Goal: Task Accomplishment & Management: Manage account settings

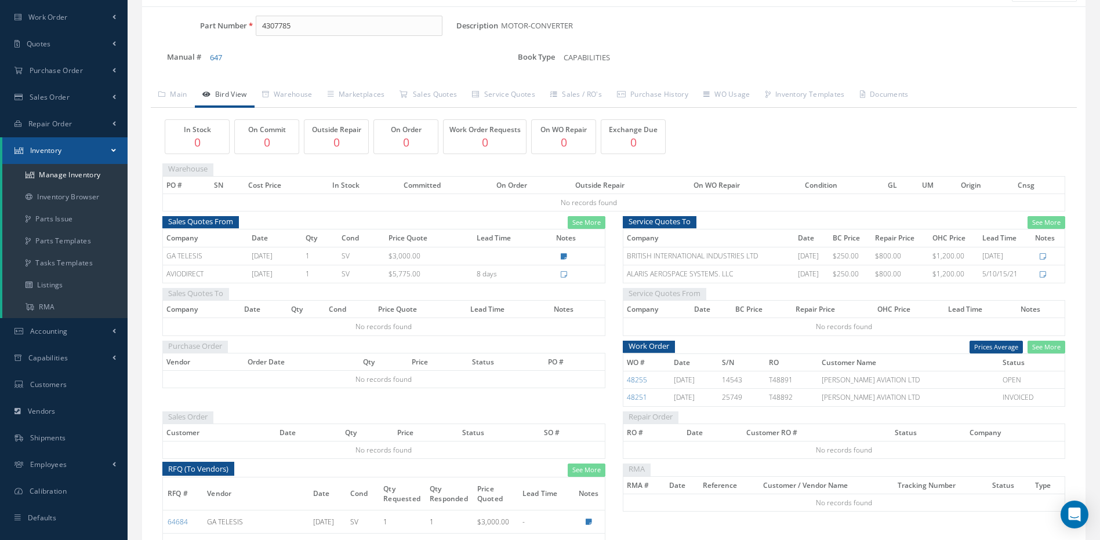
scroll to position [116, 0]
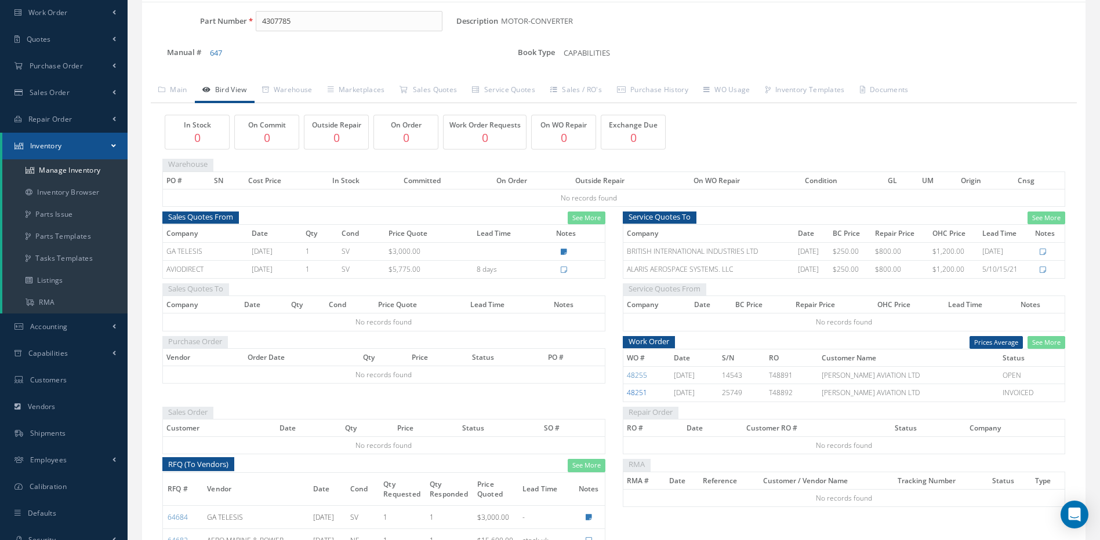
click at [641, 394] on link "48251" at bounding box center [637, 393] width 20 height 10
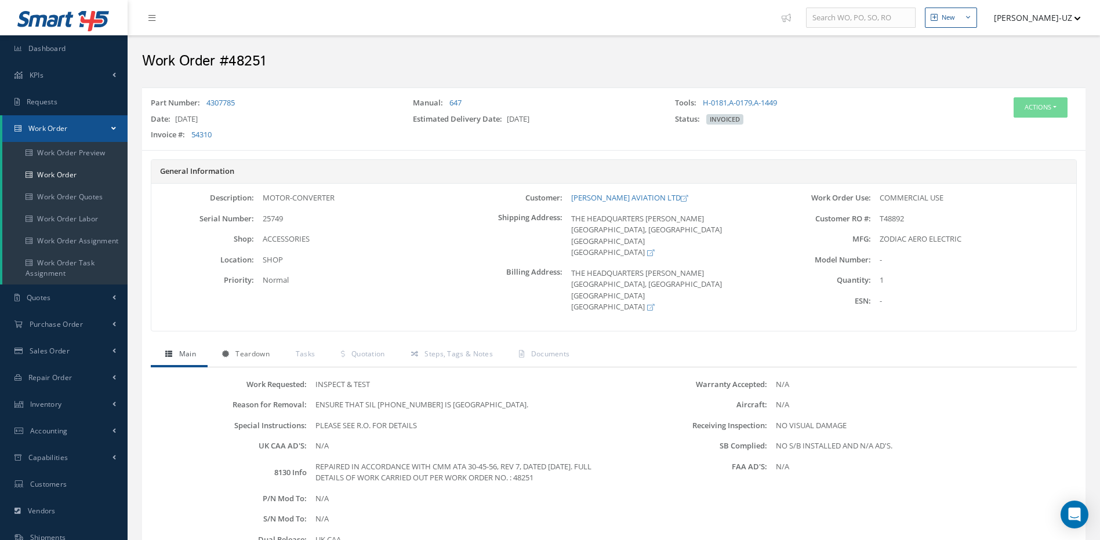
click at [250, 350] on span "Teardown" at bounding box center [252, 354] width 34 height 10
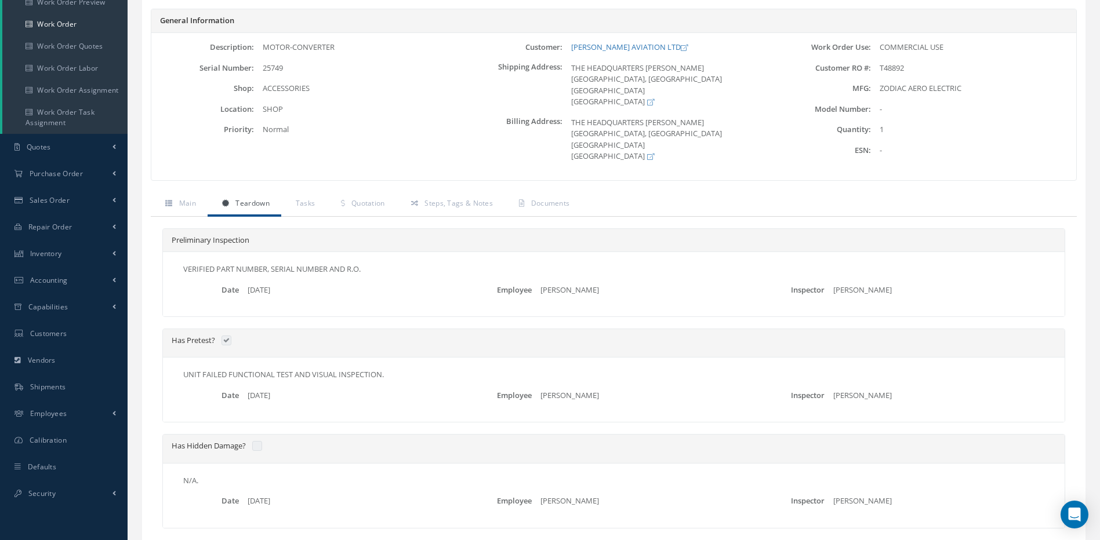
scroll to position [130, 0]
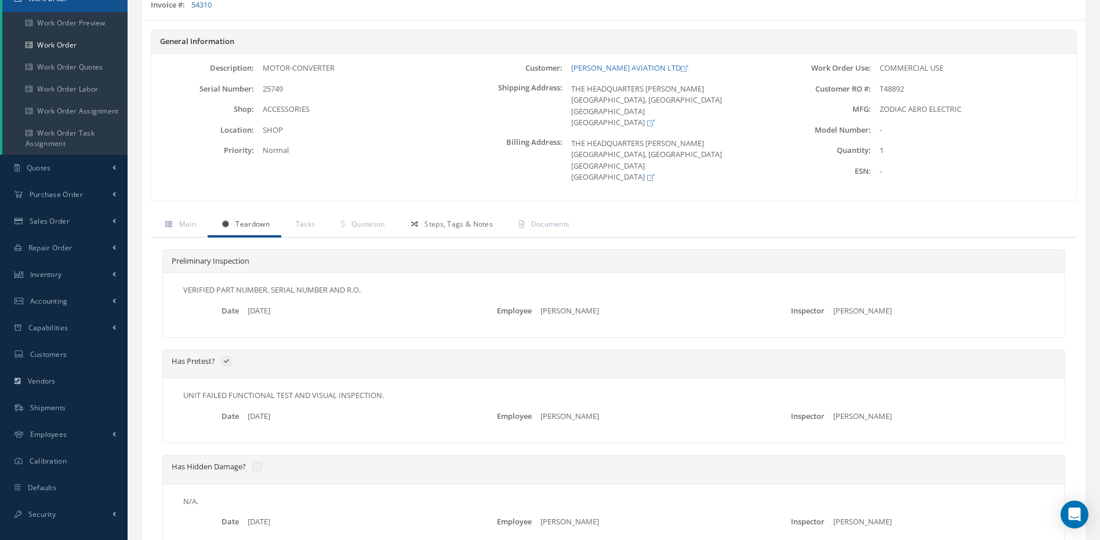
click at [458, 221] on span "Steps, Tags & Notes" at bounding box center [458, 224] width 68 height 10
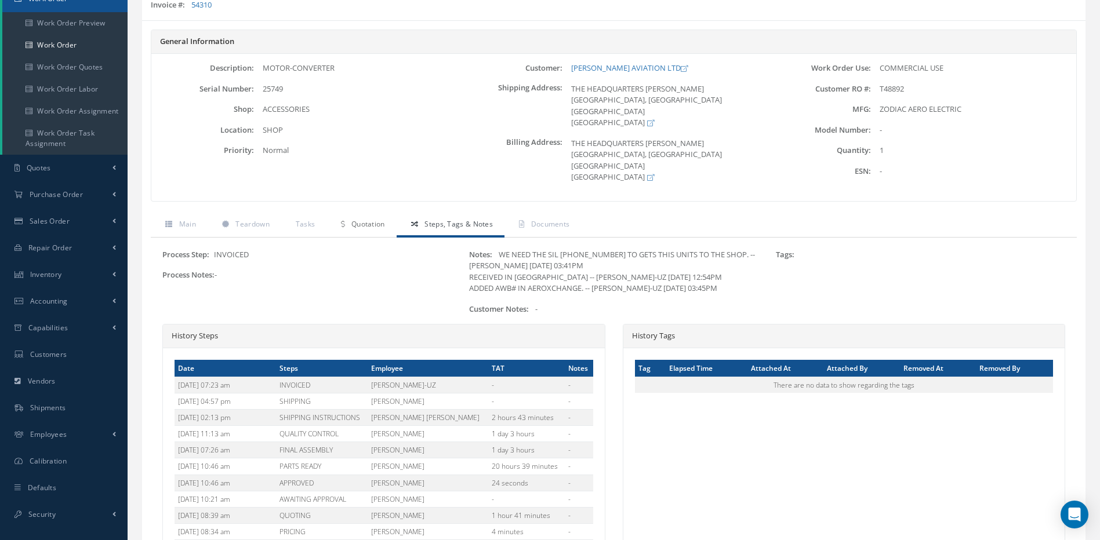
click at [365, 219] on span "Quotation" at bounding box center [368, 224] width 34 height 10
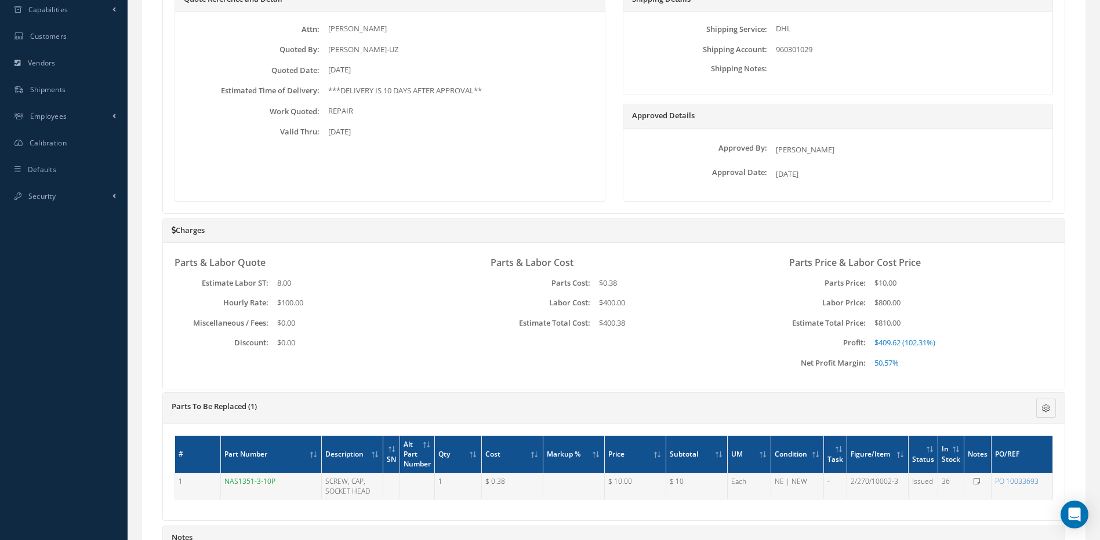
scroll to position [522, 0]
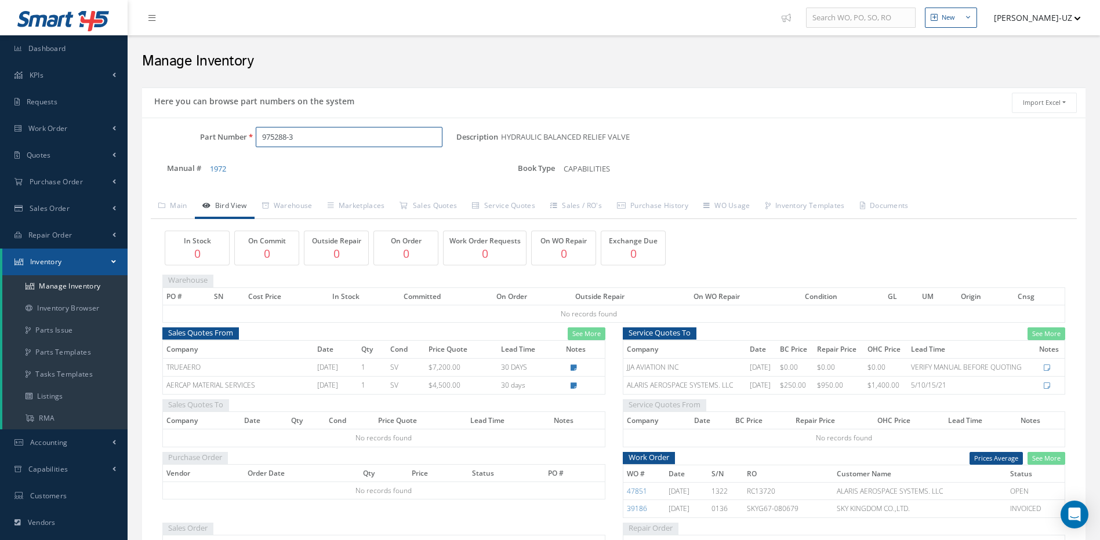
drag, startPoint x: 271, startPoint y: 135, endPoint x: 243, endPoint y: 132, distance: 28.0
click at [243, 132] on div "Part Number 975288-3" at bounding box center [299, 137] width 314 height 21
paste input "66WBD300-4"
click at [304, 169] on span "66WBD300-4" at bounding box center [311, 167] width 104 height 12
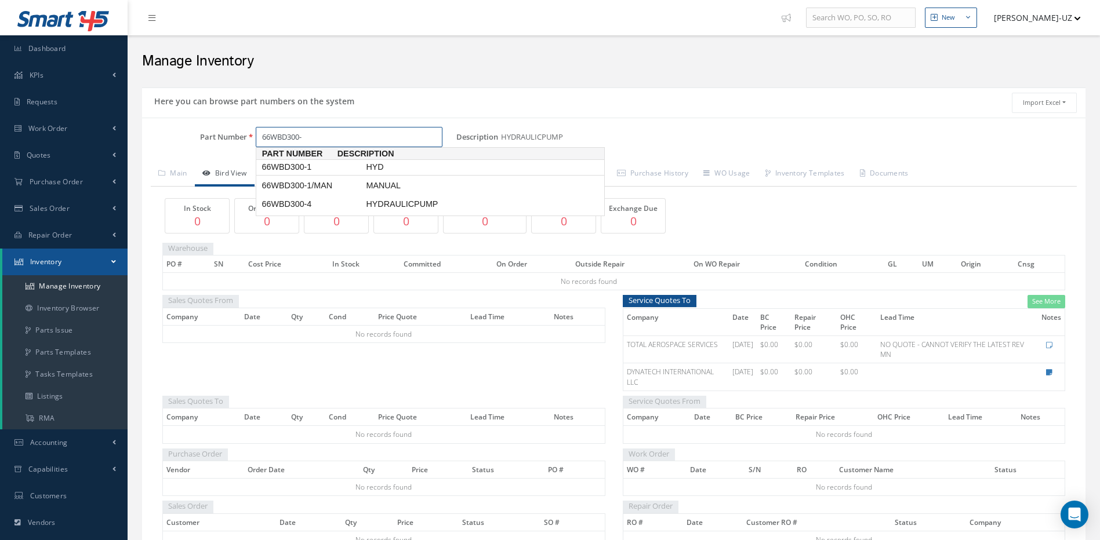
click at [299, 166] on span "66WBD300-1" at bounding box center [311, 167] width 104 height 12
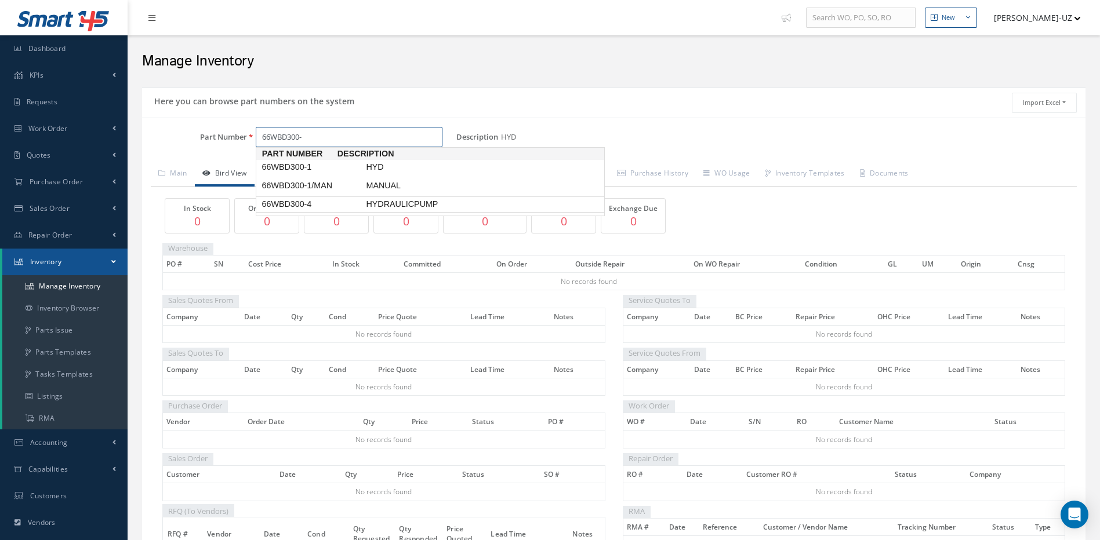
click at [275, 202] on span "66WBD300-4" at bounding box center [311, 204] width 104 height 12
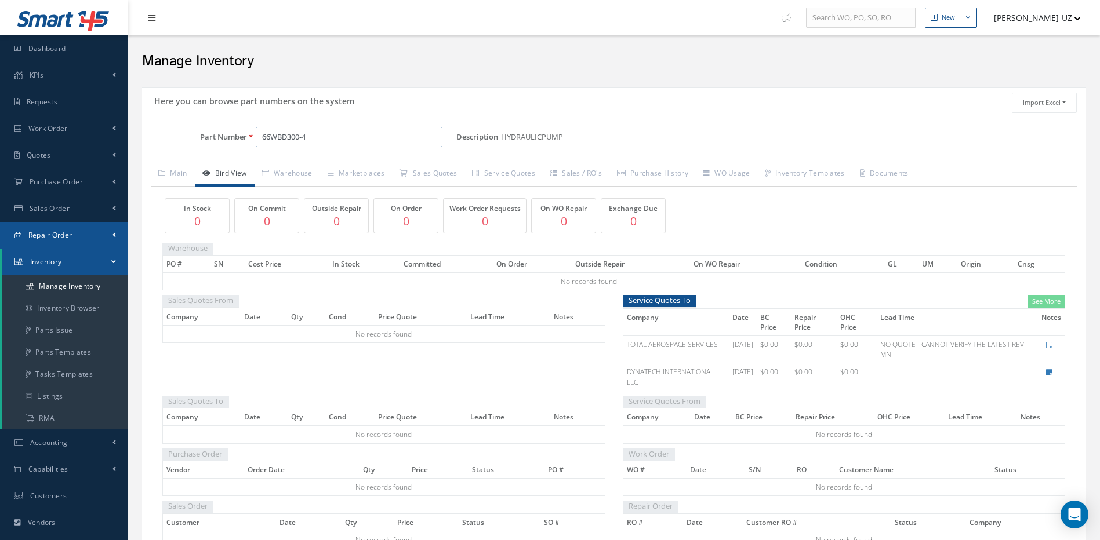
type input "66WBD300-4"
click at [179, 176] on link "Main" at bounding box center [173, 174] width 44 height 24
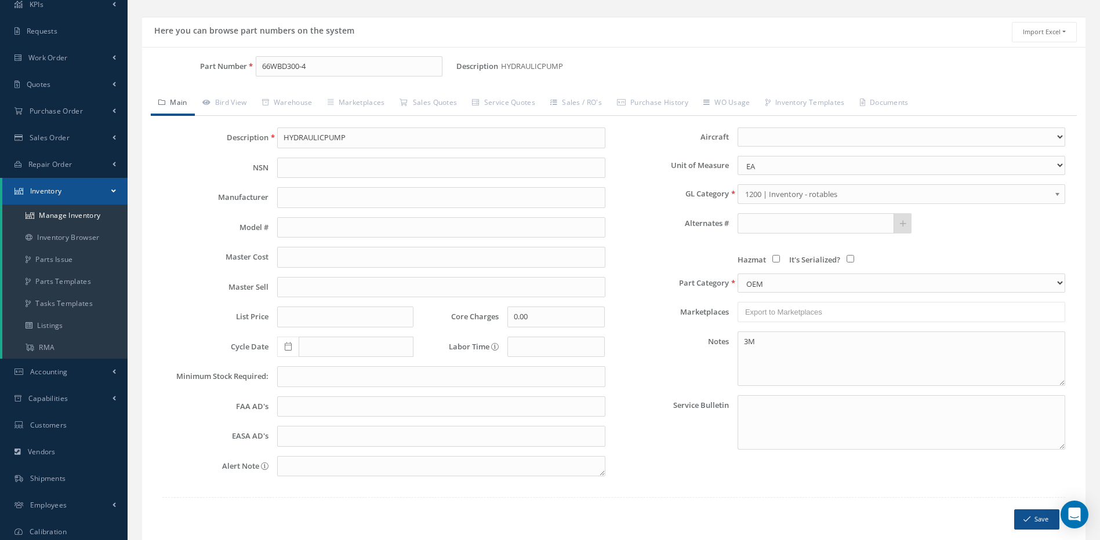
scroll to position [13, 0]
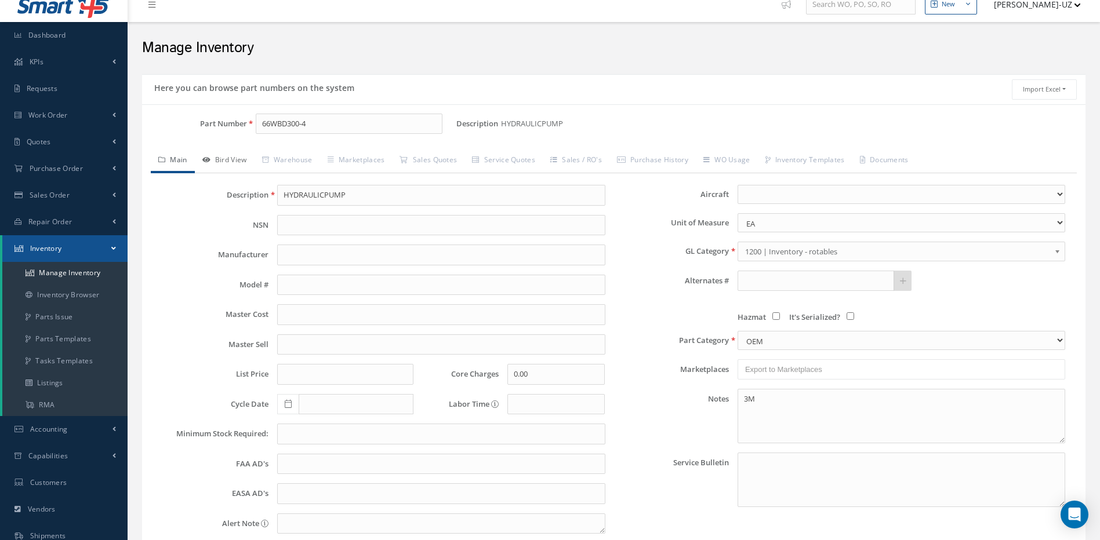
click at [231, 157] on link "Bird View" at bounding box center [225, 161] width 60 height 24
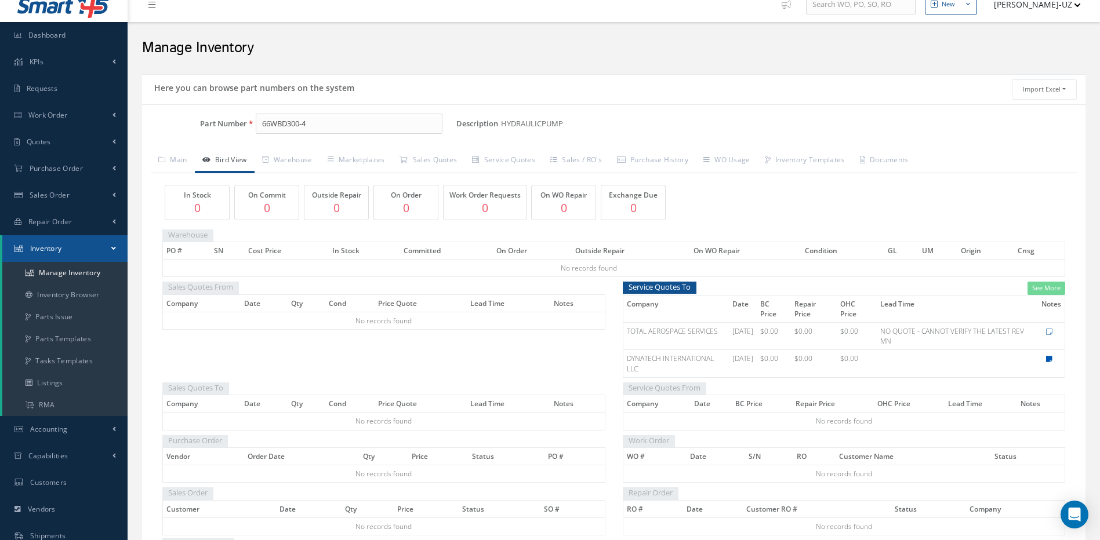
click at [1050, 358] on icon at bounding box center [1049, 359] width 6 height 7
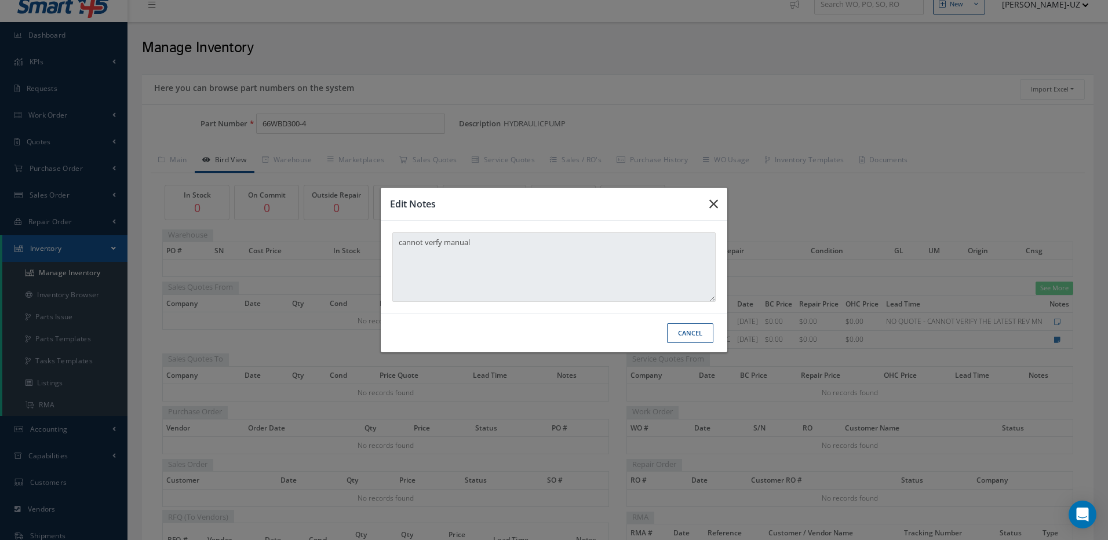
click at [0, 0] on icon "button" at bounding box center [0, 0] width 0 height 0
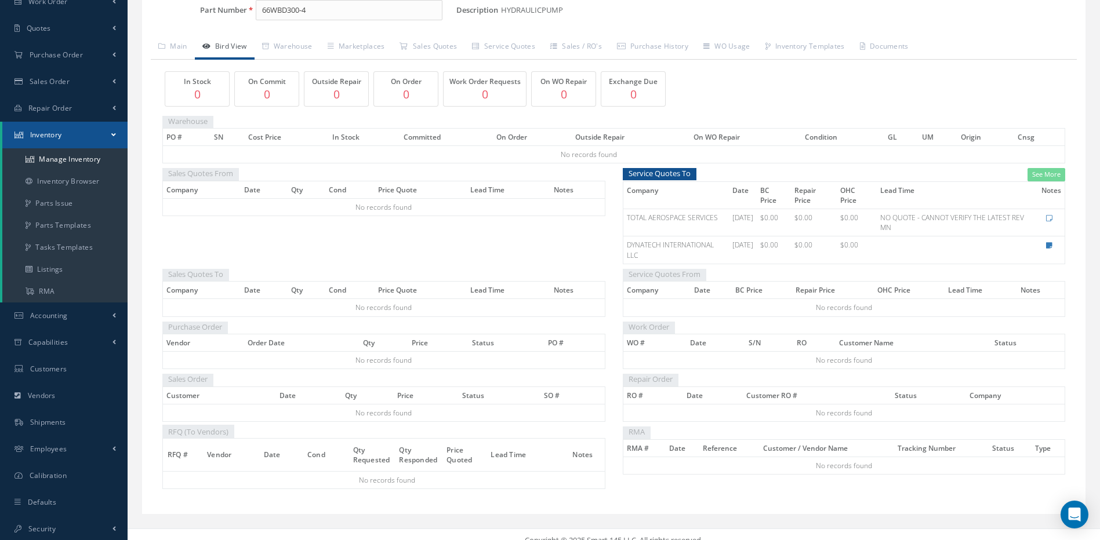
scroll to position [139, 0]
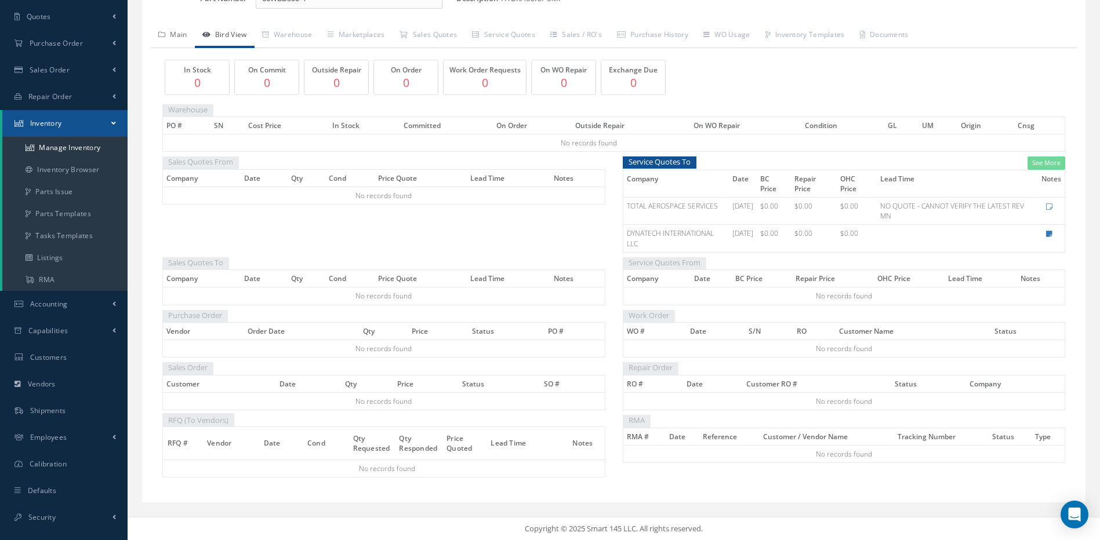
click at [179, 34] on link "Main" at bounding box center [173, 36] width 44 height 24
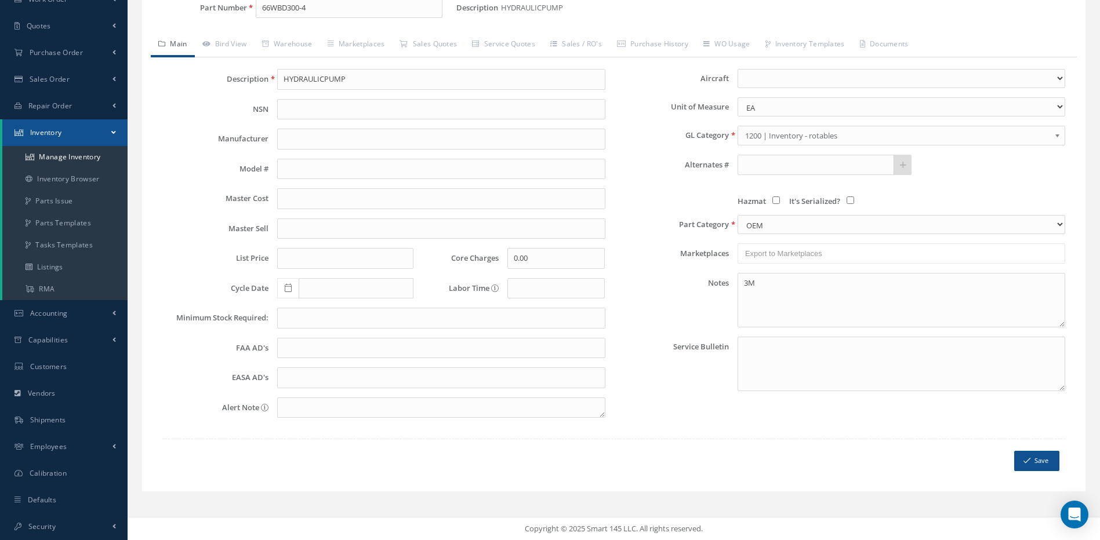
scroll to position [129, 0]
drag, startPoint x: 227, startPoint y: 38, endPoint x: 238, endPoint y: 43, distance: 12.4
click at [227, 38] on link "Bird View" at bounding box center [225, 45] width 60 height 24
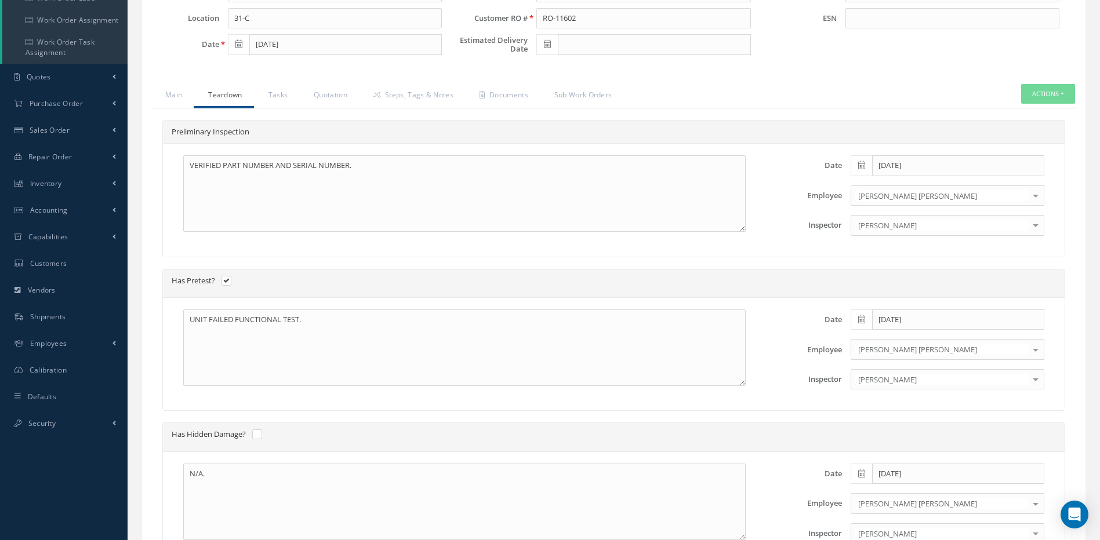
scroll to position [174, 0]
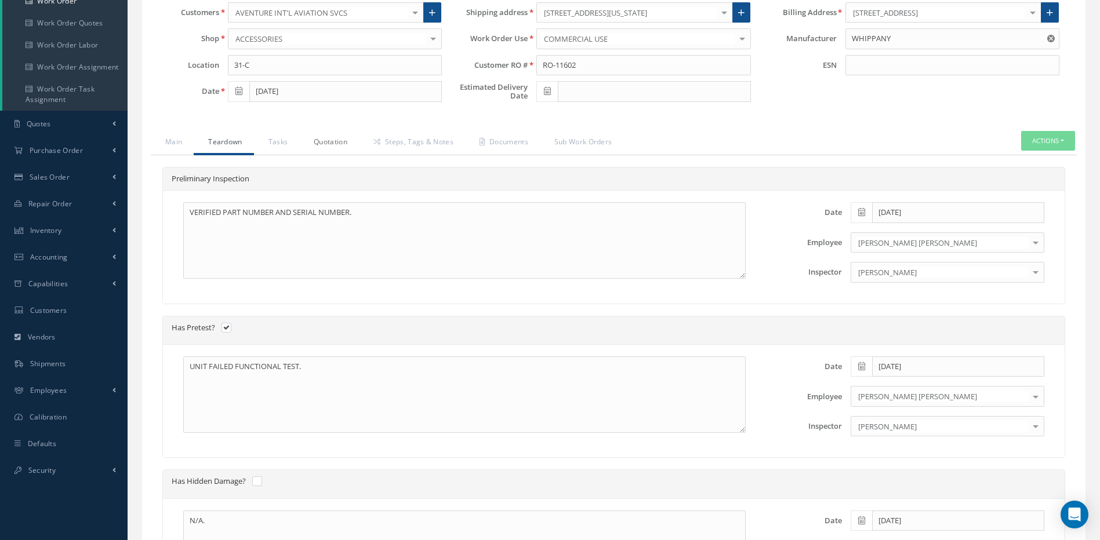
click at [321, 138] on link "Quotation" at bounding box center [329, 143] width 60 height 24
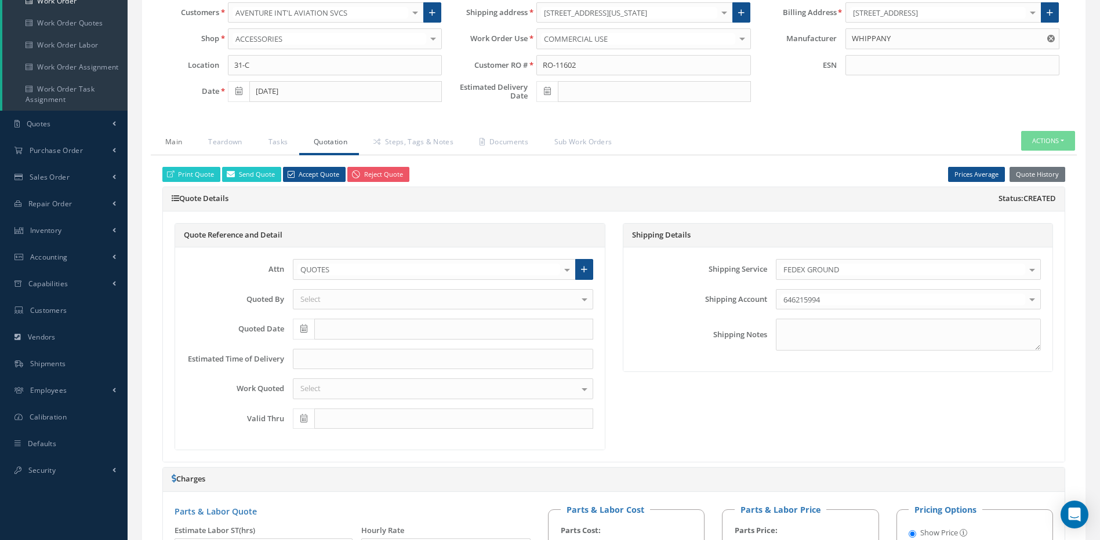
click at [161, 139] on link "Main" at bounding box center [172, 143] width 43 height 24
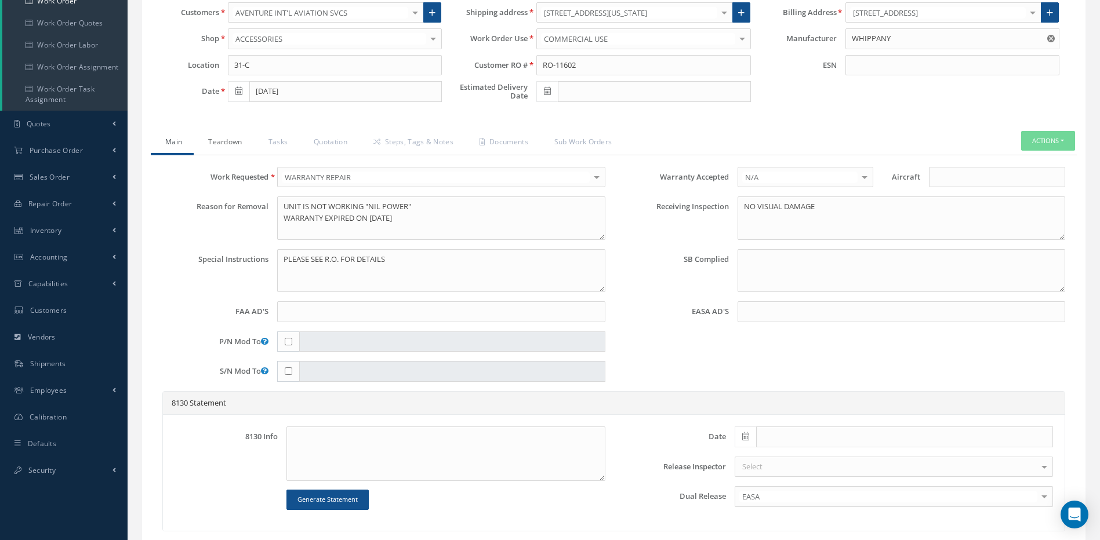
click at [229, 136] on link "Teardown" at bounding box center [224, 143] width 60 height 24
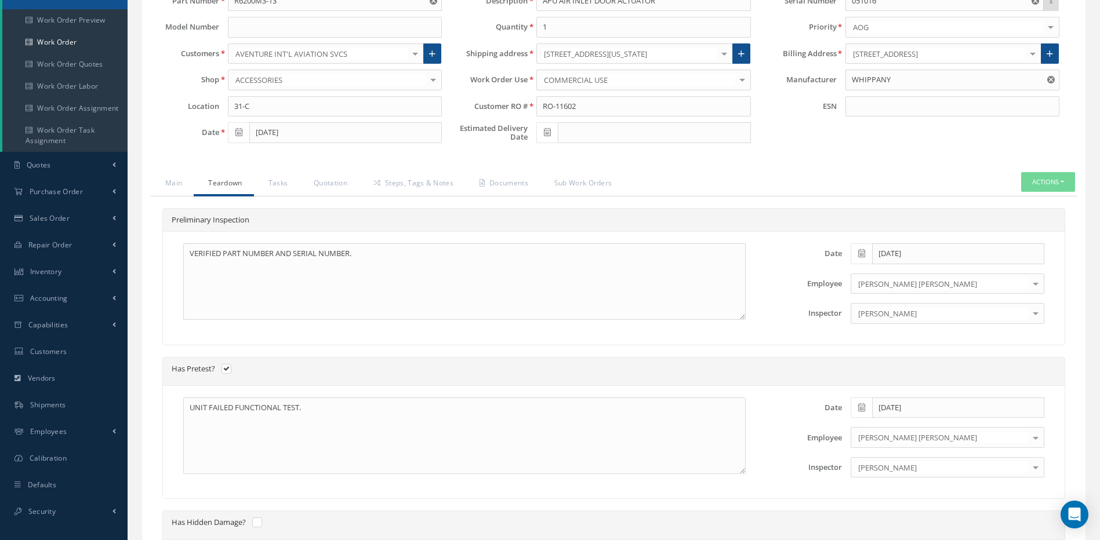
scroll to position [116, 0]
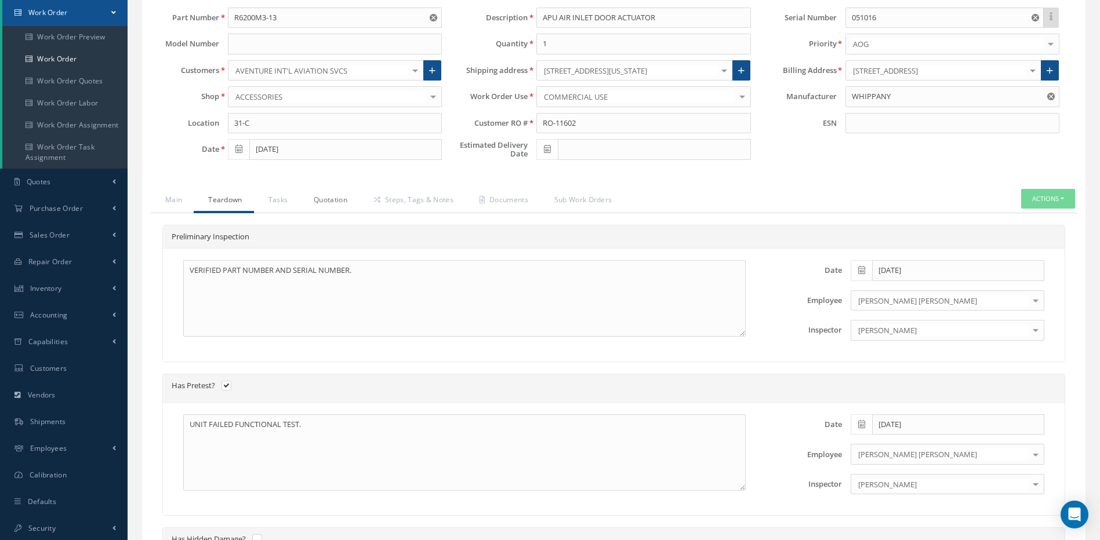
click at [337, 201] on link "Quotation" at bounding box center [329, 201] width 60 height 24
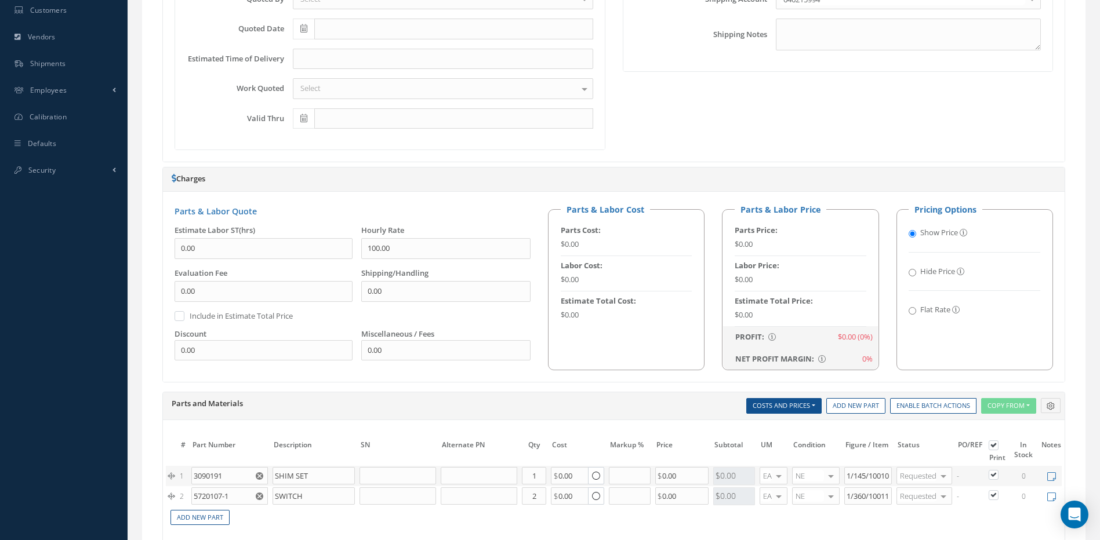
scroll to position [246, 0]
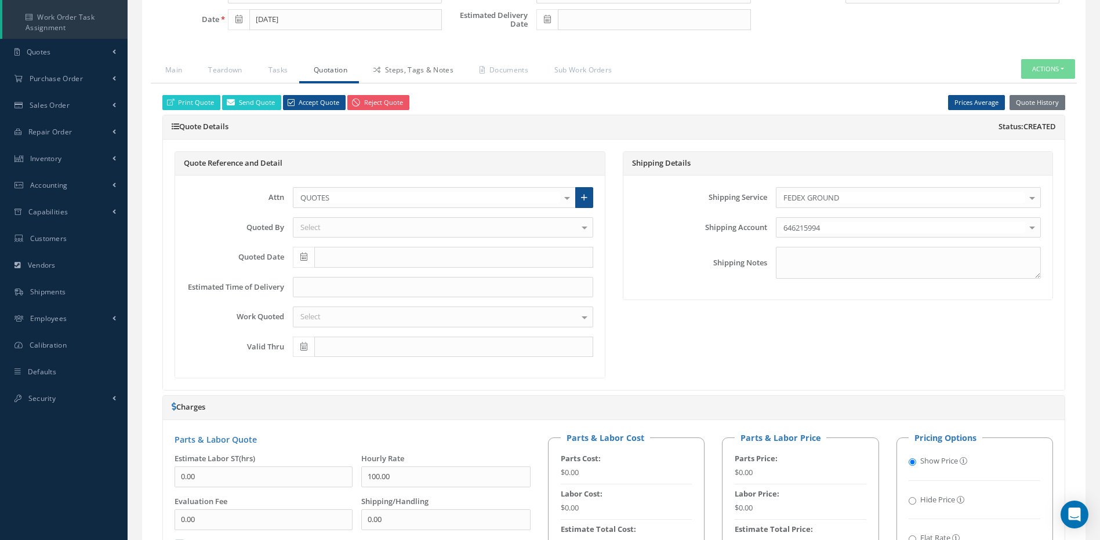
click at [423, 72] on link "Steps, Tags & Notes" at bounding box center [412, 71] width 106 height 24
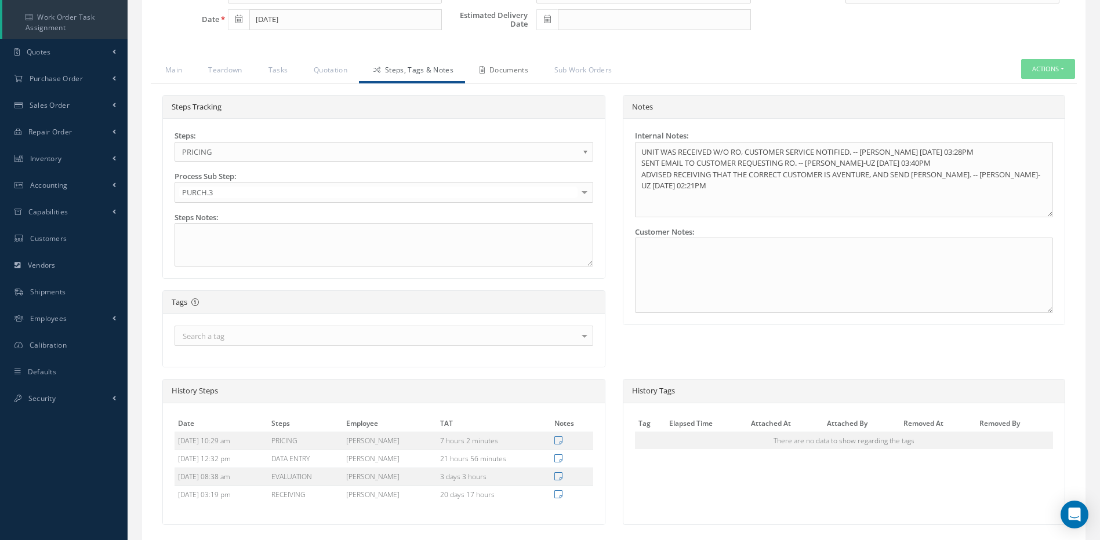
click at [502, 66] on link "Documents" at bounding box center [502, 71] width 75 height 24
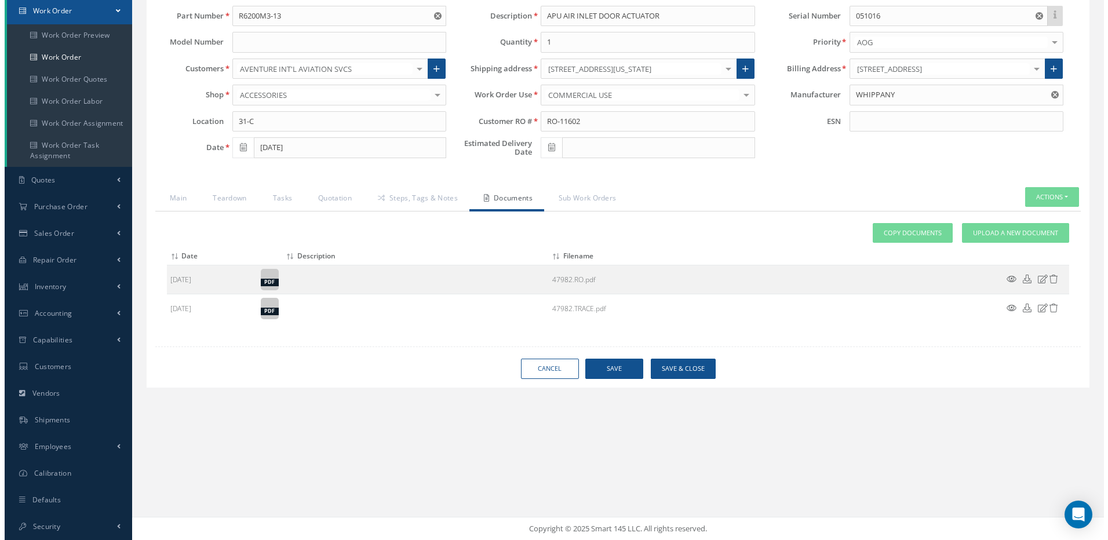
scroll to position [118, 0]
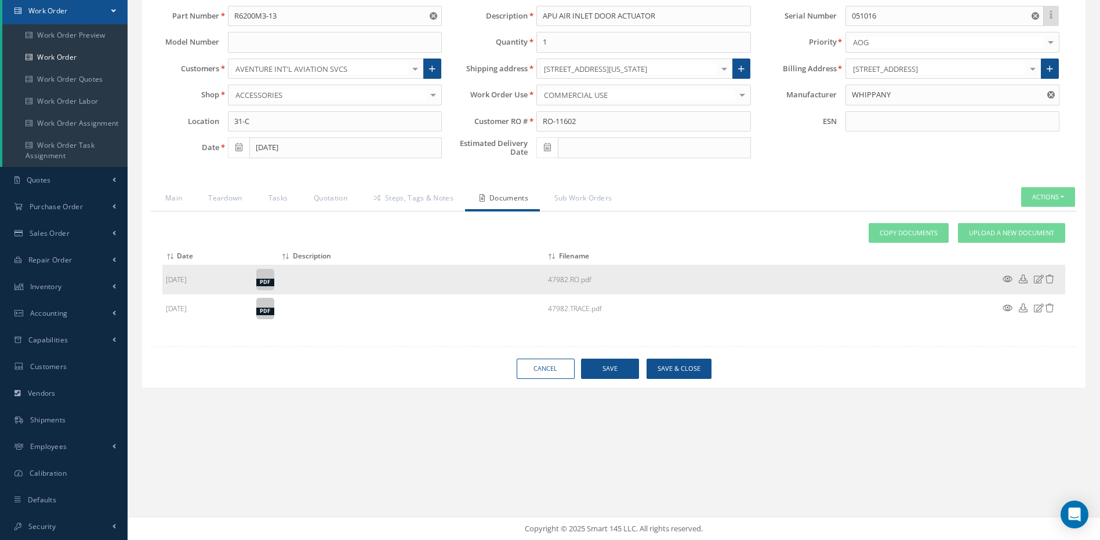
click at [1005, 278] on icon at bounding box center [1007, 279] width 10 height 9
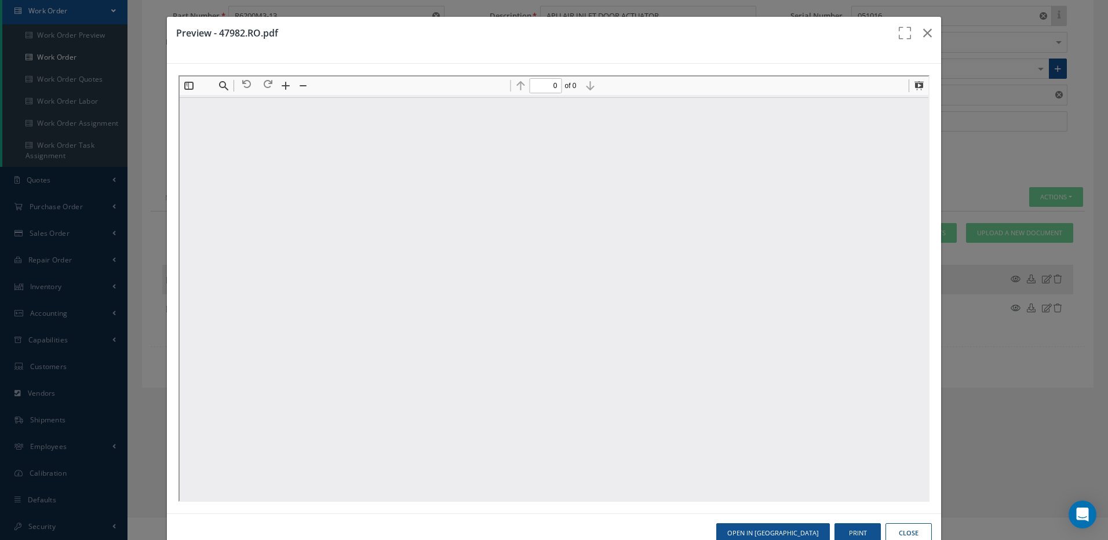
scroll to position [0, 0]
type input "1"
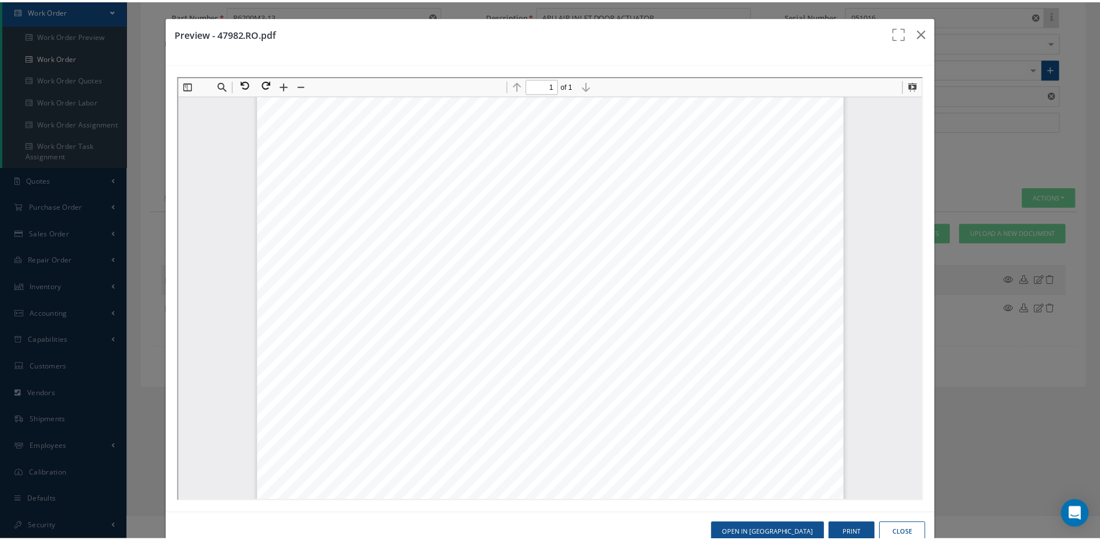
scroll to position [238, 0]
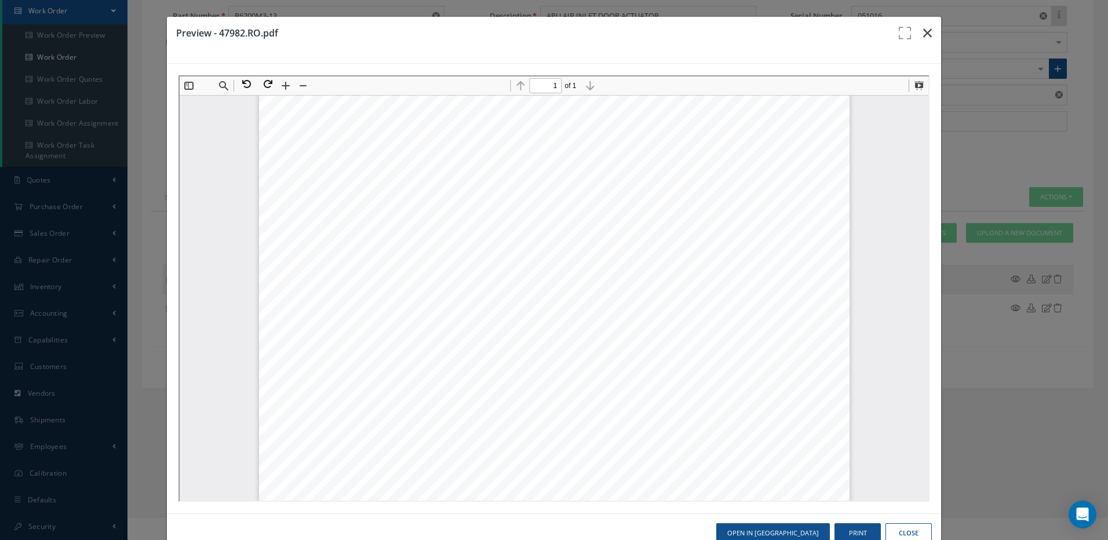
click at [929, 28] on button "button" at bounding box center [927, 33] width 27 height 32
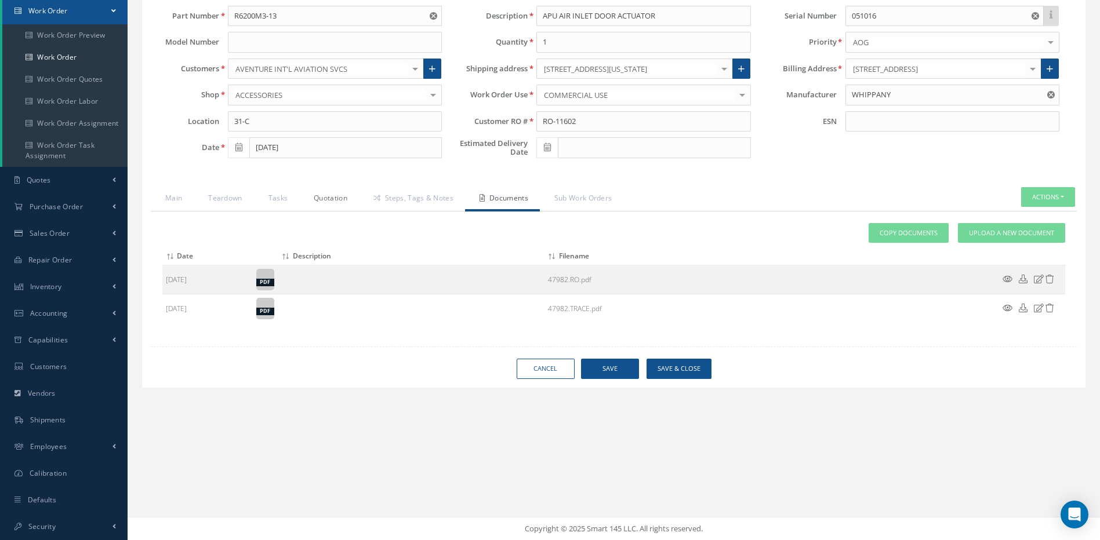
click at [340, 198] on link "Quotation" at bounding box center [329, 199] width 60 height 24
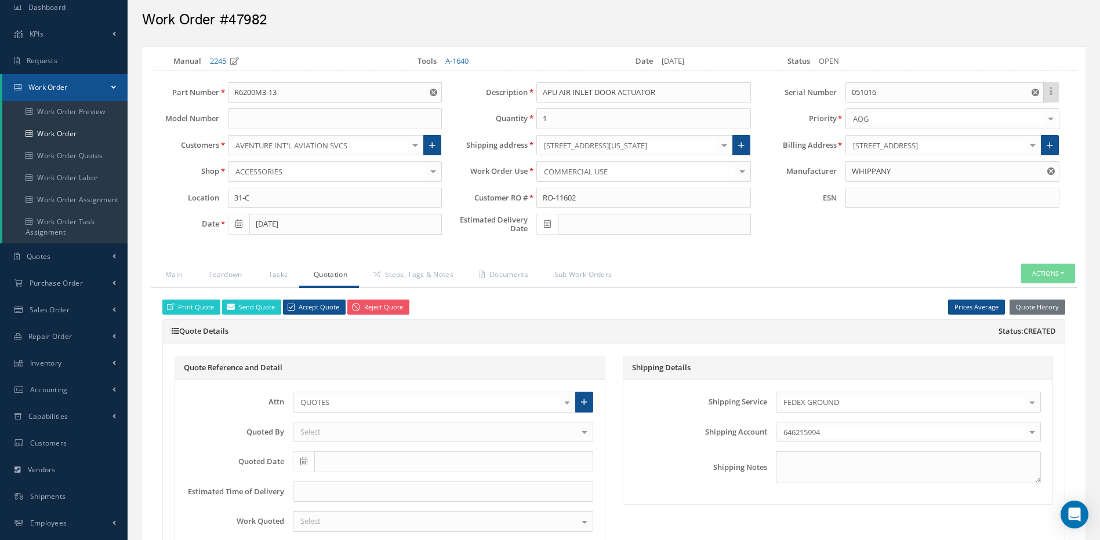
scroll to position [0, 0]
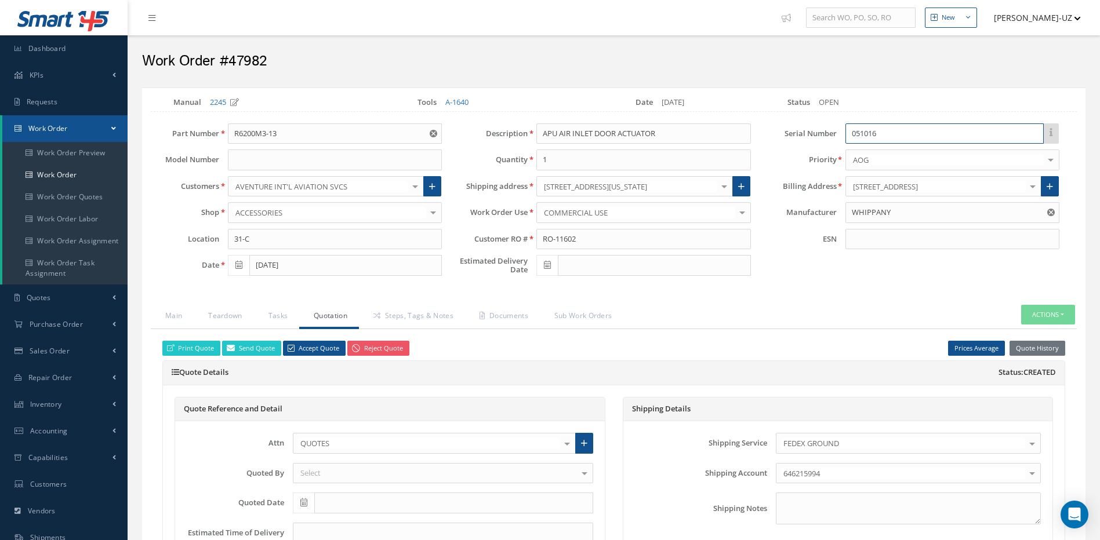
drag, startPoint x: 894, startPoint y: 134, endPoint x: 842, endPoint y: 142, distance: 52.7
click at [842, 142] on div "051016 No Match Found" at bounding box center [951, 133] width 231 height 21
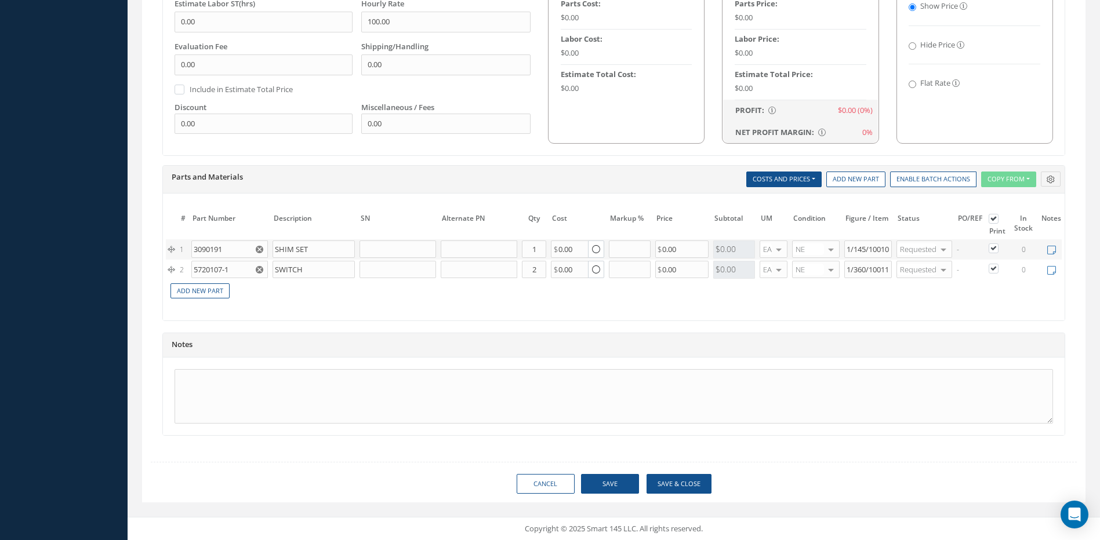
scroll to position [709, 0]
click at [692, 490] on button "Save & Close" at bounding box center [678, 484] width 65 height 20
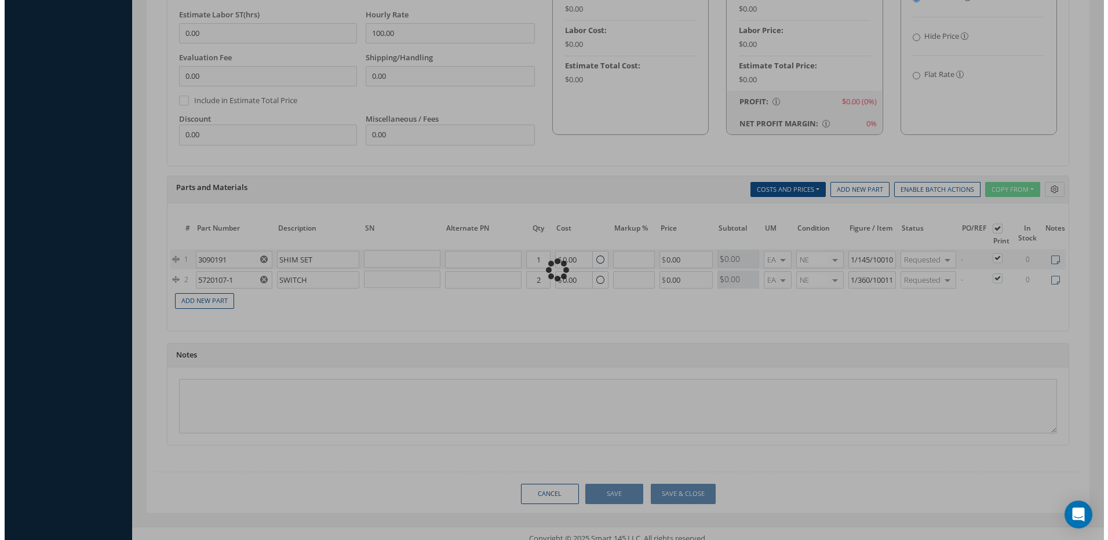
scroll to position [729, 0]
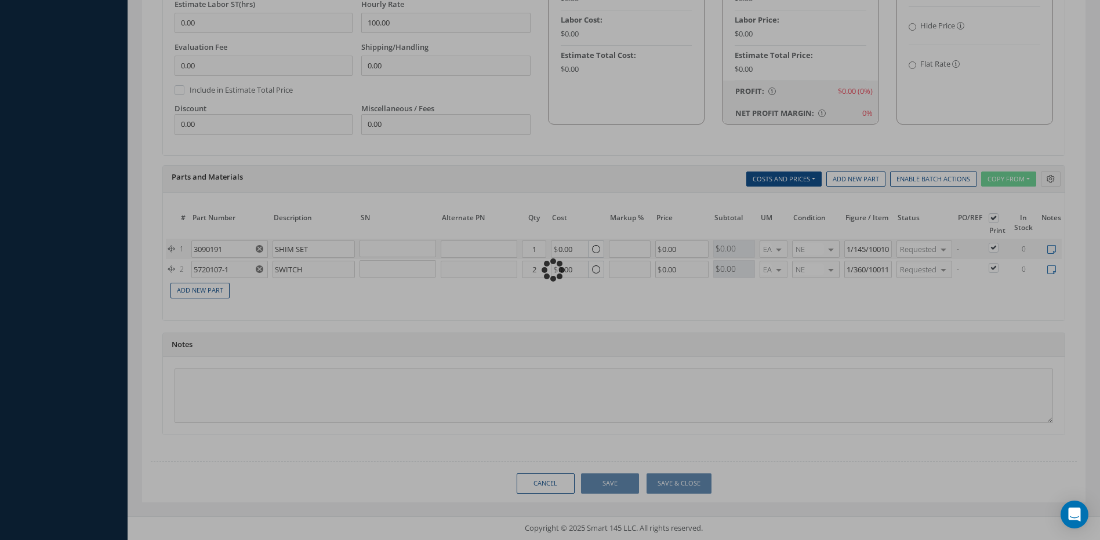
type input "WHIPPANY"
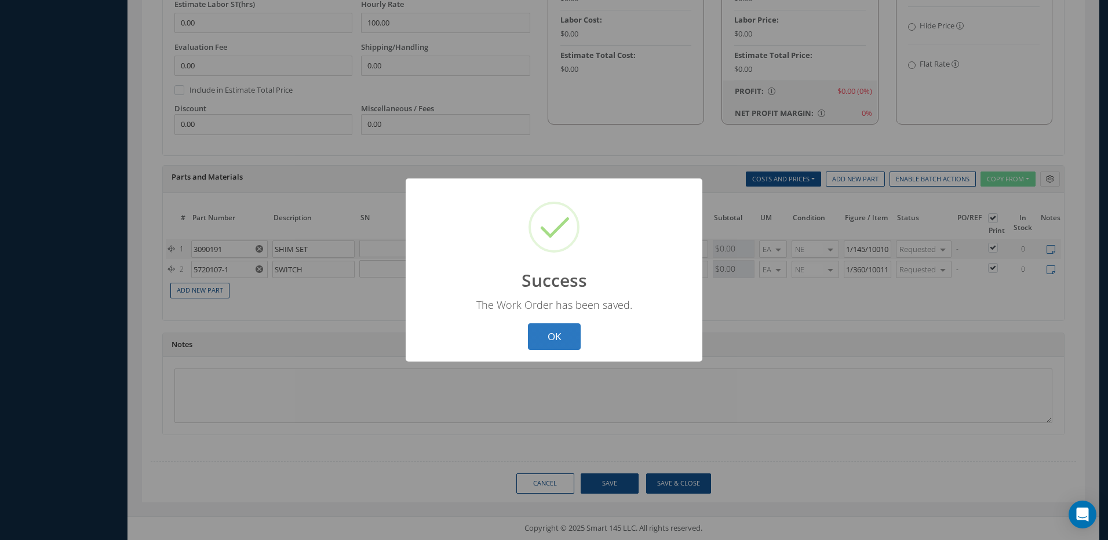
click at [555, 336] on button "OK" at bounding box center [554, 336] width 53 height 27
select select "25"
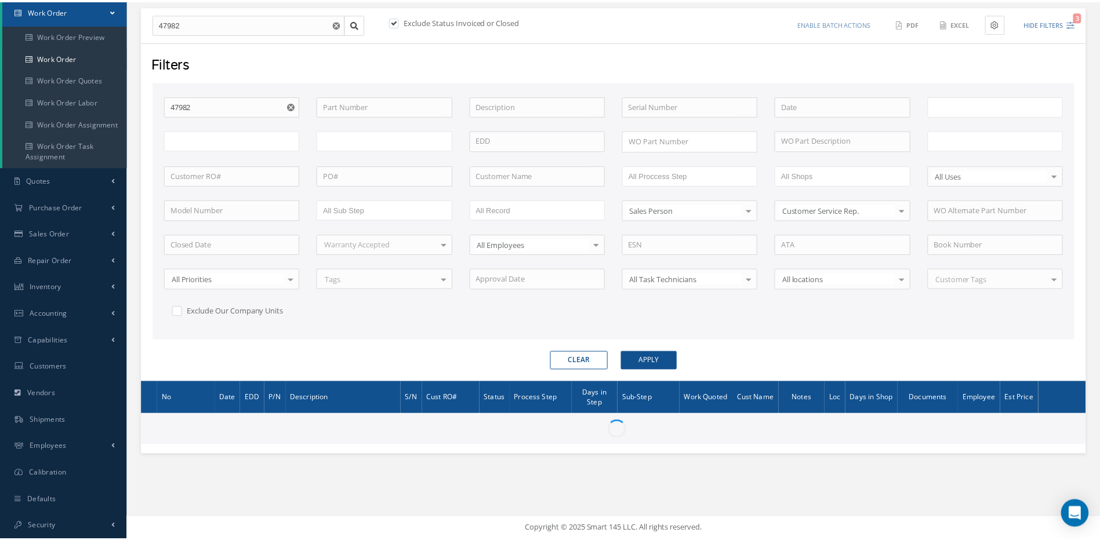
scroll to position [118, 0]
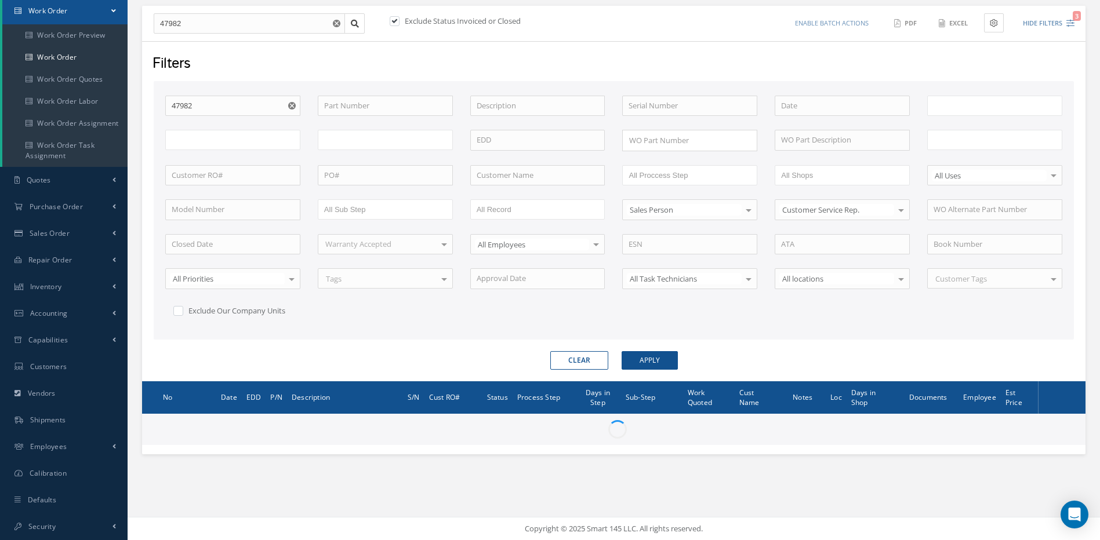
type input "All Work Request"
type input "All Work Performed"
type input "All Status"
type input "WO Part Status"
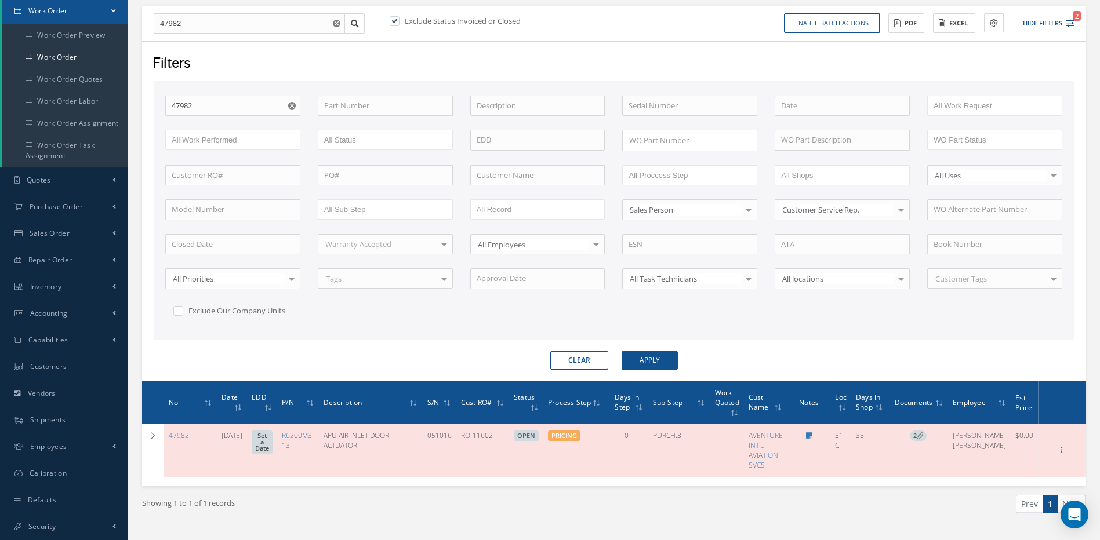
click at [582, 362] on button "Clear" at bounding box center [579, 360] width 58 height 19
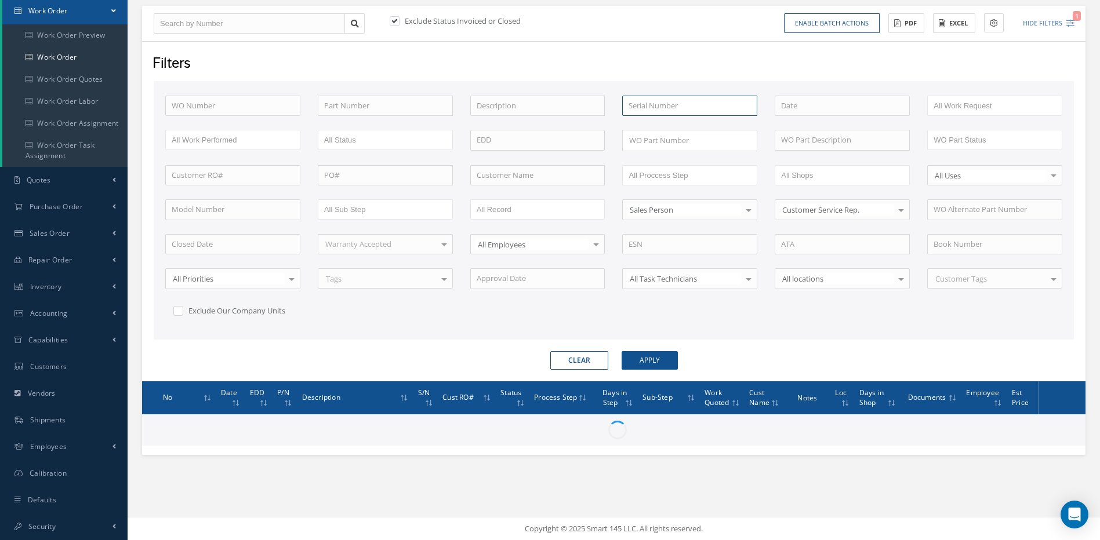
click at [676, 105] on input "text" at bounding box center [689, 106] width 135 height 21
paste input "051016"
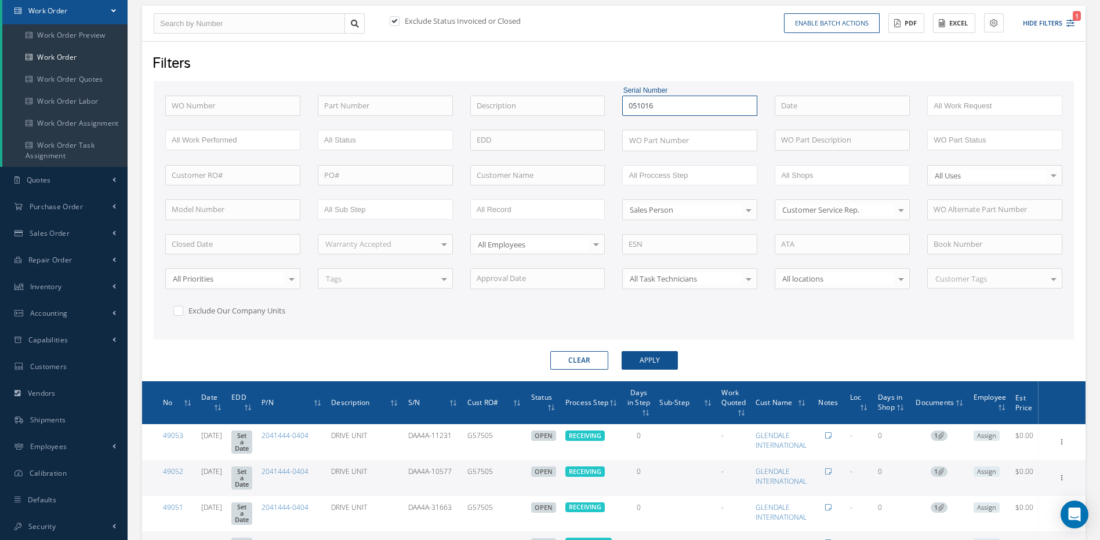
type input "051016"
click at [399, 20] on label at bounding box center [400, 21] width 3 height 10
click at [395, 20] on input "checkbox" at bounding box center [394, 22] width 8 height 8
checkbox input "false"
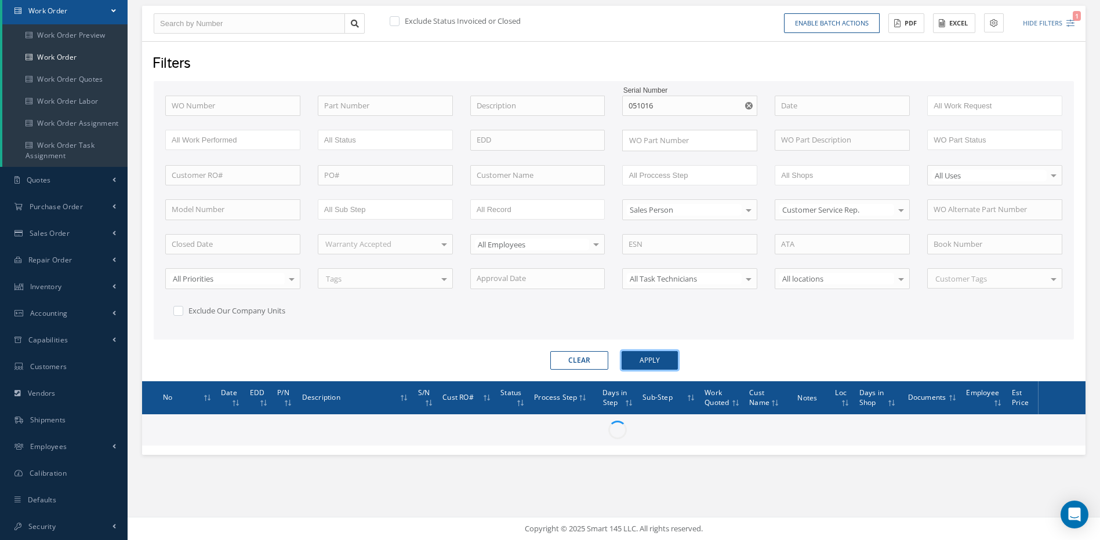
click at [661, 356] on button "Apply" at bounding box center [649, 360] width 56 height 19
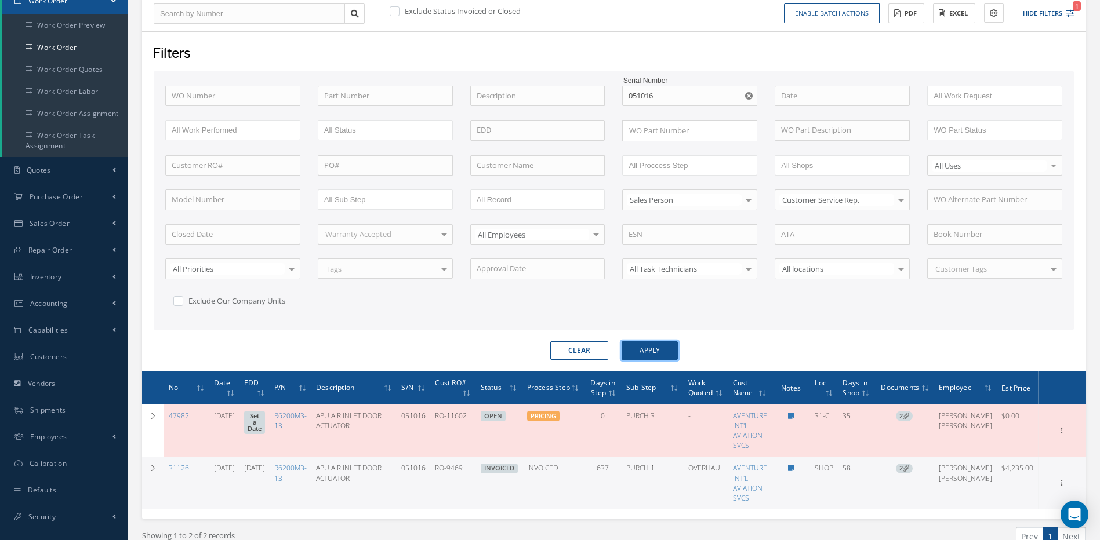
scroll to position [185, 0]
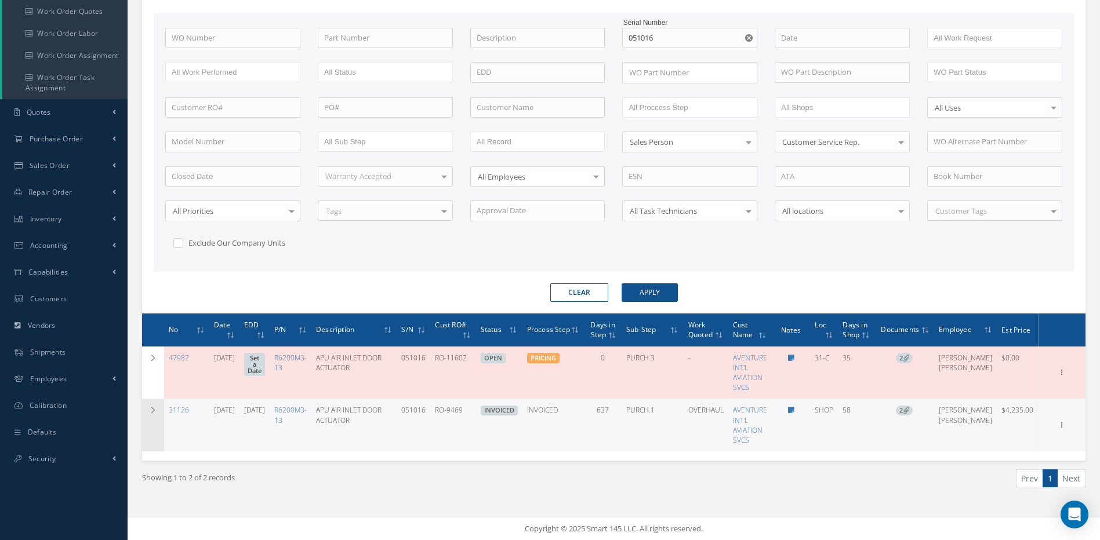
click at [154, 408] on icon at bounding box center [153, 410] width 8 height 7
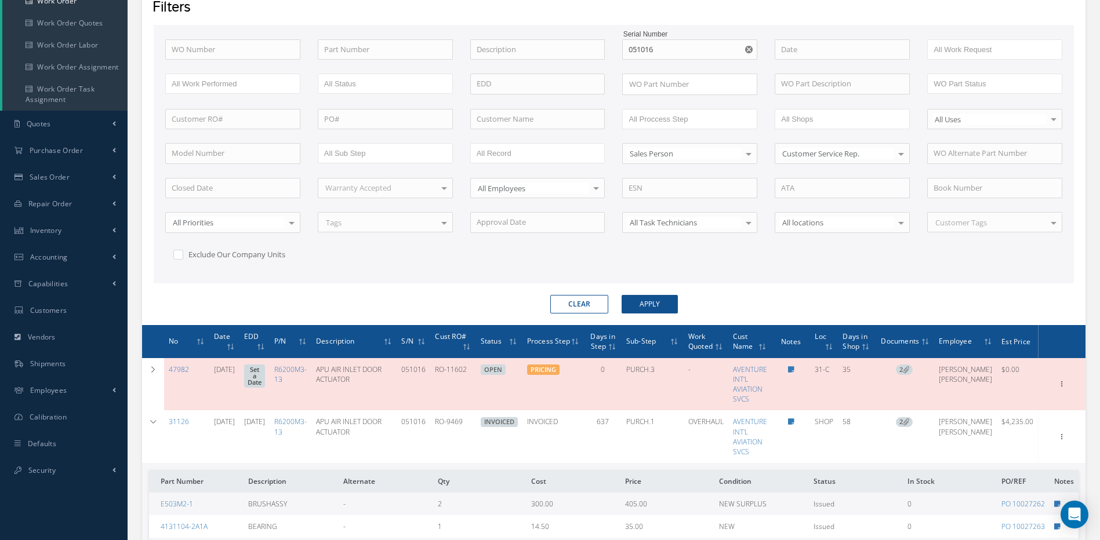
scroll to position [358, 0]
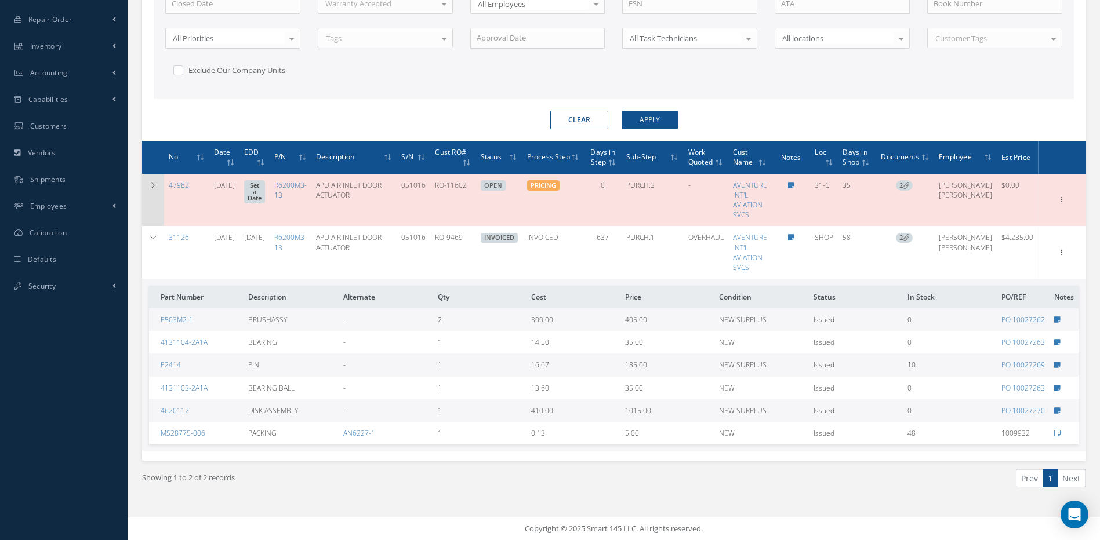
click at [152, 184] on icon at bounding box center [153, 185] width 8 height 7
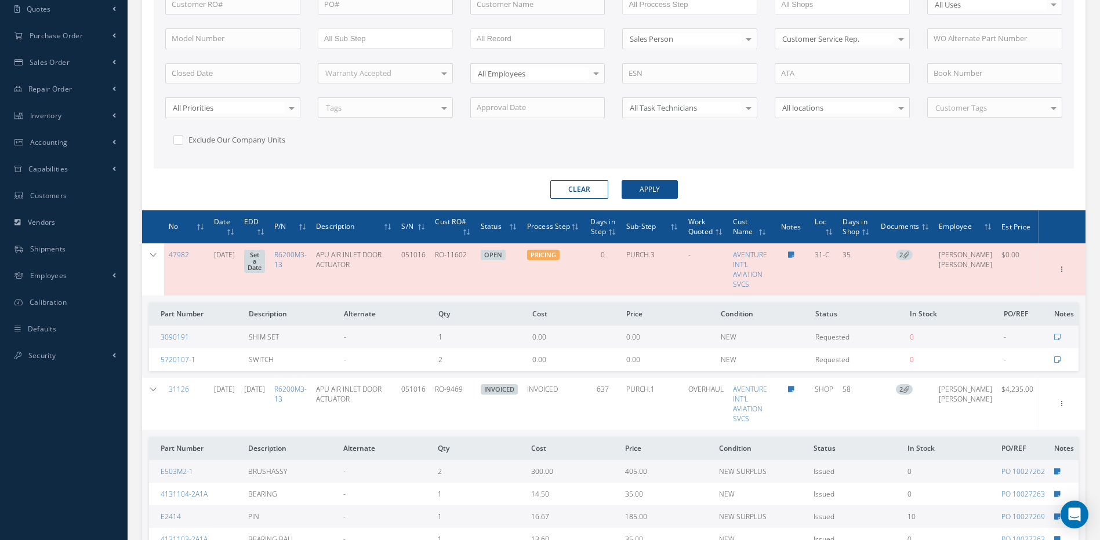
scroll to position [266, 0]
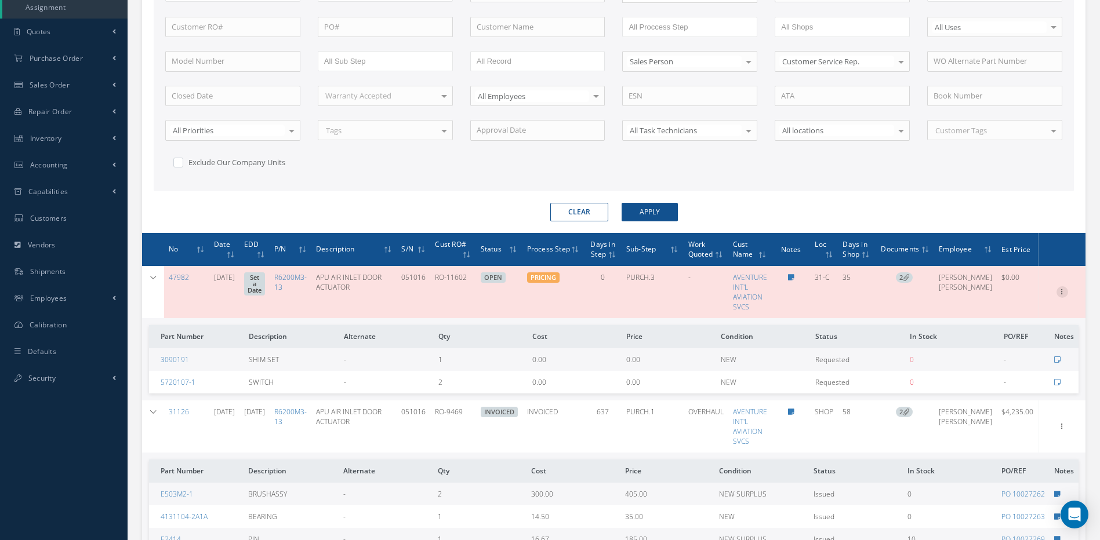
click at [1063, 292] on icon at bounding box center [1062, 290] width 12 height 9
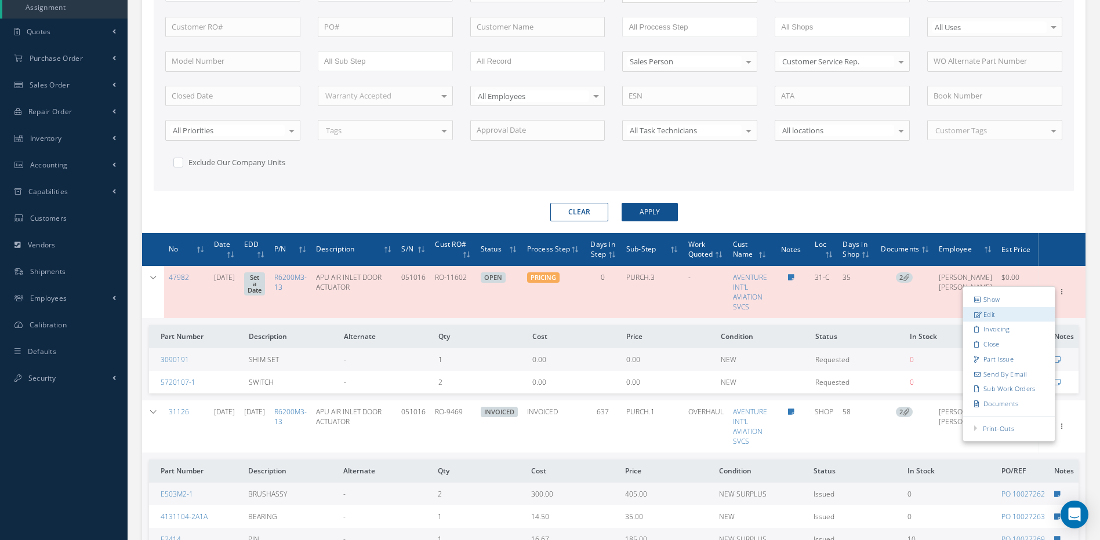
click at [991, 312] on link "Edit" at bounding box center [1009, 314] width 92 height 15
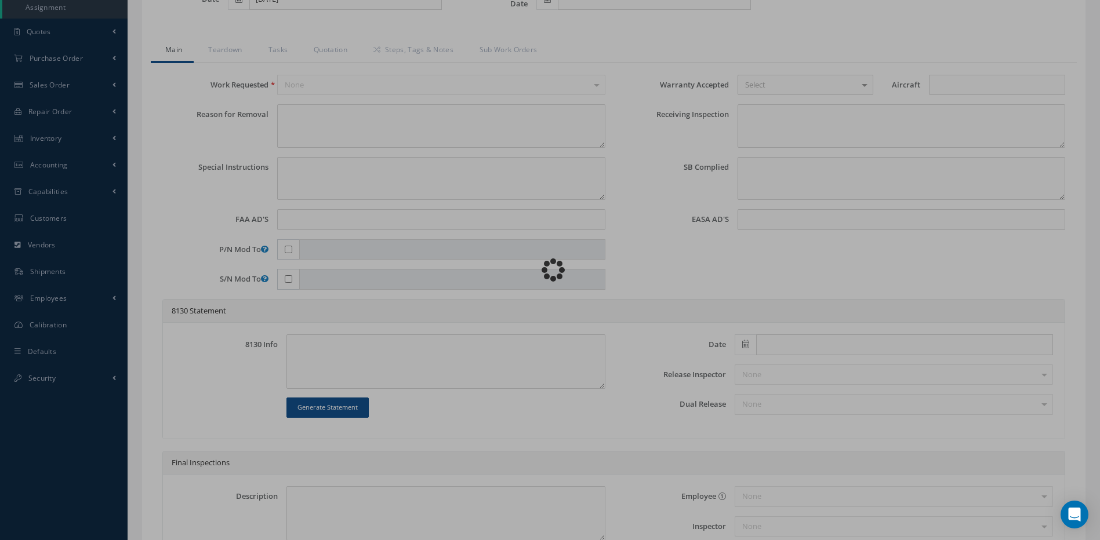
type input "R6200M3-13"
type input "31-C"
type input "07/23/2025"
type input "APU AIR INLET DOOR ACTUATOR"
type input "RO-11602"
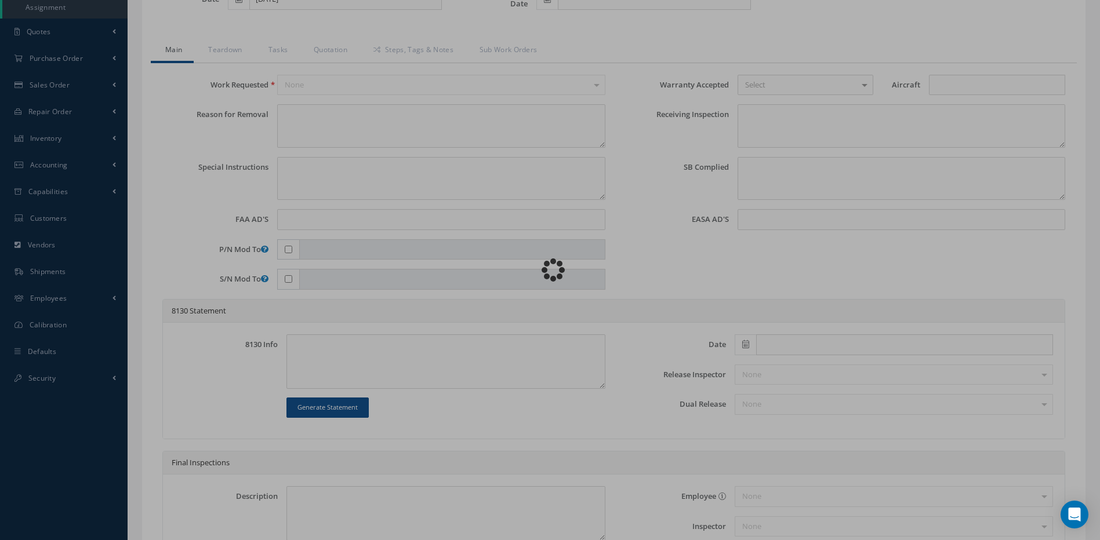
type input "051016"
type textarea "UNIT IS NOT WORKING "NIL POWER" WARRANTY EXPIRED ON 06/28/2025"
type textarea "PLEASE SEE R.O. FOR DETAILS"
type textarea "NO VISUAL DAMAGE"
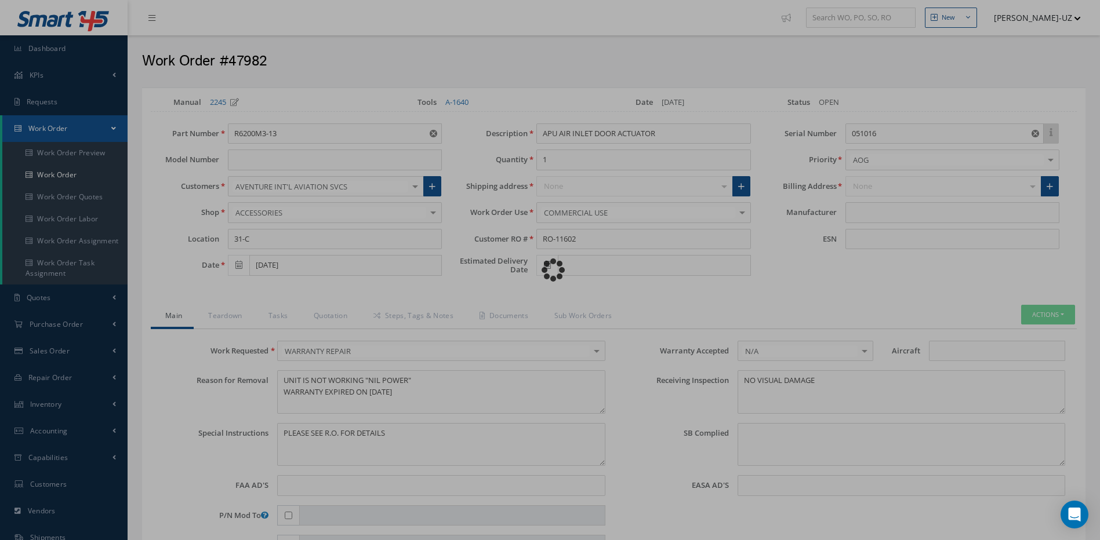
type input "WHIPPANY"
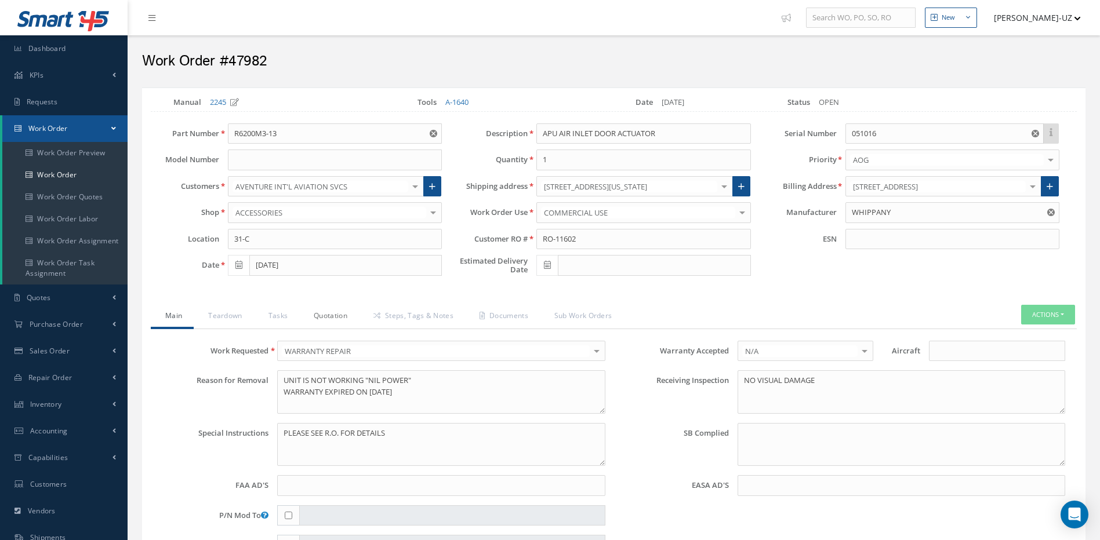
click at [326, 312] on link "Quotation" at bounding box center [329, 317] width 60 height 24
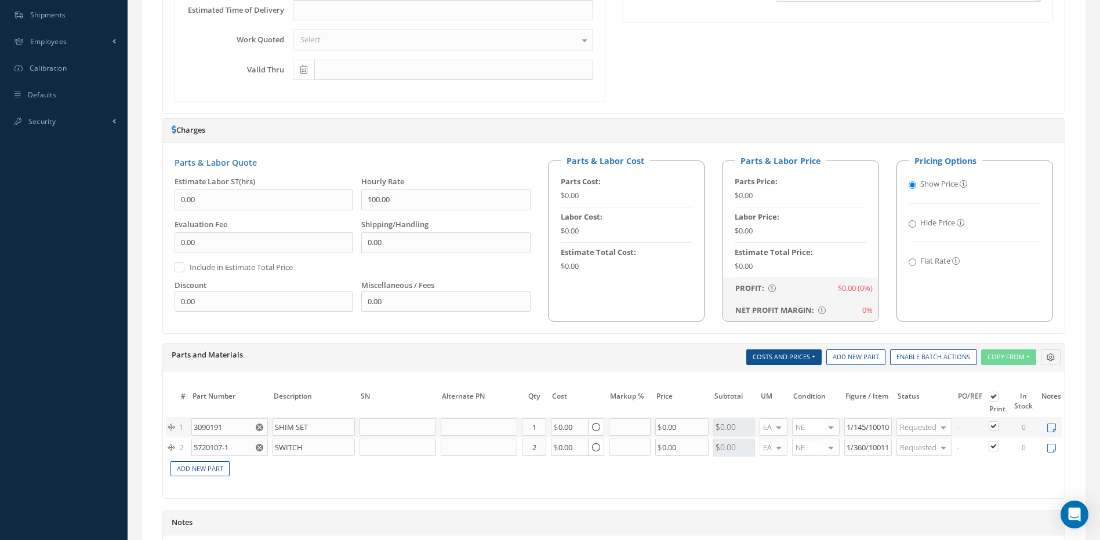
scroll to position [696, 0]
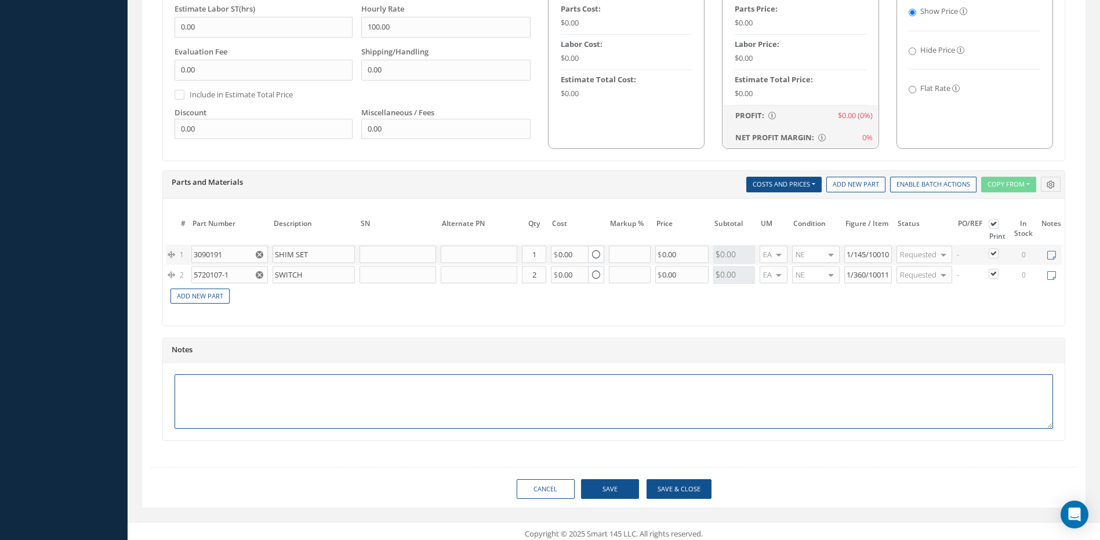
click at [209, 398] on textarea at bounding box center [613, 401] width 878 height 54
type textarea "w"
click at [445, 395] on textarea "WARRANTY REQUEST DENIED, SWITCH AND SHIM SET NOT REPLACED AT PREVIOS VISIT." at bounding box center [613, 401] width 878 height 54
drag, startPoint x: 437, startPoint y: 393, endPoint x: 468, endPoint y: 393, distance: 30.7
click at [468, 393] on textarea "WARRANTY REQUEST DENIED, SWITCH AND SHIM SET NOT REPLACED AT PREVIOS VISIT." at bounding box center [613, 401] width 878 height 54
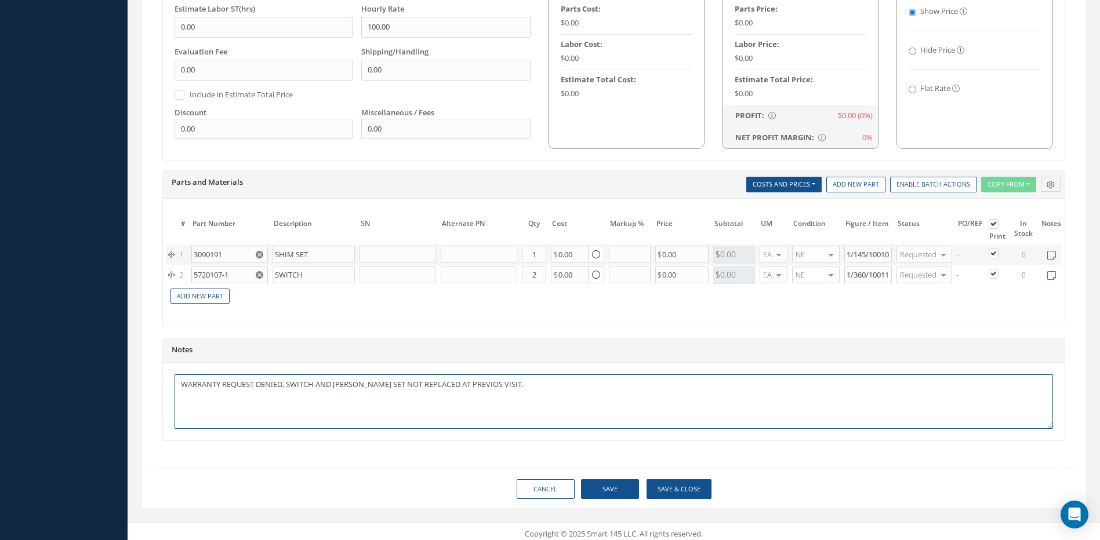
drag, startPoint x: 464, startPoint y: 394, endPoint x: 452, endPoint y: 395, distance: 12.3
click at [452, 395] on textarea "WARRANTY REQUEST DENIED, SWITCH AND SHIM SET NOT REPLACED AT PREVIOS VISIT." at bounding box center [613, 401] width 878 height 54
click at [438, 427] on textarea "WARRANTY REQUEST DENIED, SWITCH AND SHIM SET NOT REPLACED AT PREVIOS VISIT." at bounding box center [613, 401] width 878 height 54
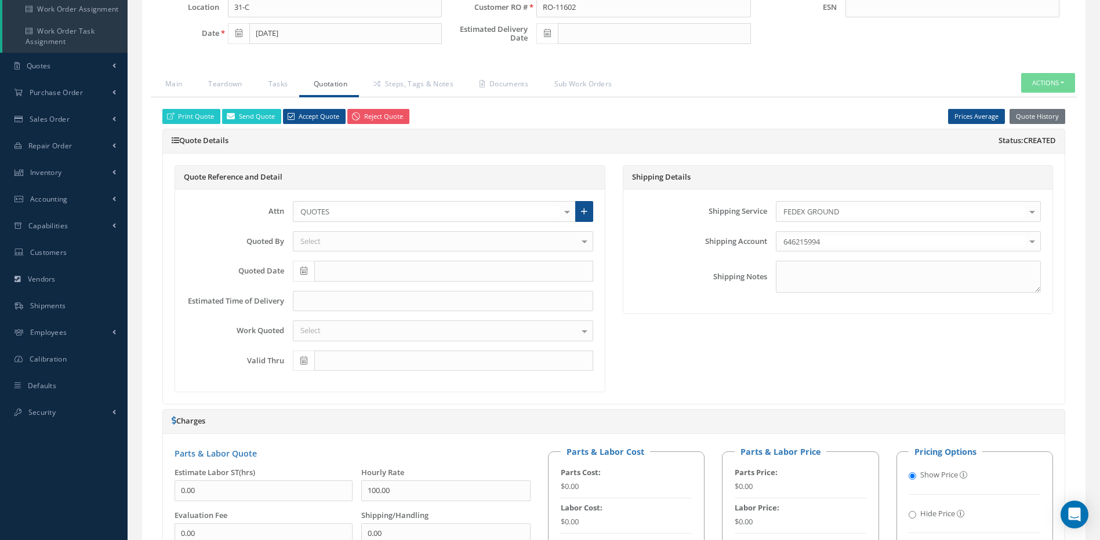
scroll to position [0, 0]
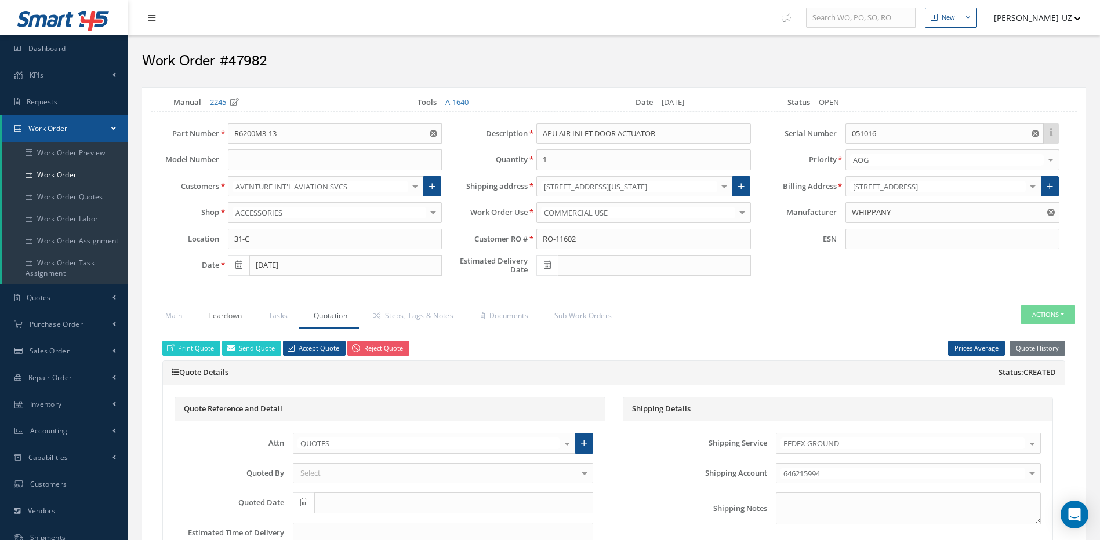
click at [221, 313] on link "Teardown" at bounding box center [224, 317] width 60 height 24
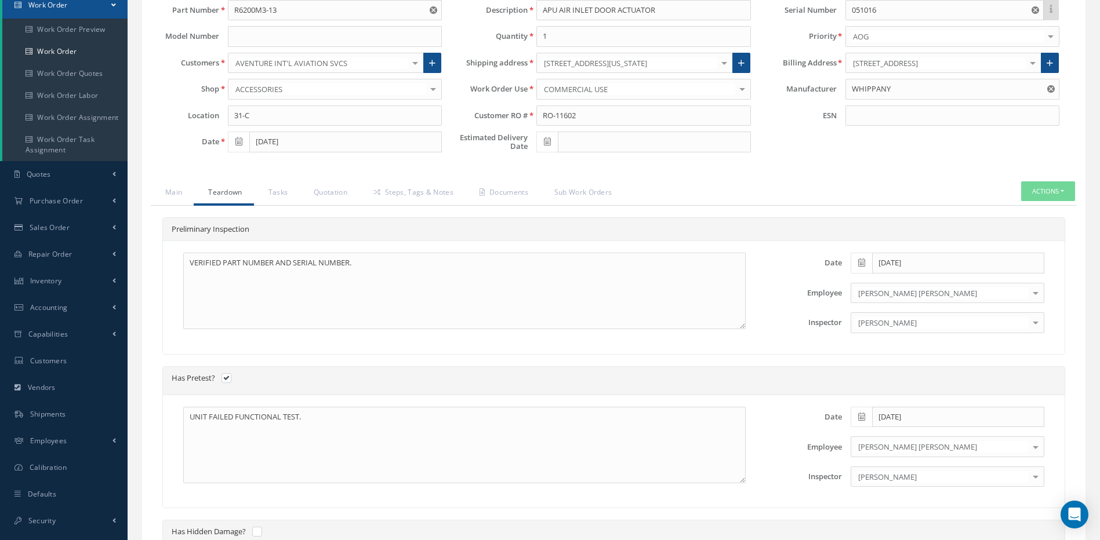
scroll to position [116, 0]
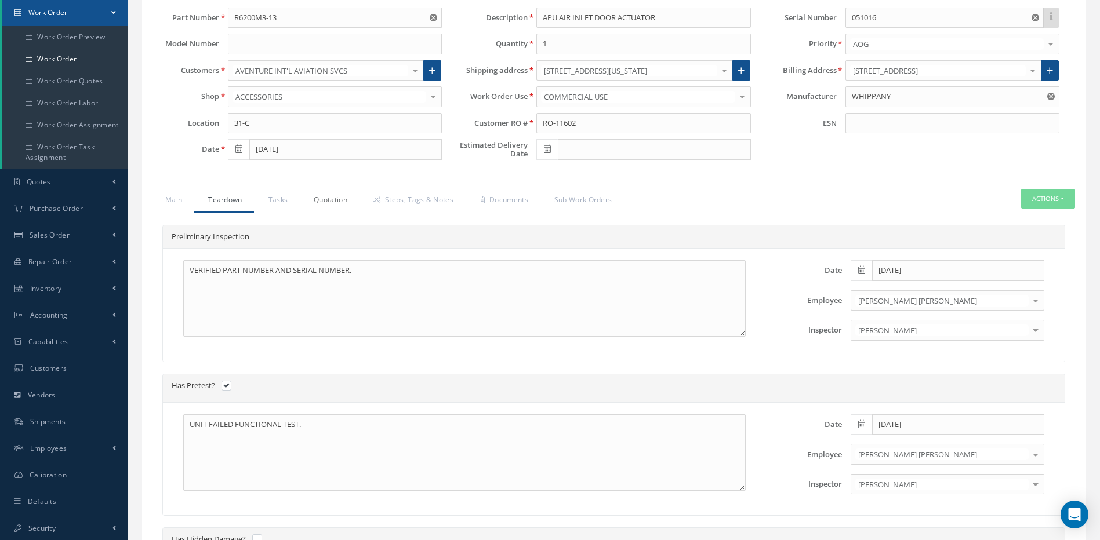
click at [339, 199] on link "Quotation" at bounding box center [329, 201] width 60 height 24
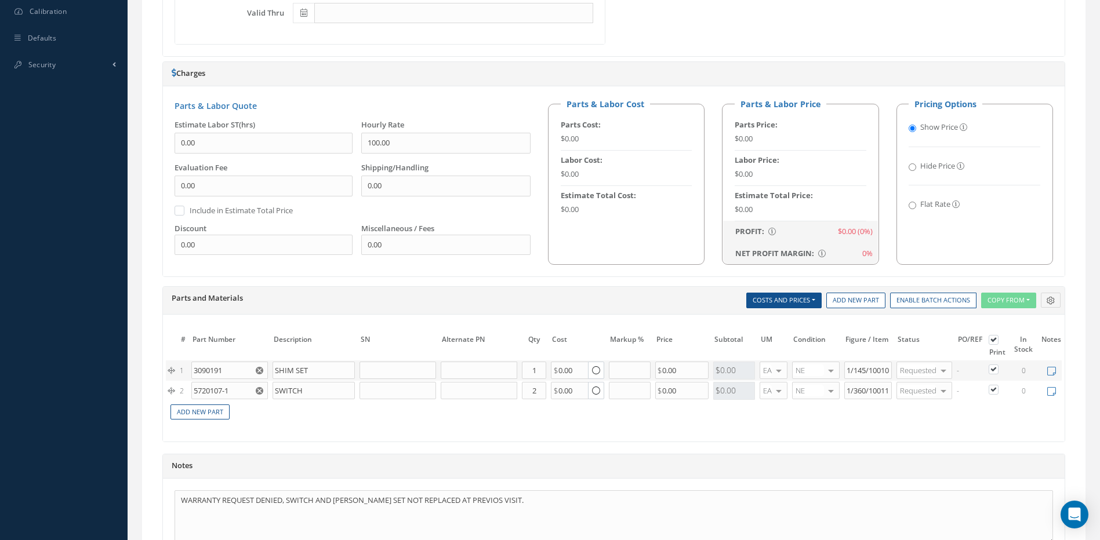
scroll to position [709, 0]
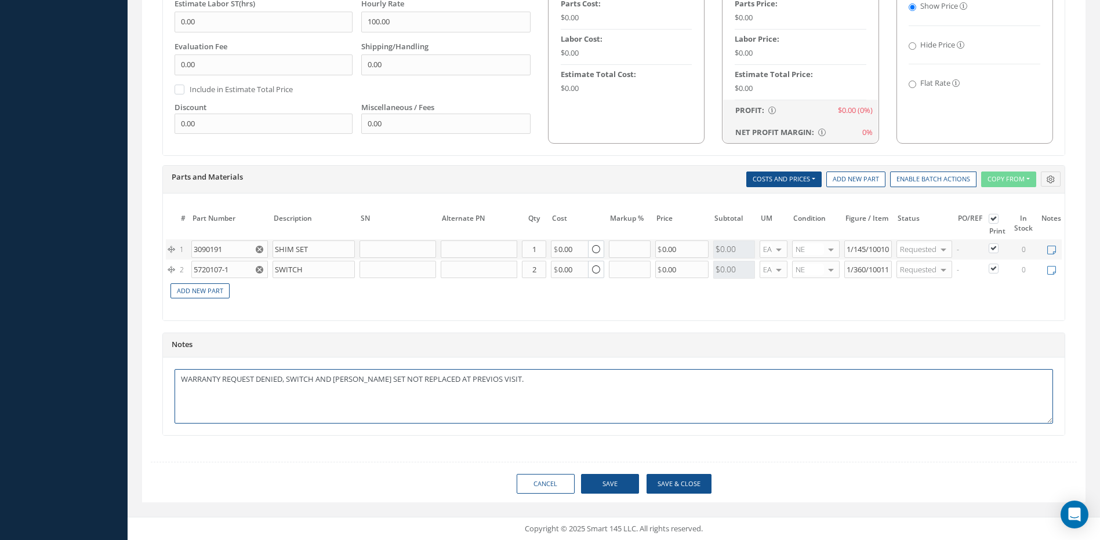
click at [464, 380] on textarea "WARRANTY REQUEST DENIED, SWITCH AND SHIM SET NOT REPLACED AT PREVIOS VISIT." at bounding box center [613, 396] width 878 height 54
click at [515, 376] on textarea "WARRANTY REQUEST DENIED, SWITCH AND SHIM SET NOT REPLACED AT PREVIOUS VISIT." at bounding box center [613, 396] width 878 height 54
click at [439, 383] on textarea "WARRANTY REQUEST DENIED, SWITCH AND SHIM SET NOT REPLACED AT PREVIOUS VISIT." at bounding box center [613, 396] width 878 height 54
type textarea "WARRANTY REQUEST DENIED, SWITCH AND SHIM SET NOT REPLACED AT PREVIOUS VISIT."
click at [551, 481] on link "Cancel" at bounding box center [545, 484] width 58 height 20
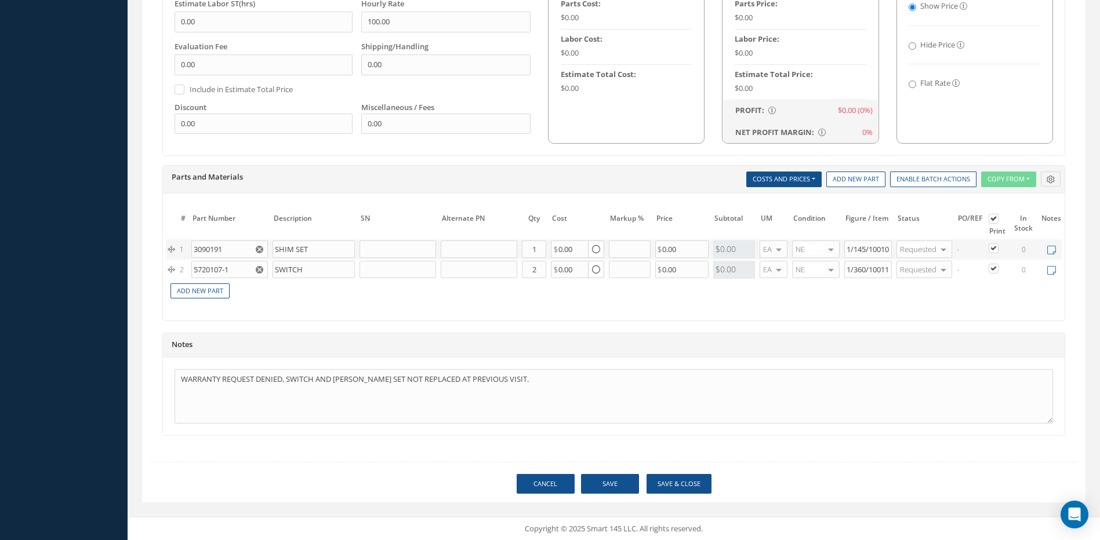
select select "25"
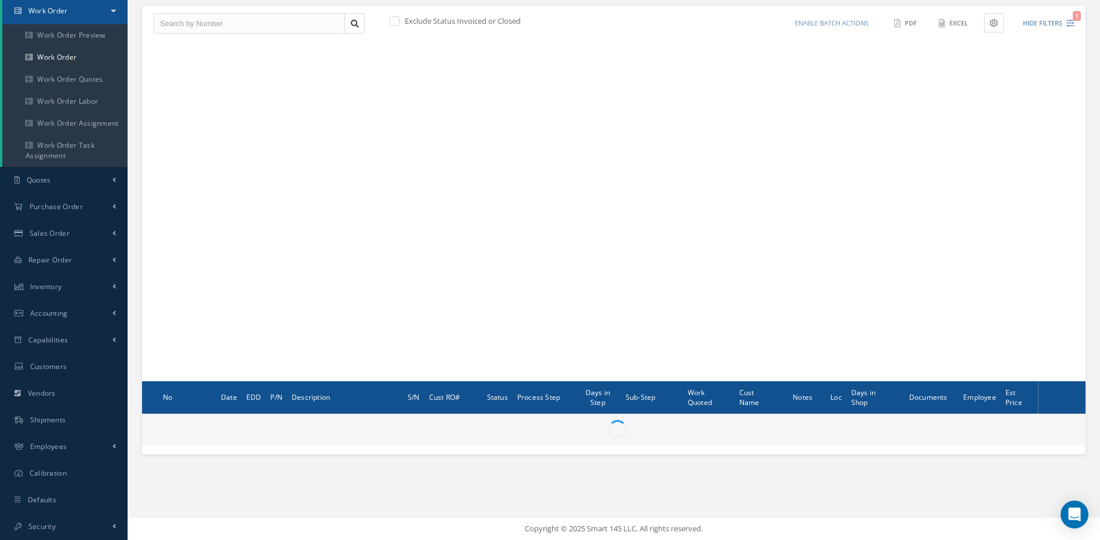
scroll to position [118, 0]
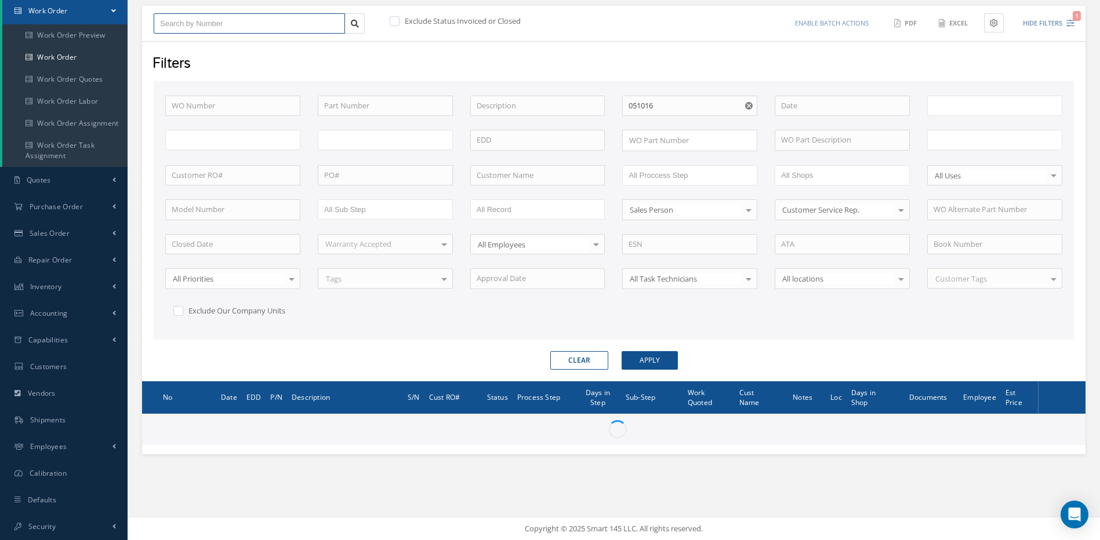
click at [187, 20] on input "text" at bounding box center [249, 23] width 191 height 21
type input "All Work Request"
type input "All Work Performed"
type input "All Status"
type input "WO Part Status"
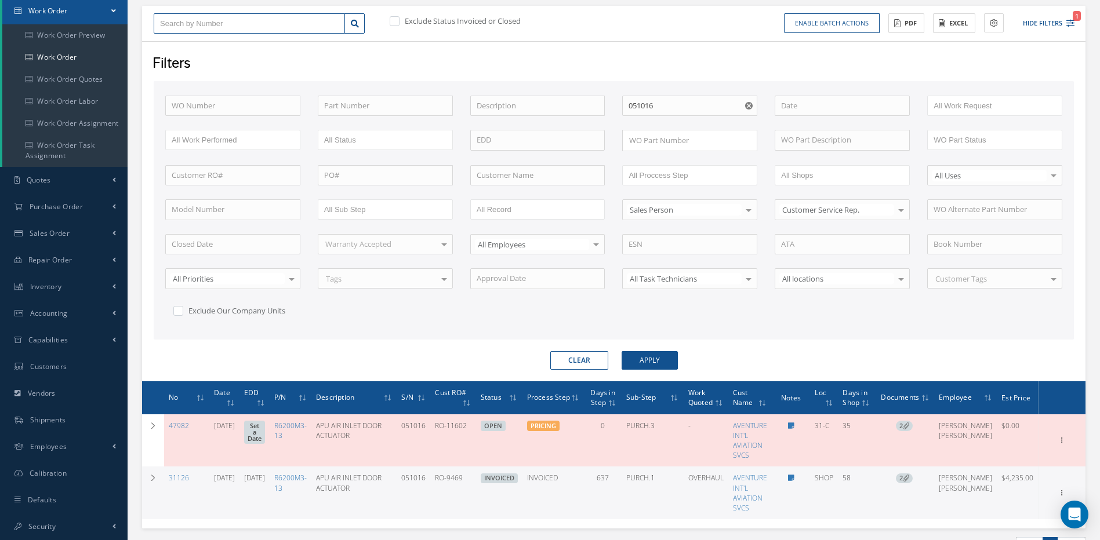
type input "4"
type input "48"
type input "486"
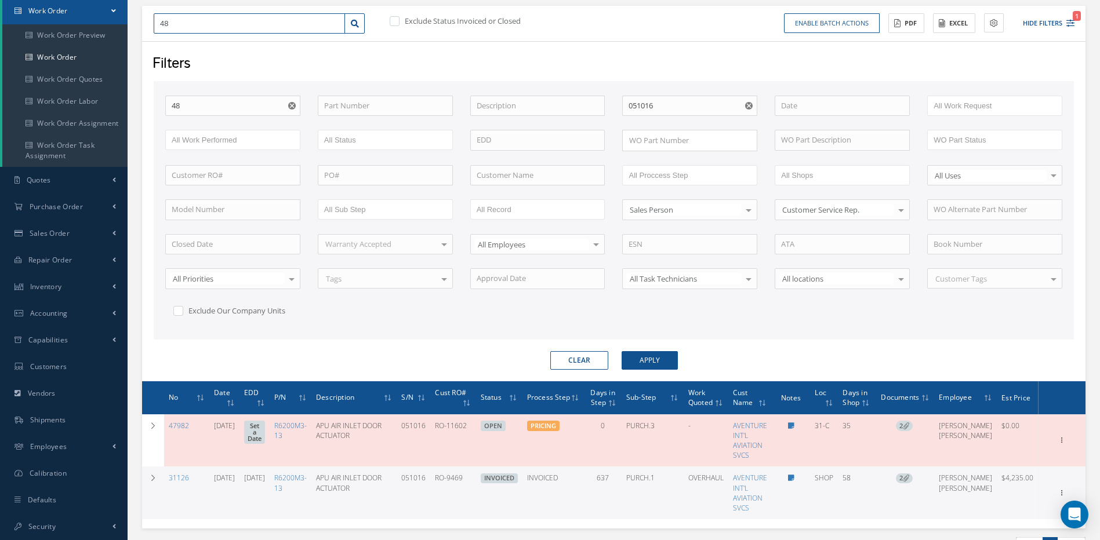
type input "486"
type input "4862"
type input "48625"
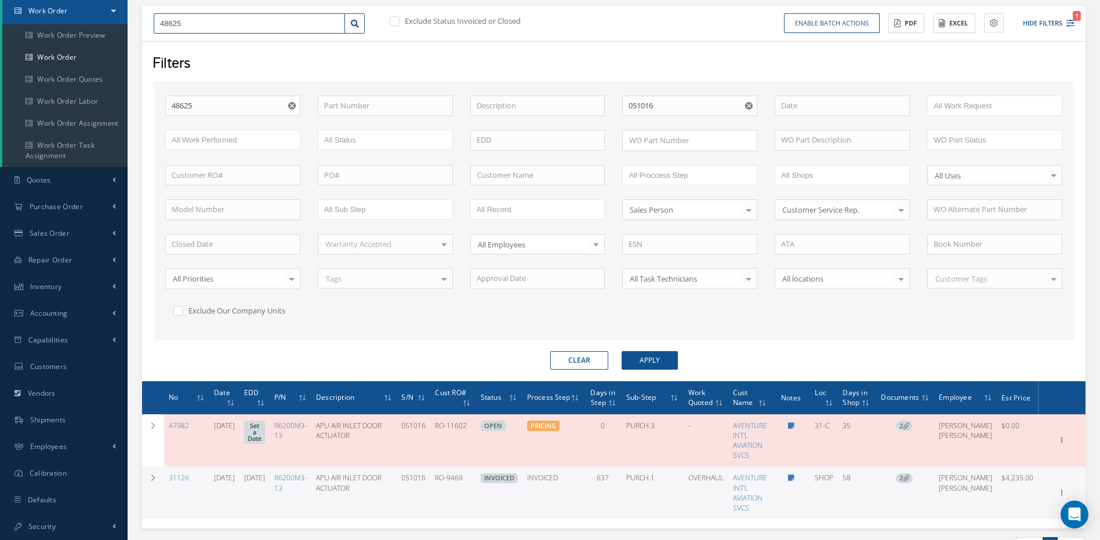
type input "48625"
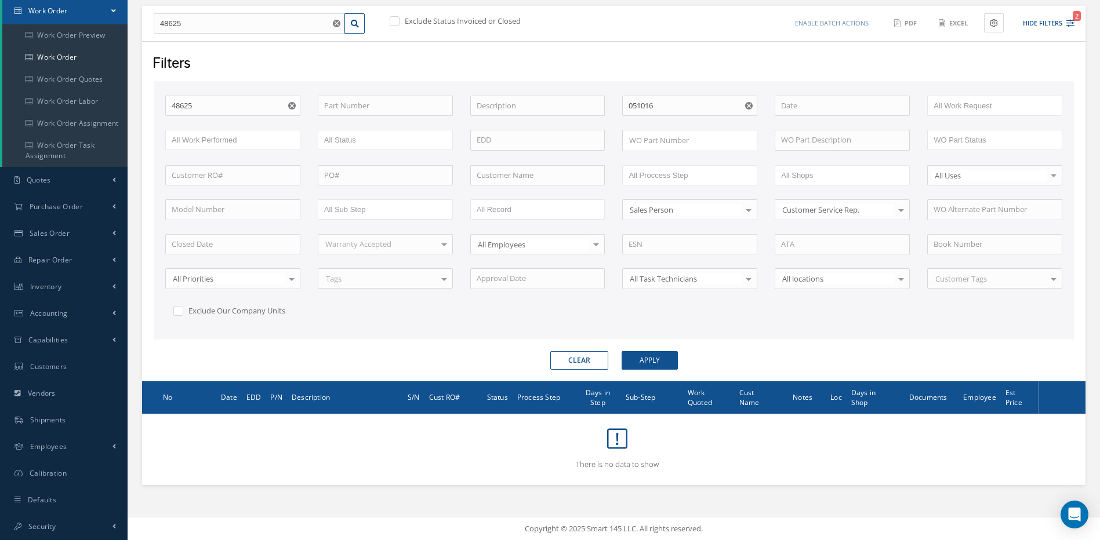
click at [752, 107] on icon "Reset" at bounding box center [749, 106] width 8 height 8
click at [663, 354] on button "Apply" at bounding box center [649, 360] width 56 height 19
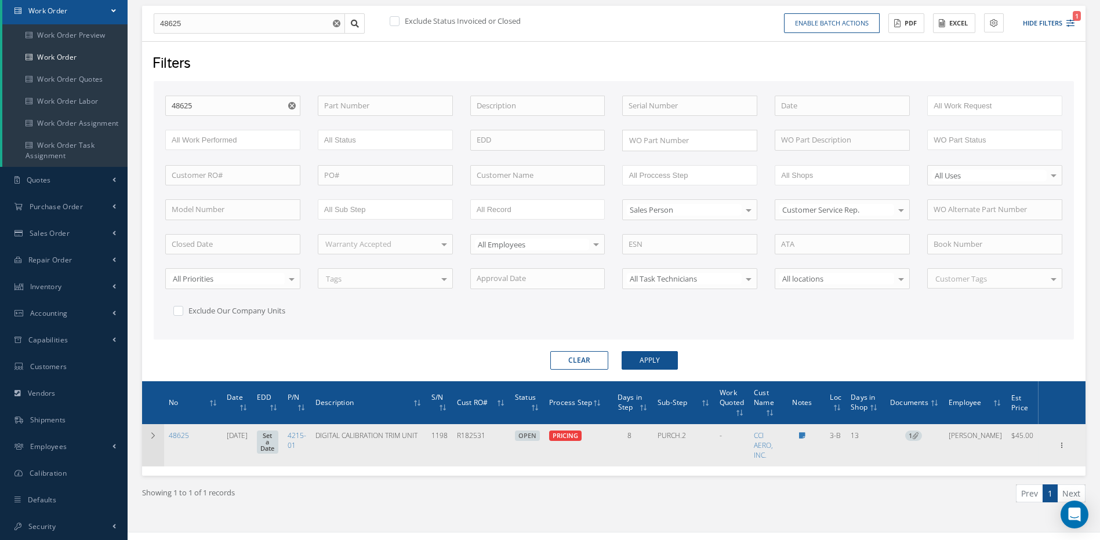
click at [148, 434] on td at bounding box center [153, 445] width 22 height 42
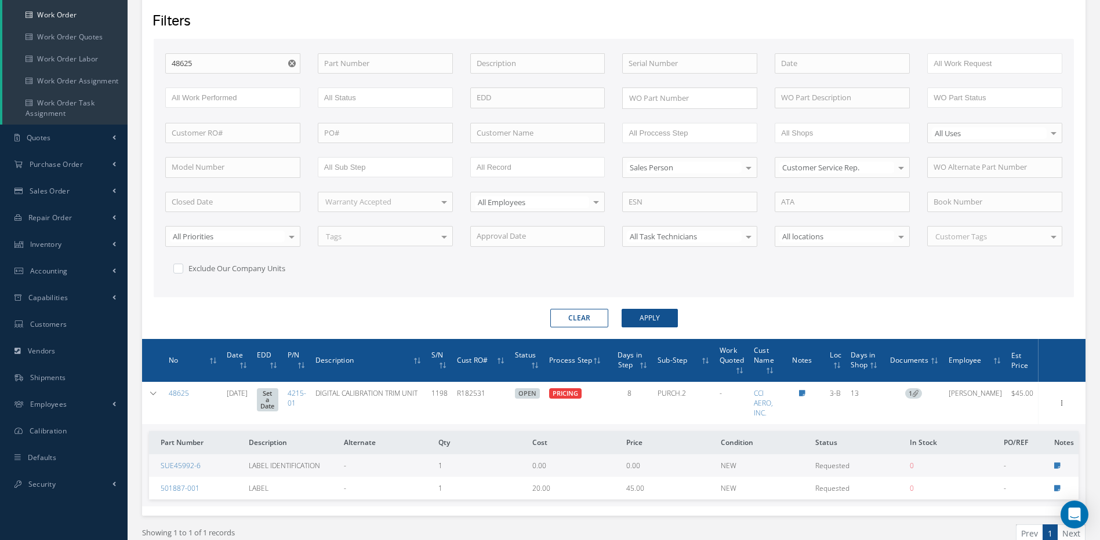
scroll to position [215, 0]
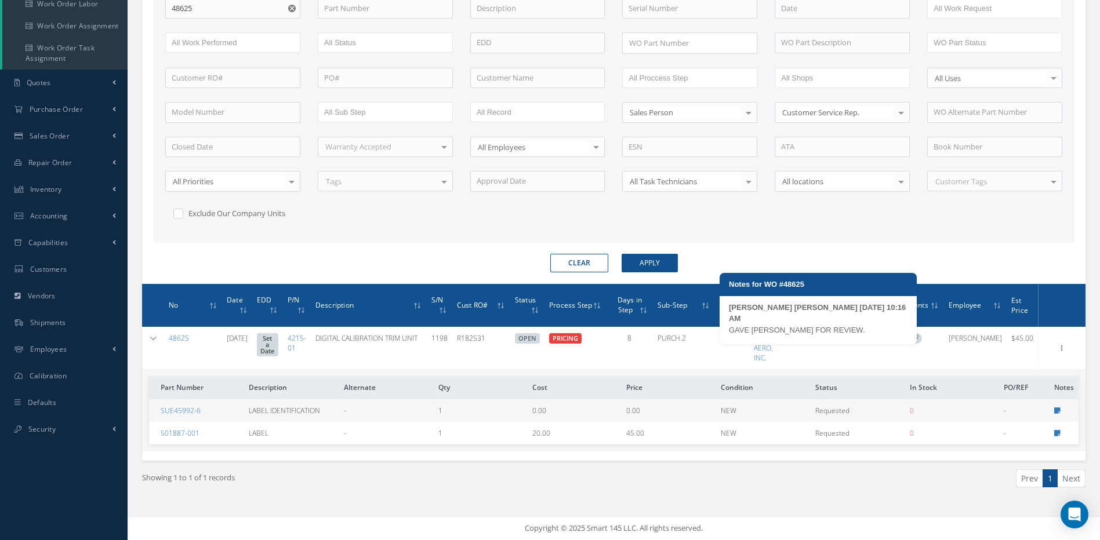
click at [805, 337] on icon at bounding box center [802, 338] width 6 height 7
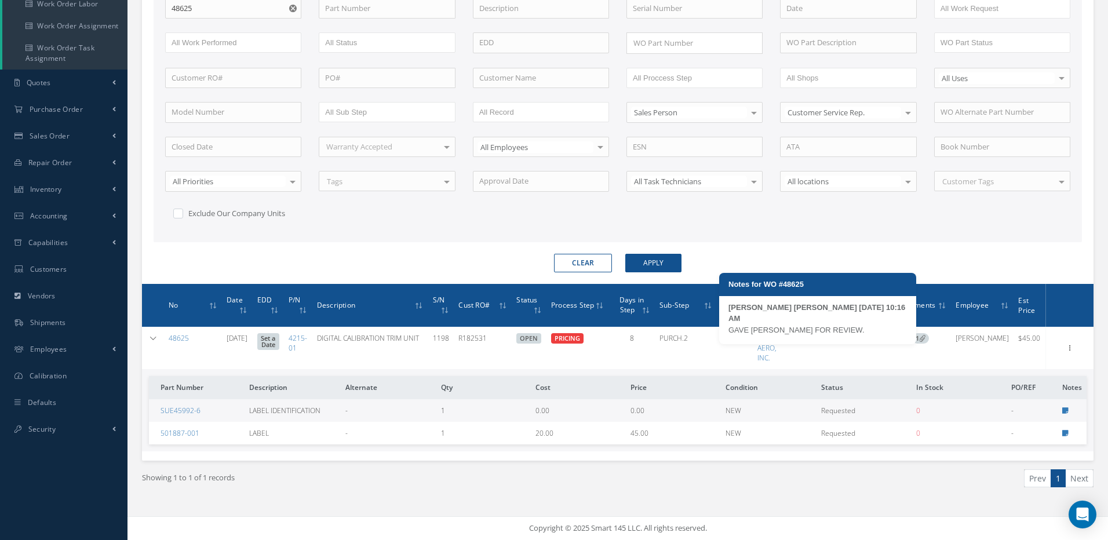
type textarea "GAVE KARINA M.R. FOR REVIEW. -- MAUREEN OJEDA-MACHIN 08/27/2025 10:16AM"
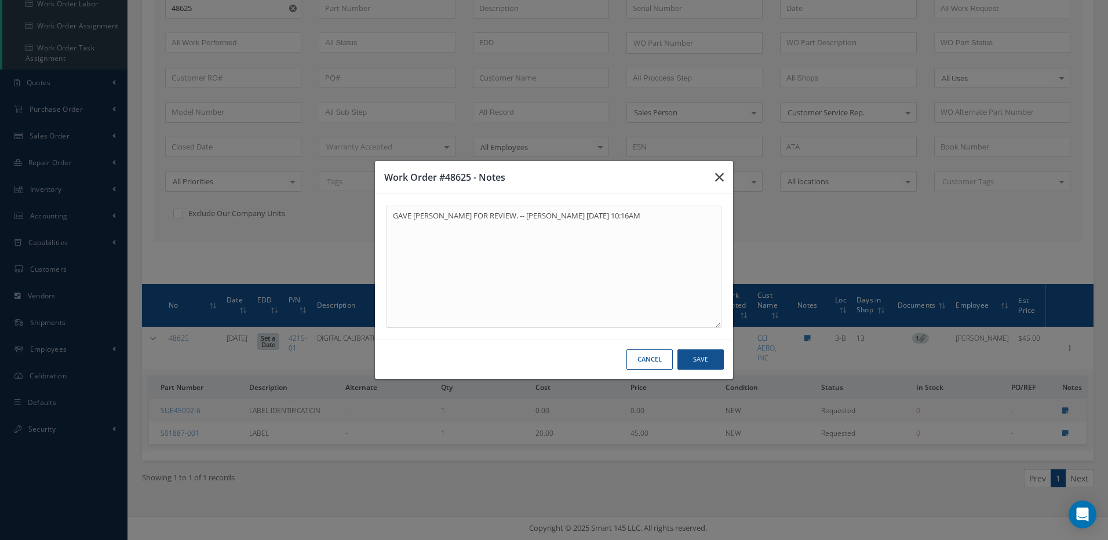
click at [718, 180] on icon "button" at bounding box center [719, 177] width 9 height 14
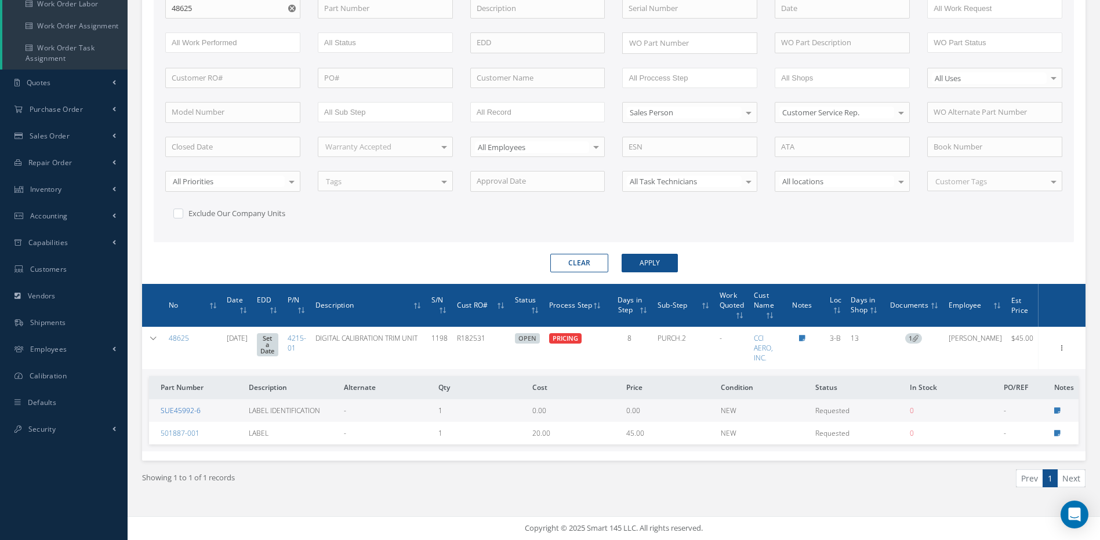
click at [175, 410] on link "SUE45992-6" at bounding box center [181, 411] width 40 height 10
click at [306, 336] on link "4215-01" at bounding box center [297, 343] width 19 height 20
click at [1060, 348] on icon at bounding box center [1062, 347] width 12 height 9
click at [984, 372] on link "Edit" at bounding box center [1009, 370] width 92 height 15
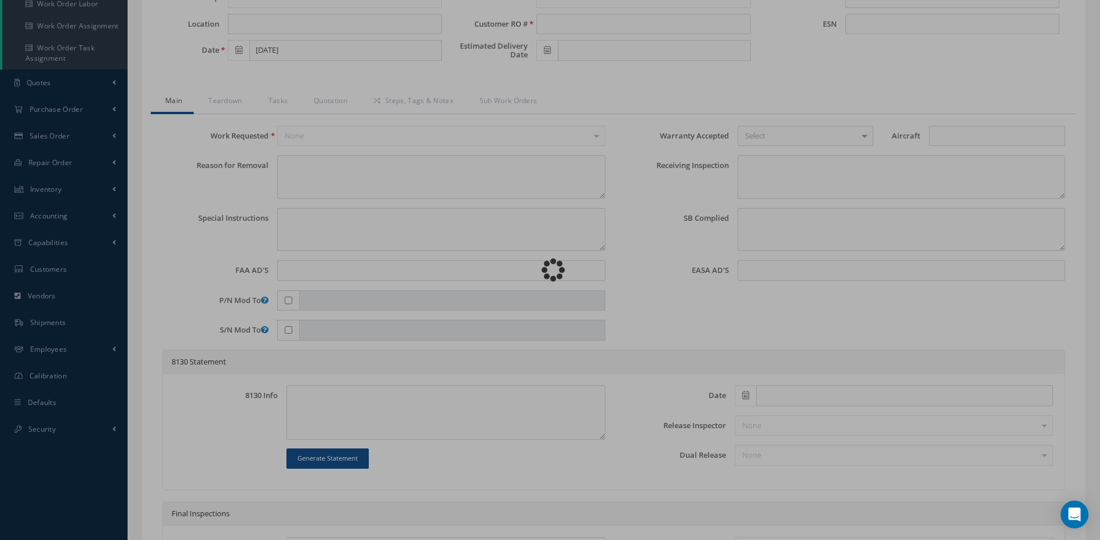
type input "4215-01"
type input "3-B"
type input "08/14/2025"
type input "DIGITAL CALIBRATION TRIM UNIT"
type input "R182531"
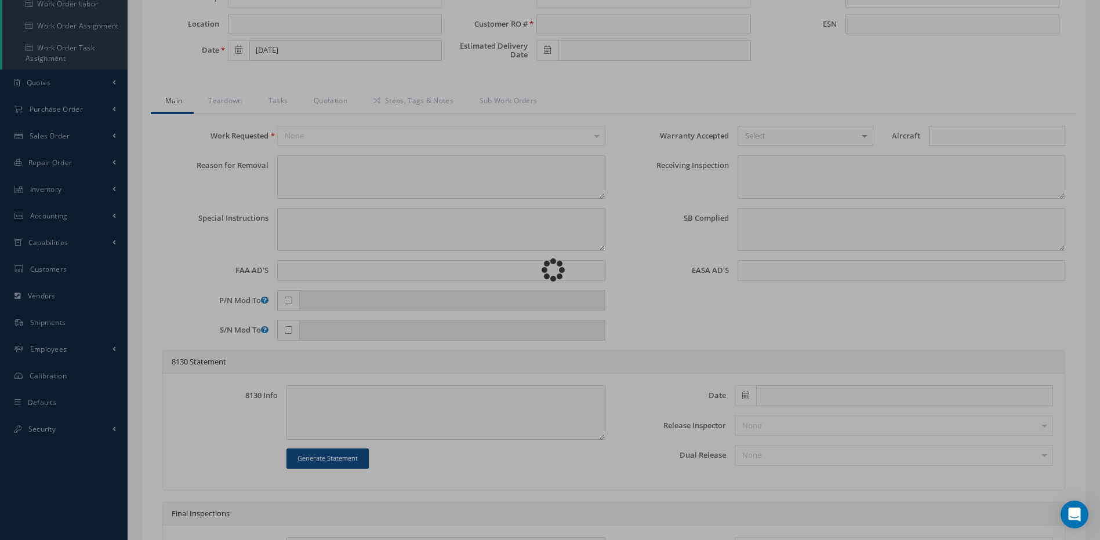
type input "1198"
type textarea "NONE"
type textarea "PLEASE SEE R.O. FOR DETAILS"
type textarea "NO VISUAL DAMAGE"
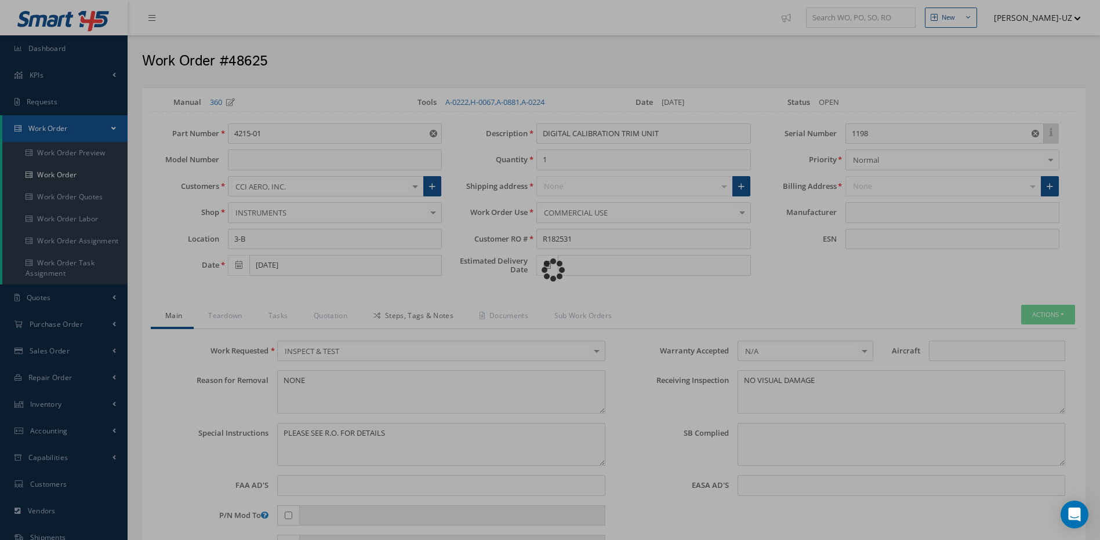
type input "ONTIC"
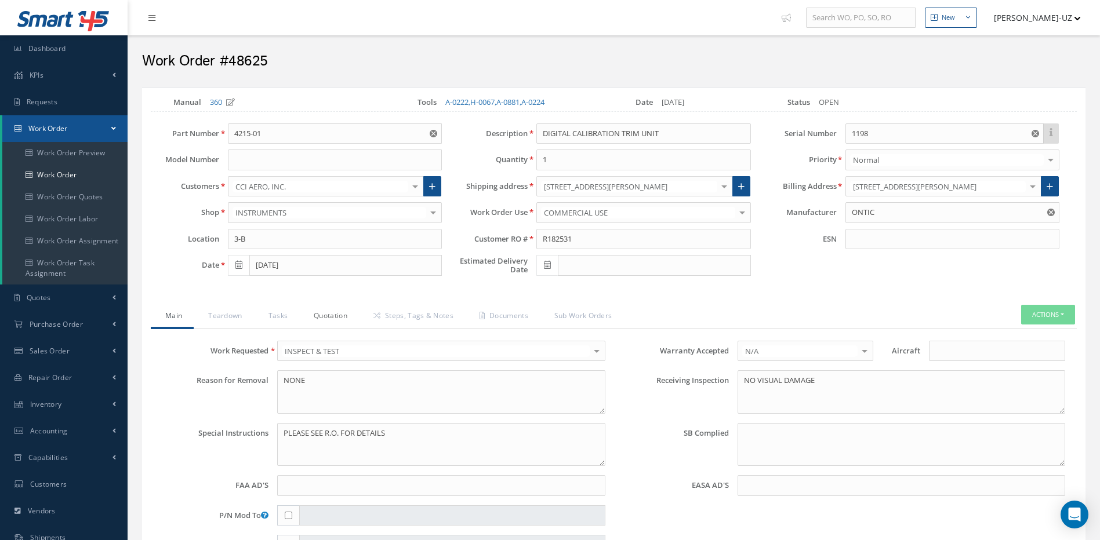
click at [332, 317] on link "Quotation" at bounding box center [329, 317] width 60 height 24
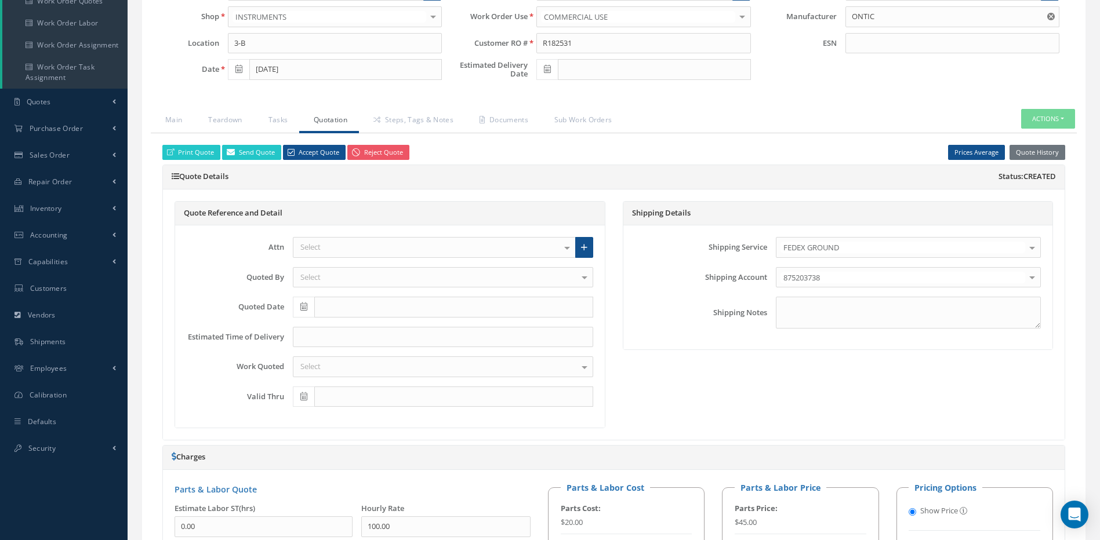
scroll to position [232, 0]
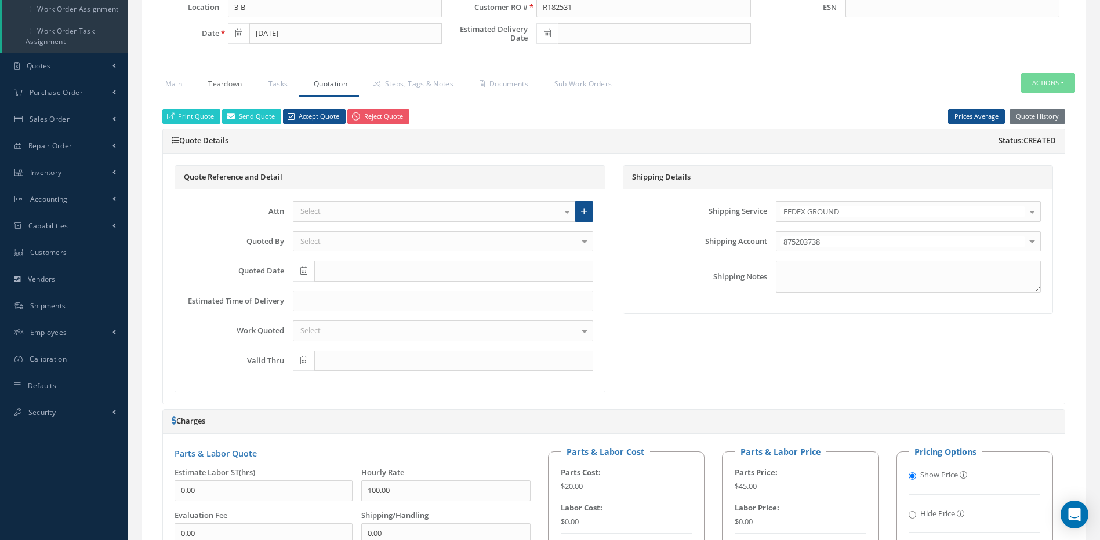
click at [226, 84] on link "Teardown" at bounding box center [224, 85] width 60 height 24
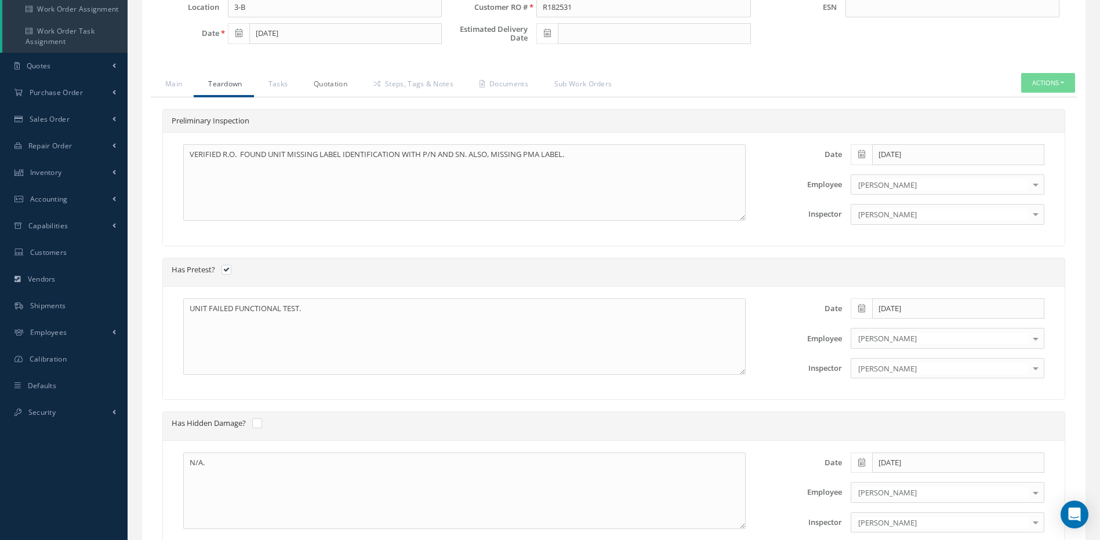
click at [327, 82] on link "Quotation" at bounding box center [329, 85] width 60 height 24
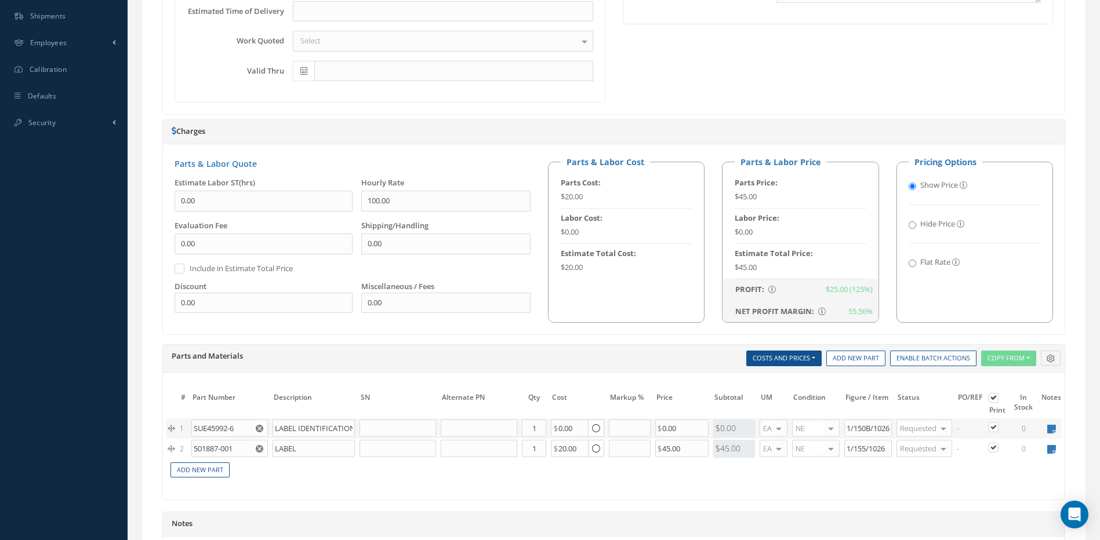
scroll to position [580, 0]
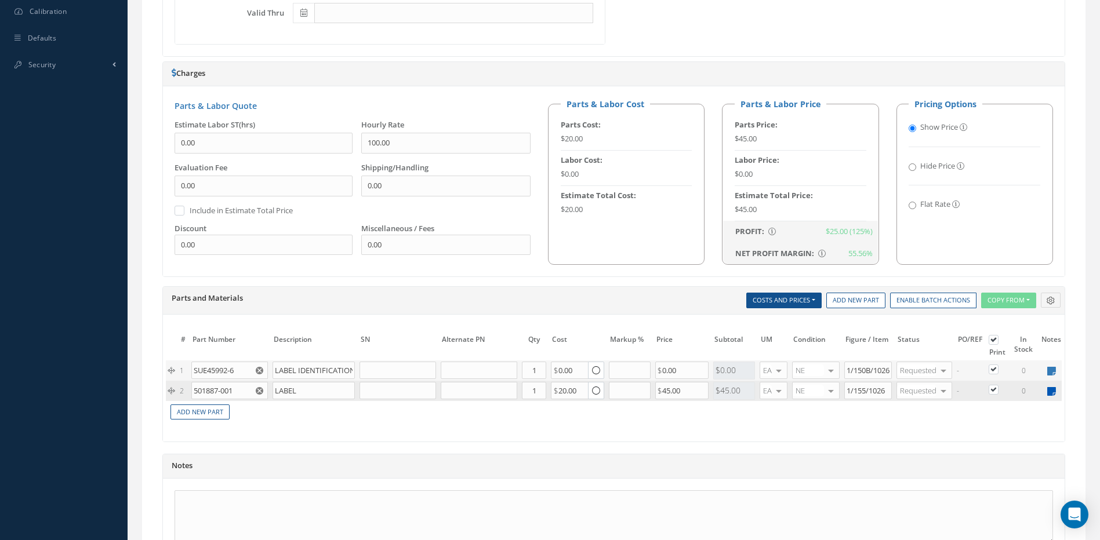
click at [1055, 389] on icon at bounding box center [1051, 392] width 9 height 10
type textarea "see if Roberto can do we have trace PO# 10012633 old order"
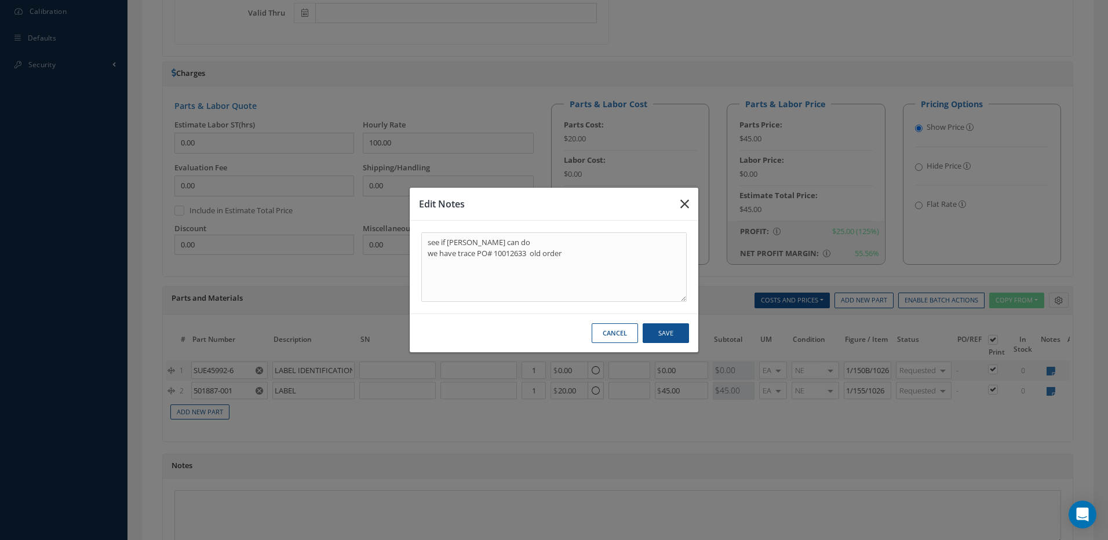
click at [685, 201] on icon "button" at bounding box center [685, 204] width 9 height 14
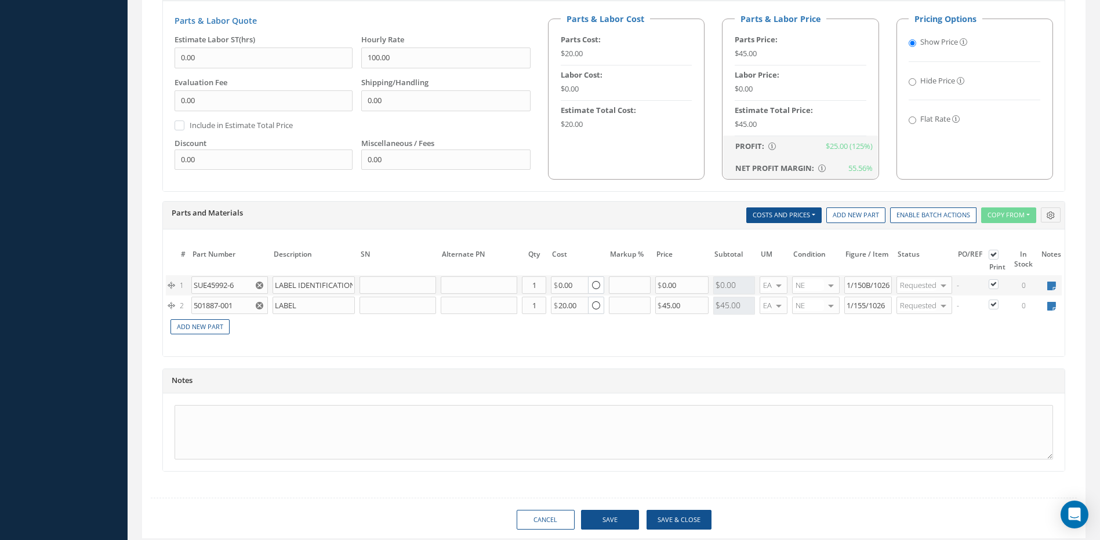
scroll to position [652, 0]
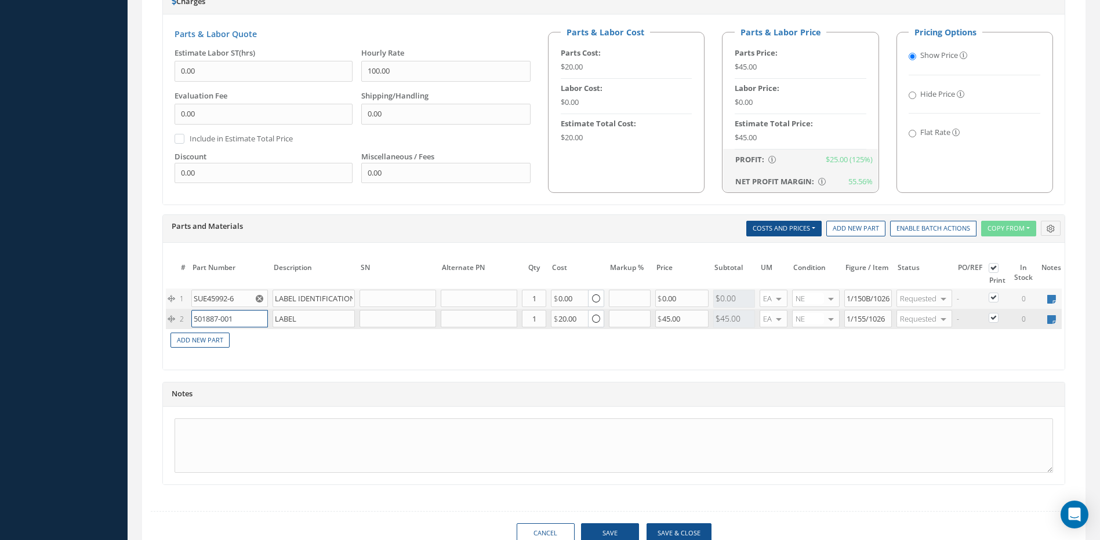
drag, startPoint x: 245, startPoint y: 316, endPoint x: 190, endPoint y: 316, distance: 55.1
click at [190, 316] on td "501887-001" at bounding box center [229, 319] width 81 height 20
click at [263, 391] on div "Notes" at bounding box center [613, 433] width 903 height 103
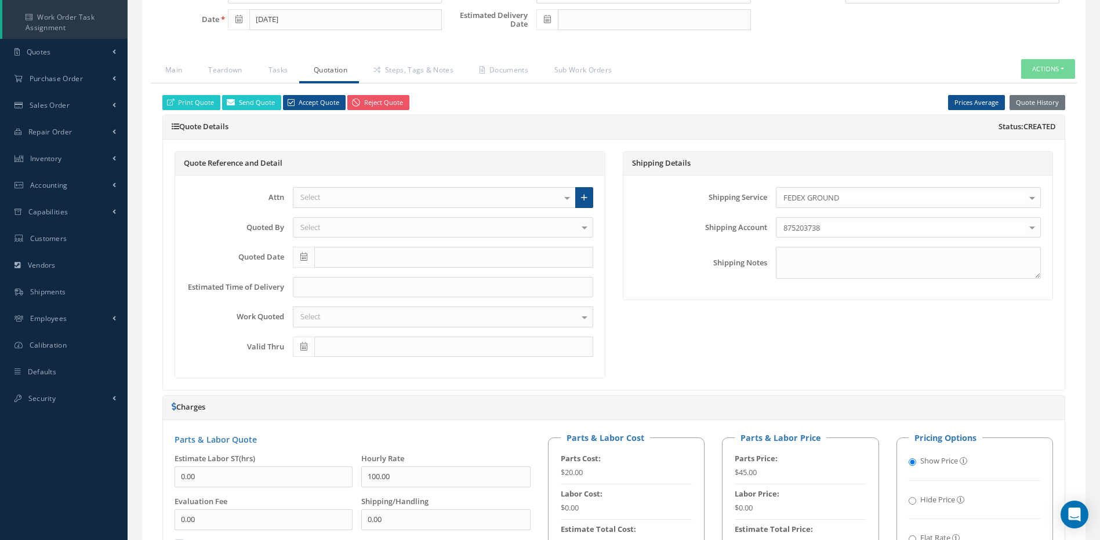
scroll to position [116, 0]
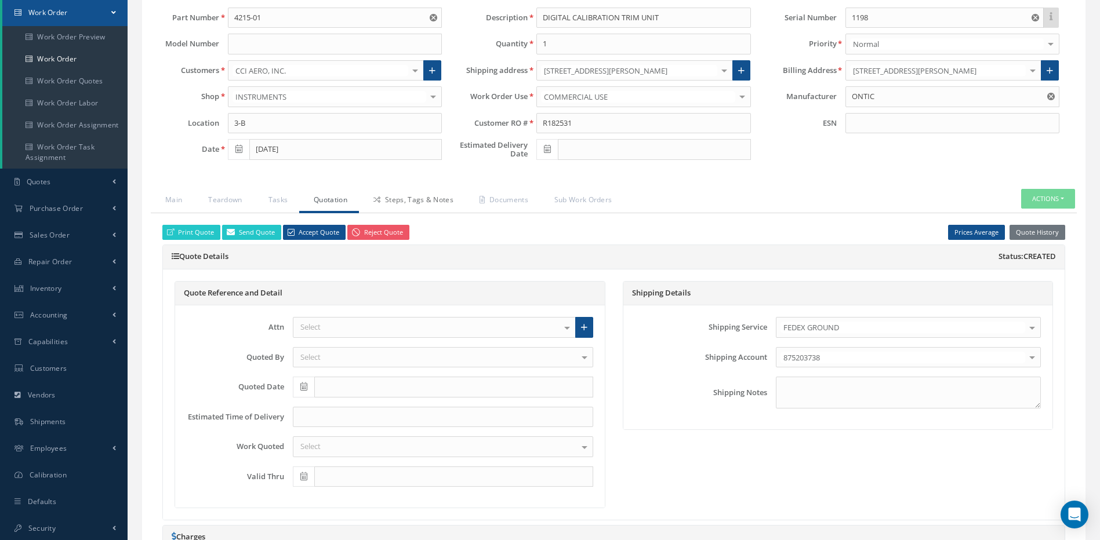
click at [411, 199] on link "Steps, Tags & Notes" at bounding box center [412, 201] width 106 height 24
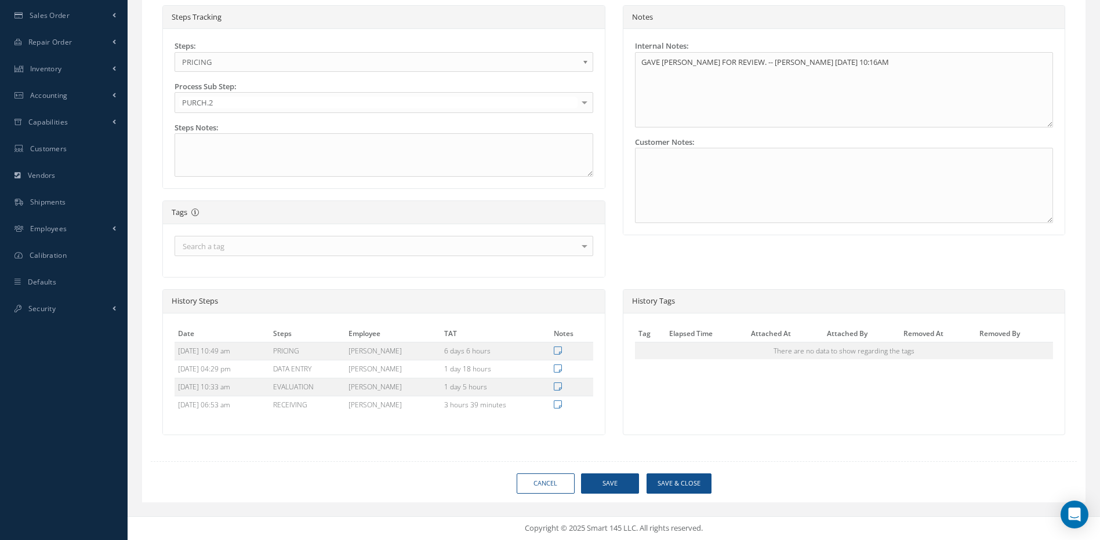
scroll to position [162, 0]
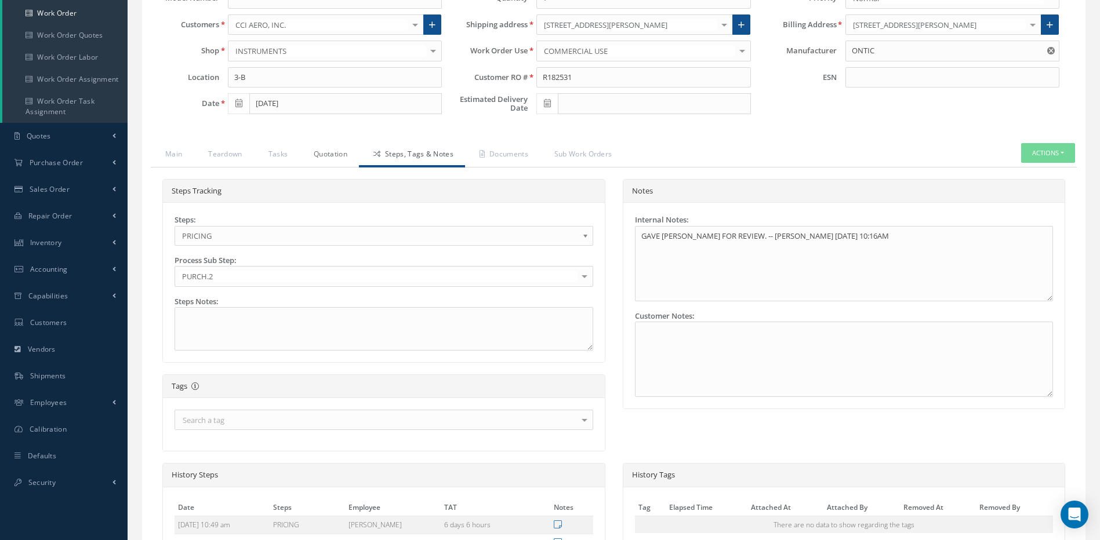
click at [330, 151] on link "Quotation" at bounding box center [329, 155] width 60 height 24
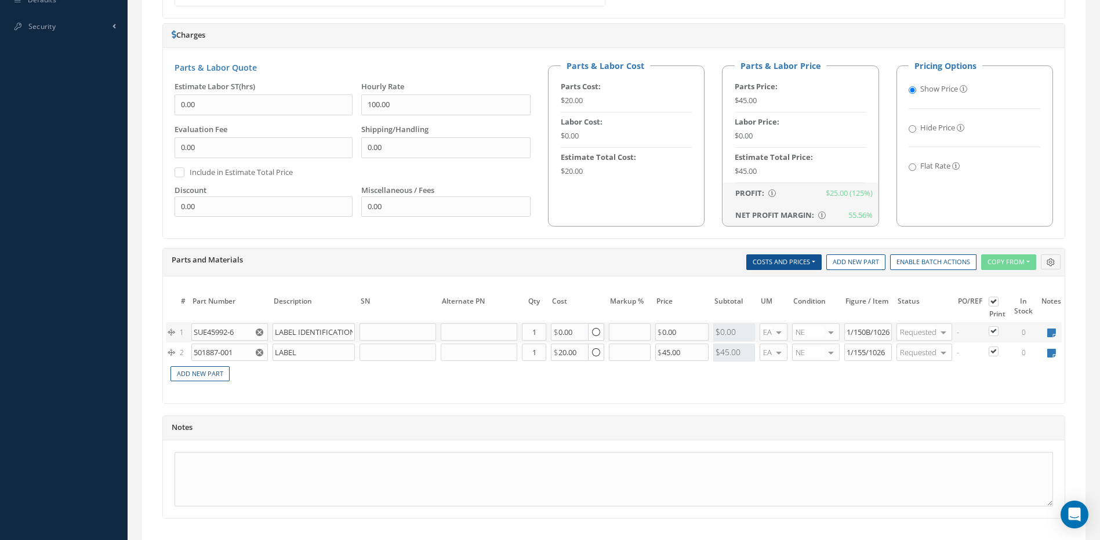
scroll to position [625, 0]
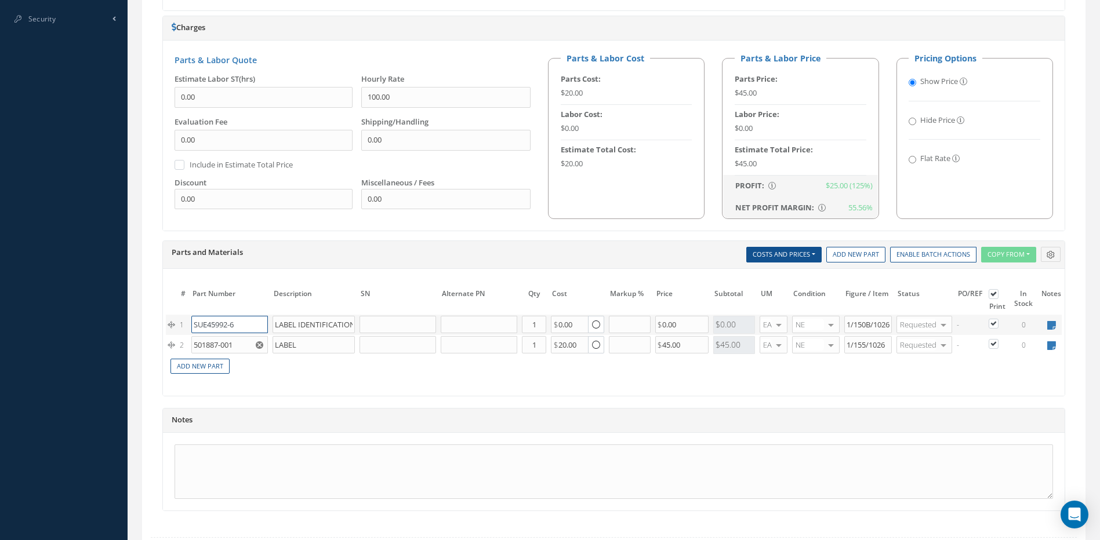
drag, startPoint x: 248, startPoint y: 323, endPoint x: 182, endPoint y: 326, distance: 66.1
click at [182, 326] on tr "1 SUE45992-6 SUE45992-6 LABEL IDENTIFICATION LABEL IDENTIFICATION Part Number D…" at bounding box center [629, 325] width 927 height 20
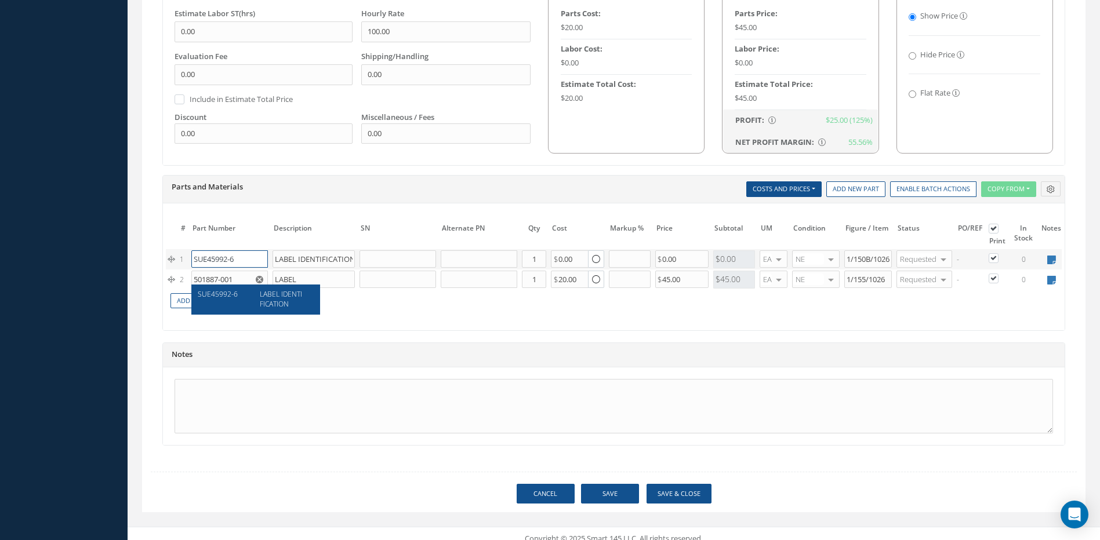
scroll to position [709, 0]
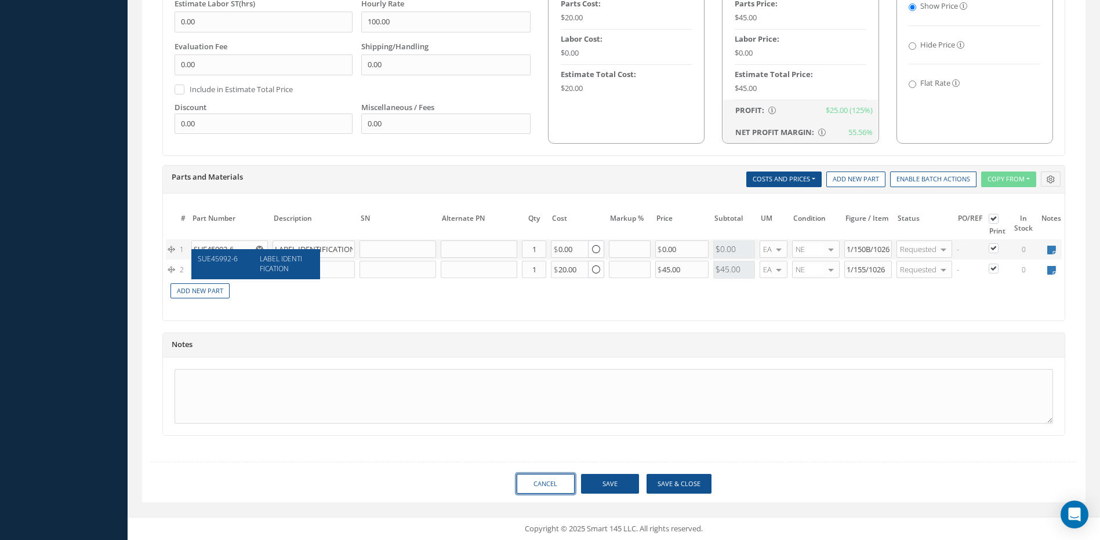
click at [551, 487] on link "Cancel" at bounding box center [545, 484] width 58 height 20
select select "25"
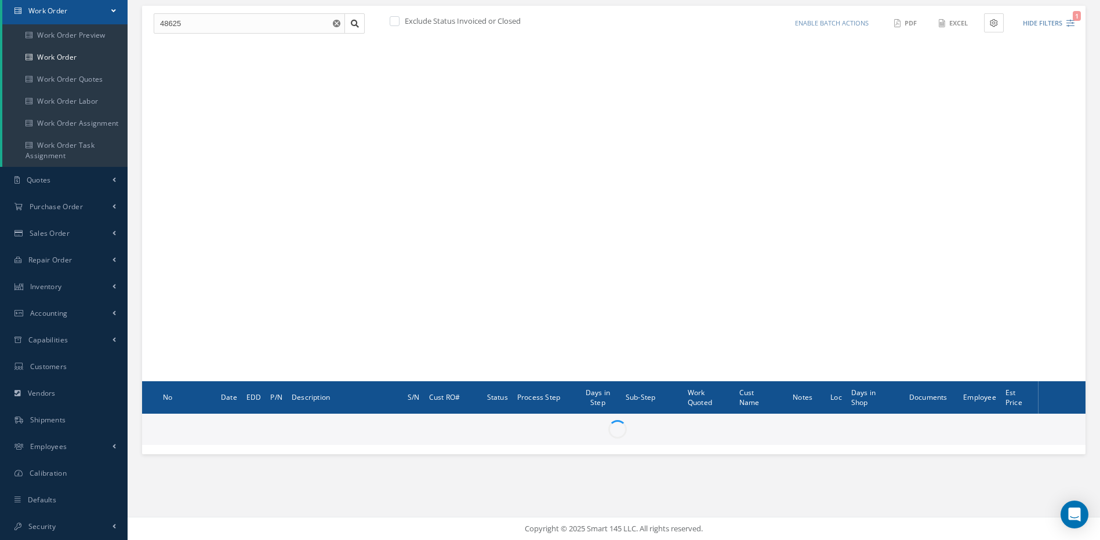
scroll to position [118, 0]
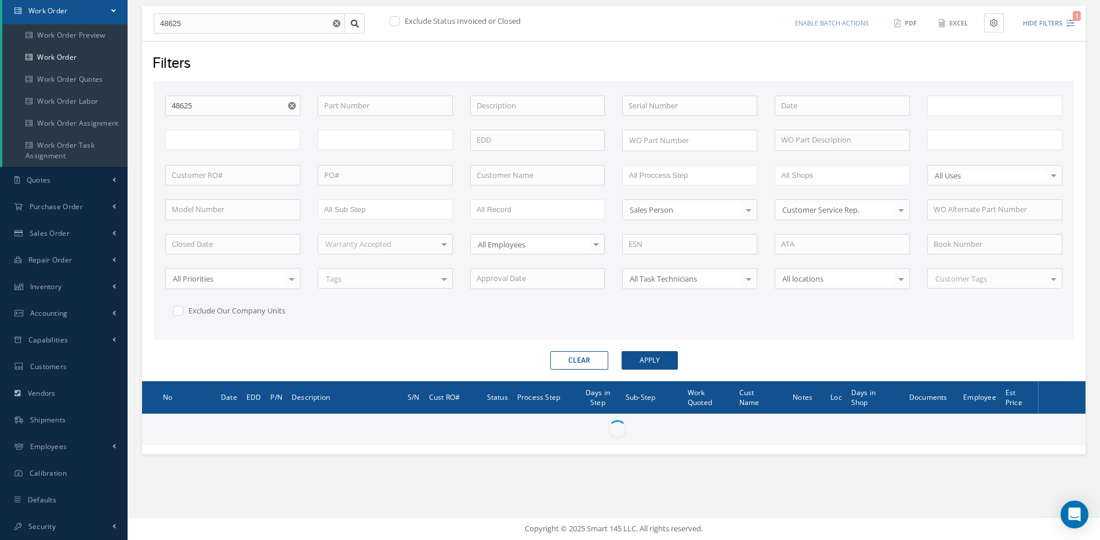
type input "All Work Request"
type input "All Work Performed"
type input "All Status"
type input "WO Part Status"
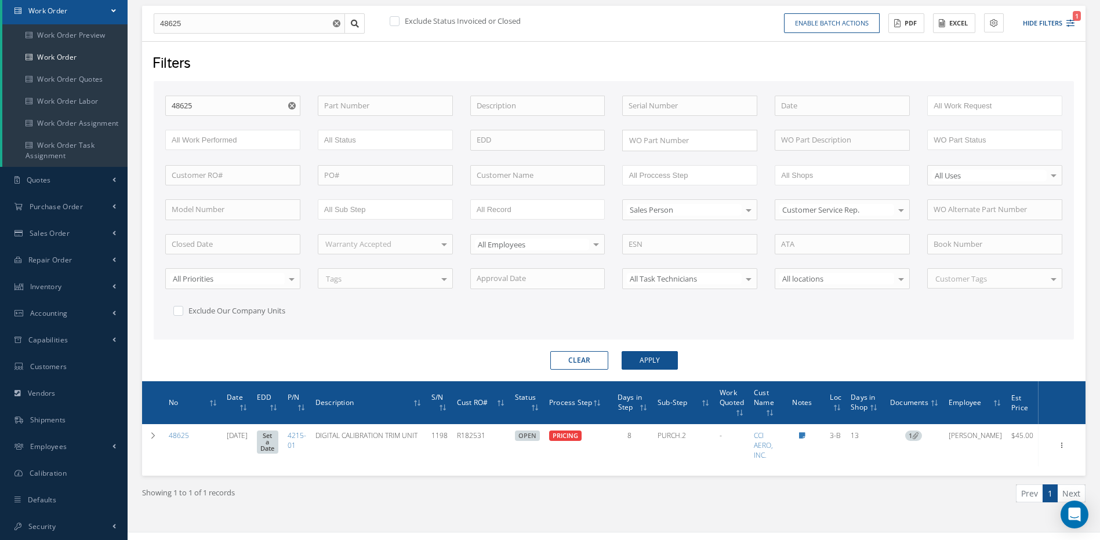
click at [584, 361] on button "Clear" at bounding box center [579, 360] width 58 height 19
checkbox input "true"
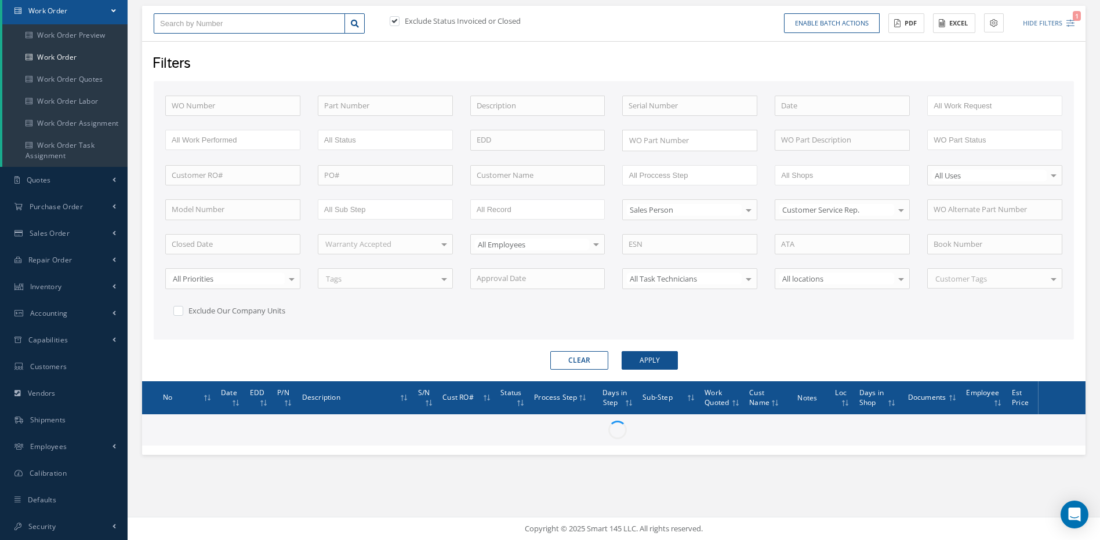
click at [230, 24] on input "text" at bounding box center [249, 23] width 191 height 21
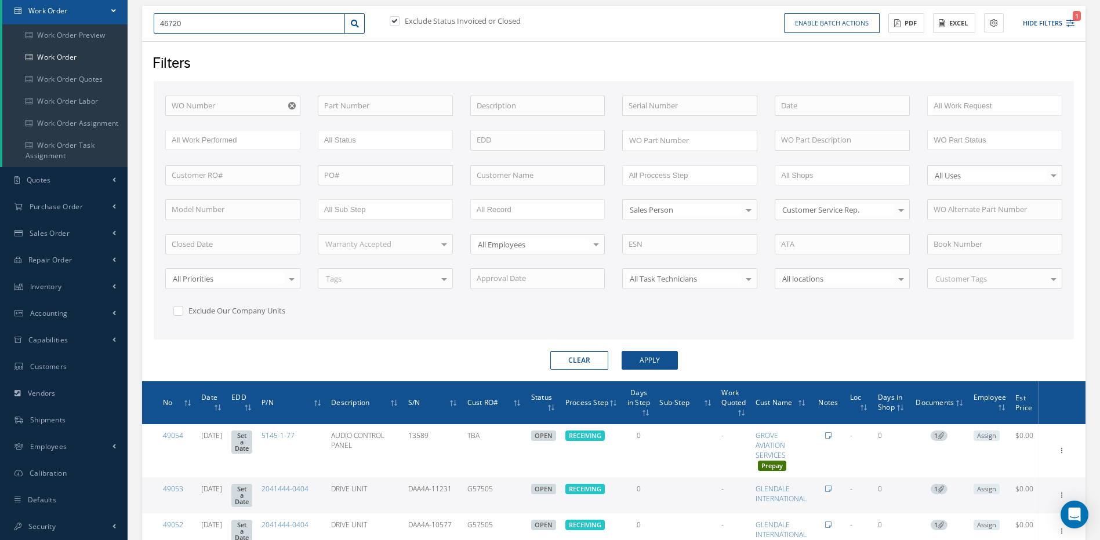
type input "46720"
click at [658, 360] on button "Apply" at bounding box center [649, 360] width 56 height 19
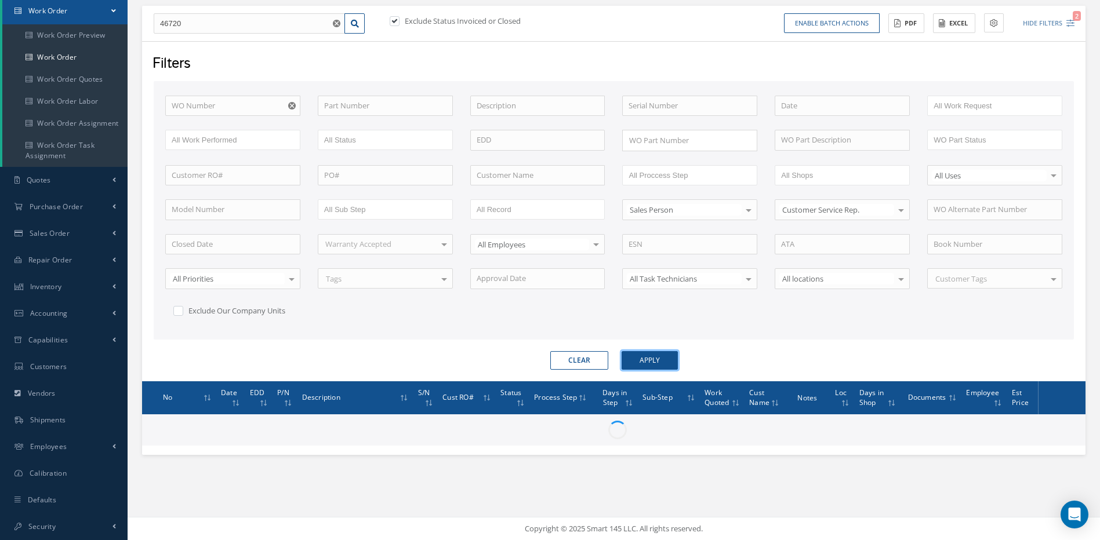
type input "46720"
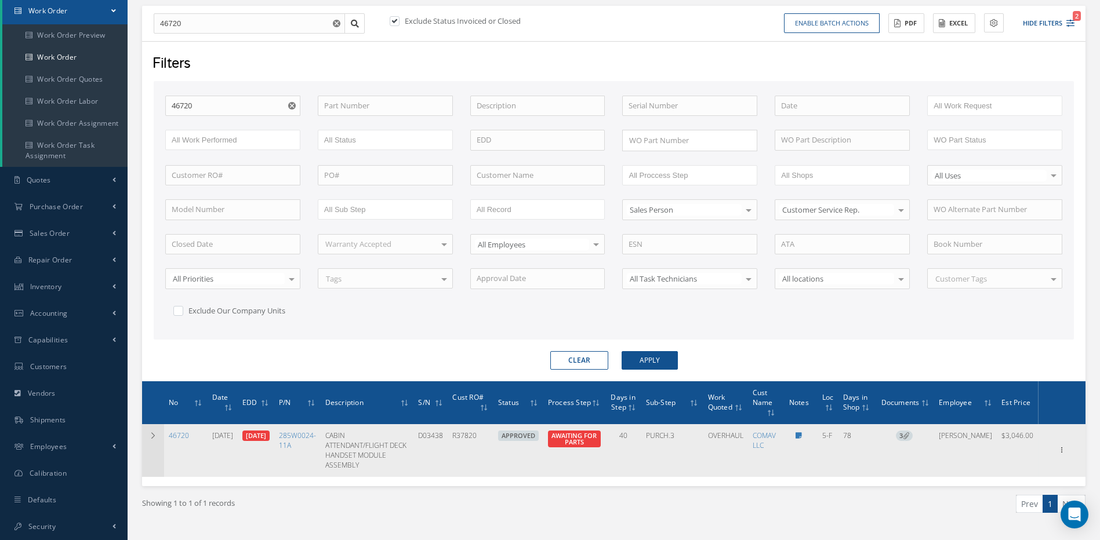
click at [144, 434] on td at bounding box center [153, 450] width 22 height 53
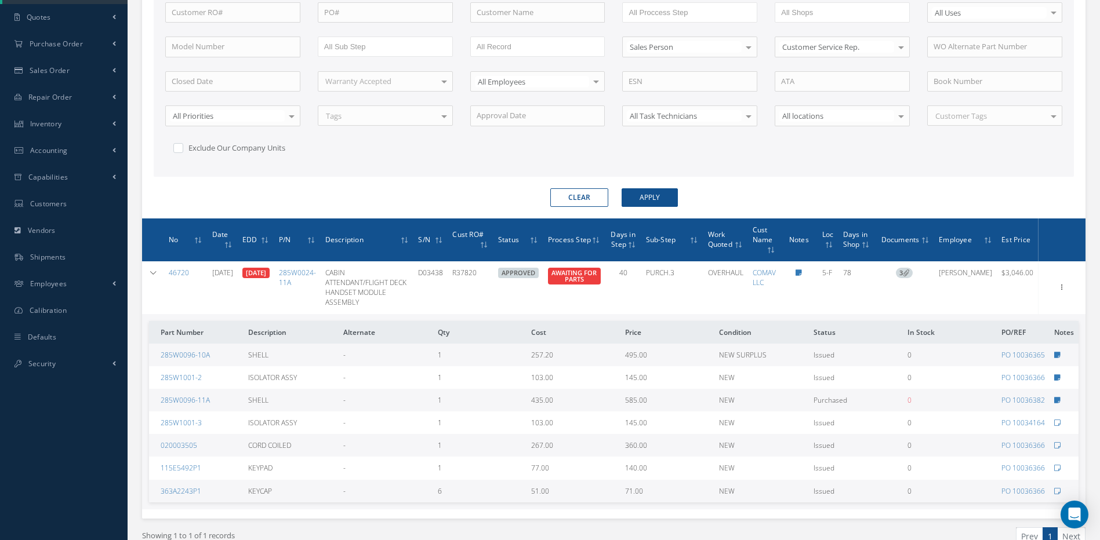
scroll to position [339, 0]
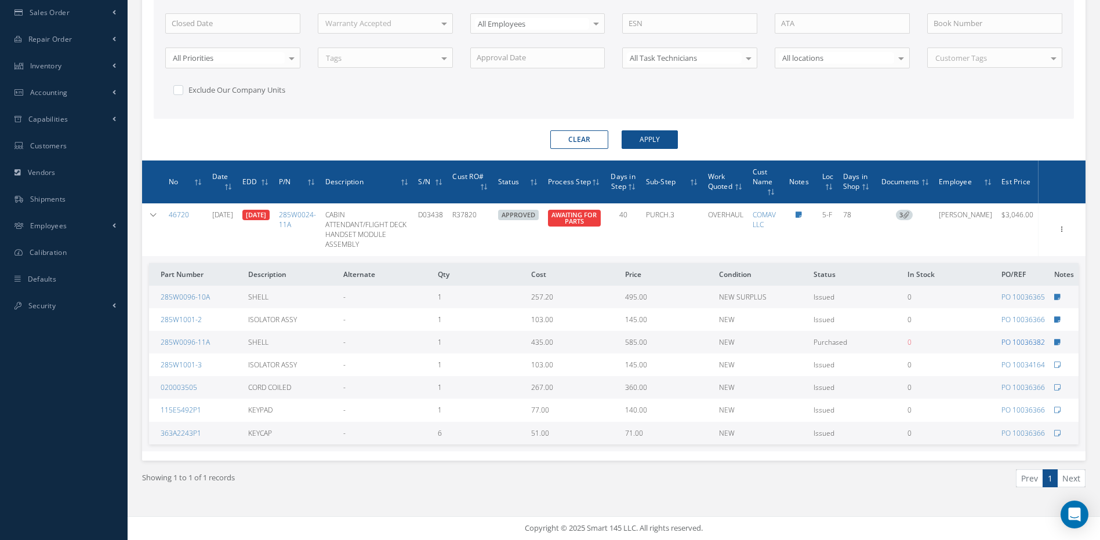
click at [1026, 341] on link "PO 10036382" at bounding box center [1022, 342] width 43 height 10
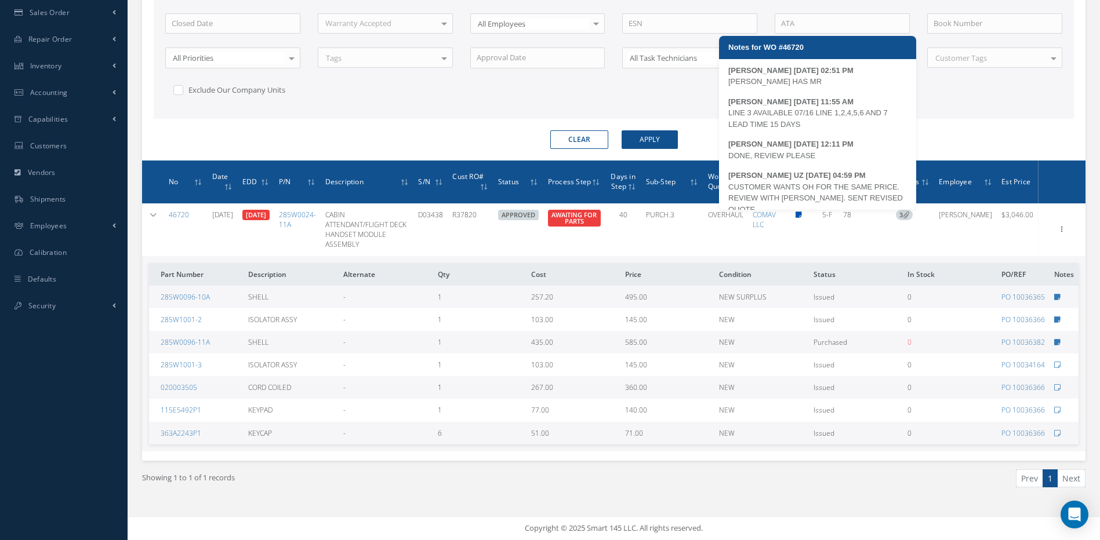
click at [802, 213] on icon at bounding box center [798, 215] width 6 height 7
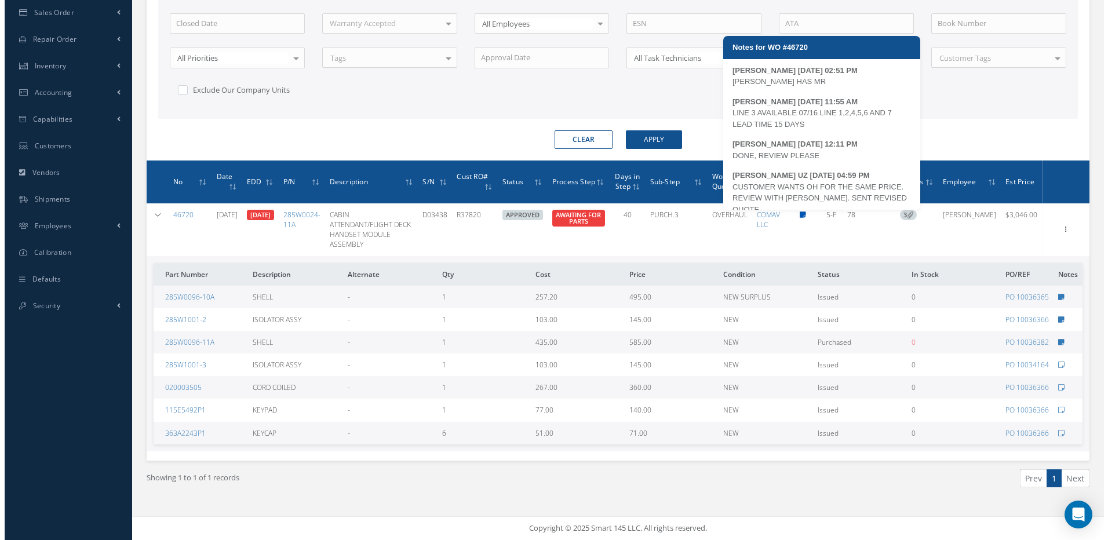
scroll to position [329, 0]
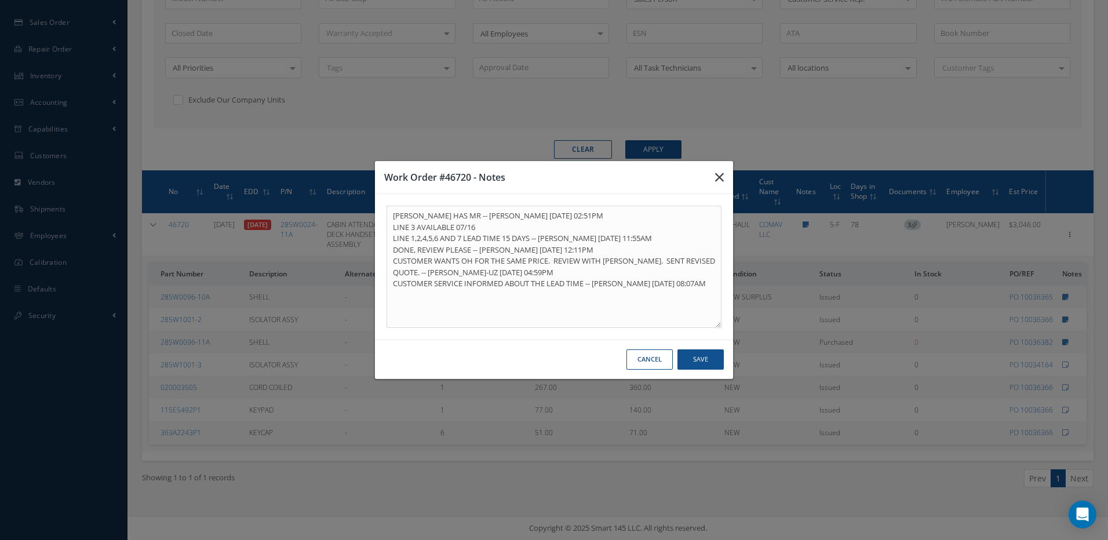
click at [715, 175] on button "button" at bounding box center [719, 177] width 27 height 32
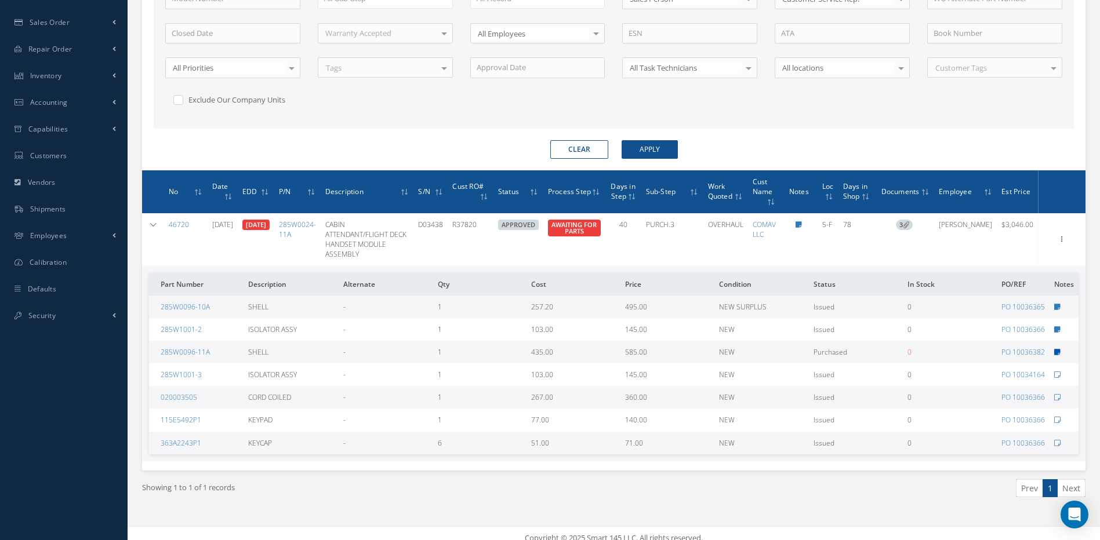
click at [1057, 351] on icon at bounding box center [1057, 352] width 6 height 7
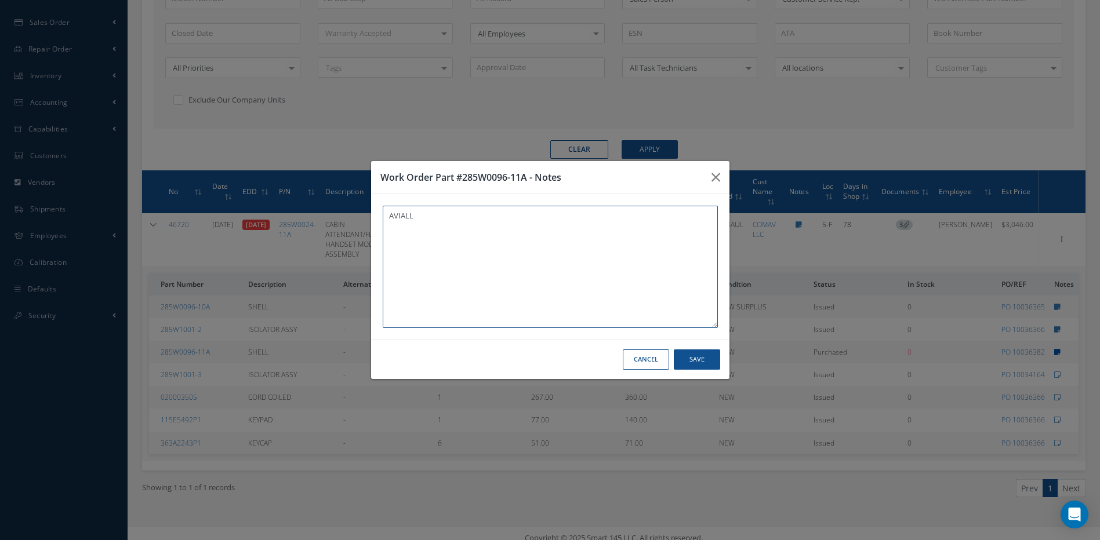
type textarea "AVIALL"
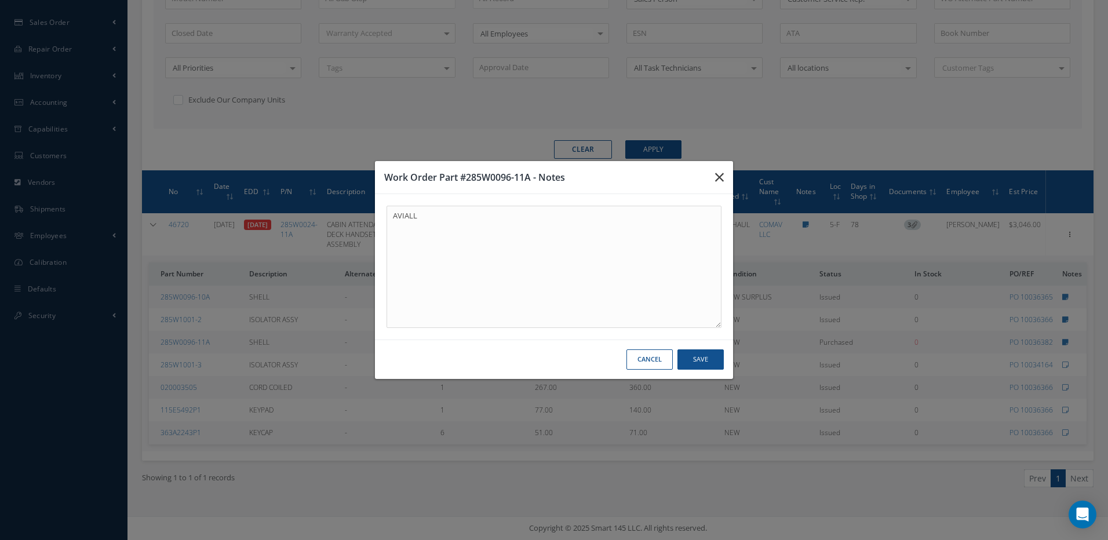
click at [721, 175] on icon "button" at bounding box center [719, 177] width 9 height 14
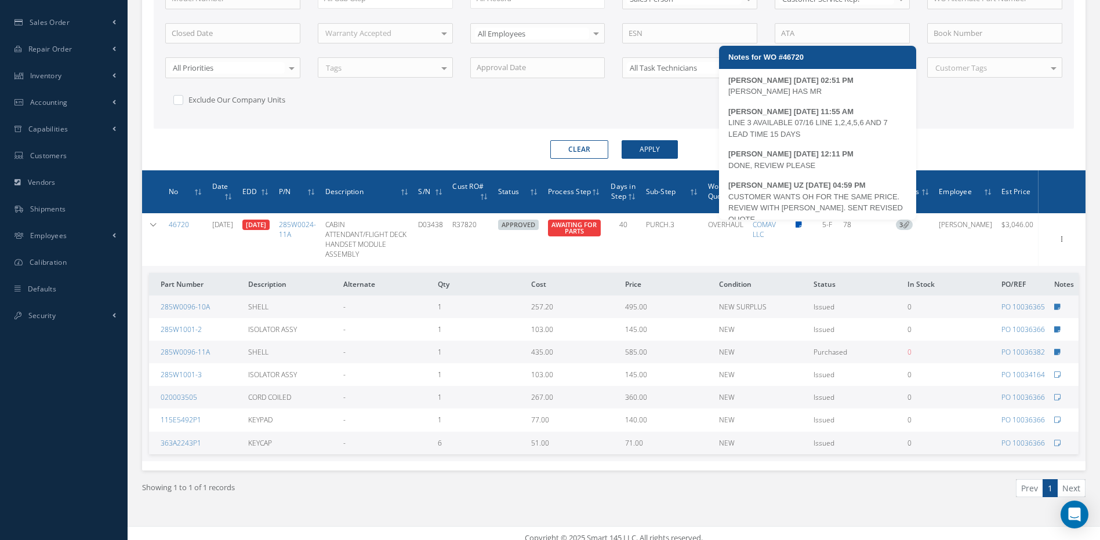
click at [802, 226] on icon at bounding box center [798, 224] width 6 height 7
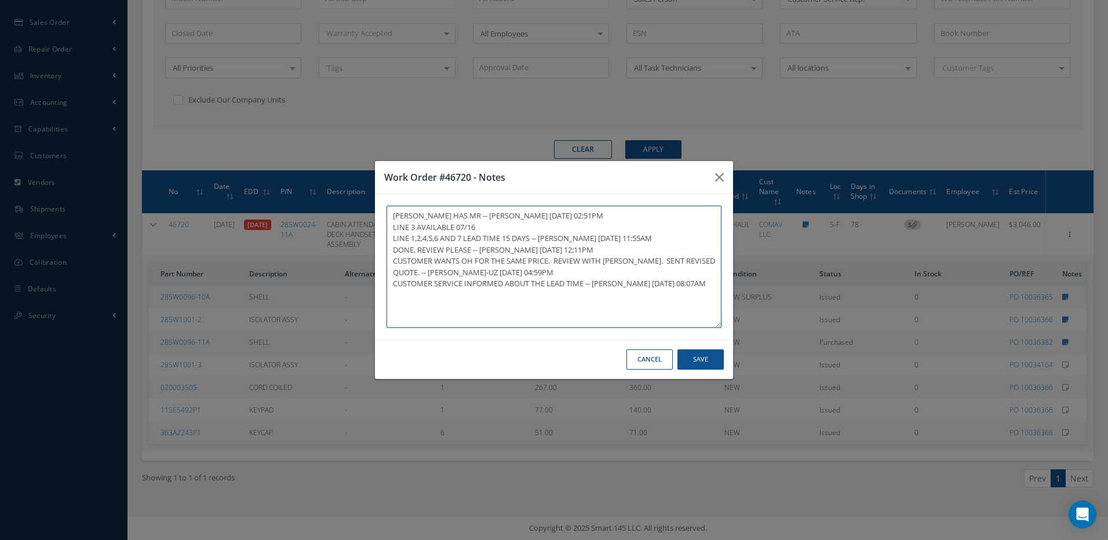
click at [437, 300] on textarea "KARINA HAS MR -- STEPHANY SANCHEZ 06/18/2025 02:51PM LINE 3 AVAILABLE 07/16 LIN…" at bounding box center [554, 267] width 335 height 122
type textarea "KARINA HAS MR -- STEPHANY SANCHEZ 06/18/2025 02:51PM LINE 3 AVAILABLE 07/16 LIN…"
click at [697, 363] on button "Save" at bounding box center [701, 360] width 46 height 20
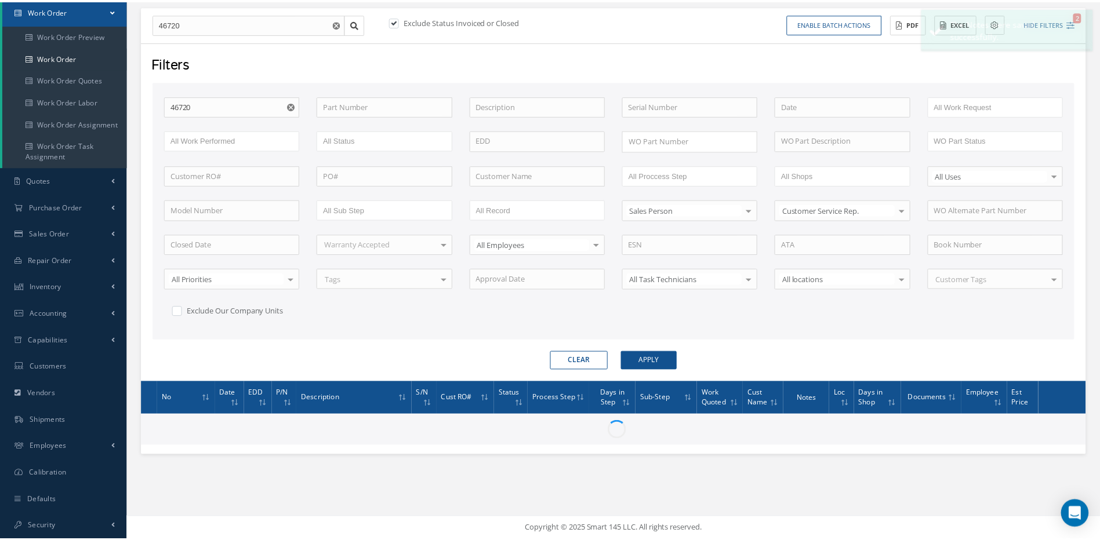
scroll to position [118, 0]
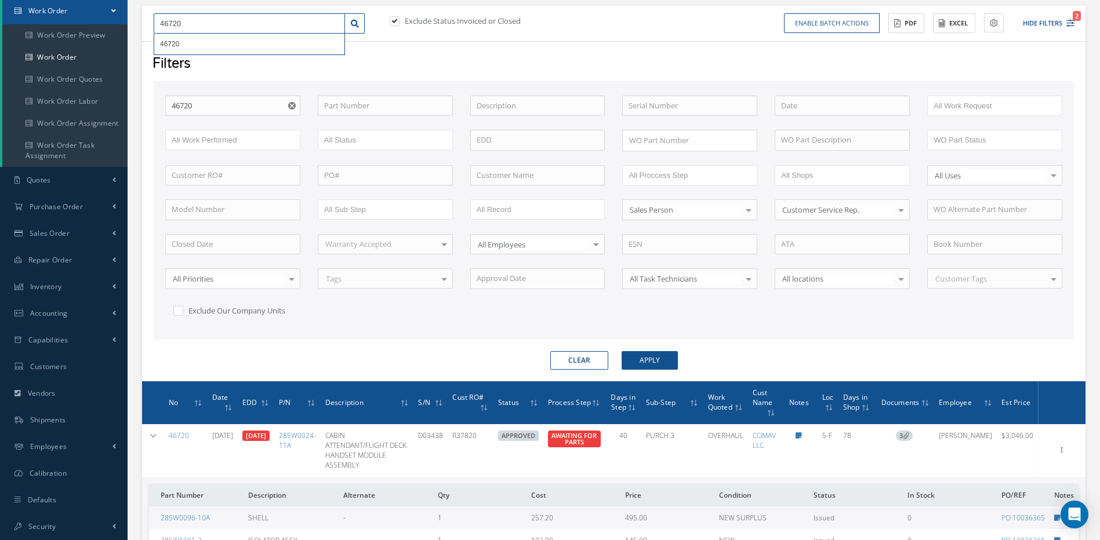
drag, startPoint x: 191, startPoint y: 21, endPoint x: 97, endPoint y: 12, distance: 93.7
click at [152, 22] on div "46720 46720" at bounding box center [259, 23] width 228 height 21
type input "4"
type input "48"
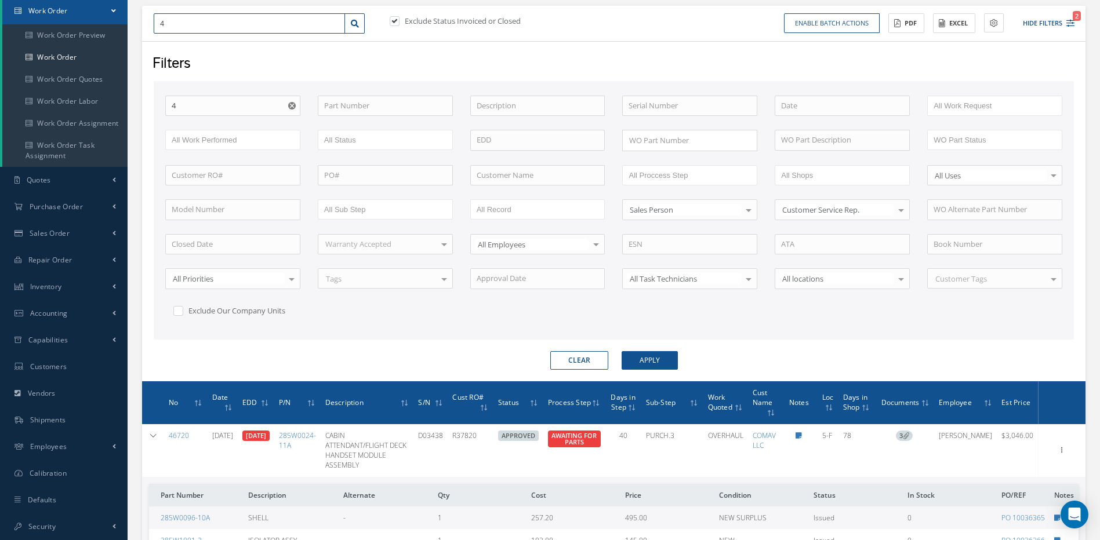
type input "48"
type input "484"
type input "4846"
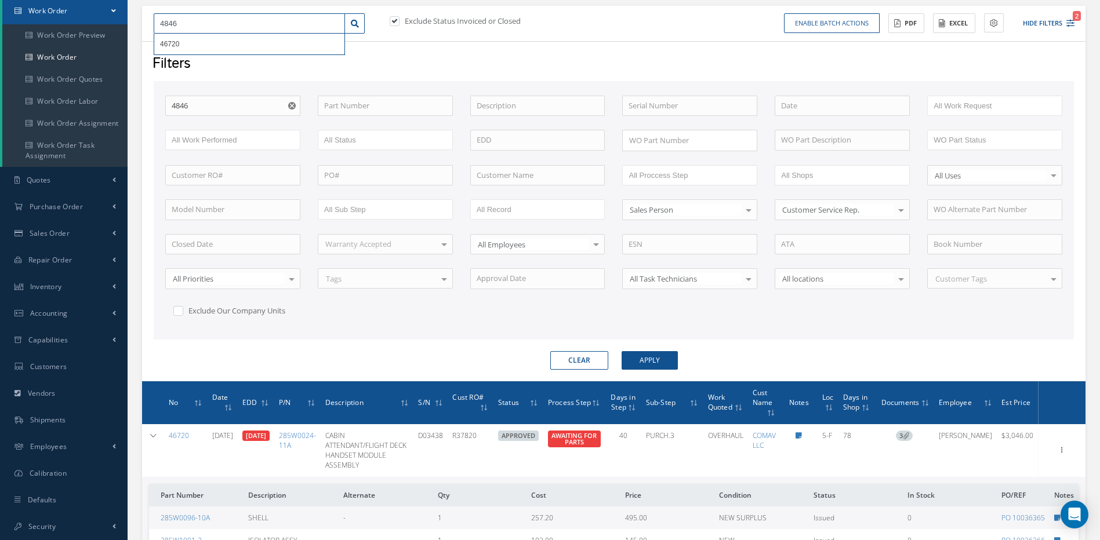
type input "48469"
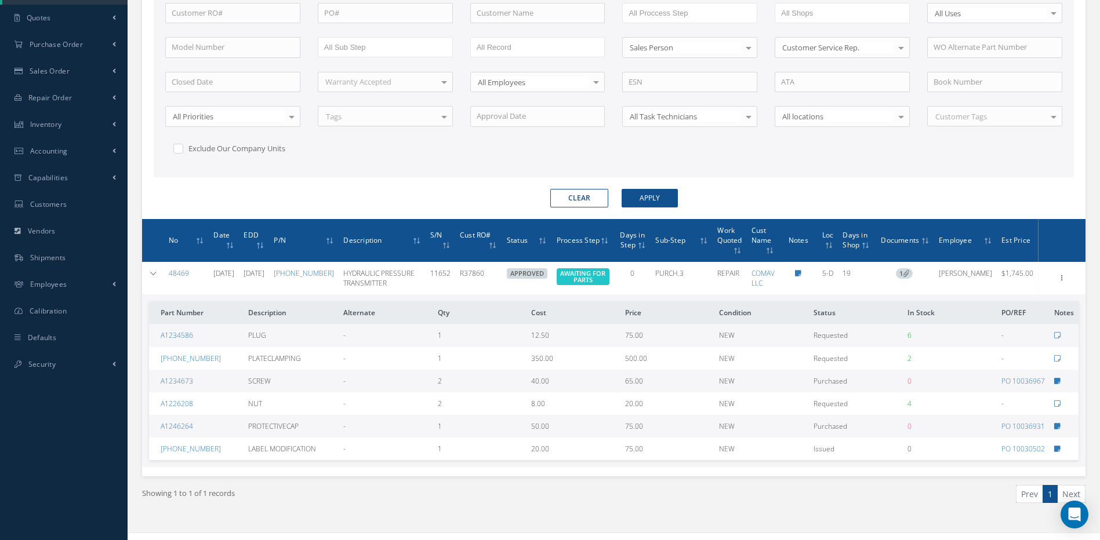
scroll to position [296, 0]
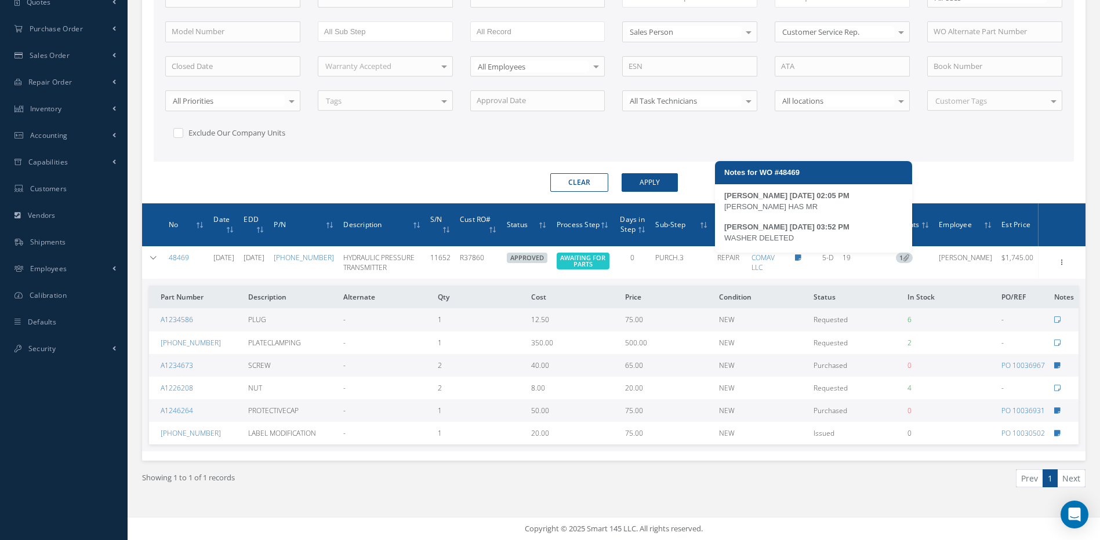
click at [801, 259] on icon at bounding box center [798, 257] width 6 height 7
type textarea "KARINA HAS MR -- STEPHANY SANCHEZ 08/15/2025 02:05PM WASHER DELETED -- STEPHANY…"
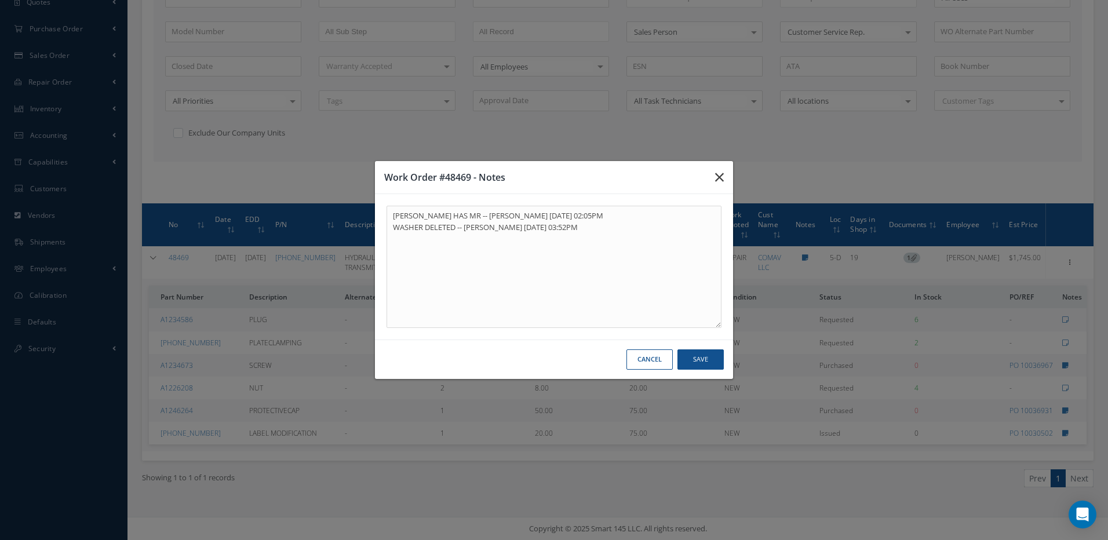
click at [718, 173] on icon "button" at bounding box center [719, 177] width 9 height 14
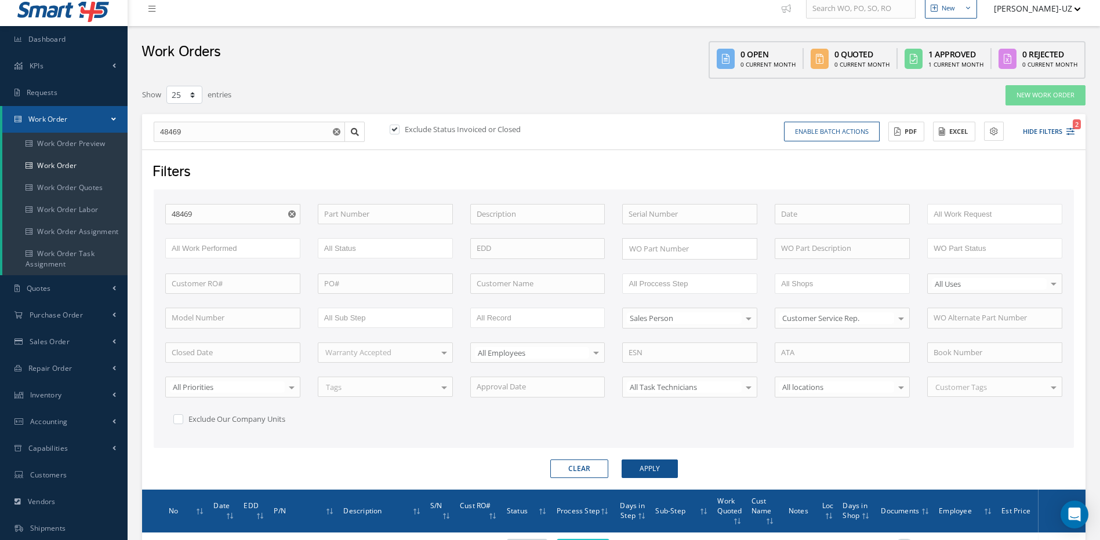
scroll to position [0, 0]
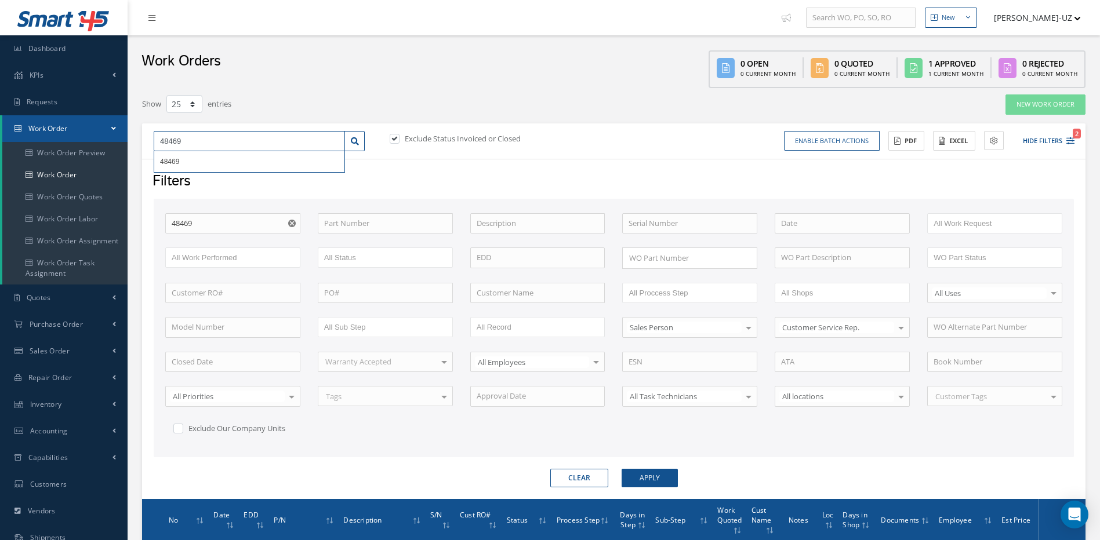
drag, startPoint x: 187, startPoint y: 141, endPoint x: 150, endPoint y: 141, distance: 37.7
click at [150, 141] on div "48469 48469" at bounding box center [259, 141] width 228 height 21
type input "4"
type input "48"
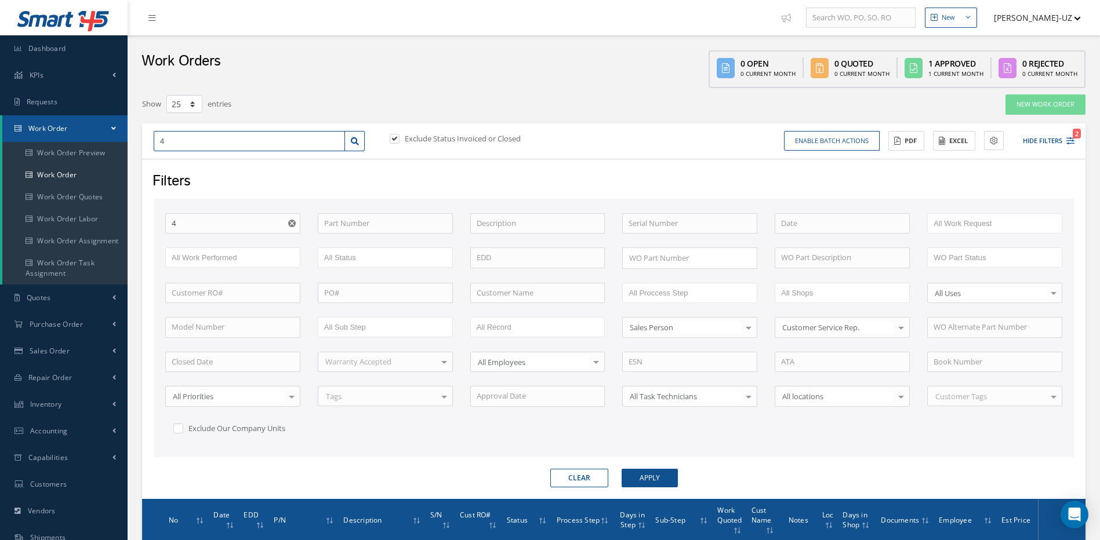
type input "48"
type input "485"
type input "4856"
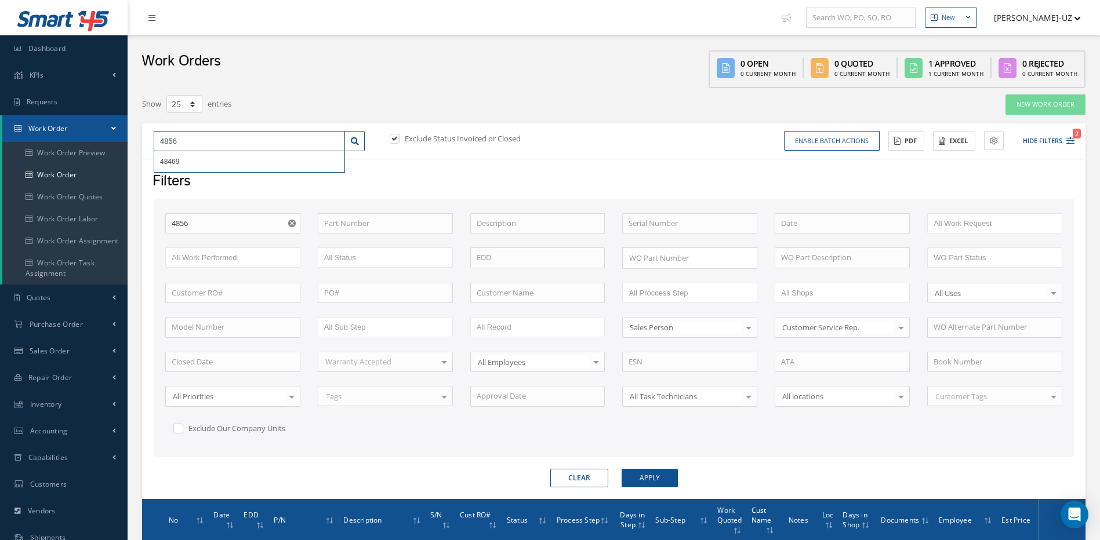
type input "48569"
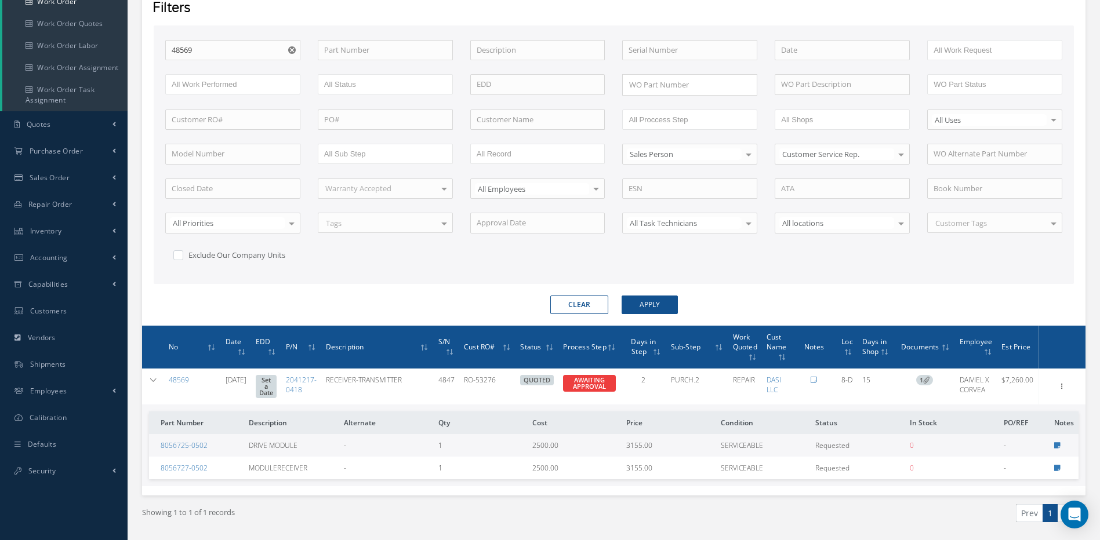
scroll to position [174, 0]
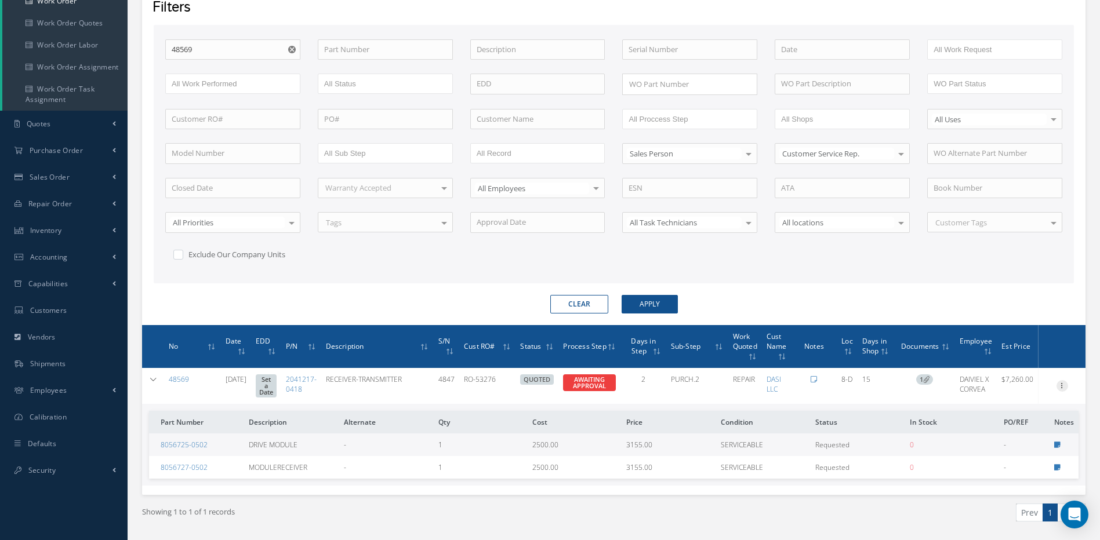
click at [1059, 382] on icon at bounding box center [1062, 384] width 12 height 9
click at [991, 407] on link "Edit" at bounding box center [1009, 408] width 92 height 15
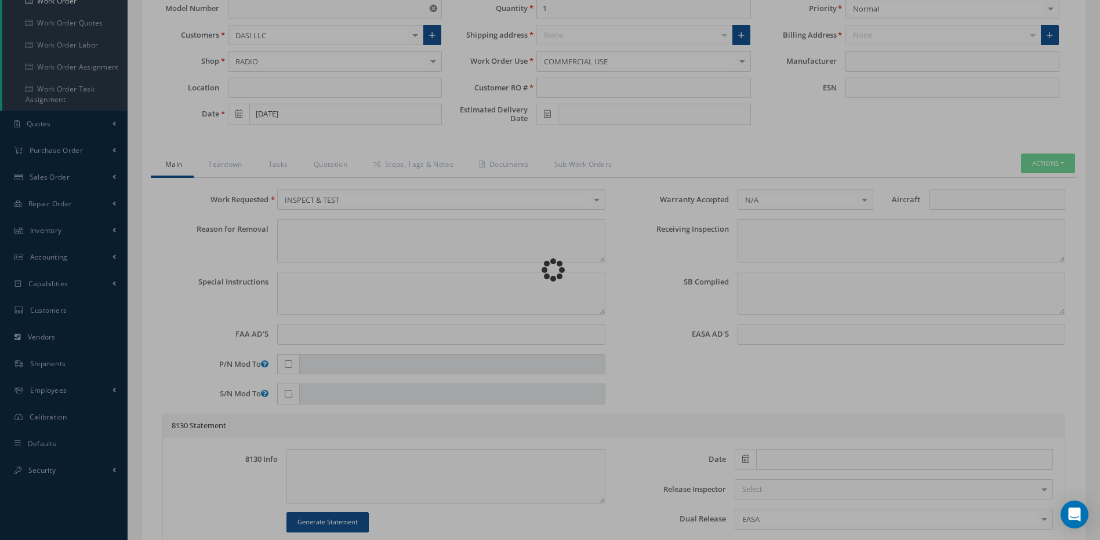
type input "2041217-0418"
type input "RTA-4A"
type input "8-D"
type input "[DATE]"
type input "RECEIVER-TRANSMITTER"
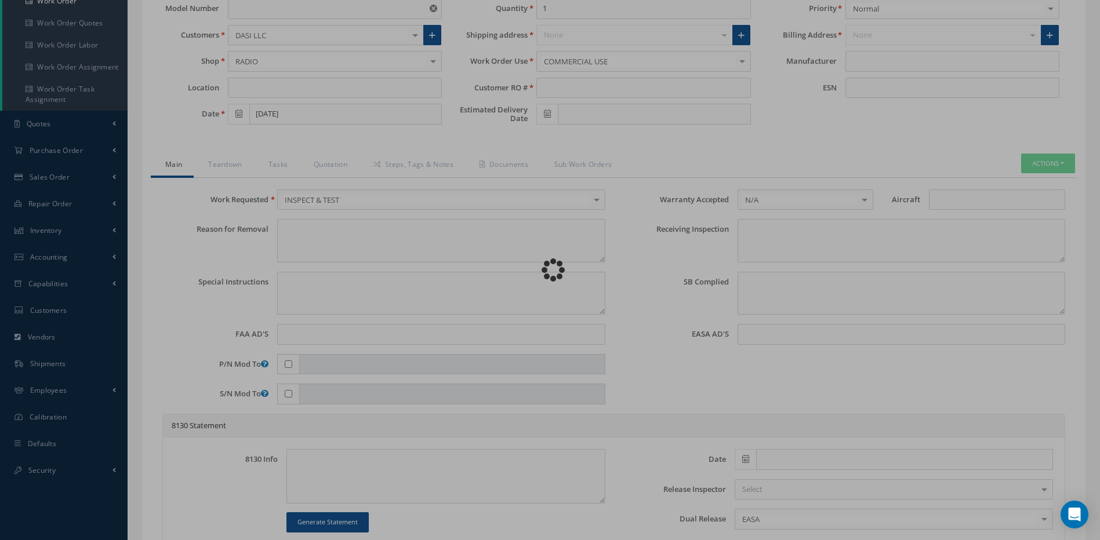
type input "RO-53276"
type input "4847"
type textarea "NONE"
type textarea "PLEASE SEE R.O. FOR DETAILS"
type textarea "NO VISUAL DAMAGE"
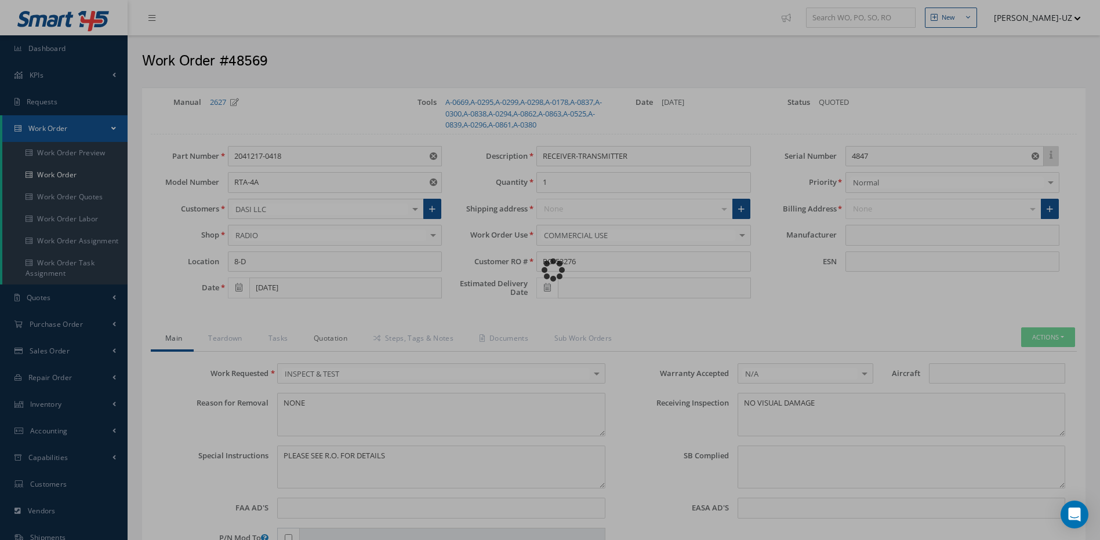
type input "HONEYWELL"
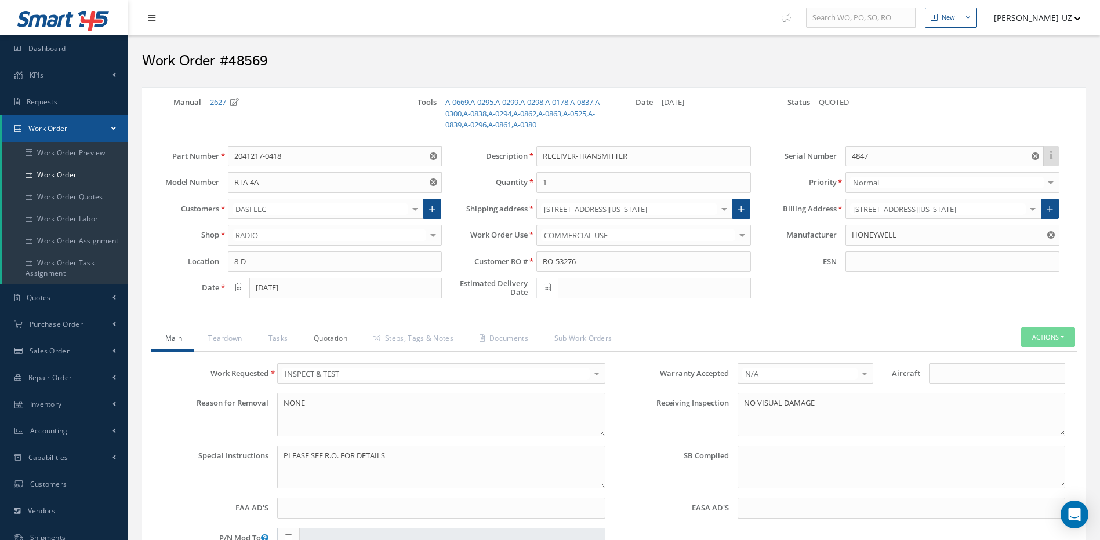
click at [340, 340] on link "Quotation" at bounding box center [329, 340] width 60 height 24
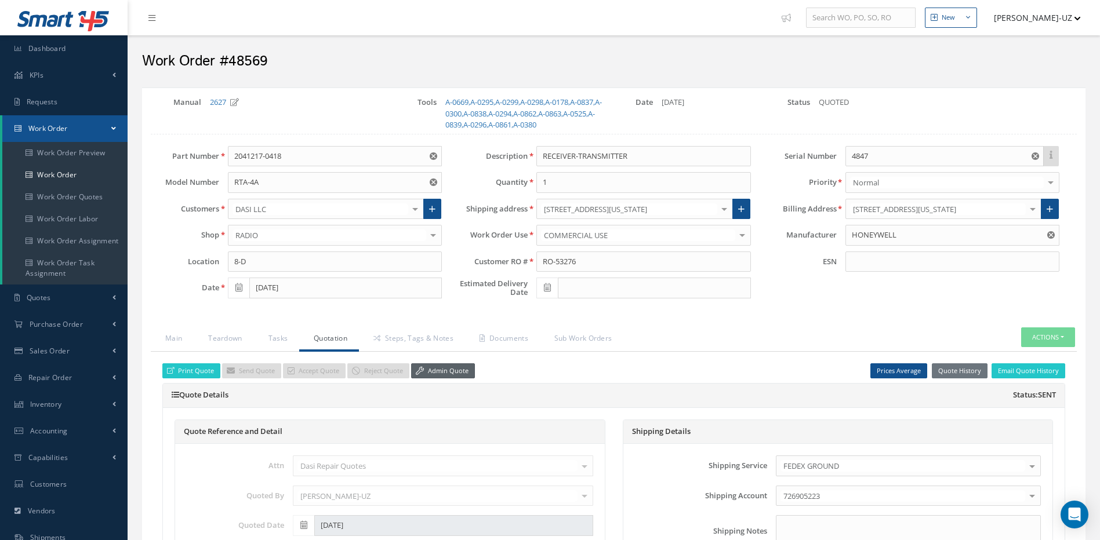
click at [425, 370] on link "Admin Quote" at bounding box center [443, 371] width 64 height 16
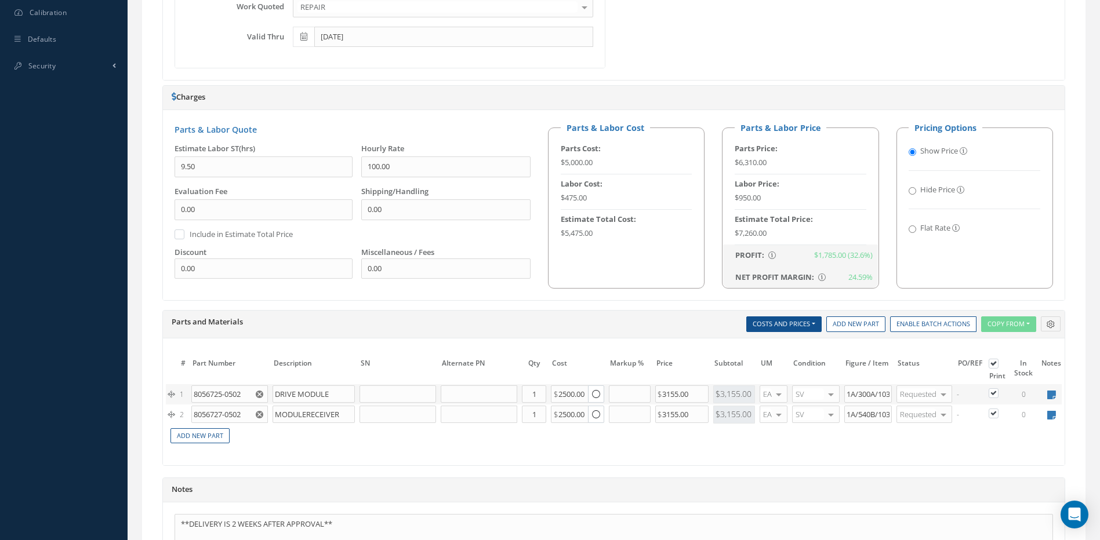
scroll to position [580, 0]
click at [1050, 393] on icon at bounding box center [1051, 394] width 9 height 10
type textarea "NEW CANAB APC AR/GR"
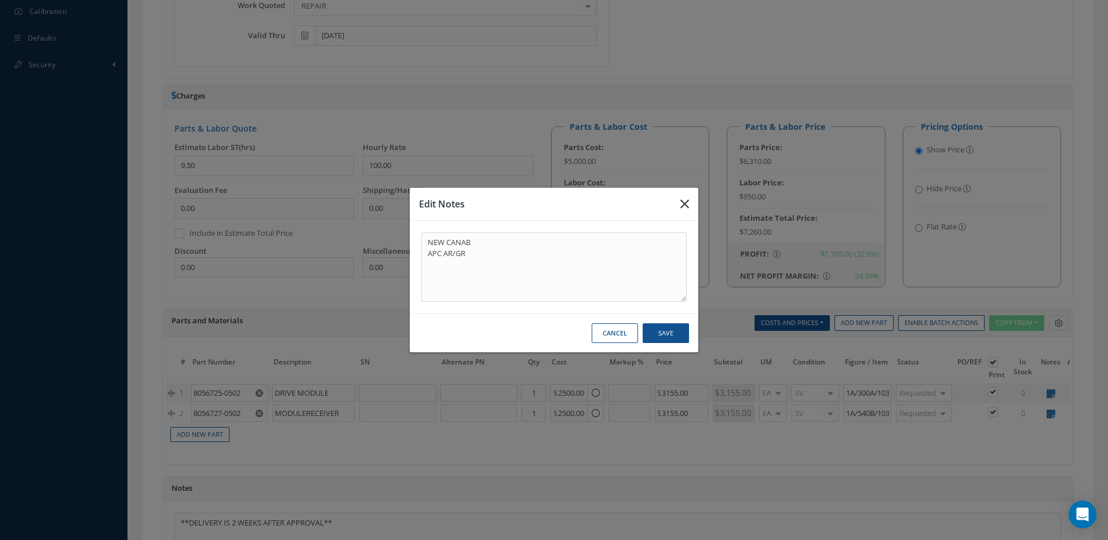
click at [687, 205] on icon "button" at bounding box center [685, 204] width 9 height 14
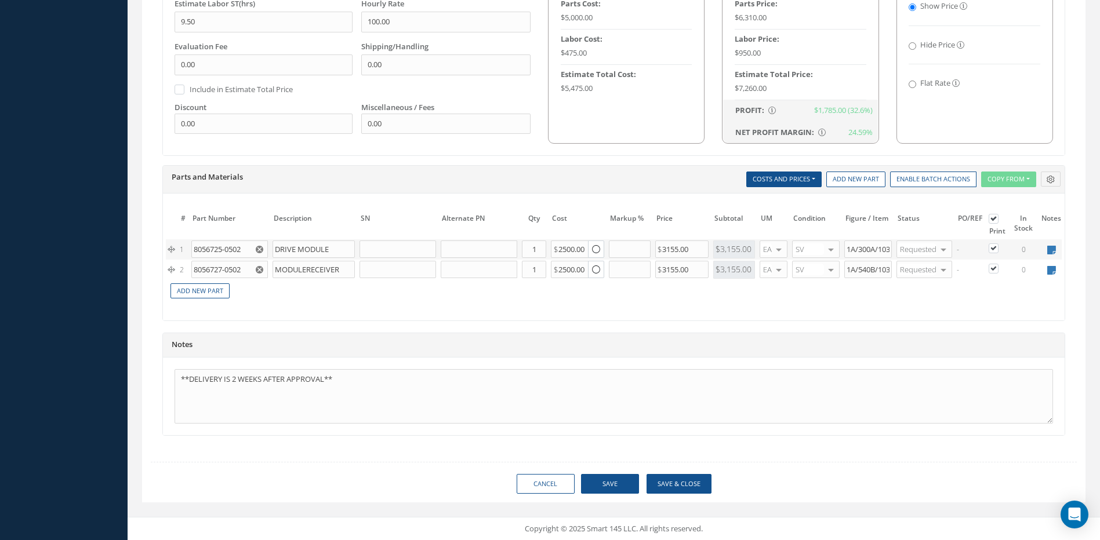
scroll to position [732, 0]
click at [686, 483] on button "Save & Close" at bounding box center [678, 484] width 65 height 20
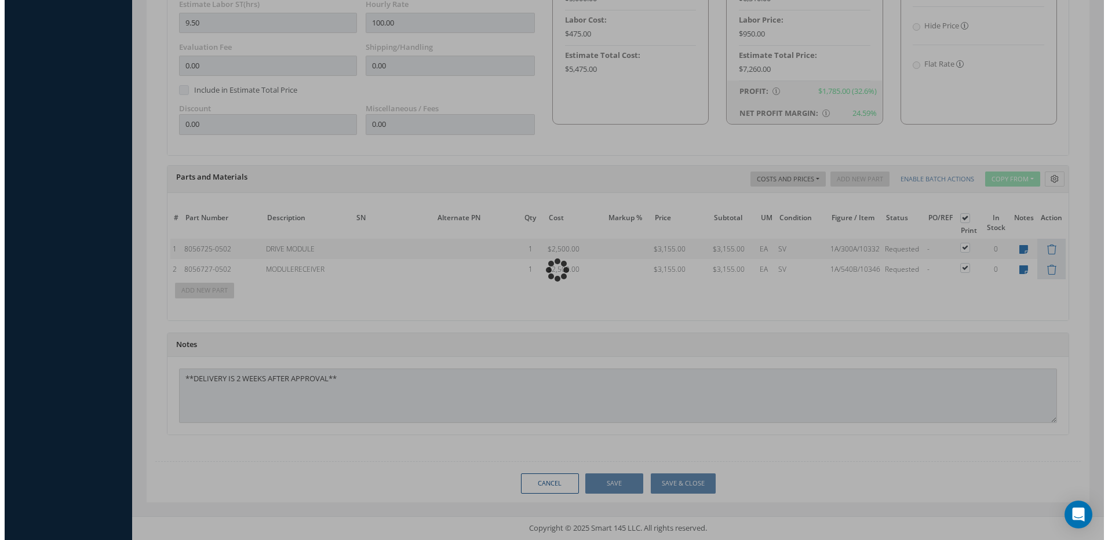
scroll to position [720, 0]
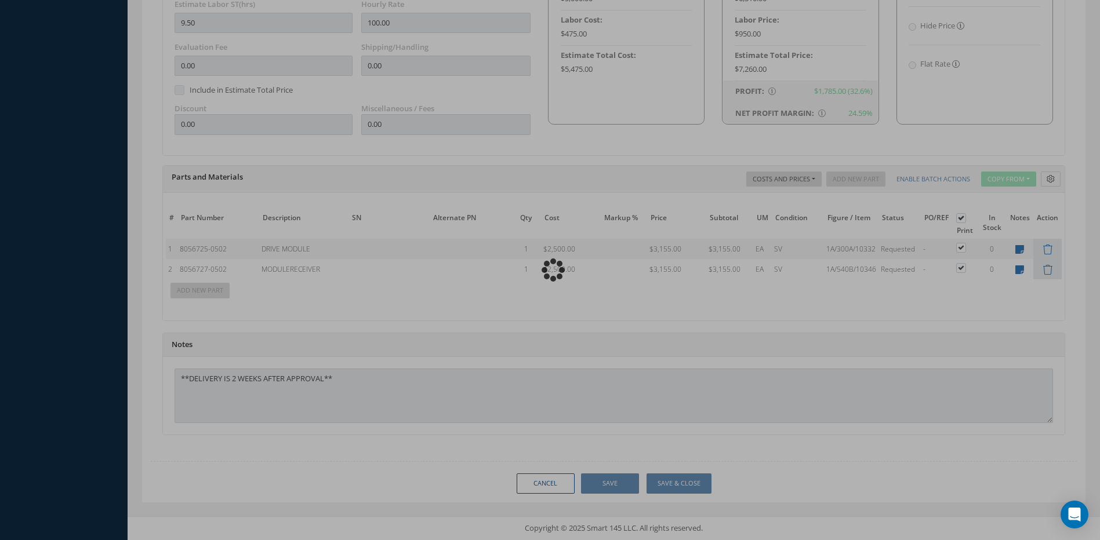
type input "HONEYWELL"
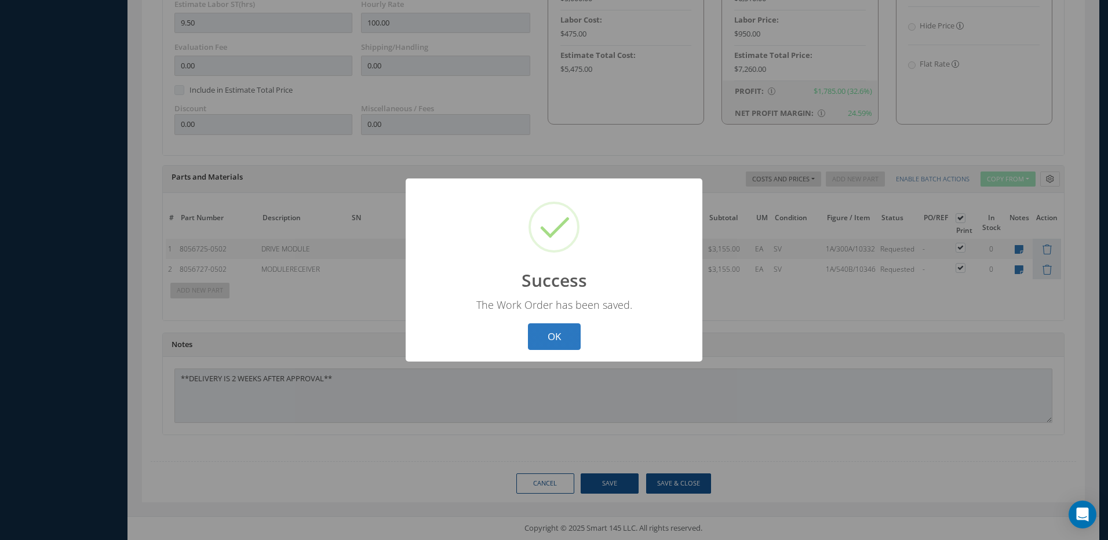
click at [548, 334] on button "OK" at bounding box center [554, 336] width 53 height 27
select select "25"
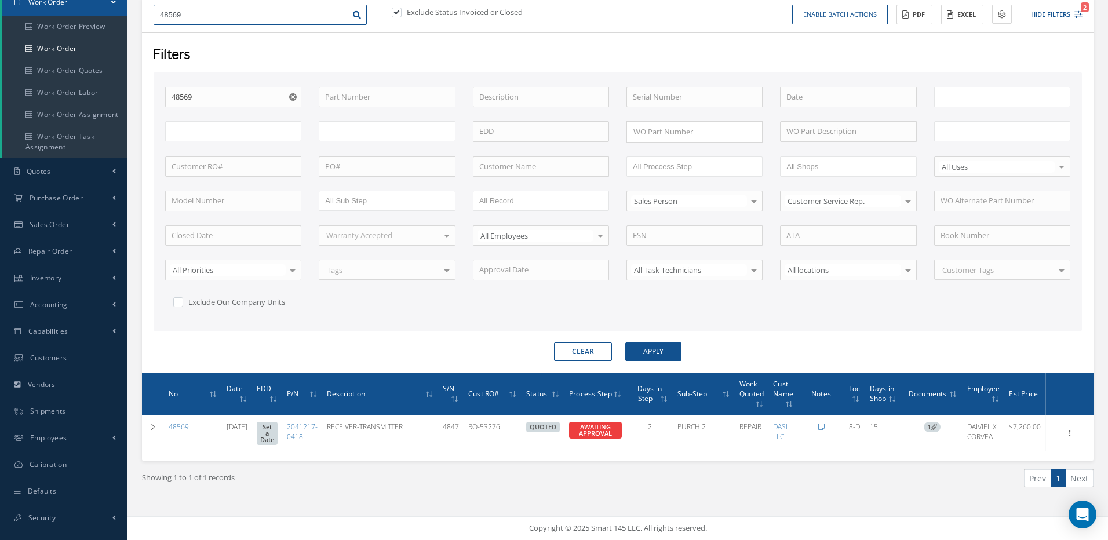
type input "All Work Request"
type input "All Work Performed"
type input "All Status"
type input "WO Part Status"
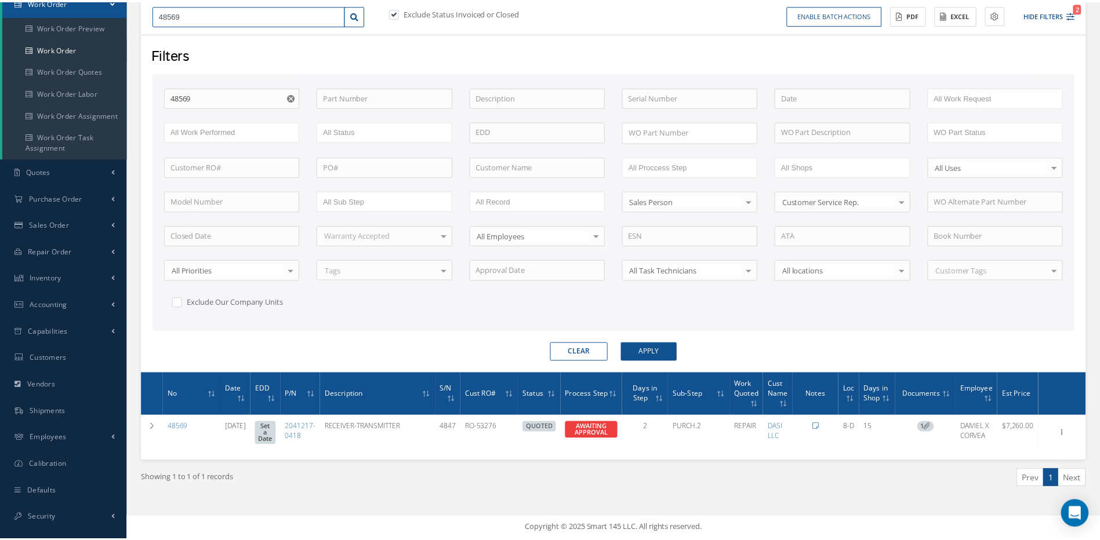
scroll to position [118, 0]
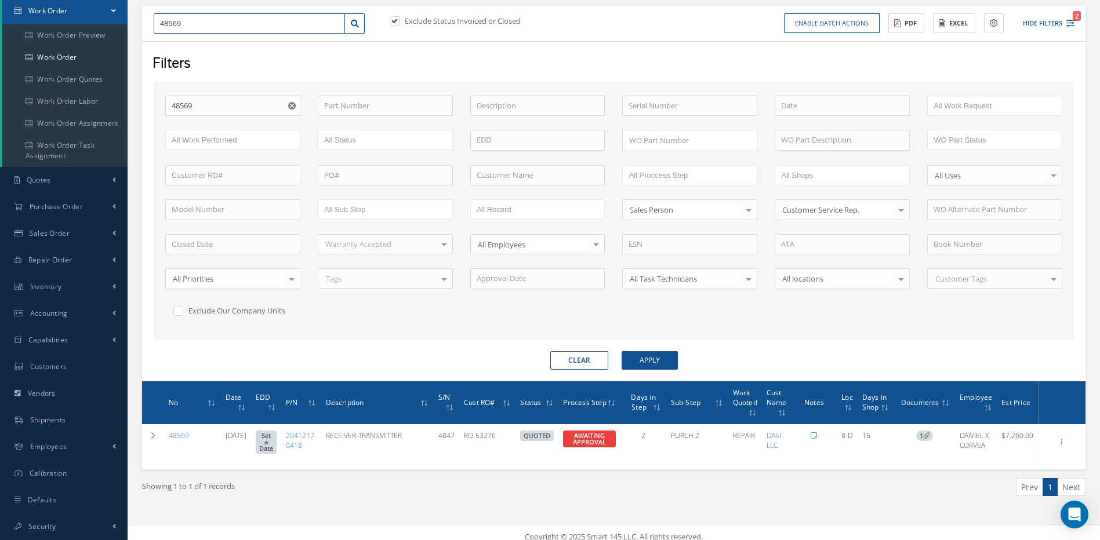
drag, startPoint x: 176, startPoint y: 20, endPoint x: 155, endPoint y: 20, distance: 20.9
click at [155, 20] on input "48569" at bounding box center [249, 23] width 191 height 21
type input "4"
type input "48"
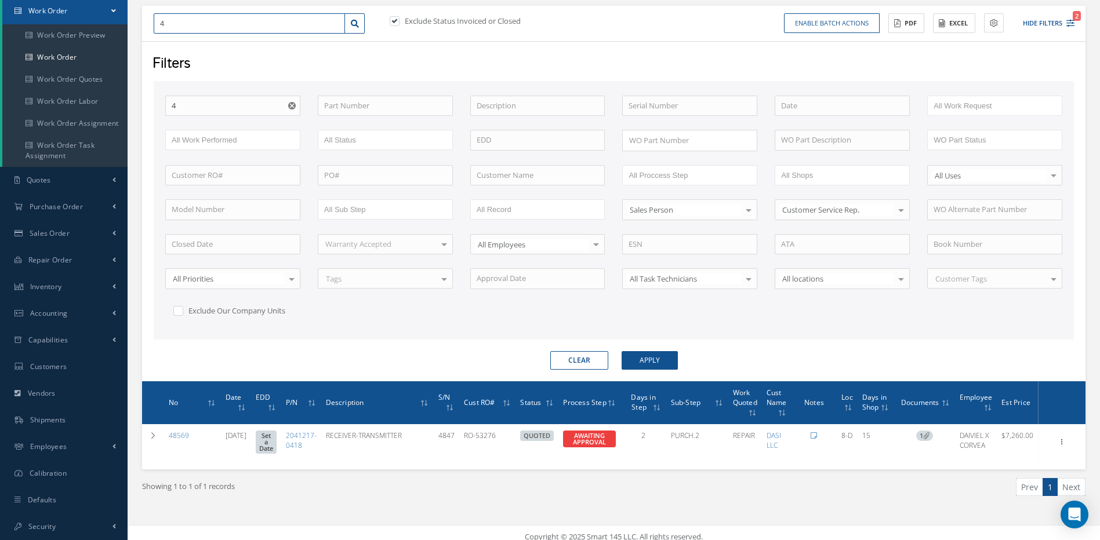
type input "48"
type input "485"
type input "4857"
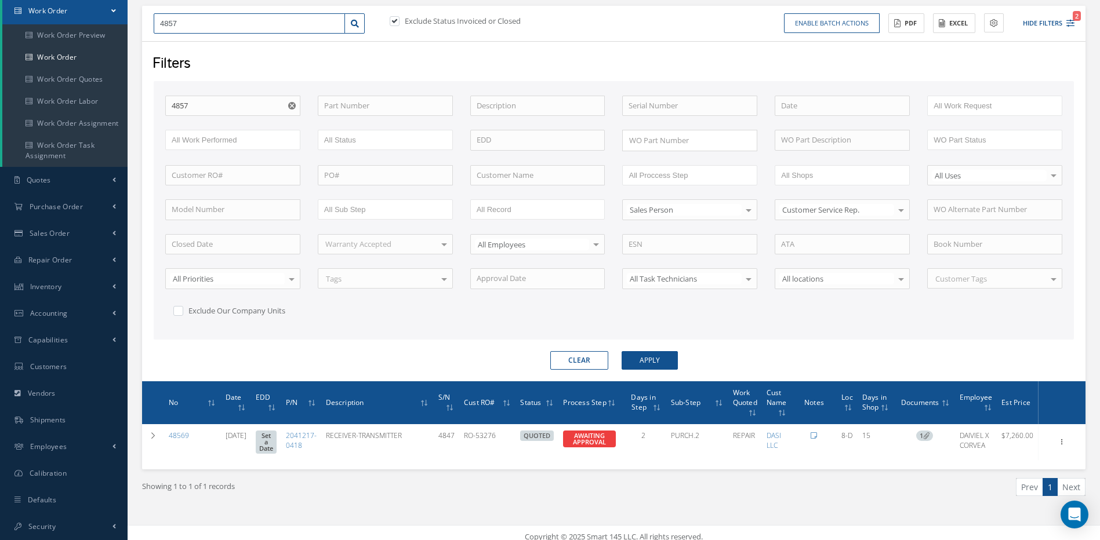
type input "48572"
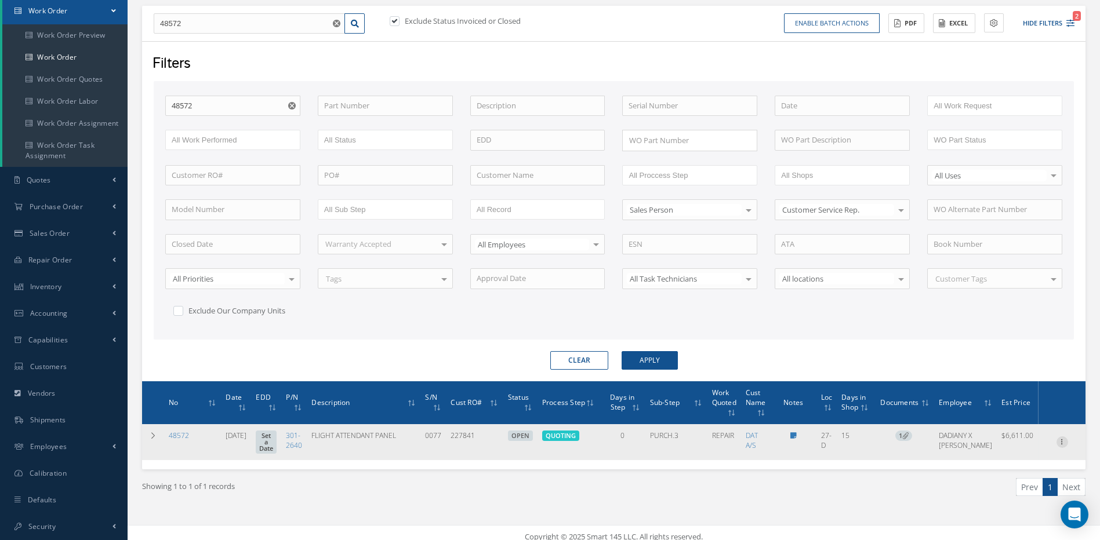
click at [1063, 442] on icon at bounding box center [1062, 440] width 12 height 9
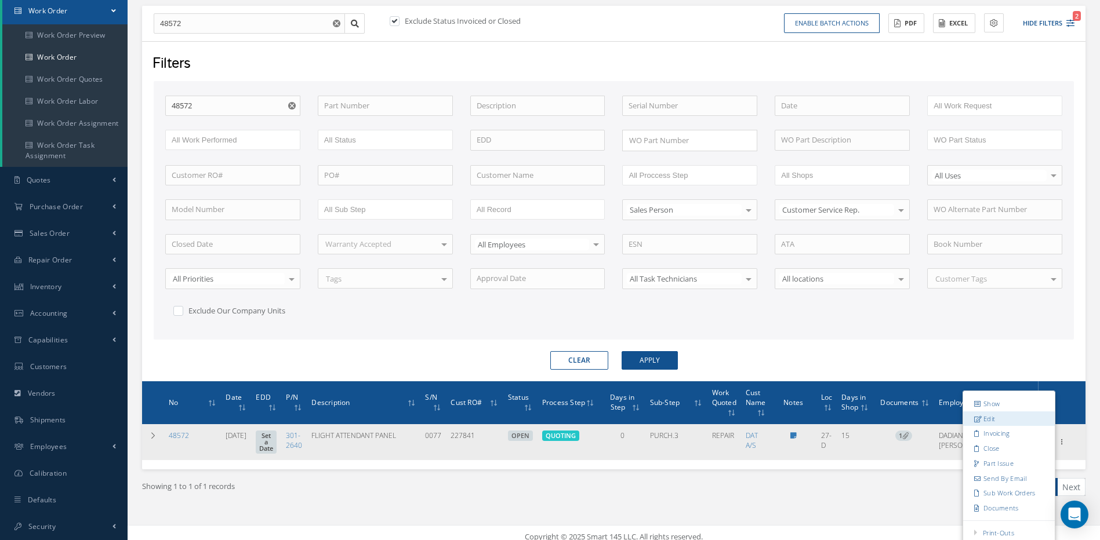
click at [991, 419] on link "Edit" at bounding box center [1009, 419] width 92 height 15
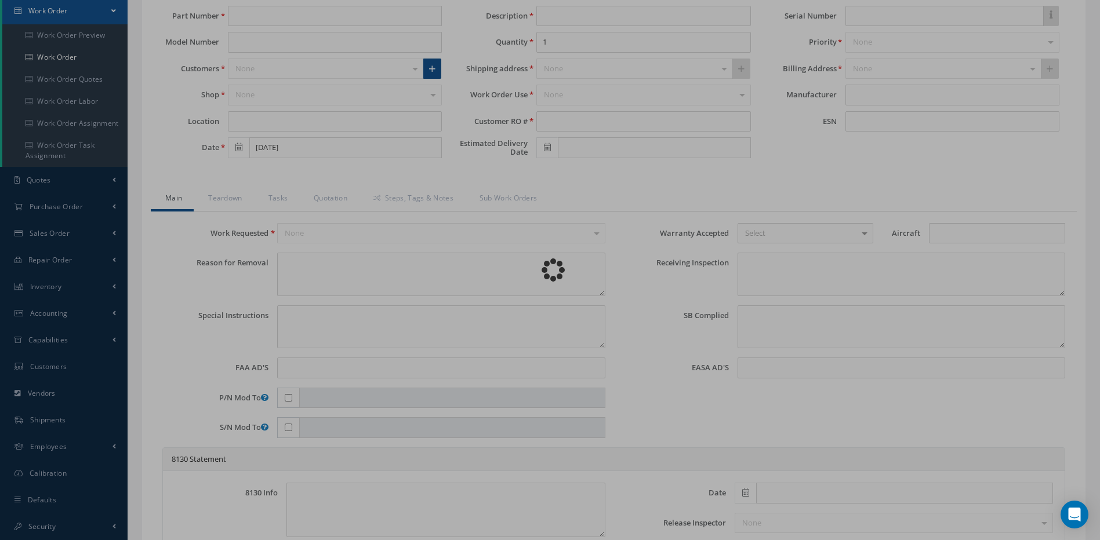
type input "301-2640"
type input "27-D"
type input "[DATE]"
type input "FLIGHT ATTENDANT PANEL"
type input "227841"
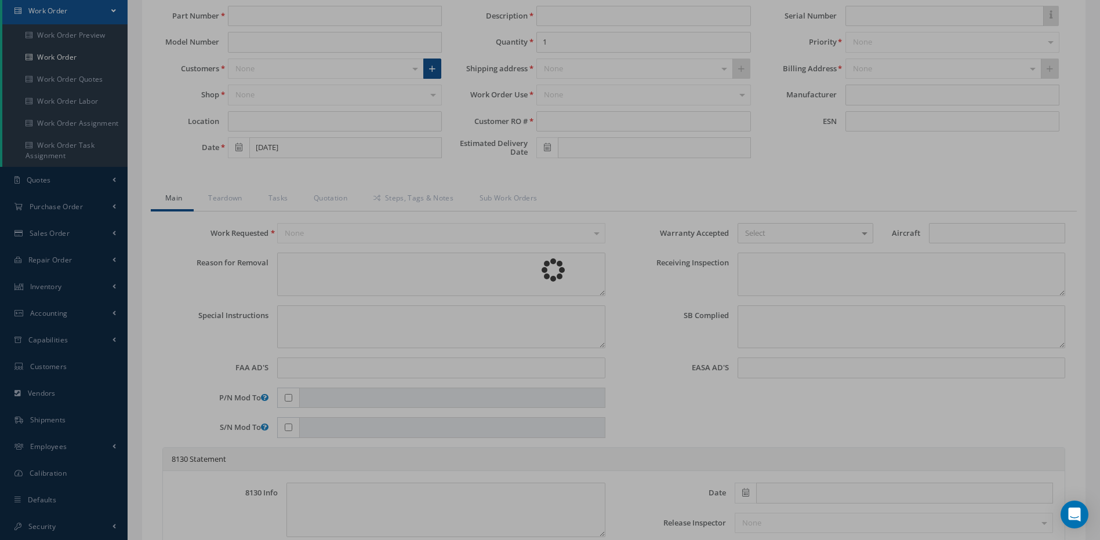
type input "0077"
type textarea "CRACKED COVER"
type textarea "PLEASE SEE R.O. FOR DETAILS"
type textarea "NO VISUAL DAMAGE"
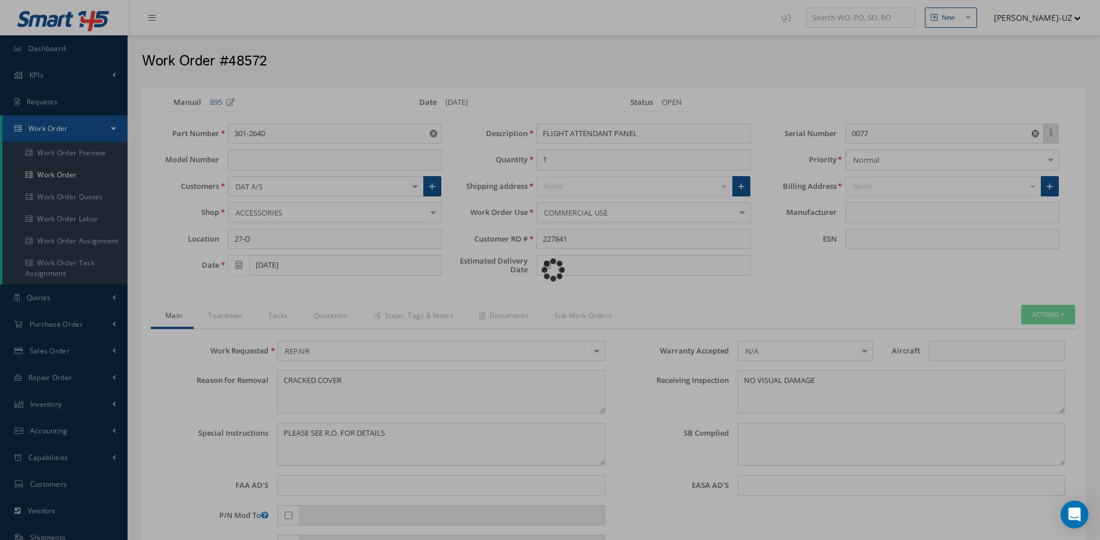
type input "COBHAM"
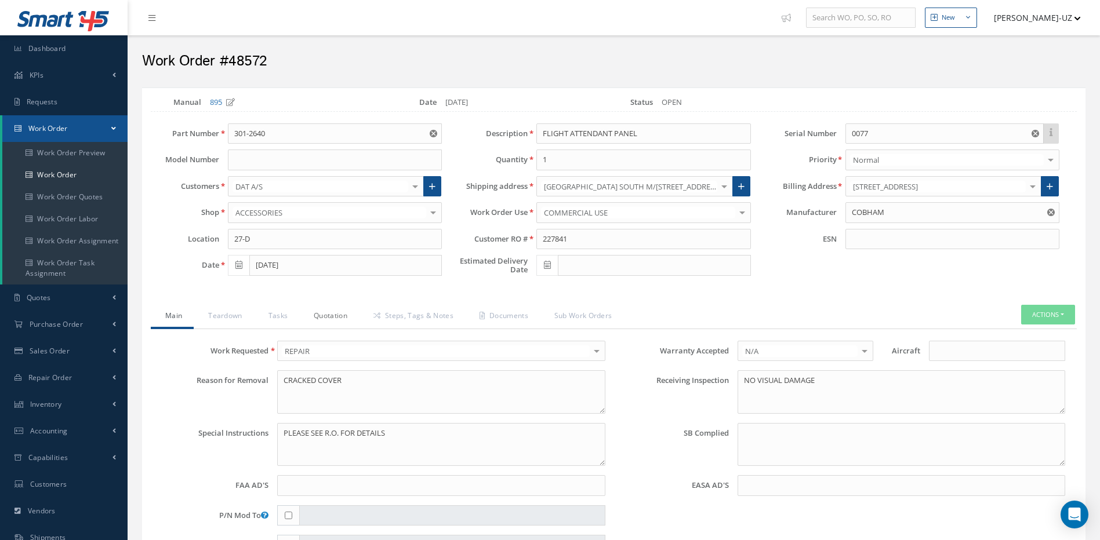
click at [327, 315] on link "Quotation" at bounding box center [329, 317] width 60 height 24
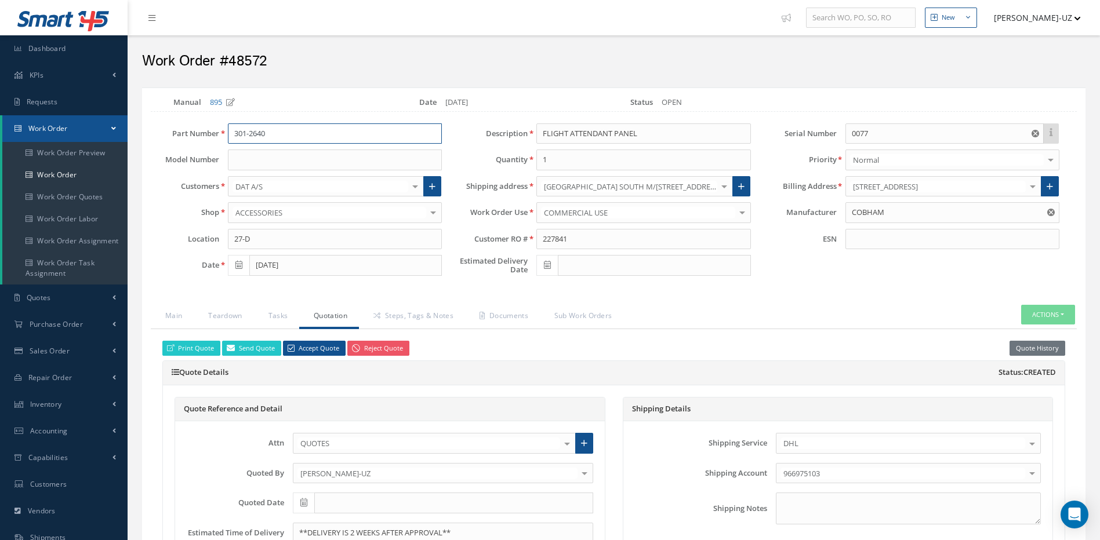
drag, startPoint x: 279, startPoint y: 132, endPoint x: 212, endPoint y: 133, distance: 67.8
click at [212, 132] on div "Part Number 301-2640 301-2640" at bounding box center [296, 133] width 308 height 21
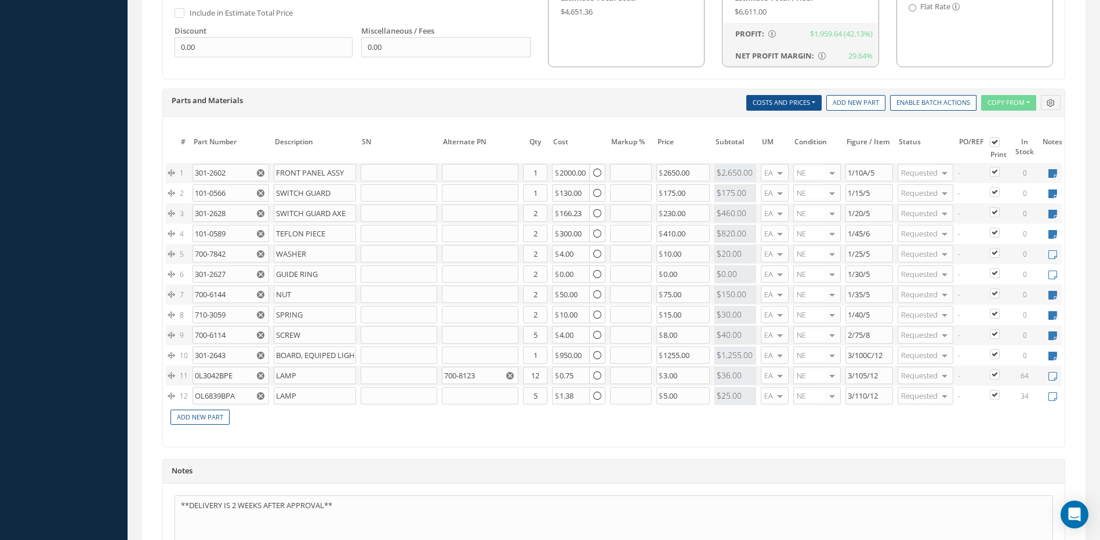
scroll to position [812, 0]
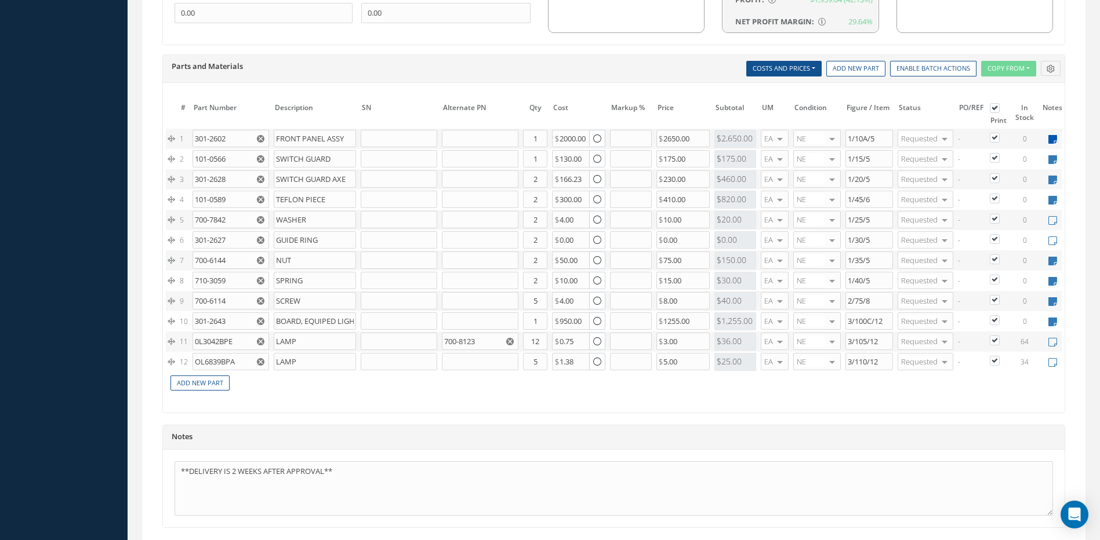
click at [1049, 137] on icon at bounding box center [1052, 139] width 9 height 10
type textarea "magelland"
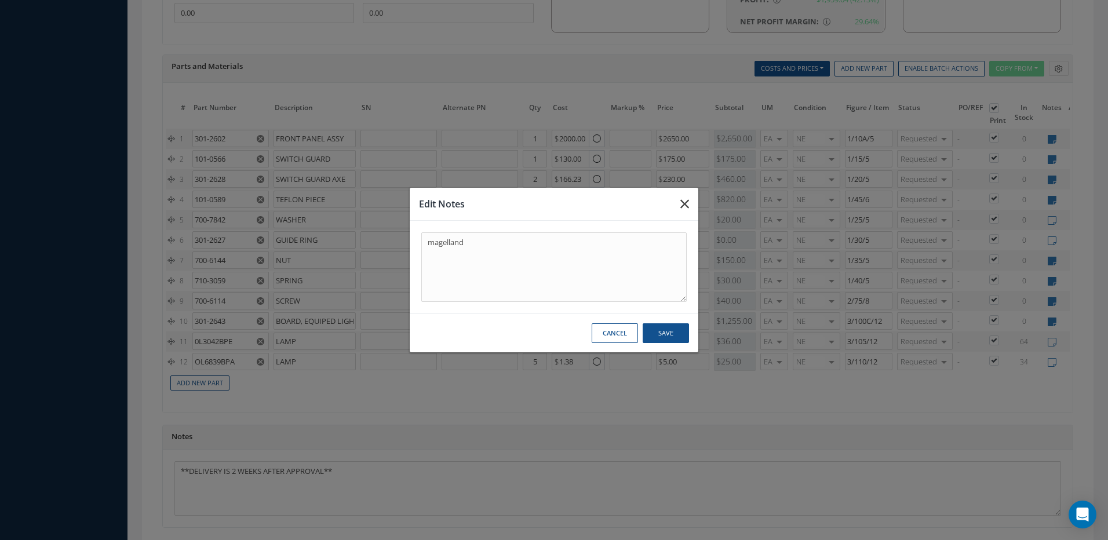
click at [683, 201] on icon "button" at bounding box center [685, 204] width 9 height 14
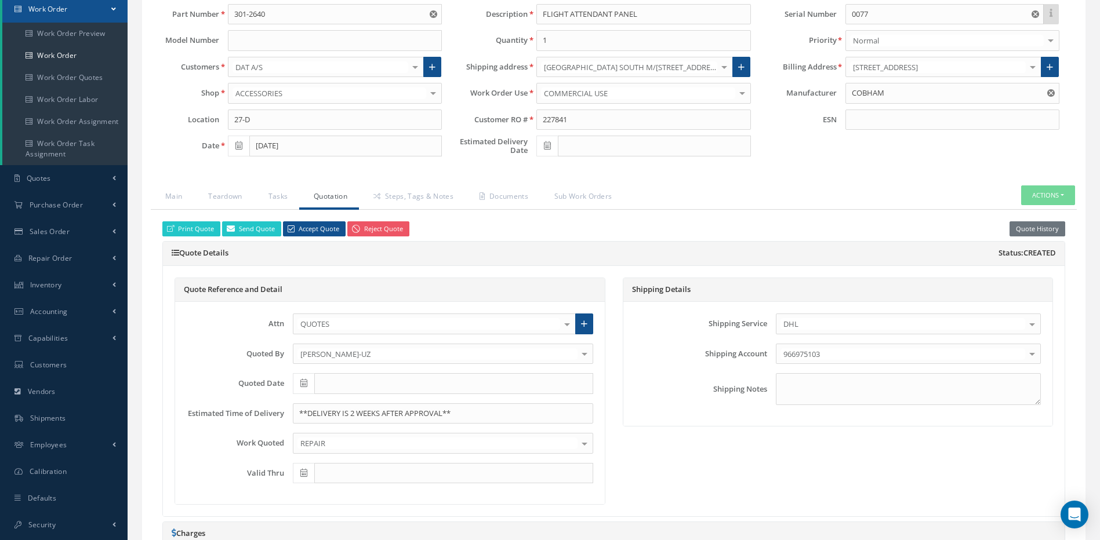
scroll to position [116, 0]
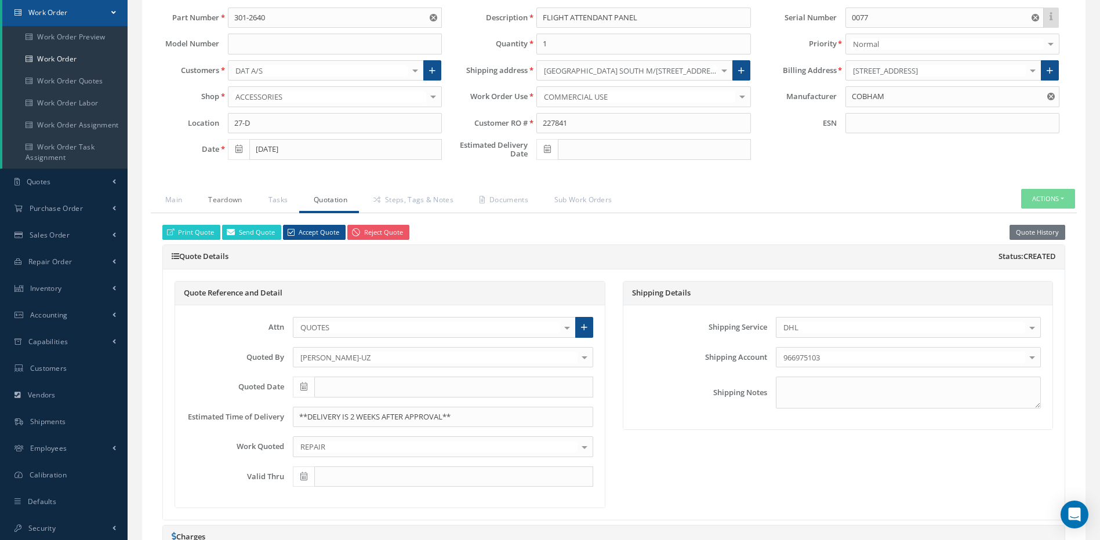
click at [214, 201] on link "Teardown" at bounding box center [224, 201] width 60 height 24
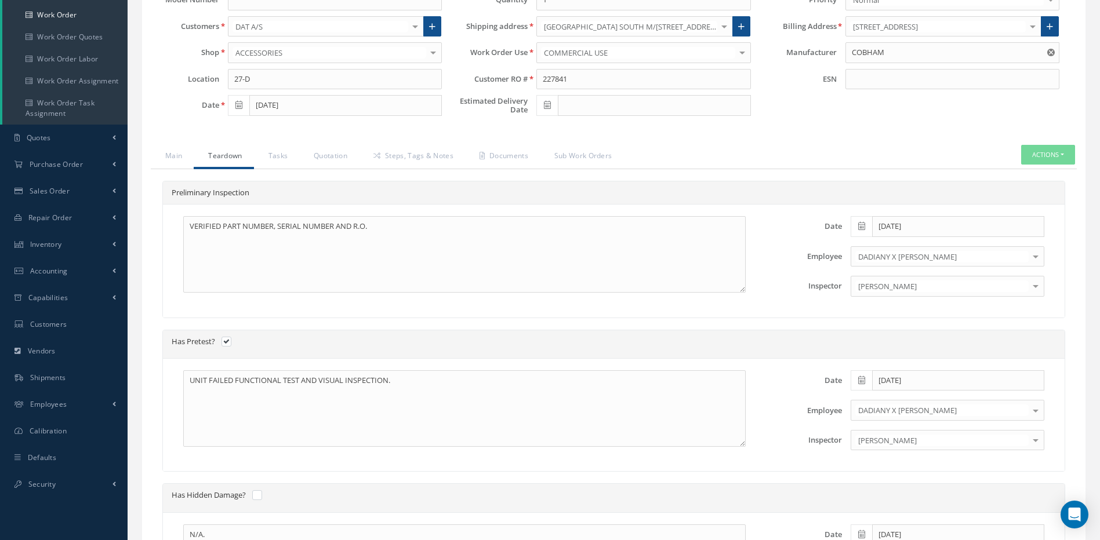
scroll to position [0, 0]
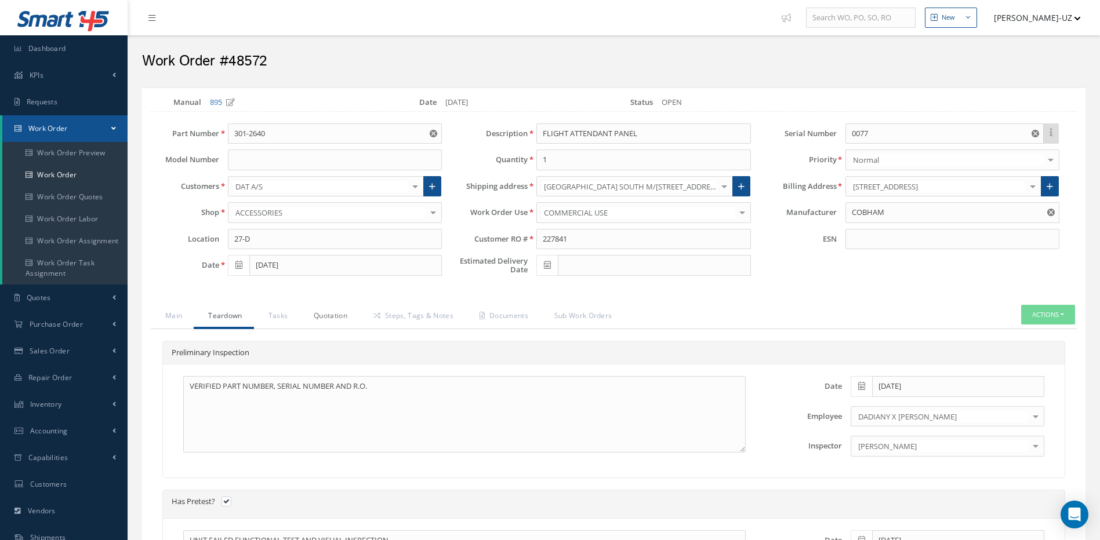
click at [335, 320] on link "Quotation" at bounding box center [329, 317] width 60 height 24
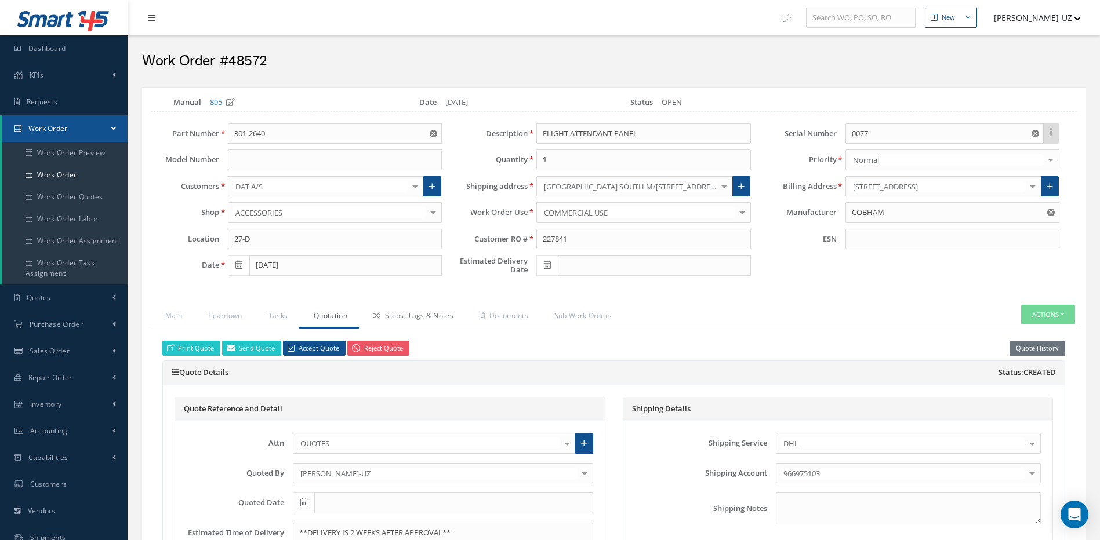
click at [439, 320] on link "Steps, Tags & Notes" at bounding box center [412, 317] width 106 height 24
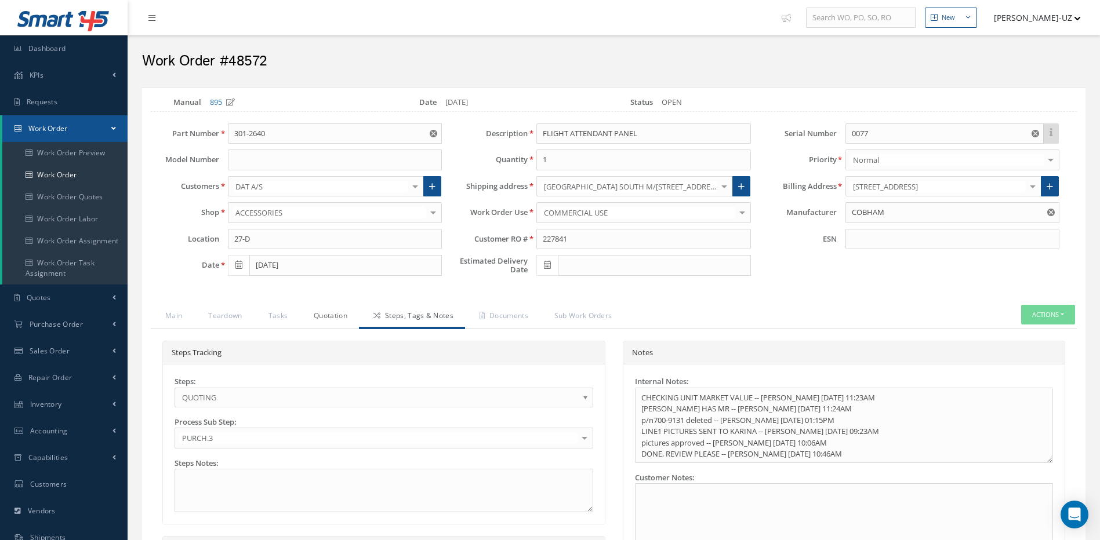
click at [320, 314] on link "Quotation" at bounding box center [329, 317] width 60 height 24
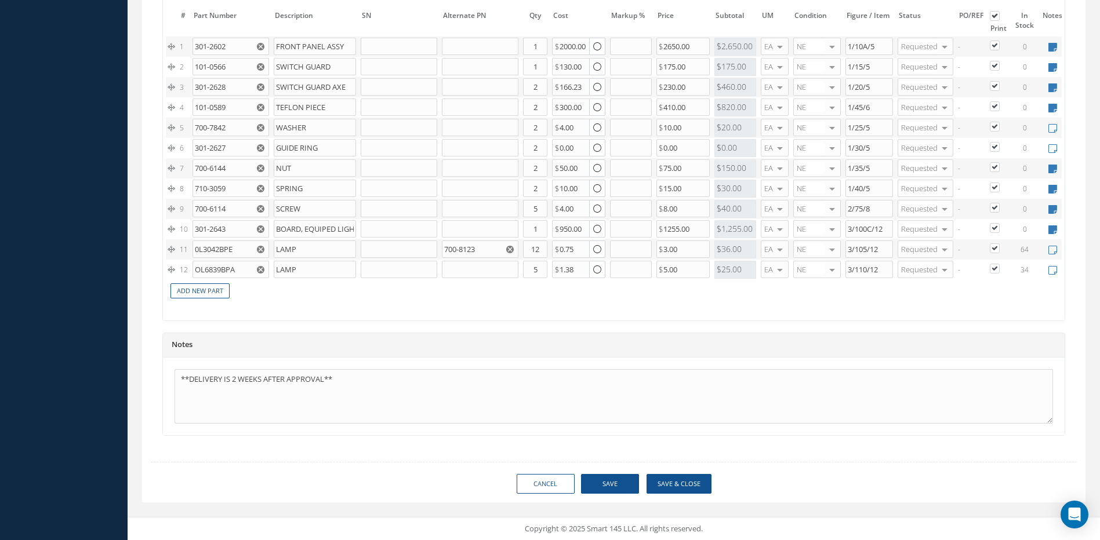
scroll to position [912, 0]
click at [235, 381] on textarea "**DELIVERY IS 2 WEEKS AFTER APPROVAL**" at bounding box center [613, 396] width 878 height 54
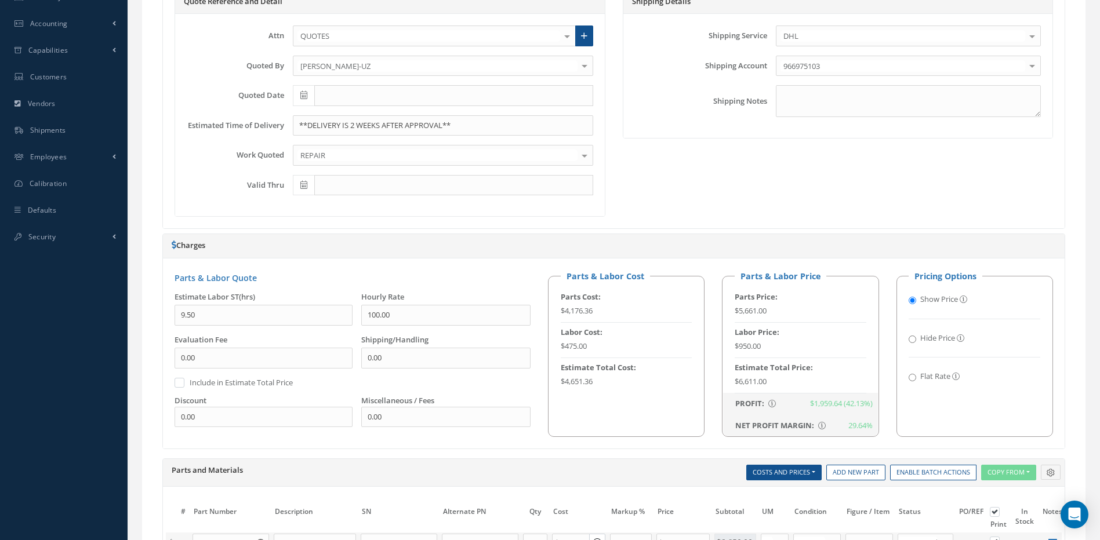
scroll to position [333, 0]
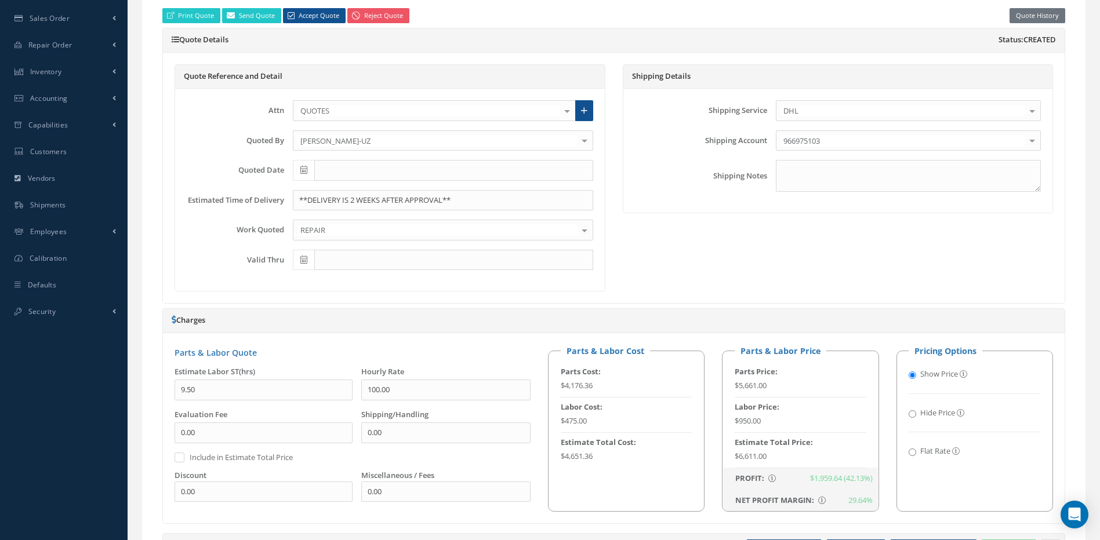
type textarea "**DELIVERY IS 3 WEEKS AFTER APPROVAL**"
click at [352, 201] on input "**DELIVERY IS 2 WEEKS AFTER APPROVAL**" at bounding box center [443, 200] width 300 height 21
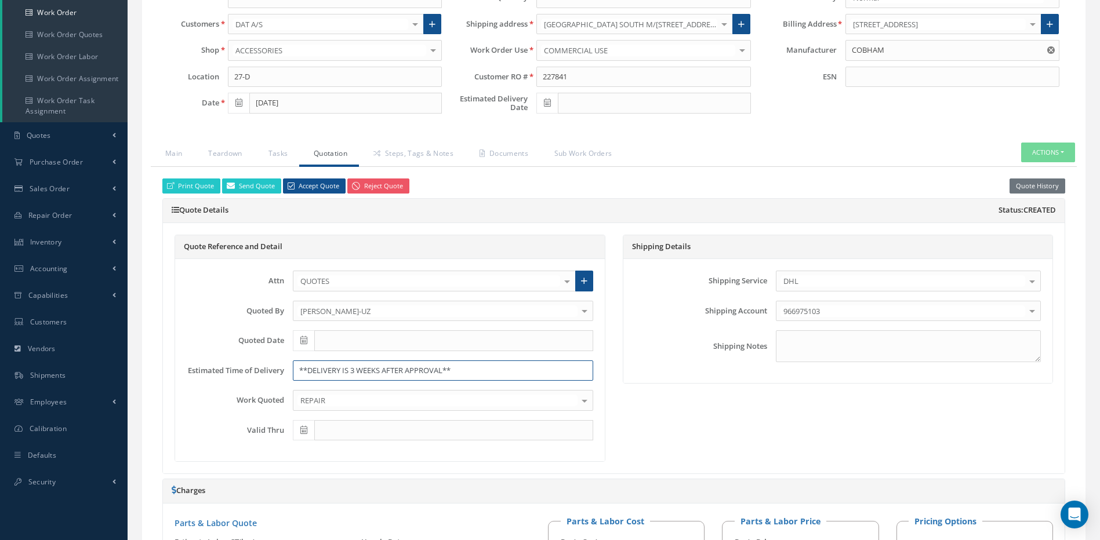
scroll to position [159, 0]
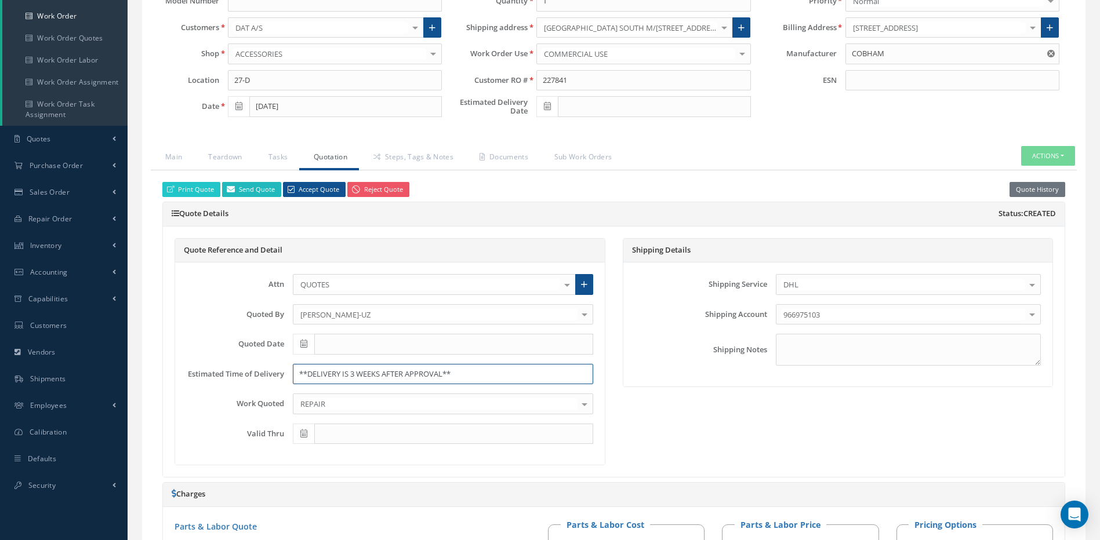
type input "**DELIVERY IS 3 WEEKS AFTER APPROVAL**"
click at [253, 193] on link "Send Quote" at bounding box center [251, 190] width 59 height 16
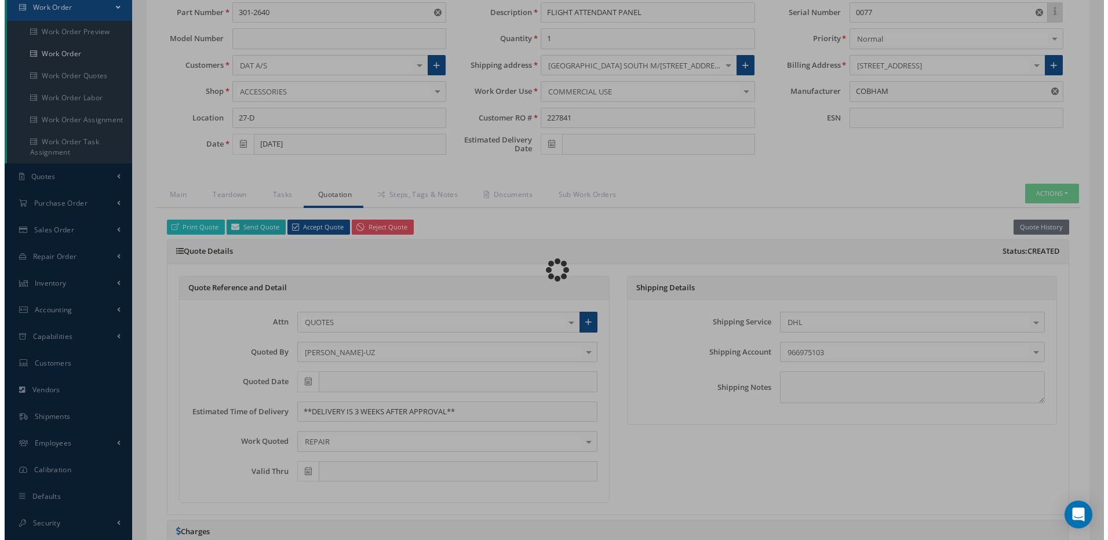
scroll to position [101, 0]
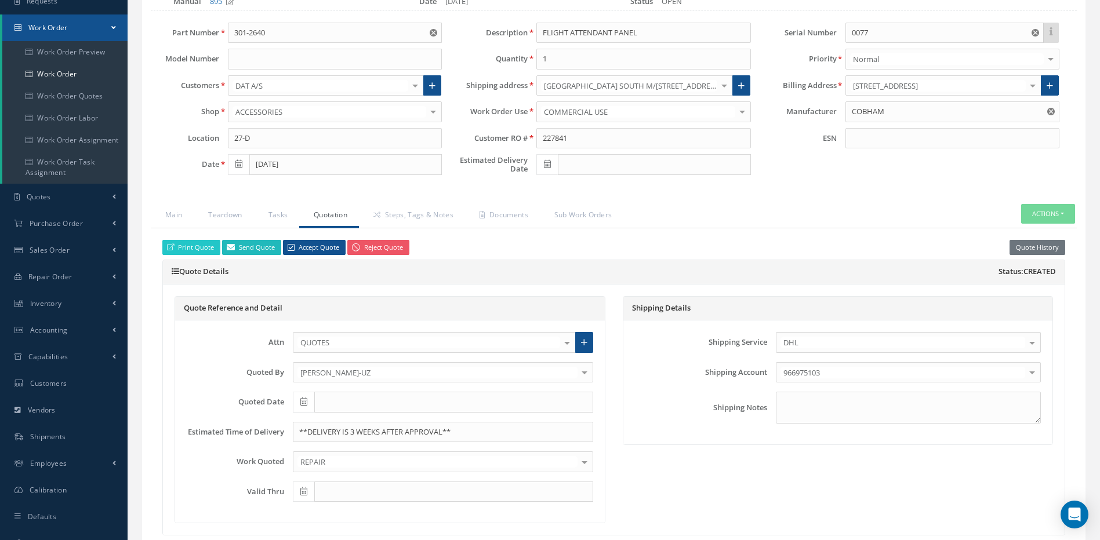
type input "Quote for RO 227841, WO 48572"
type textarea "Dear, Please find attached your Quote for RO 227841. Please feel free to contac…"
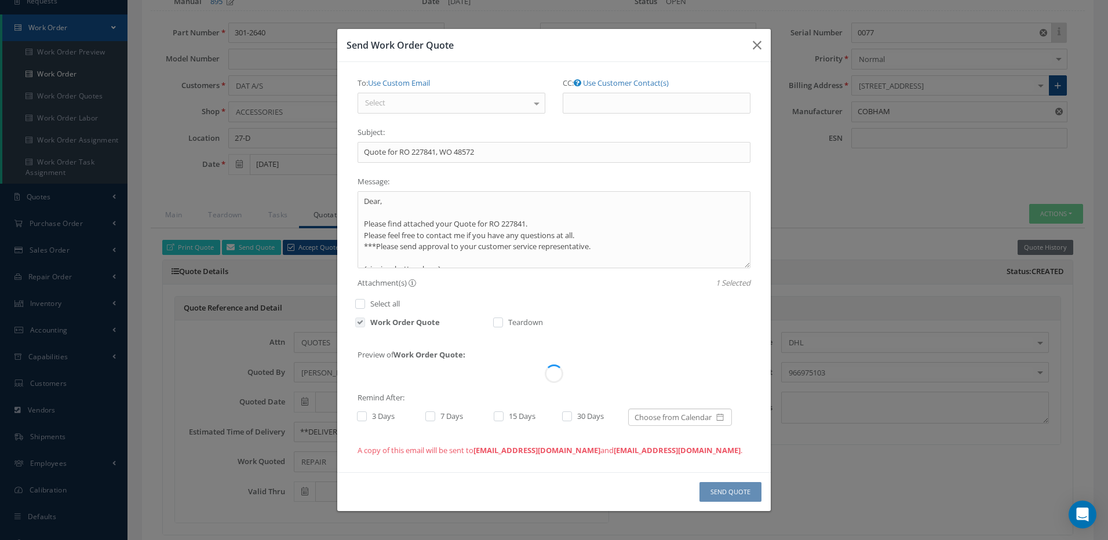
click at [421, 108] on div "Select" at bounding box center [452, 103] width 188 height 21
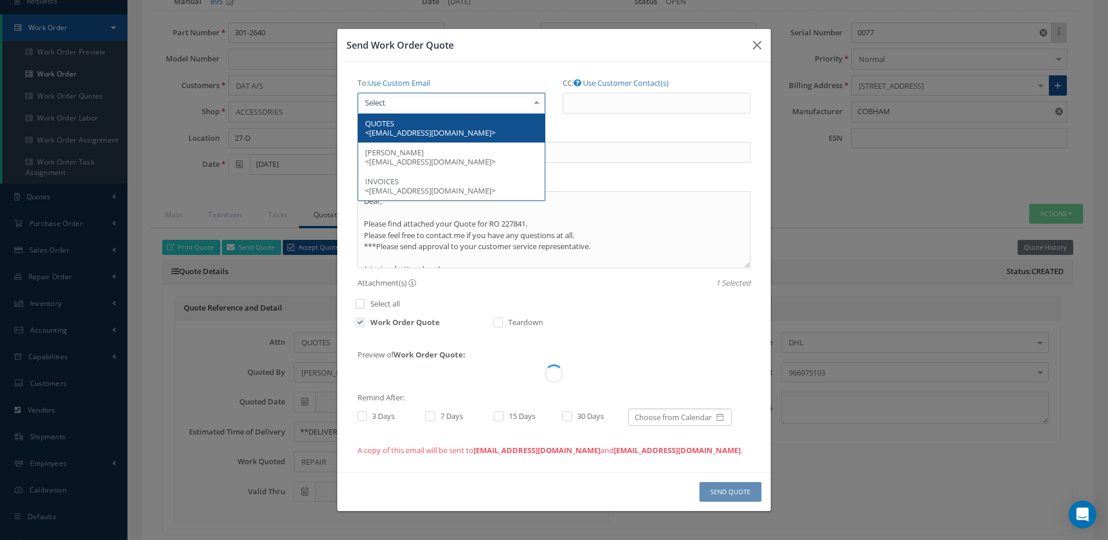
click at [400, 128] on span "QUOTES <LOGISTICS@DAT.DK>" at bounding box center [430, 128] width 130 height 20
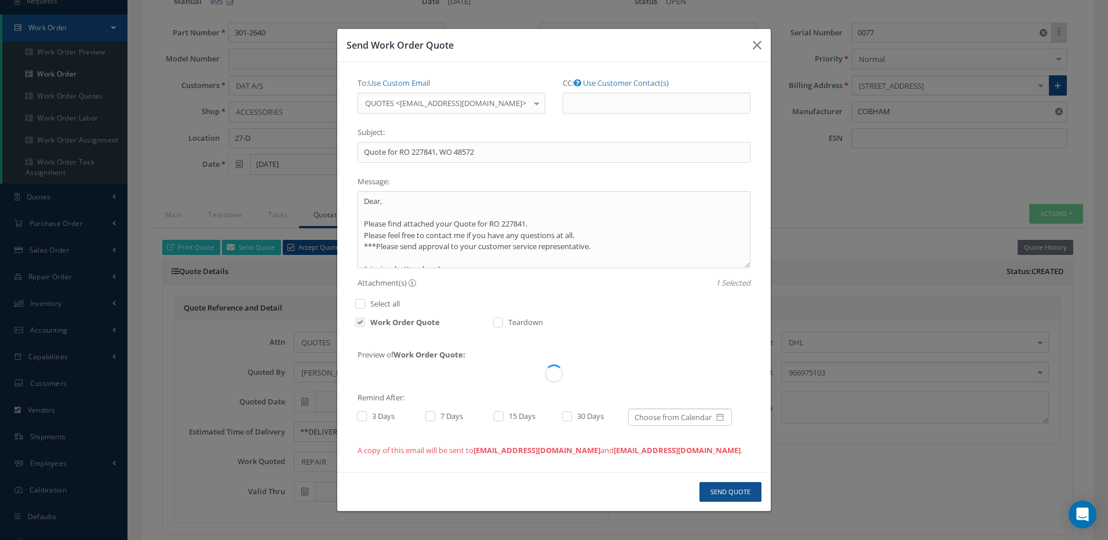
scroll to position [0, 0]
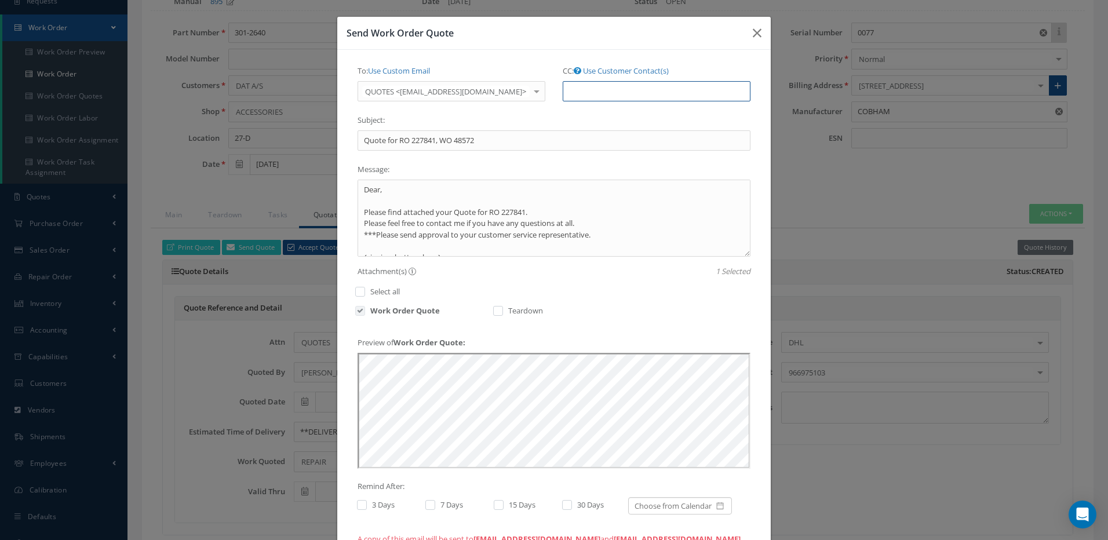
click at [627, 88] on input "CC:" at bounding box center [657, 91] width 188 height 21
click at [626, 70] on link "Use Customer Contact(s)" at bounding box center [626, 71] width 86 height 10
click at [621, 87] on ul at bounding box center [657, 91] width 188 height 20
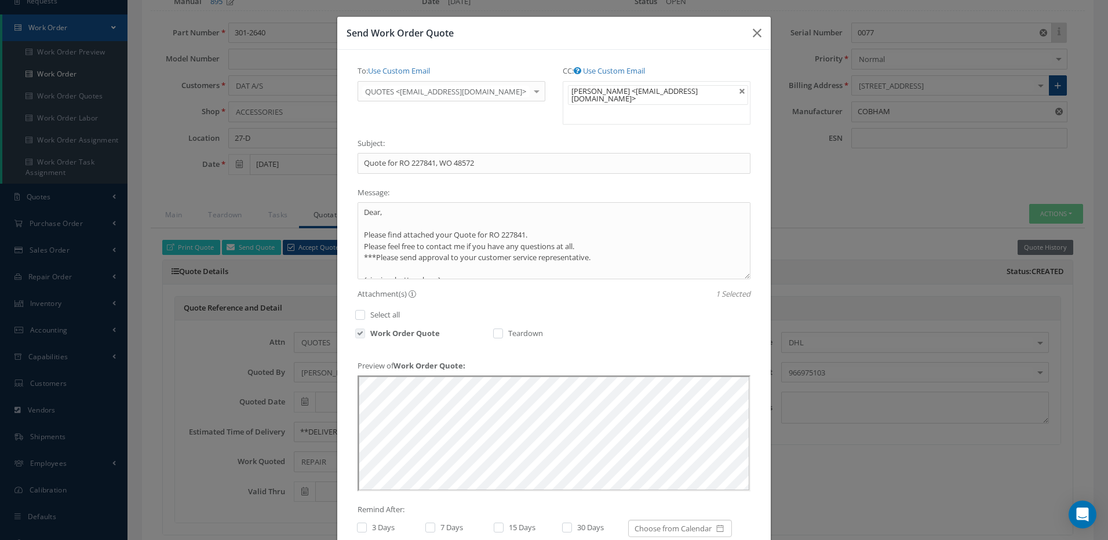
click at [366, 522] on label at bounding box center [367, 527] width 3 height 10
click at [358, 525] on input "checkbox" at bounding box center [361, 529] width 8 height 8
checkbox input "true"
click at [435, 522] on label at bounding box center [436, 527] width 3 height 10
click at [427, 525] on input "checkbox" at bounding box center [429, 529] width 8 height 8
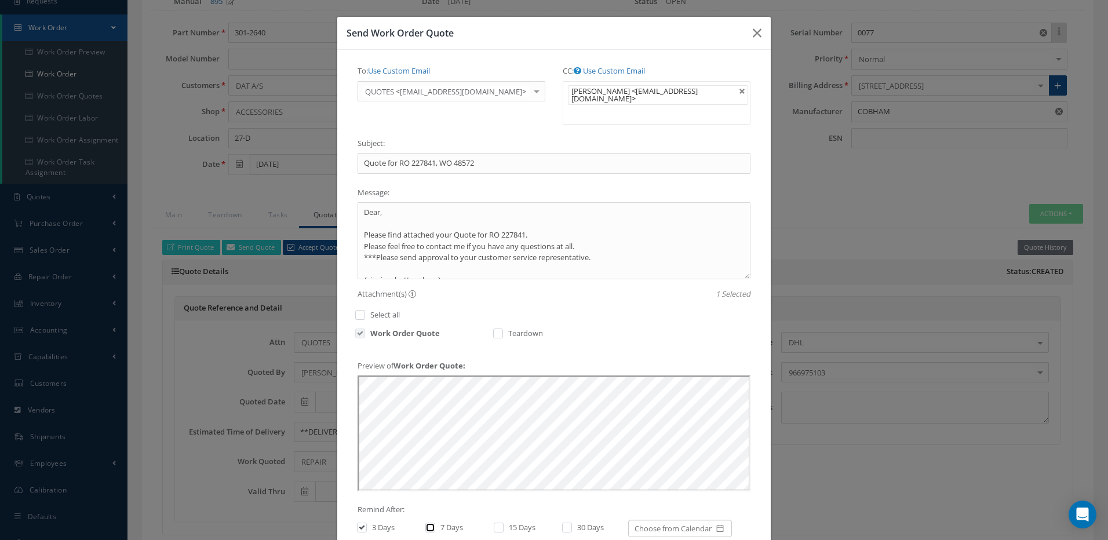
checkbox input "true"
click at [503, 522] on label at bounding box center [504, 527] width 3 height 10
click at [495, 525] on input "checkbox" at bounding box center [498, 529] width 8 height 8
checkbox input "true"
click at [572, 522] on label at bounding box center [573, 527] width 3 height 10
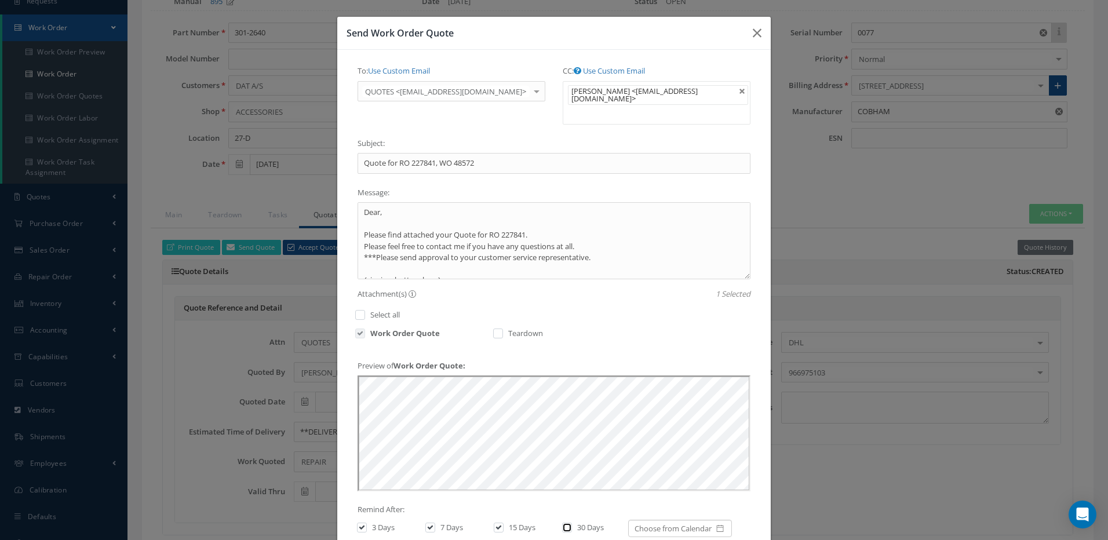
click at [562, 525] on input "checkbox" at bounding box center [566, 529] width 8 height 8
checkbox input "true"
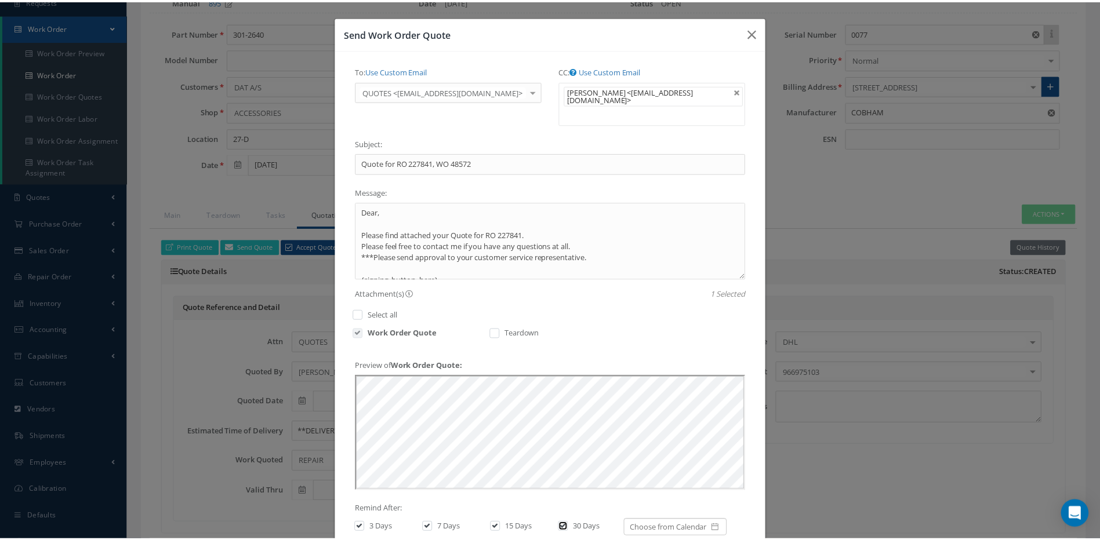
scroll to position [77, 0]
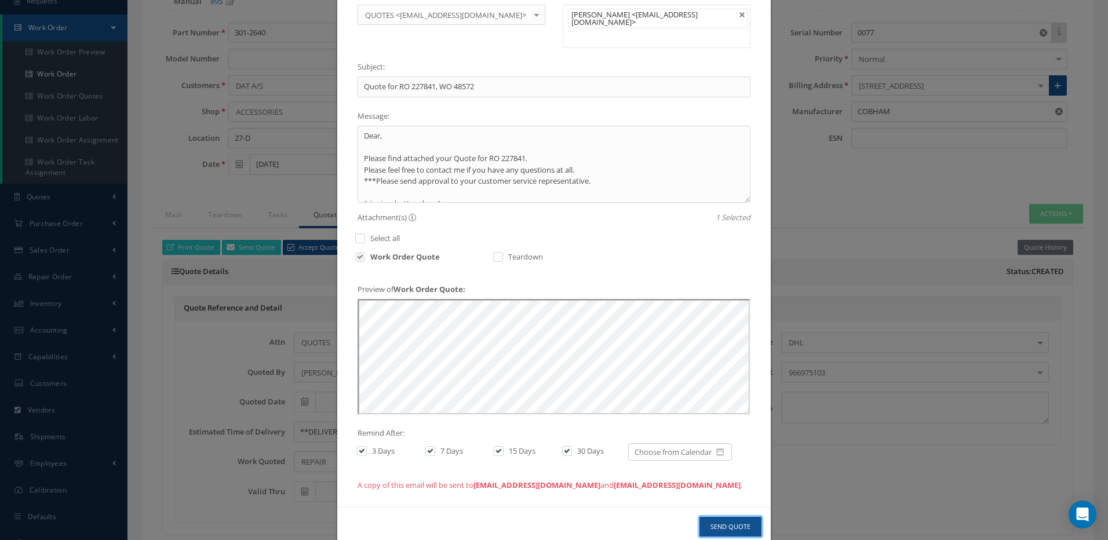
click at [749, 517] on button "Send Quote" at bounding box center [731, 527] width 62 height 20
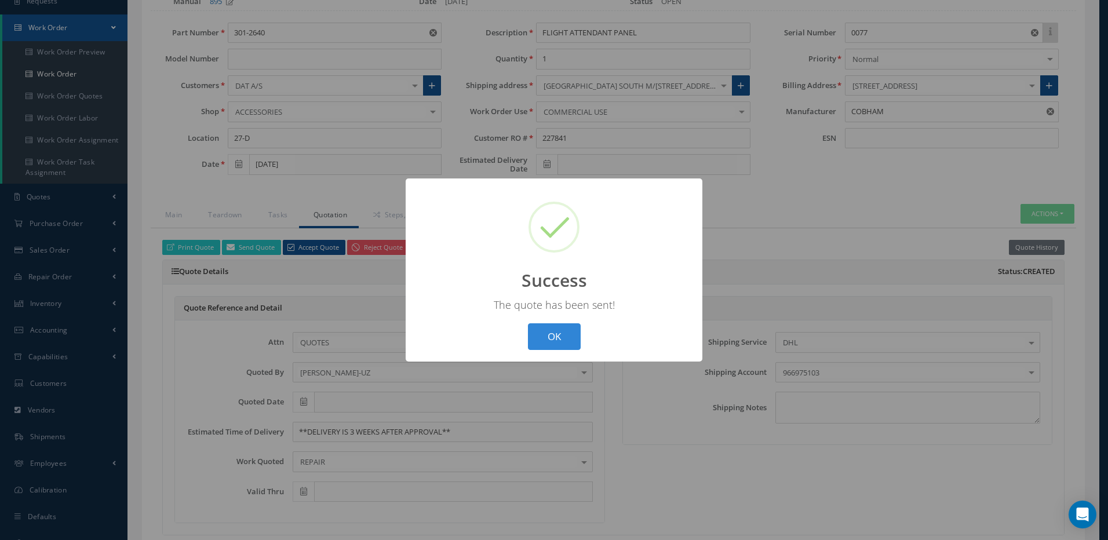
click at [558, 332] on button "OK" at bounding box center [554, 336] width 53 height 27
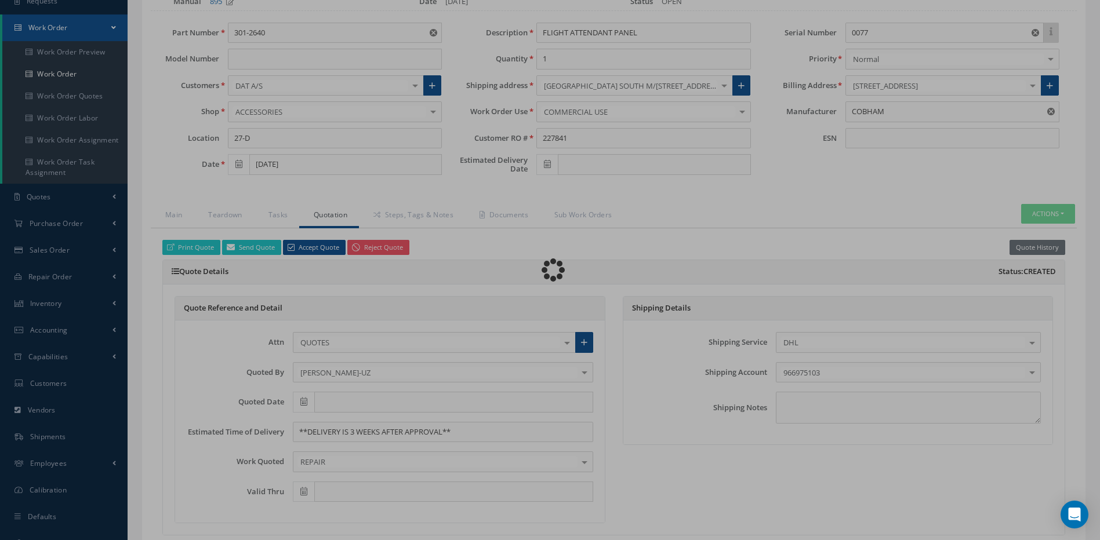
click at [550, 270] on div "Loading…" at bounding box center [550, 270] width 0 height 0
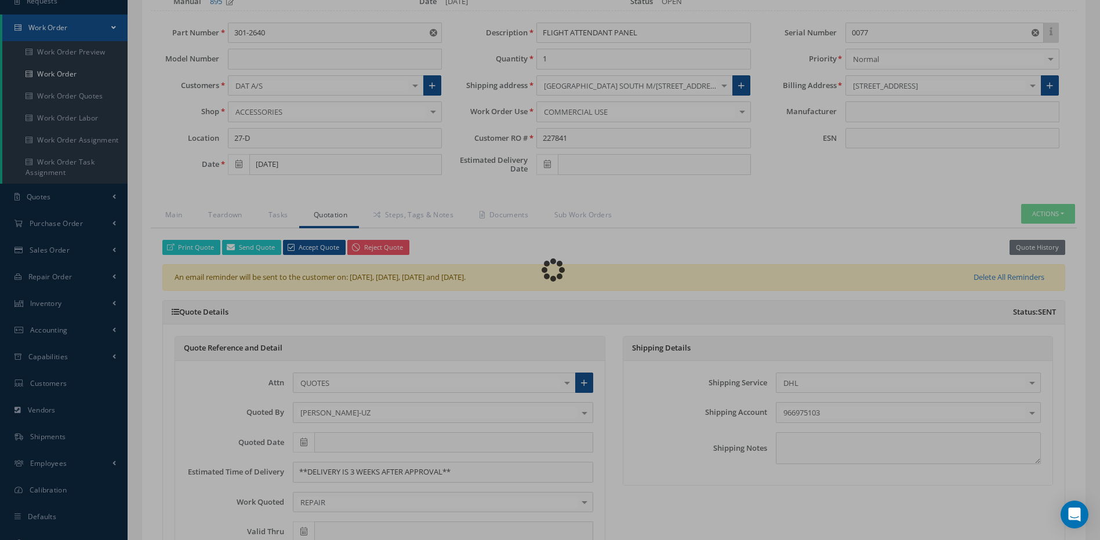
type input "COBHAM"
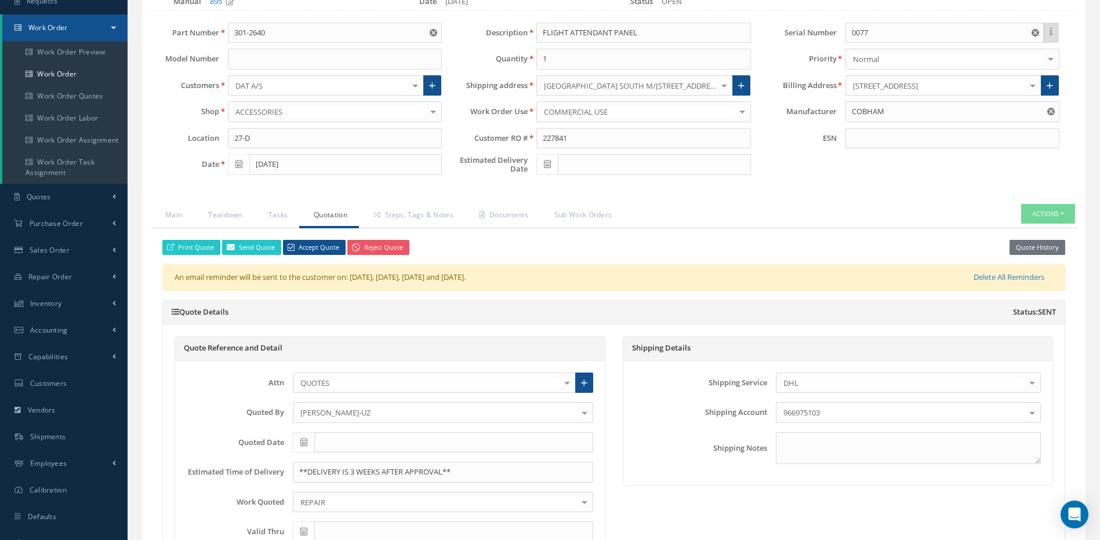
click at [305, 441] on icon at bounding box center [303, 442] width 7 height 8
click at [356, 369] on td "27" at bounding box center [353, 372] width 17 height 17
type input "08/27/2025"
type input "11/25/2025"
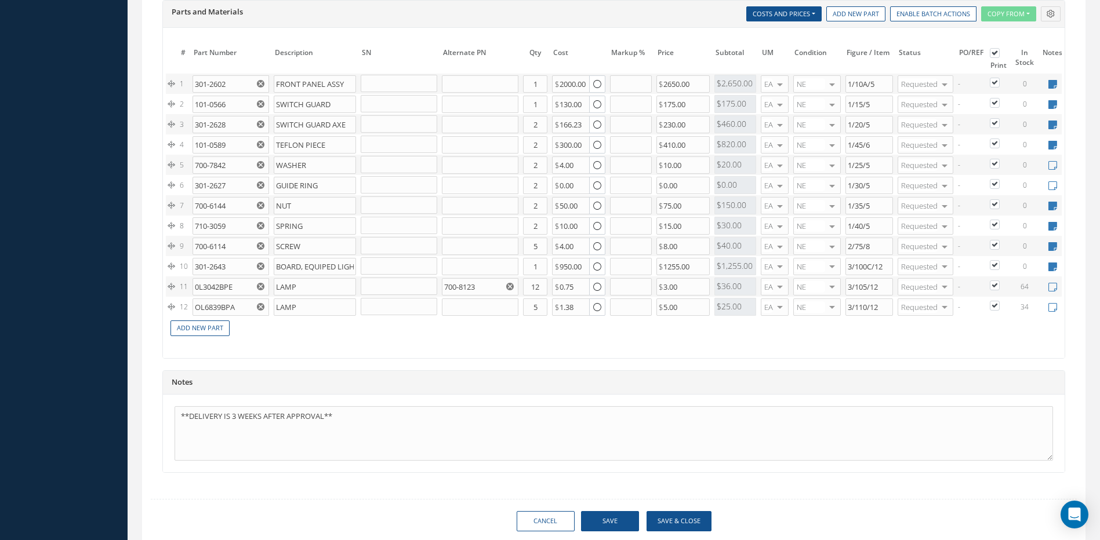
scroll to position [953, 0]
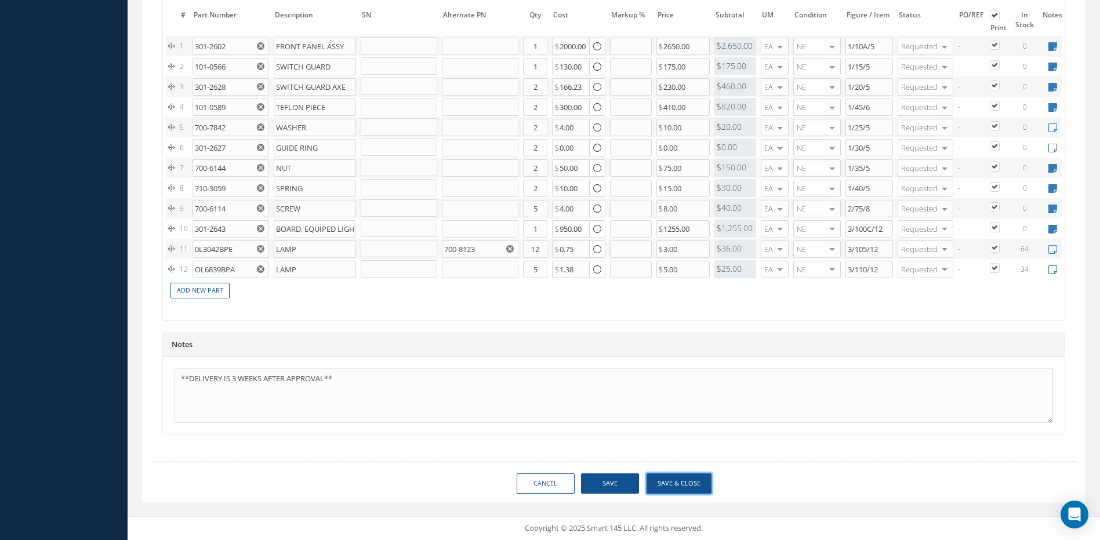
click at [678, 482] on button "Save & Close" at bounding box center [678, 484] width 65 height 20
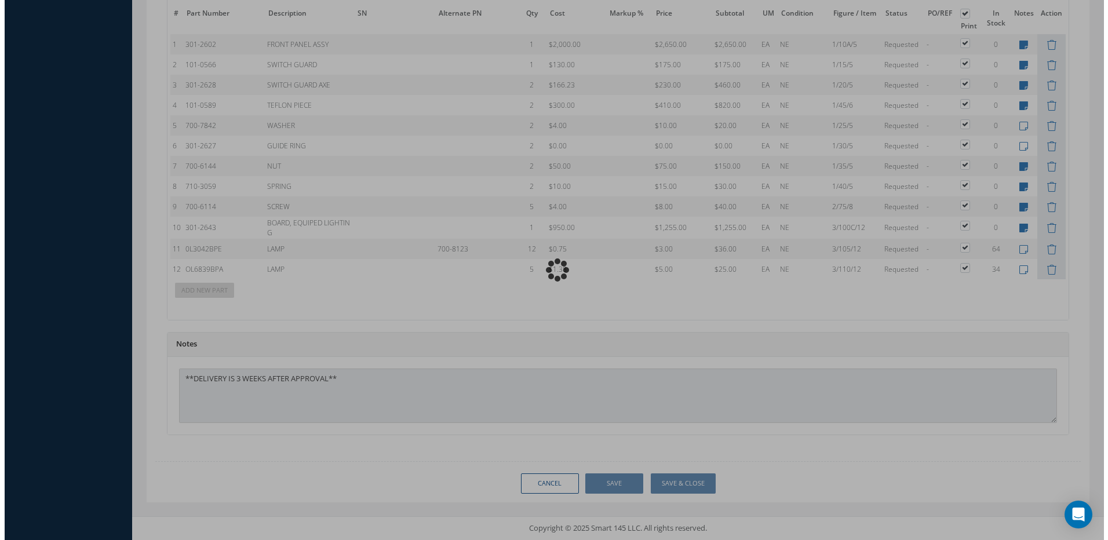
scroll to position [925, 0]
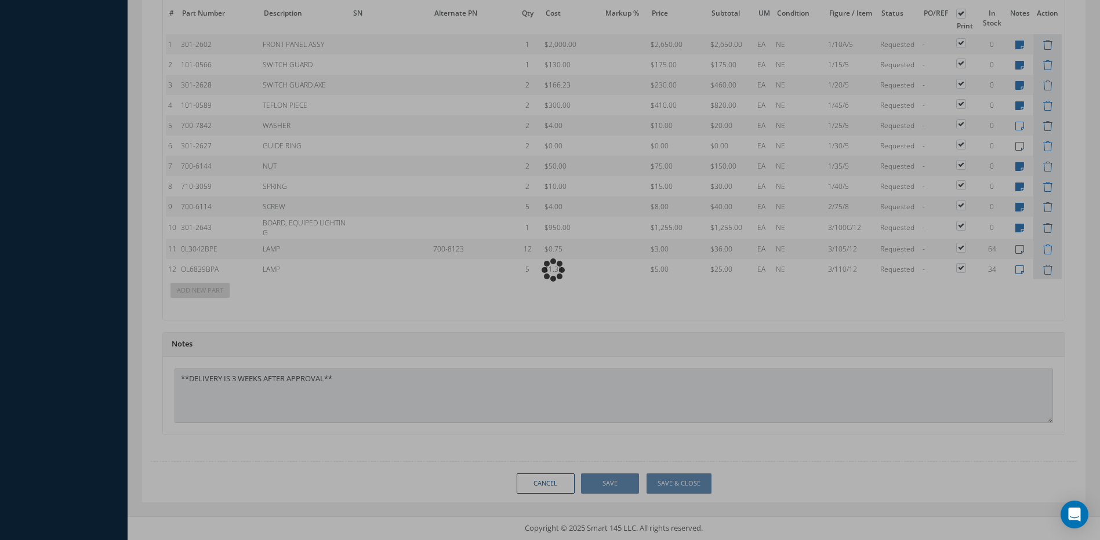
type input "COBHAM"
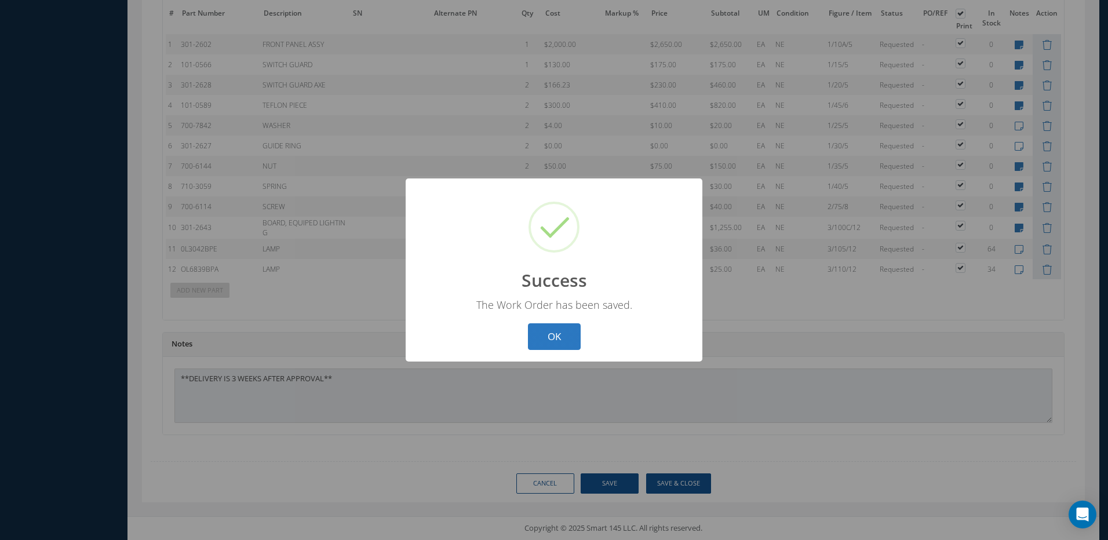
click at [552, 328] on button "OK" at bounding box center [554, 336] width 53 height 27
select select "25"
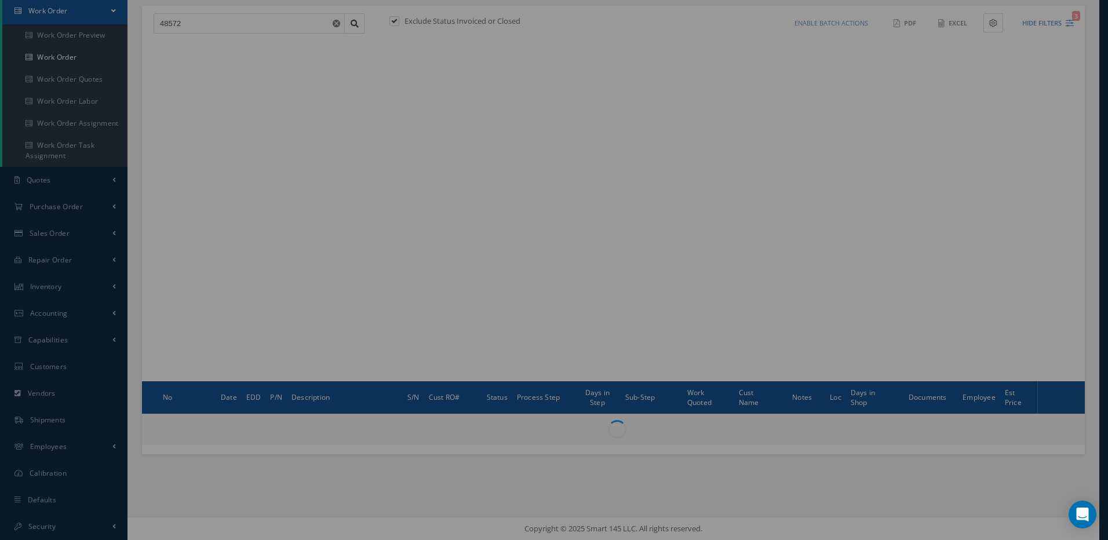
type input "All Work Request"
type input "All Work Performed"
type input "All Status"
type input "WO Part Status"
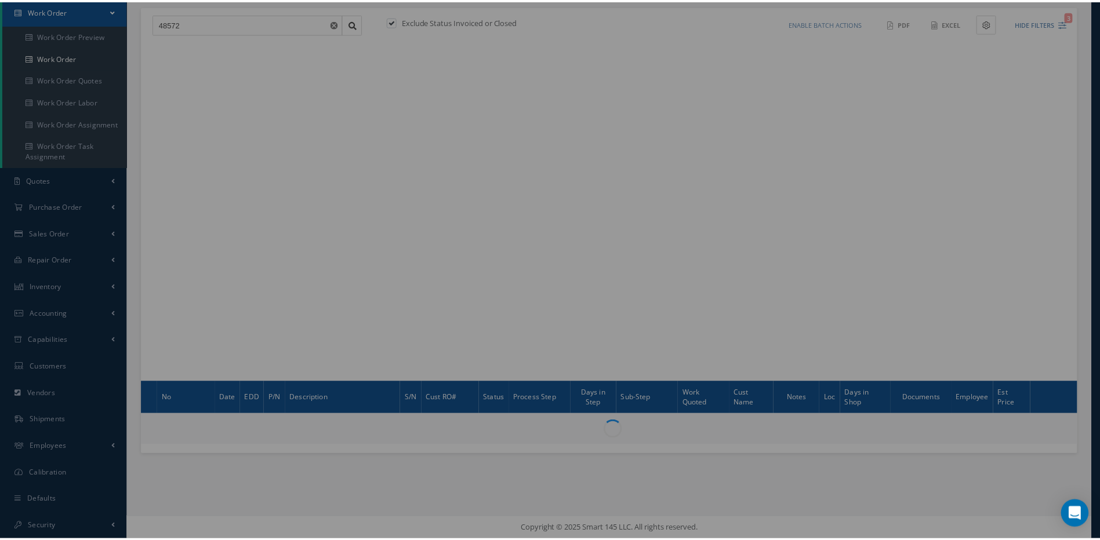
scroll to position [118, 0]
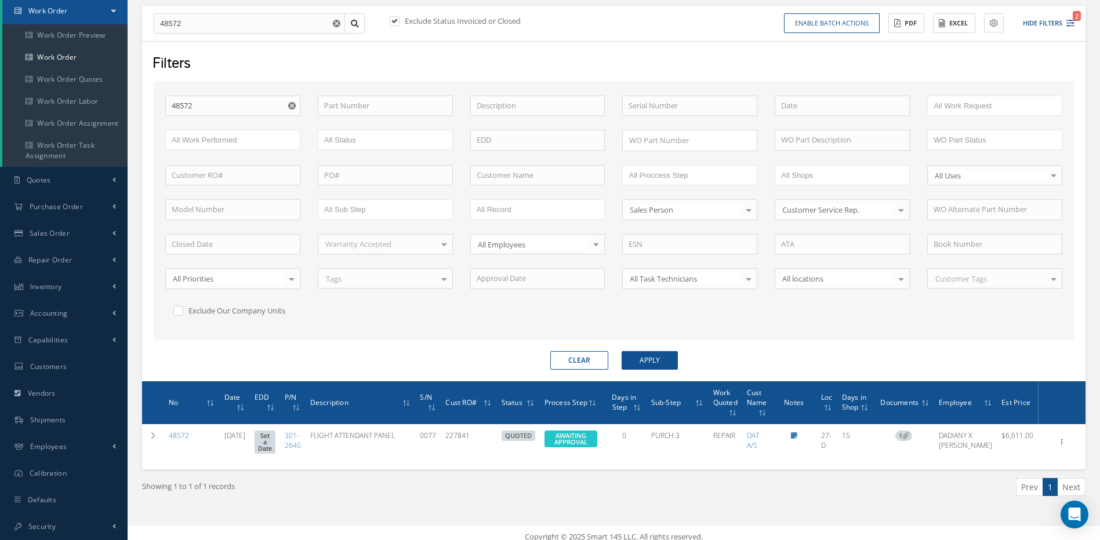
click at [562, 356] on button "Clear" at bounding box center [579, 360] width 58 height 19
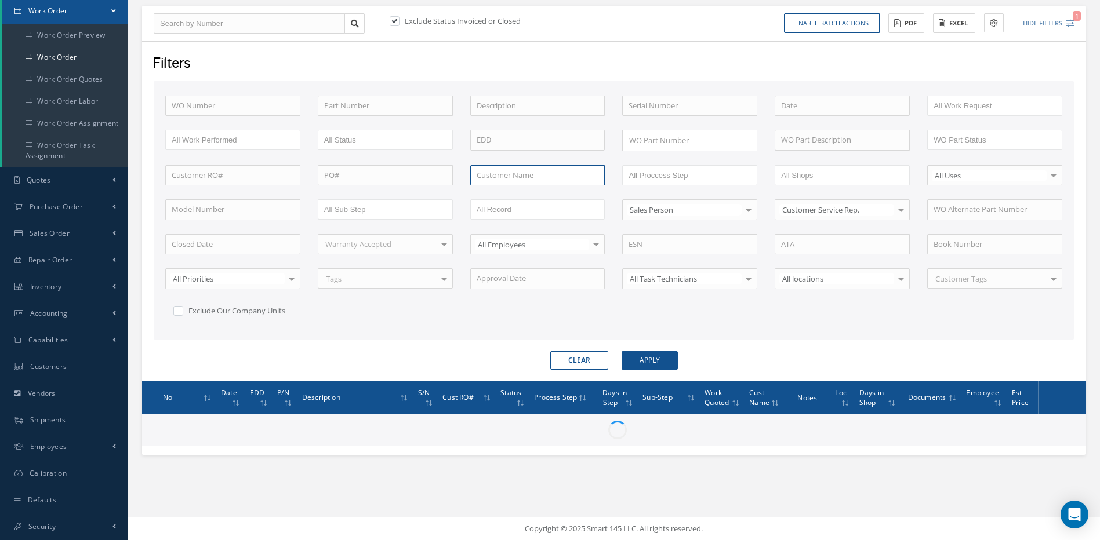
click at [516, 177] on input "text" at bounding box center [537, 175] width 135 height 21
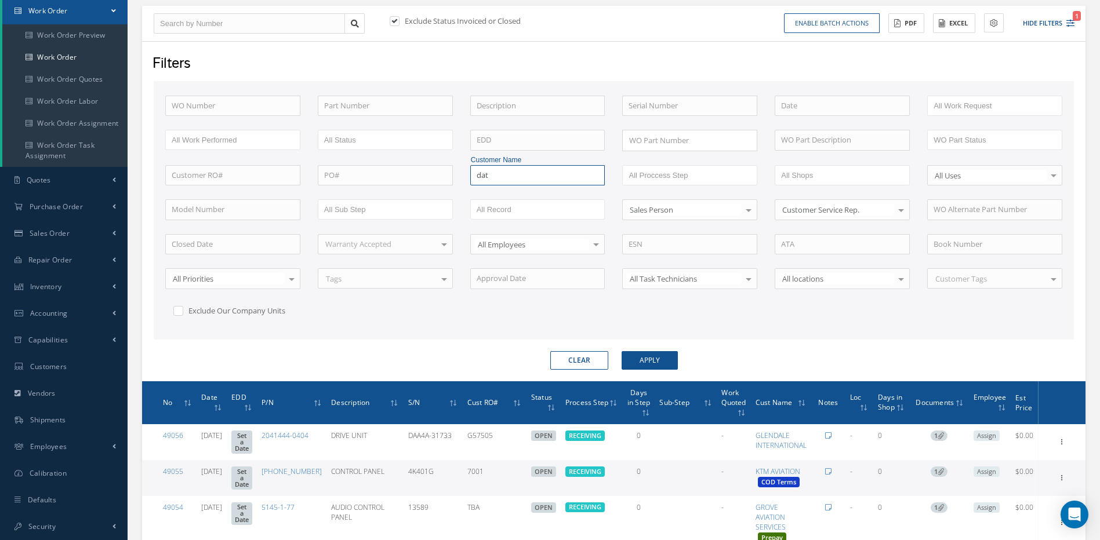
click at [497, 173] on input "dat" at bounding box center [537, 175] width 135 height 21
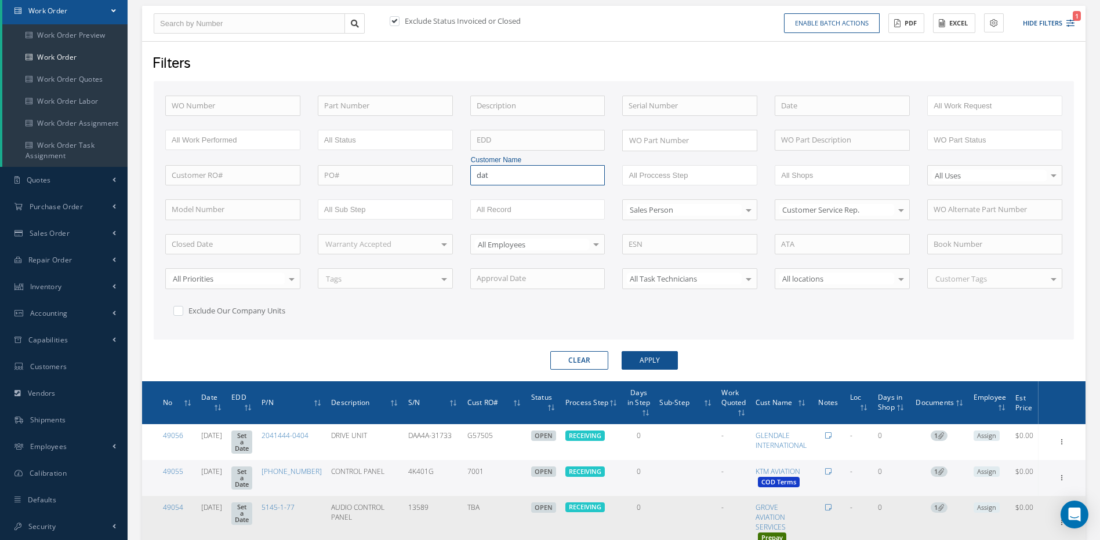
type input "dat"
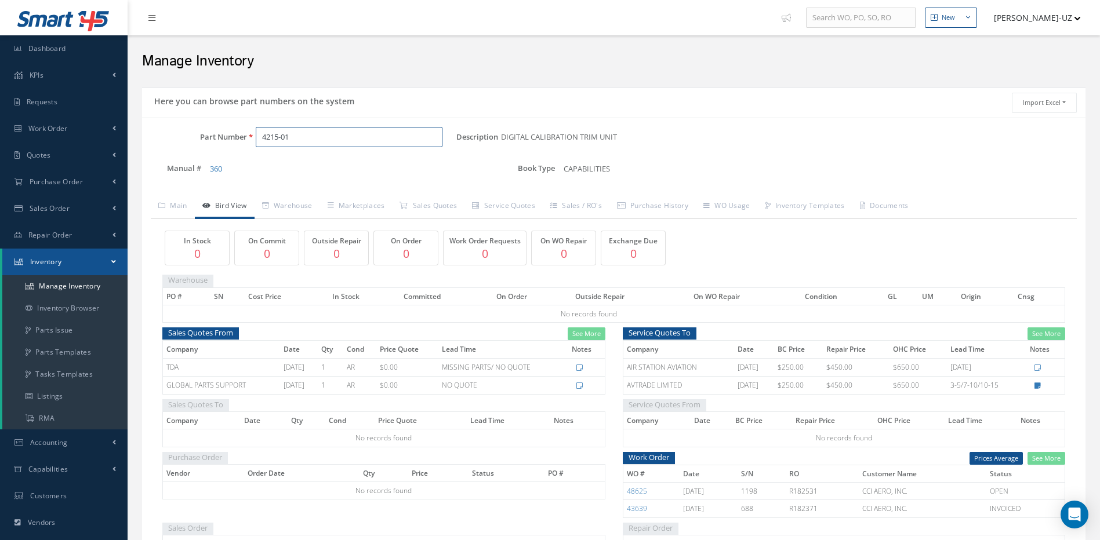
drag, startPoint x: 304, startPoint y: 134, endPoint x: 258, endPoint y: 136, distance: 46.4
click at [258, 136] on input "4215-01" at bounding box center [349, 137] width 187 height 21
paste input "501887-001"
click at [292, 165] on span "501887-001" at bounding box center [311, 167] width 104 height 12
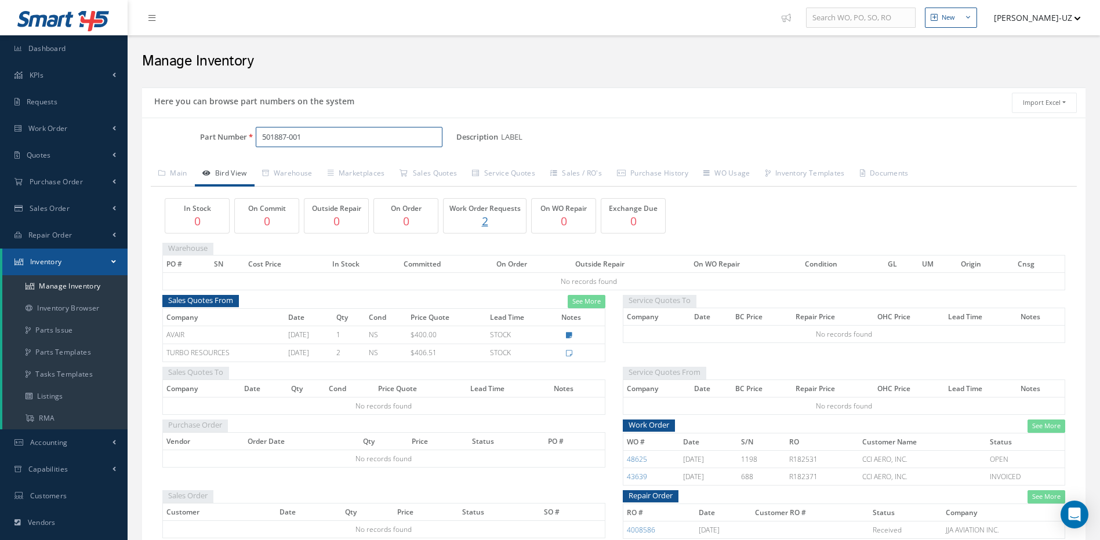
type input "501887-001"
click at [579, 301] on link "See More" at bounding box center [586, 301] width 38 height 13
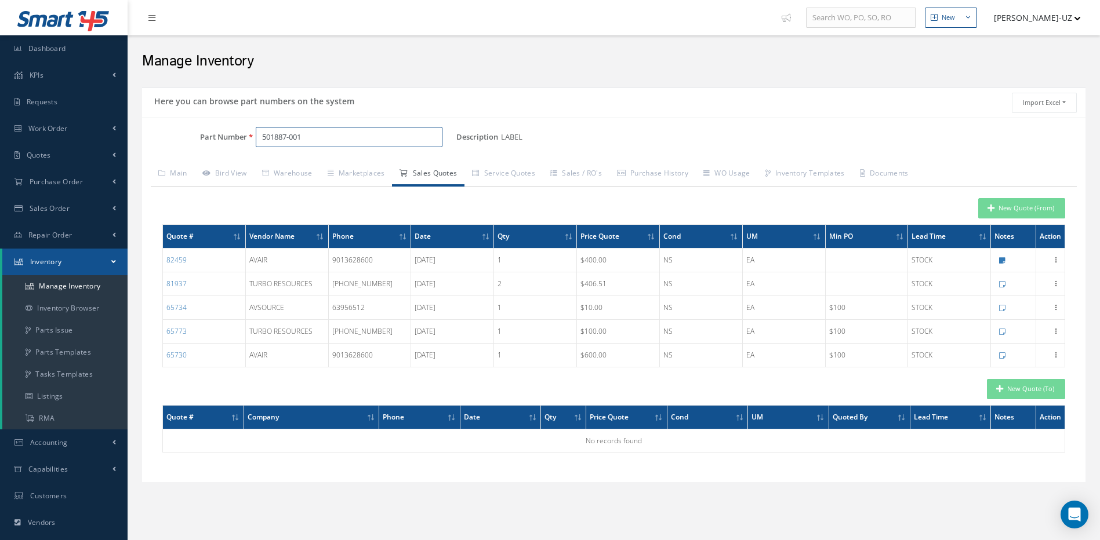
drag, startPoint x: 297, startPoint y: 140, endPoint x: 248, endPoint y: 140, distance: 49.3
click at [248, 140] on div "501887-001" at bounding box center [352, 137] width 210 height 21
paste input "SUE45992-6"
click at [301, 167] on span "SUE45992-6" at bounding box center [311, 167] width 104 height 12
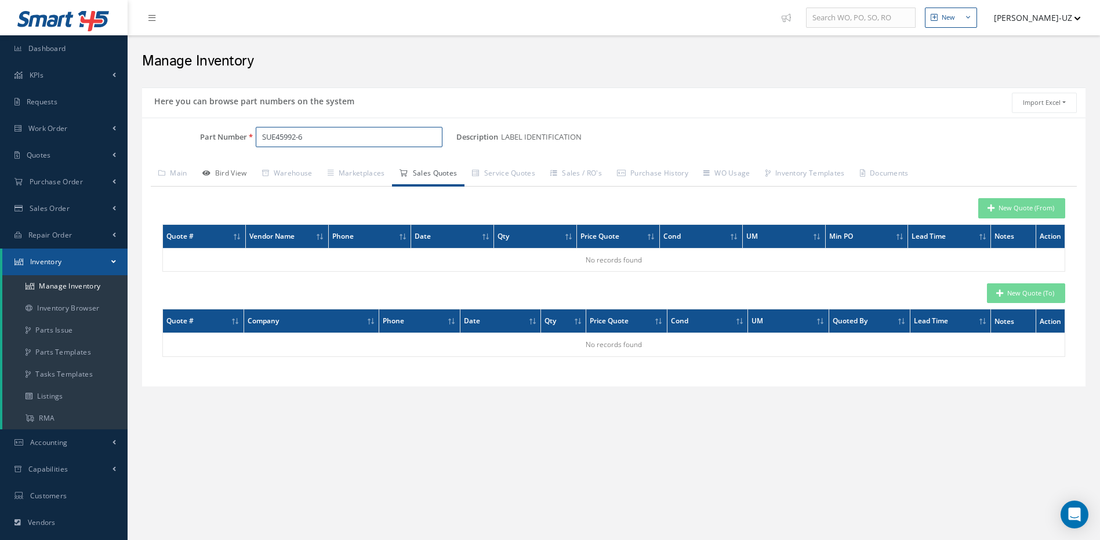
type input "SUE45992-6"
click at [224, 172] on link "Bird View" at bounding box center [225, 174] width 60 height 24
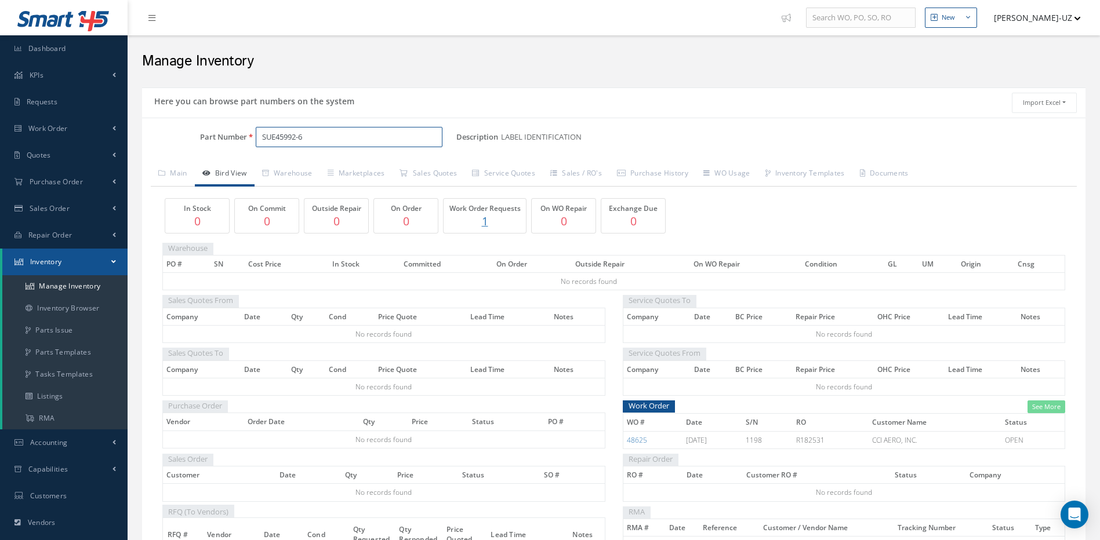
click at [316, 140] on input "SUE45992-6" at bounding box center [349, 137] width 187 height 21
drag, startPoint x: 328, startPoint y: 141, endPoint x: 244, endPoint y: 142, distance: 84.1
click at [244, 142] on div "Part Number SUE45992-6" at bounding box center [299, 137] width 314 height 21
paste input "301-2640"
click at [290, 169] on span "301-2640" at bounding box center [311, 167] width 104 height 12
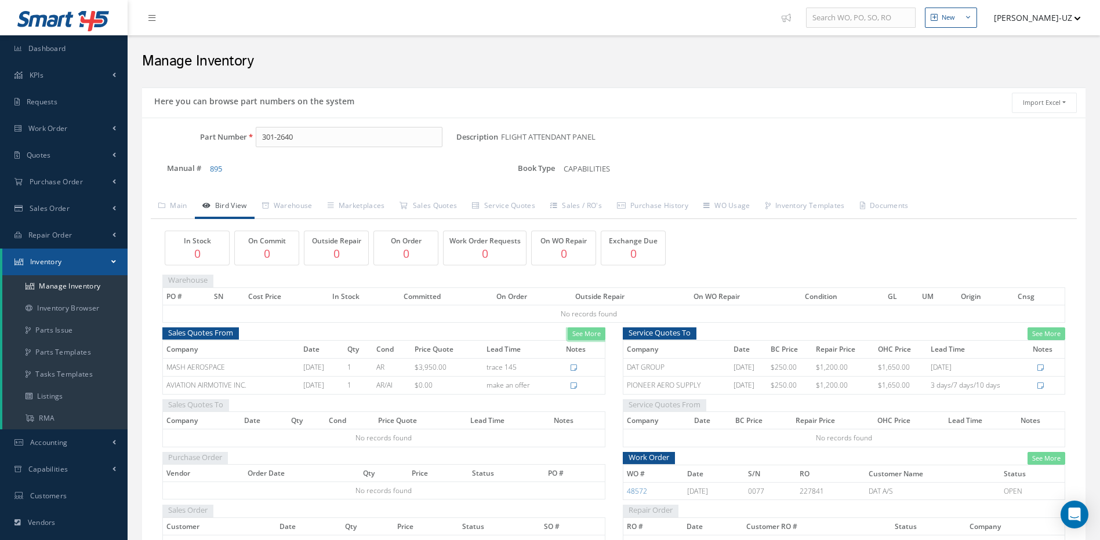
click at [584, 337] on link "See More" at bounding box center [586, 334] width 38 height 13
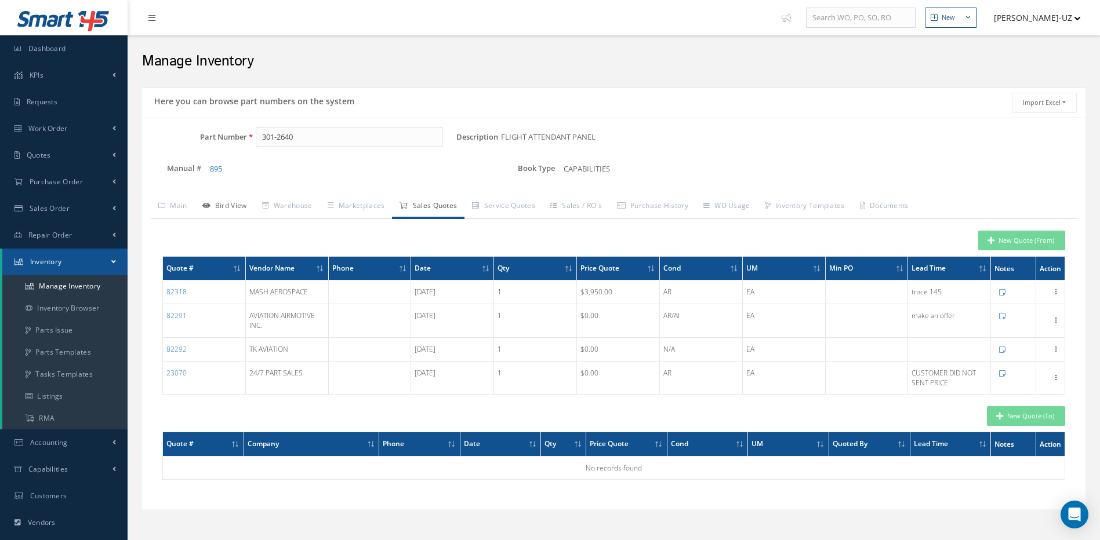
click at [225, 203] on link "Bird View" at bounding box center [225, 207] width 60 height 24
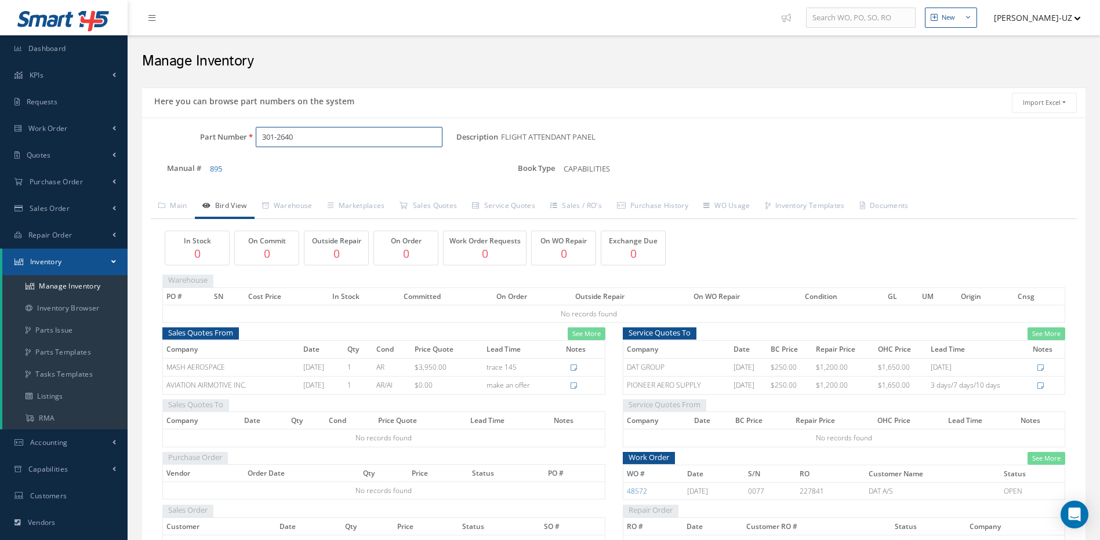
click at [316, 134] on input "301-2640" at bounding box center [349, 137] width 187 height 21
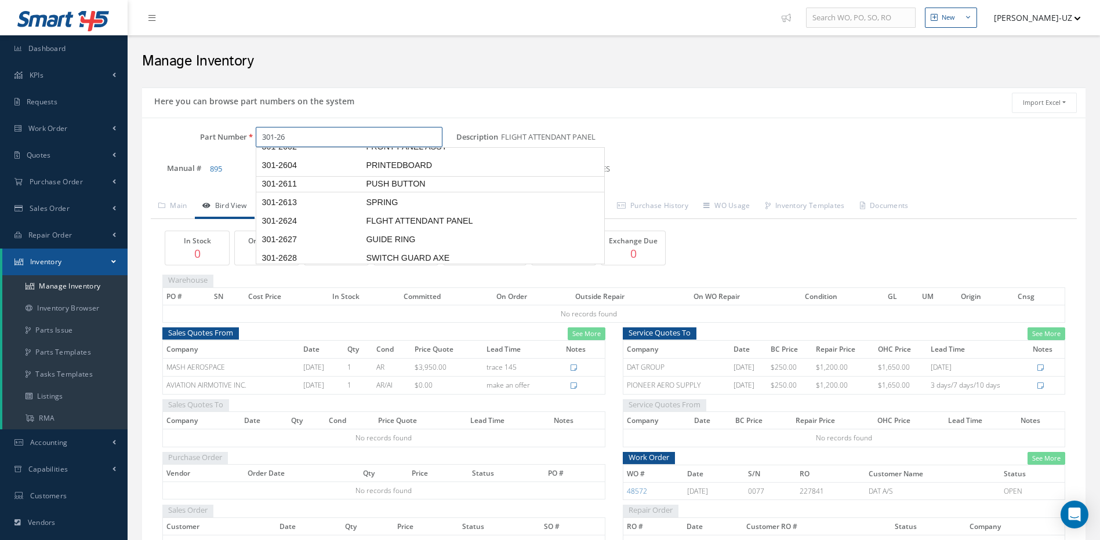
scroll to position [177, 0]
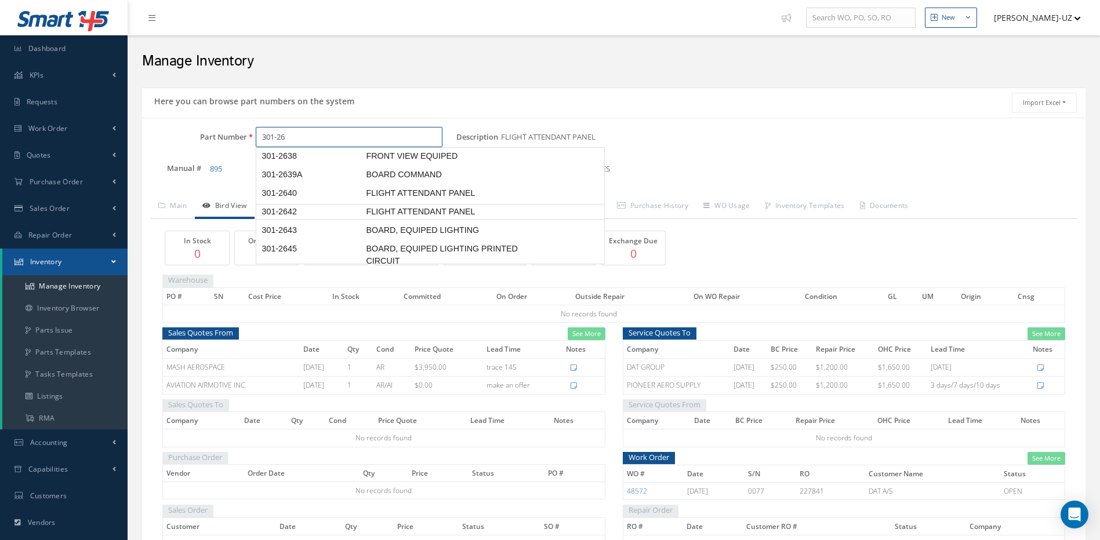
click at [294, 206] on span "301-2642" at bounding box center [311, 212] width 104 height 12
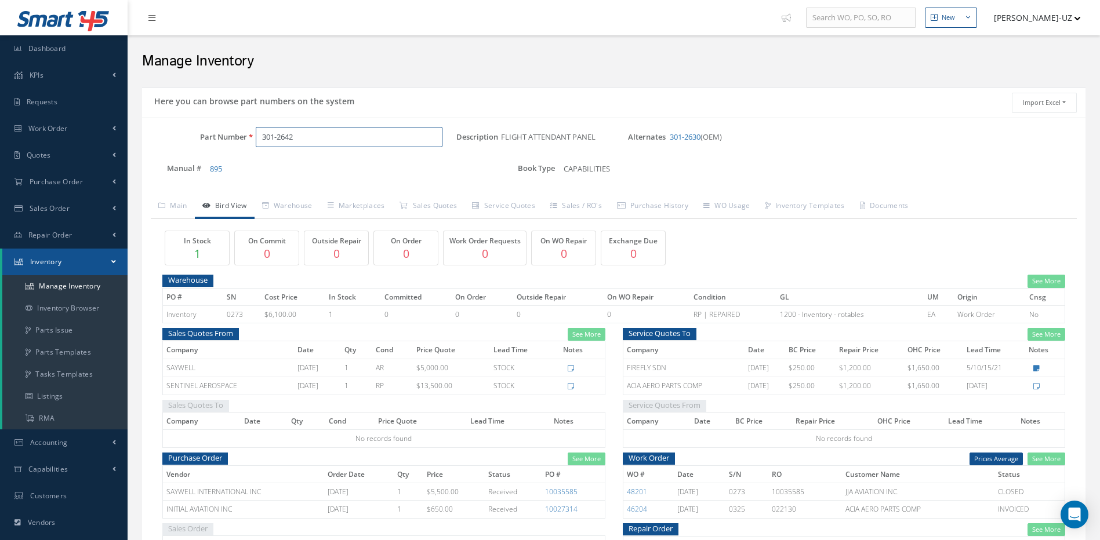
type input "301-2642"
drag, startPoint x: 308, startPoint y: 131, endPoint x: 250, endPoint y: 137, distance: 58.3
click at [250, 137] on div "301-2642" at bounding box center [352, 137] width 210 height 21
paste input "A06000"
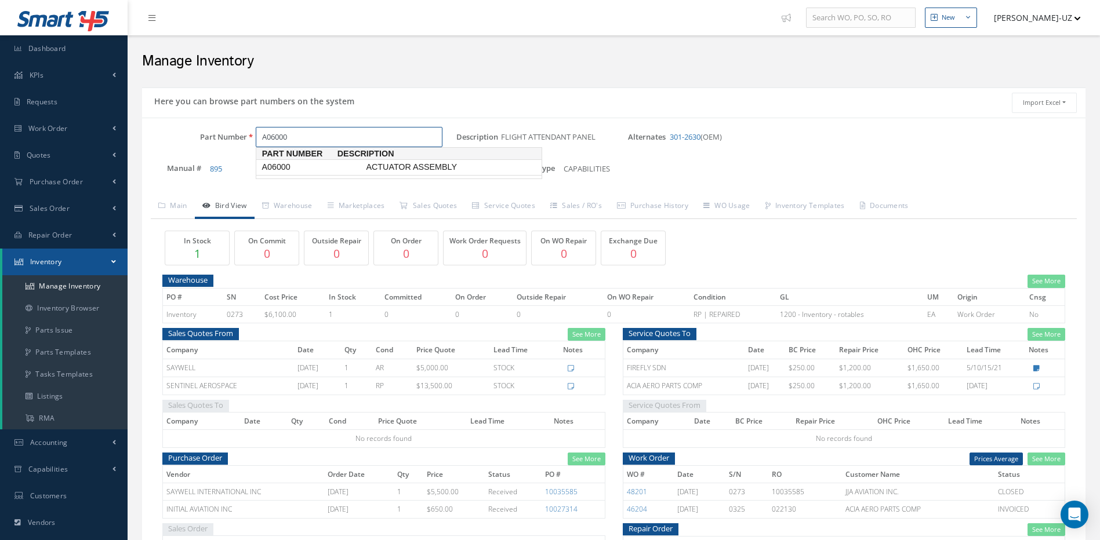
click at [281, 166] on span "A06000" at bounding box center [311, 167] width 104 height 12
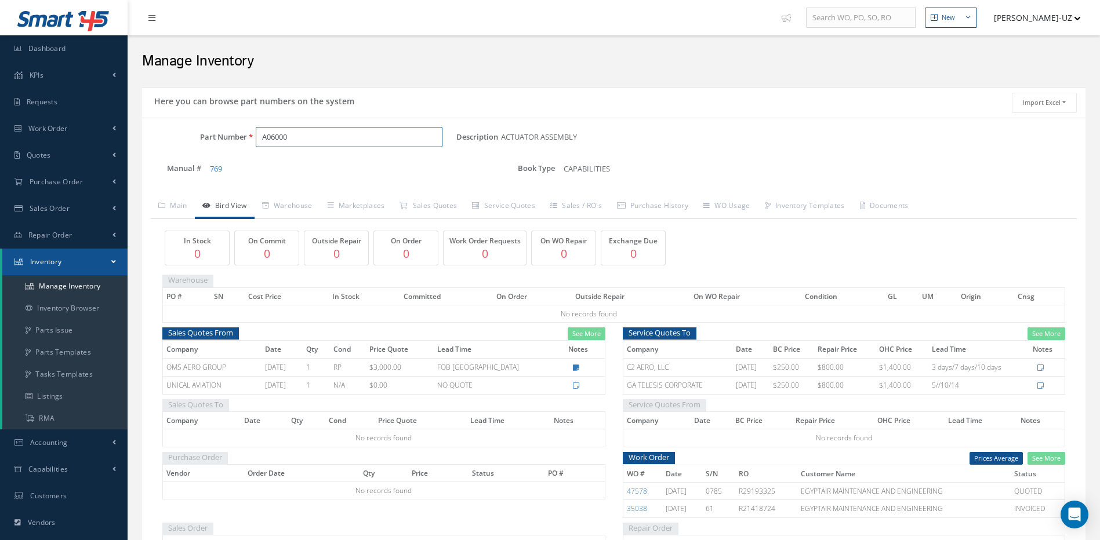
type input "A06000"
drag, startPoint x: 300, startPoint y: 134, endPoint x: 254, endPoint y: 139, distance: 45.5
click at [254, 140] on div "A06000" at bounding box center [352, 137] width 210 height 21
paste input "HTE190001-2"
click at [293, 165] on span "HTE190001-2" at bounding box center [311, 167] width 104 height 12
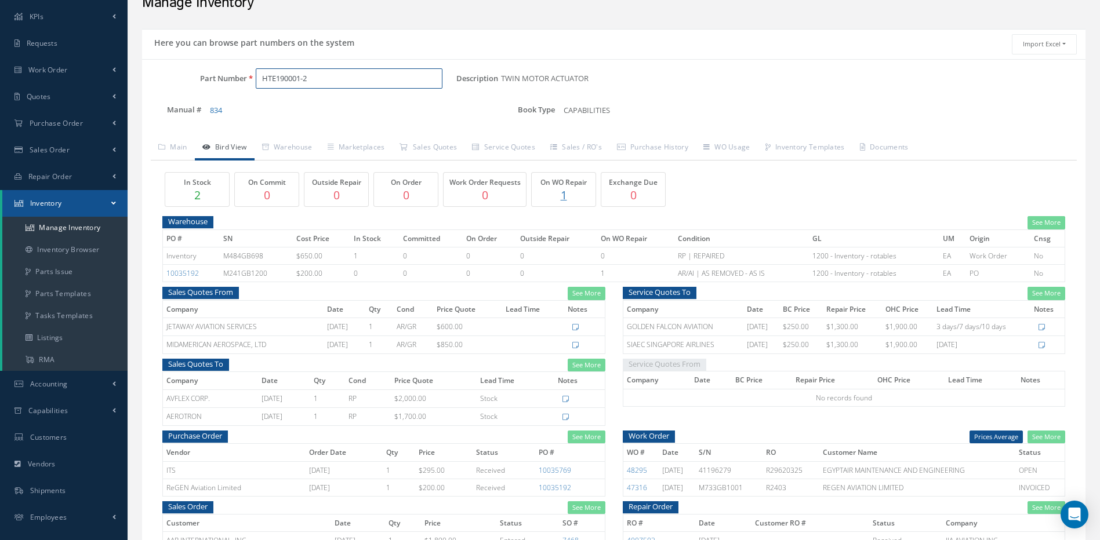
scroll to position [58, 0]
type input "HTE190001-2"
click at [581, 293] on link "See More" at bounding box center [586, 294] width 38 height 13
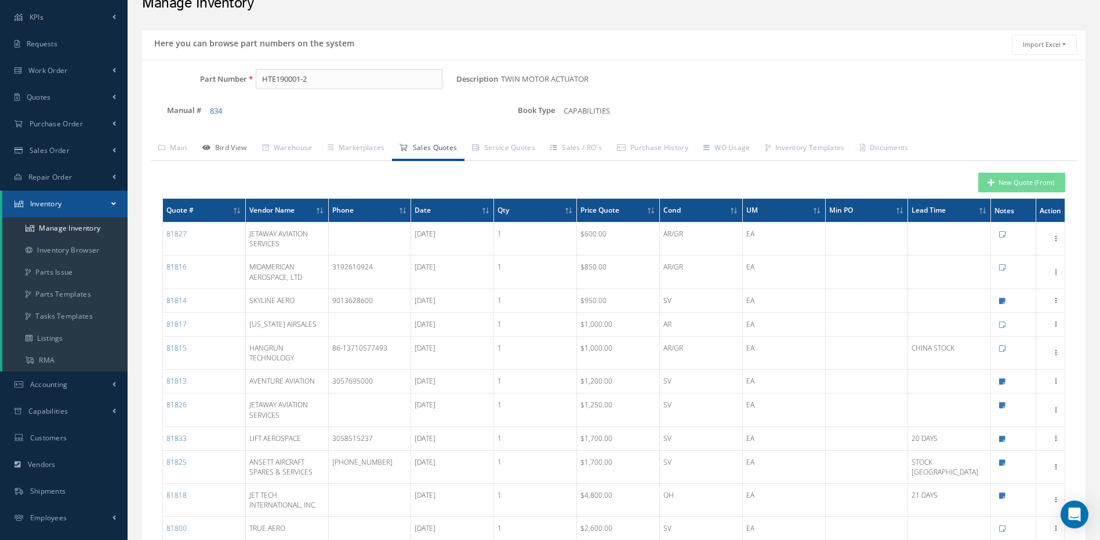
click at [230, 151] on link "Bird View" at bounding box center [225, 149] width 60 height 24
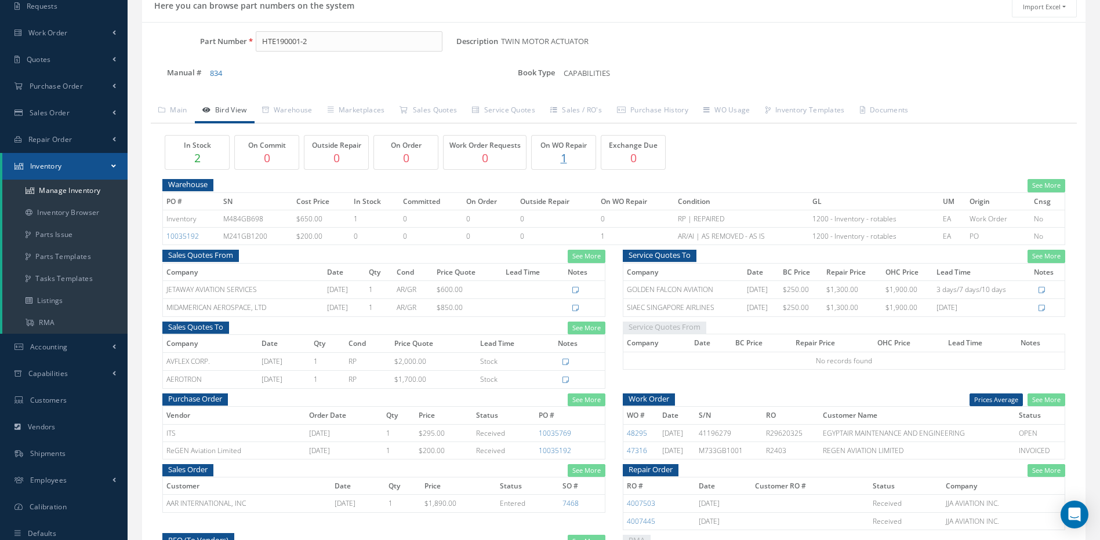
scroll to position [116, 0]
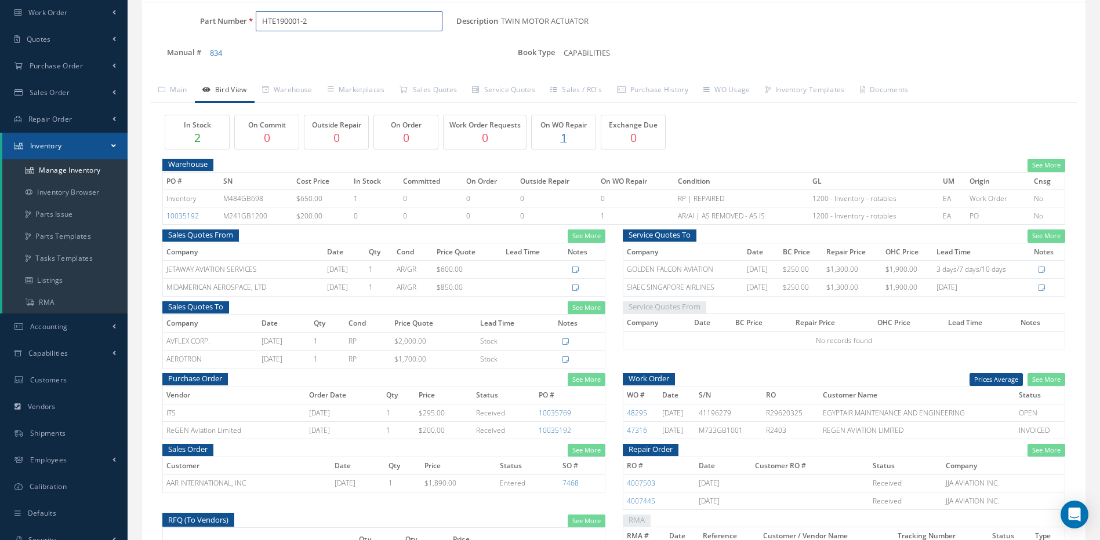
drag, startPoint x: 322, startPoint y: 17, endPoint x: 212, endPoint y: 9, distance: 110.4
click at [254, 17] on div "HTE190001-2" at bounding box center [352, 21] width 210 height 21
paste input "30-2335-3"
click at [286, 48] on span "30-2335-3" at bounding box center [311, 51] width 104 height 12
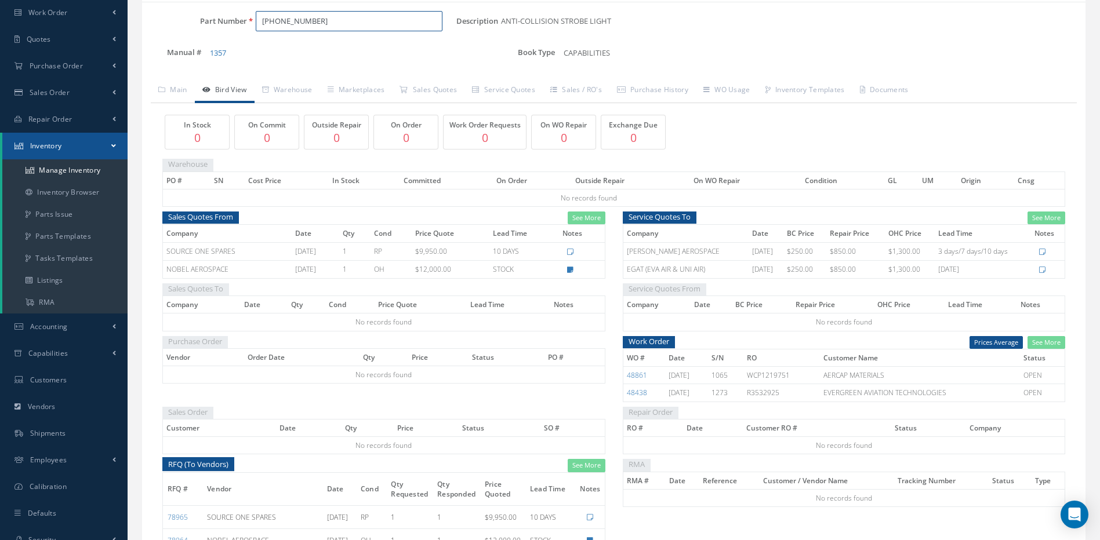
click at [308, 21] on input "30-2335-3" at bounding box center [349, 21] width 187 height 21
type input "30-2335-3"
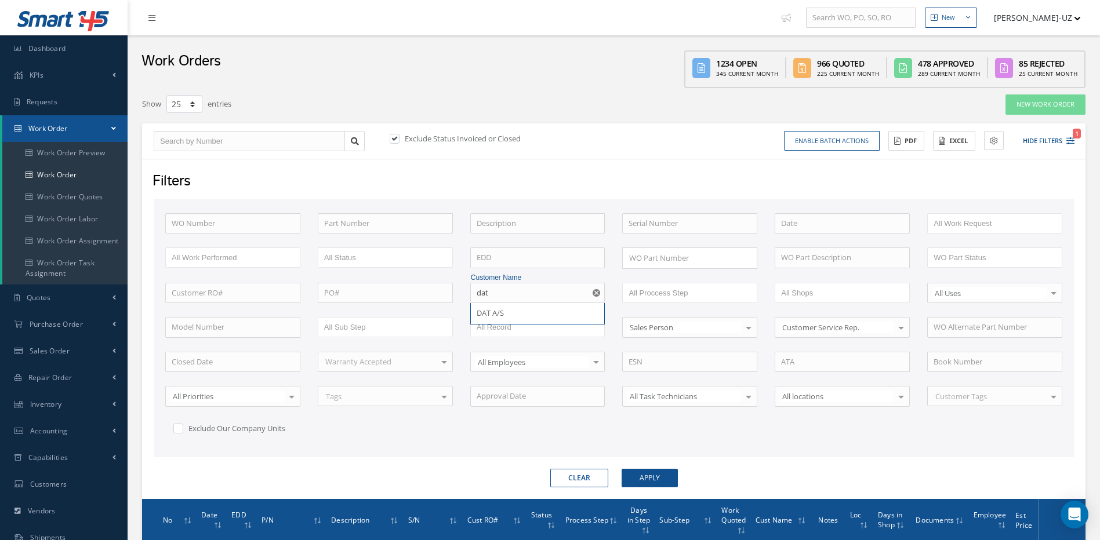
select select "25"
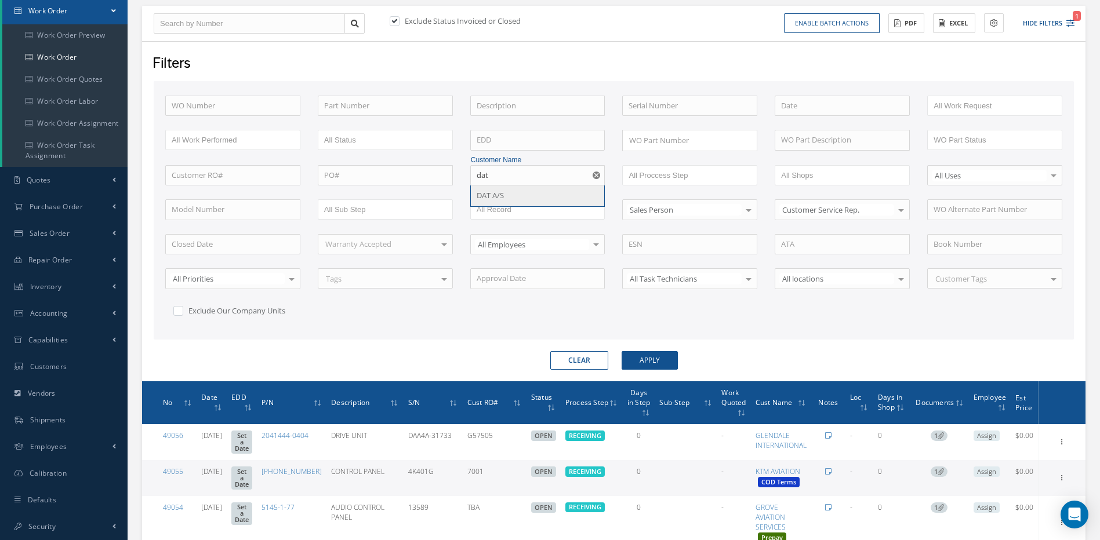
scroll to position [118, 0]
click at [500, 201] on div "DAT A/S" at bounding box center [537, 196] width 122 height 12
type input "DAT A/S"
click at [661, 362] on button "Apply" at bounding box center [649, 360] width 56 height 19
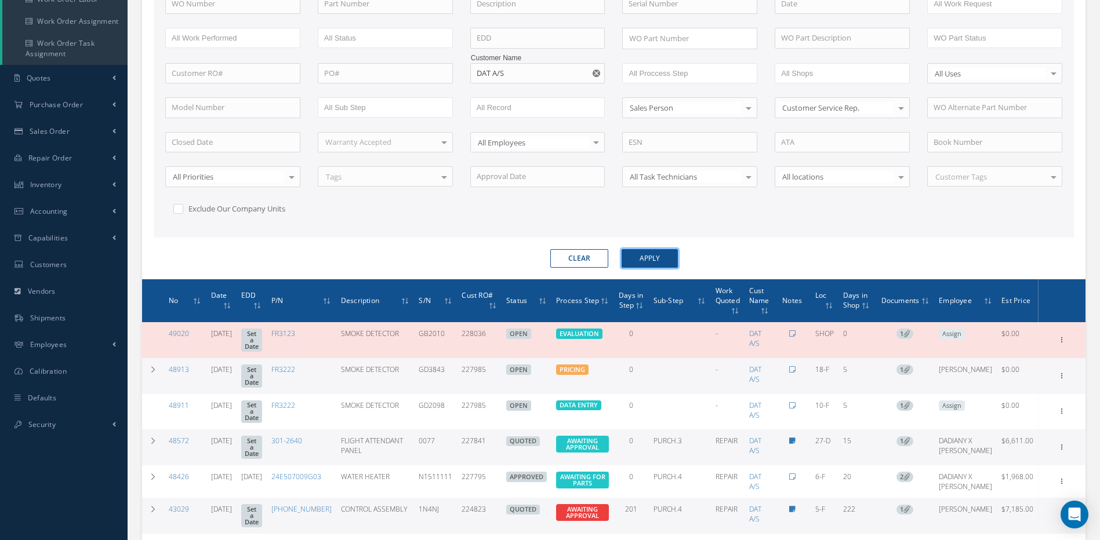
scroll to position [286, 0]
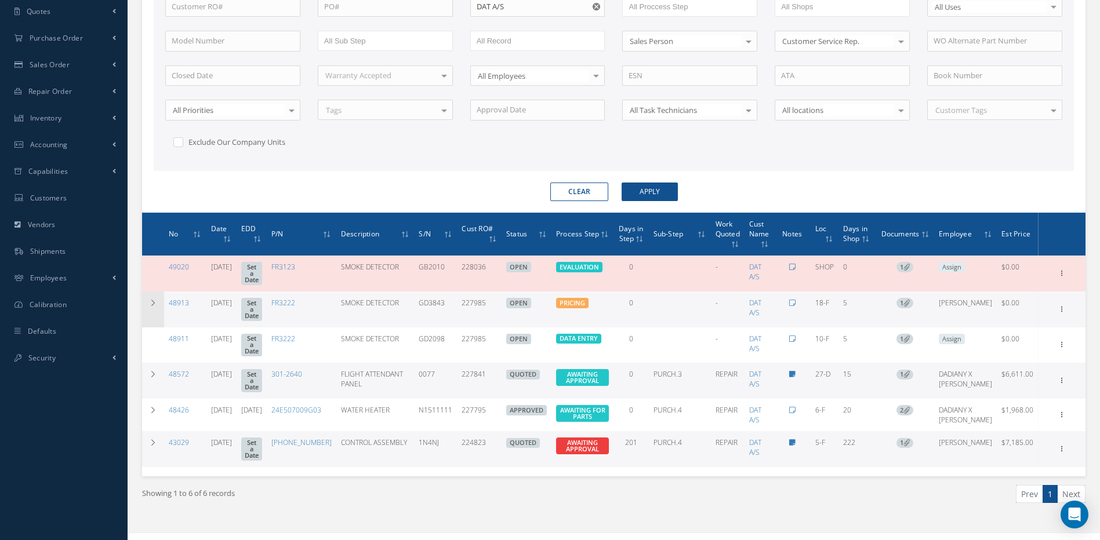
click at [150, 300] on icon at bounding box center [153, 303] width 8 height 7
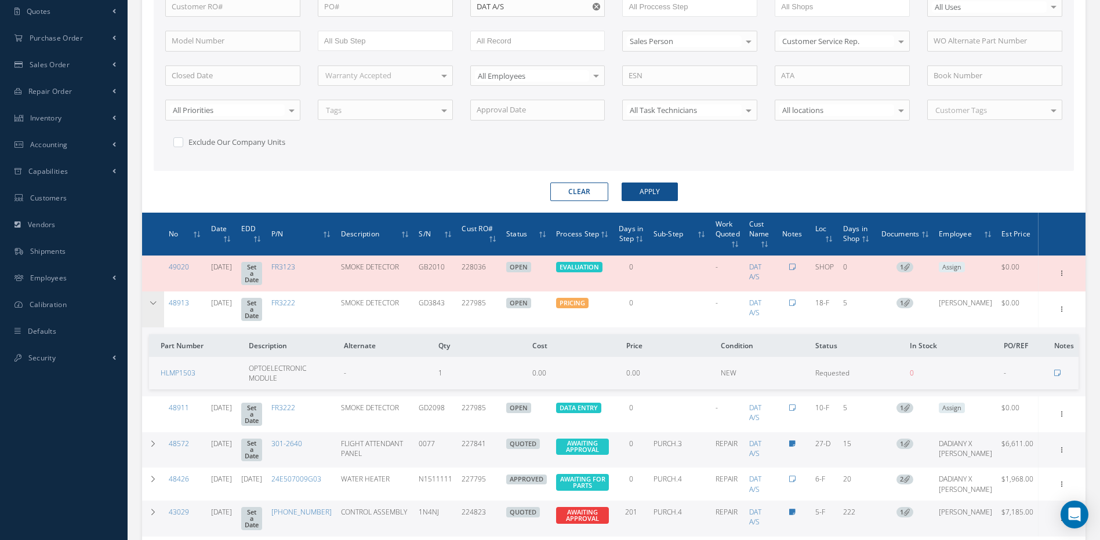
click at [150, 300] on icon at bounding box center [153, 303] width 8 height 7
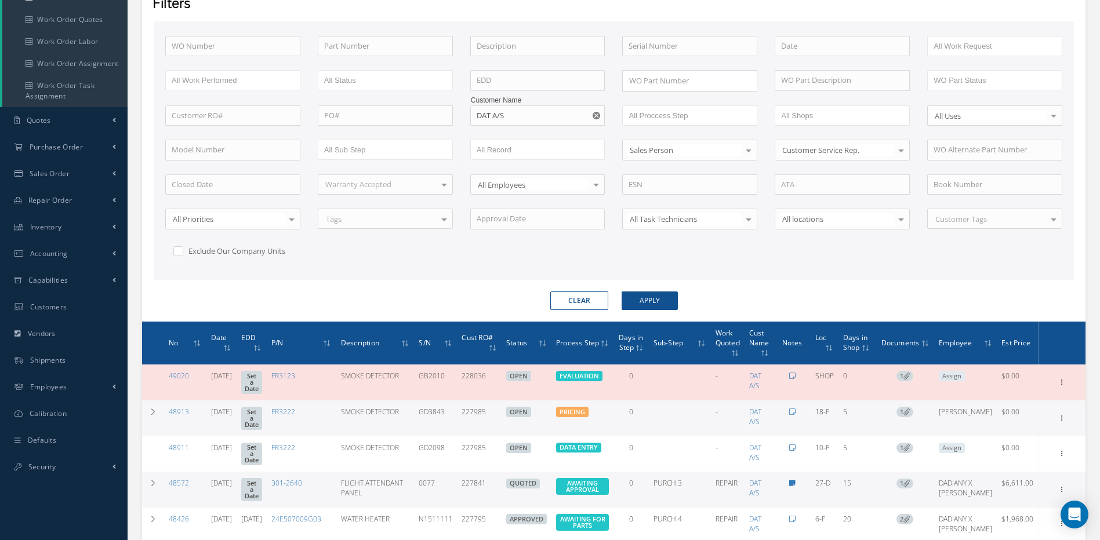
scroll to position [0, 0]
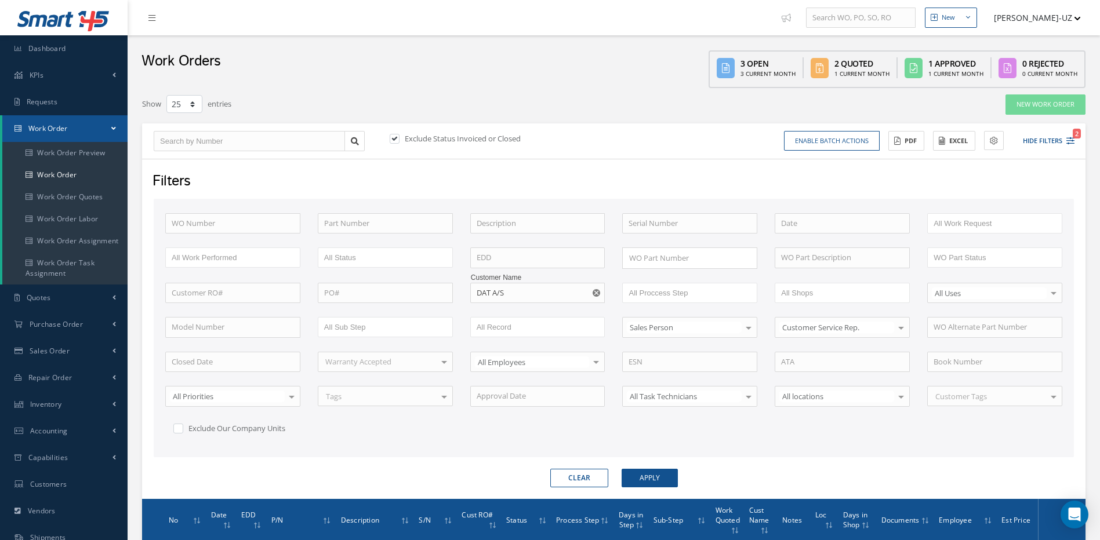
drag, startPoint x: 574, startPoint y: 478, endPoint x: 529, endPoint y: 405, distance: 85.1
click at [574, 477] on button "Clear" at bounding box center [579, 478] width 58 height 19
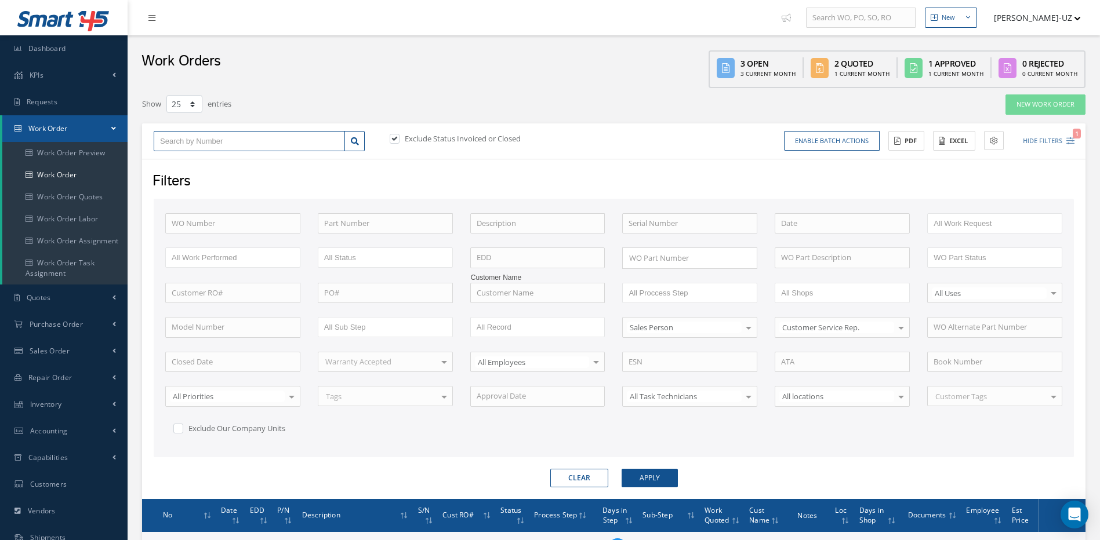
click at [228, 140] on input "text" at bounding box center [249, 141] width 191 height 21
type input "4"
type input "47"
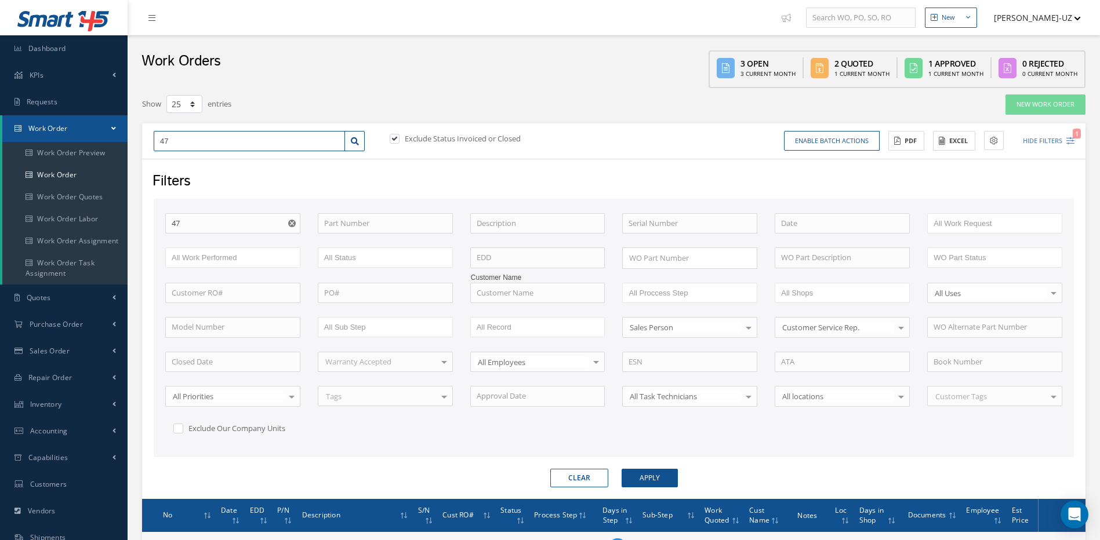
type input "471"
type input "4716"
type input "47163"
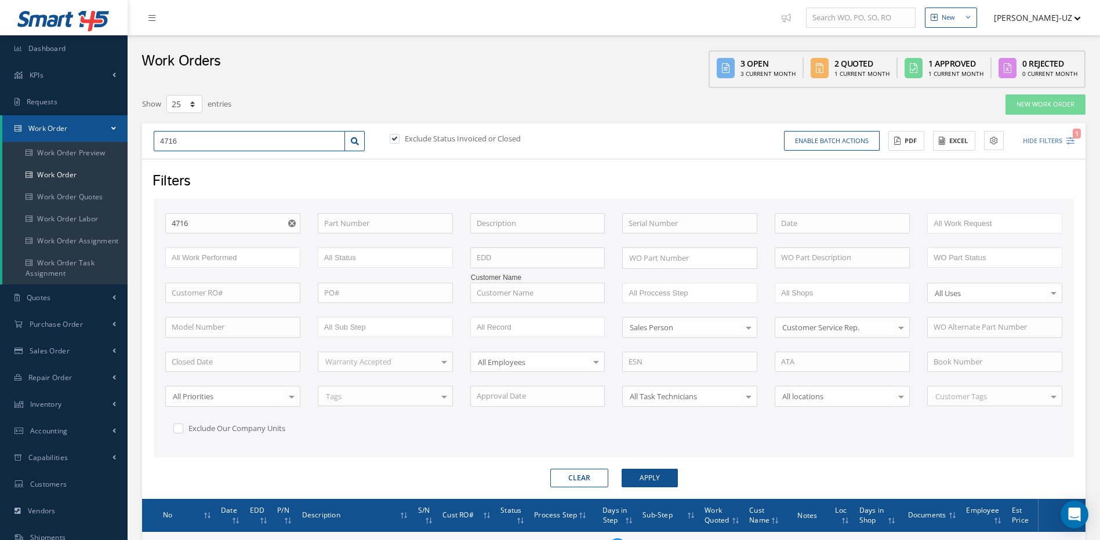
type input "47163"
drag, startPoint x: 660, startPoint y: 479, endPoint x: 699, endPoint y: 463, distance: 42.4
click at [661, 477] on button "Apply" at bounding box center [649, 478] width 56 height 19
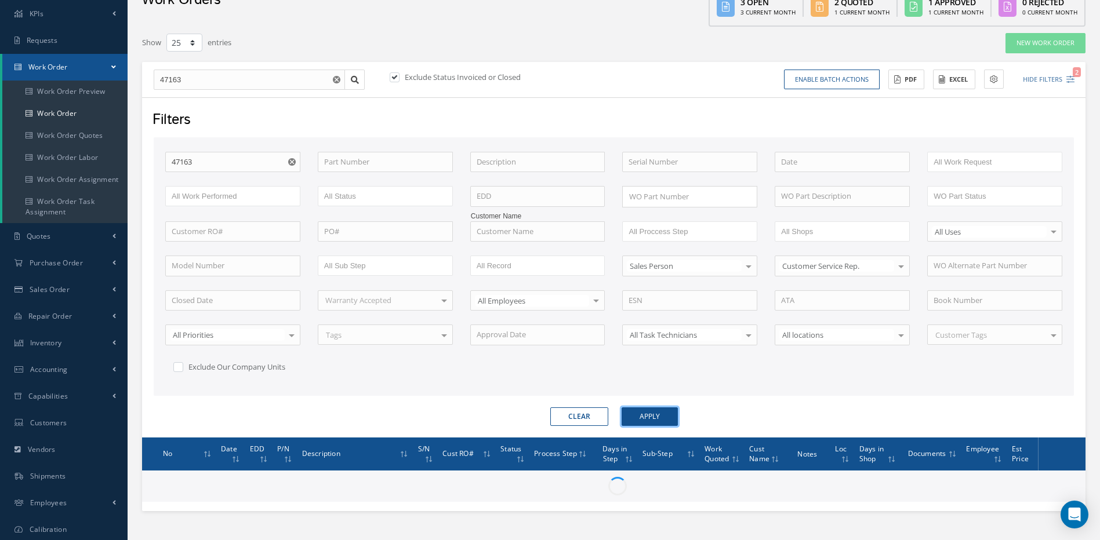
scroll to position [118, 0]
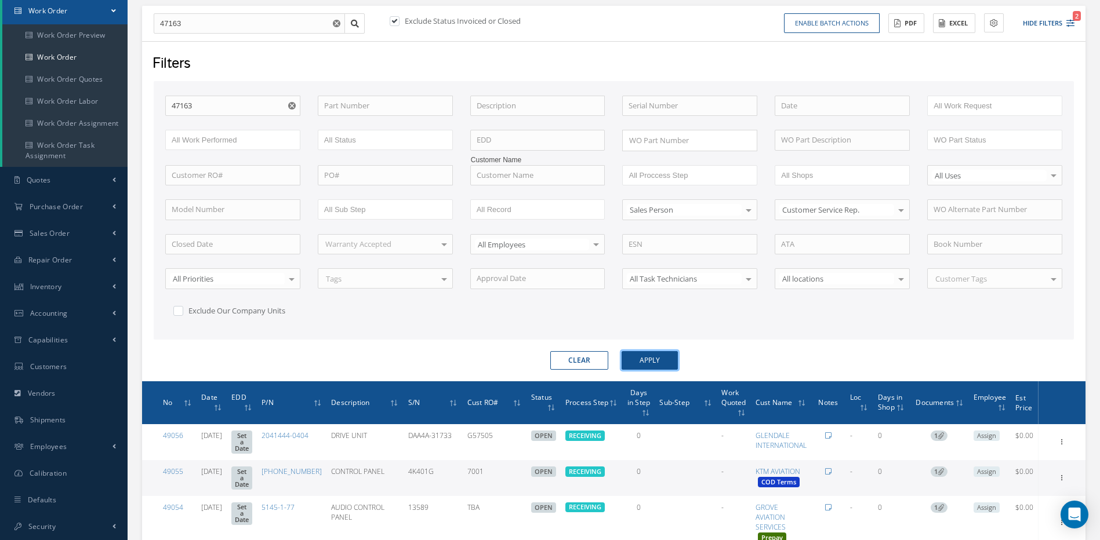
click at [645, 361] on button "Apply" at bounding box center [649, 360] width 56 height 19
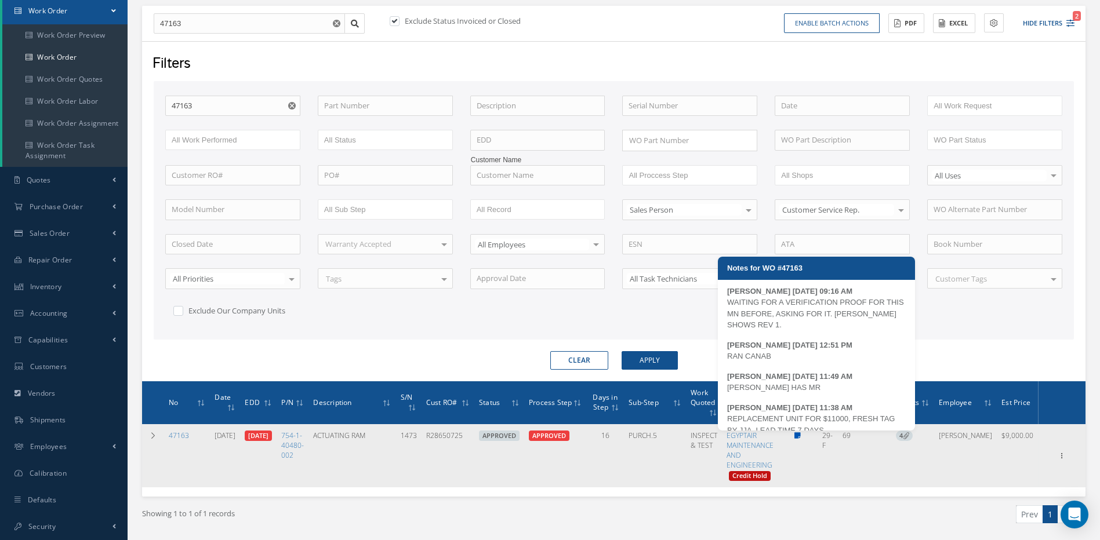
click at [800, 436] on icon at bounding box center [797, 435] width 6 height 7
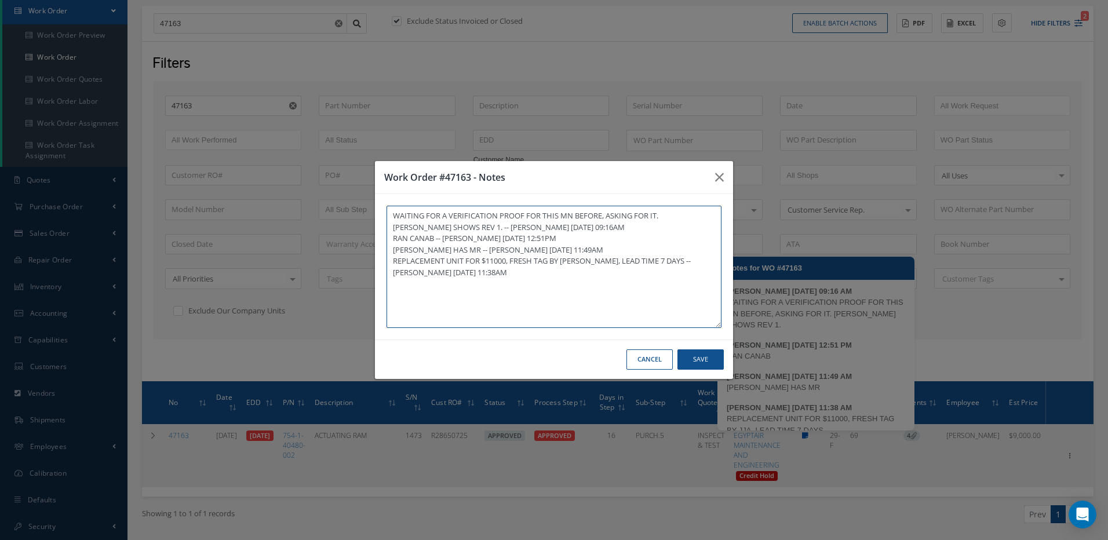
type textarea "WAITING FOR A VERIFICATION PROOF FOR THIS MN BEFORE, ASKING FOR IT. MARC SHOWS …"
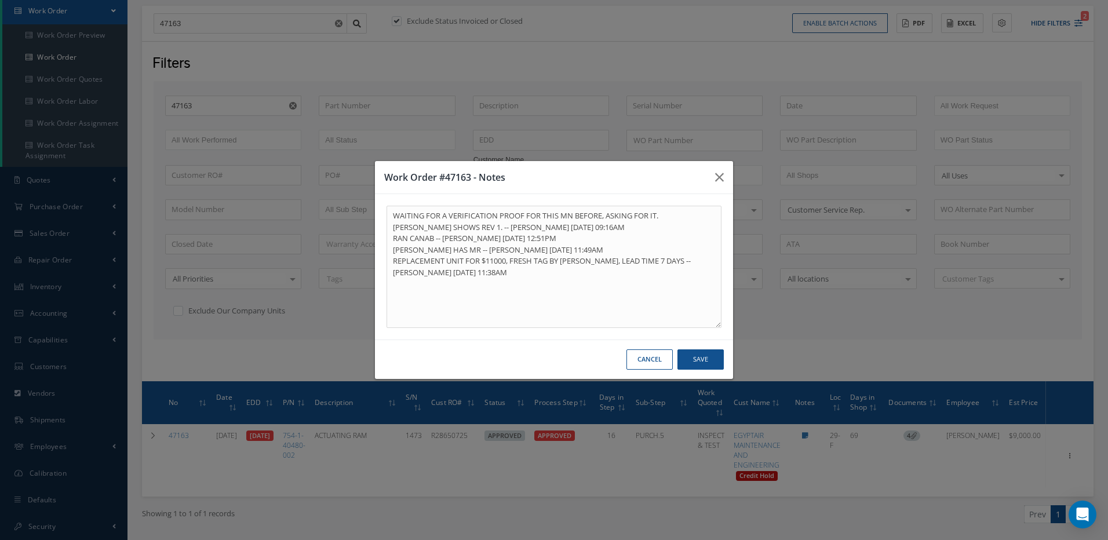
click at [0, 0] on div "Work Order #47163 - Notes WAITING FOR A VERIFICATION PROOF FOR THIS MN BEFORE, …" at bounding box center [0, 0] width 0 height 0
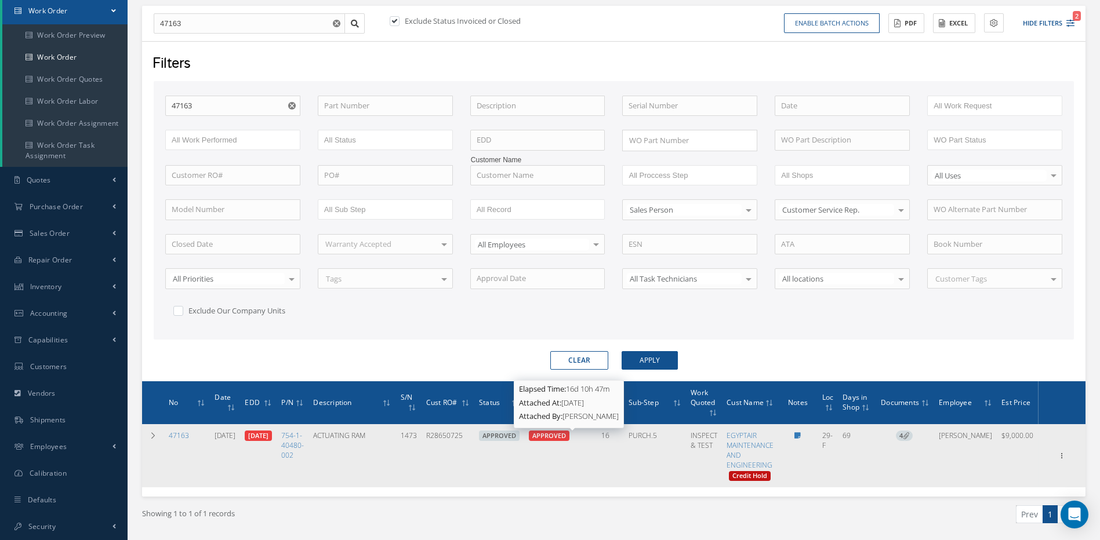
click at [566, 435] on span "APPROVED" at bounding box center [549, 435] width 34 height 9
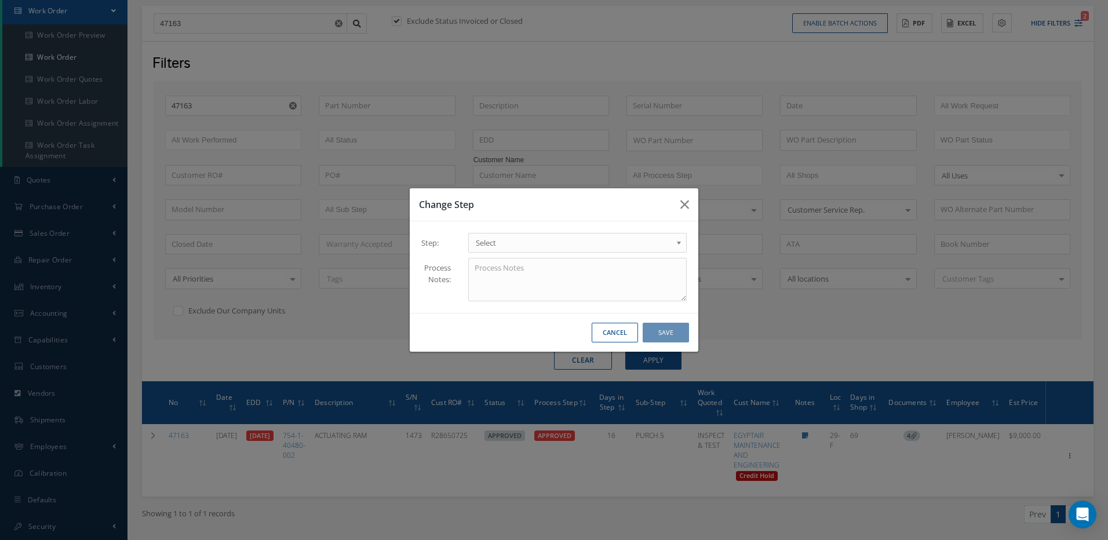
click at [519, 245] on span "Select" at bounding box center [574, 243] width 196 height 14
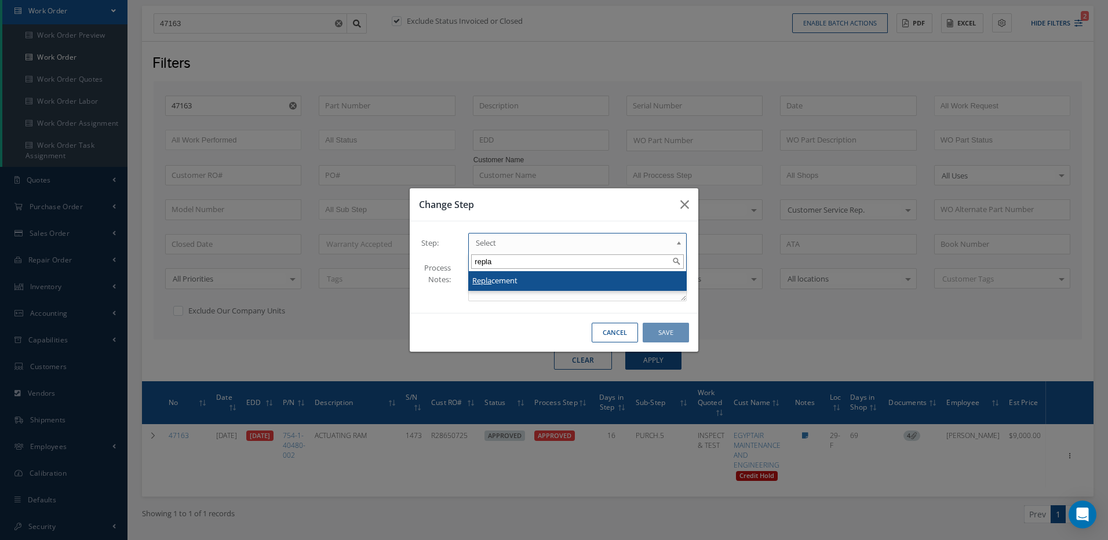
type input "repla"
drag, startPoint x: 520, startPoint y: 278, endPoint x: 530, endPoint y: 282, distance: 10.9
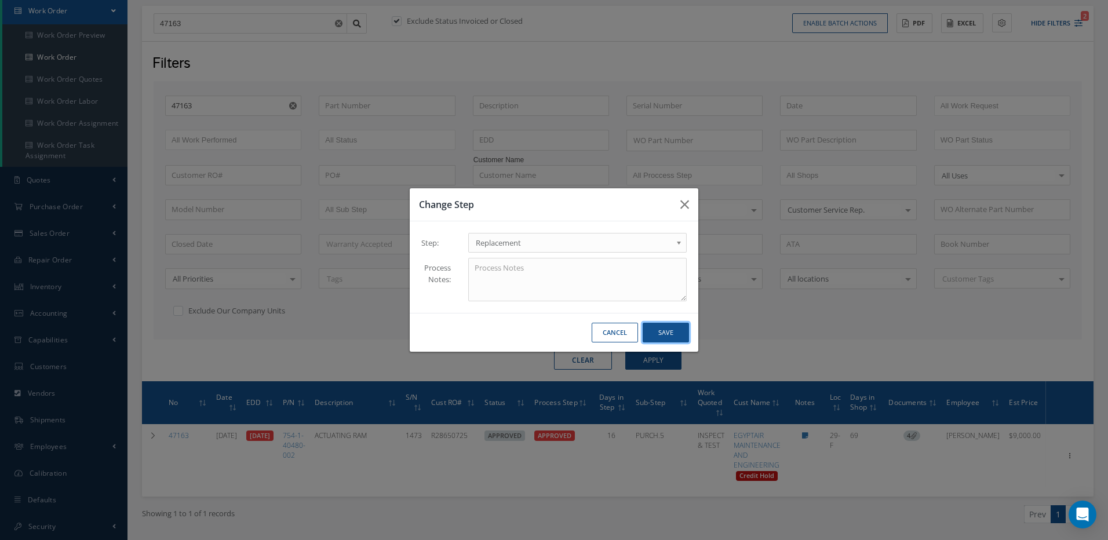
click at [668, 330] on button "Save" at bounding box center [666, 333] width 46 height 20
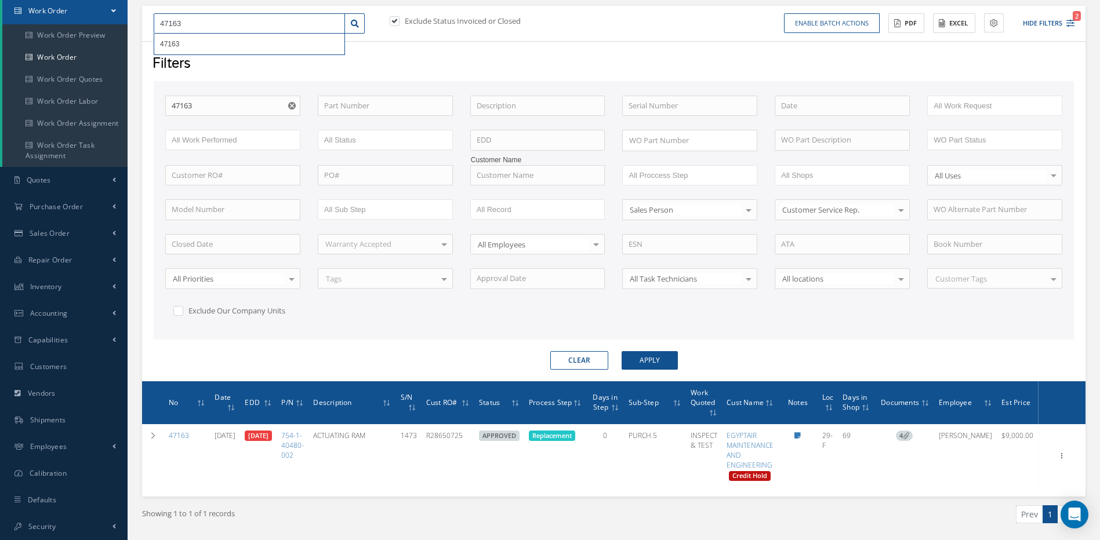
drag, startPoint x: 194, startPoint y: 23, endPoint x: 160, endPoint y: 23, distance: 34.2
click at [160, 23] on input "47163" at bounding box center [249, 23] width 191 height 21
type input "4"
type input "47"
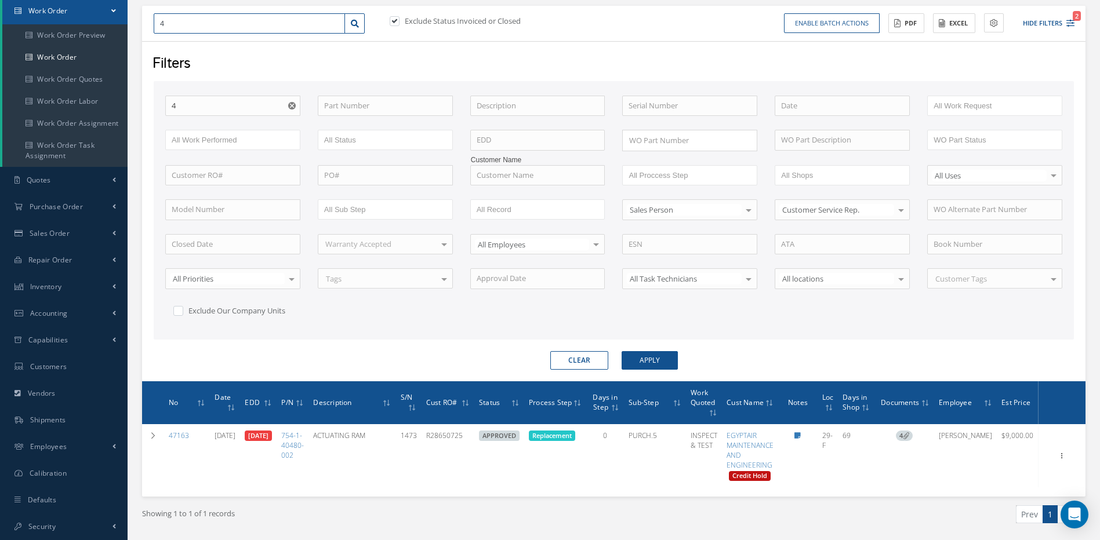
type input "47"
type input "475"
type input "4757"
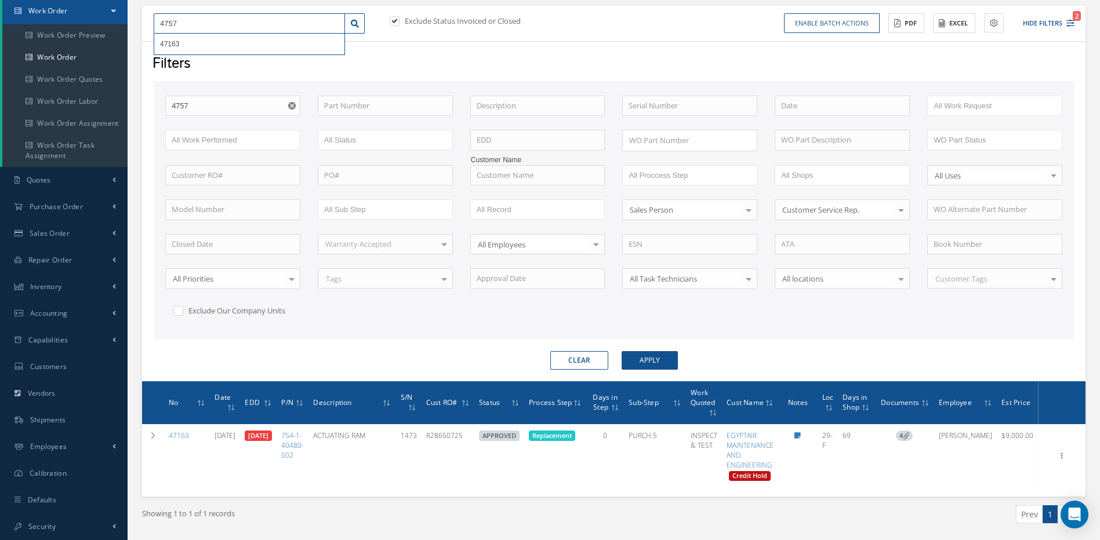
type input "47578"
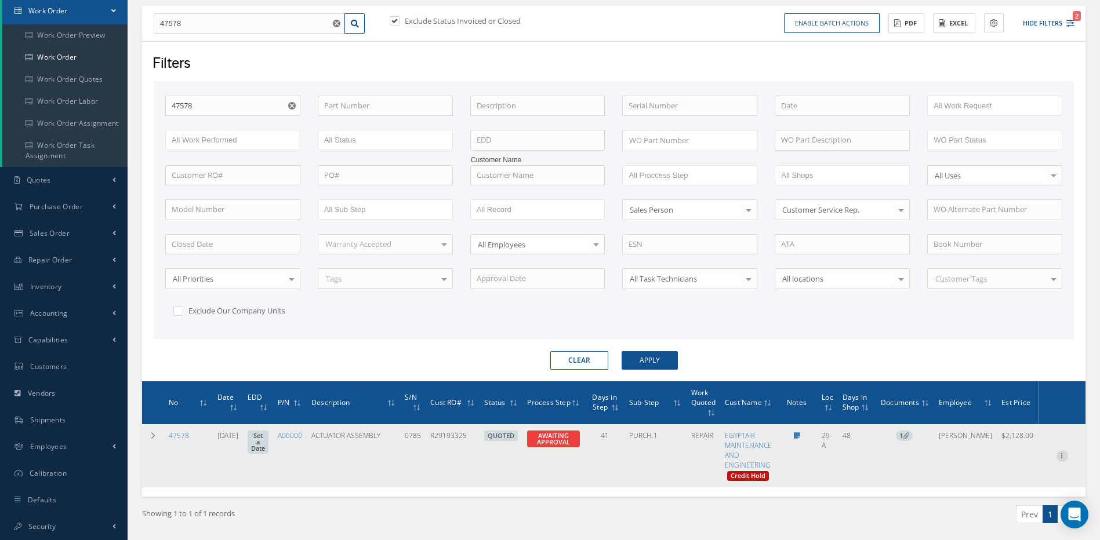
click at [1056, 453] on icon at bounding box center [1062, 454] width 12 height 9
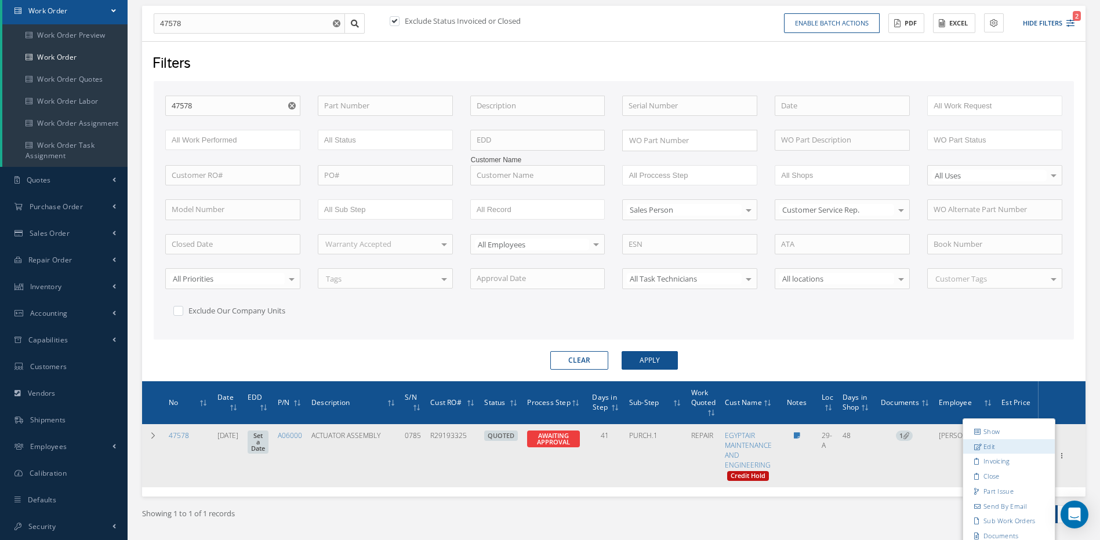
click at [982, 445] on link "Edit" at bounding box center [1009, 446] width 92 height 15
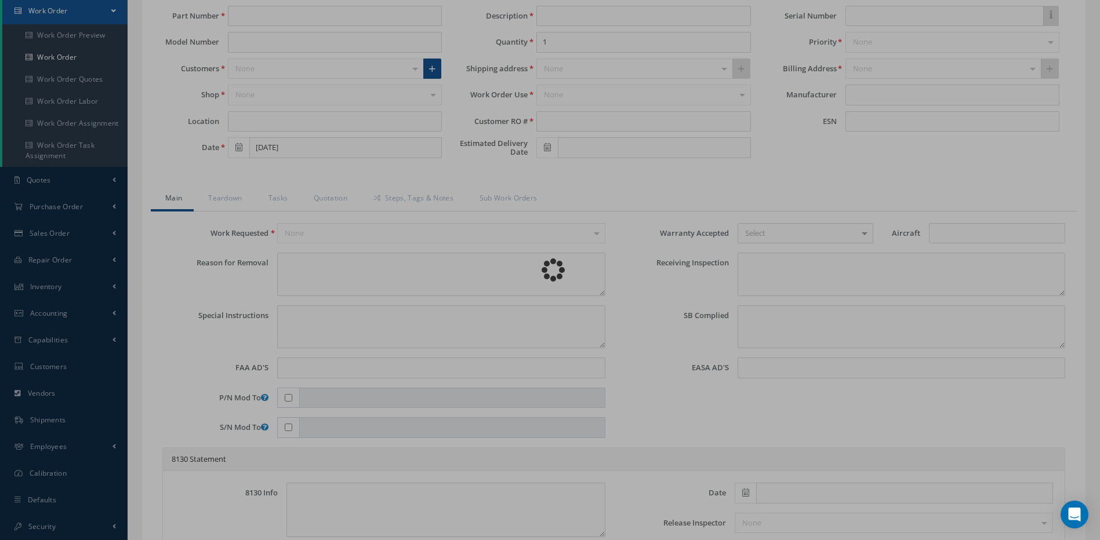
type input "A06000"
type input "29-A"
type input "07/10/2025"
type input "ACTUATOR ASSEMBLY"
type input "R29193325"
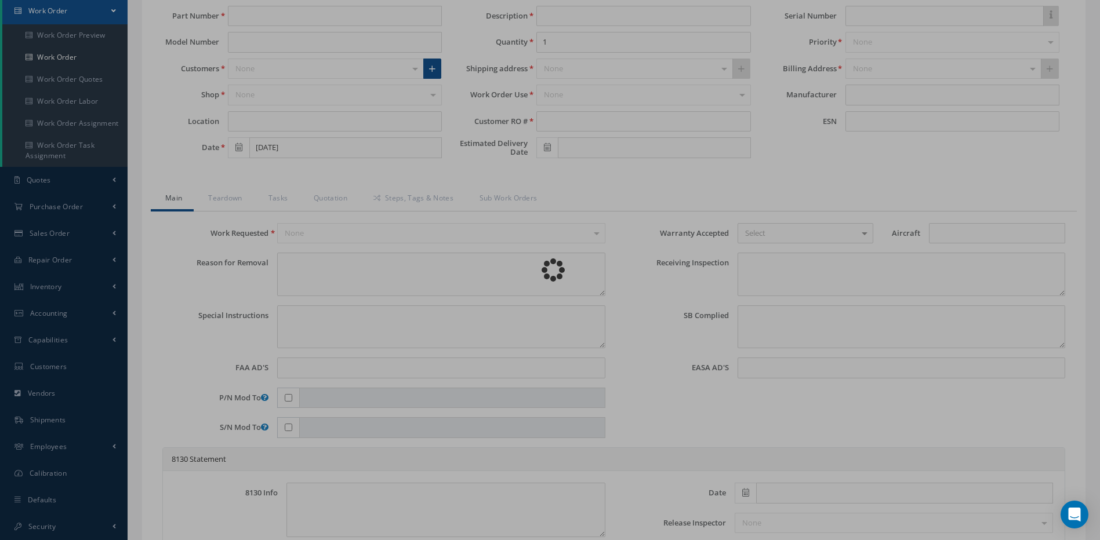
type input "0785"
type textarea "ECAM MSG FUEL LO PR AND AUTO SHUTDOWN OCCUR"
type textarea "PLEASE SEE R.O. FOR DETAILS"
type textarea "NO VISUAL DAMAGE"
type textarea "VERIFIED PART NUMBER AND SERIAL NUMBER."
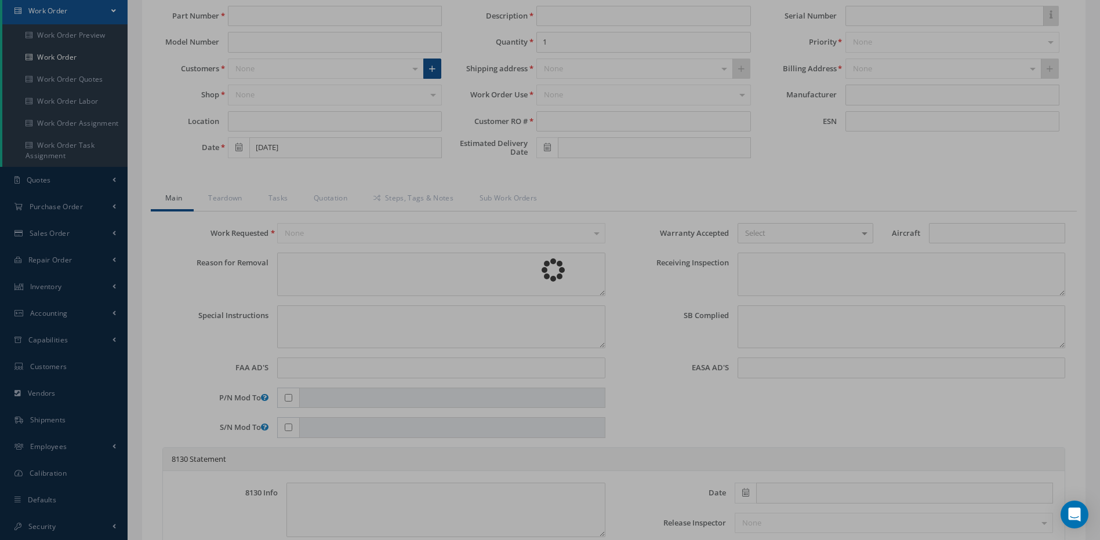
type input "07/14/2025"
checkbox input "true"
type textarea "UNIT FAILED FUNCTIONAL TEST."
type input "07/14/2025"
checkbox input "false"
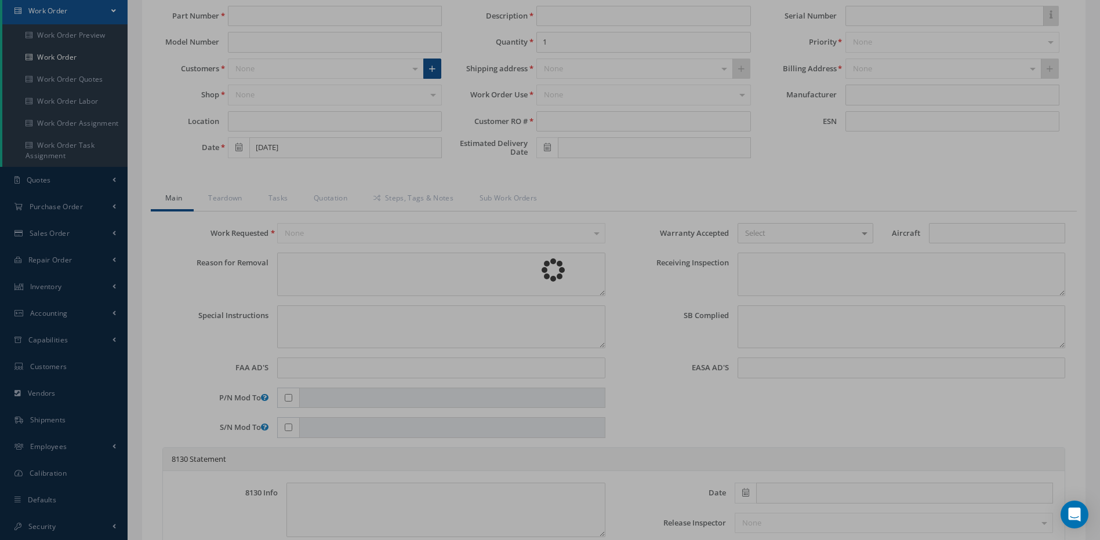
type textarea "N/A."
type input "07/14/2025"
type textarea "DISASSEMBLED UNIT AS REQUIRED FOR INSPECTION AND TROUBLESHOOTING. INSPECTION RE…"
type input "07/14/2025"
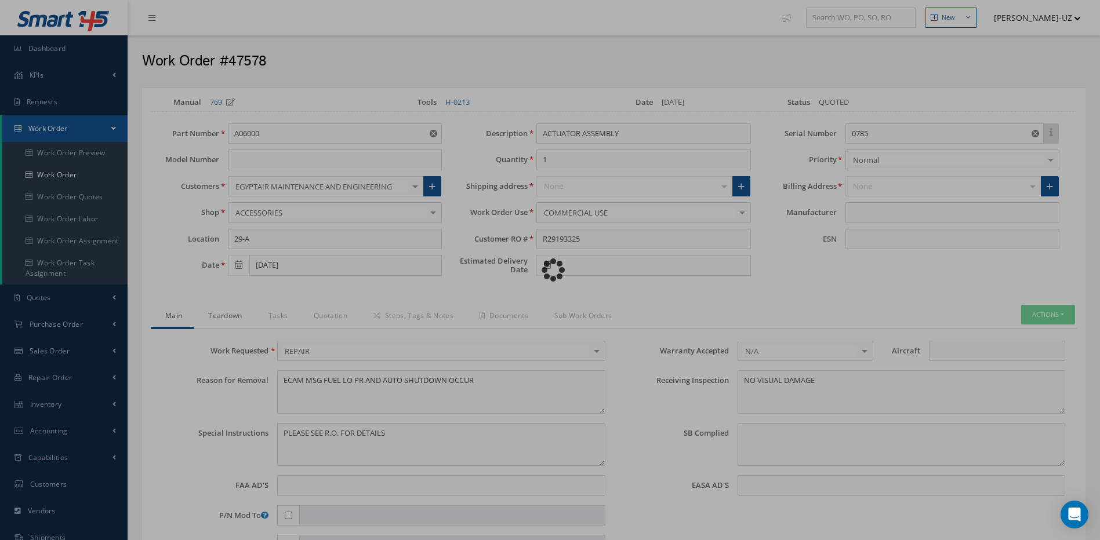
type input "SITEC AEROSPACE"
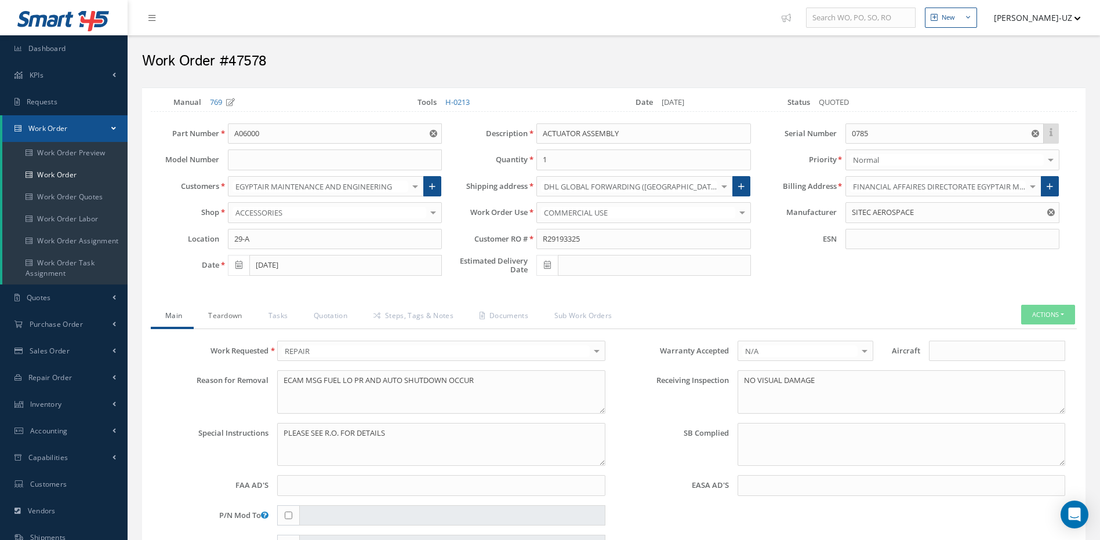
click at [218, 314] on link "Teardown" at bounding box center [224, 317] width 60 height 24
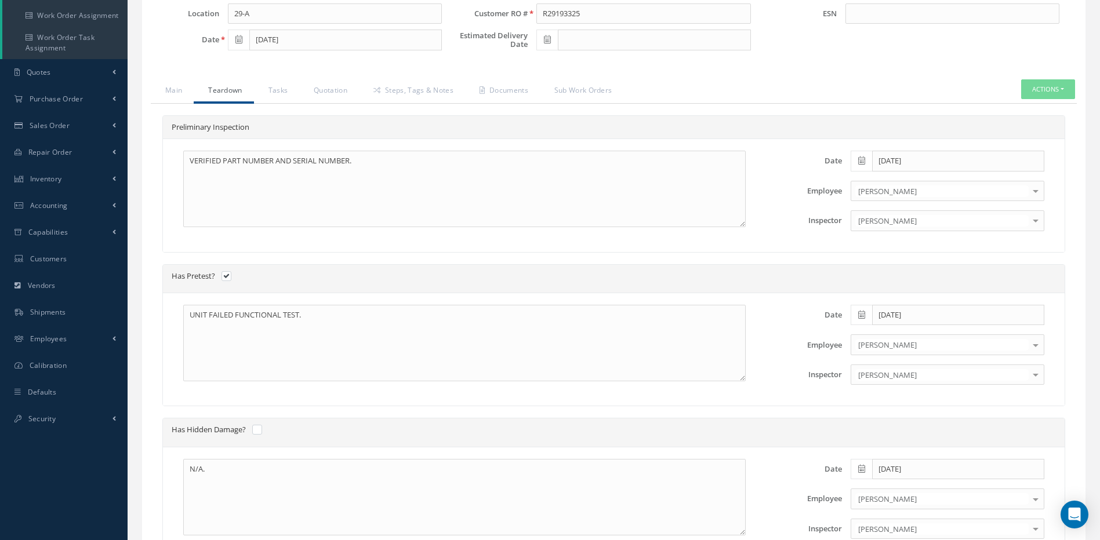
scroll to position [174, 0]
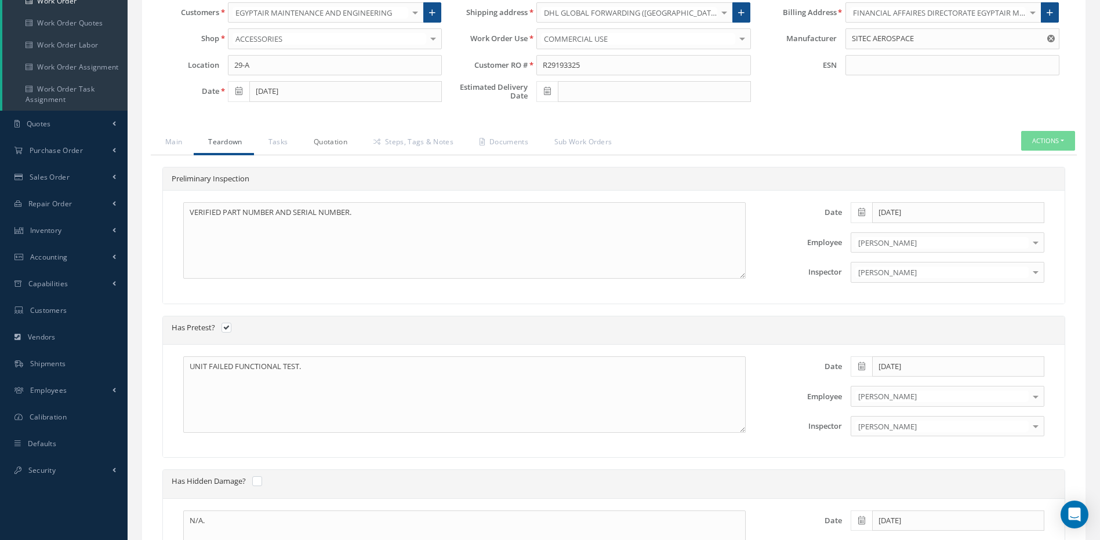
click at [334, 144] on link "Quotation" at bounding box center [329, 143] width 60 height 24
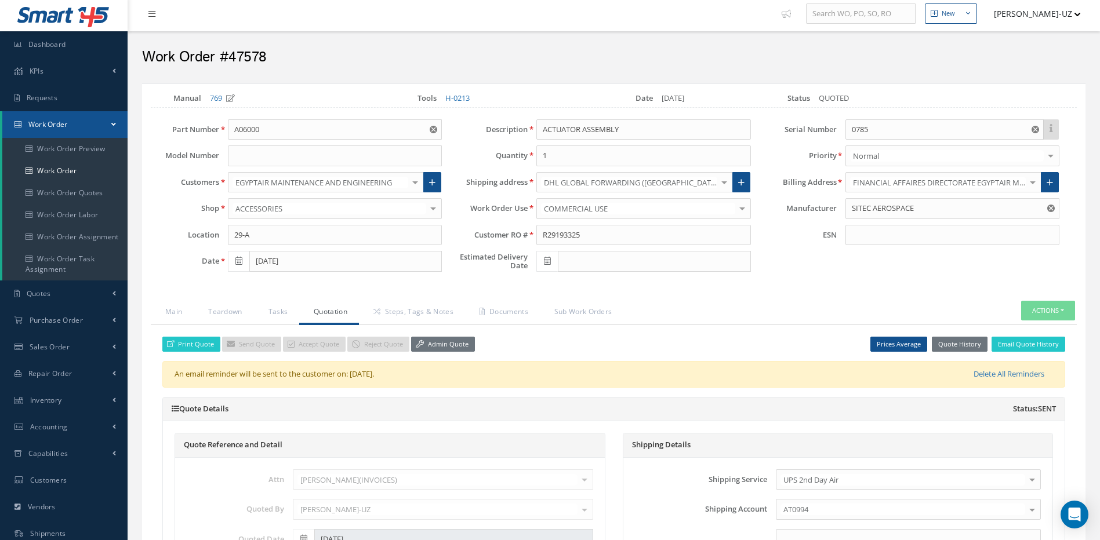
scroll to position [0, 0]
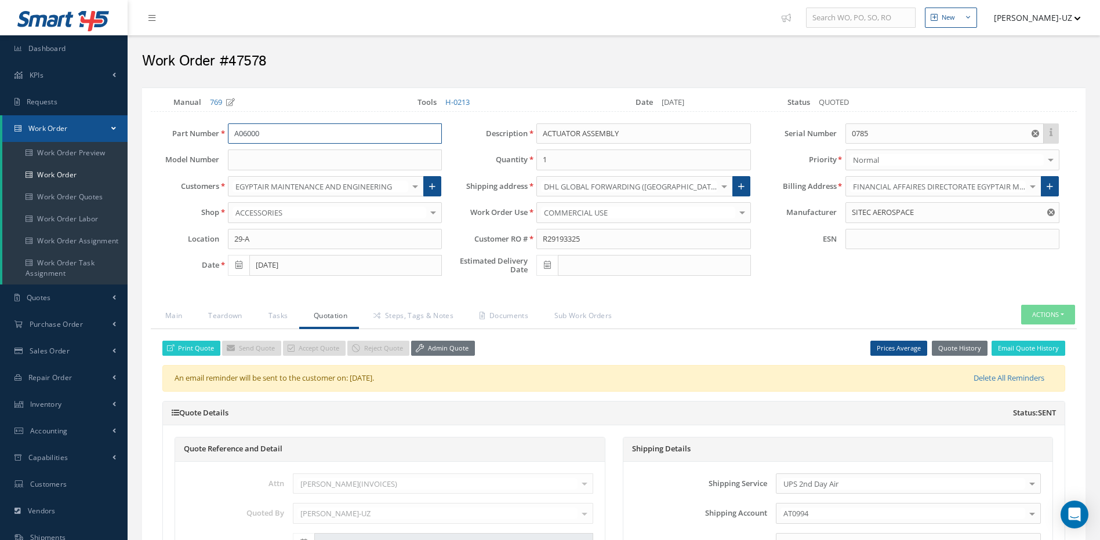
drag, startPoint x: 295, startPoint y: 134, endPoint x: 228, endPoint y: 136, distance: 67.2
click at [228, 136] on input "A06000" at bounding box center [335, 133] width 214 height 21
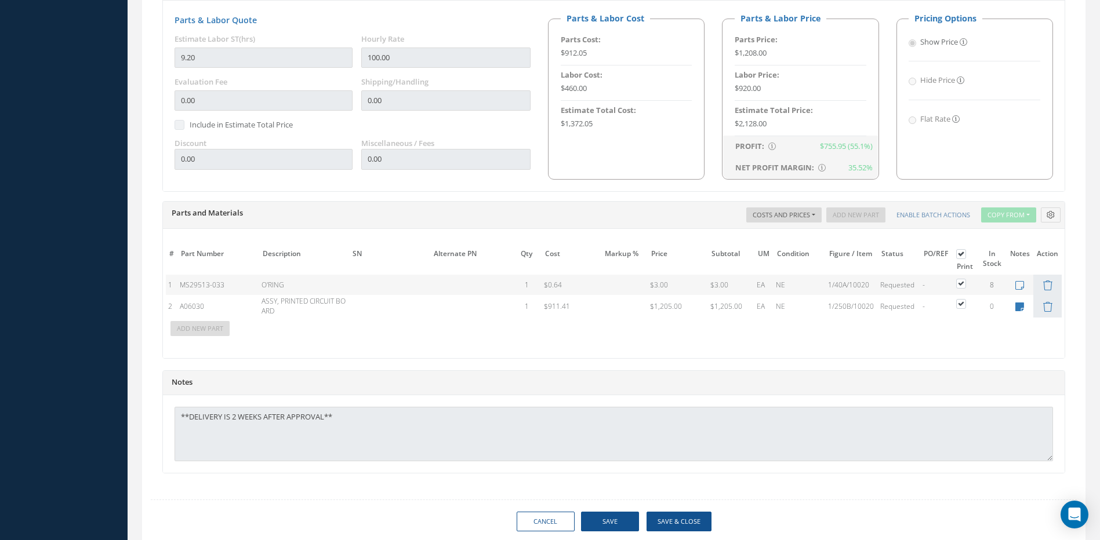
scroll to position [685, 0]
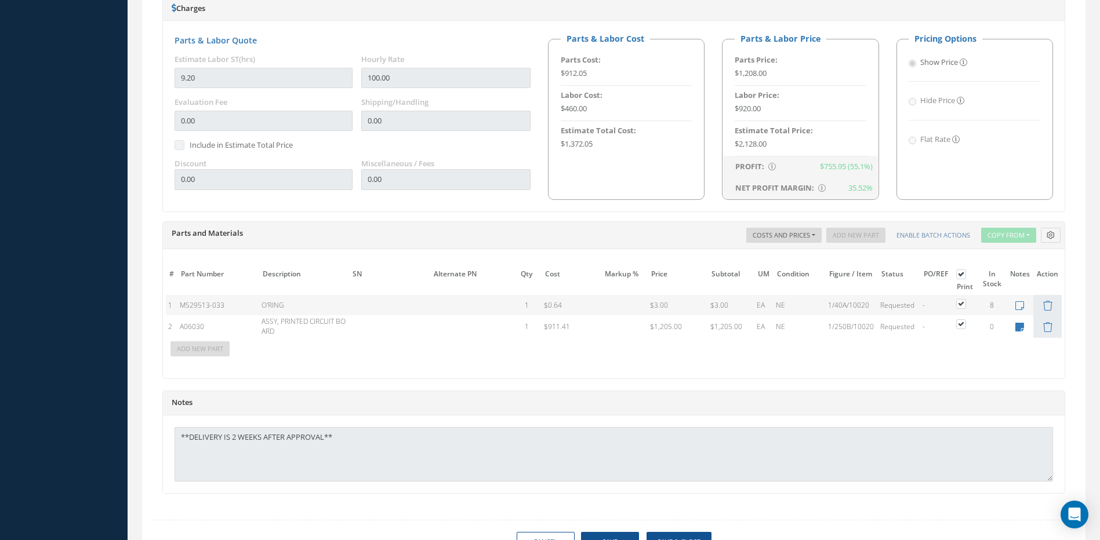
click at [172, 177] on div "Discount 0.00" at bounding box center [259, 178] width 187 height 41
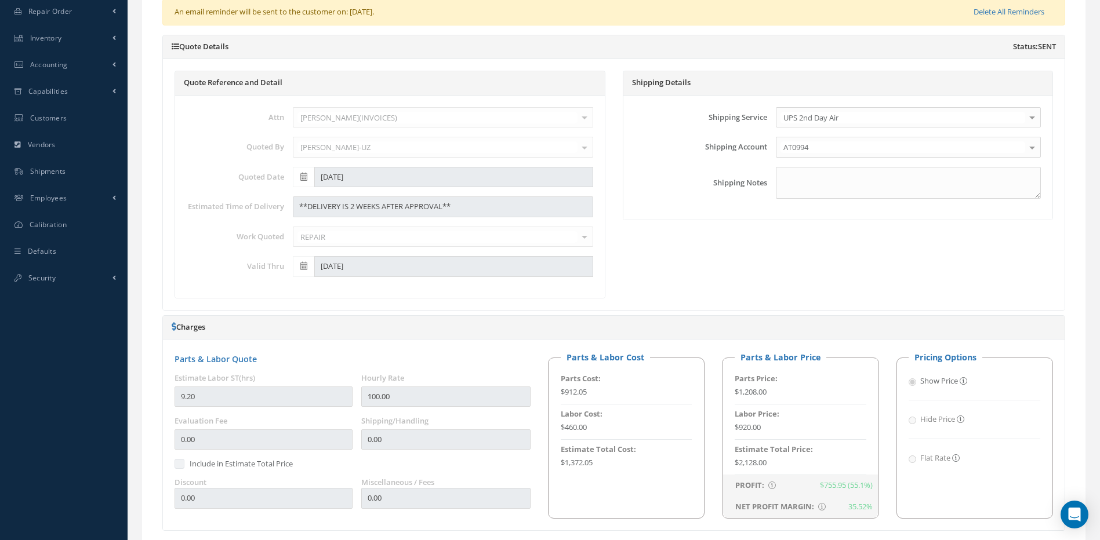
scroll to position [279, 0]
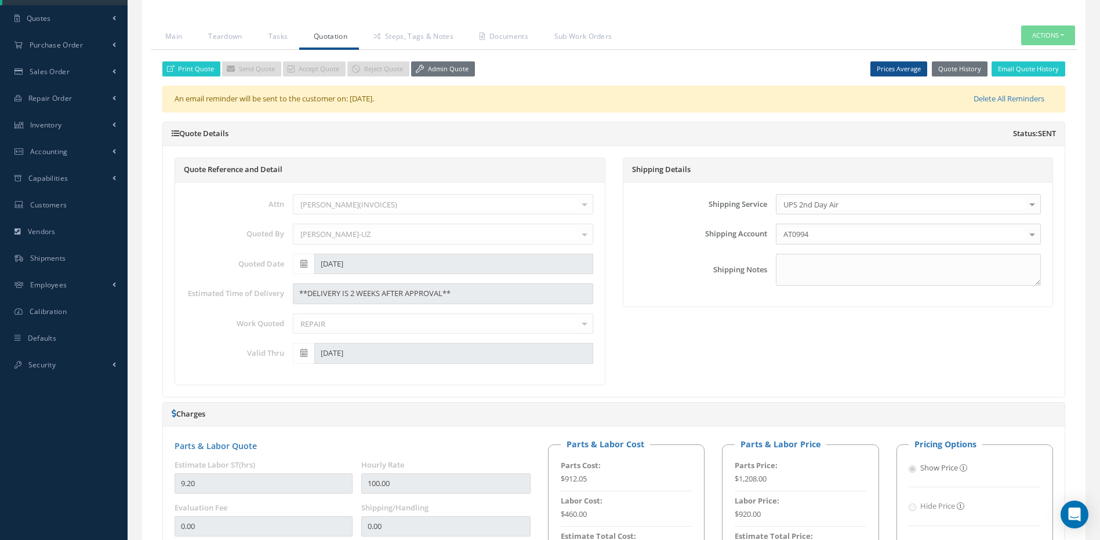
click at [442, 67] on link "Admin Quote" at bounding box center [443, 69] width 64 height 16
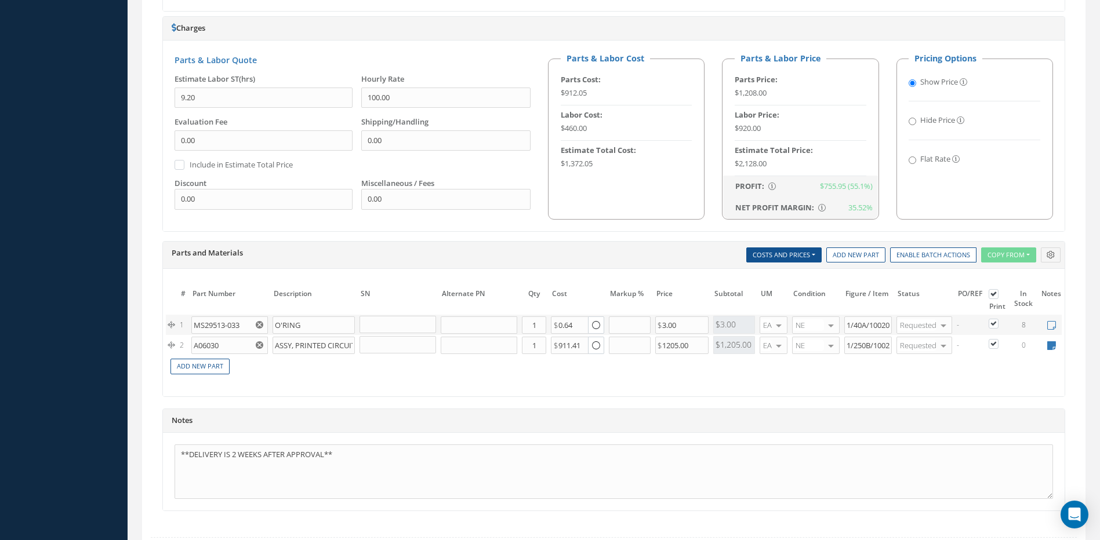
scroll to position [685, 0]
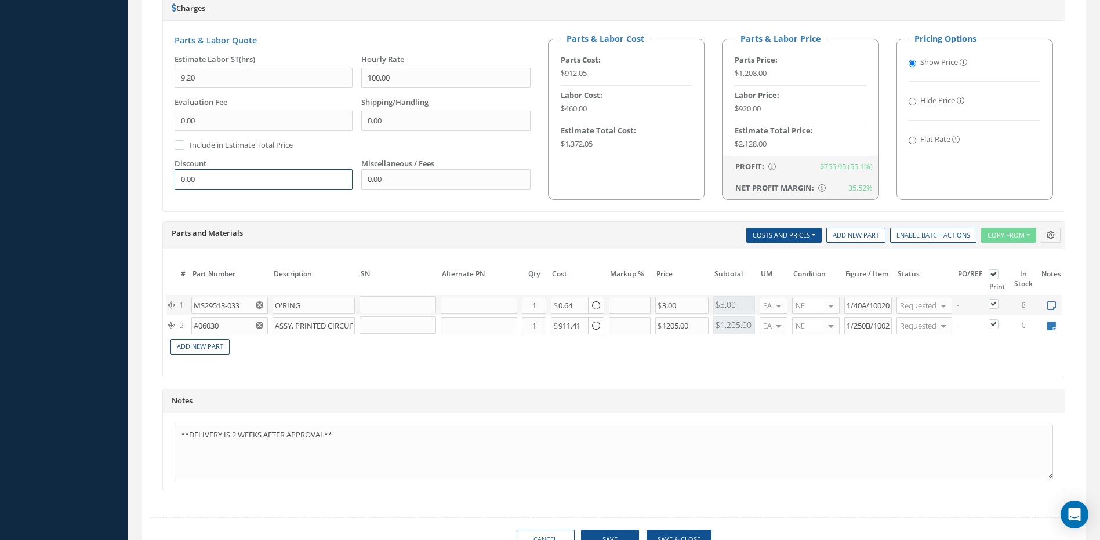
drag, startPoint x: 214, startPoint y: 177, endPoint x: 166, endPoint y: 175, distance: 48.2
click at [166, 175] on div "Discount 0.00" at bounding box center [259, 178] width 187 height 41
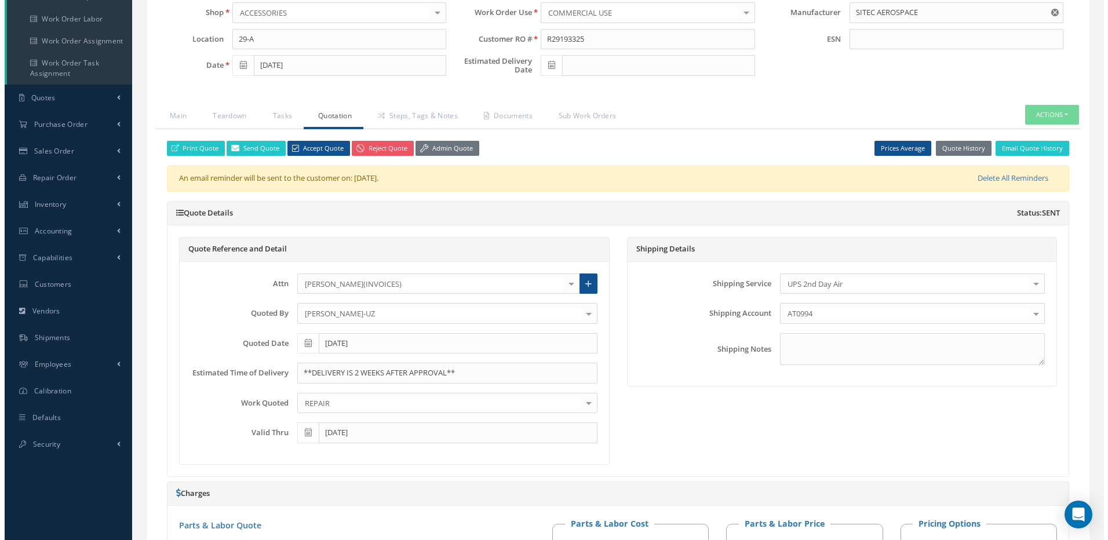
scroll to position [163, 0]
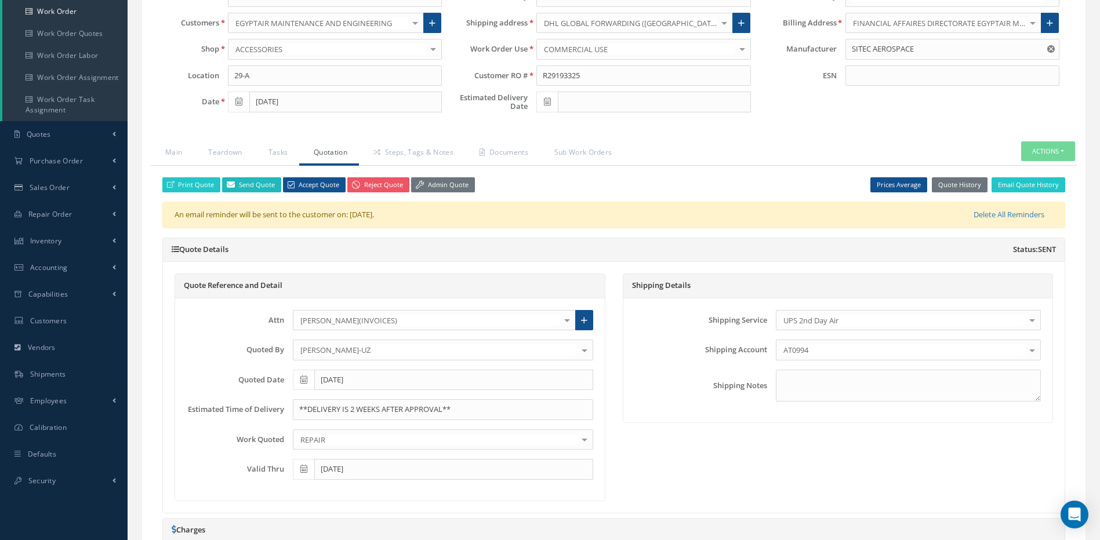
type input "100.00"
click at [244, 185] on link "Send Quote" at bounding box center [251, 185] width 59 height 16
type input "Quote for RO R29193325, WO 47578"
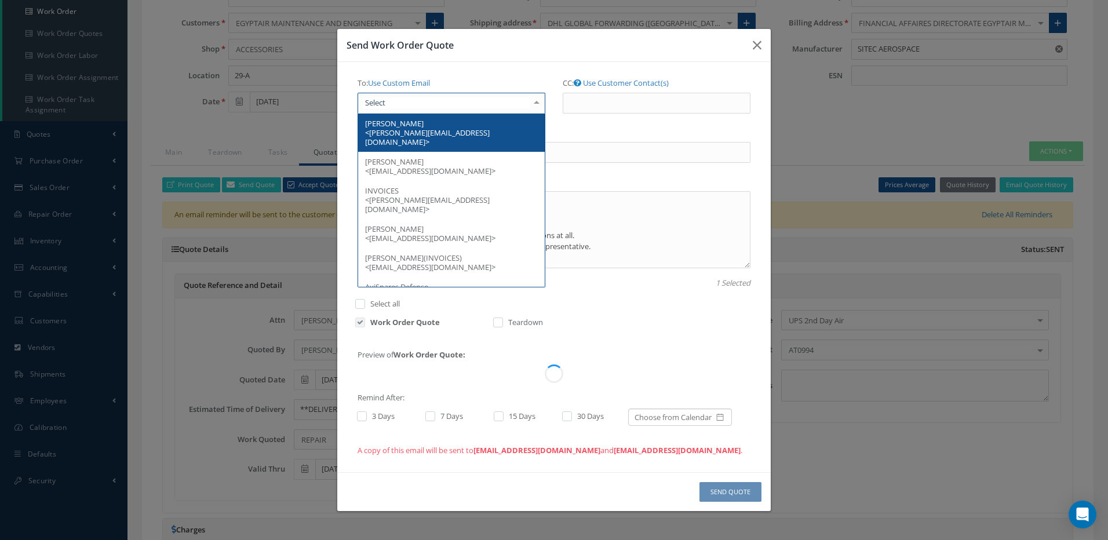
click at [403, 100] on div at bounding box center [452, 103] width 188 height 21
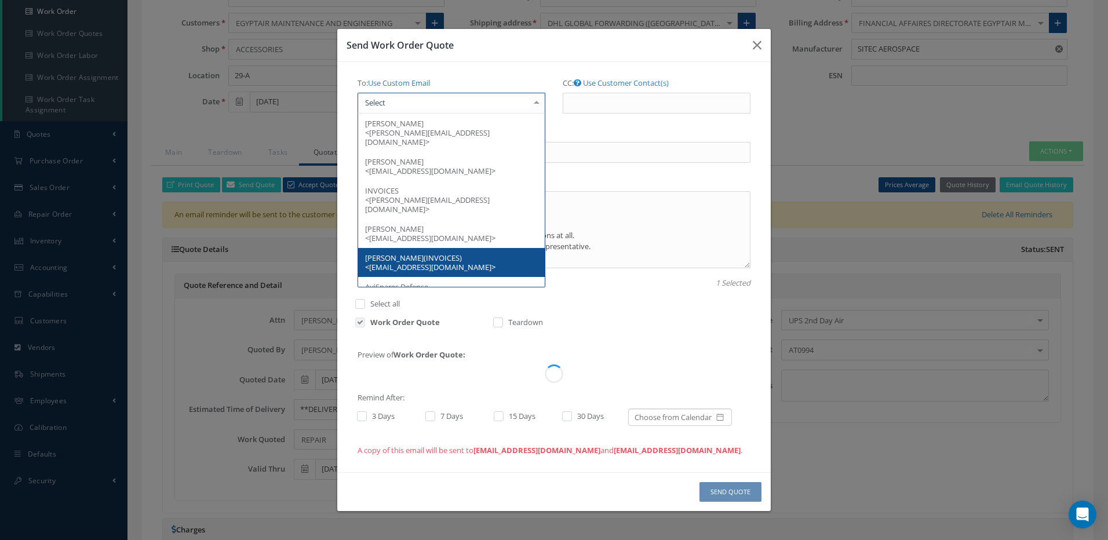
click at [405, 253] on span "Mostafa Mamdoh(INVOICES) <mostafa_mamdoh@egyptair.com>" at bounding box center [430, 263] width 130 height 20
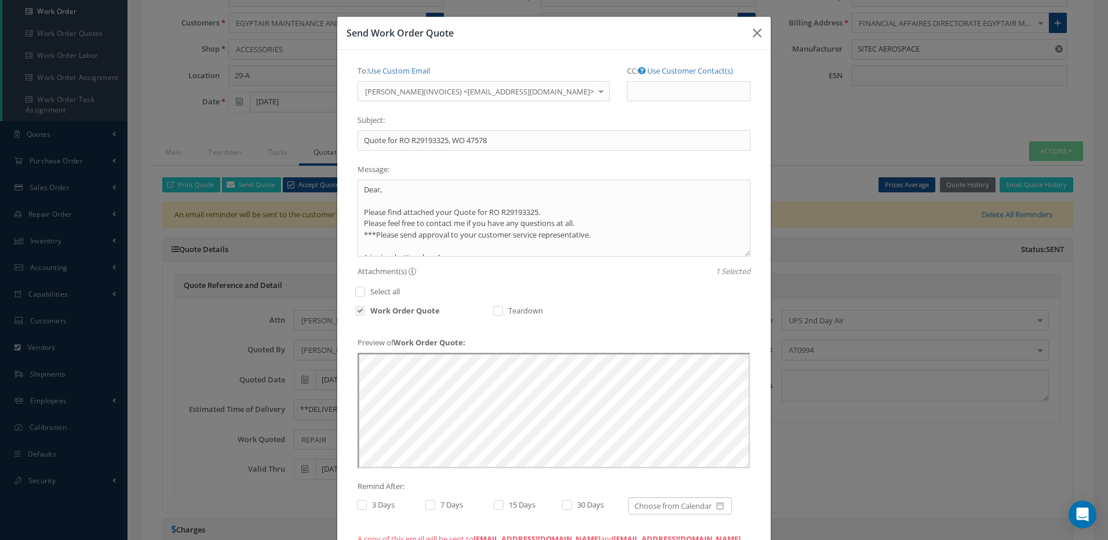
scroll to position [0, 0]
click at [452, 210] on textarea "Dear, Please find attached your Quote for RO R29193325. Please feel free to con…" at bounding box center [554, 218] width 393 height 77
type textarea "Dear, Please find attached your revised Quote for RO R29193325. Please feel fre…"
click at [366, 505] on label at bounding box center [367, 505] width 3 height 10
click at [357, 505] on input "checkbox" at bounding box center [361, 506] width 8 height 8
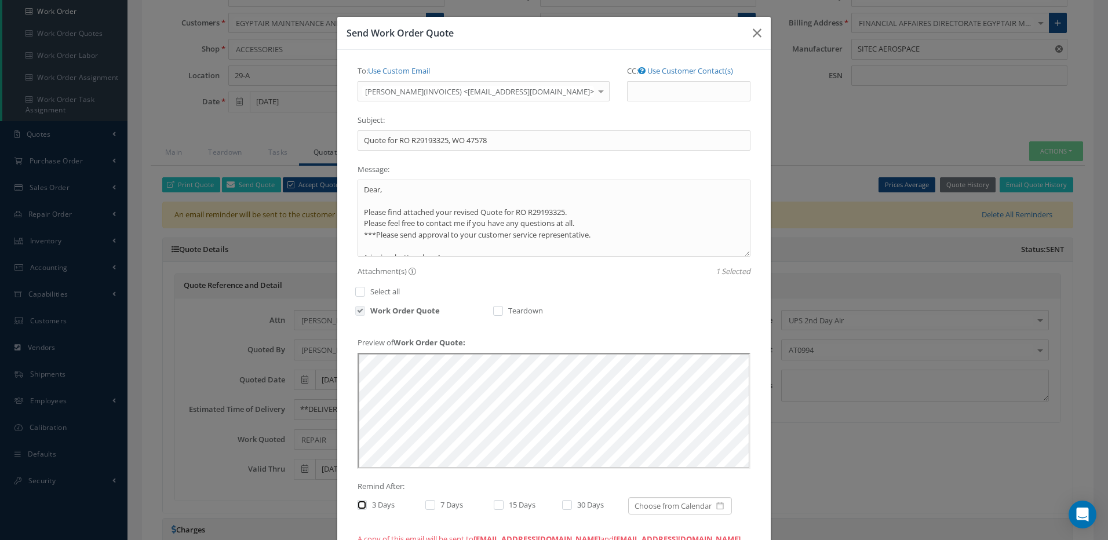
checkbox input "true"
drag, startPoint x: 427, startPoint y: 507, endPoint x: 459, endPoint y: 512, distance: 32.9
click at [435, 507] on label at bounding box center [436, 505] width 3 height 10
click at [427, 507] on input "checkbox" at bounding box center [429, 506] width 8 height 8
checkbox input "true"
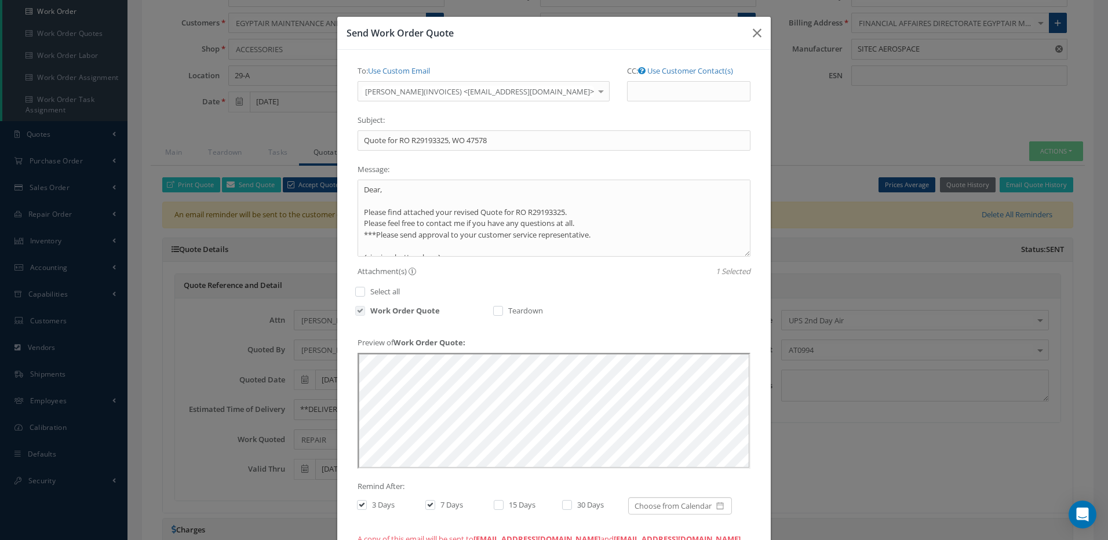
click at [503, 508] on label at bounding box center [504, 505] width 3 height 10
click at [494, 508] on input "checkbox" at bounding box center [498, 506] width 8 height 8
checkbox input "true"
click at [572, 508] on label at bounding box center [573, 505] width 3 height 10
click at [563, 508] on input "checkbox" at bounding box center [566, 506] width 8 height 8
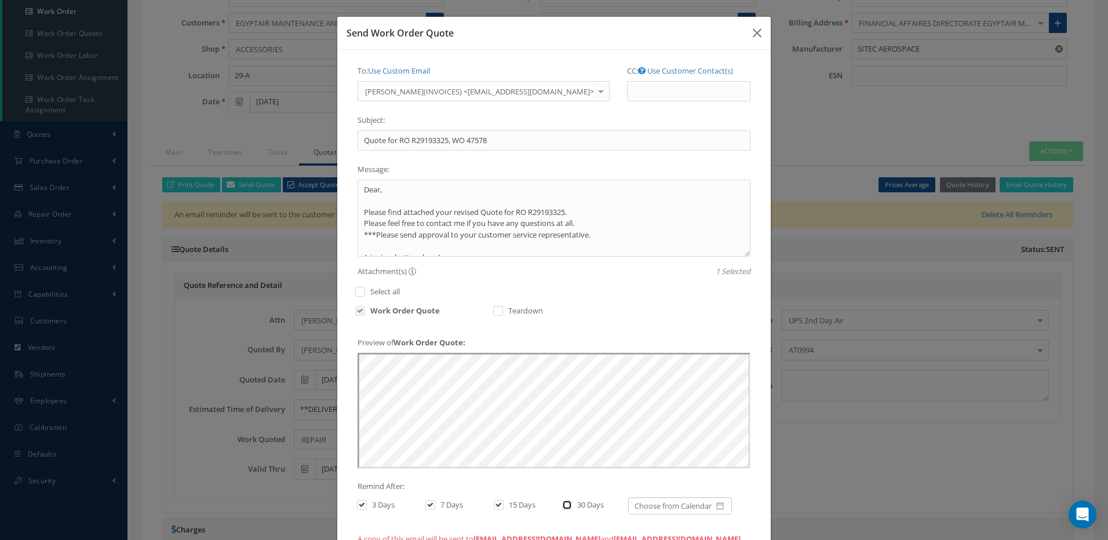
checkbox input "true"
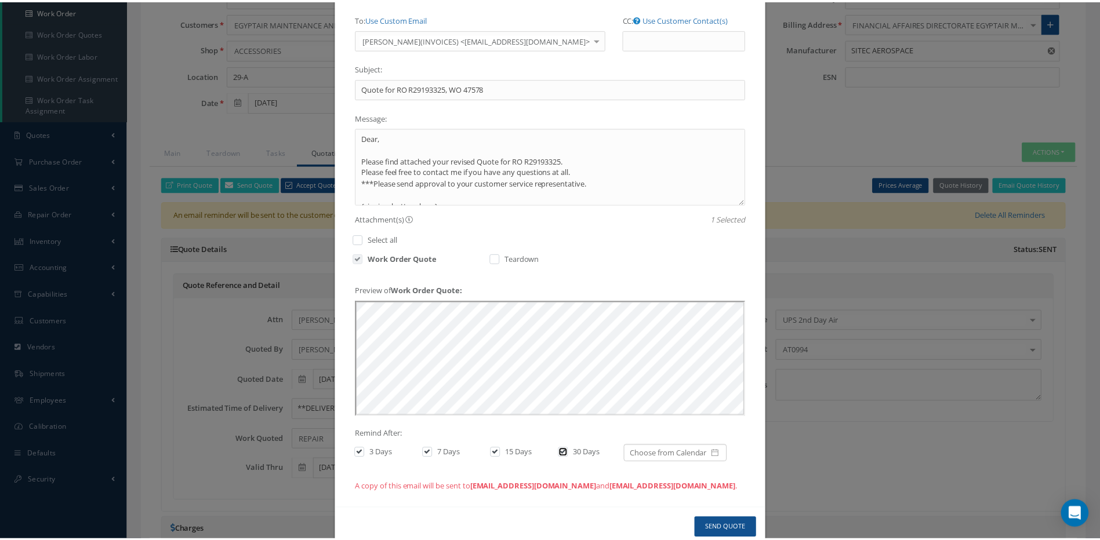
scroll to position [77, 0]
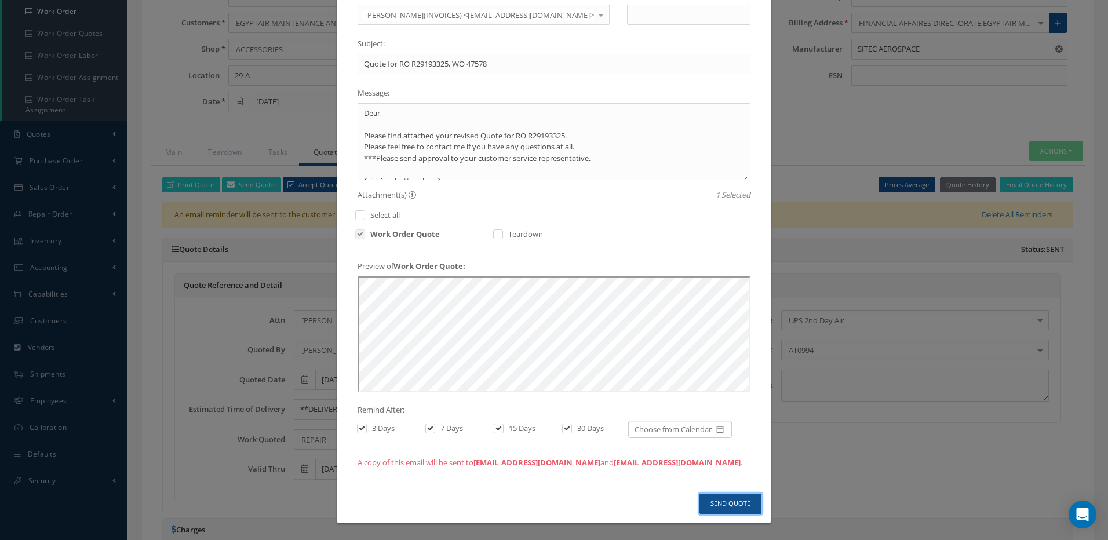
click at [727, 507] on button "Send Quote" at bounding box center [731, 504] width 62 height 20
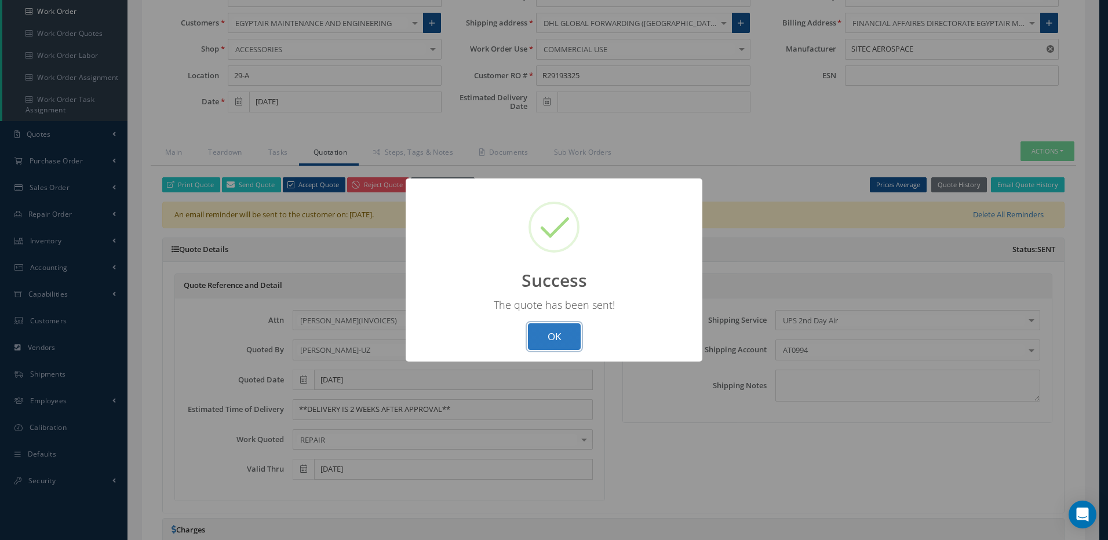
click at [565, 329] on button "OK" at bounding box center [554, 336] width 53 height 27
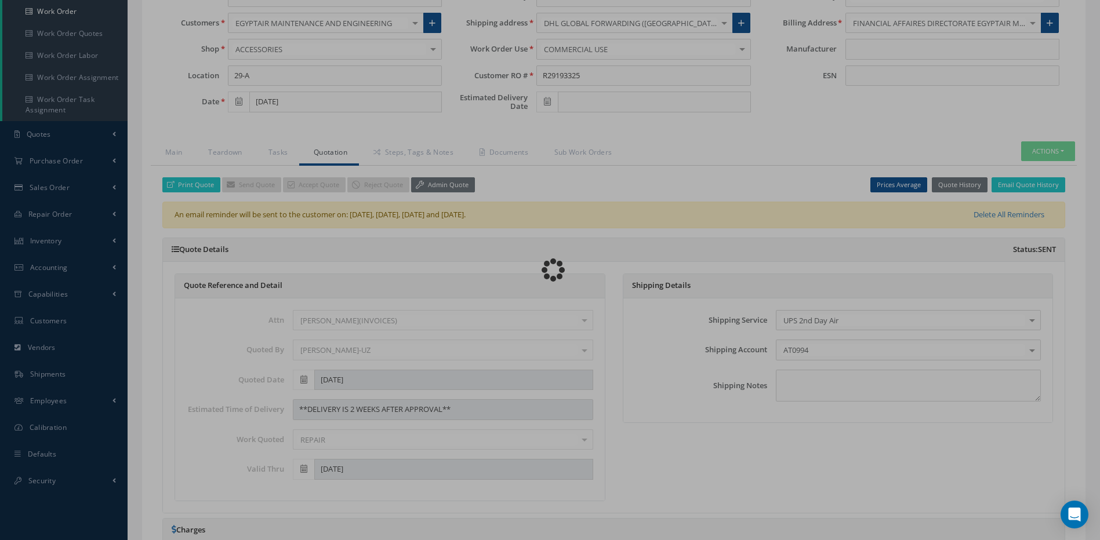
type input "SITEC AEROSPACE"
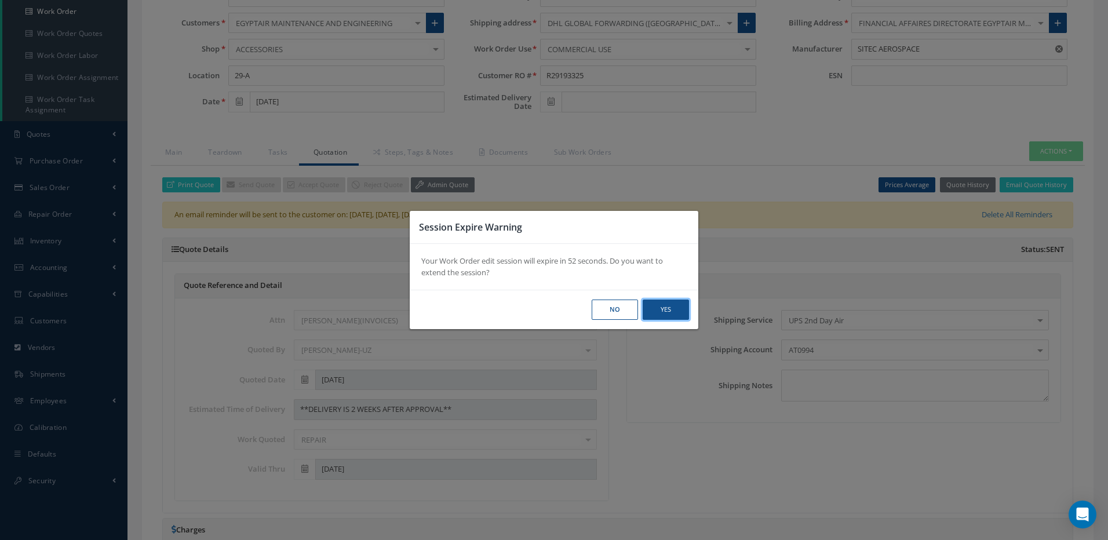
click at [0, 0] on button "Yes" at bounding box center [0, 0] width 0 height 0
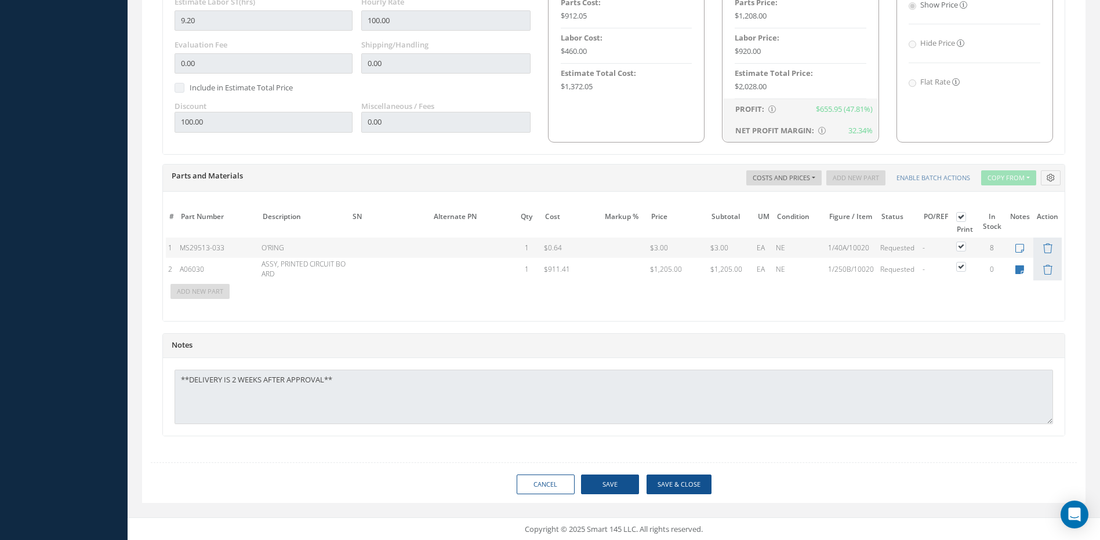
scroll to position [743, 0]
click at [675, 480] on button "Save & Close" at bounding box center [678, 484] width 65 height 20
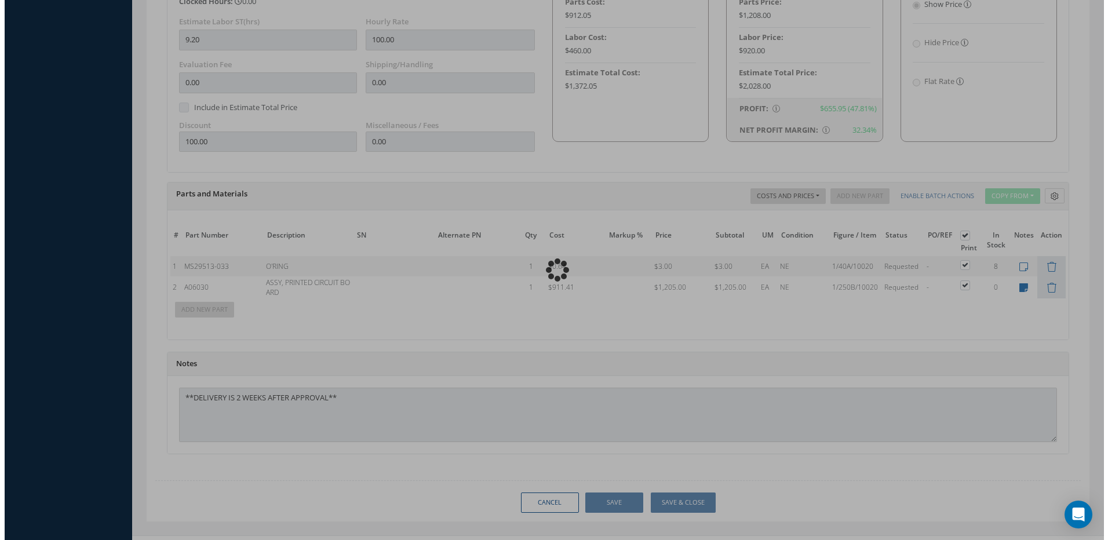
scroll to position [762, 0]
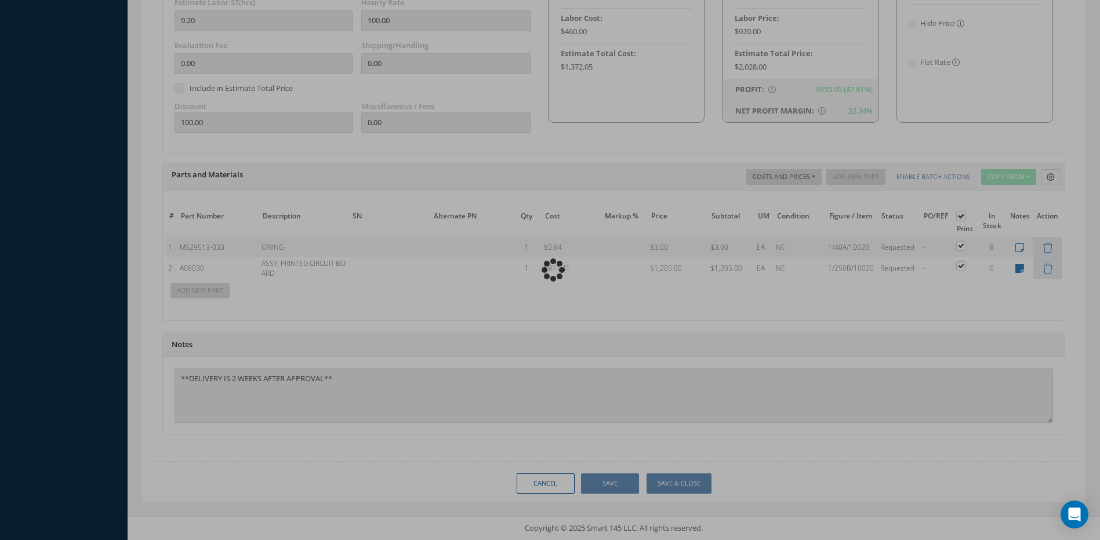
type input "SITEC AEROSPACE"
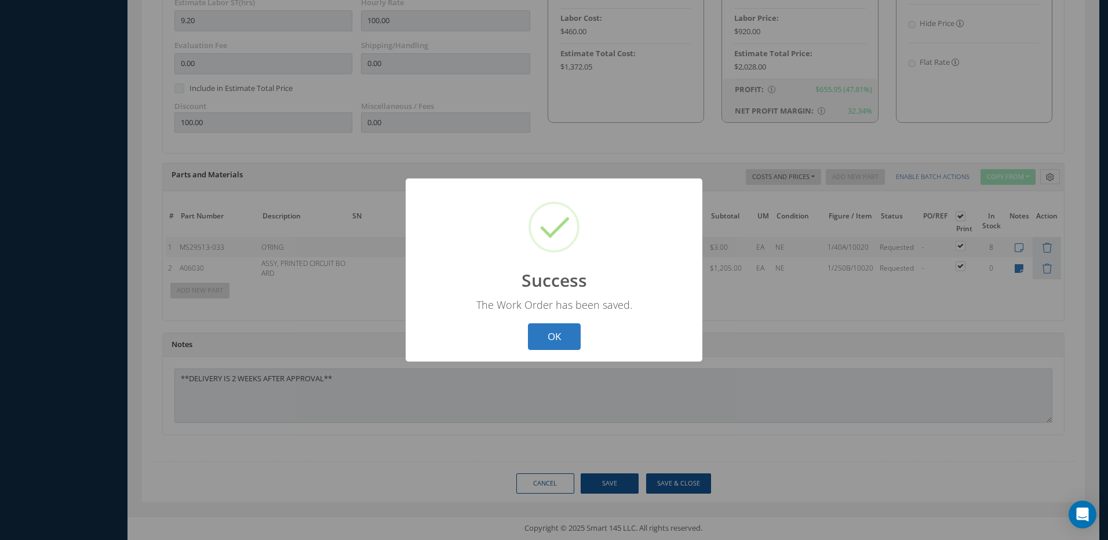
click at [540, 337] on button "OK" at bounding box center [554, 336] width 53 height 27
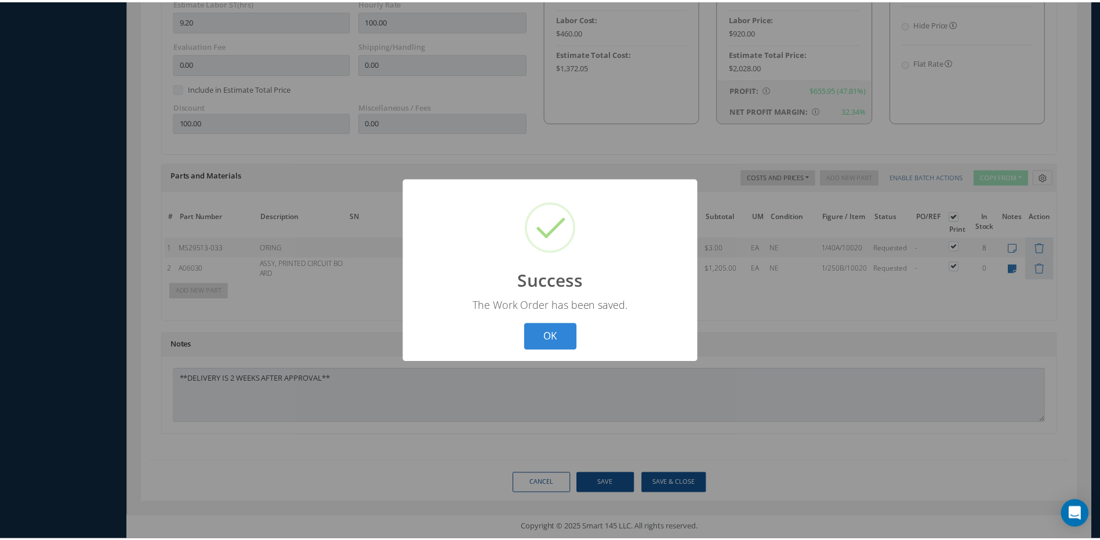
scroll to position [118, 0]
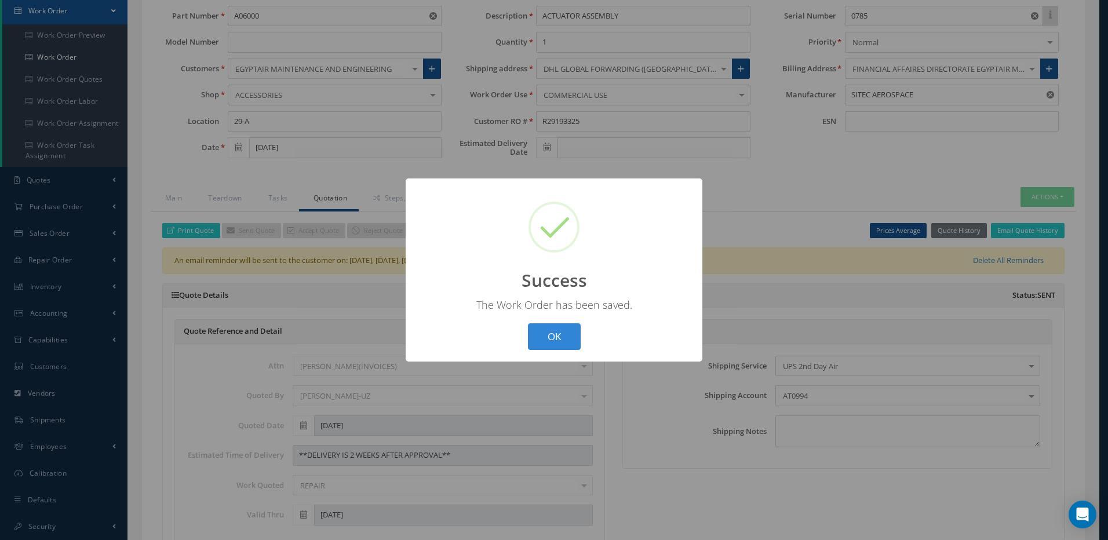
select select "25"
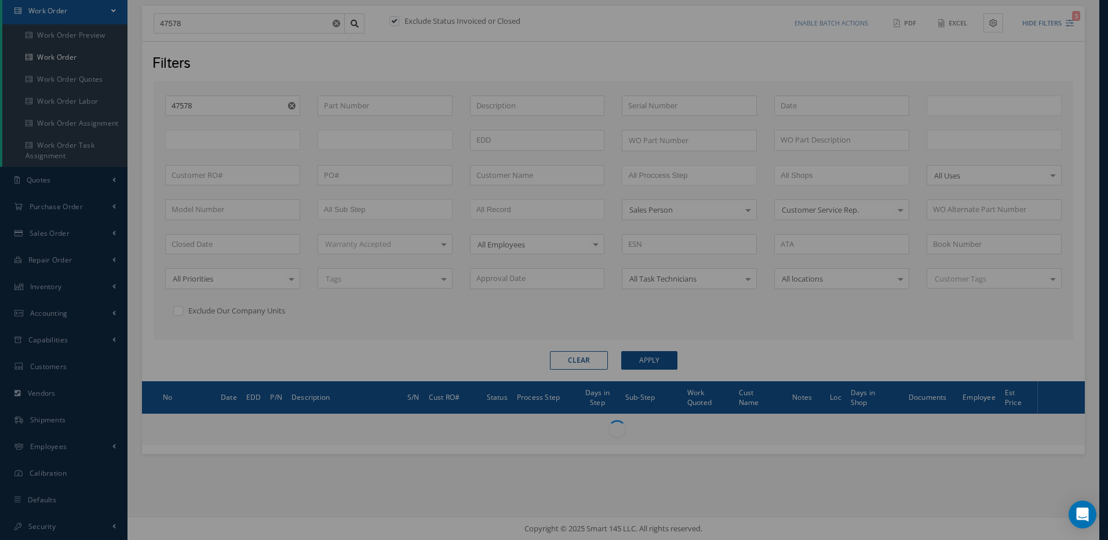
drag, startPoint x: 207, startPoint y: 20, endPoint x: 191, endPoint y: 22, distance: 15.7
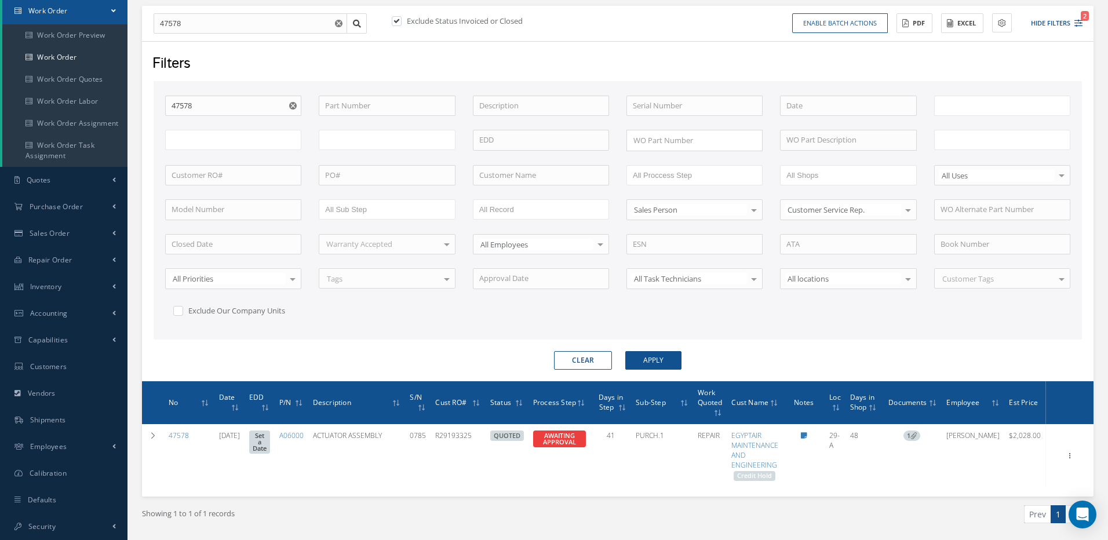
type input "All Work Request"
type input "All Work Performed"
type input "All Status"
type input "WO Part Status"
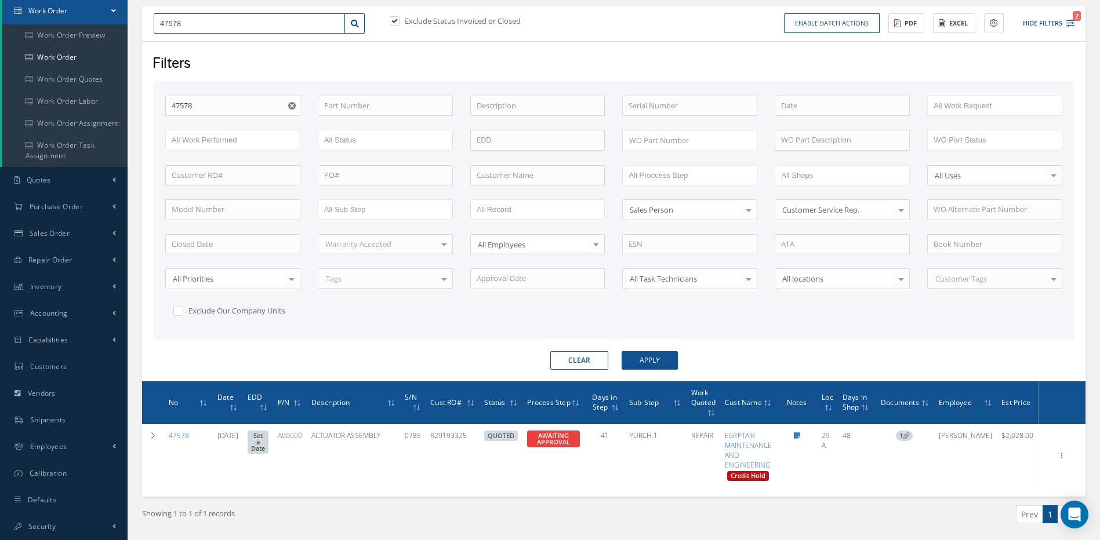
drag, startPoint x: 191, startPoint y: 22, endPoint x: 123, endPoint y: 20, distance: 67.8
click at [123, 20] on div "Smart 145 Dashboard KPIs Work Order Accounting Requests Work Order Work Order P…" at bounding box center [550, 229] width 1100 height 694
type input "4"
type input "48"
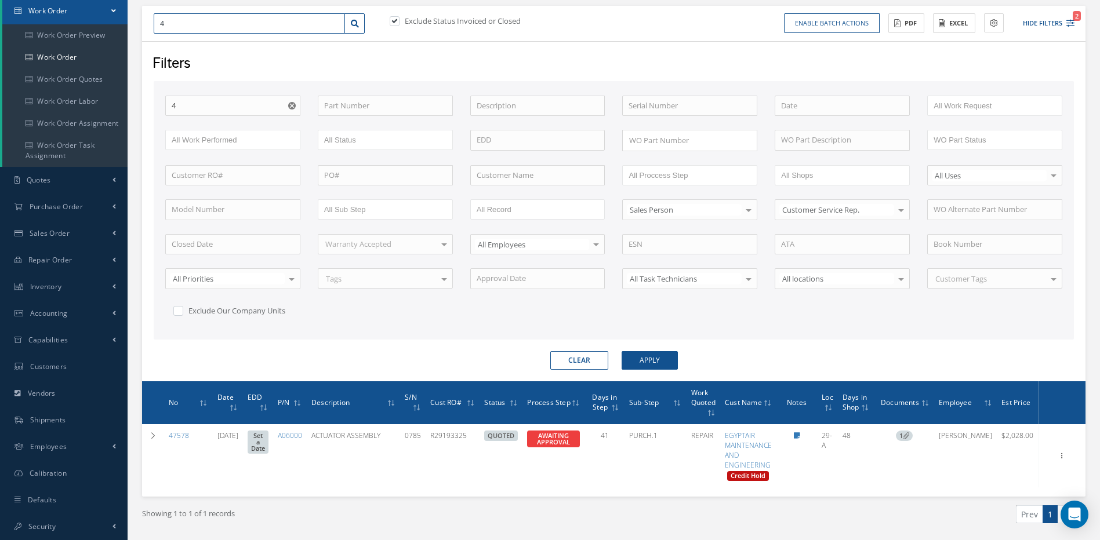
type input "48"
type input "482"
type input "4829"
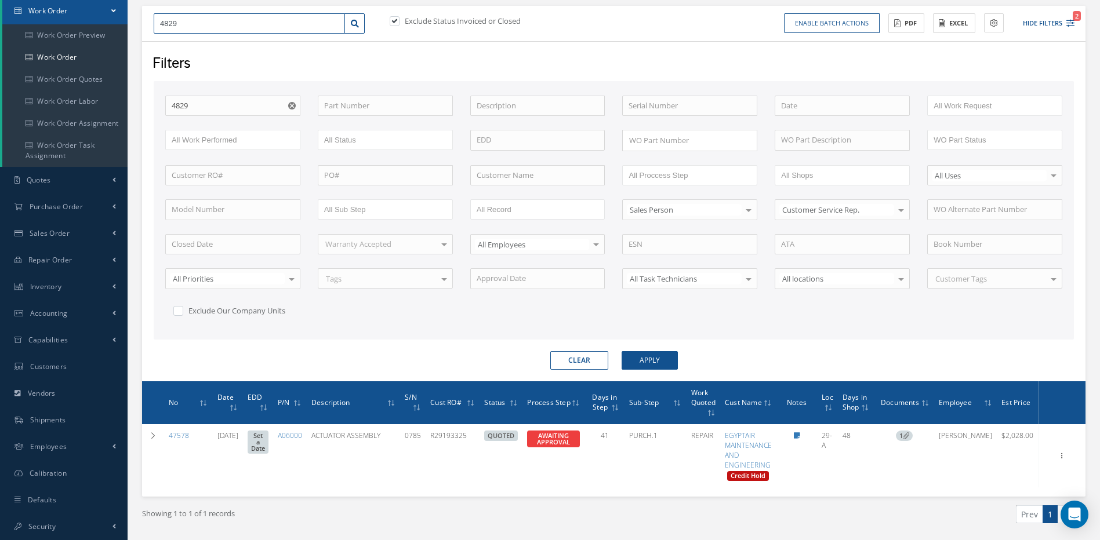
type input "48295"
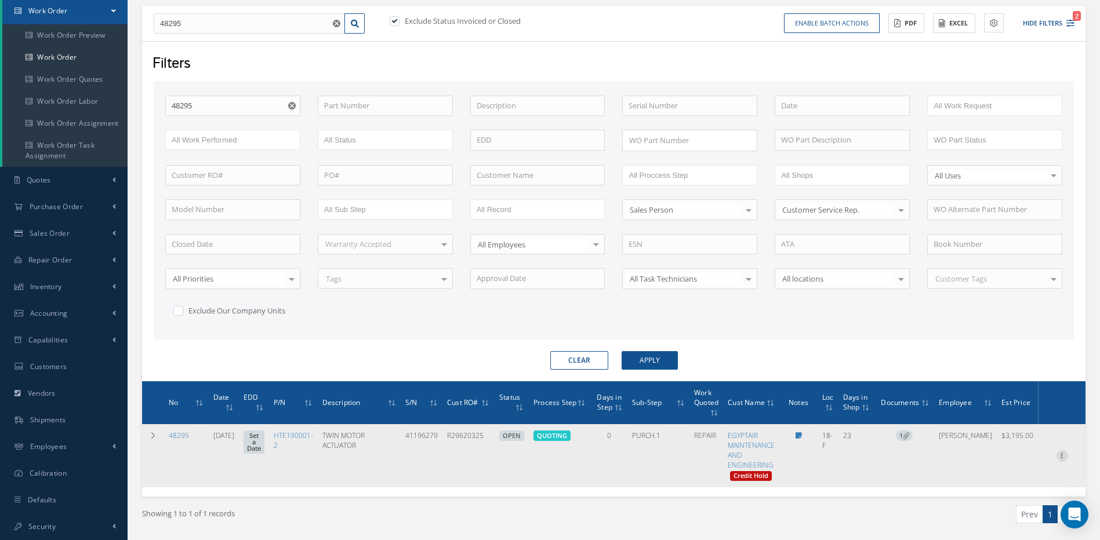
click at [1060, 453] on icon at bounding box center [1062, 454] width 12 height 9
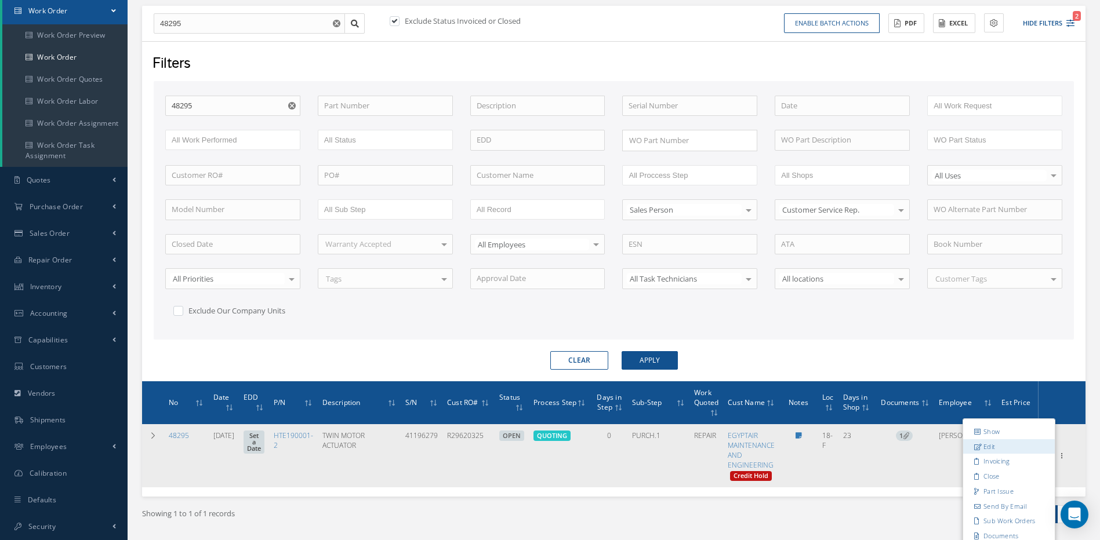
click at [989, 445] on link "Edit" at bounding box center [1009, 446] width 92 height 15
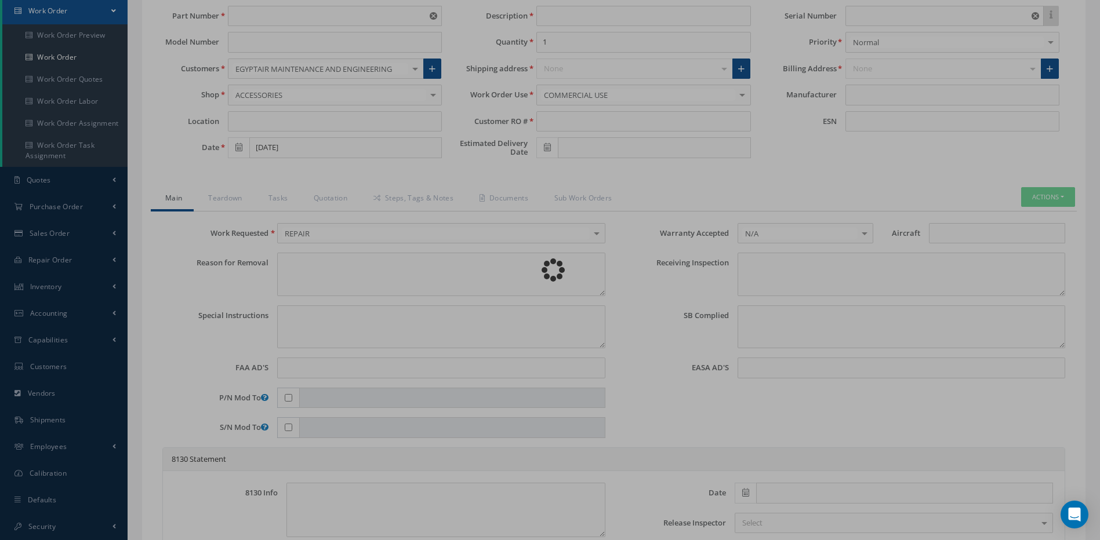
type input "HTE190001-2"
type input "18-F"
type input "08/04/2025"
type input "TWIN MOTOR ACTUATOR"
type input "R29620325"
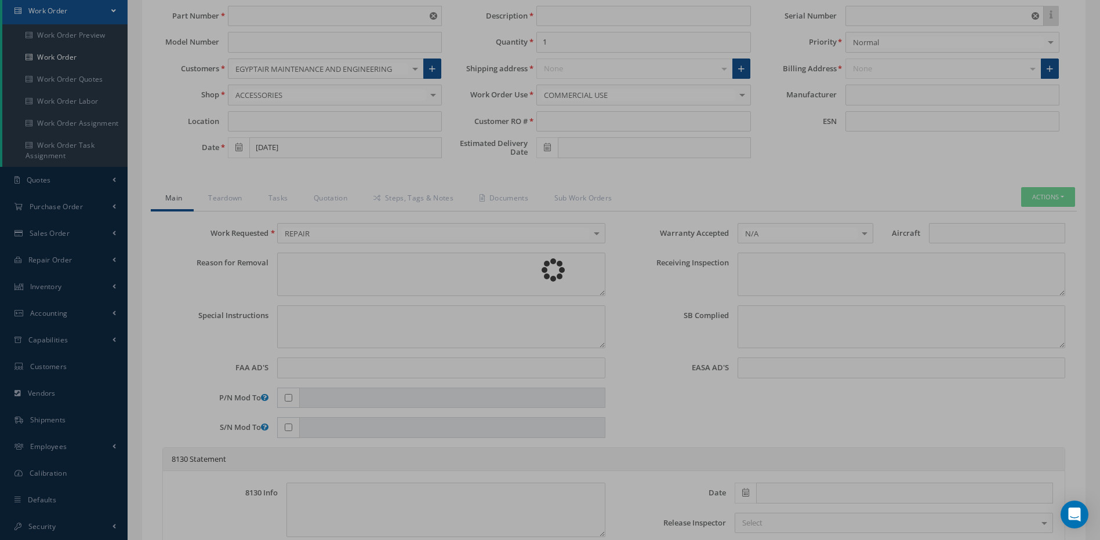
type input "41196279"
type textarea "ENG 2 LP FUEL VALVE FAULT ACTUATOR DEFECTED."
type textarea "PLEASE SEE R.O. FOR DETAILS"
type input "2006-16-14"
type textarea "NO VISUAL DAMAGE"
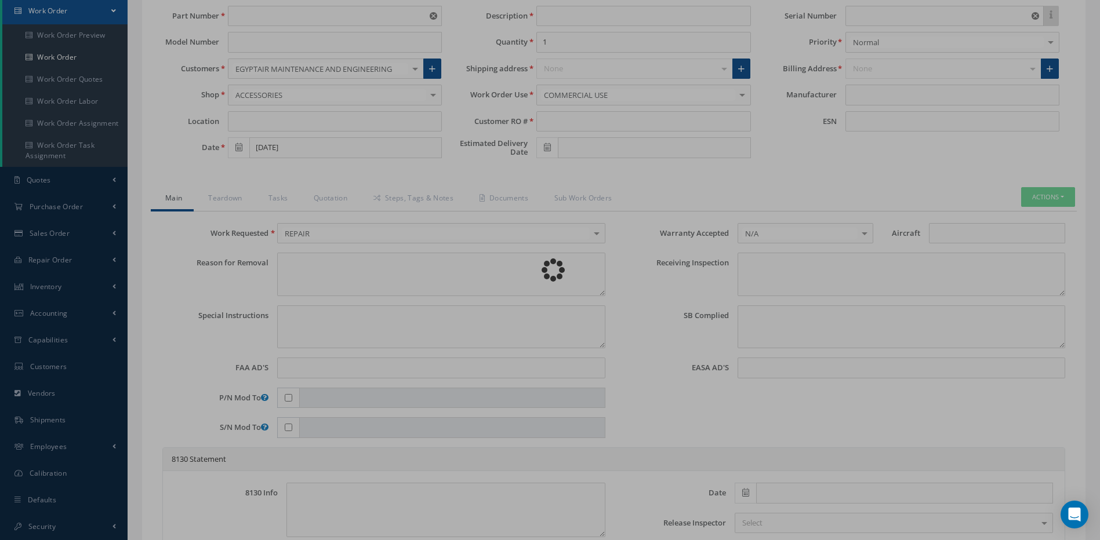
type input "08-089"
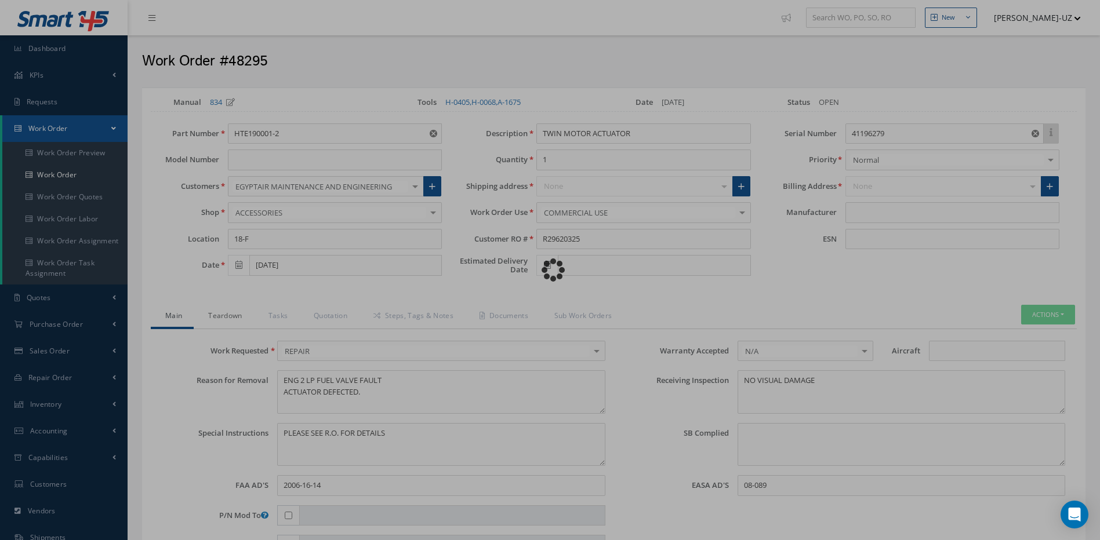
type input "EATON AEROSPACE"
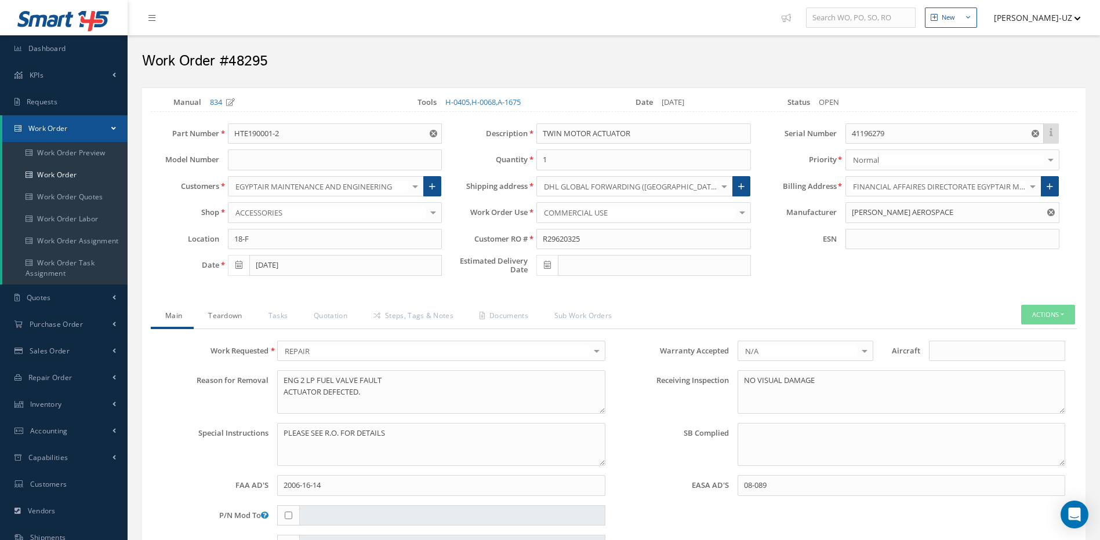
click at [229, 314] on link "Teardown" at bounding box center [224, 317] width 60 height 24
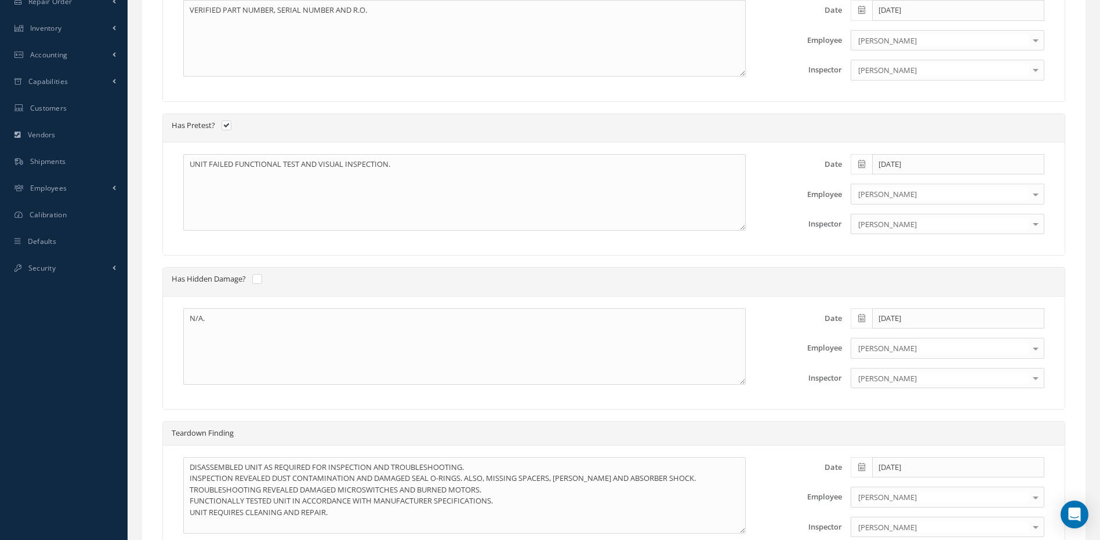
scroll to position [232, 0]
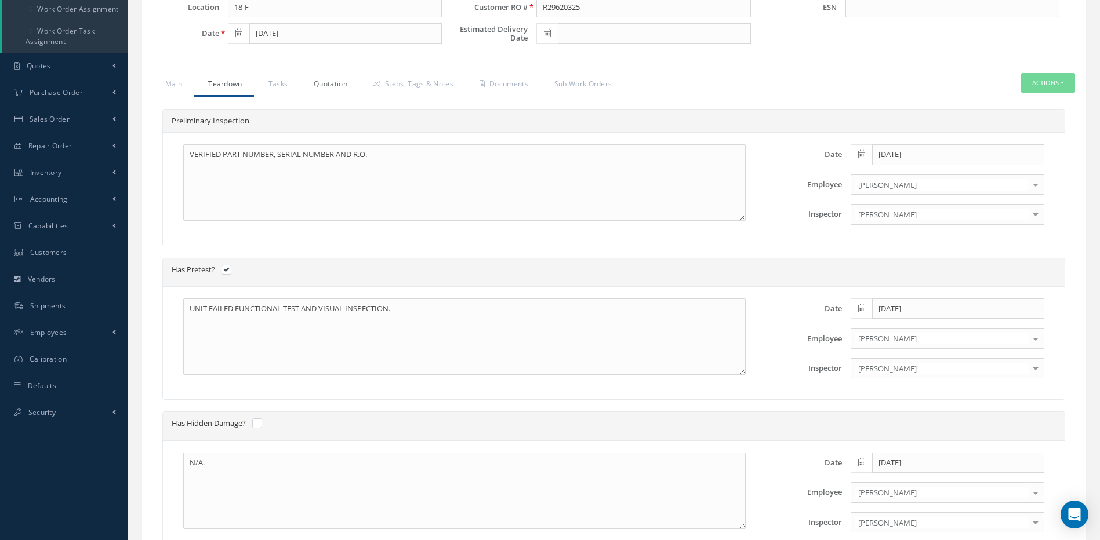
drag, startPoint x: 328, startPoint y: 79, endPoint x: 328, endPoint y: 85, distance: 6.4
click at [328, 84] on link "Quotation" at bounding box center [329, 85] width 60 height 24
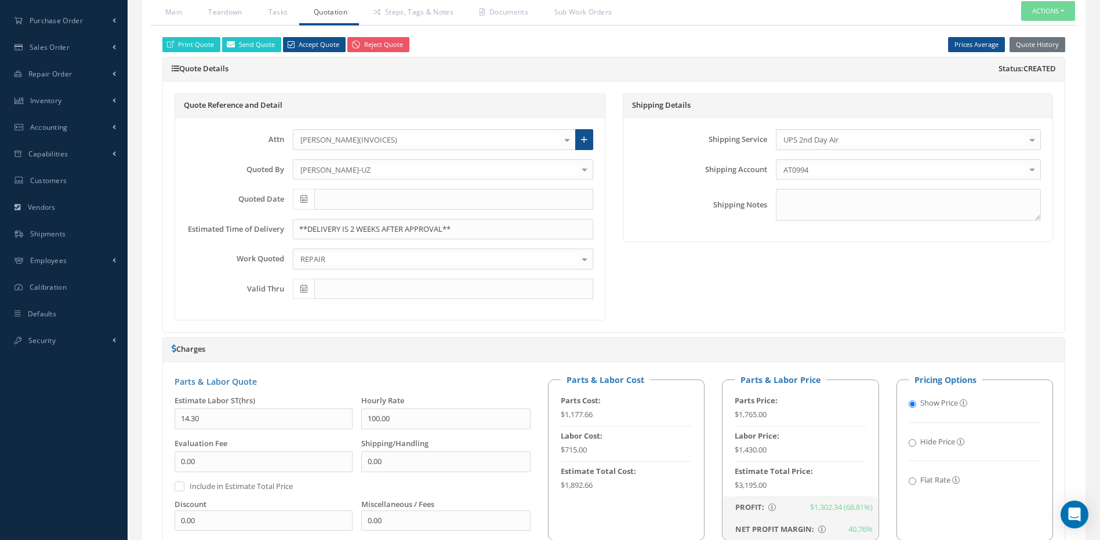
scroll to position [290, 0]
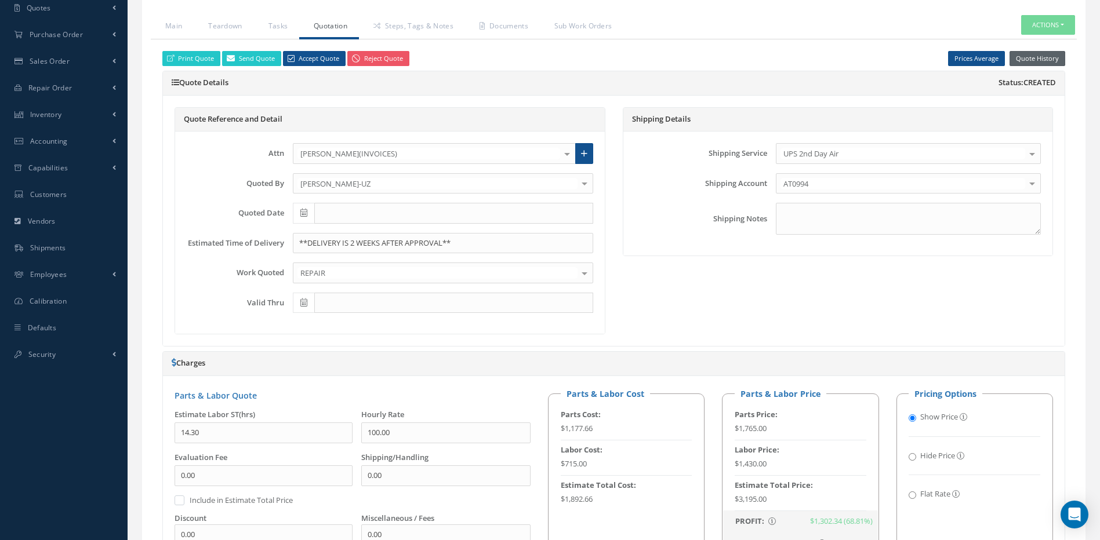
click at [1038, 56] on button "Quote History" at bounding box center [1037, 59] width 56 height 16
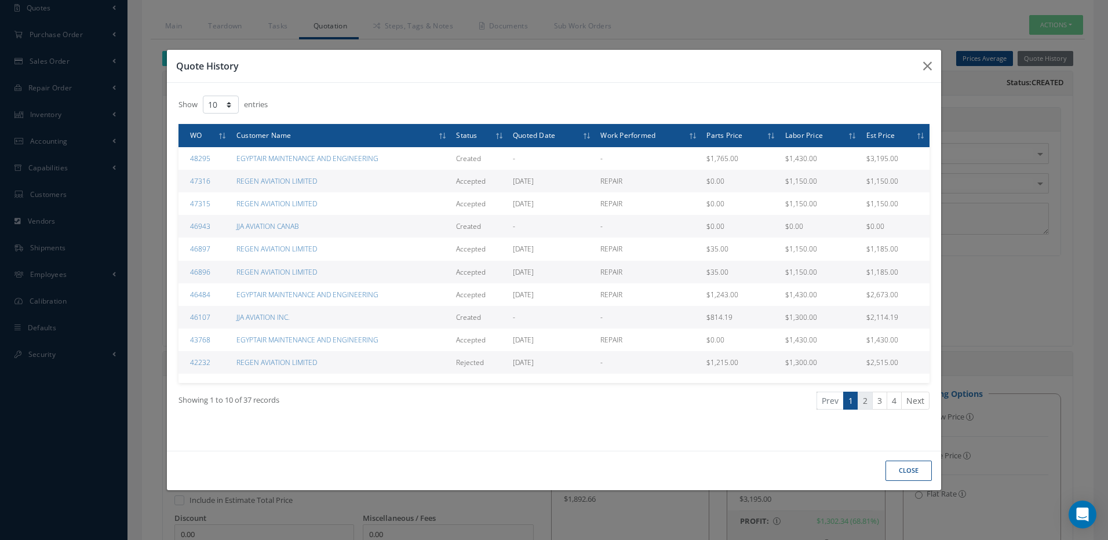
click at [871, 403] on link "2" at bounding box center [865, 401] width 15 height 18
click at [882, 402] on link "3" at bounding box center [879, 401] width 15 height 18
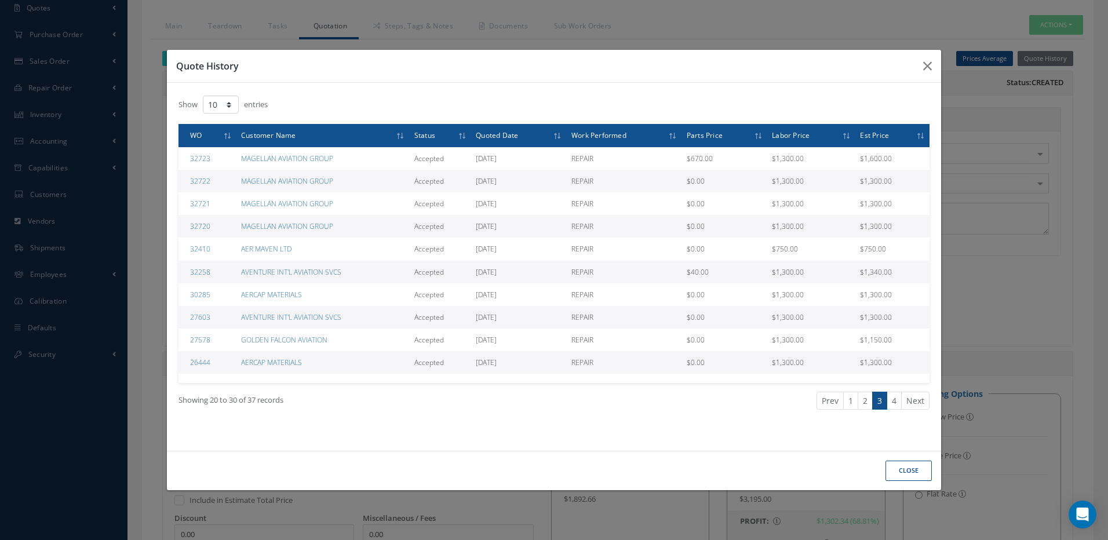
drag, startPoint x: 1023, startPoint y: 253, endPoint x: 703, endPoint y: 182, distance: 327.7
click at [1021, 254] on div "Quote History Show 10 25 50 100 entries WO Customer Name Status Quoted Date Wor…" at bounding box center [554, 270] width 1108 height 540
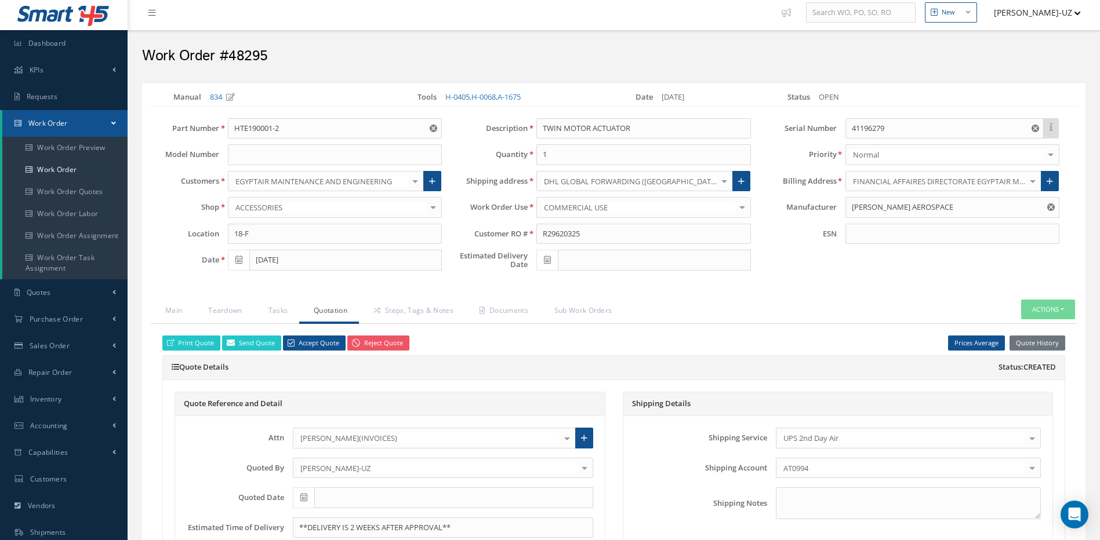
scroll to position [0, 0]
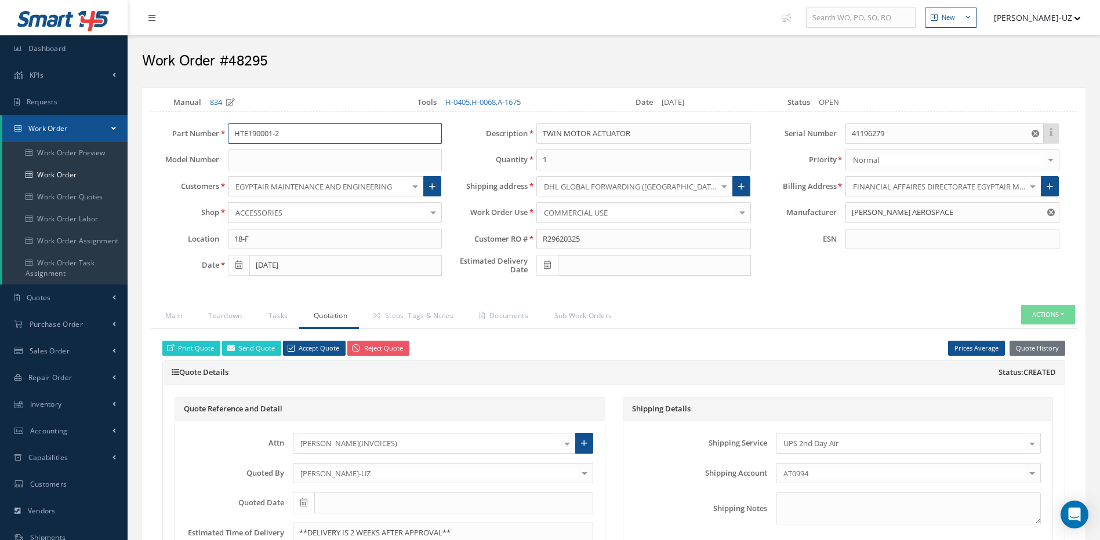
drag, startPoint x: 312, startPoint y: 134, endPoint x: 217, endPoint y: 128, distance: 95.2
click at [203, 133] on div "Part Number HTE190001-2 HTE190001-2" at bounding box center [296, 133] width 308 height 21
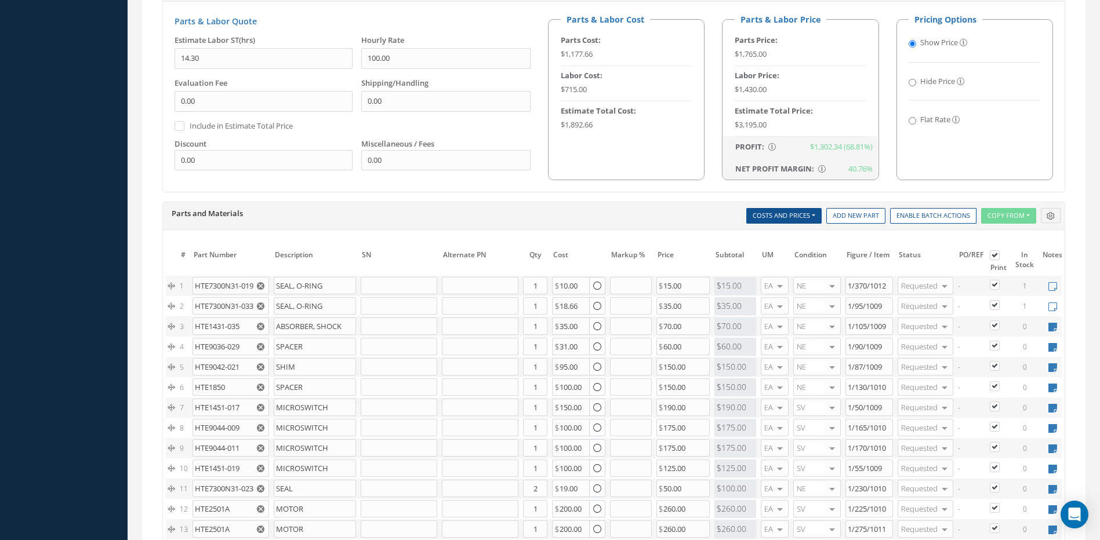
scroll to position [696, 0]
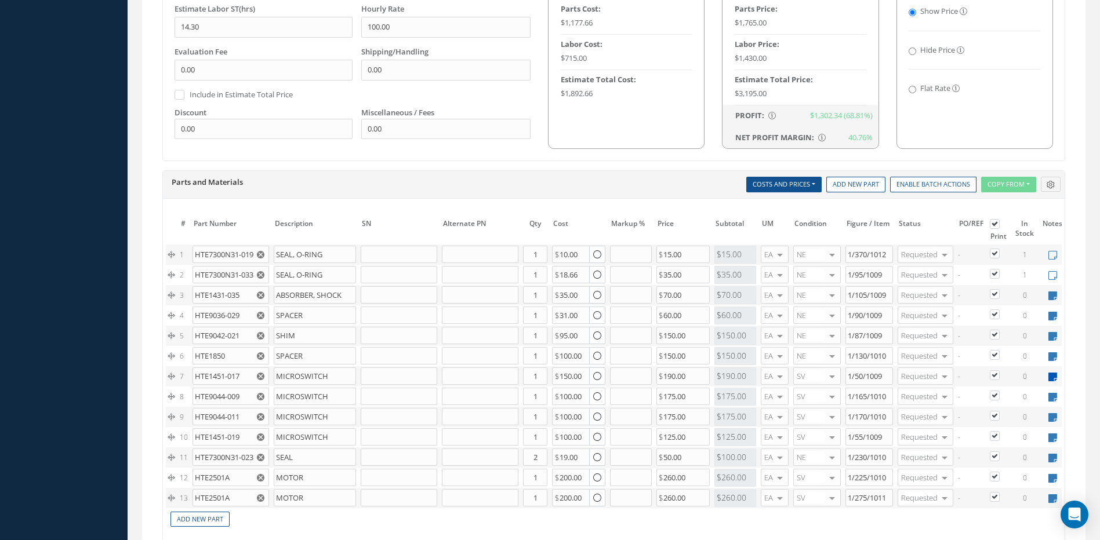
click at [1050, 376] on icon at bounding box center [1052, 377] width 9 height 10
type textarea "OK CANAB PER KARINA JETAWAY AVIATION SERVICES/MID AMERICAN"
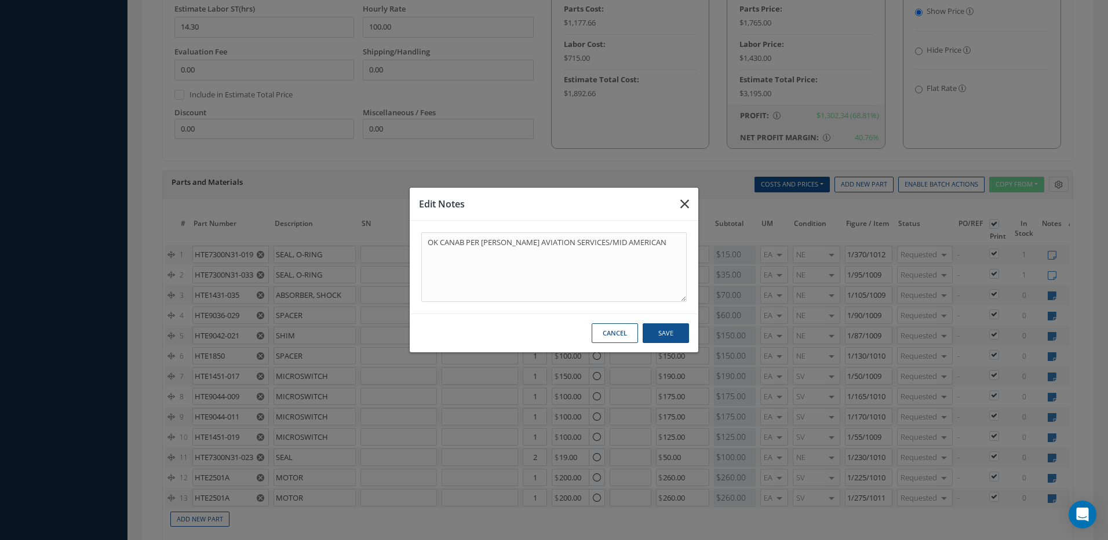
click at [686, 205] on icon "button" at bounding box center [685, 204] width 9 height 14
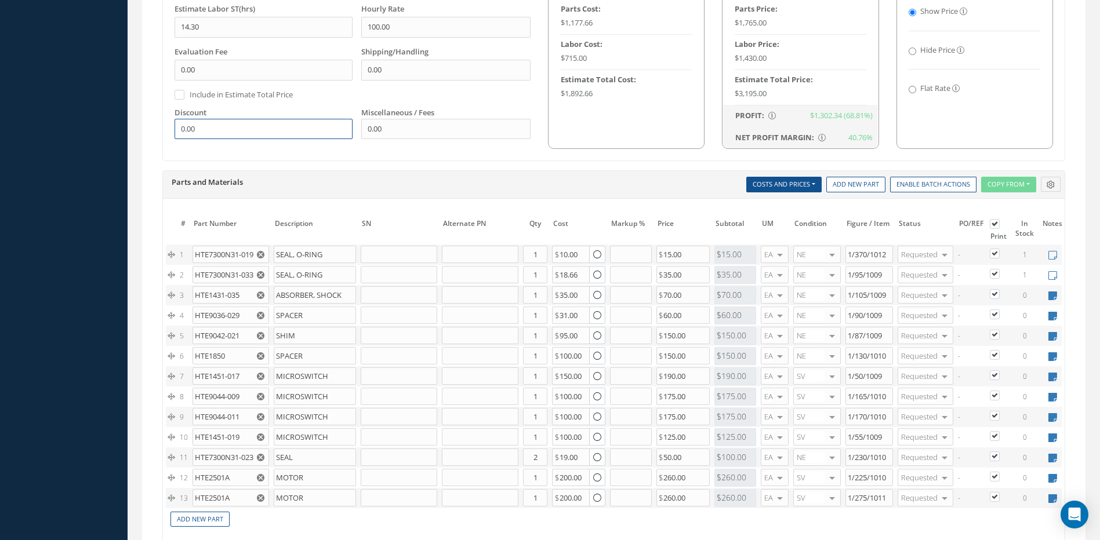
drag, startPoint x: 222, startPoint y: 132, endPoint x: 149, endPoint y: 126, distance: 73.3
click at [149, 126] on div "Main Teardown Tasks Quotation Steps, Tags & Notes Documents Sub Work Orders Act…" at bounding box center [613, 148] width 943 height 1078
type input "300.00"
click at [413, 182] on h5 "Parts and Materials" at bounding box center [313, 182] width 283 height 9
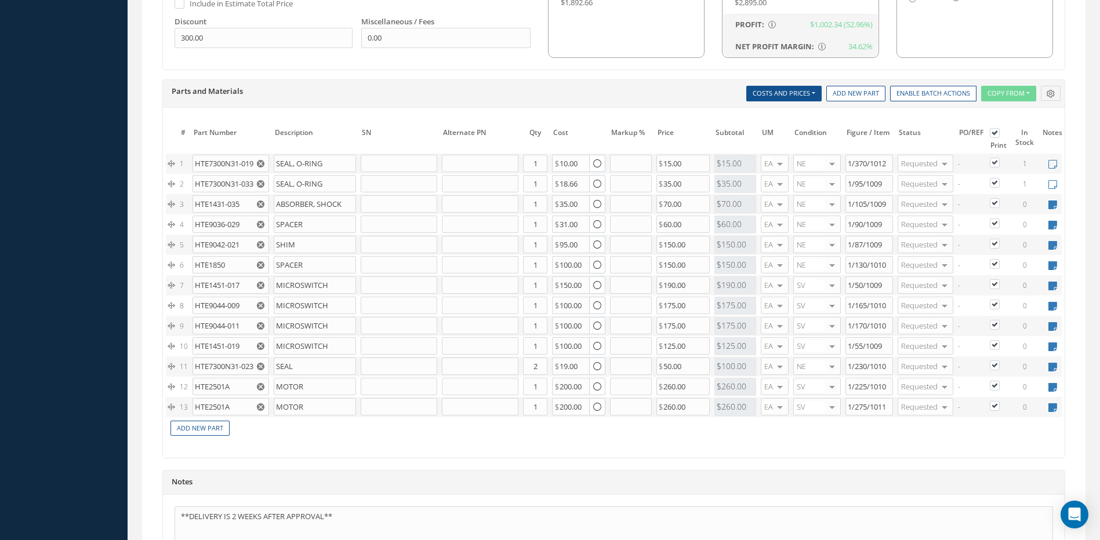
scroll to position [869, 0]
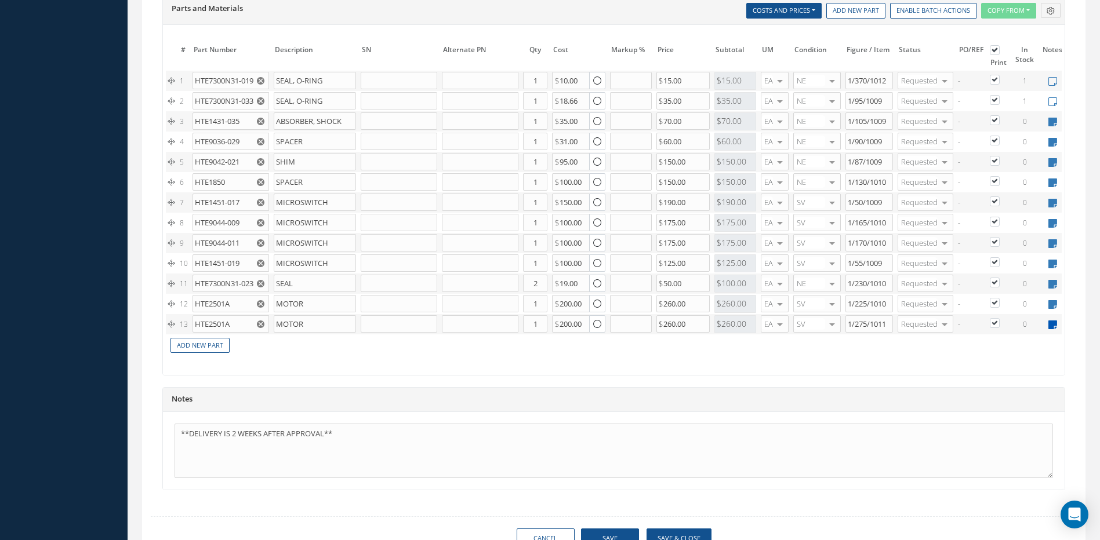
click at [1049, 323] on icon at bounding box center [1052, 325] width 9 height 10
type textarea "OK CANAB PER KARINA"
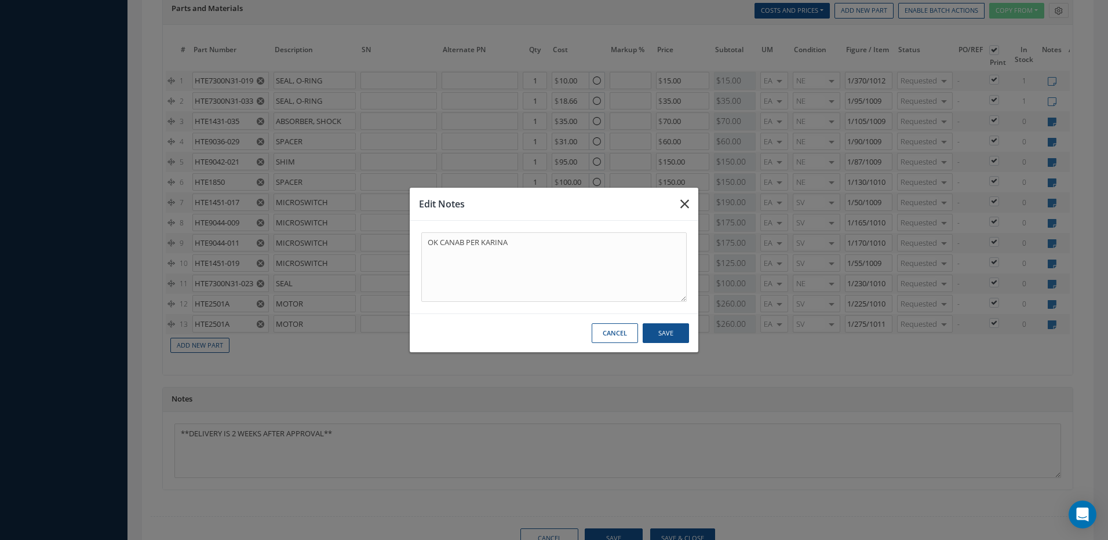
click at [684, 206] on icon "button" at bounding box center [685, 204] width 9 height 14
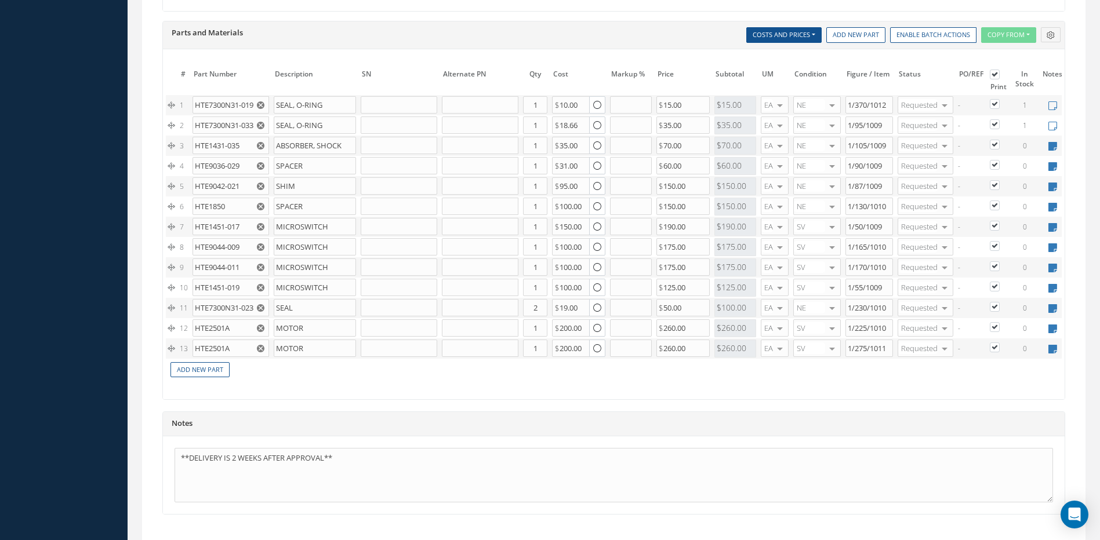
scroll to position [580, 0]
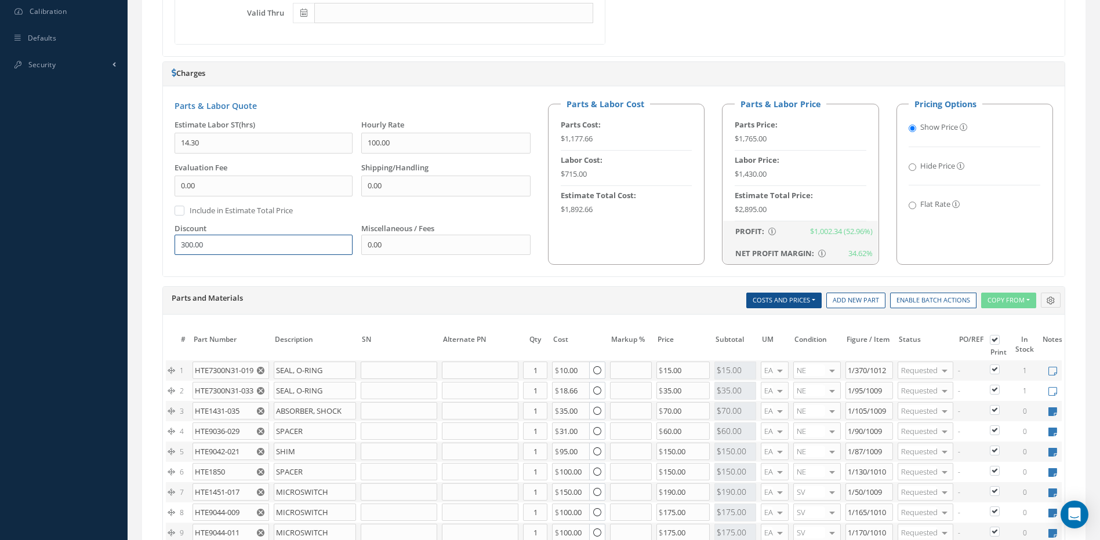
drag, startPoint x: 235, startPoint y: 243, endPoint x: 177, endPoint y: 244, distance: 58.5
click at [177, 244] on input "300.00" at bounding box center [263, 245] width 178 height 21
type input "6"
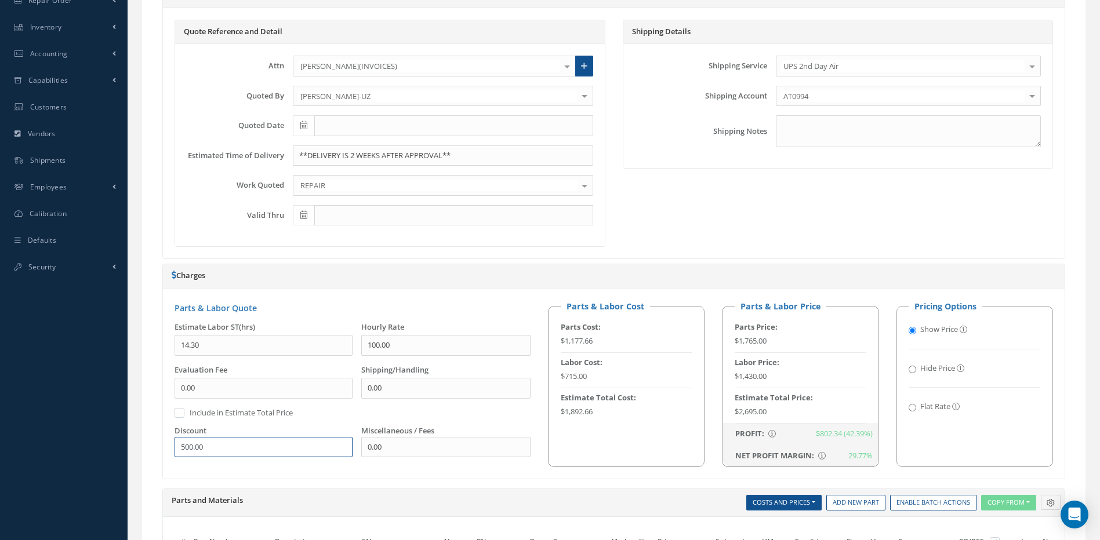
scroll to position [290, 0]
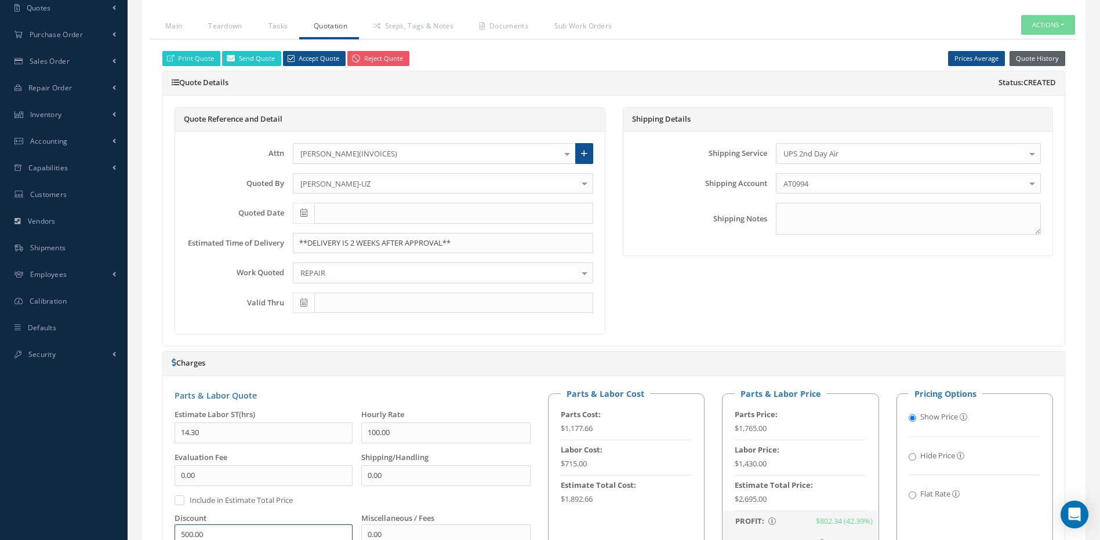
type input "500.00"
click at [1036, 55] on button "Quote History" at bounding box center [1037, 59] width 56 height 16
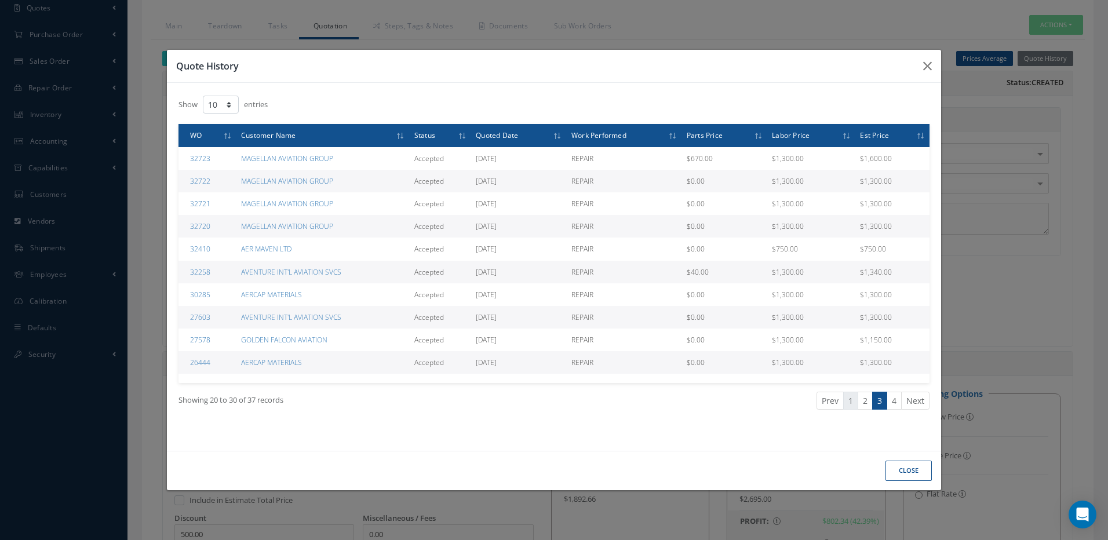
click at [849, 403] on link "1" at bounding box center [850, 401] width 15 height 18
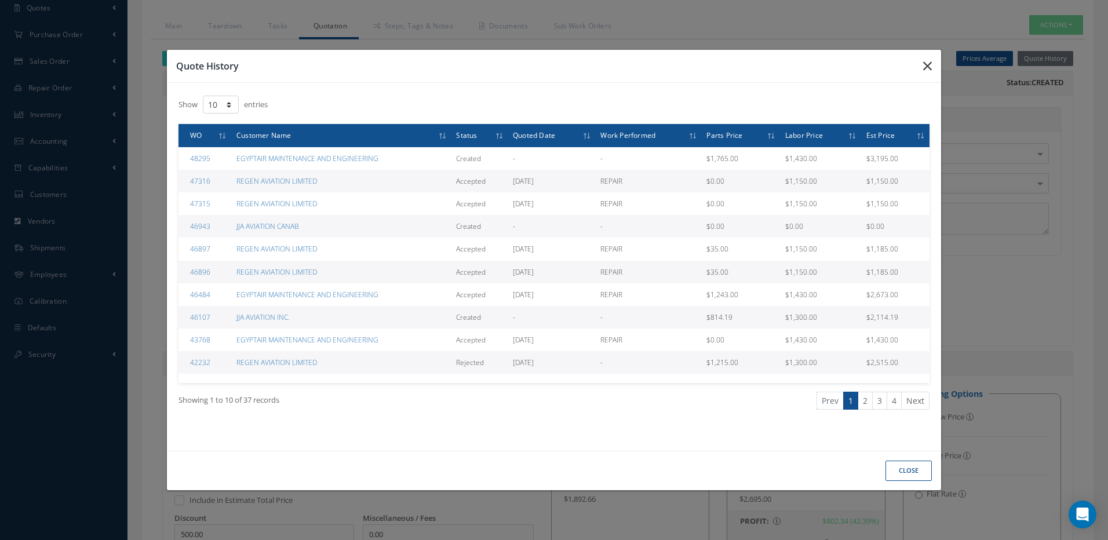
click at [926, 64] on icon "button" at bounding box center [927, 66] width 9 height 14
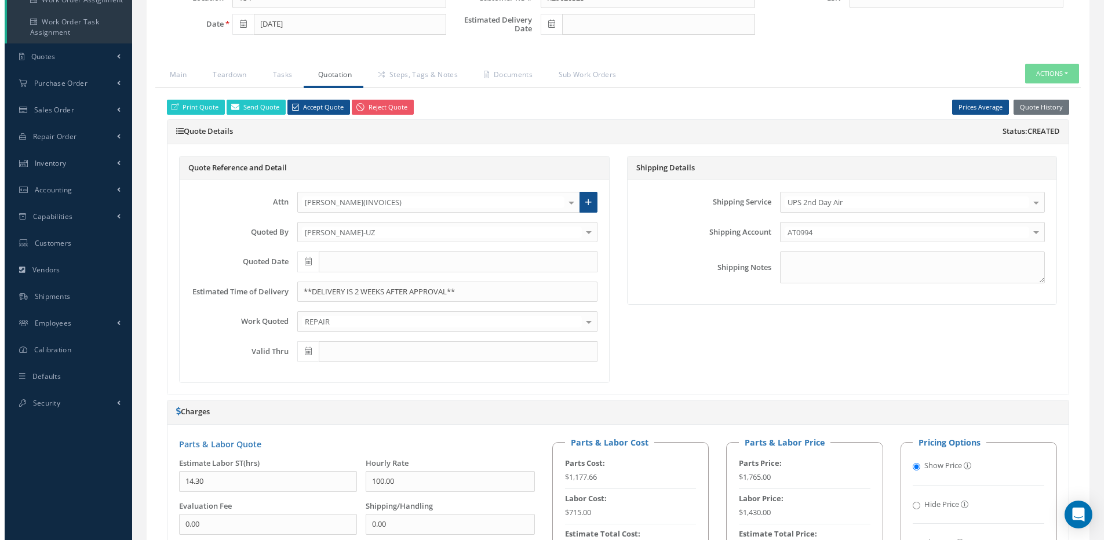
scroll to position [237, 0]
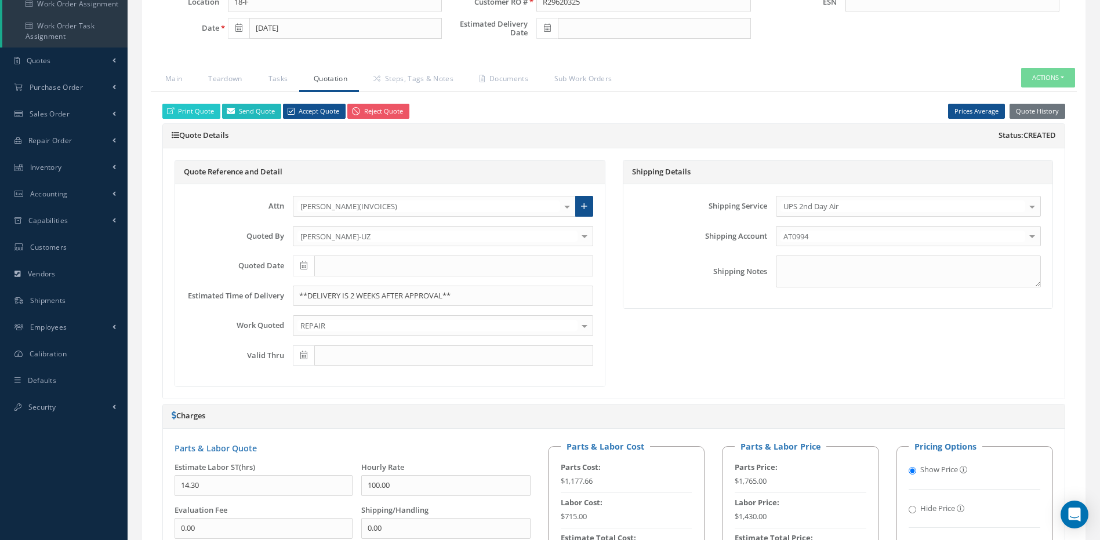
click at [260, 106] on link "Send Quote" at bounding box center [251, 112] width 59 height 16
type input "Quote for RO R29620325, WO 48295"
type textarea "Dear, Please find attached your Quote for RO R29620325. Please feel free to con…"
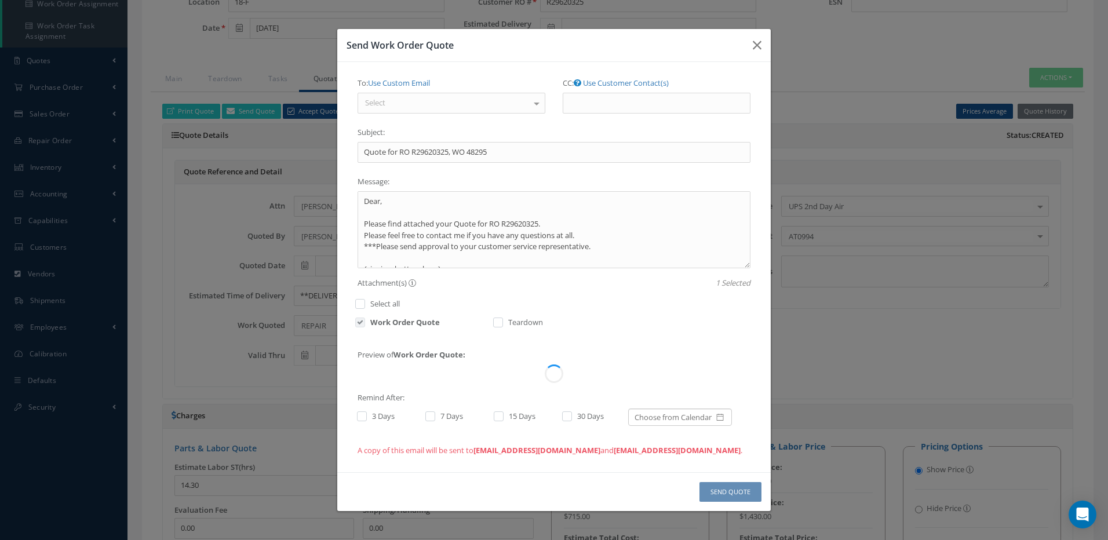
click at [449, 100] on div "Select" at bounding box center [452, 103] width 188 height 21
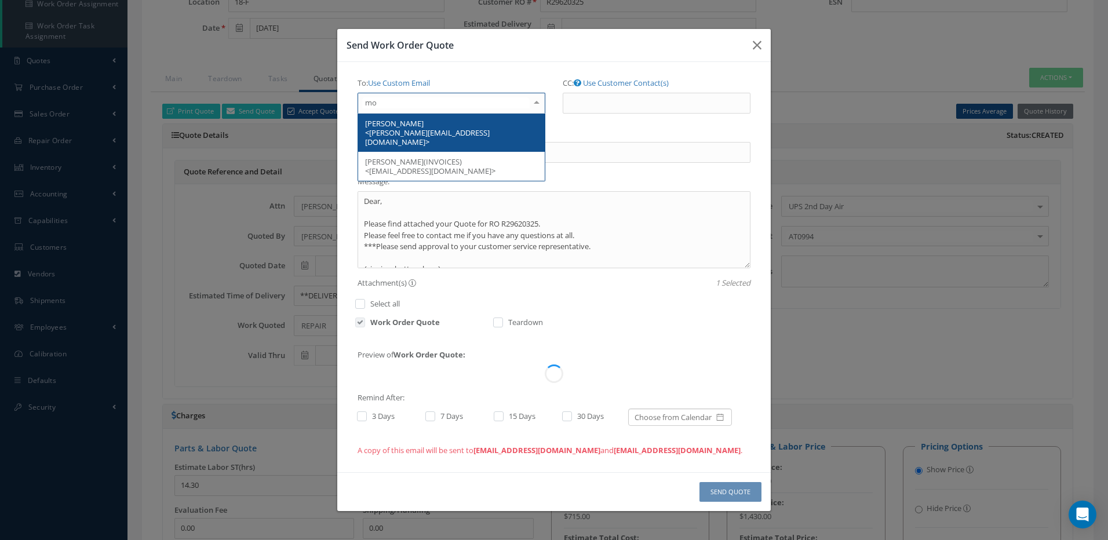
type input "mos"
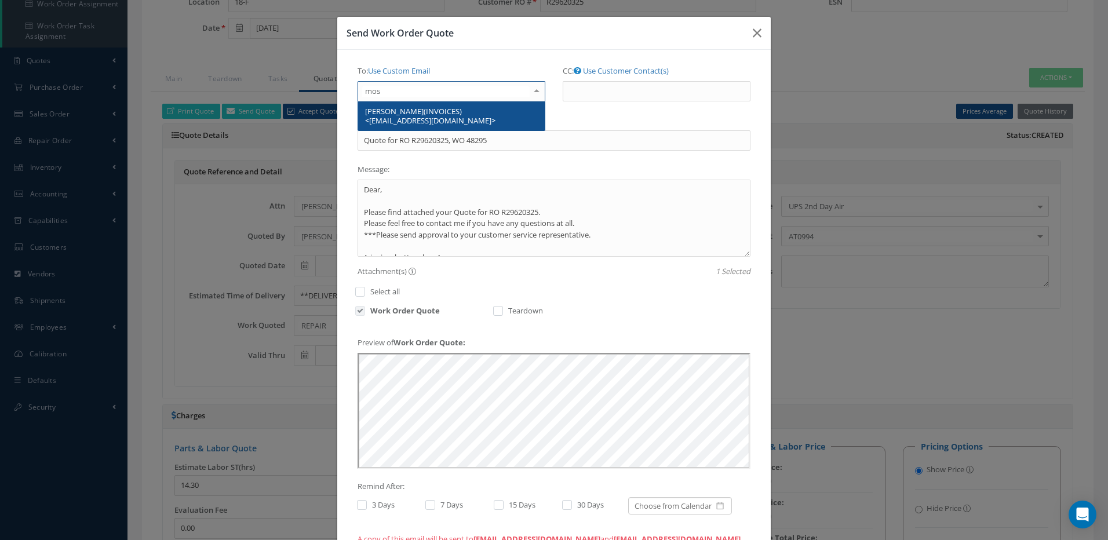
scroll to position [0, 0]
drag, startPoint x: 417, startPoint y: 111, endPoint x: 413, endPoint y: 119, distance: 8.6
click at [416, 111] on span "Mostafa Mamdoh(INVOICES) <mostafa_mamdoh@egyptair.com>" at bounding box center [430, 116] width 130 height 20
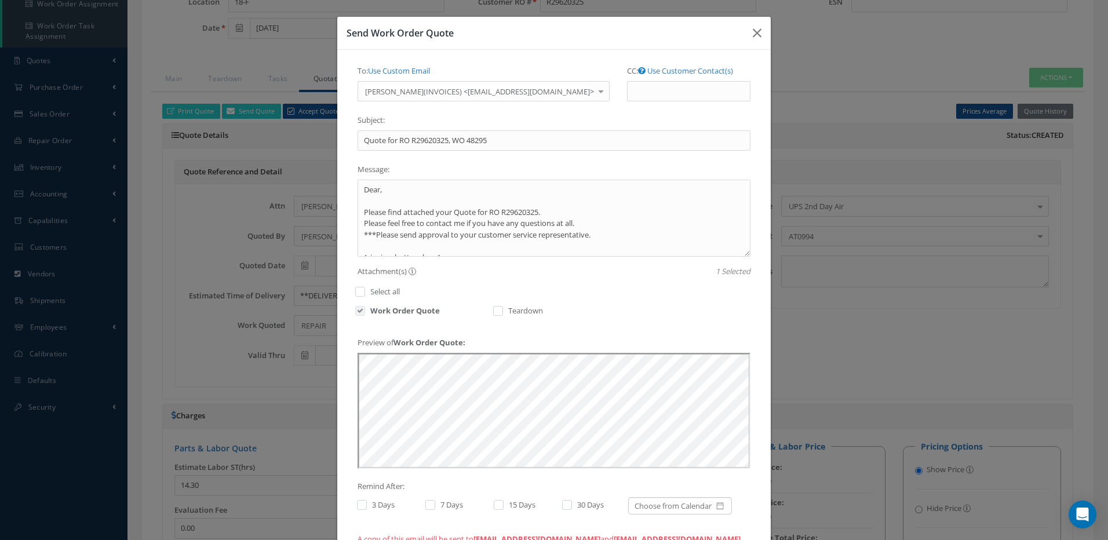
click at [366, 504] on label at bounding box center [367, 505] width 3 height 10
click at [358, 504] on input "checkbox" at bounding box center [361, 506] width 8 height 8
checkbox input "true"
click at [435, 507] on label at bounding box center [436, 505] width 3 height 10
click at [430, 507] on input "checkbox" at bounding box center [429, 506] width 8 height 8
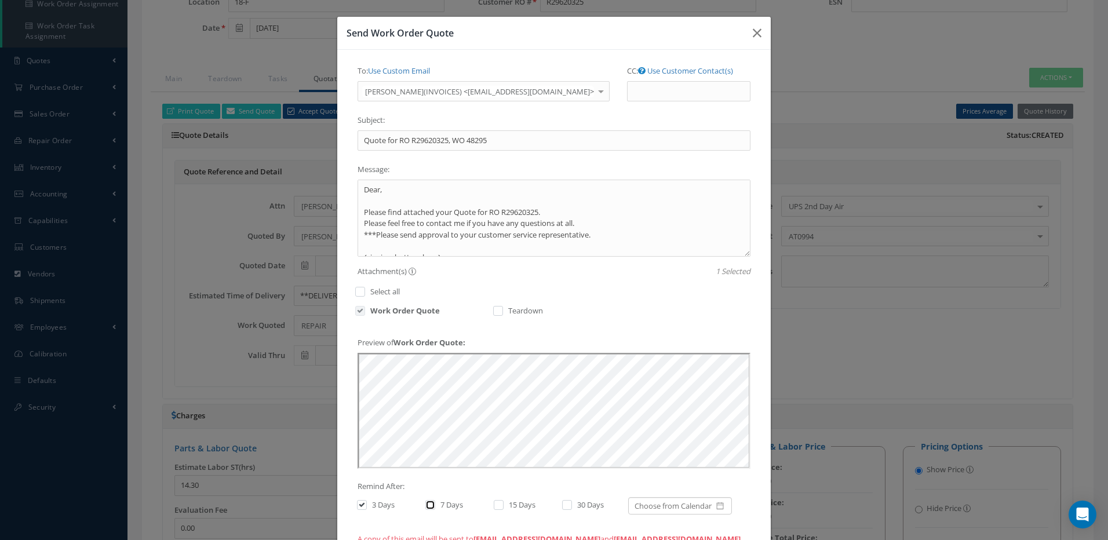
checkbox input "true"
click at [503, 508] on label at bounding box center [504, 505] width 3 height 10
click at [494, 508] on input "checkbox" at bounding box center [498, 506] width 8 height 8
checkbox input "true"
click at [572, 505] on label at bounding box center [573, 505] width 3 height 10
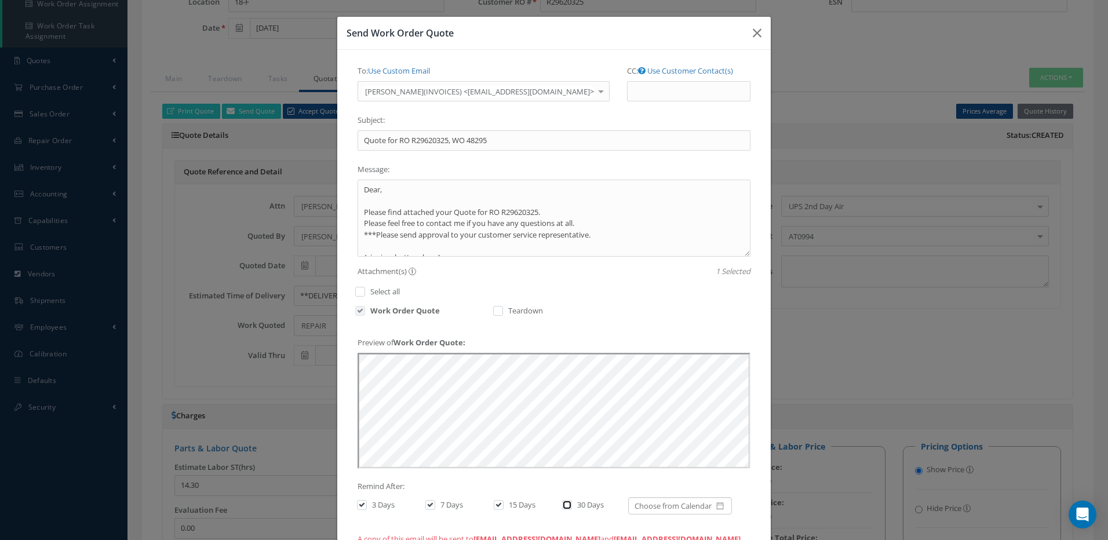
click at [565, 505] on input "checkbox" at bounding box center [566, 506] width 8 height 8
checkbox input "true"
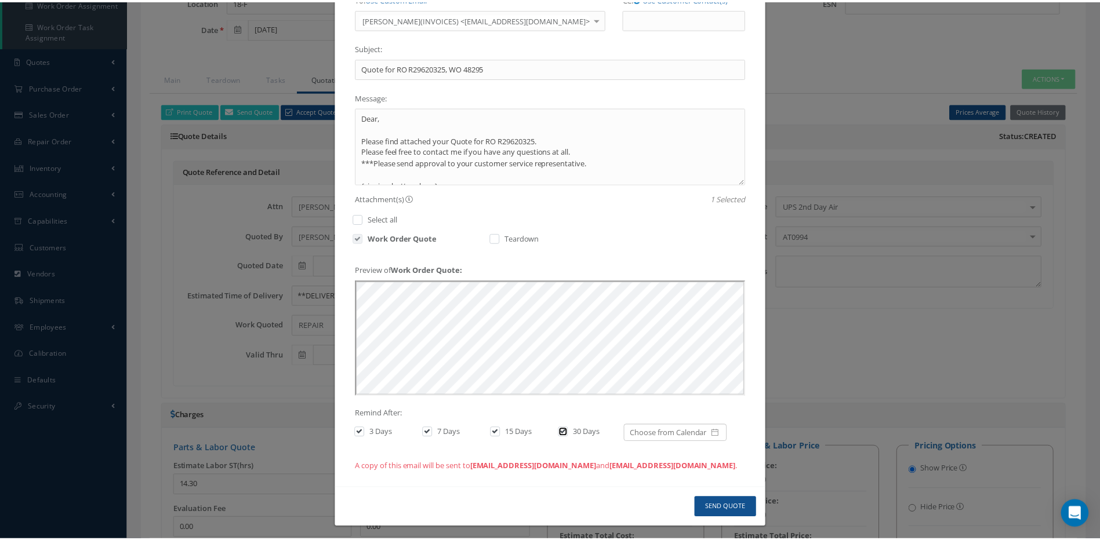
scroll to position [77, 0]
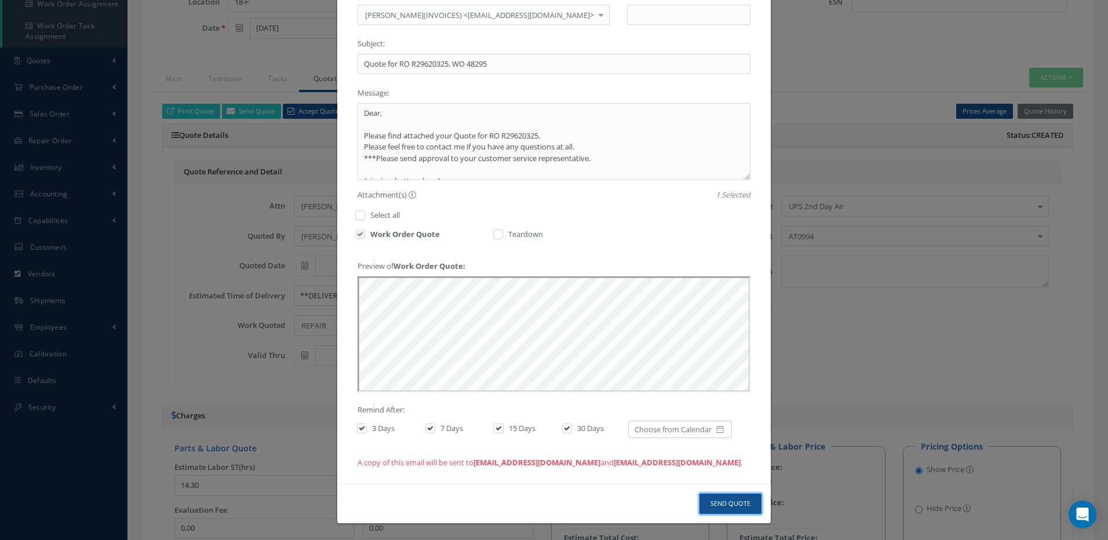
click at [736, 503] on button "Send Quote" at bounding box center [731, 504] width 62 height 20
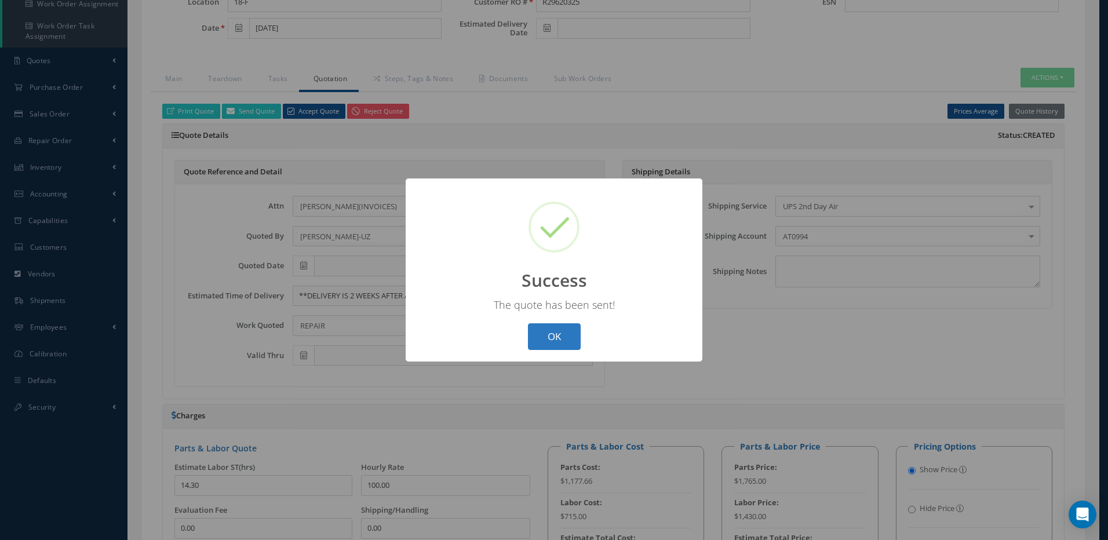
click at [571, 340] on button "OK" at bounding box center [554, 336] width 53 height 27
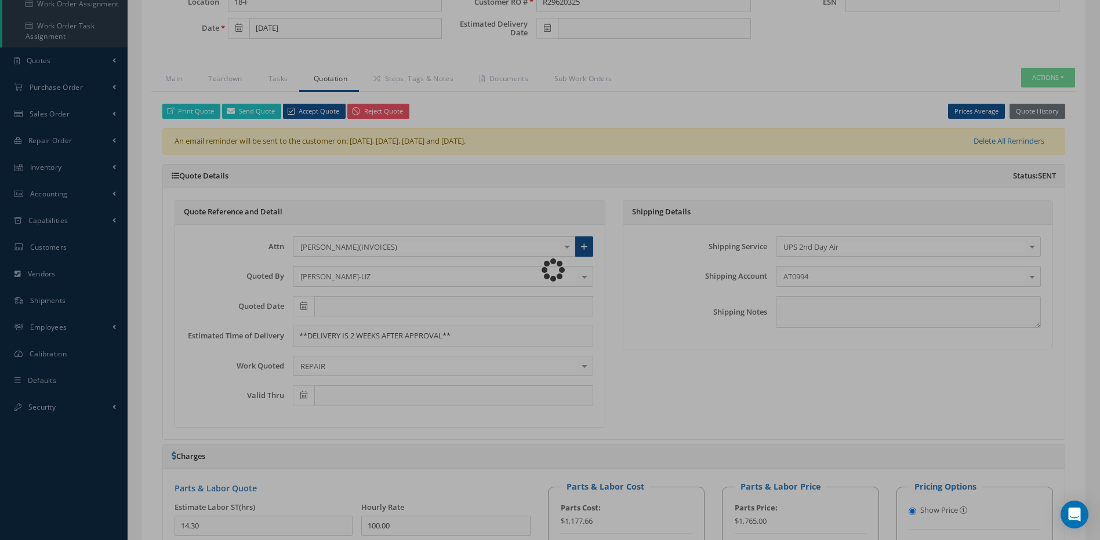
type input "EATON AEROSPACE"
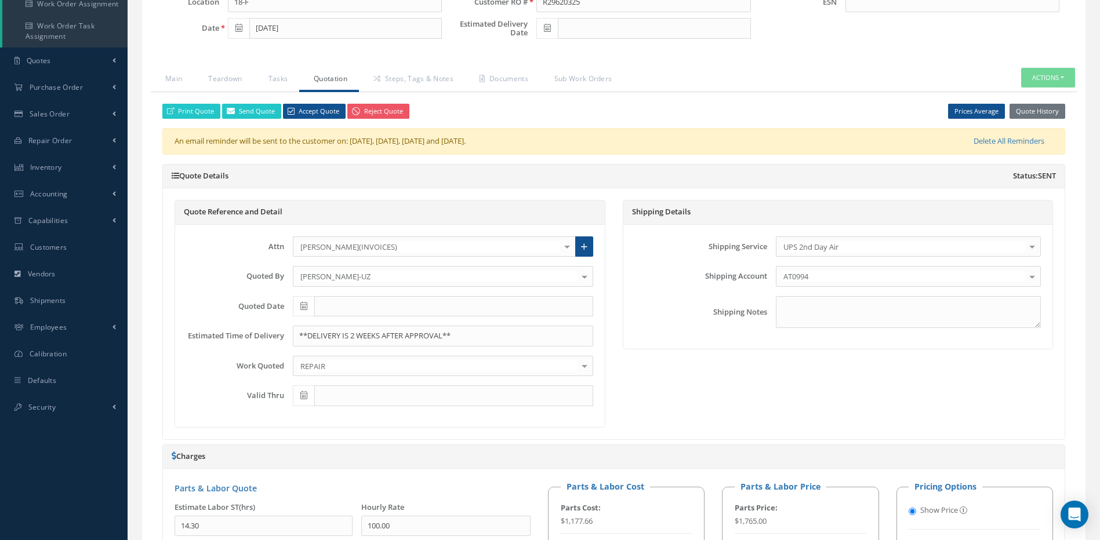
click at [301, 305] on icon at bounding box center [303, 306] width 7 height 8
click at [369, 274] on th "Today" at bounding box center [354, 271] width 122 height 17
type input "08/27/2025"
type input "11/25/2025"
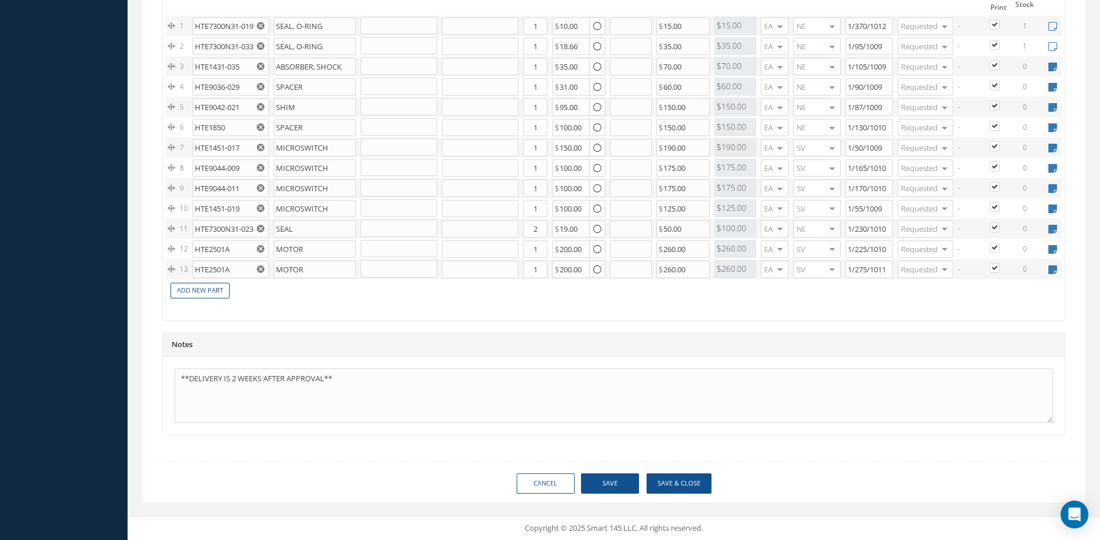
scroll to position [973, 0]
click at [678, 482] on button "Save & Close" at bounding box center [678, 484] width 65 height 20
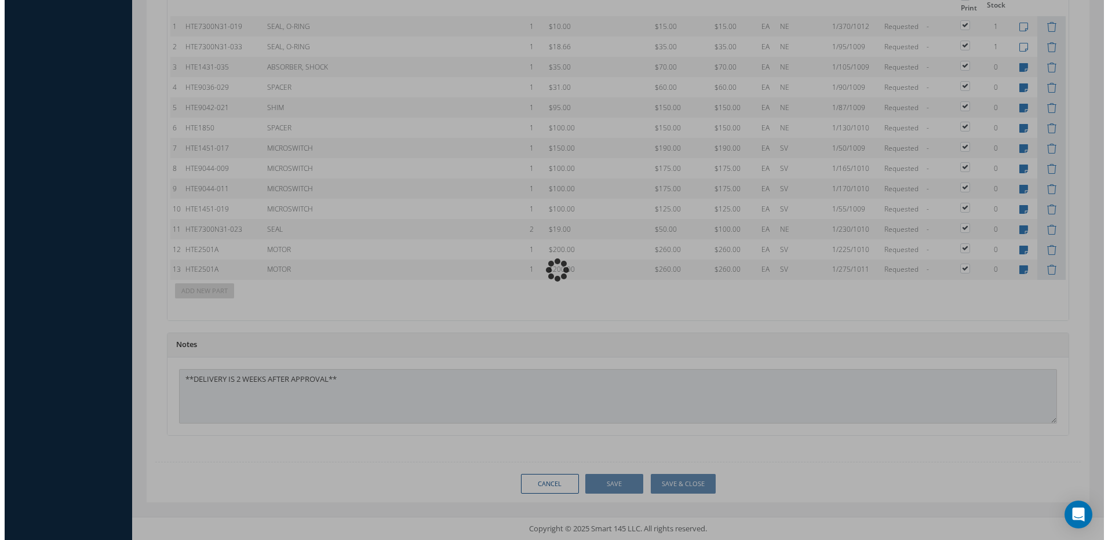
scroll to position [943, 0]
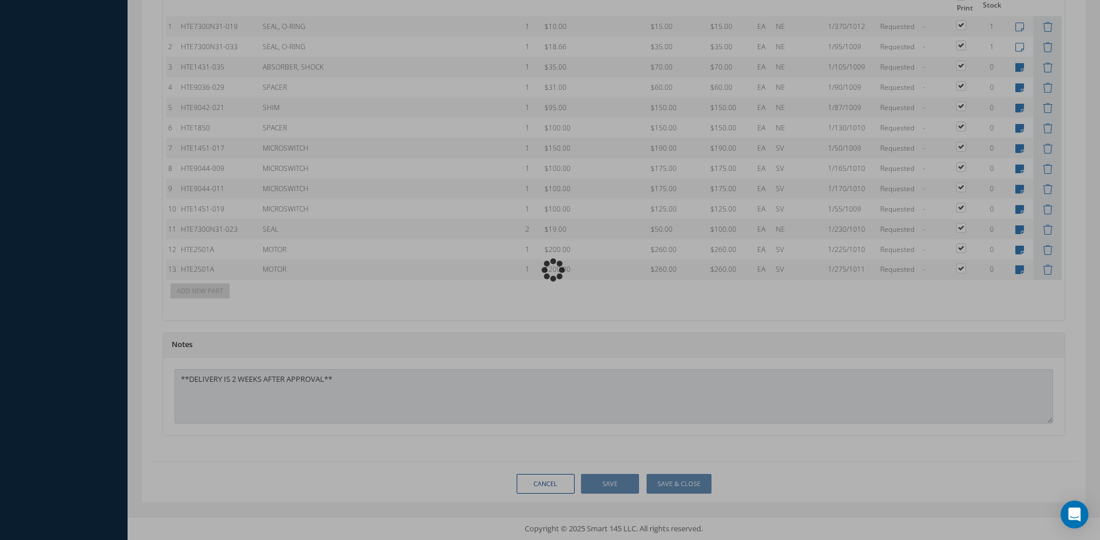
type input "EATON AEROSPACE"
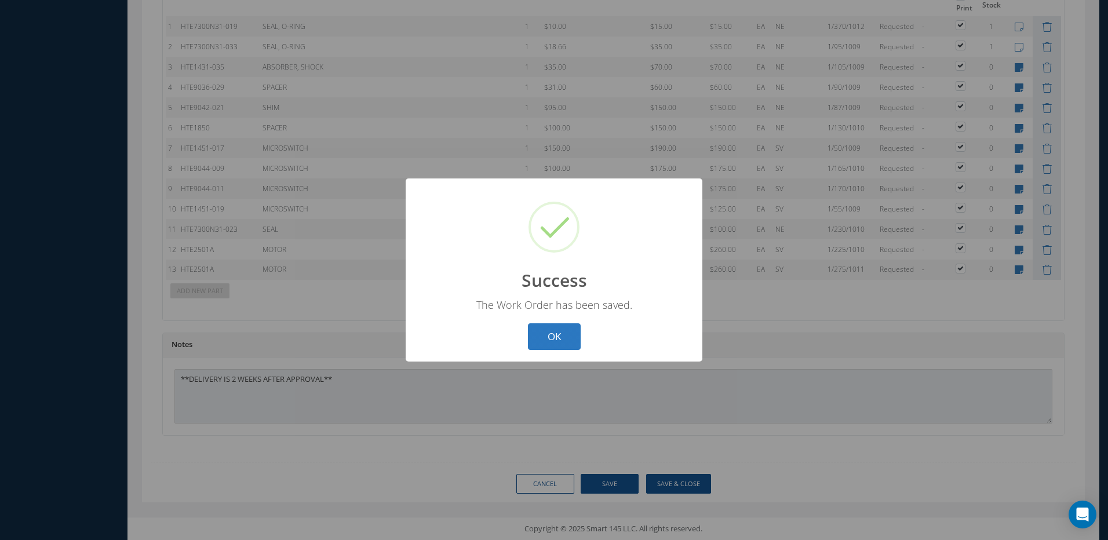
click at [558, 336] on button "OK" at bounding box center [554, 336] width 53 height 27
select select "25"
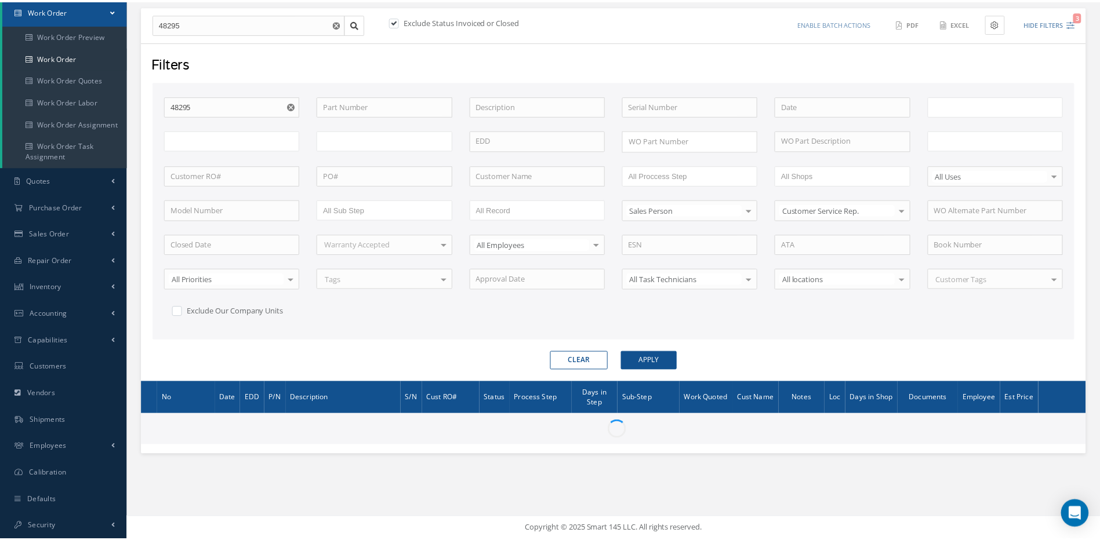
scroll to position [118, 0]
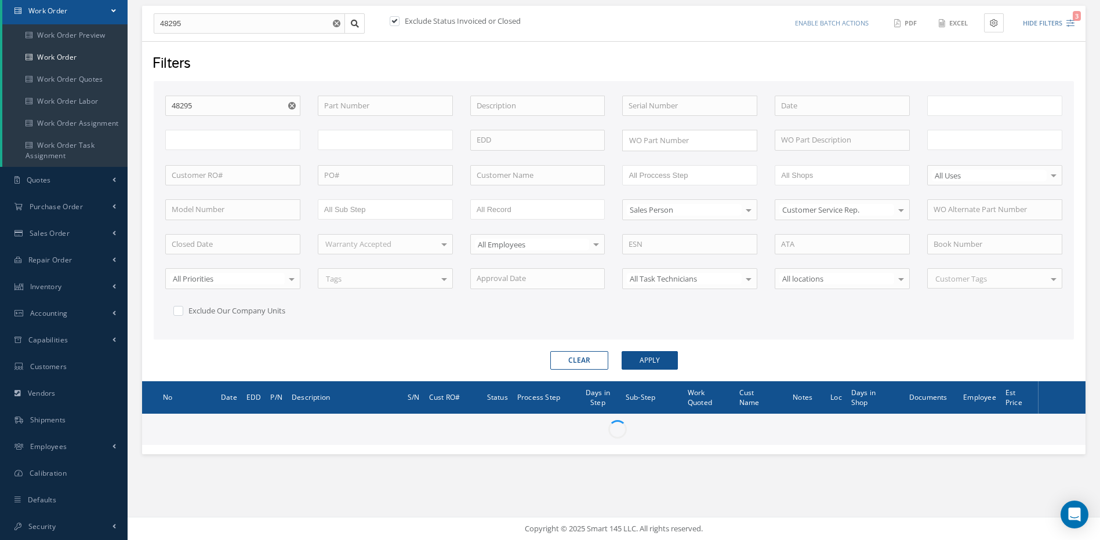
type input "All Work Request"
type input "All Work Performed"
type input "All Status"
type input "WO Part Status"
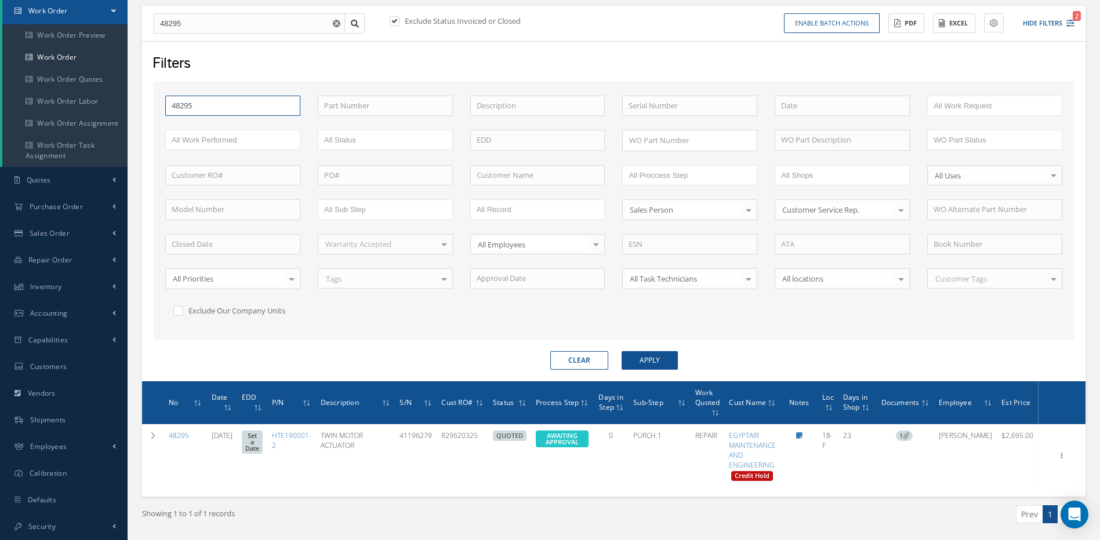
drag, startPoint x: 203, startPoint y: 108, endPoint x: 152, endPoint y: 104, distance: 51.1
click at [152, 104] on div "Filters WO Number 48295 Part Number Description Serial Number - BENCH CHECK CAL…" at bounding box center [613, 211] width 943 height 340
type input "4"
type input "47"
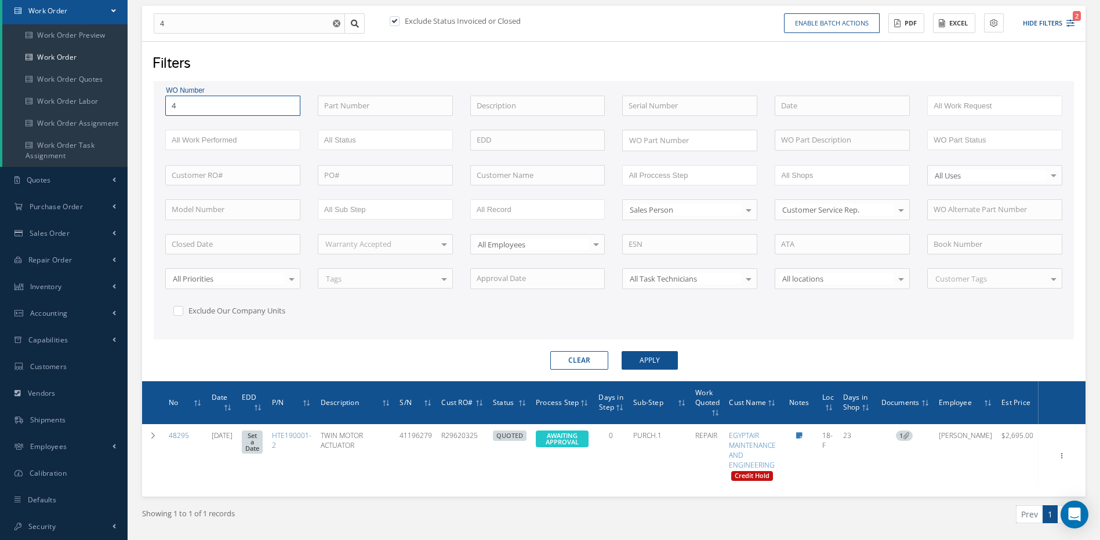
type input "47"
type input "475"
type input "4752"
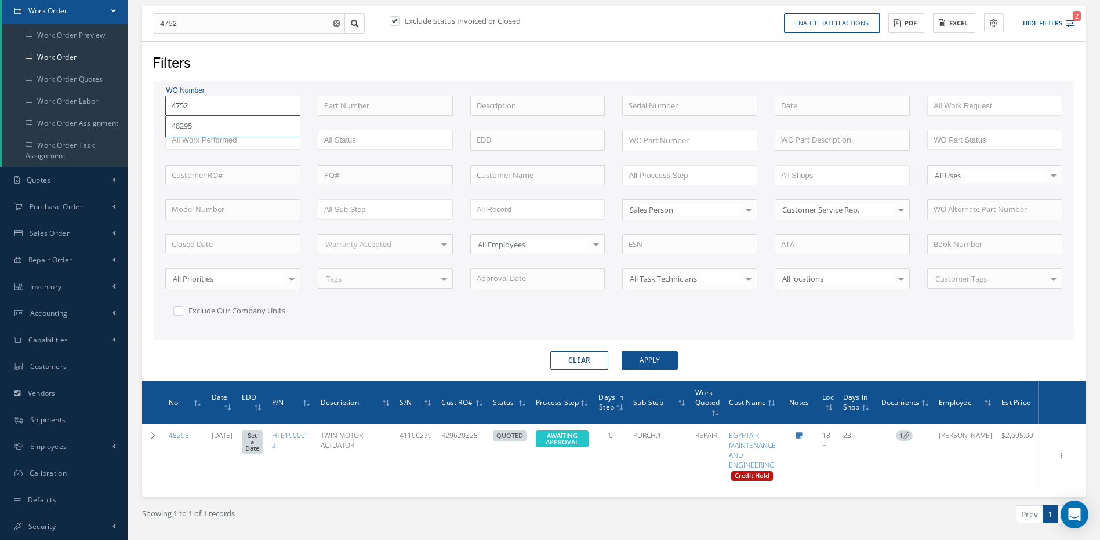
type input "47525"
click at [621, 351] on button "Apply" at bounding box center [649, 360] width 56 height 19
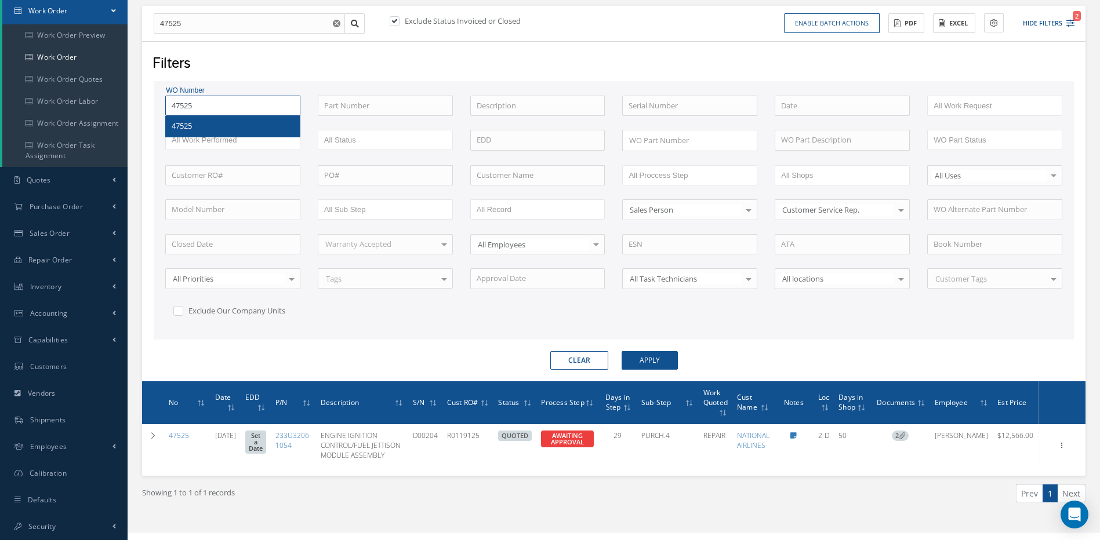
type input "4752"
type input "475"
type input "47"
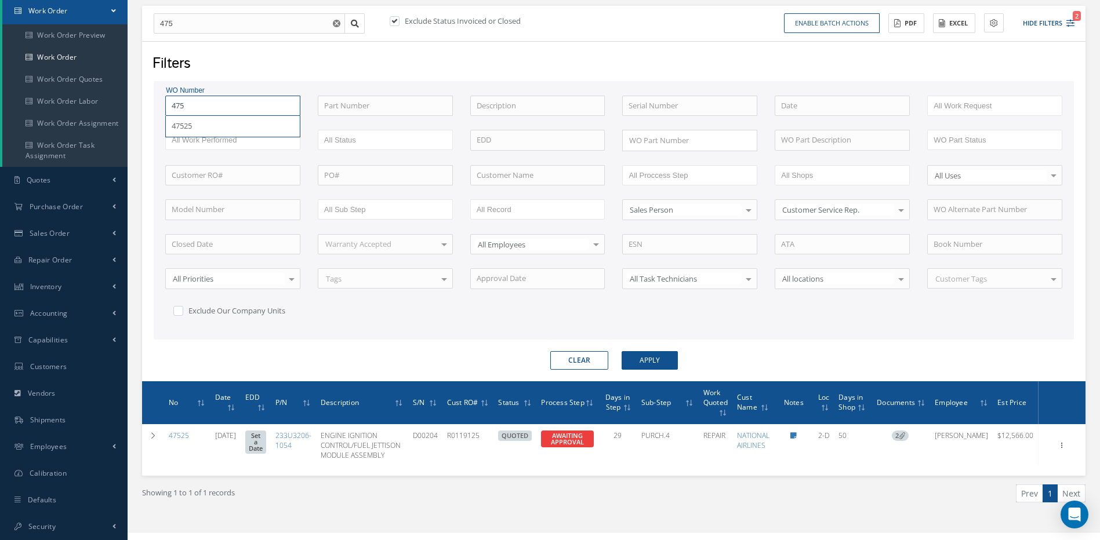
type input "47"
type input "479"
type input "4792"
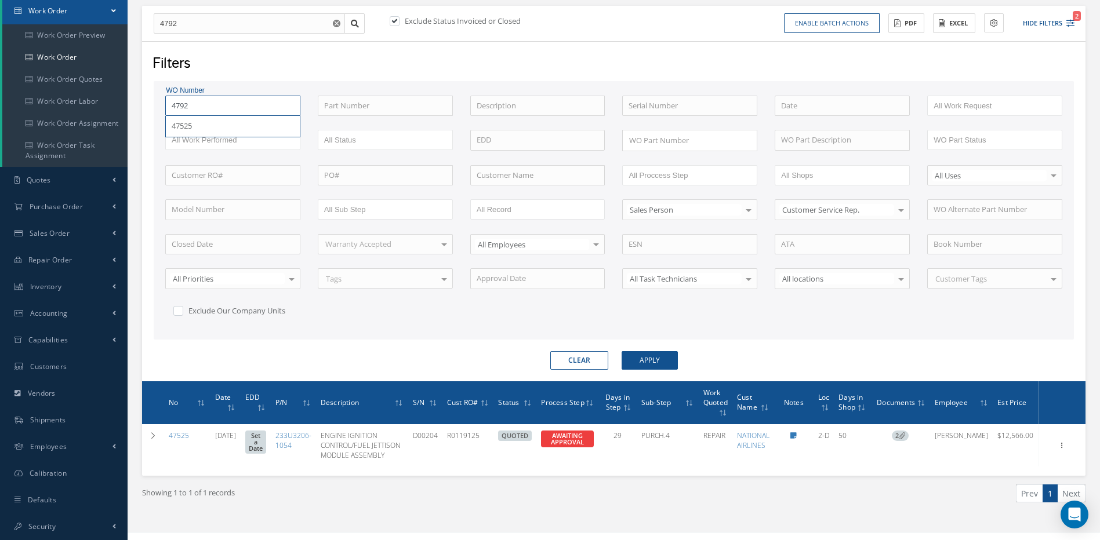
type input "47925"
click at [621, 351] on button "Apply" at bounding box center [649, 360] width 56 height 19
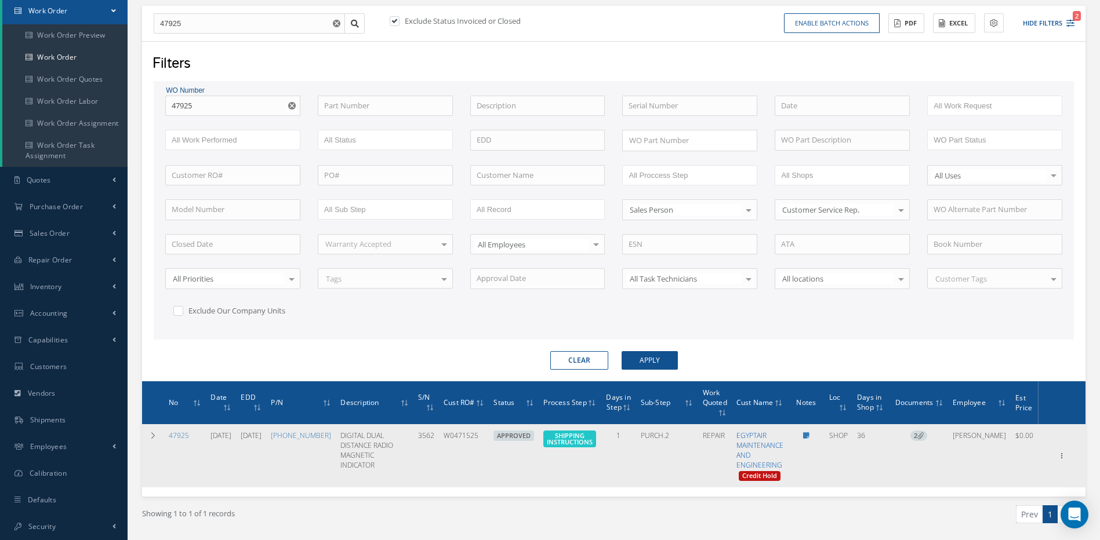
click at [772, 431] on link "EGYPTAIR MAINTENANCE AND ENGINEERING" at bounding box center [759, 450] width 47 height 39
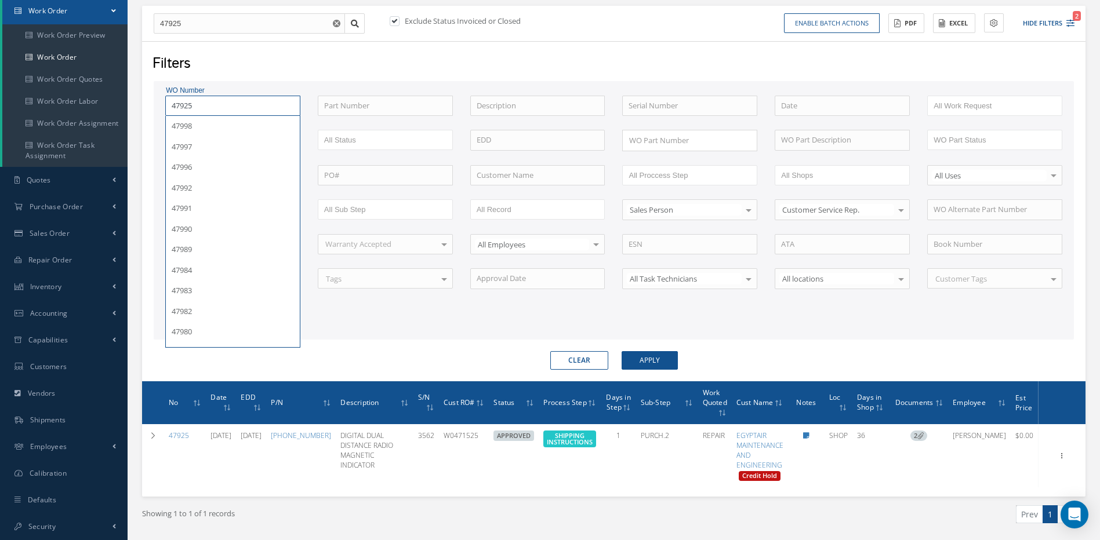
drag, startPoint x: 230, startPoint y: 105, endPoint x: 144, endPoint y: 96, distance: 86.3
click at [163, 103] on div "WO Number 47925 47998 47997 47996 47992 47991 47990 47989 47984 47983 47982 479…" at bounding box center [233, 106] width 152 height 21
type input "4"
type input "48"
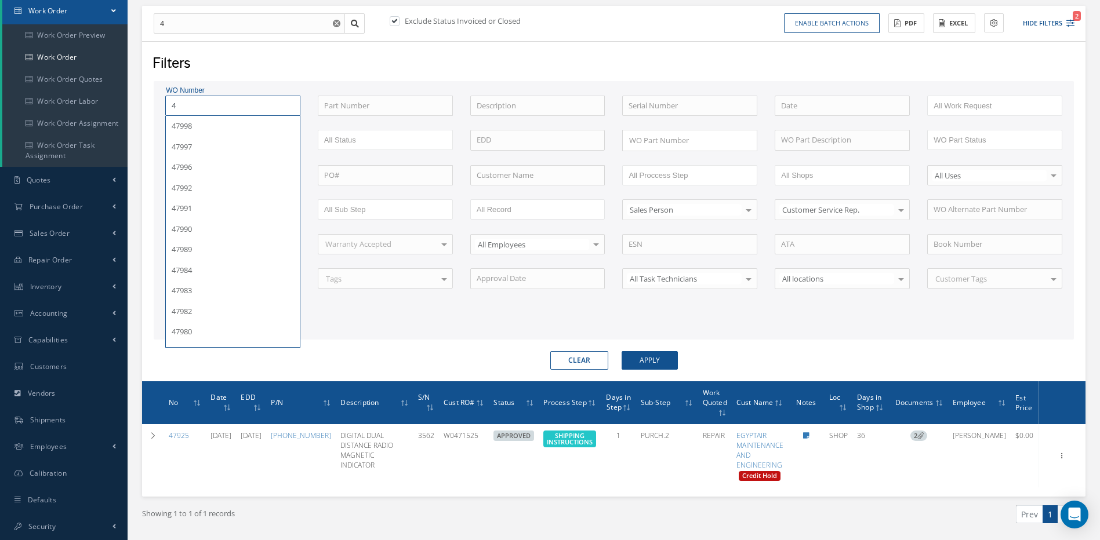
type input "48"
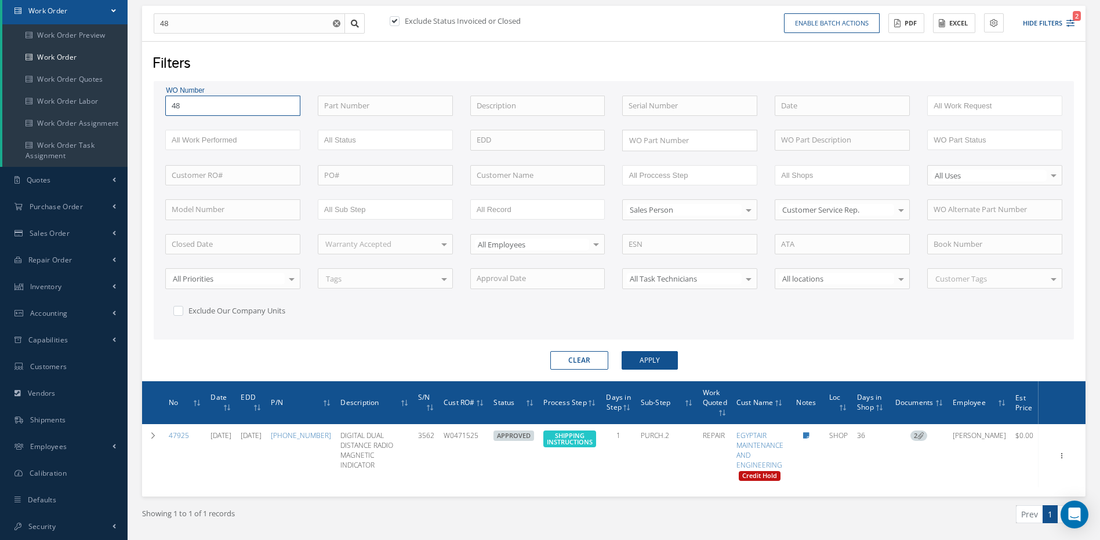
type input "484"
type input "4843"
type input "48438"
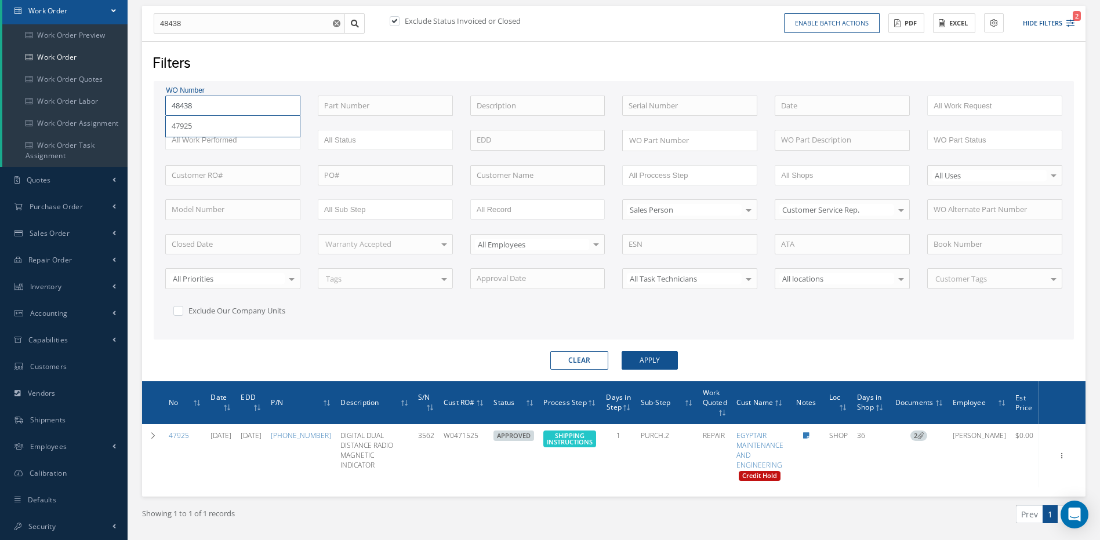
type input "48438"
click at [621, 351] on button "Apply" at bounding box center [649, 360] width 56 height 19
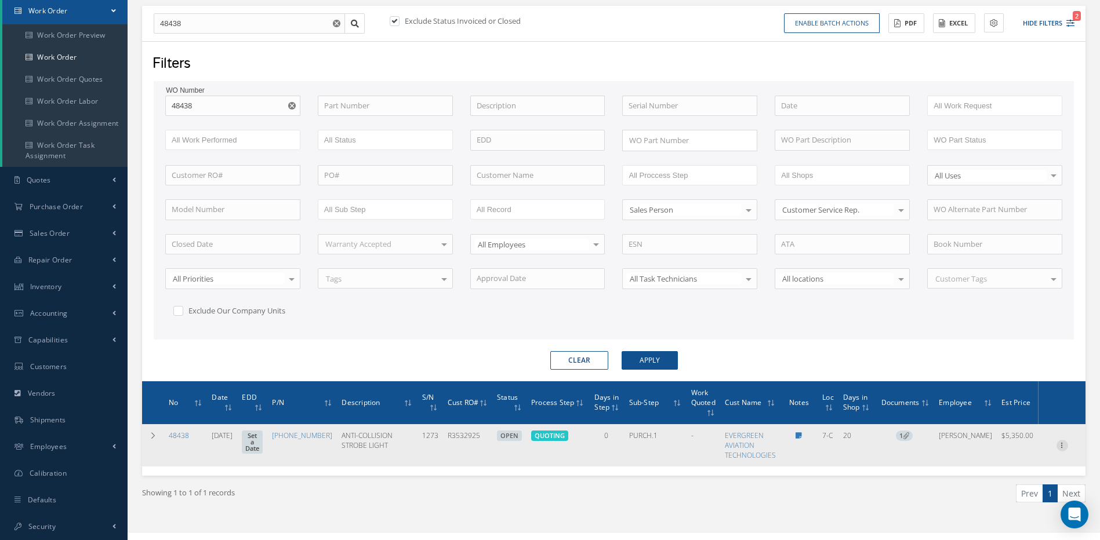
click at [1061, 444] on icon at bounding box center [1062, 444] width 12 height 9
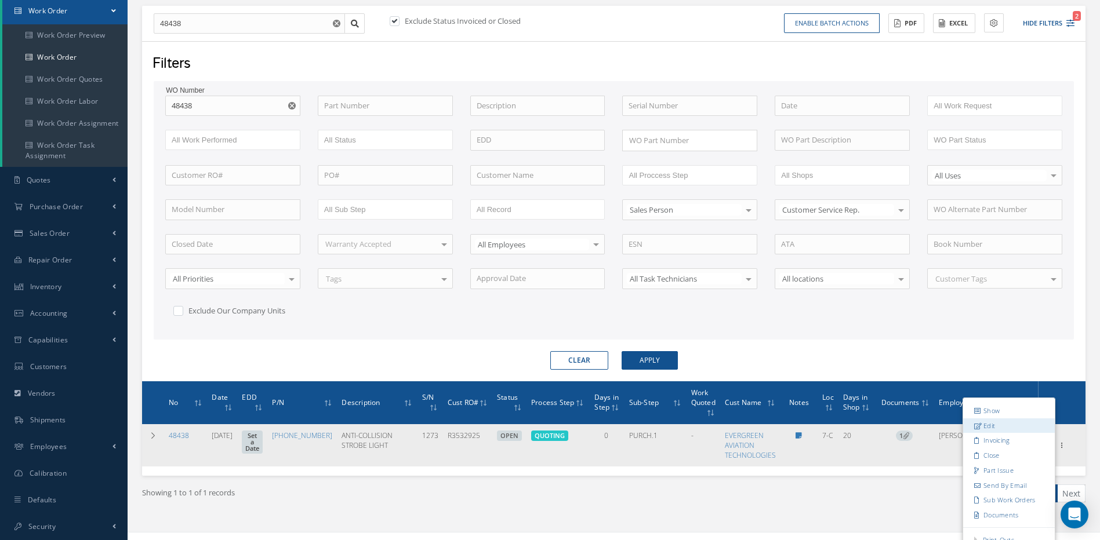
click at [987, 427] on link "Edit" at bounding box center [1009, 425] width 92 height 15
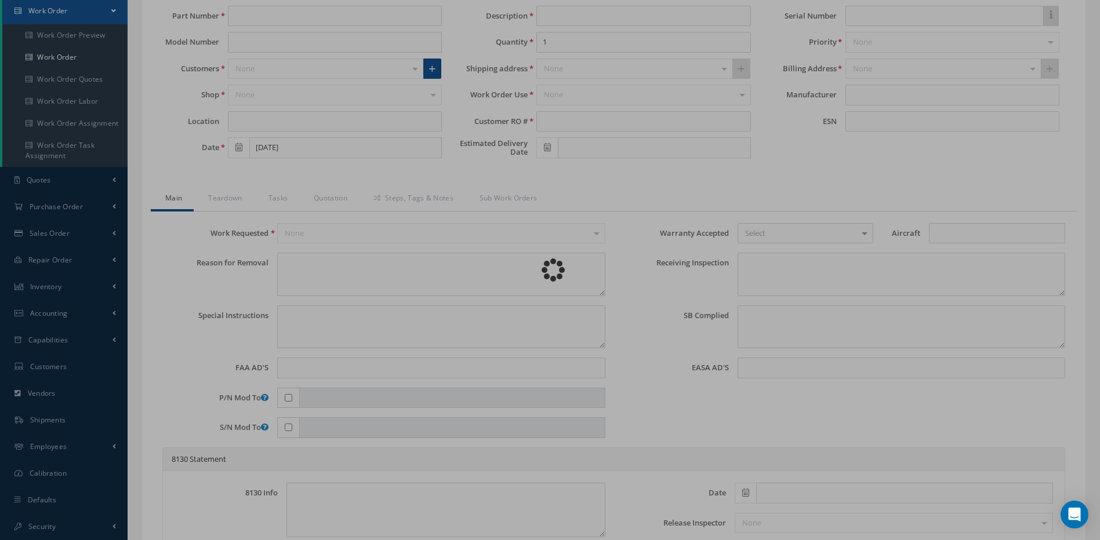
type input "30-2335-3"
type input "7-C"
type input "08/07/2025"
type input "ANTI-COLLISION STROBE LIGHT"
type input "R3532925"
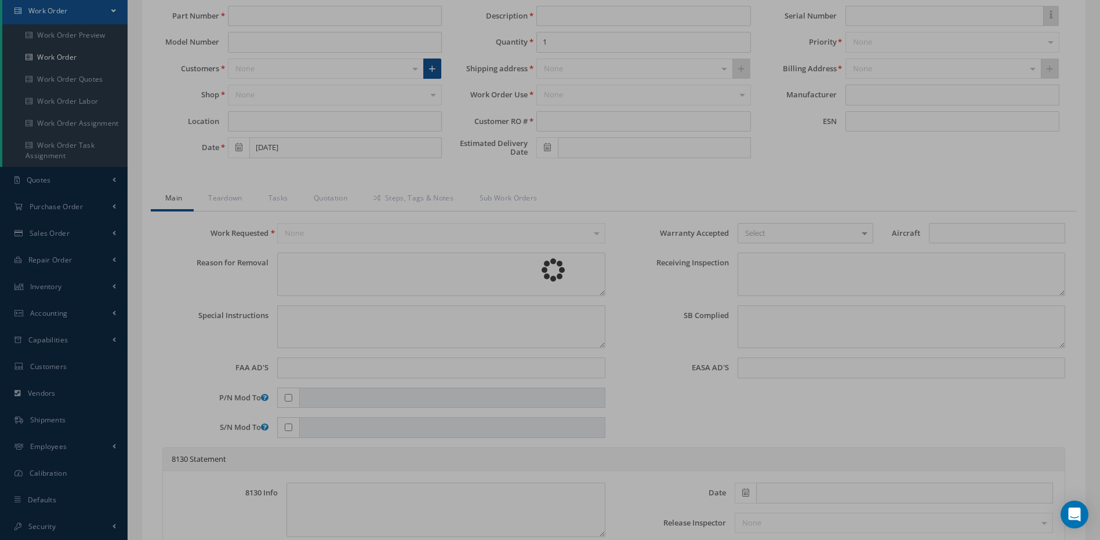
type input "1273"
type textarea "LOWER ANTI-COLLISION LIGHT INOP. GLASS BROKEN."
type textarea "PLEASE SEE R.O. FOR DETAILS"
type textarea "NO VISUAL DAMAGE"
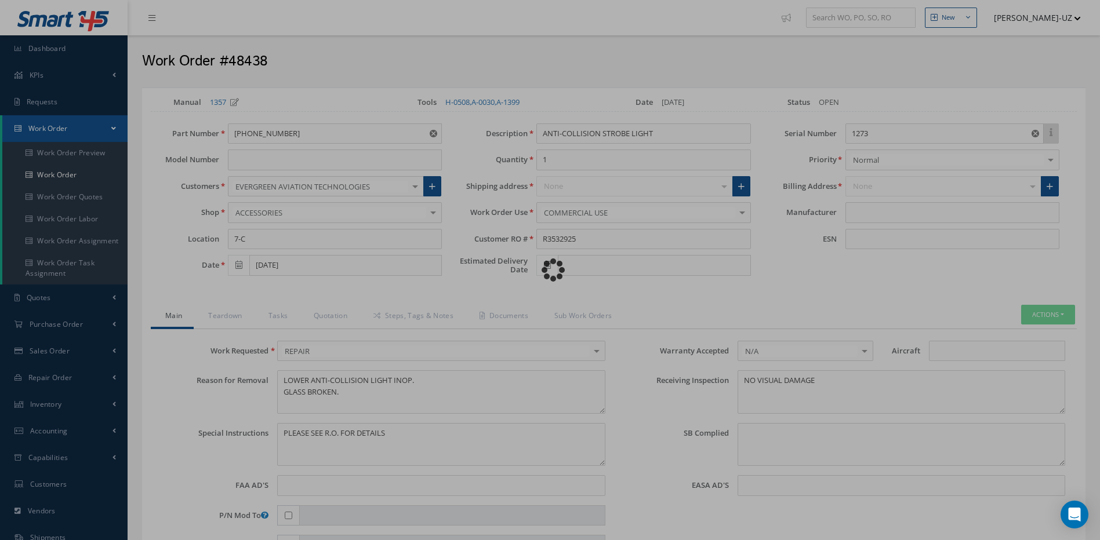
type input "HONEYWELL"
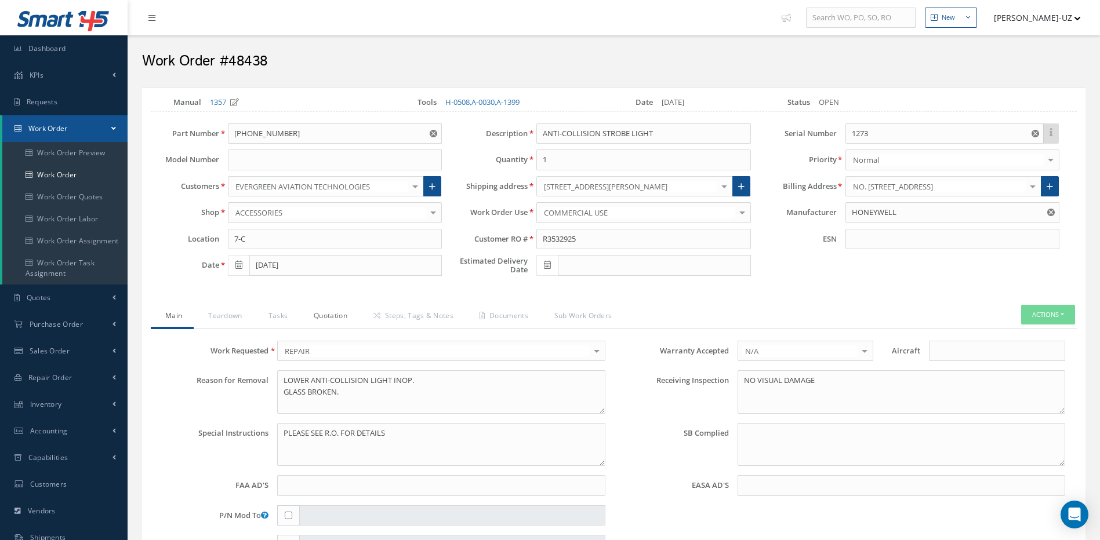
click at [334, 315] on link "Quotation" at bounding box center [329, 317] width 60 height 24
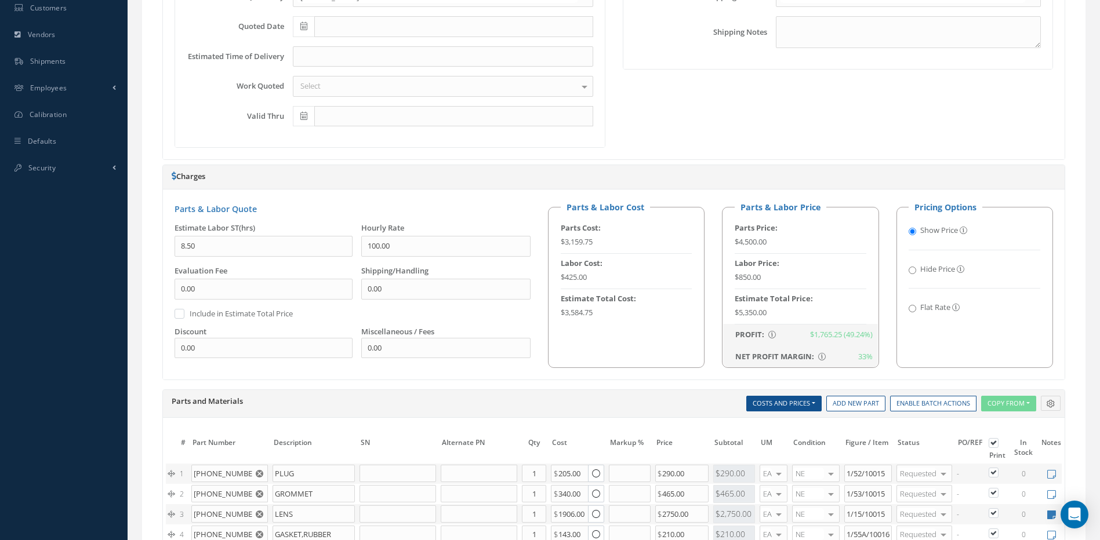
scroll to position [231, 0]
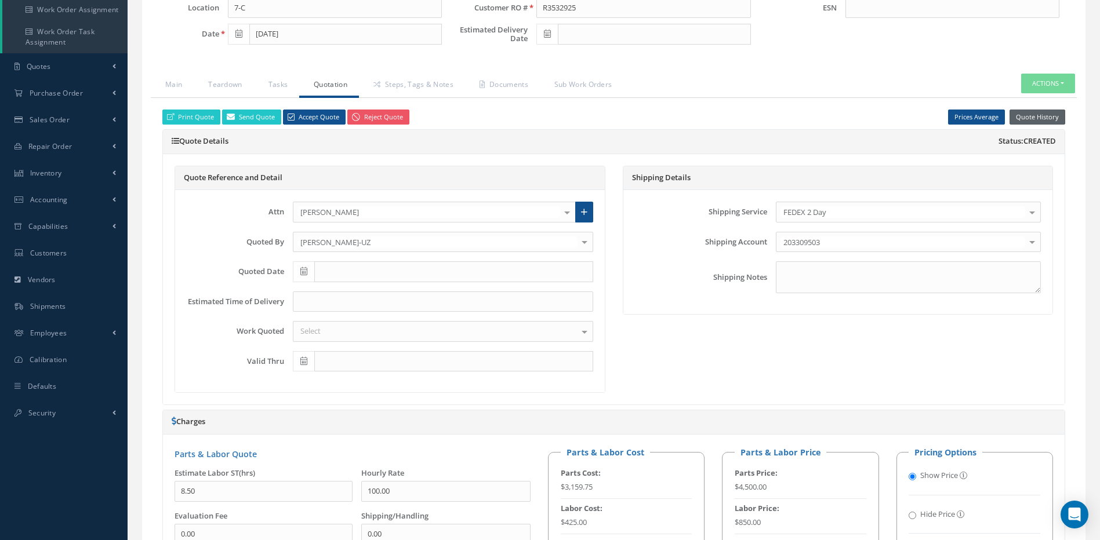
click at [1039, 115] on button "Quote History" at bounding box center [1037, 118] width 56 height 16
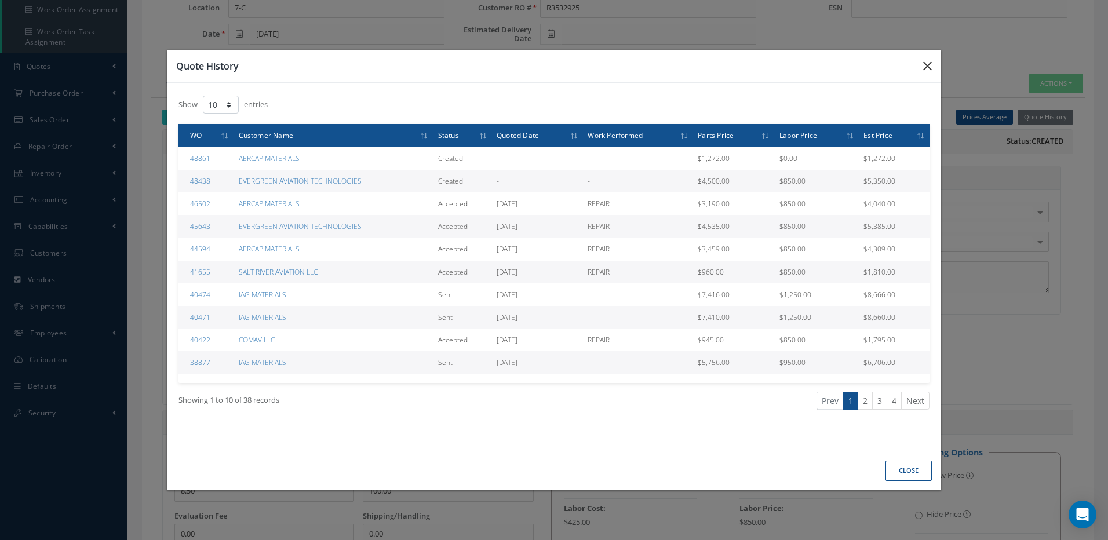
click at [933, 68] on button "button" at bounding box center [927, 66] width 27 height 32
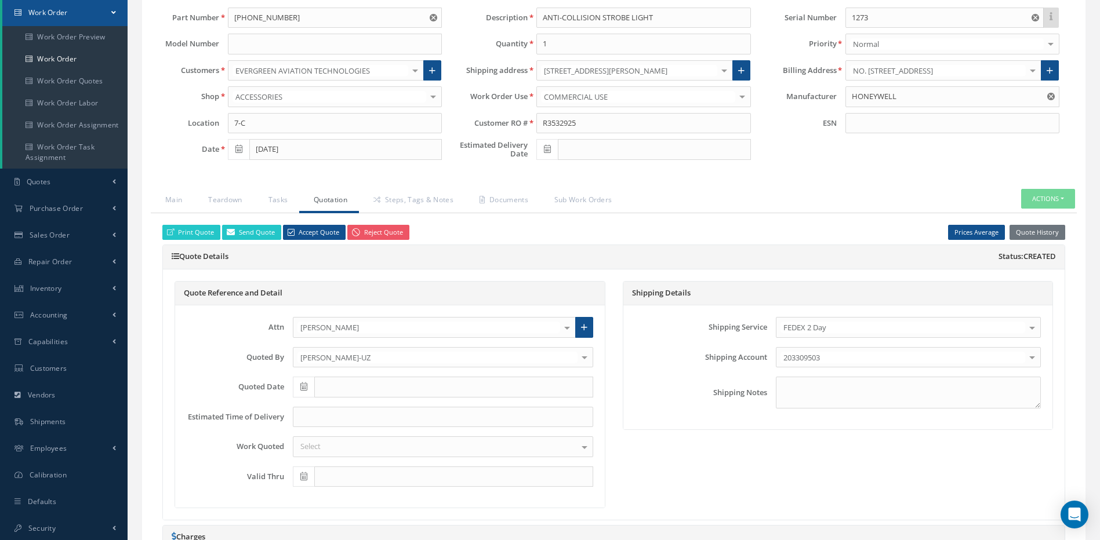
scroll to position [58, 0]
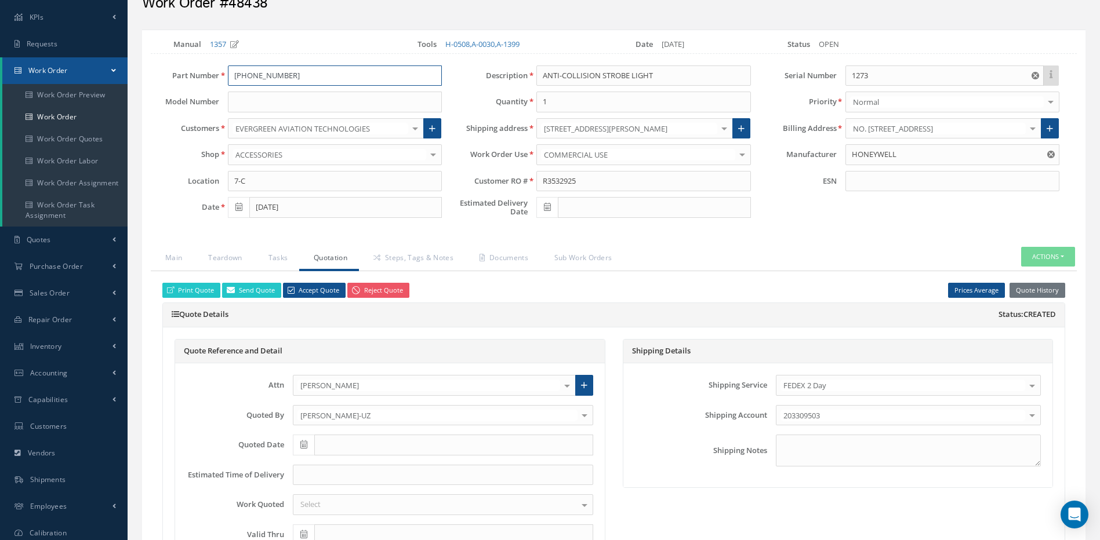
drag, startPoint x: 274, startPoint y: 74, endPoint x: 225, endPoint y: 77, distance: 48.8
click at [225, 77] on div "30-2335-3 30-2335-3" at bounding box center [334, 76] width 231 height 21
click at [472, 297] on div "Print Quote Send Quote Accept Quote Reject Quote Prices Average Parts Price Lab…" at bounding box center [614, 291] width 920 height 16
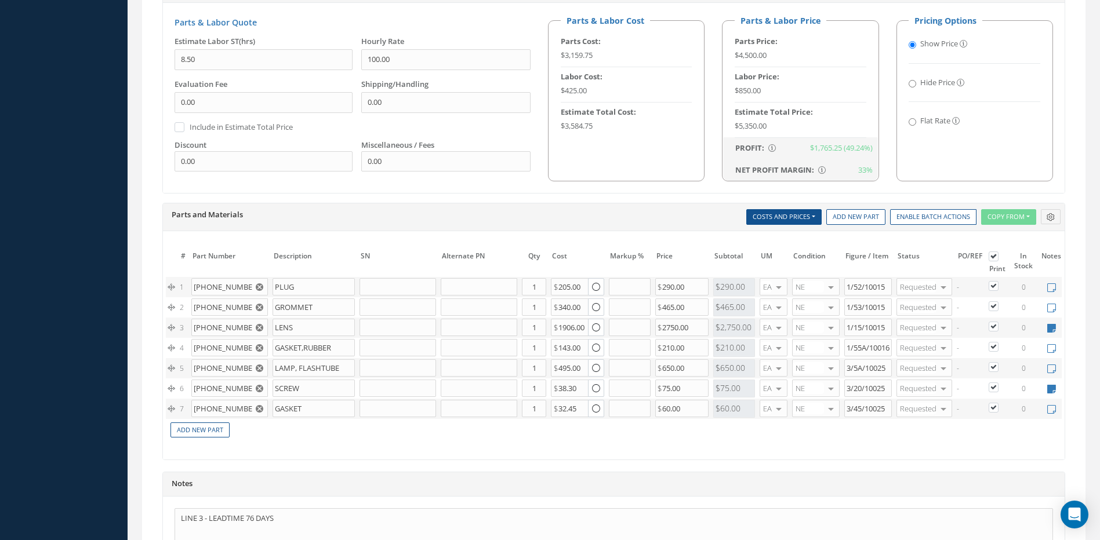
scroll to position [696, 0]
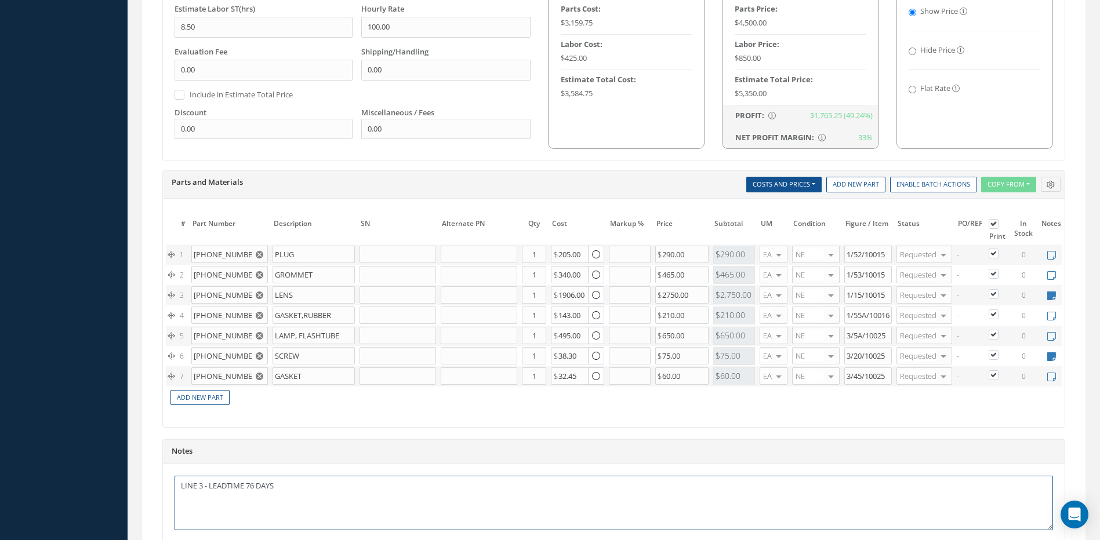
drag, startPoint x: 287, startPoint y: 495, endPoint x: 173, endPoint y: 492, distance: 113.7
click at [173, 492] on div "LINE 3 - LEADTIME 76 DAYS" at bounding box center [613, 503] width 901 height 78
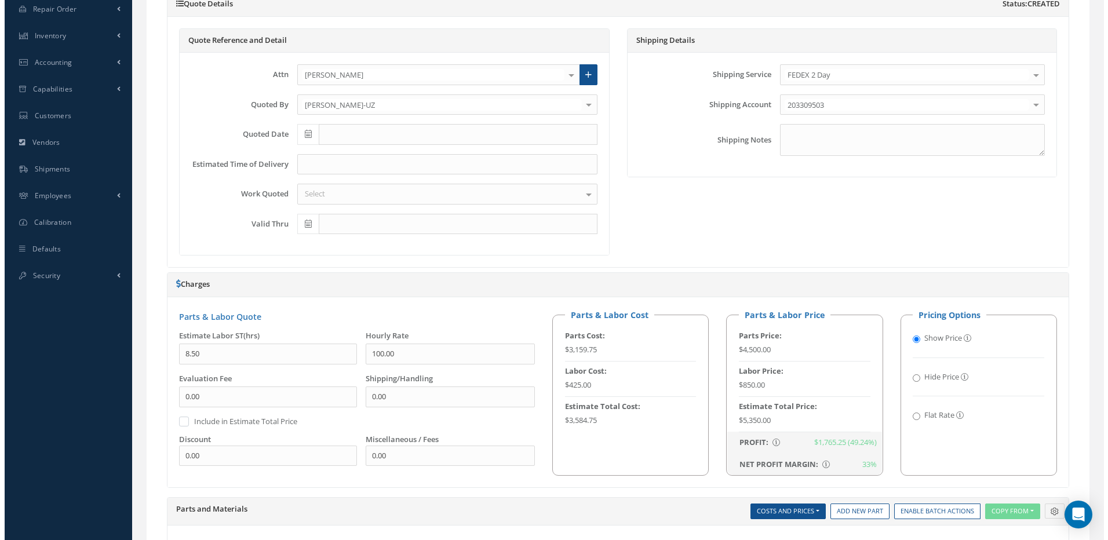
scroll to position [232, 0]
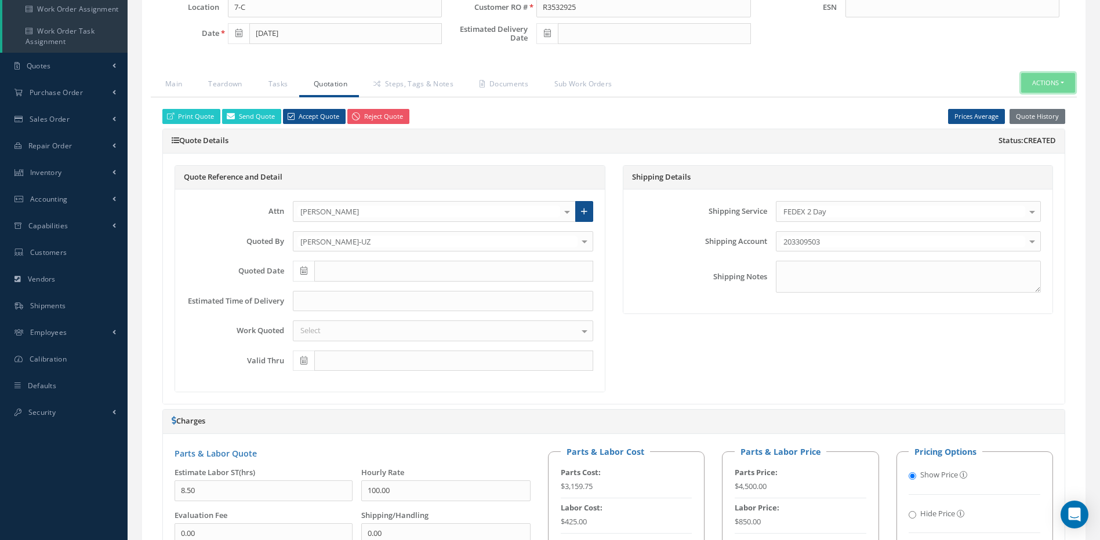
click at [1045, 82] on button "Actions" at bounding box center [1048, 83] width 54 height 20
click at [1032, 150] on link "Standard Write Ups" at bounding box center [1030, 149] width 93 height 16
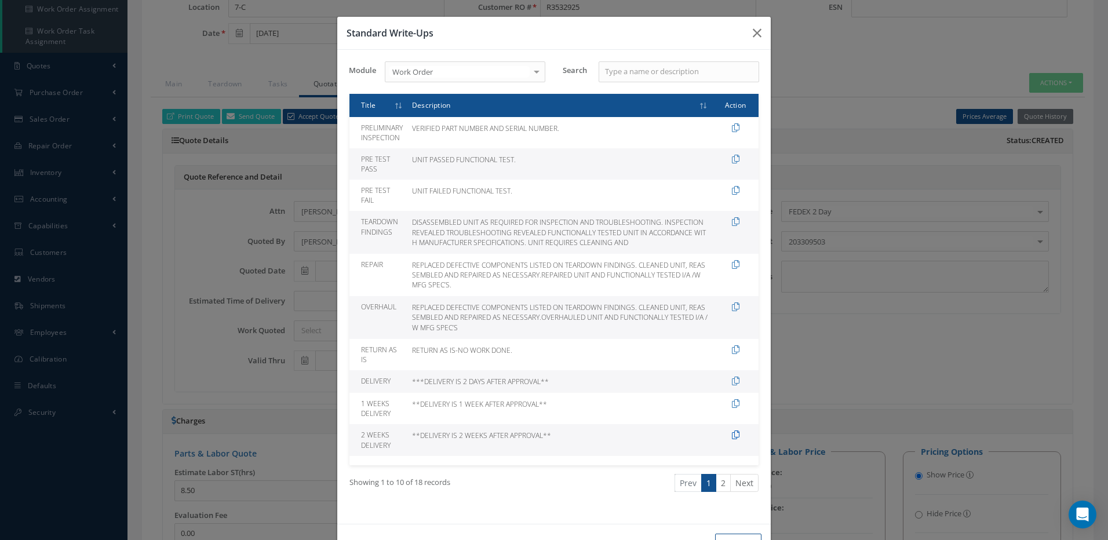
click at [732, 435] on icon at bounding box center [736, 435] width 8 height 9
type textarea "**DELIVERY IS 2 WEEKS AFTER APPROVAL**"
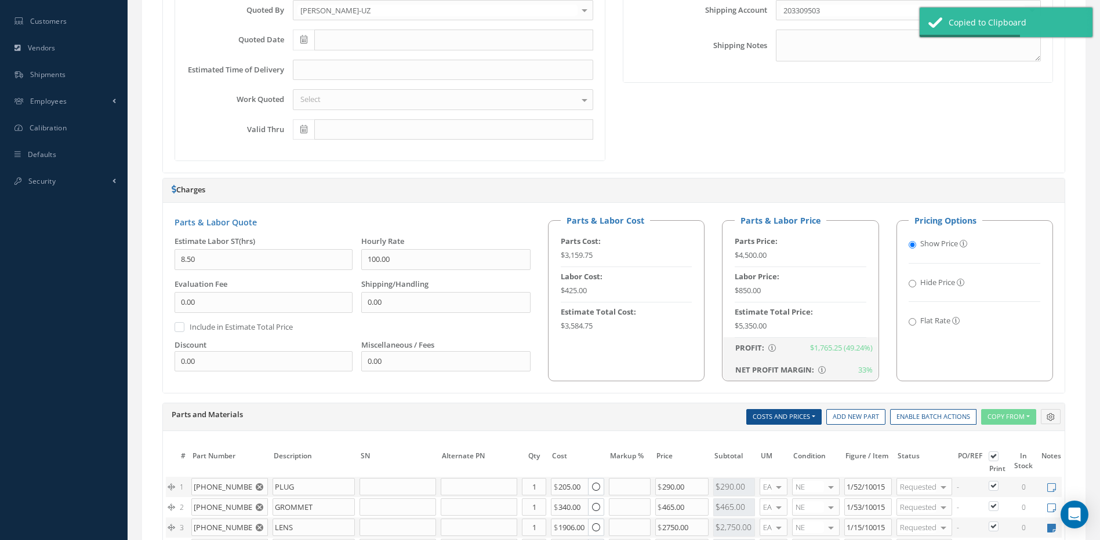
scroll to position [231, 0]
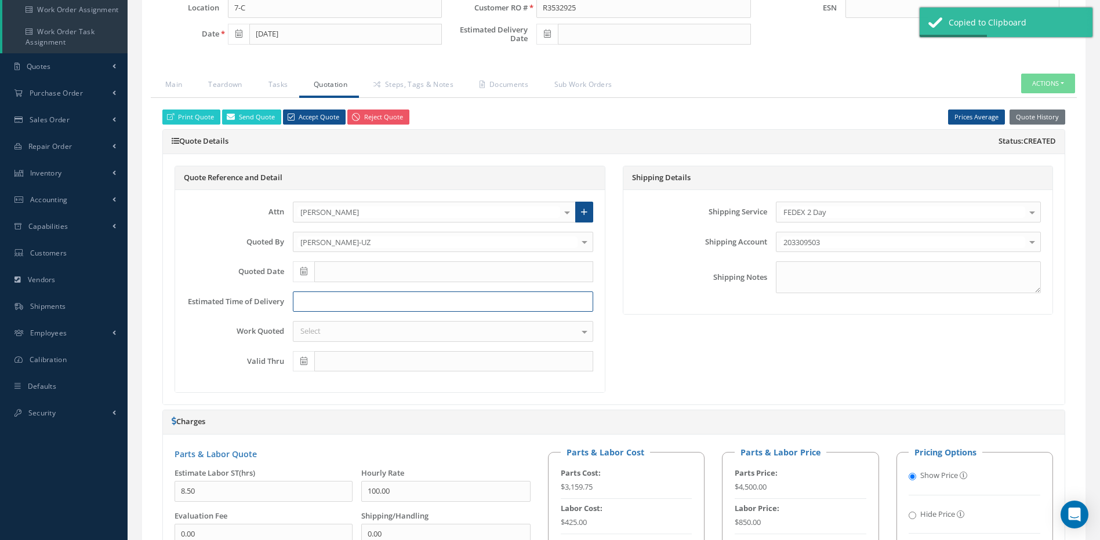
click at [320, 301] on input at bounding box center [443, 302] width 300 height 21
paste input "**DELIVERY IS 2 WEEKS AFTER APPROVAL**"
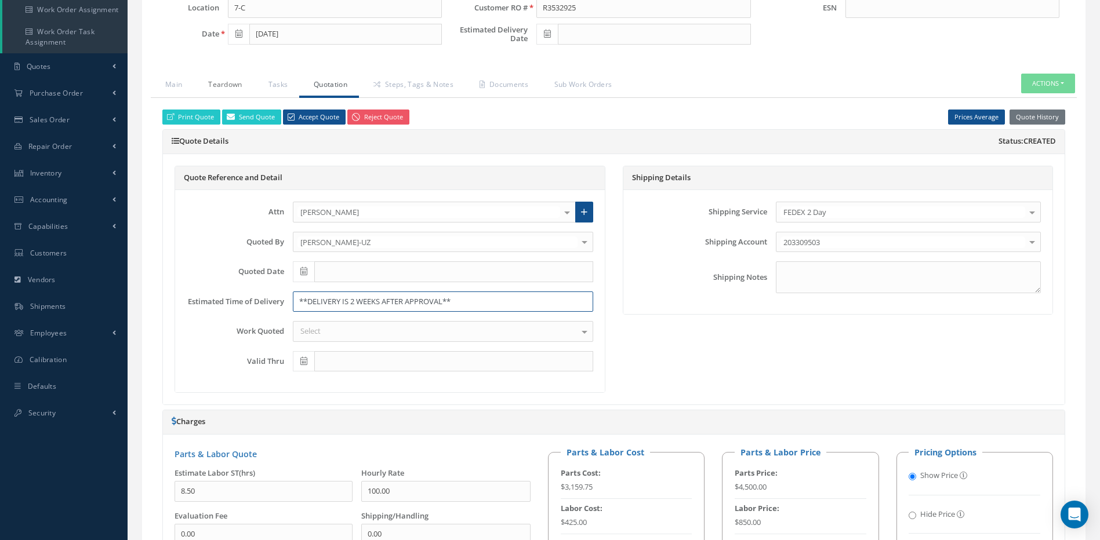
type input "**DELIVERY IS 2 WEEKS AFTER APPROVAL**"
click at [214, 82] on link "Teardown" at bounding box center [224, 86] width 60 height 24
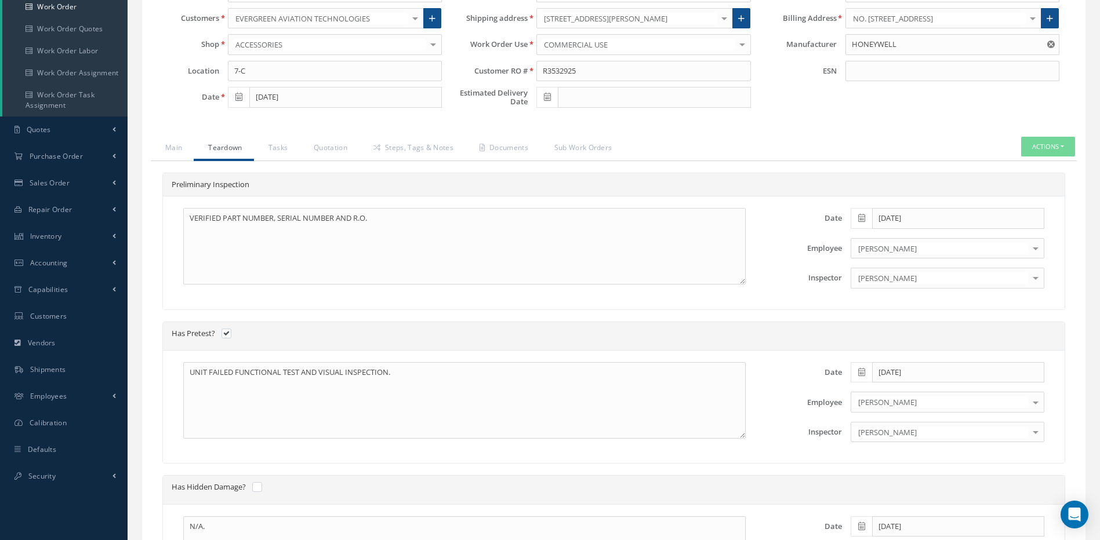
scroll to position [173, 0]
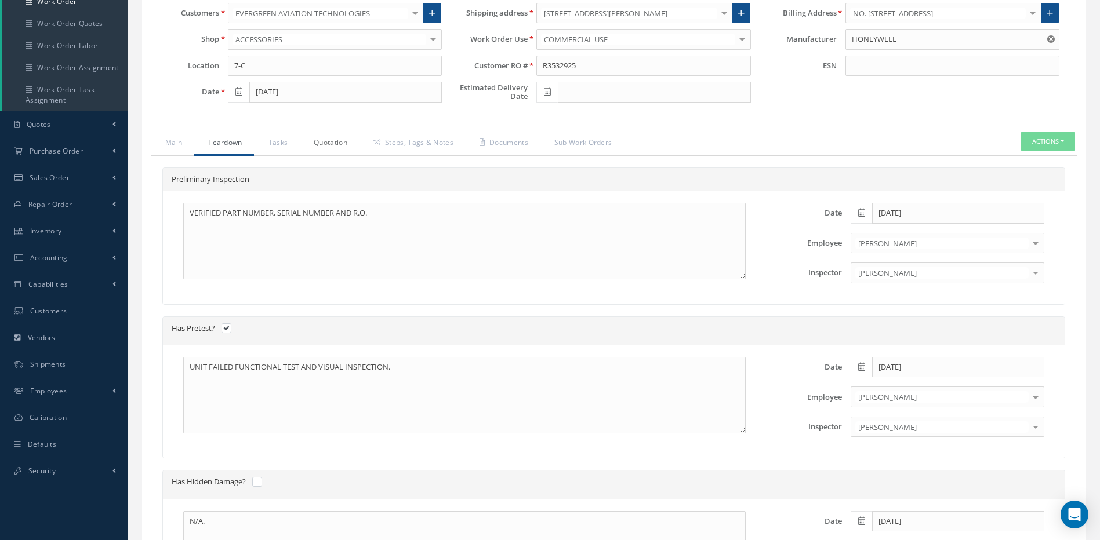
click at [328, 146] on link "Quotation" at bounding box center [329, 144] width 60 height 24
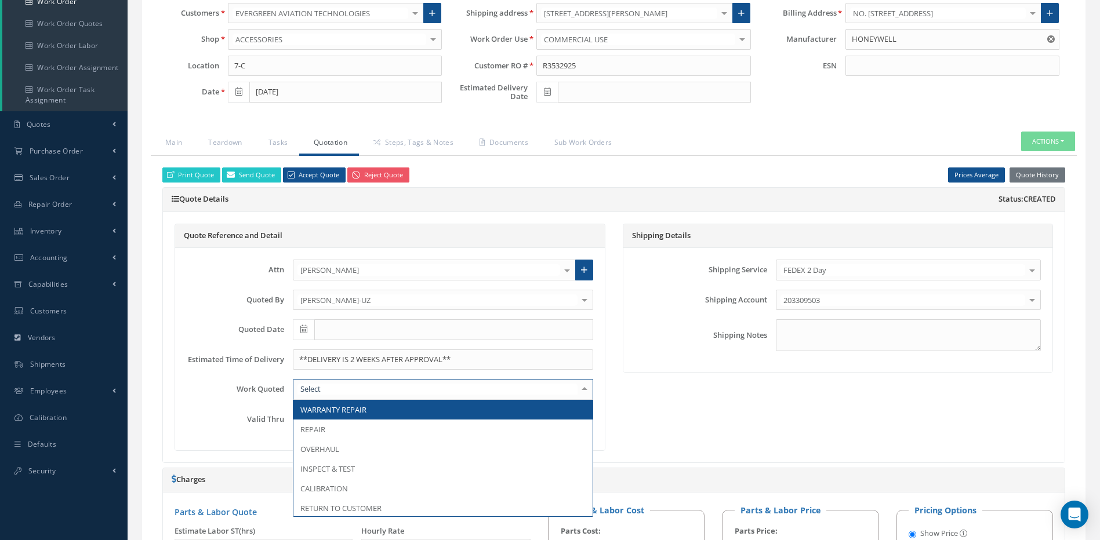
type input "e"
type input "RE"
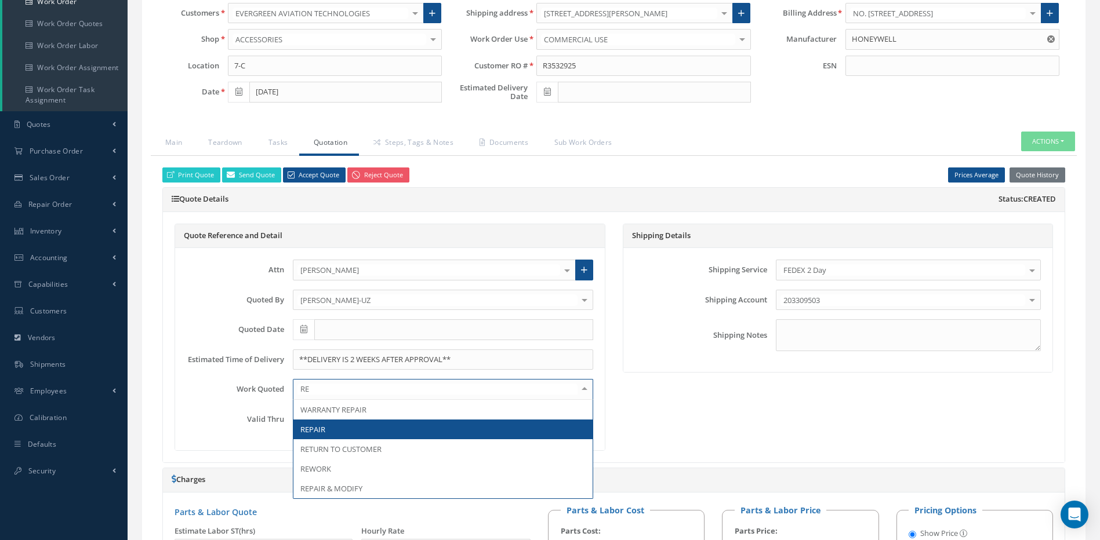
click at [316, 426] on span "REPAIR" at bounding box center [312, 429] width 25 height 10
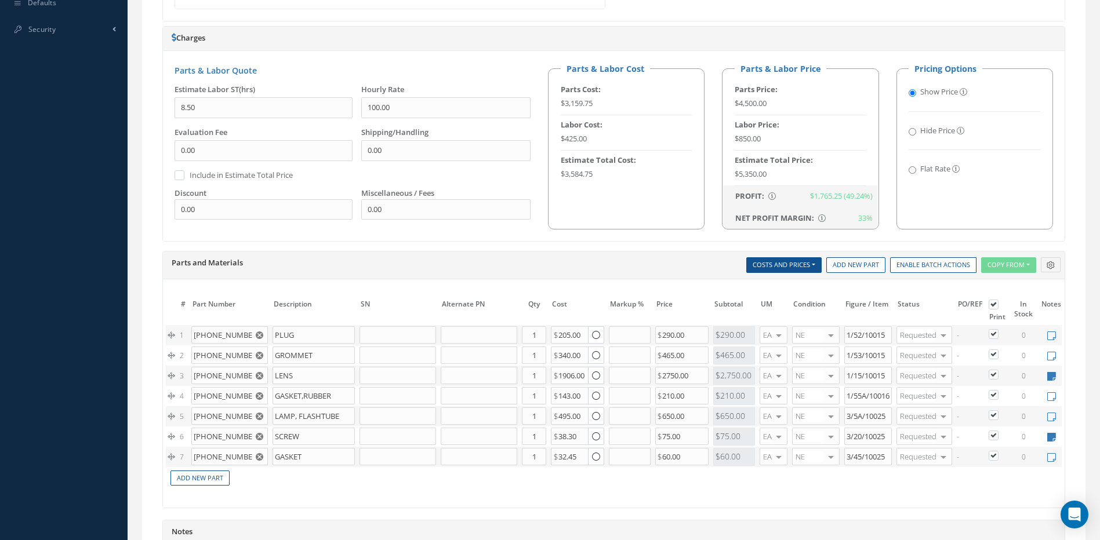
scroll to position [811, 0]
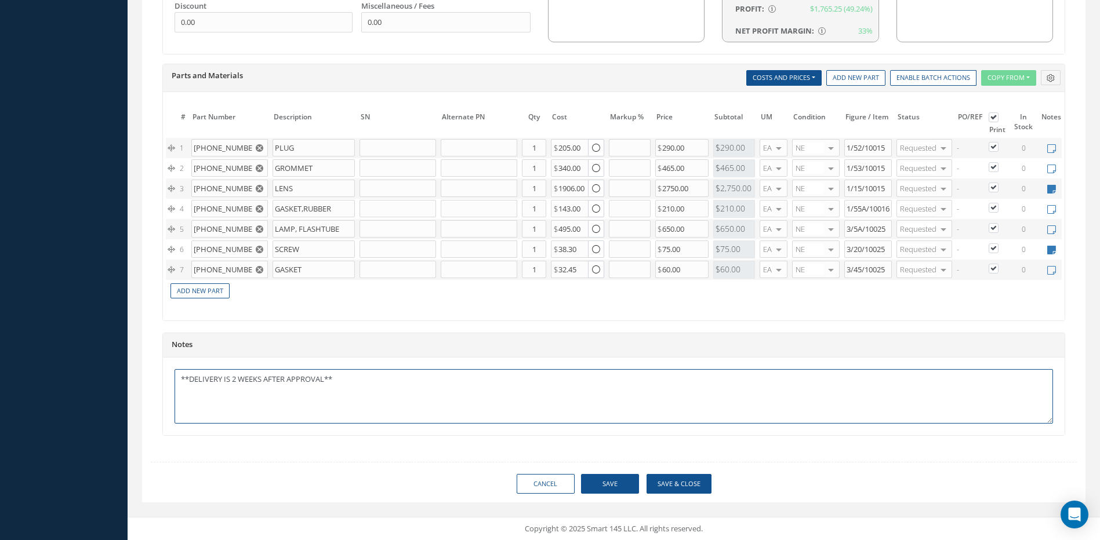
click at [380, 383] on textarea "**DELIVERY IS 2 WEEKS AFTER APPROVAL**" at bounding box center [613, 396] width 878 height 54
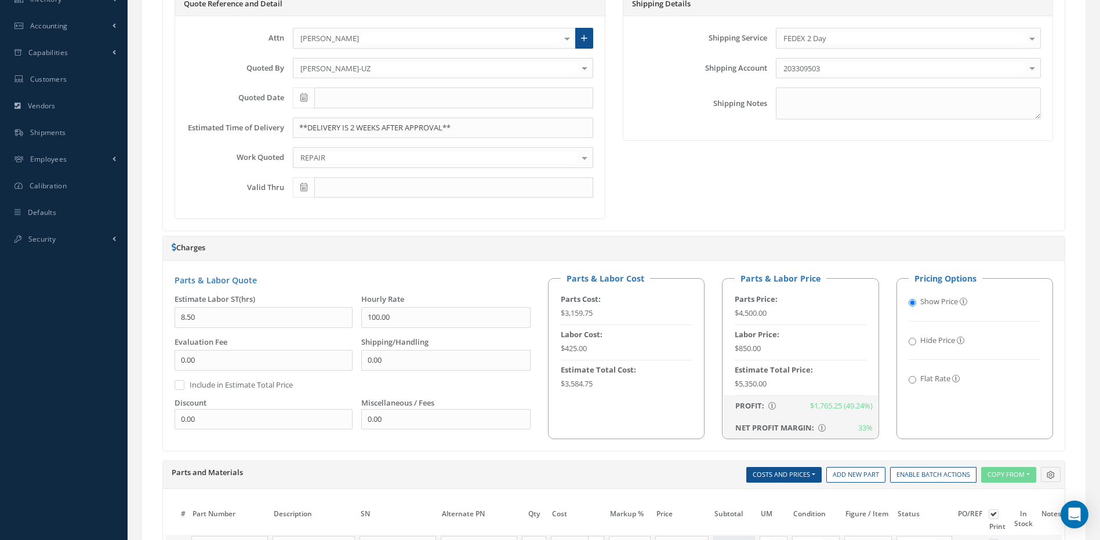
scroll to position [0, 0]
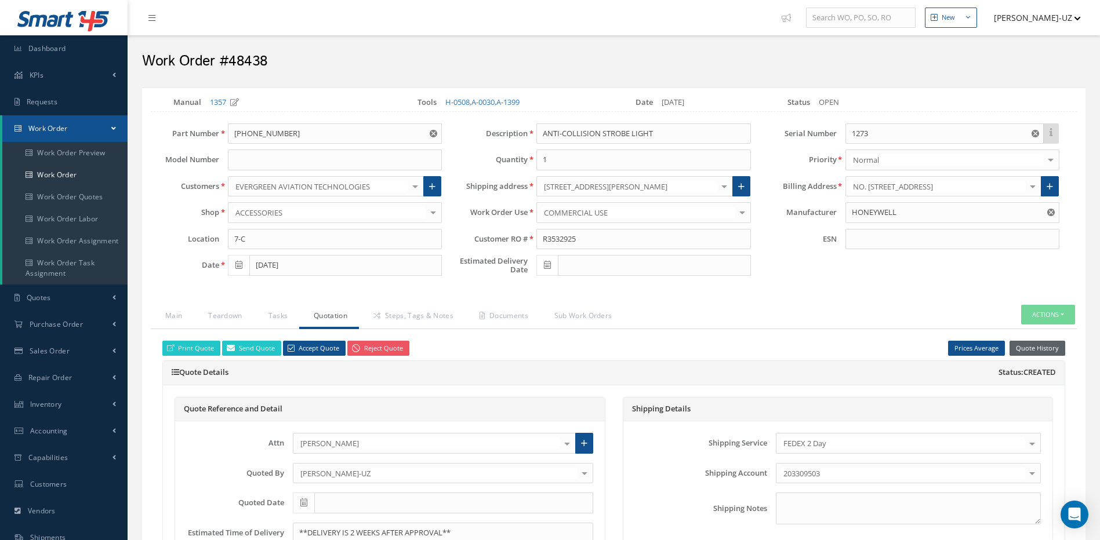
click at [1056, 343] on button "Quote History" at bounding box center [1037, 349] width 56 height 16
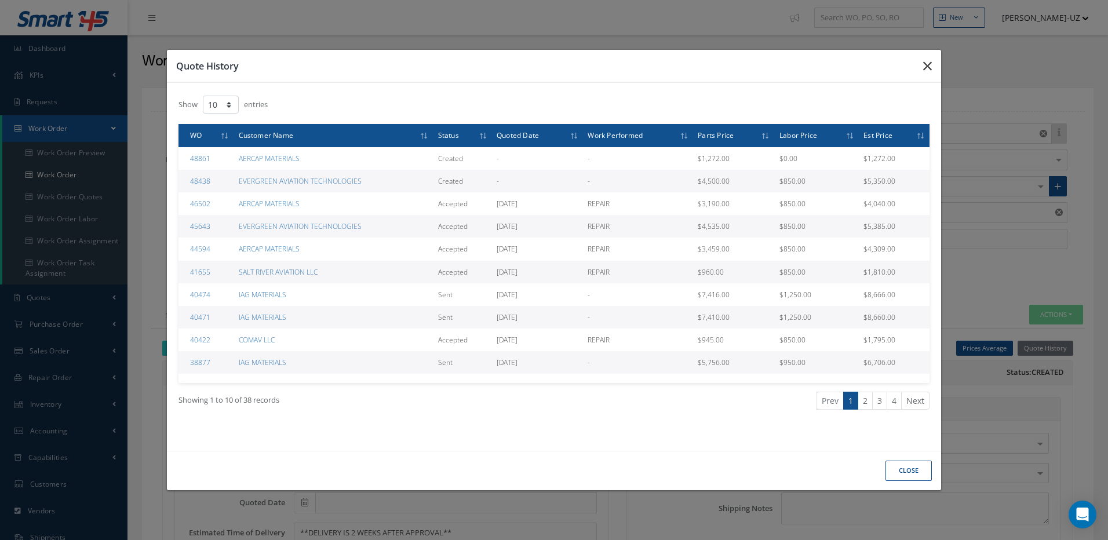
click at [931, 66] on icon "button" at bounding box center [927, 66] width 9 height 14
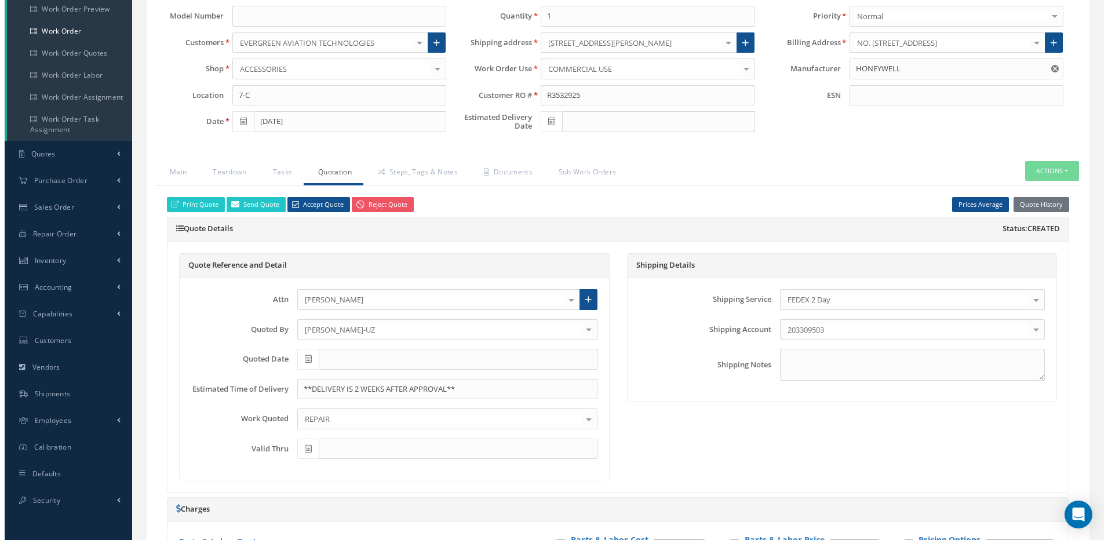
scroll to position [174, 0]
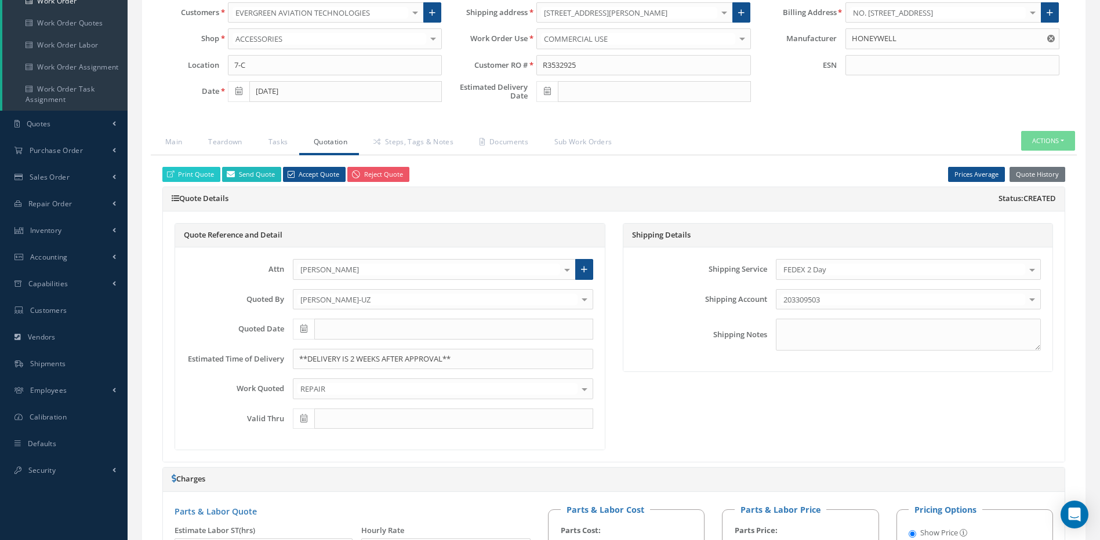
click at [250, 176] on link "Send Quote" at bounding box center [251, 175] width 59 height 16
type input "Quote for RO R3532925, WO 48438"
type textarea "Dear, Please find attached your Quote for RO R3532925. Please feel free to cont…"
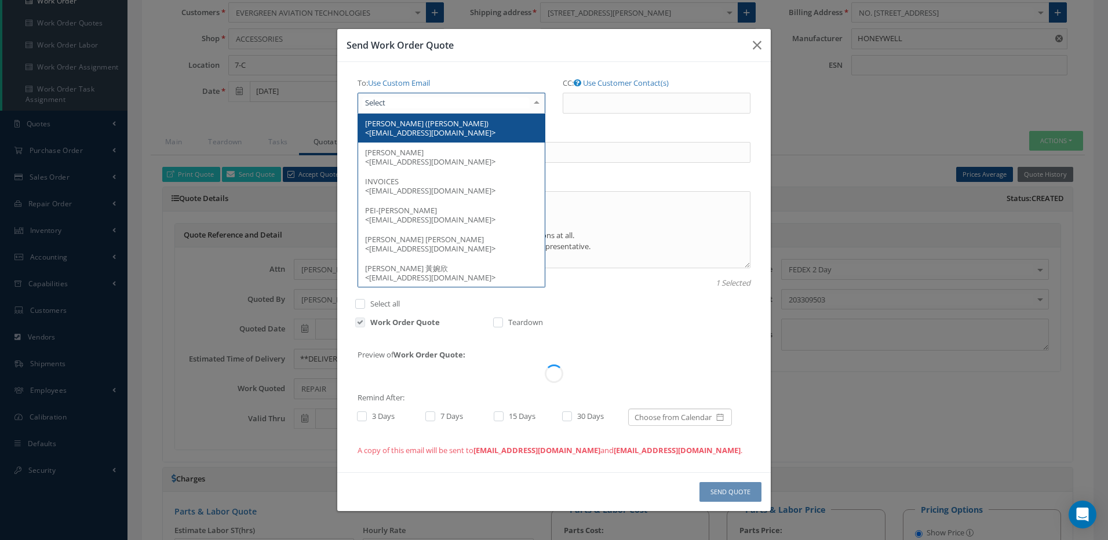
click at [439, 103] on div at bounding box center [452, 103] width 188 height 21
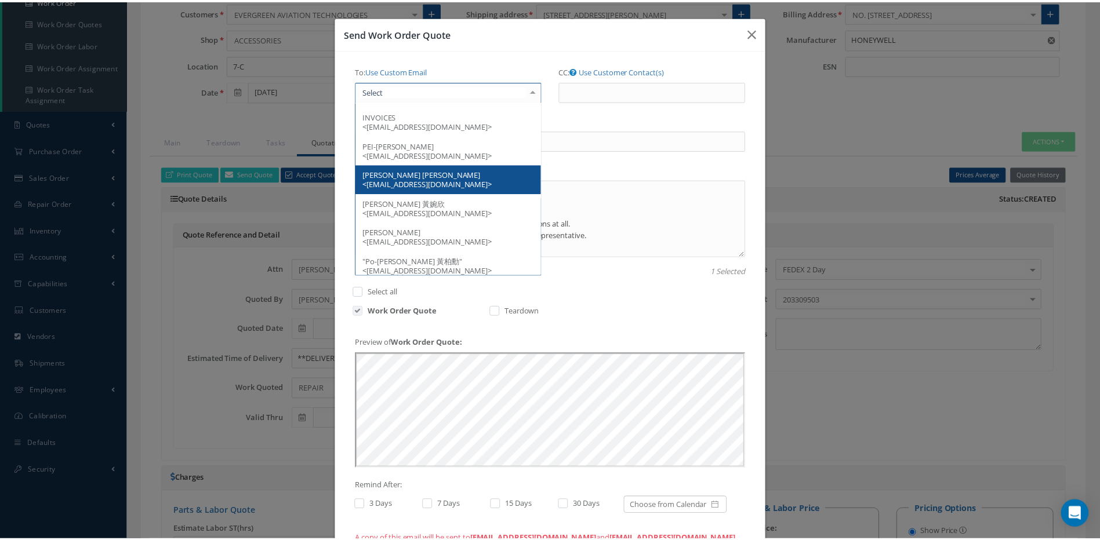
scroll to position [58, 0]
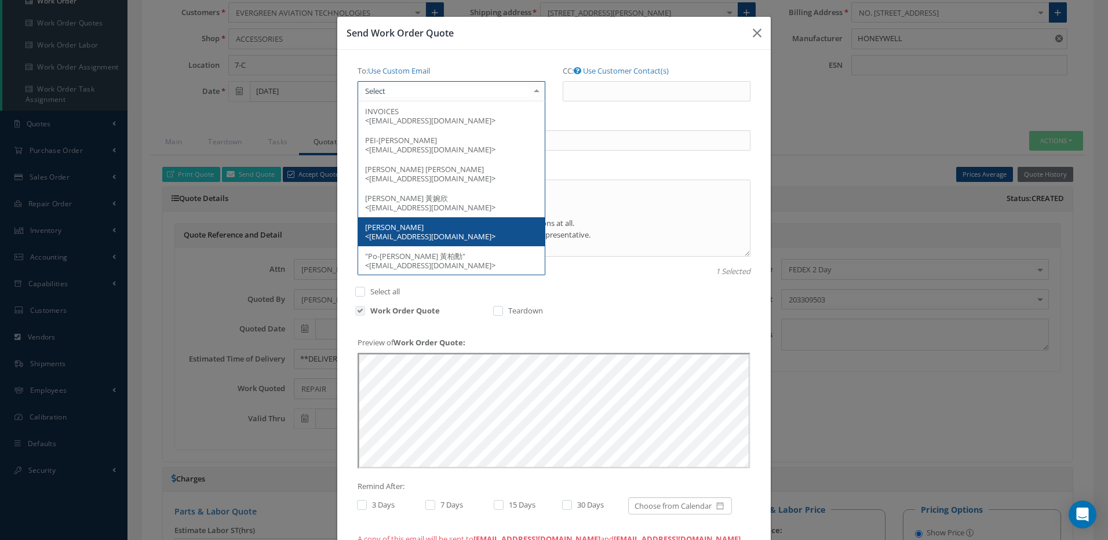
click at [807, 389] on div "Send Work Order Quote To: Use Custom Email Edward Tsai (Ping Jung Tsai) <edward…" at bounding box center [554, 270] width 1108 height 540
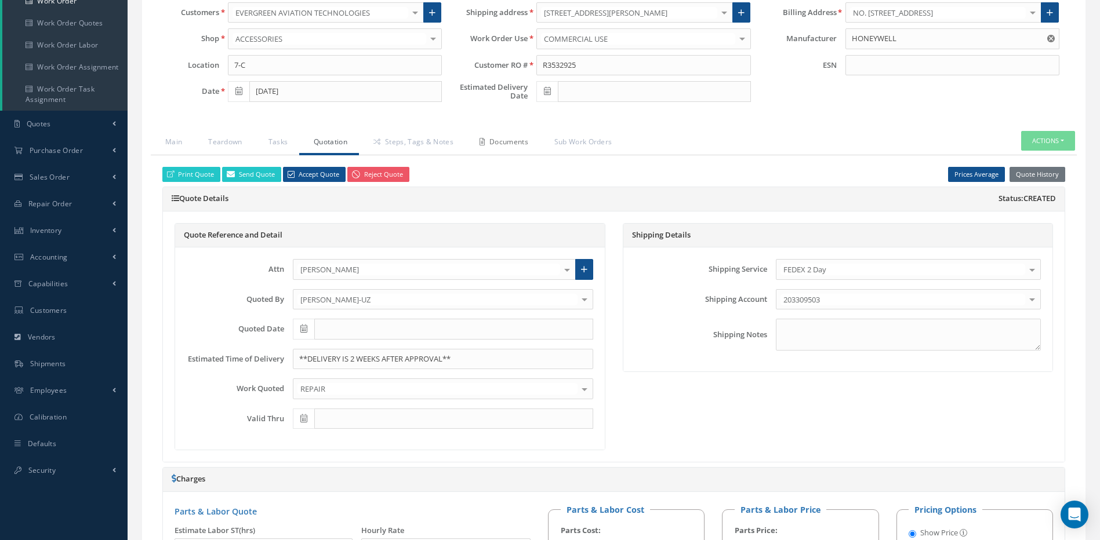
click at [518, 144] on link "Documents" at bounding box center [502, 143] width 75 height 24
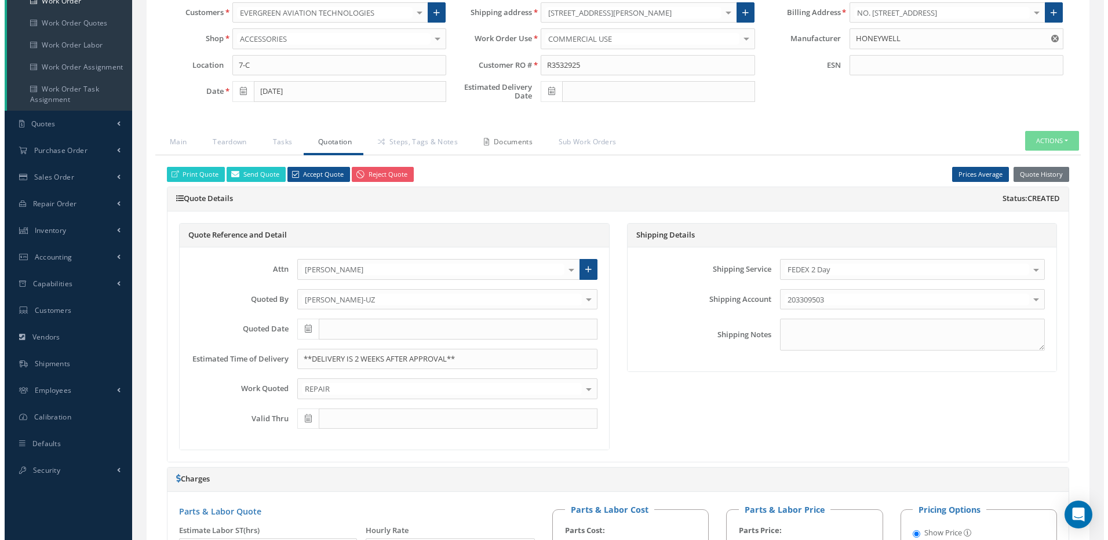
scroll to position [118, 0]
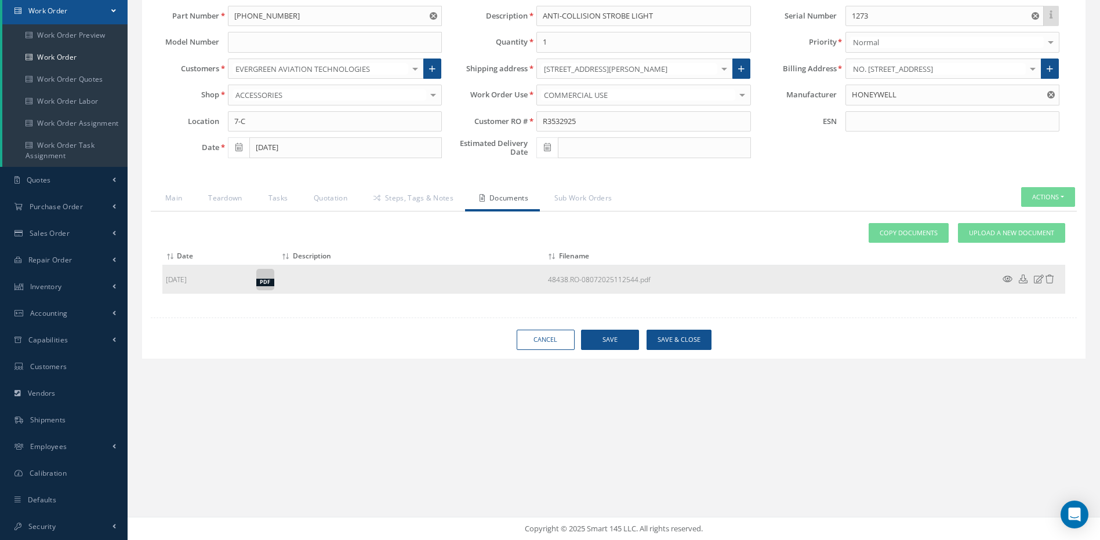
click at [1006, 278] on icon at bounding box center [1007, 279] width 10 height 9
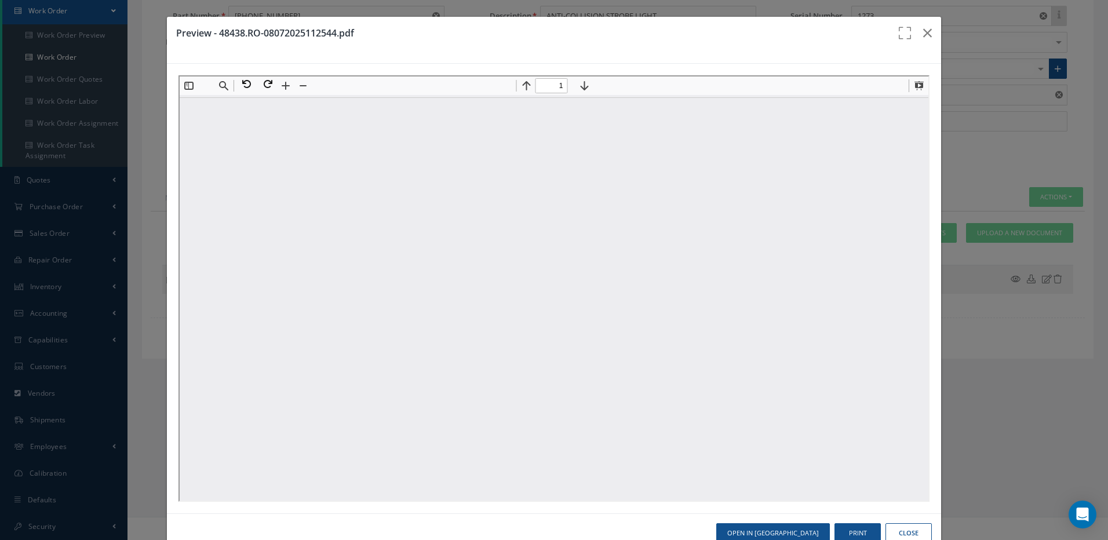
scroll to position [0, 0]
type input "1"
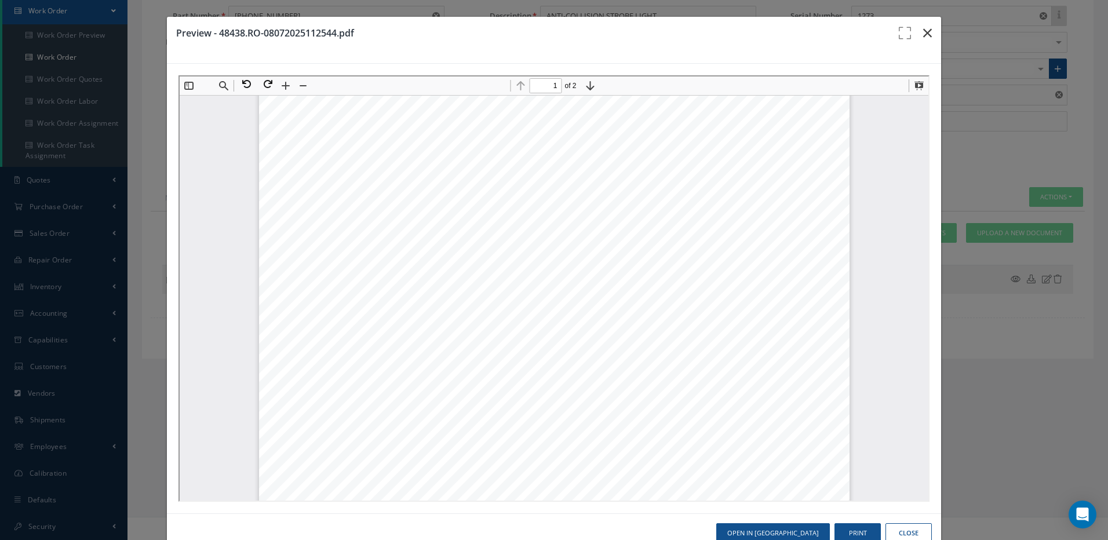
click at [923, 30] on icon "button" at bounding box center [927, 33] width 9 height 14
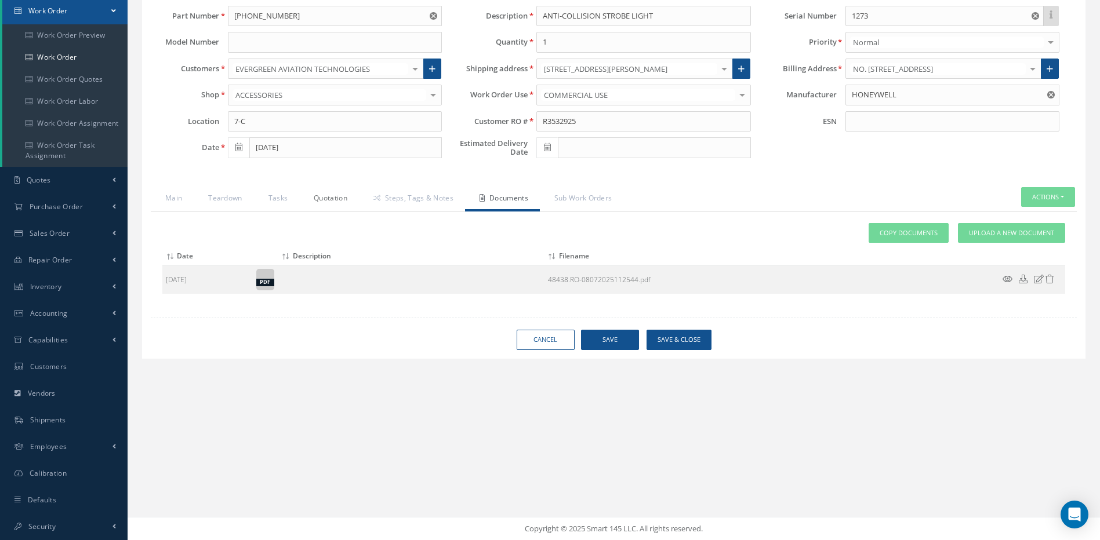
click at [325, 200] on link "Quotation" at bounding box center [329, 199] width 60 height 24
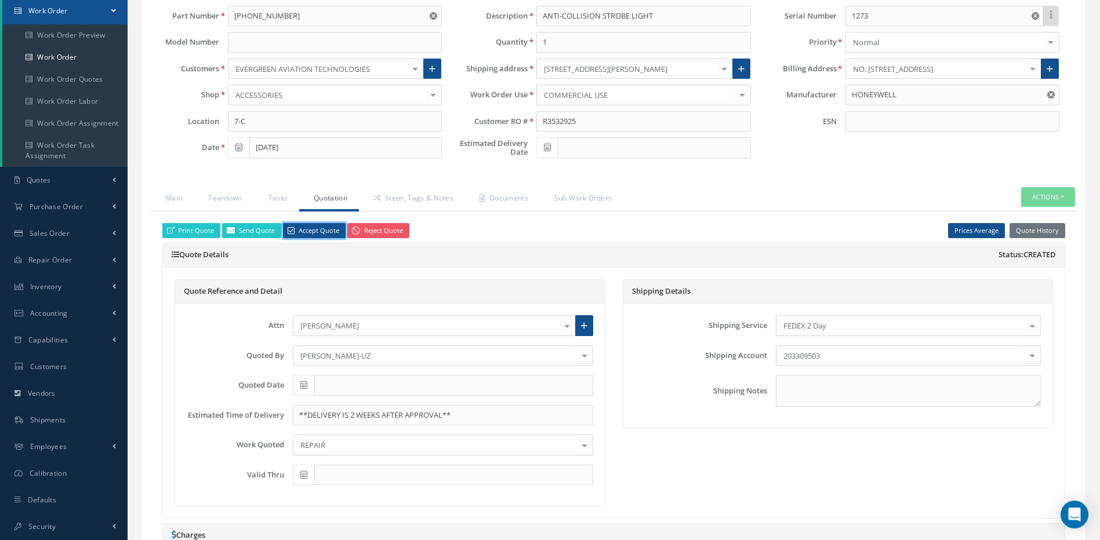
click at [296, 228] on link "Accept Quote" at bounding box center [314, 231] width 63 height 16
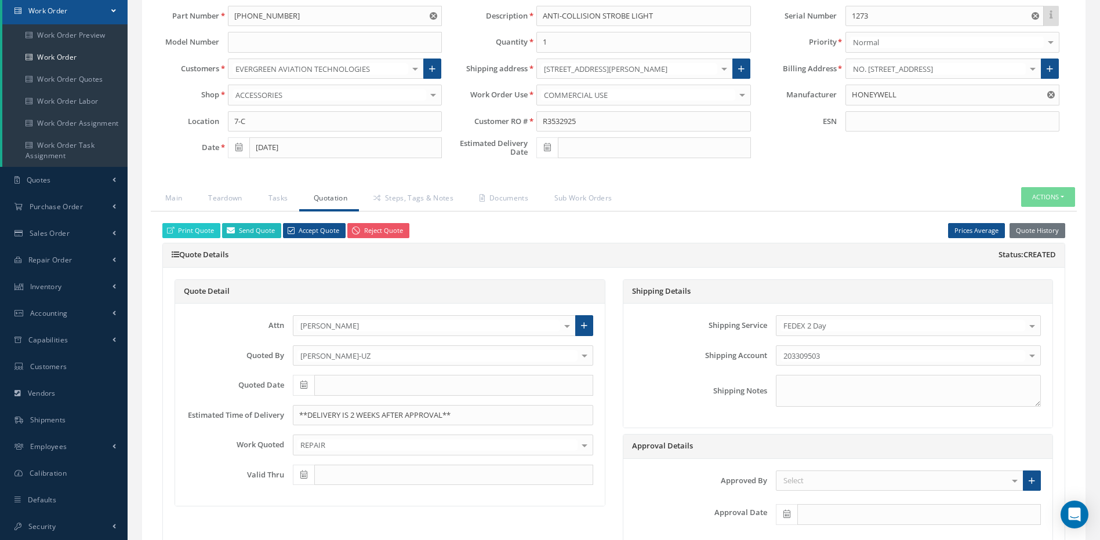
click at [243, 227] on link "Send Quote" at bounding box center [251, 231] width 59 height 16
type input "Quote for RO R3532925, WO 48438"
type textarea "Dear, Please find attached your Quote for RO R3532925. Please feel free to cont…"
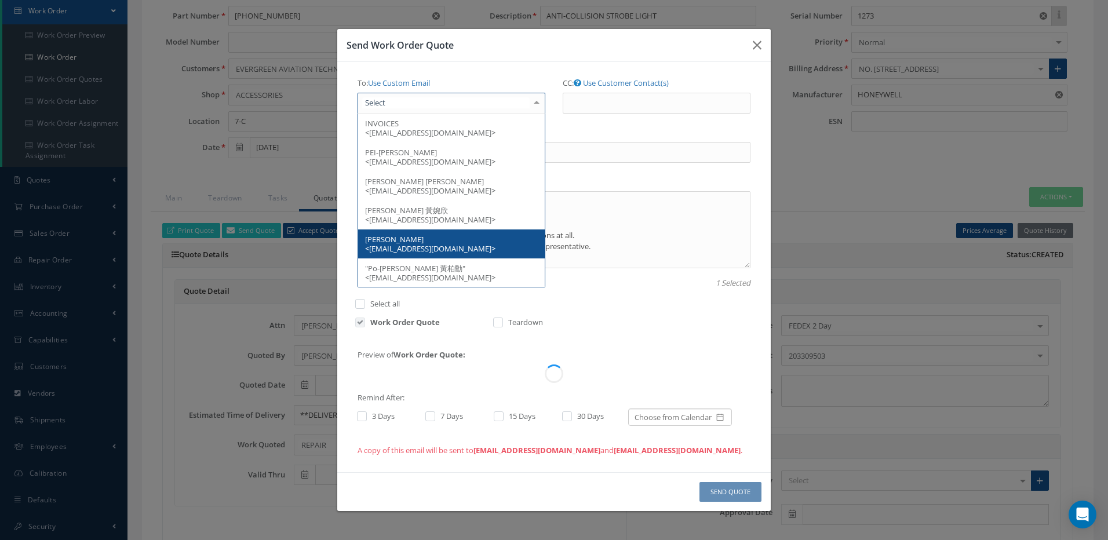
click at [448, 108] on div at bounding box center [452, 103] width 188 height 21
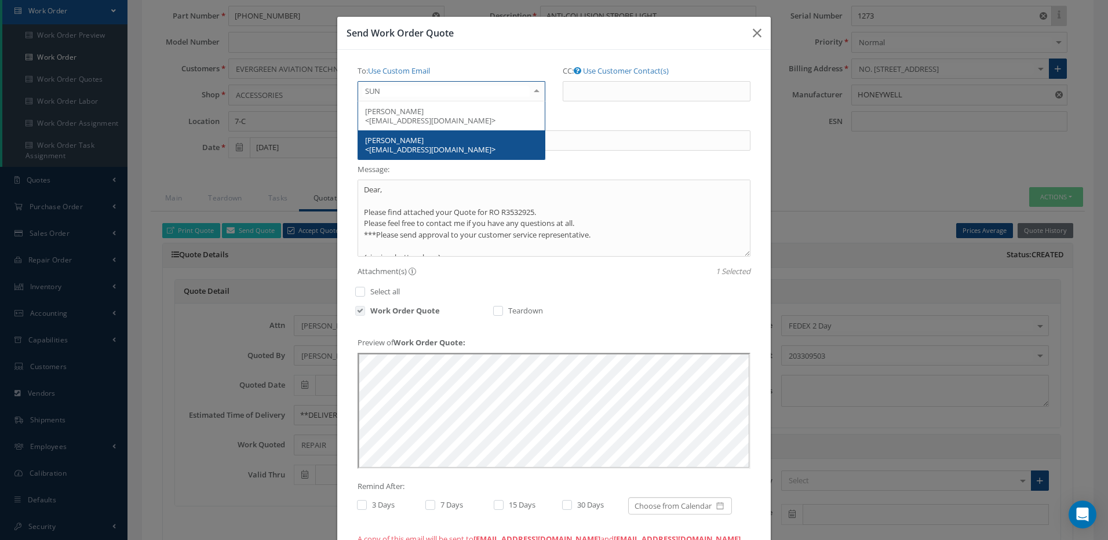
scroll to position [0, 0]
click at [400, 166] on div "To: Use Custom Email SHI-YUN <SUNNYCHANG@EGAT.COM.TW> SUNNY CHANG <sunnychang@e…" at bounding box center [554, 304] width 410 height 487
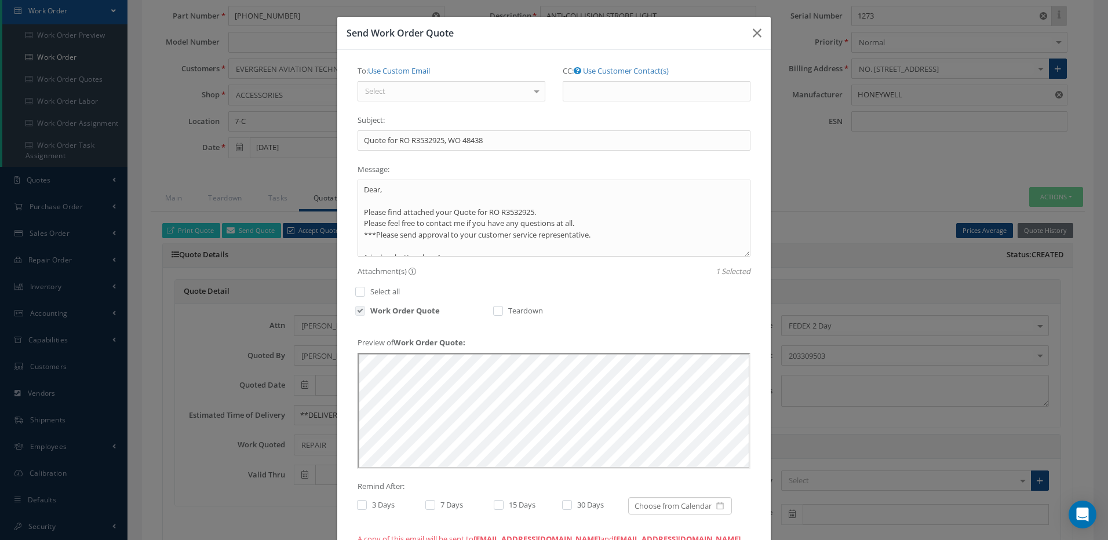
click at [422, 86] on div "Select" at bounding box center [452, 91] width 188 height 21
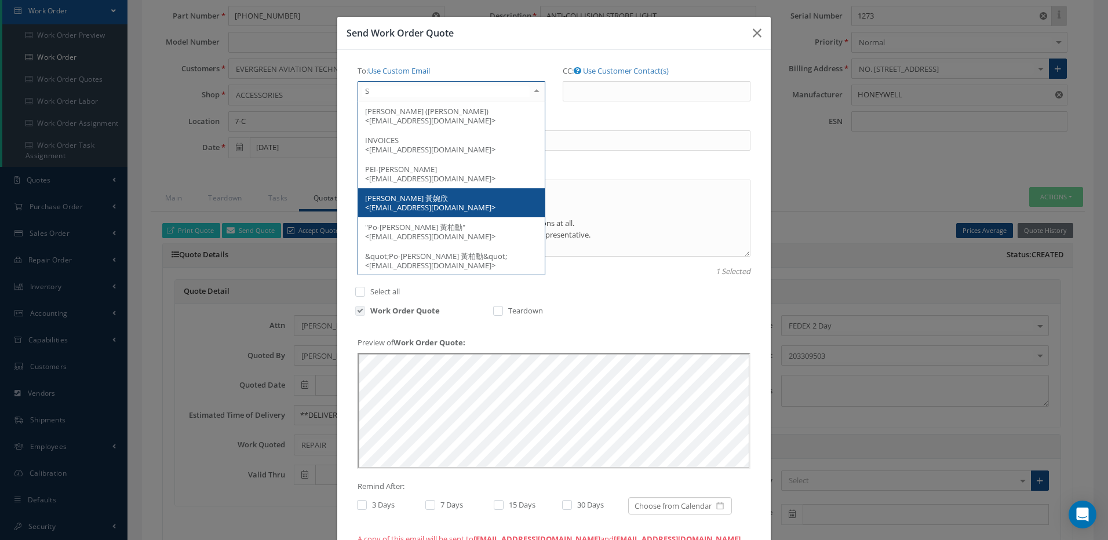
type input "SU"
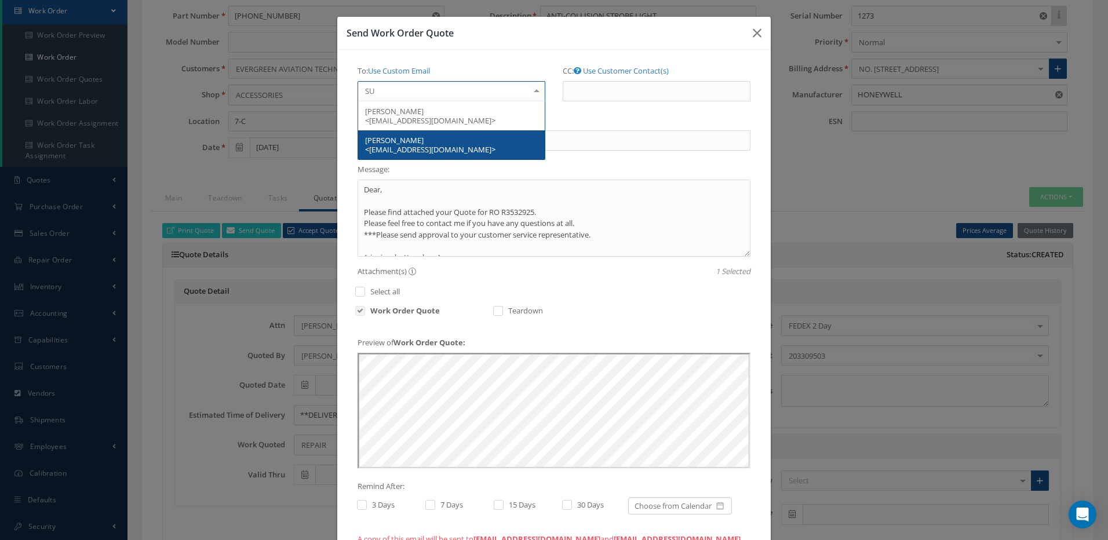
click at [391, 143] on span "SUNNY CHANG <sunnychang@egat.com.tw>" at bounding box center [430, 145] width 130 height 20
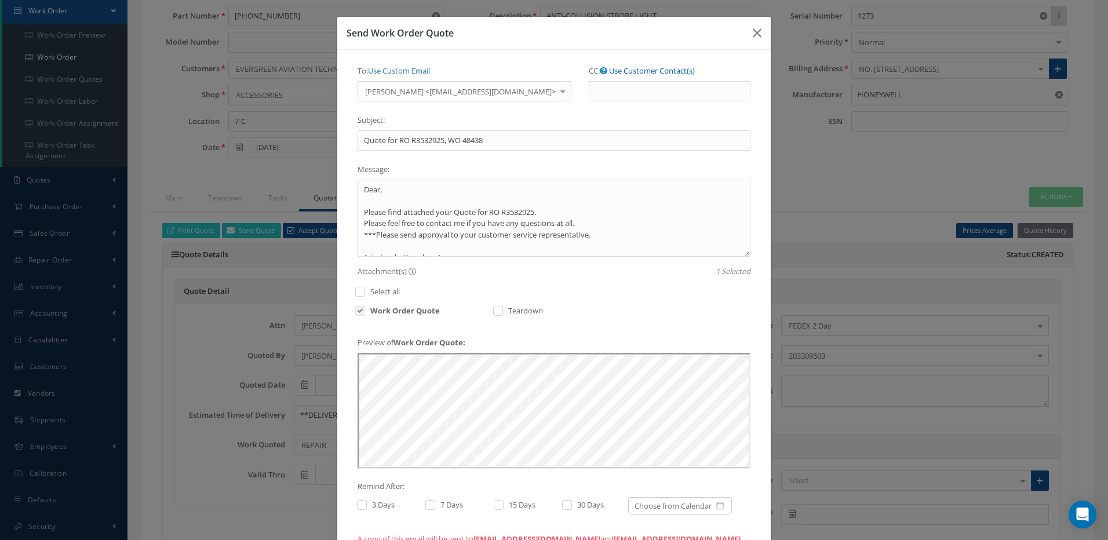
click at [632, 69] on link "Use Customer Contact(s)" at bounding box center [652, 71] width 86 height 10
click at [630, 77] on label "CC: Use Custom Email" at bounding box center [630, 71] width 82 height 20
click at [0, 0] on input "CC:" at bounding box center [0, 0] width 0 height 0
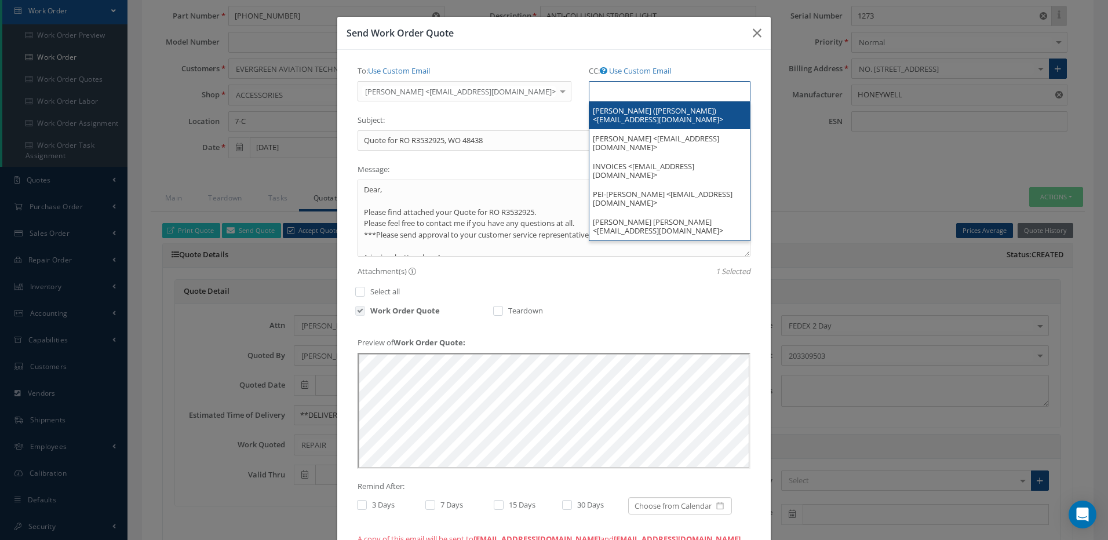
click at [628, 91] on ul at bounding box center [670, 91] width 162 height 20
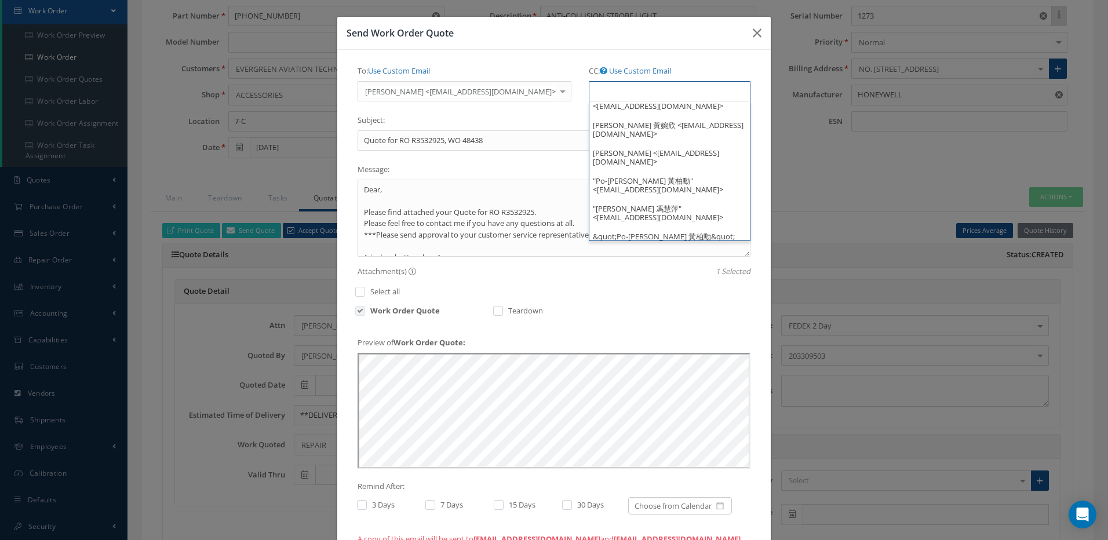
scroll to position [134, 0]
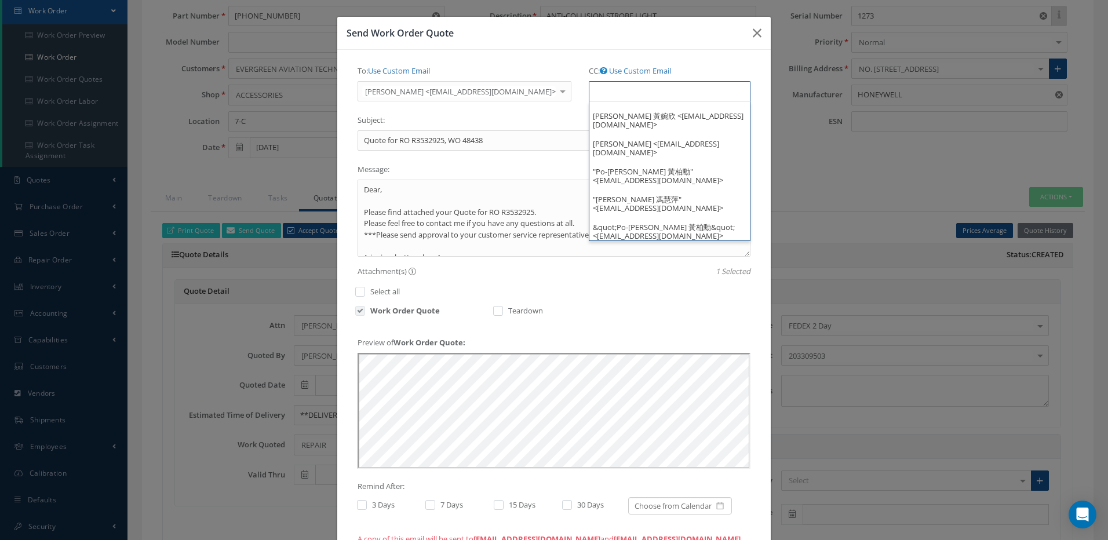
click at [366, 504] on label at bounding box center [367, 505] width 3 height 10
click at [357, 504] on input "checkbox" at bounding box center [361, 506] width 8 height 8
checkbox input "true"
type input "Select"
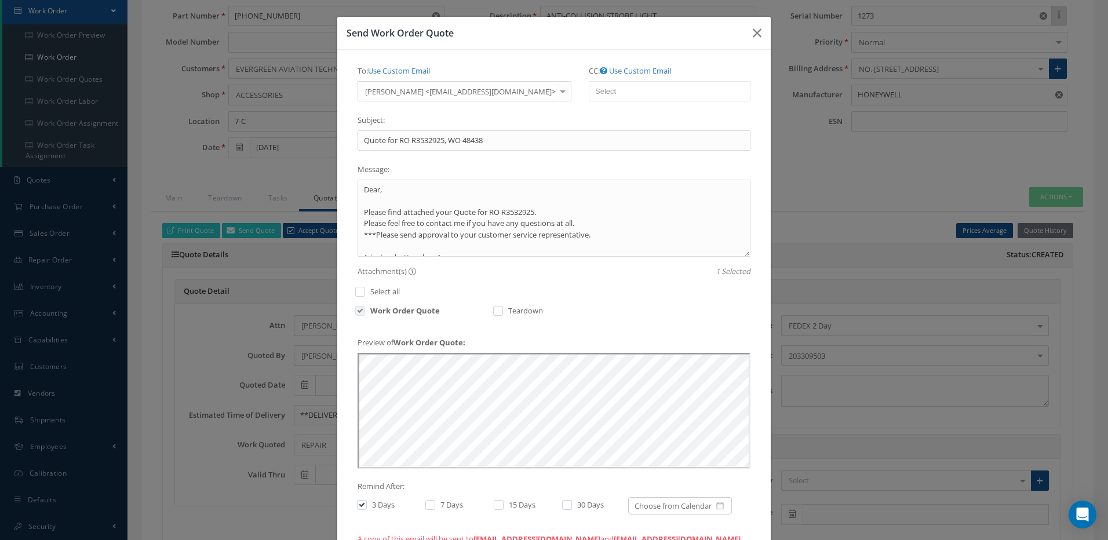
click at [435, 505] on label at bounding box center [436, 505] width 3 height 10
click at [427, 505] on input "checkbox" at bounding box center [429, 506] width 8 height 8
checkbox input "true"
click at [503, 506] on label at bounding box center [504, 505] width 3 height 10
click at [496, 506] on input "checkbox" at bounding box center [498, 506] width 8 height 8
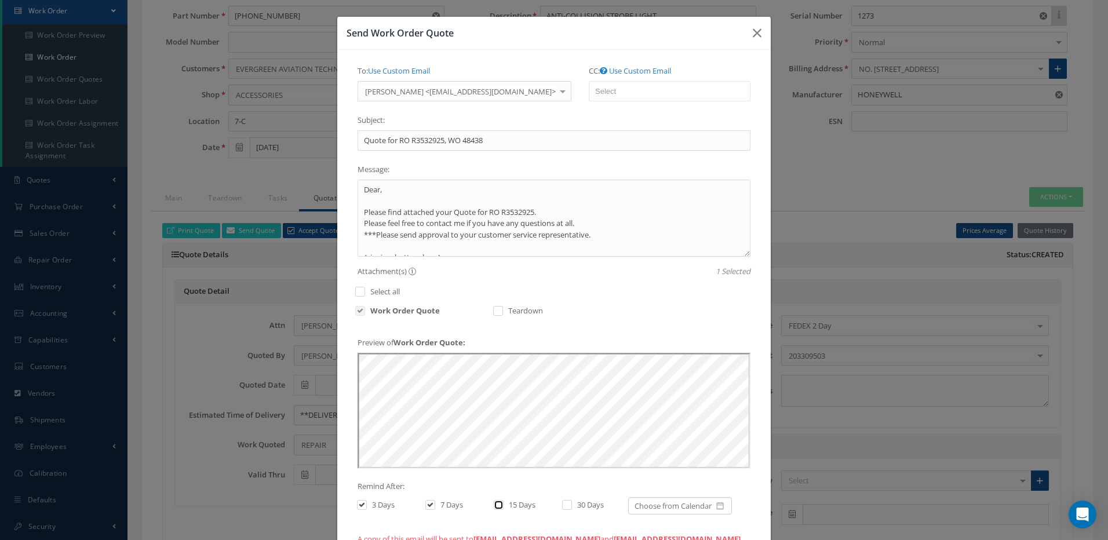
checkbox input "true"
click at [572, 505] on label at bounding box center [573, 505] width 3 height 10
click at [562, 505] on input "checkbox" at bounding box center [566, 506] width 8 height 8
checkbox input "true"
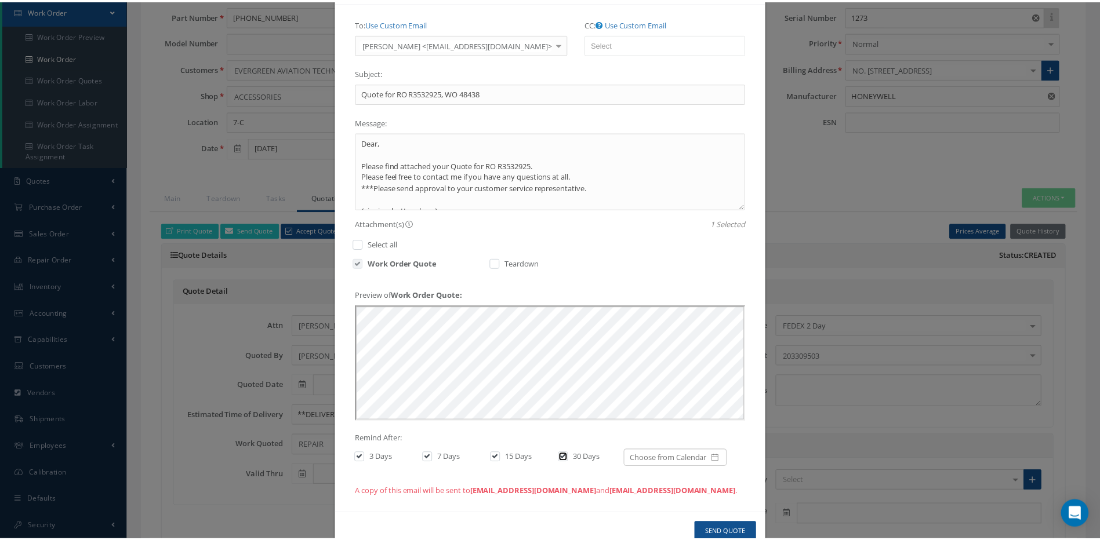
scroll to position [77, 0]
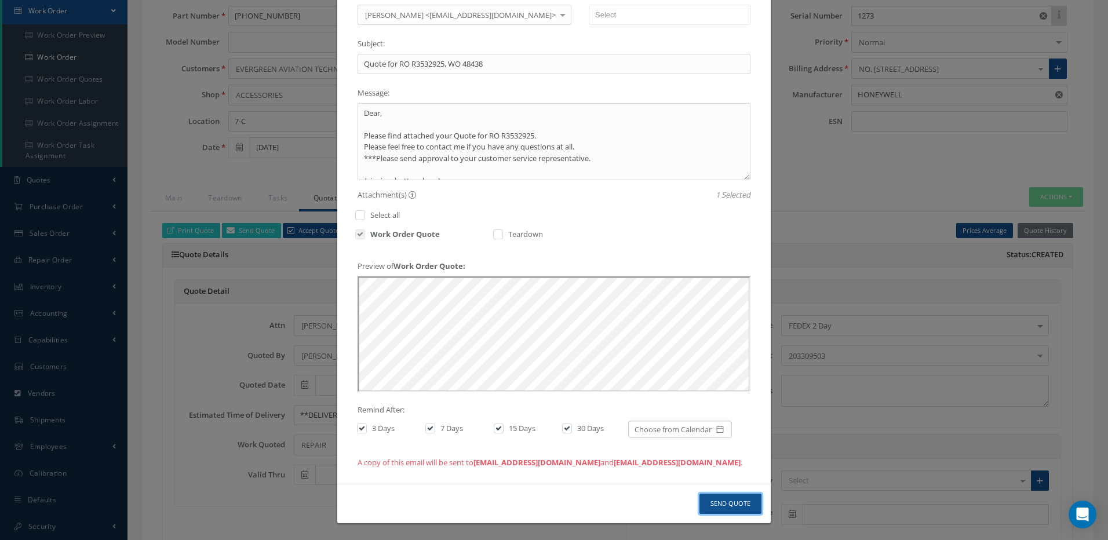
click at [735, 503] on button "Send Quote" at bounding box center [731, 504] width 62 height 20
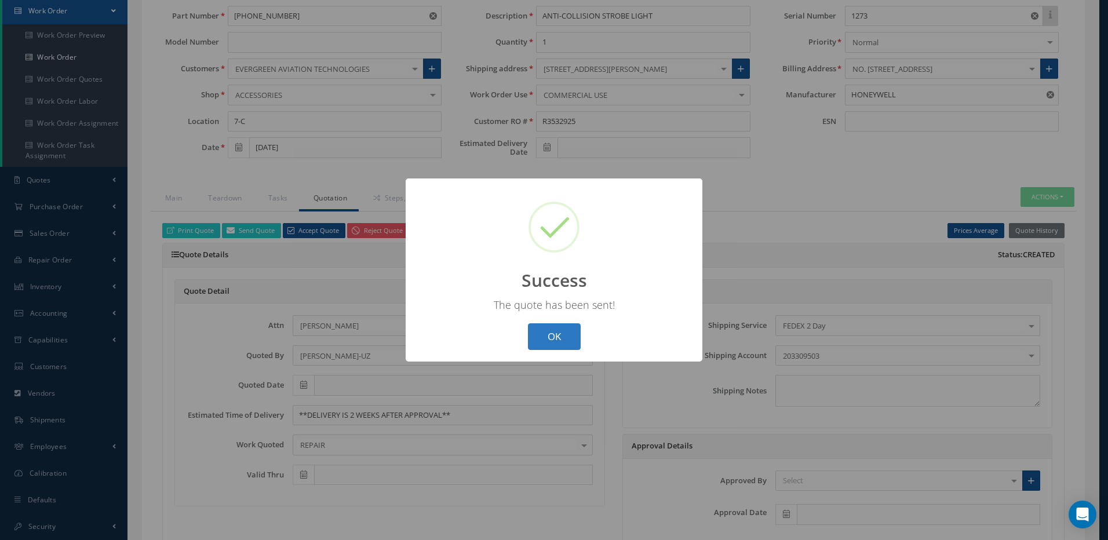
click at [544, 336] on button "OK" at bounding box center [554, 336] width 53 height 27
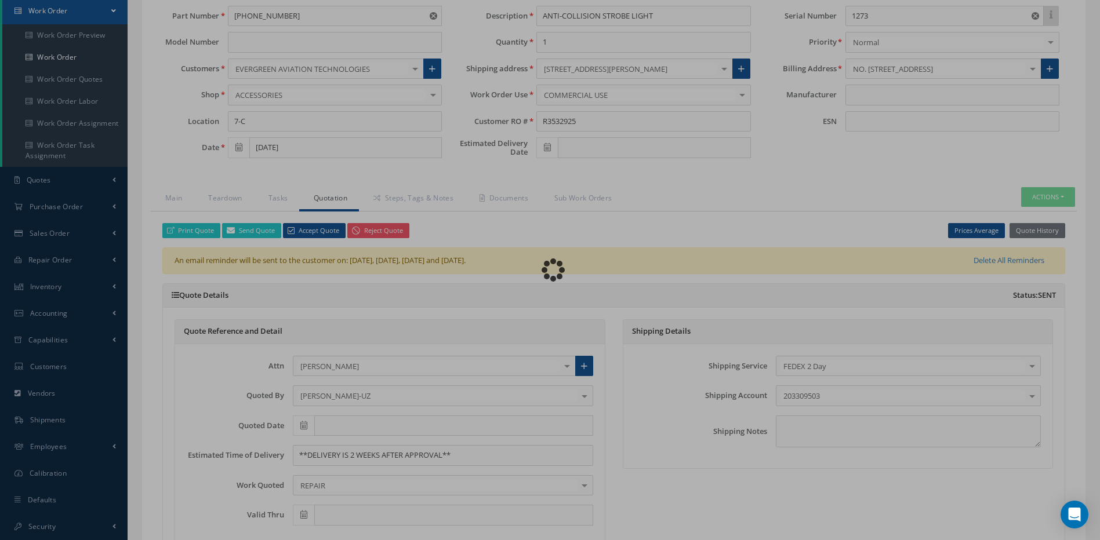
type input "HONEYWELL"
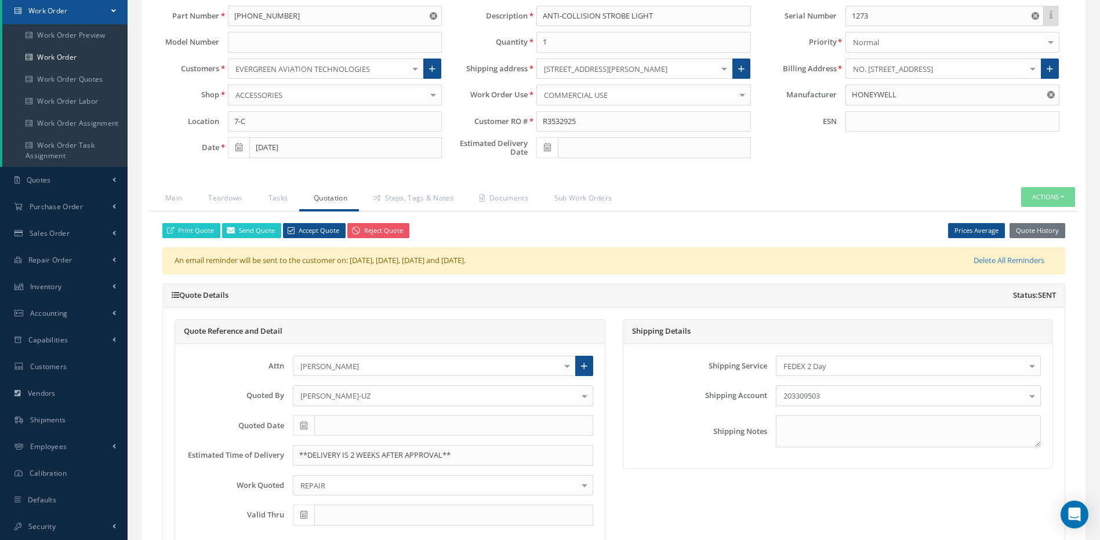
click at [300, 426] on icon at bounding box center [303, 425] width 7 height 8
click at [355, 390] on th "Today" at bounding box center [354, 390] width 122 height 17
type input "08/27/2025"
type input "11/25/2025"
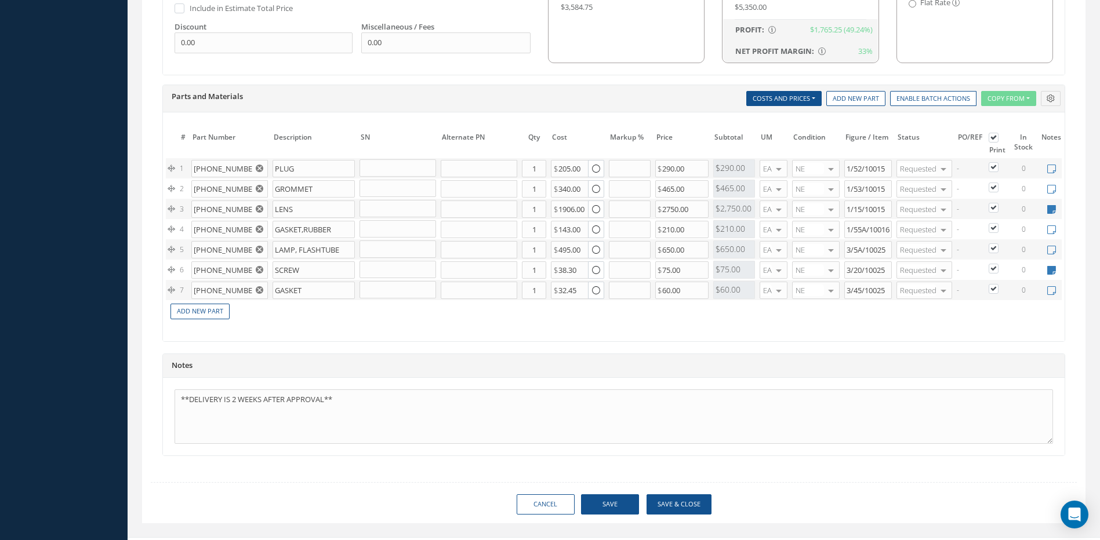
scroll to position [852, 0]
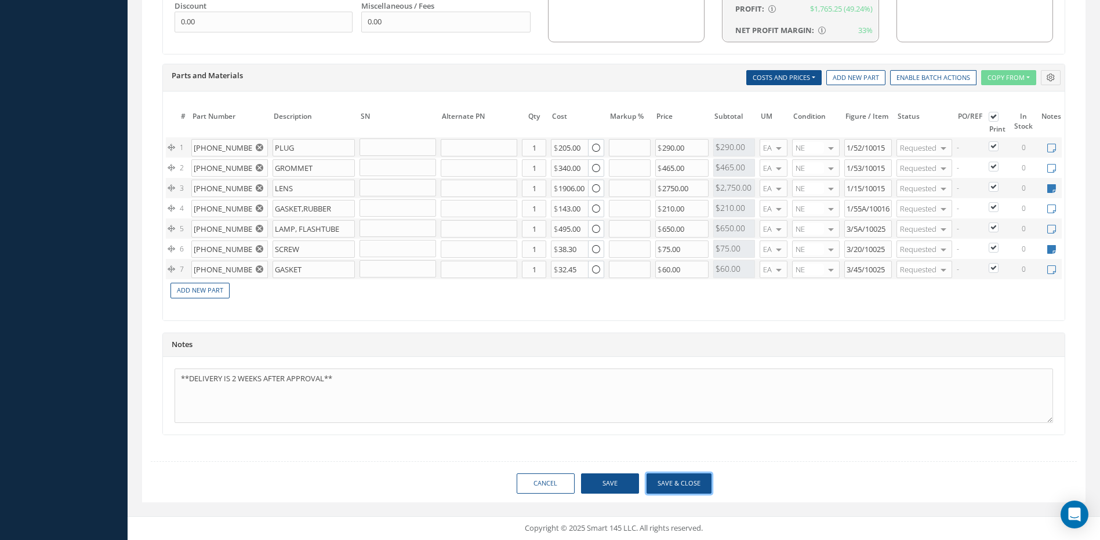
click at [673, 483] on button "Save & Close" at bounding box center [678, 484] width 65 height 20
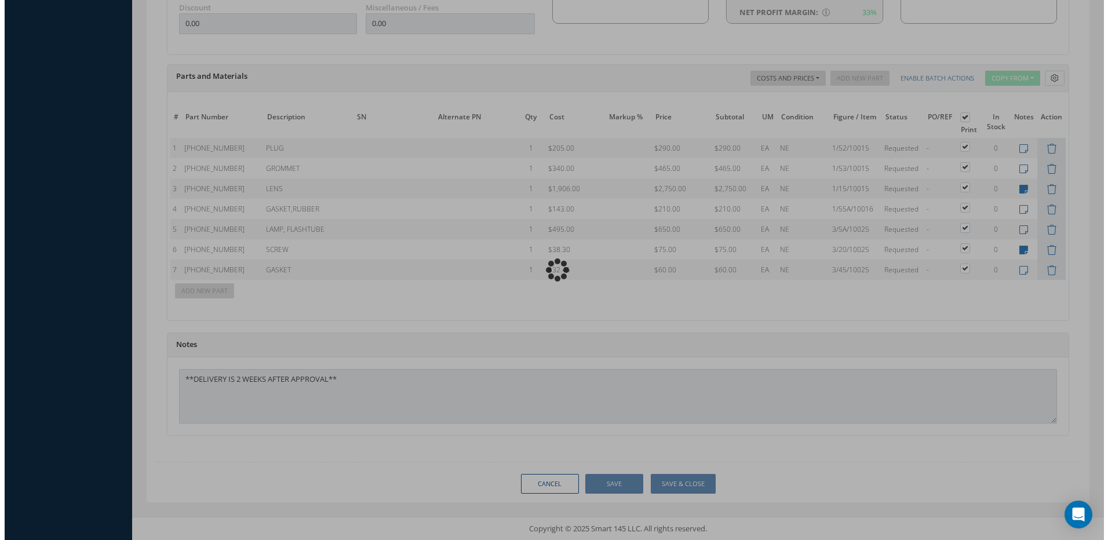
scroll to position [821, 0]
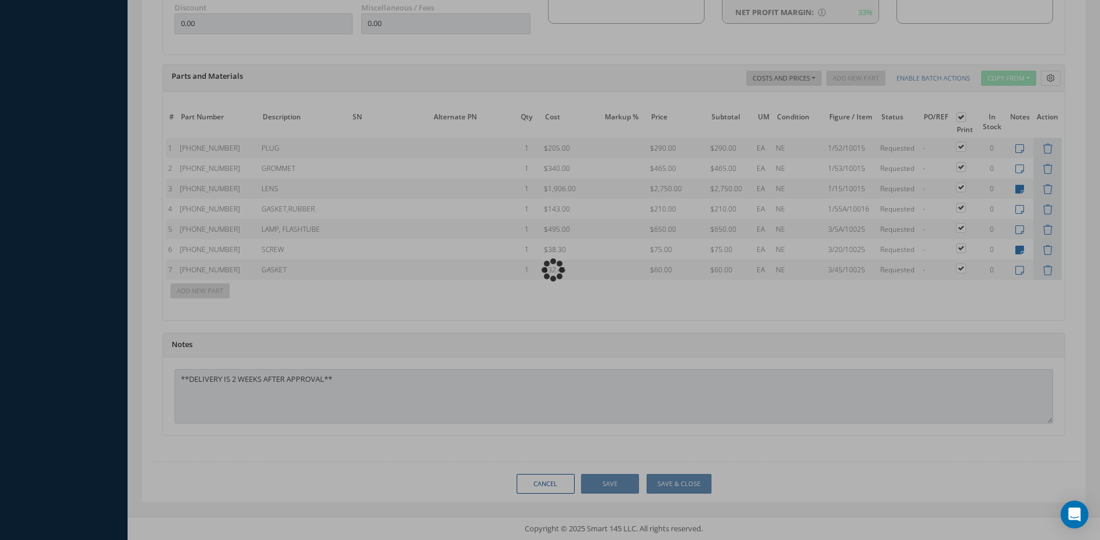
type input "HONEYWELL"
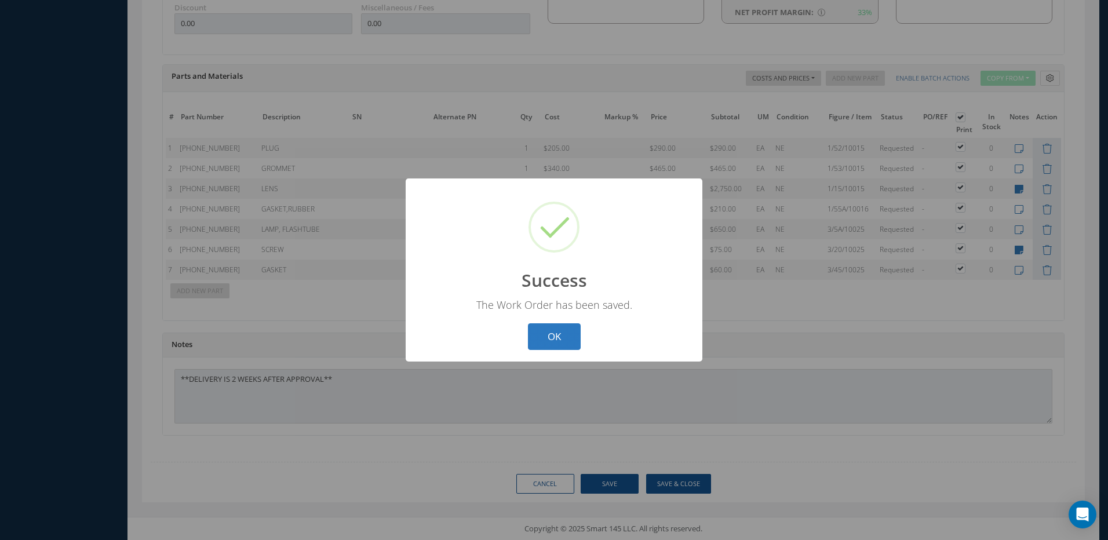
click at [555, 330] on button "OK" at bounding box center [554, 336] width 53 height 27
select select "25"
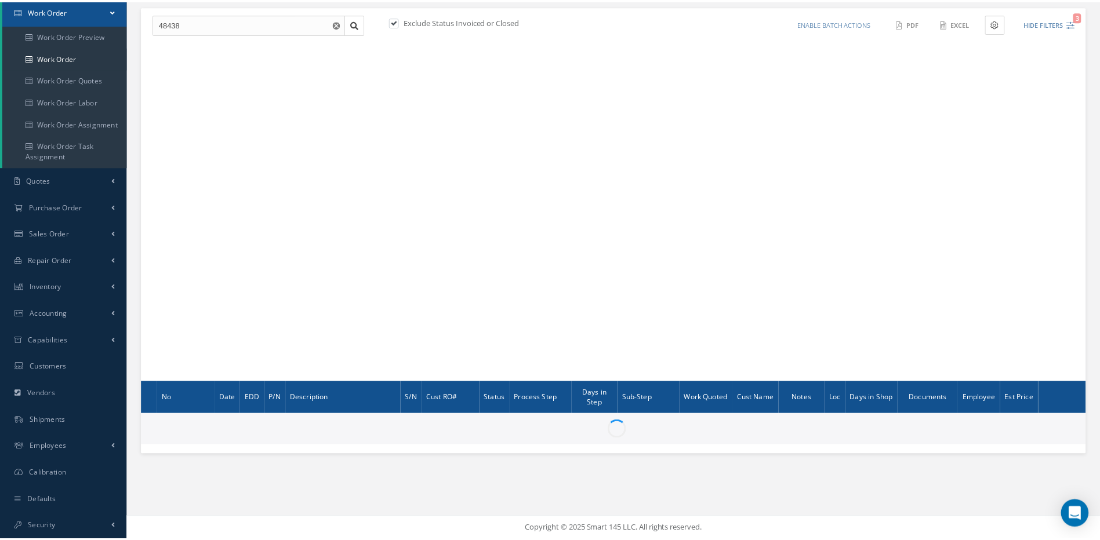
scroll to position [118, 0]
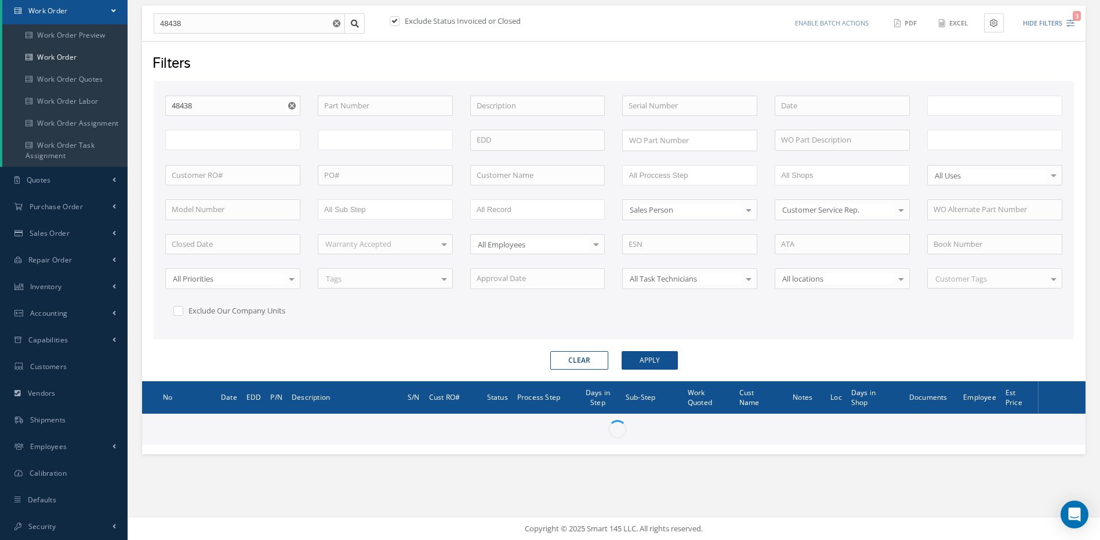
type input "All Work Request"
type input "All Work Performed"
type input "All Status"
type input "WO Part Status"
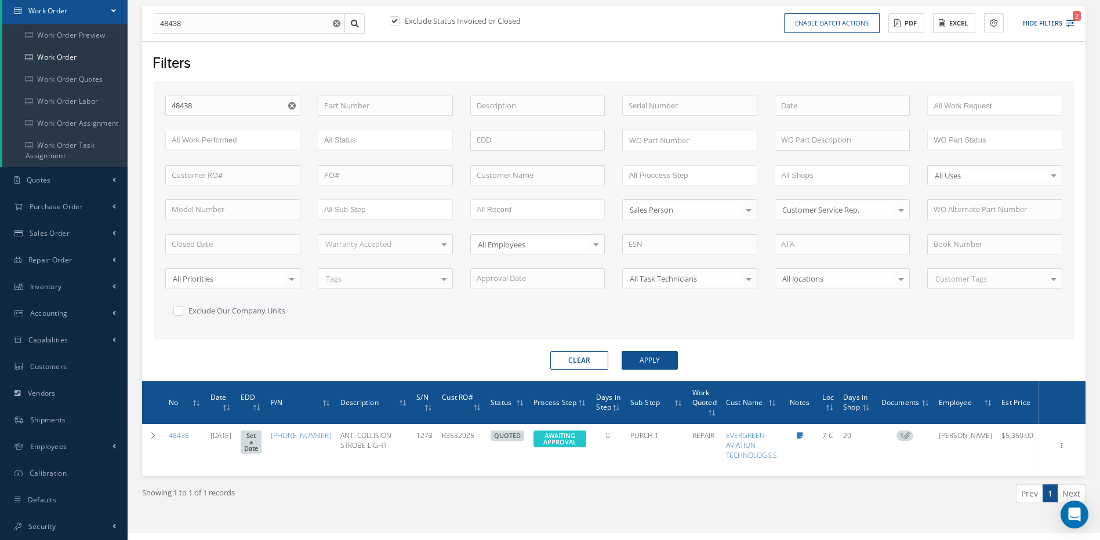
click at [584, 358] on button "Clear" at bounding box center [579, 360] width 58 height 19
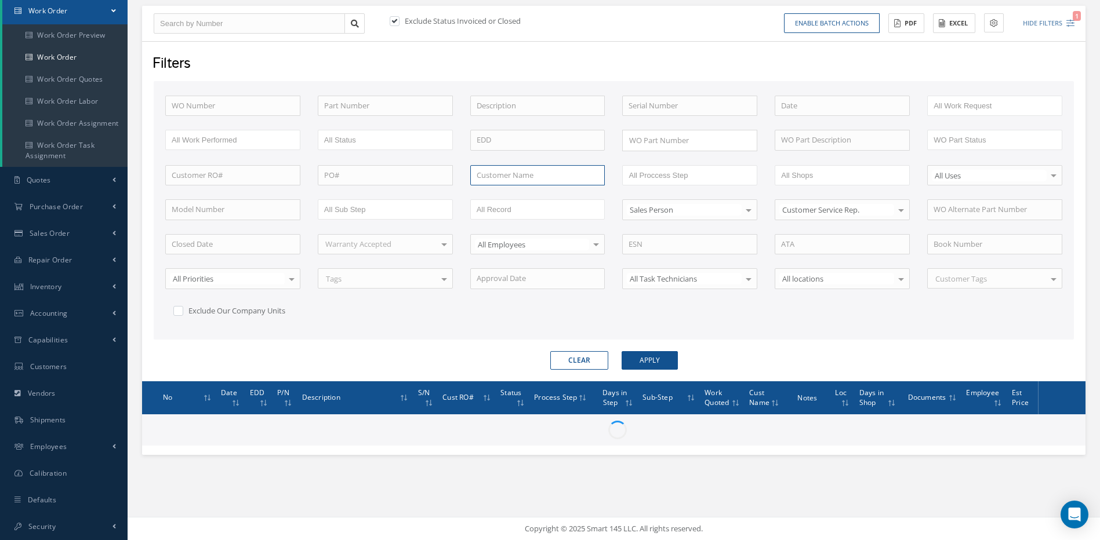
click at [517, 173] on input "text" at bounding box center [537, 175] width 135 height 21
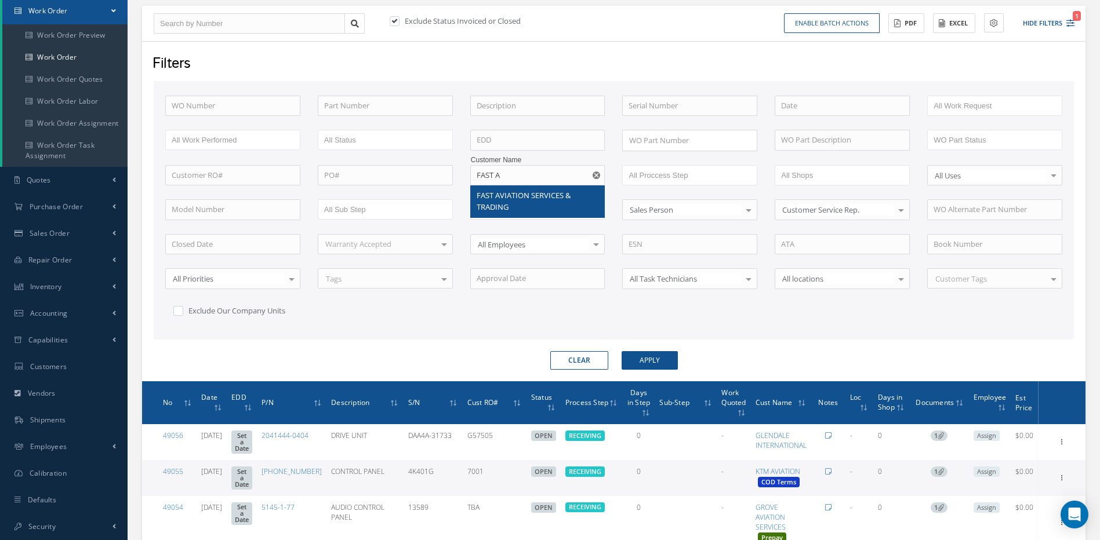
click at [494, 202] on span "FAST AVIATION SERVICES & TRADING" at bounding box center [523, 201] width 94 height 22
type input "FAST AVIATION SERVICES & TRADING"
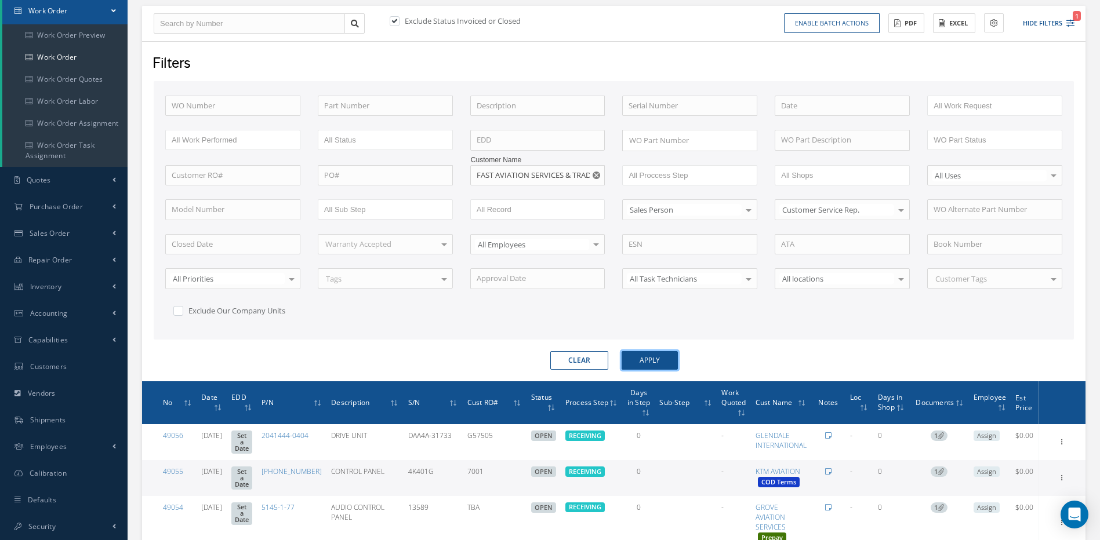
click at [644, 362] on button "Apply" at bounding box center [649, 360] width 56 height 19
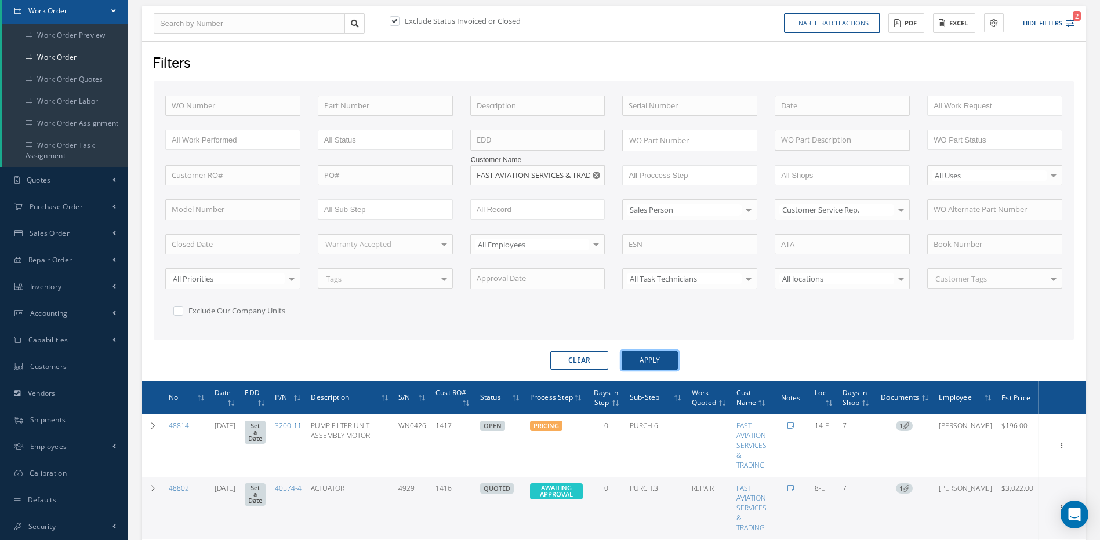
scroll to position [330, 0]
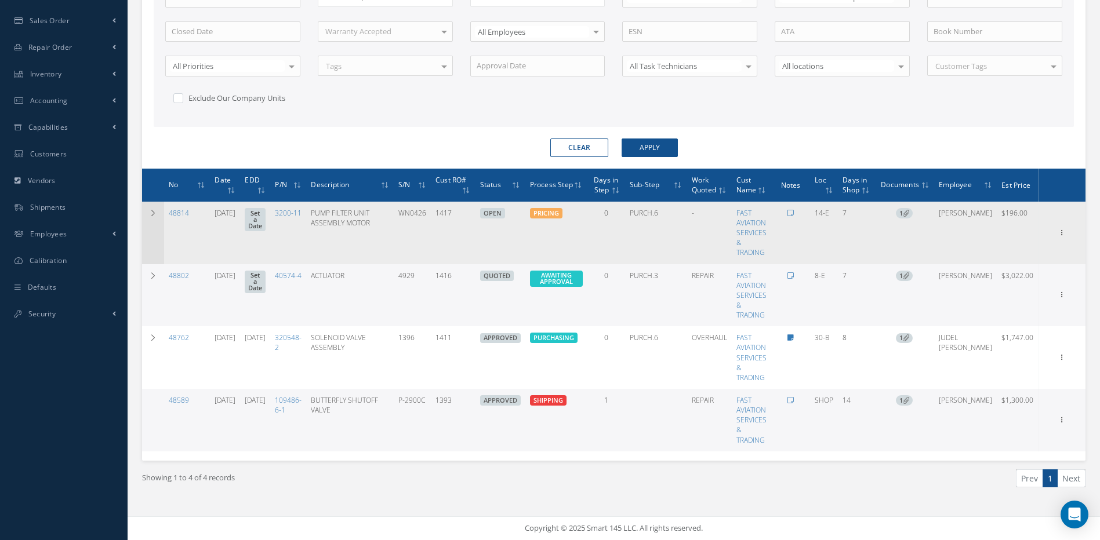
click at [153, 213] on icon at bounding box center [153, 213] width 8 height 7
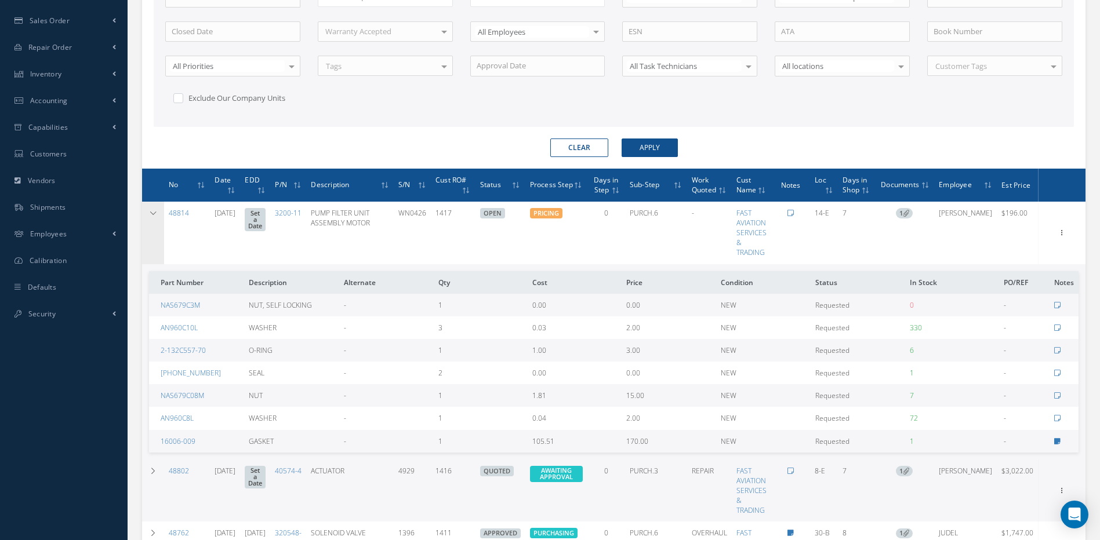
click at [153, 213] on icon at bounding box center [153, 213] width 8 height 7
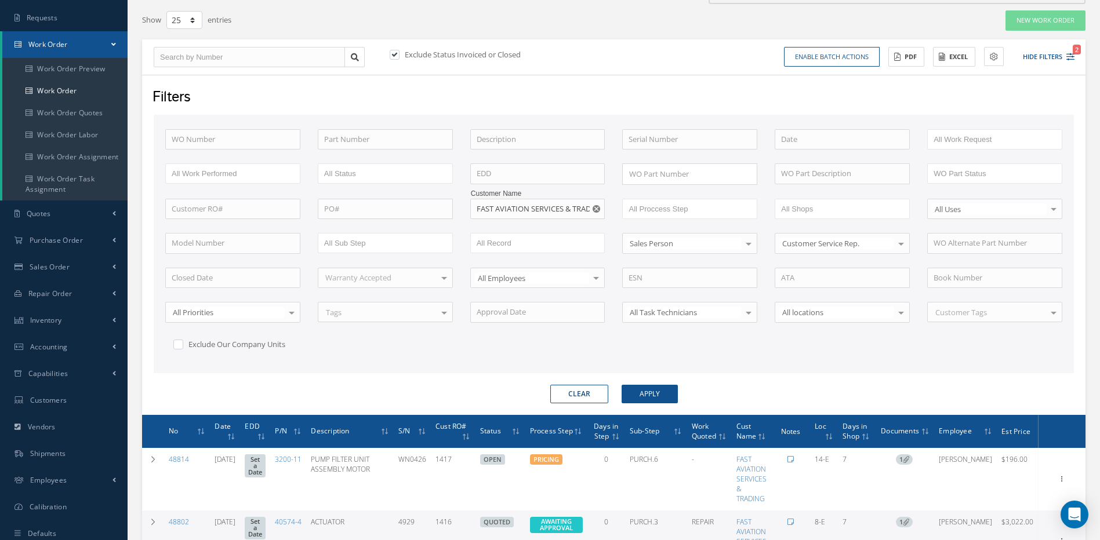
scroll to position [0, 0]
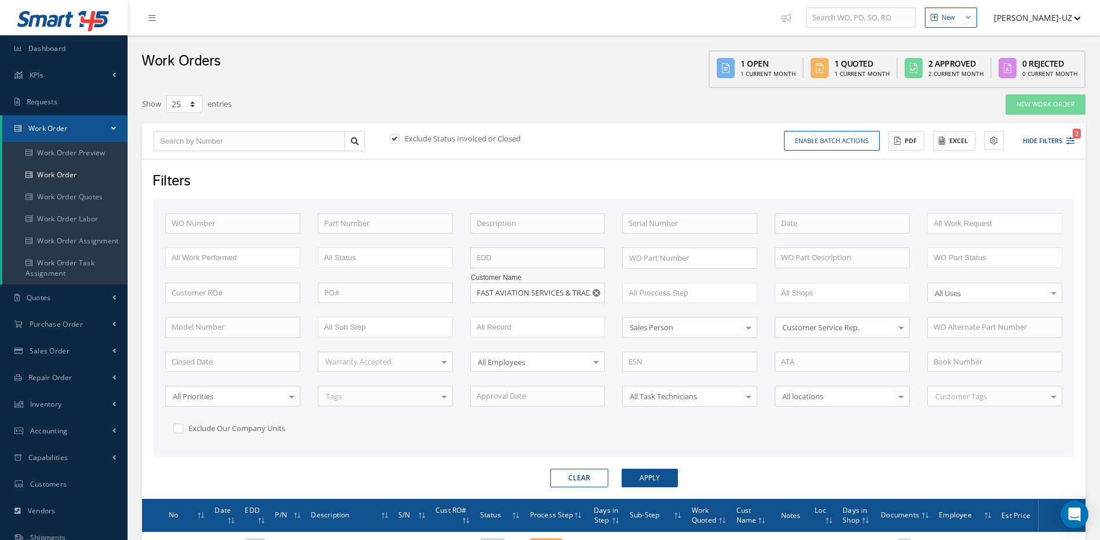
click at [574, 475] on button "Clear" at bounding box center [579, 478] width 58 height 19
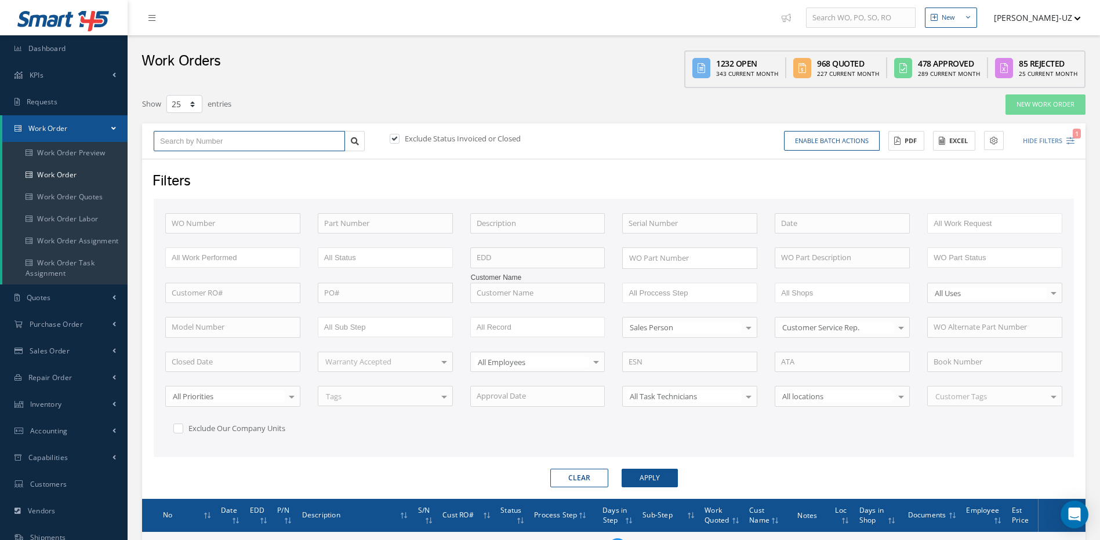
click at [197, 139] on input "text" at bounding box center [249, 141] width 191 height 21
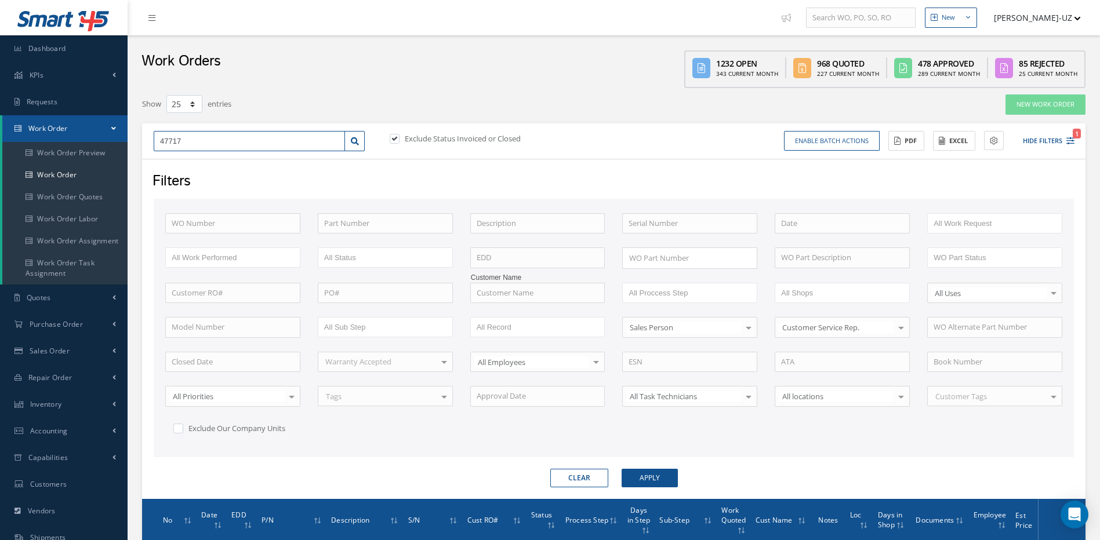
type input "47717"
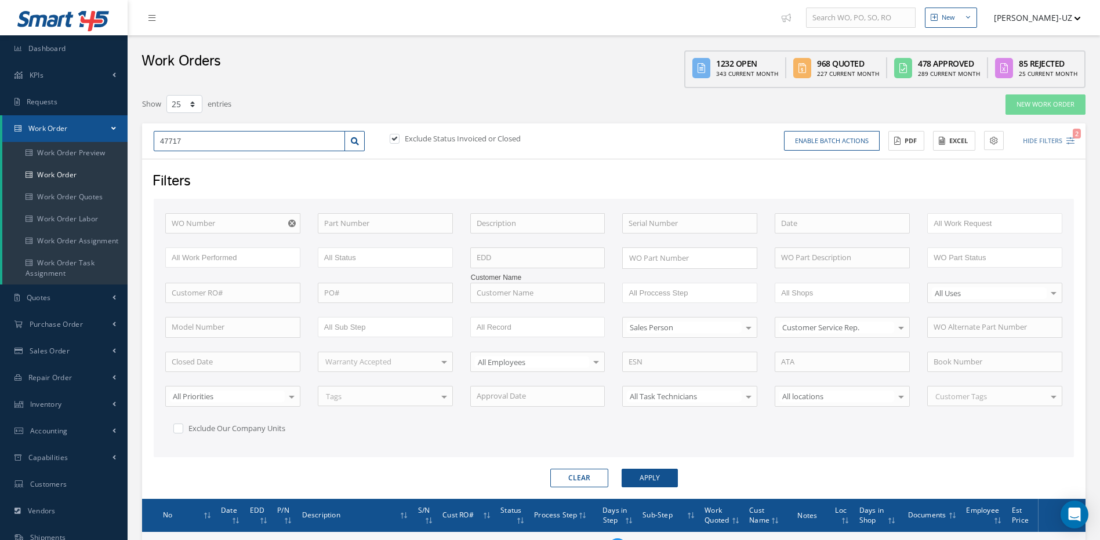
type input "47717"
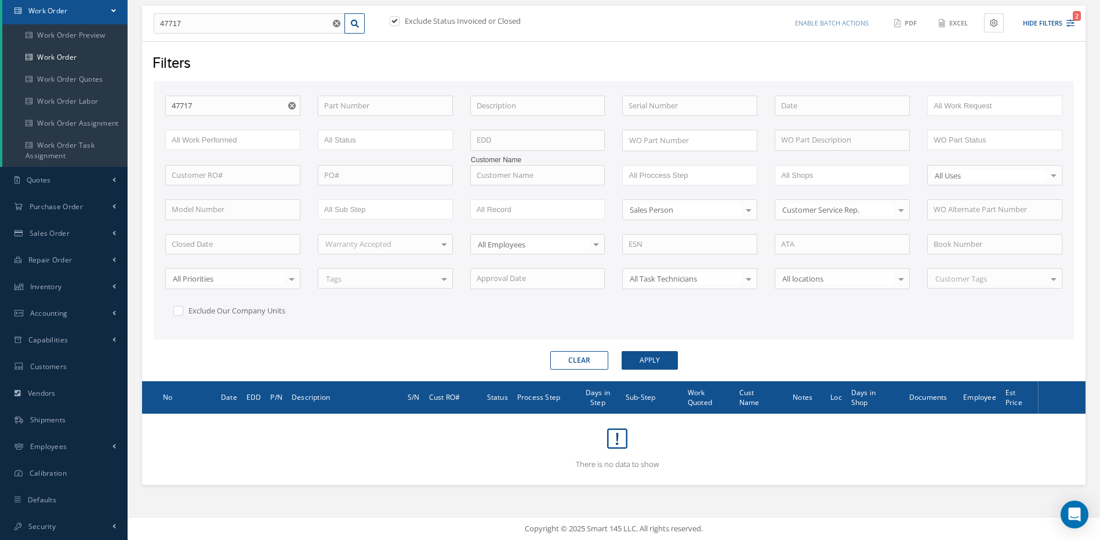
click at [399, 20] on label at bounding box center [400, 21] width 3 height 10
click at [396, 20] on input "checkbox" at bounding box center [394, 22] width 8 height 8
checkbox input "false"
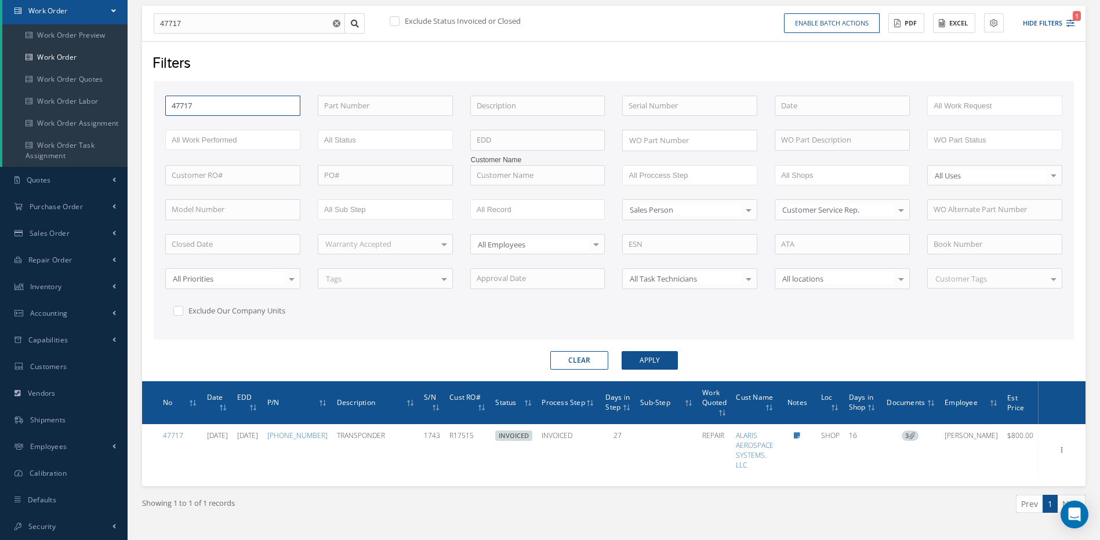
click at [198, 103] on input "47717" at bounding box center [232, 106] width 135 height 21
click at [202, 105] on input "47717" at bounding box center [232, 106] width 135 height 21
click at [195, 21] on input "47717" at bounding box center [249, 23] width 191 height 21
type input "4771"
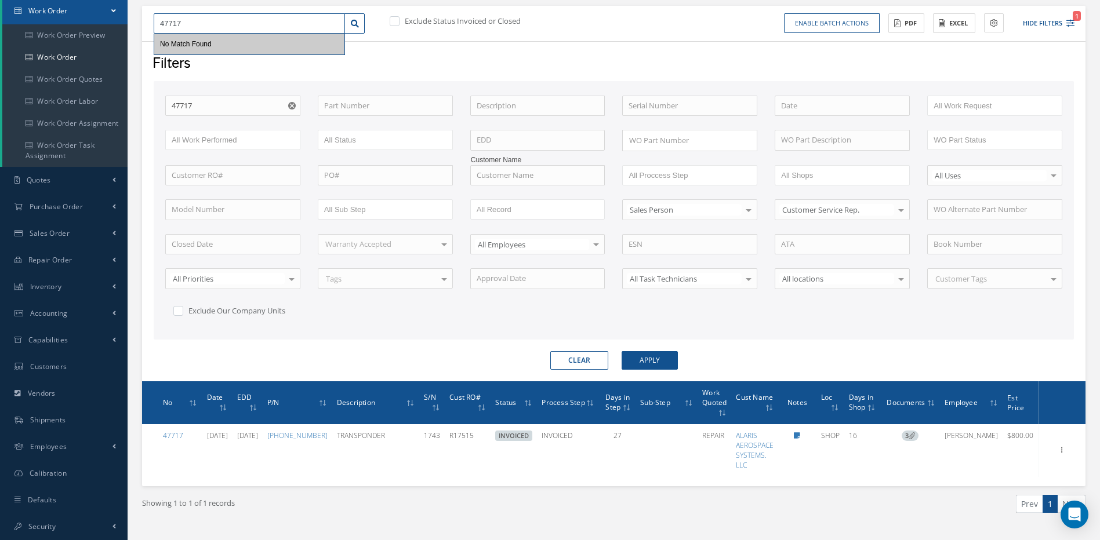
type input "4771"
type input "47716"
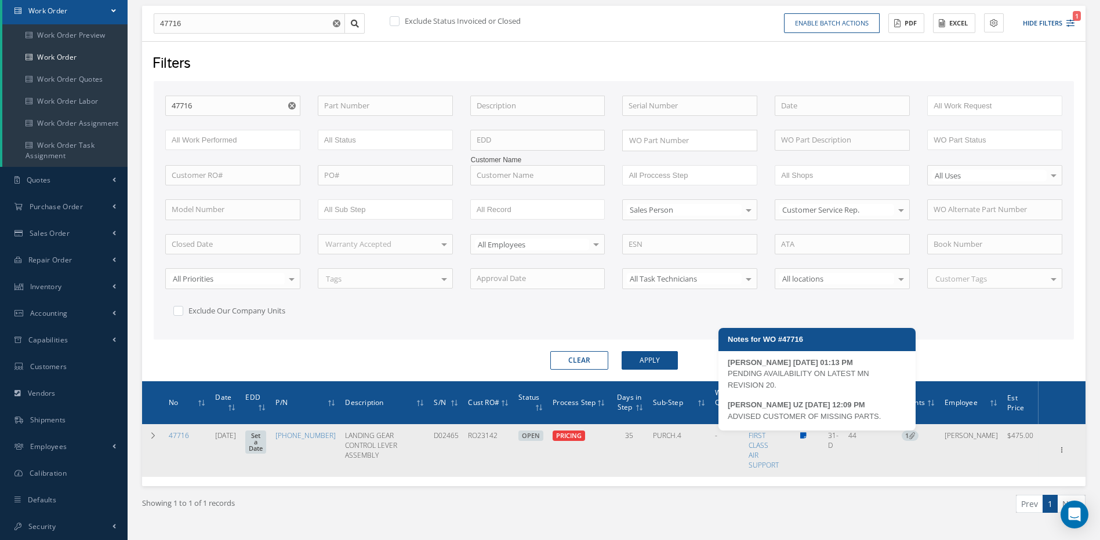
click at [806, 435] on icon at bounding box center [803, 435] width 6 height 7
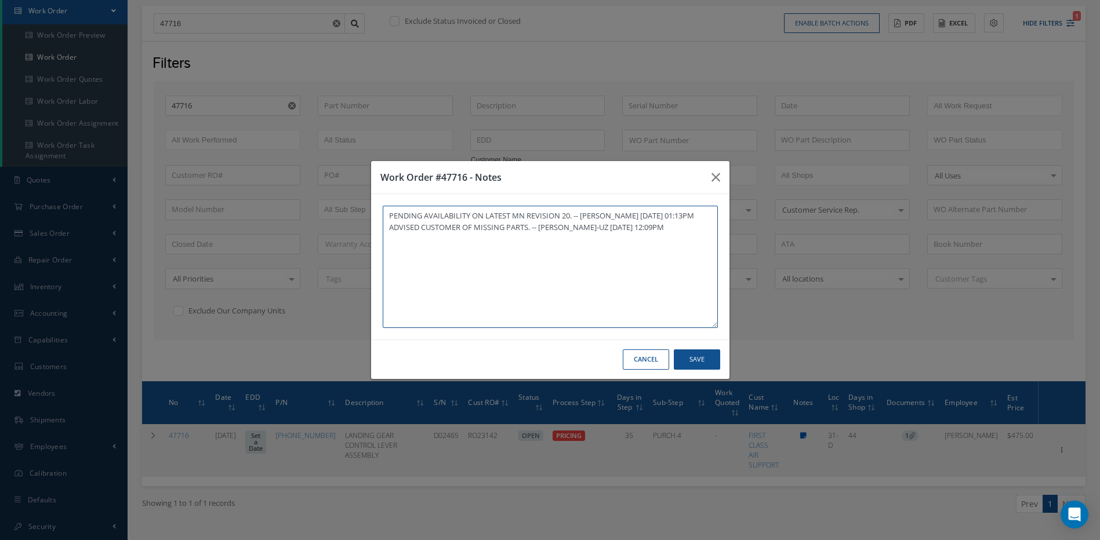
type textarea "PENDING AVAILABILITY ON LATEST MN REVISION 20. -- MARCOS FERRER 07/14/2025 01:1…"
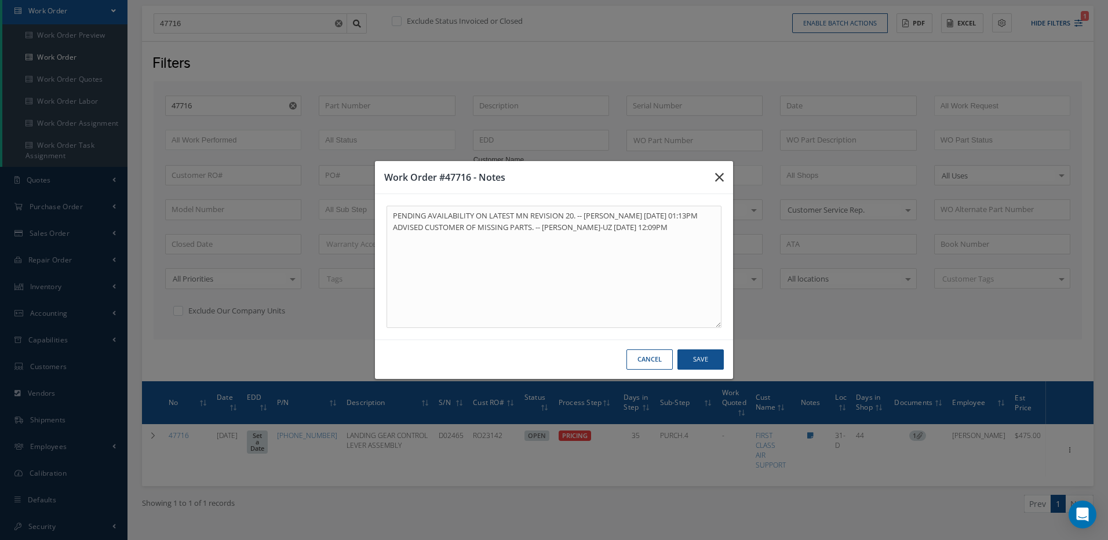
click at [722, 173] on icon "button" at bounding box center [719, 177] width 9 height 14
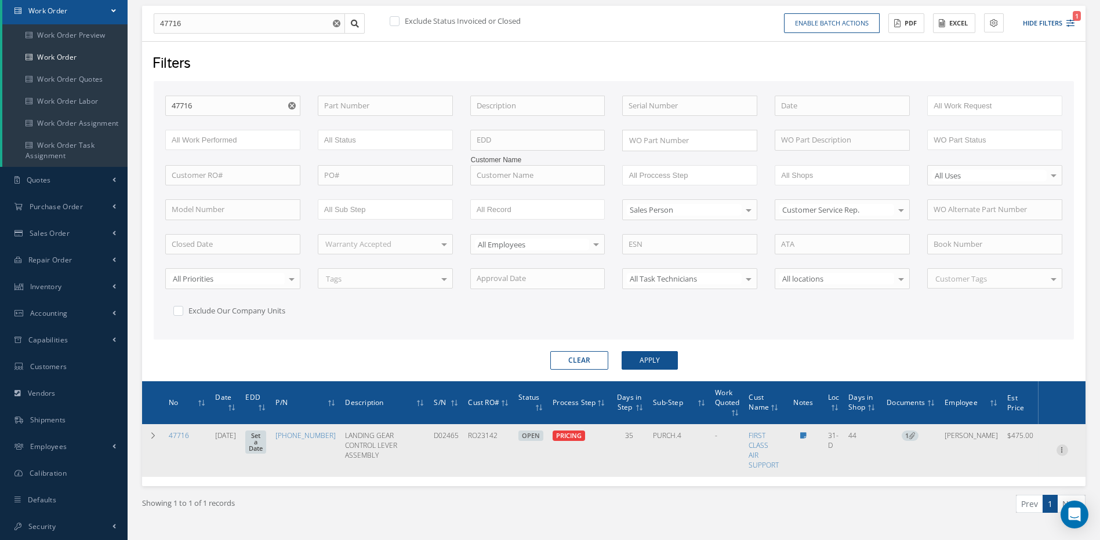
click at [1064, 451] on icon at bounding box center [1062, 449] width 12 height 9
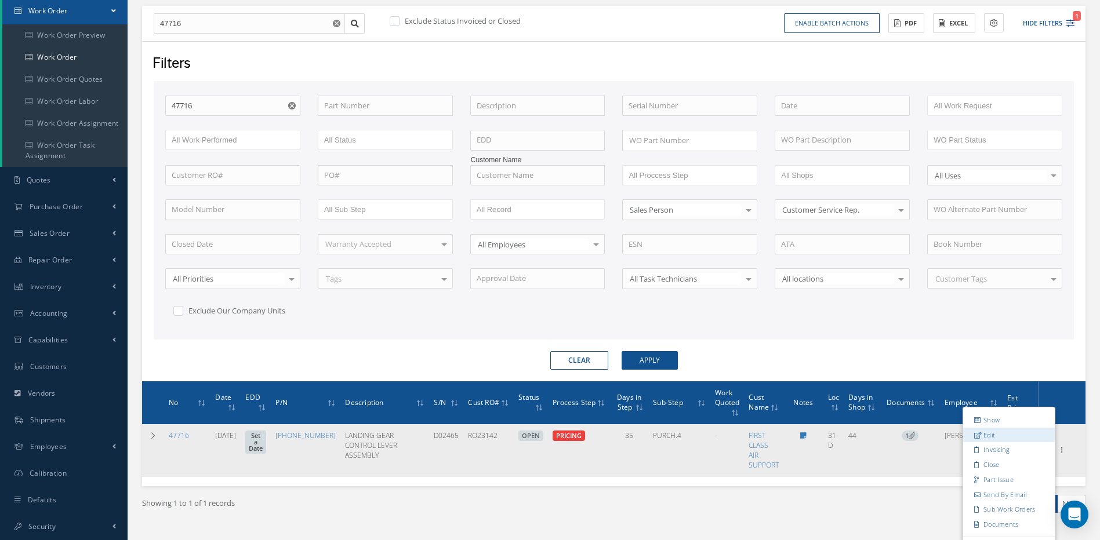
click at [991, 437] on link "Edit" at bounding box center [1009, 435] width 92 height 15
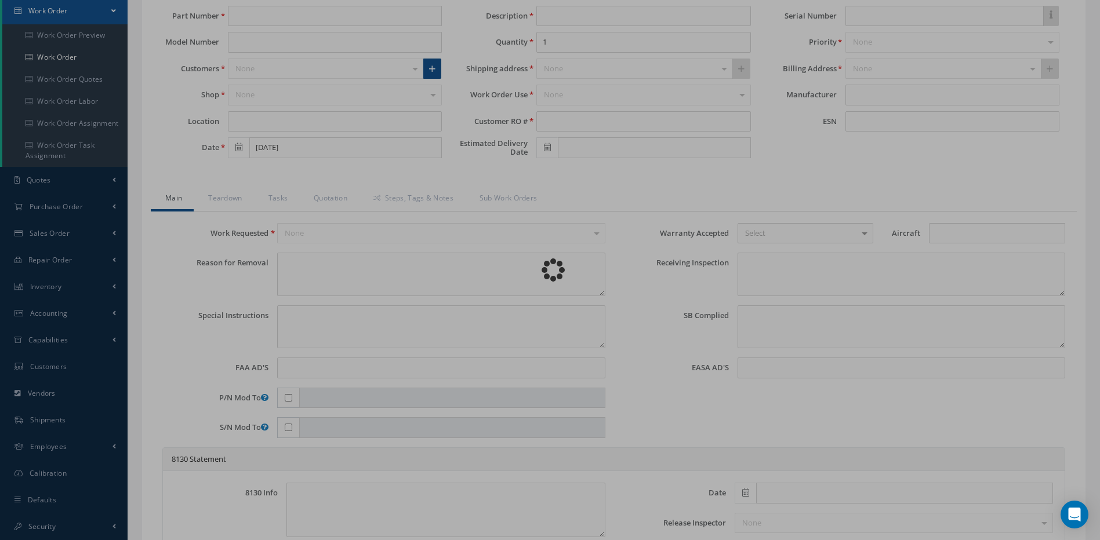
type input "65-54219-45"
type input "31-D"
type input "07/14/2025"
type input "LANDING GEAR CONTROL LEVER ASSEMBLY"
type input "RO23142"
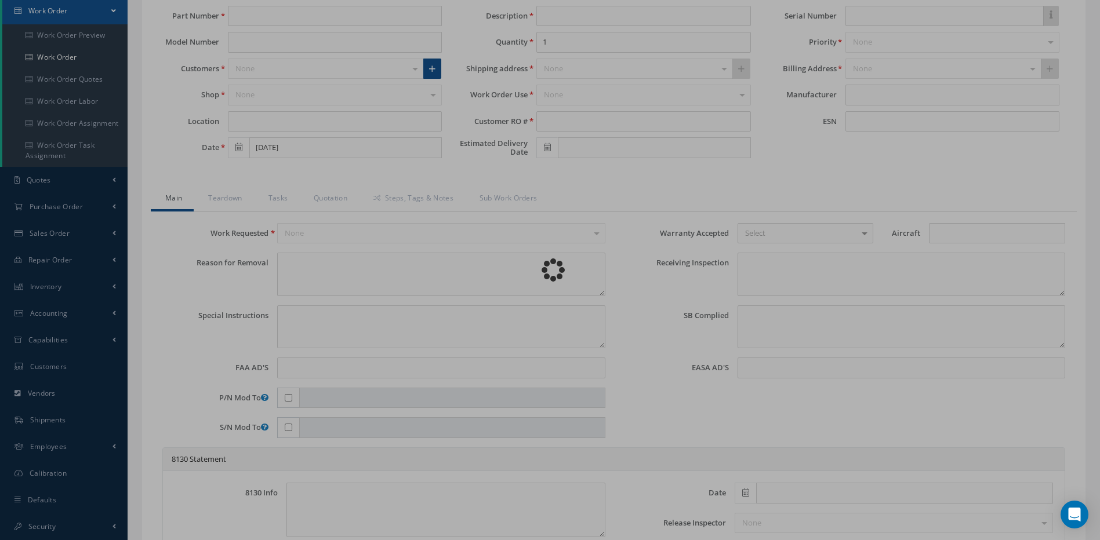
type input "D02465"
type textarea "NONE"
type textarea "PLEASE SEE R.O. FOR DETAILS"
type textarea "NO VISUAL DAMAGE"
type textarea "VERIFIED PART NUMBER, SERIAL NUMBER AND R.O."
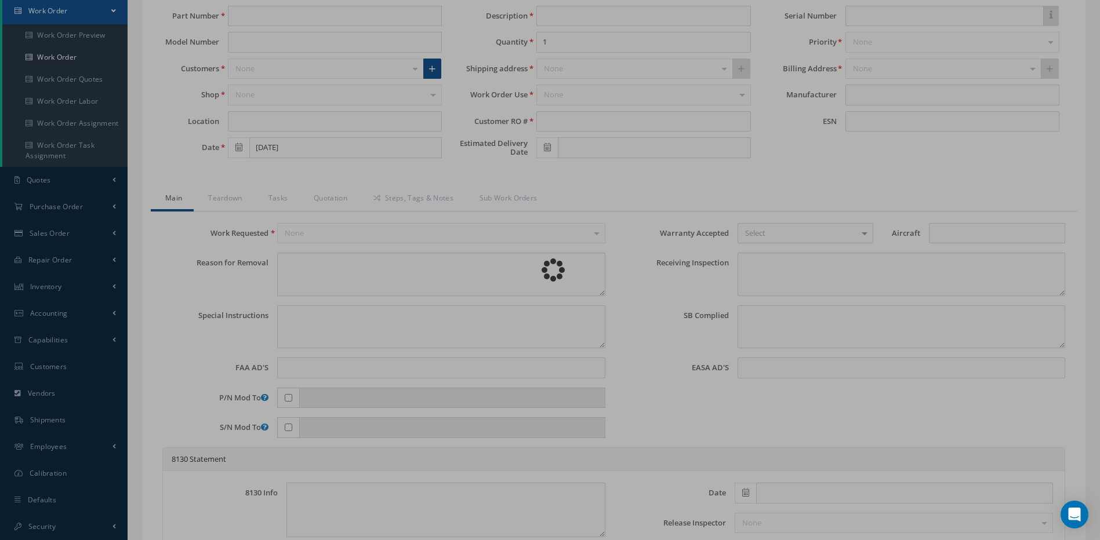
type input "07/22/2025"
checkbox input "true"
type textarea "UNIT FAILED FUNCTIONAL TEST AND VISUAL INSPECTION."
type input "07/22/2025"
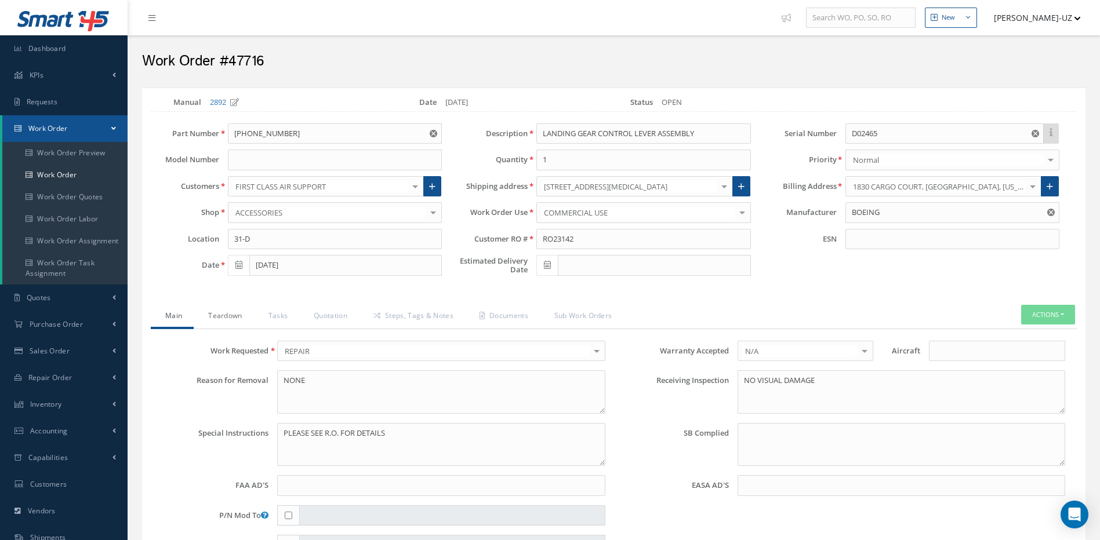
click at [227, 315] on link "Teardown" at bounding box center [224, 317] width 60 height 24
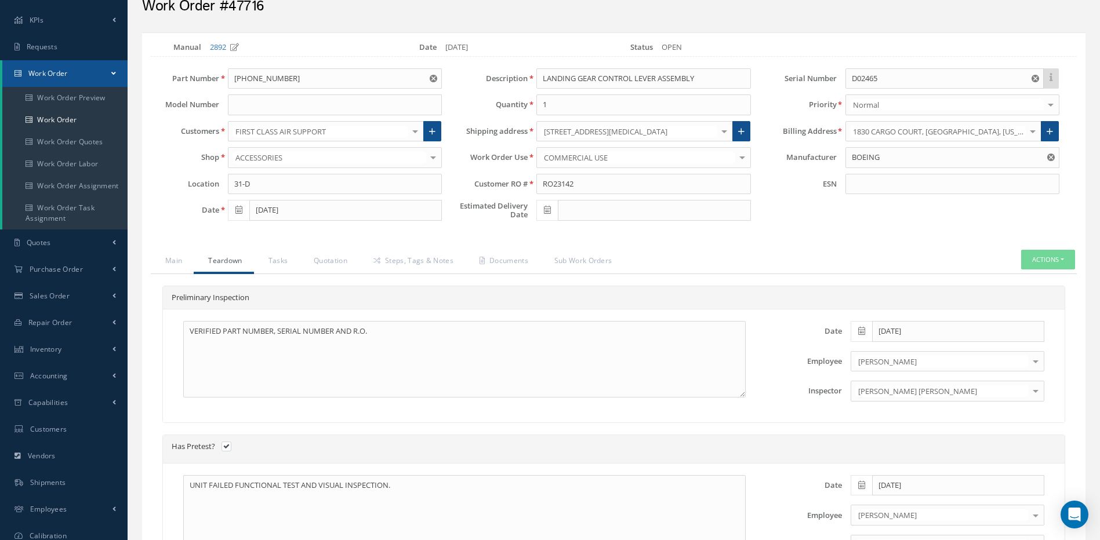
scroll to position [58, 0]
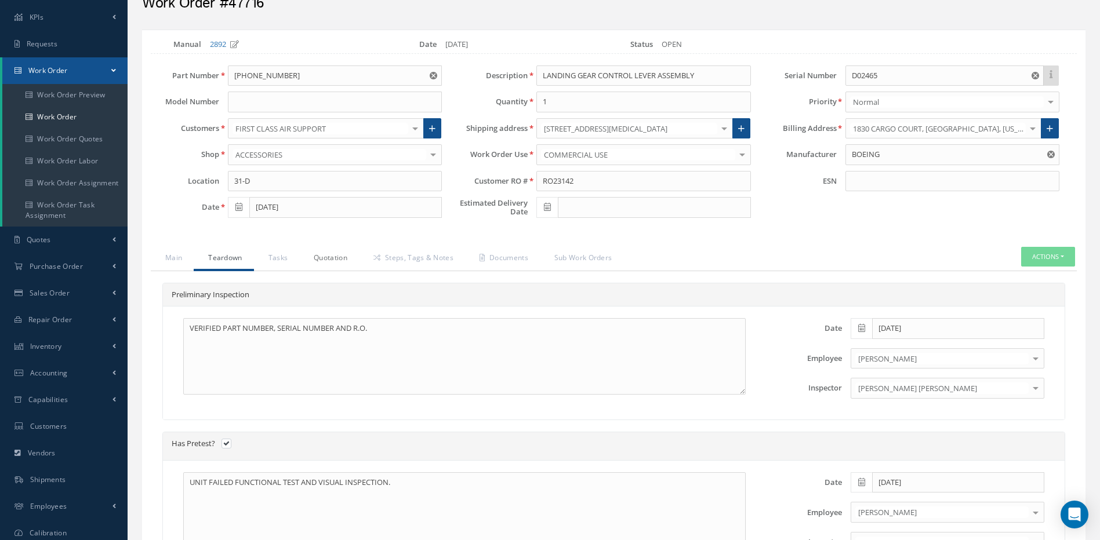
click at [334, 260] on link "Quotation" at bounding box center [329, 259] width 60 height 24
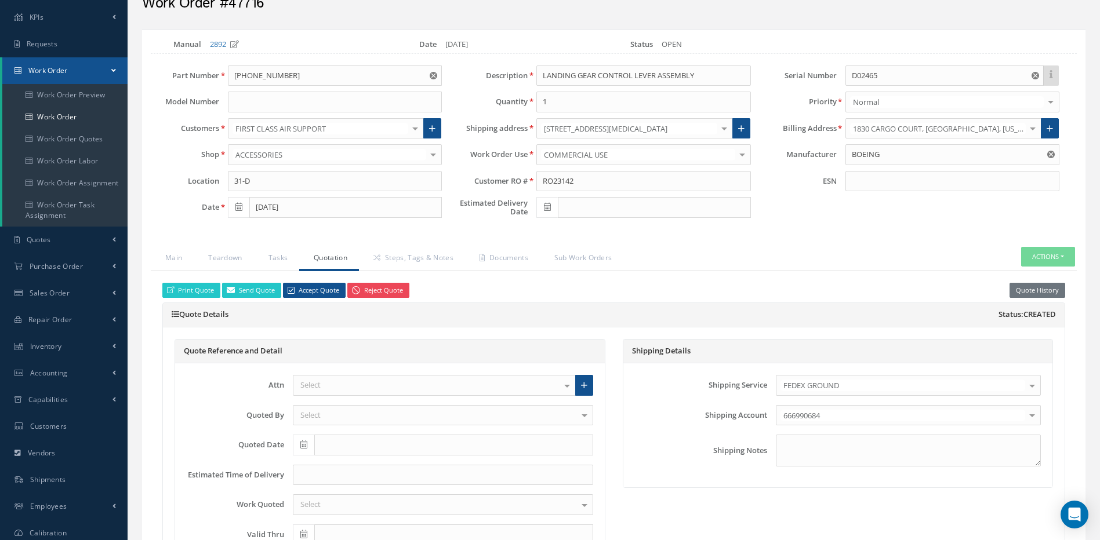
scroll to position [116, 0]
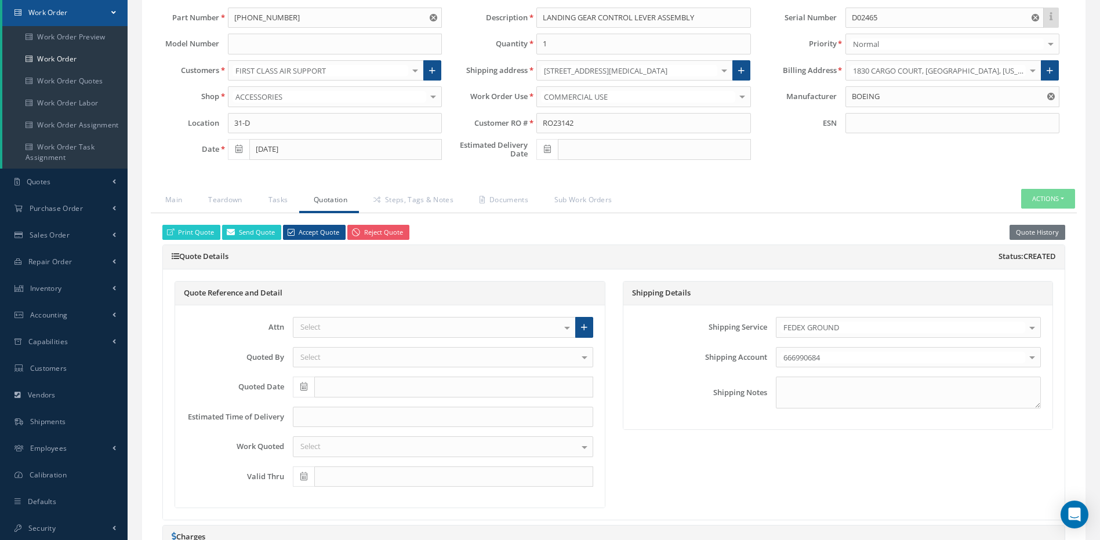
click at [348, 331] on div "Select" at bounding box center [434, 327] width 283 height 21
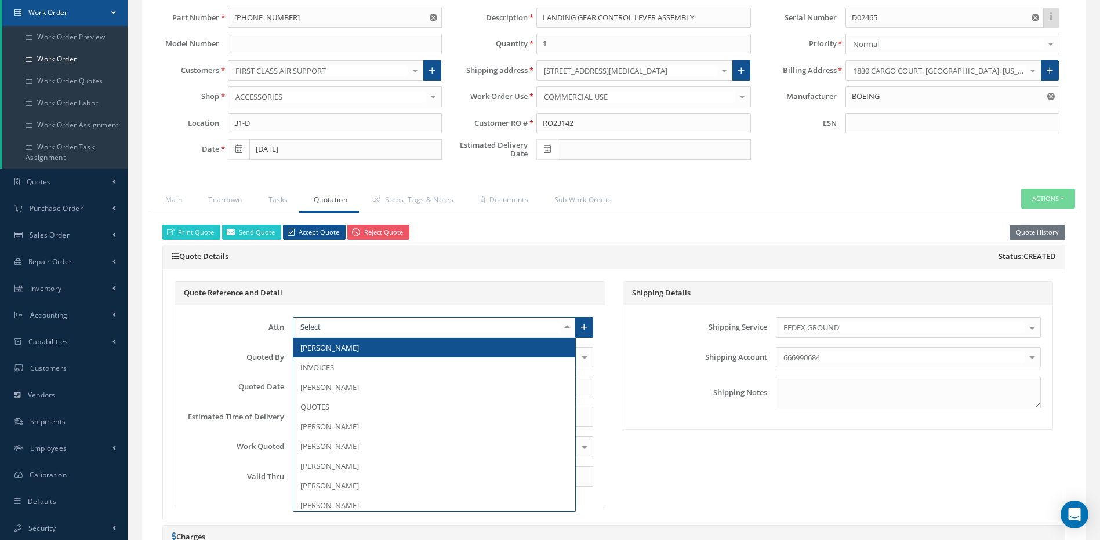
click at [330, 348] on span "JANETH VILLEGAS" at bounding box center [329, 348] width 59 height 10
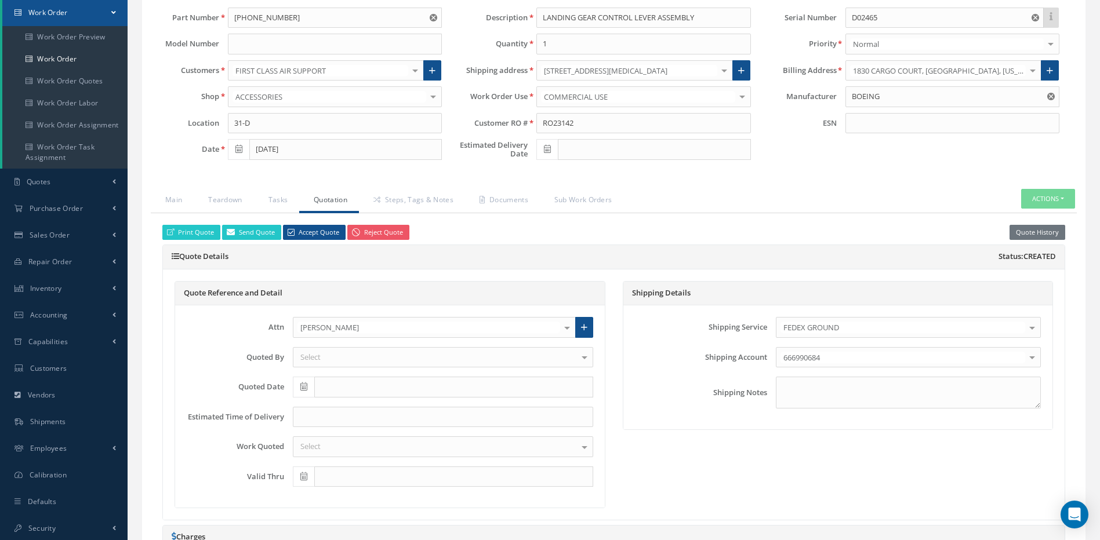
click at [329, 358] on div "Select" at bounding box center [443, 357] width 300 height 21
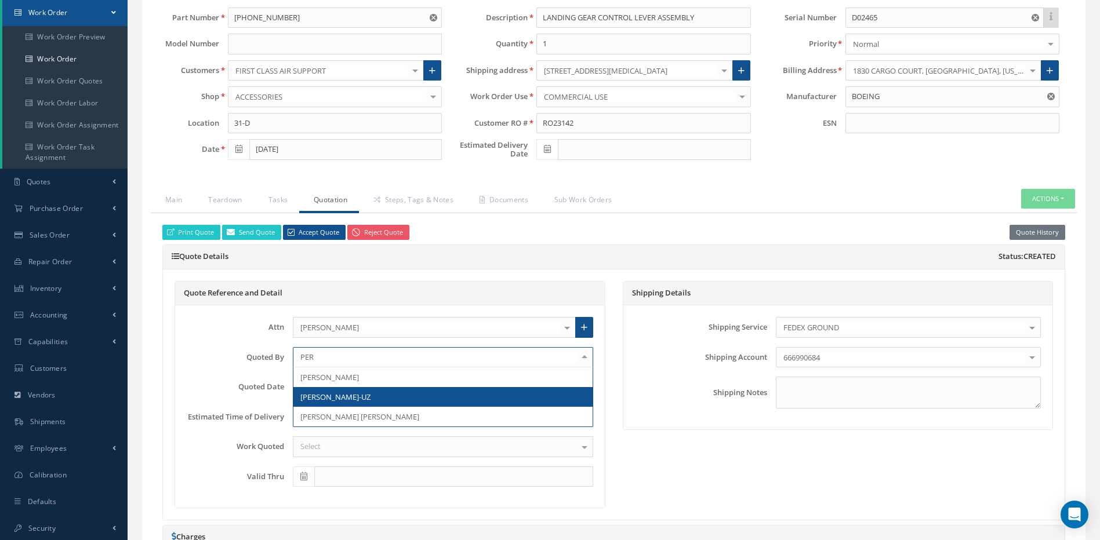
click at [323, 397] on span "[PERSON_NAME]-UZ" at bounding box center [335, 397] width 70 height 10
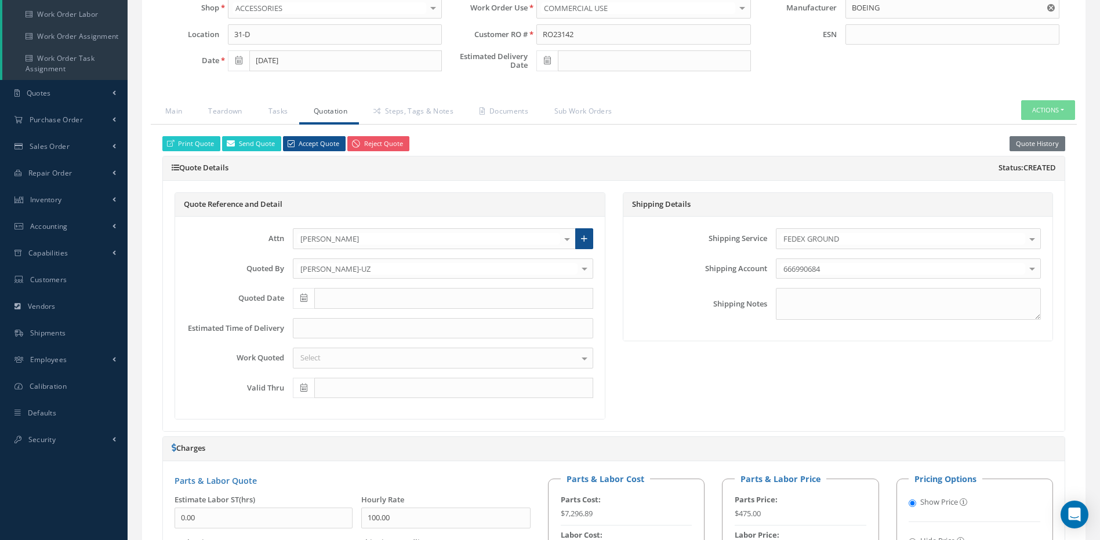
scroll to position [232, 0]
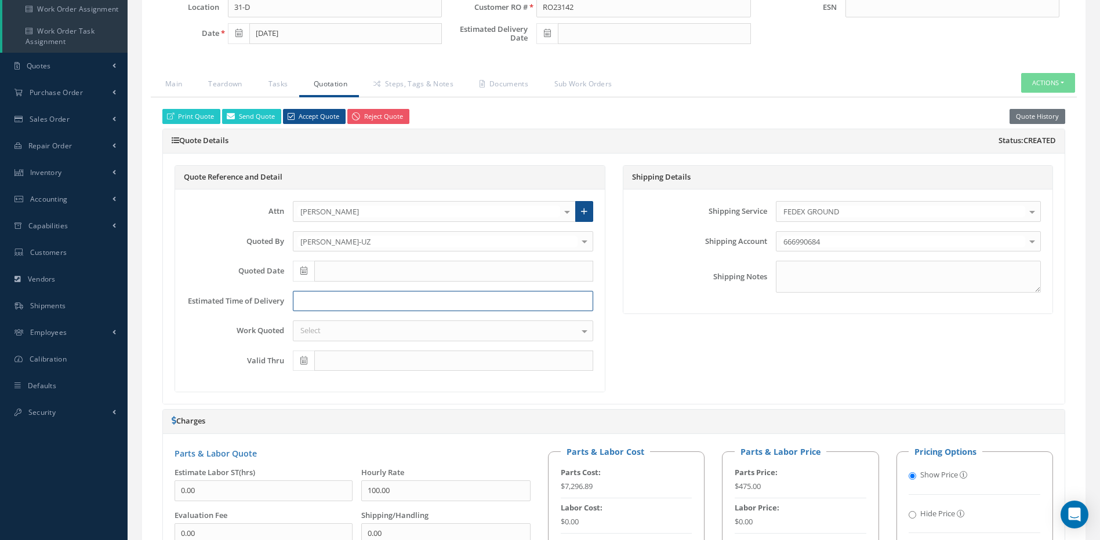
click at [318, 299] on input at bounding box center [443, 301] width 300 height 21
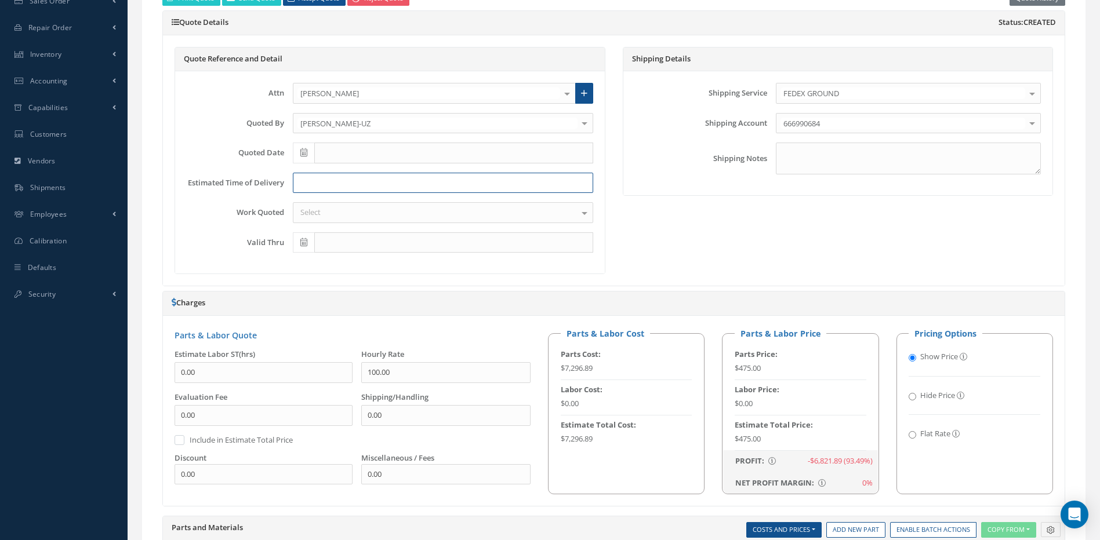
scroll to position [290, 0]
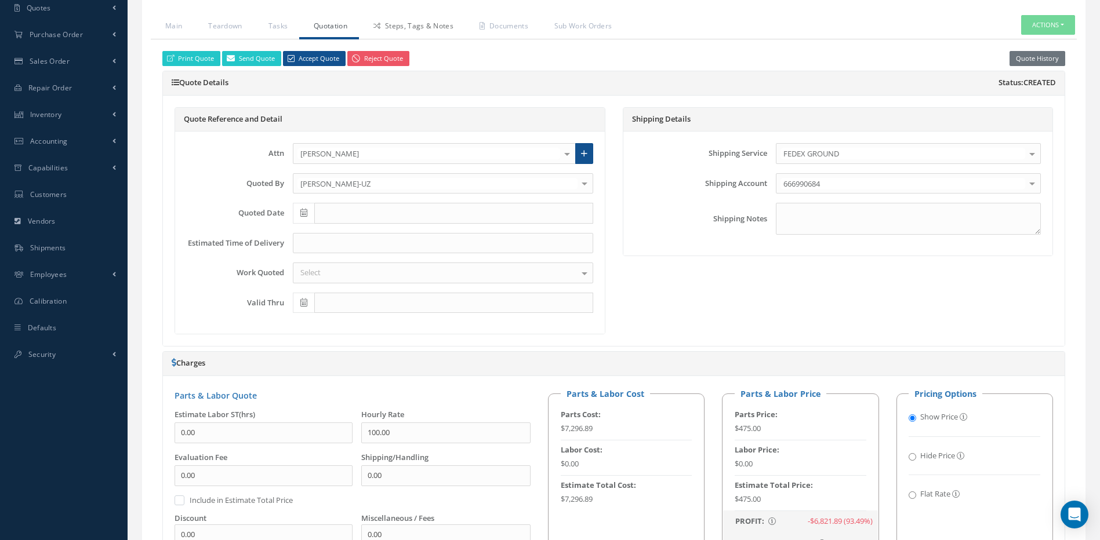
click at [420, 27] on link "Steps, Tags & Notes" at bounding box center [412, 27] width 106 height 24
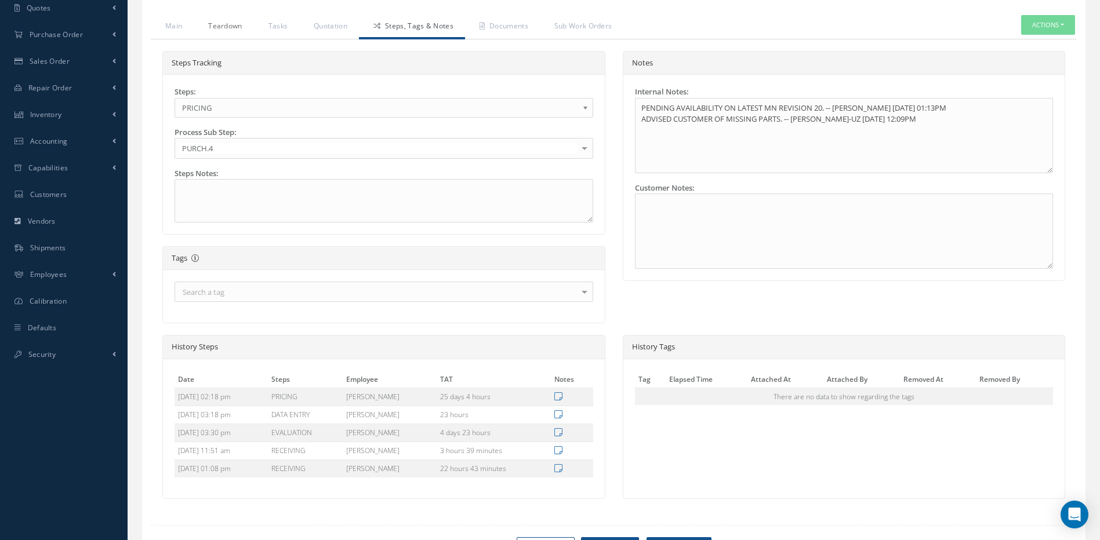
click at [236, 27] on link "Teardown" at bounding box center [224, 27] width 60 height 24
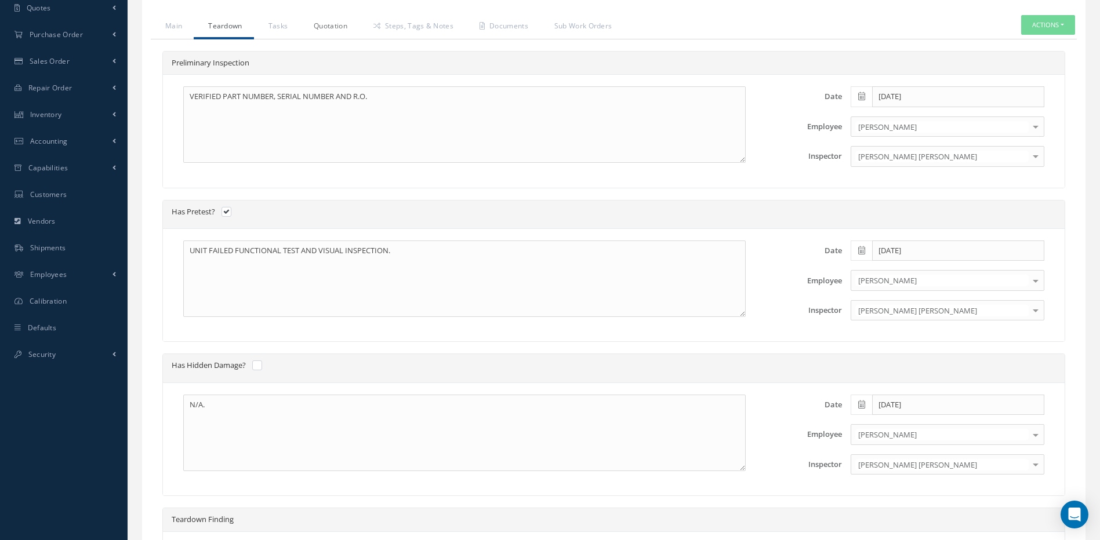
click at [327, 24] on link "Quotation" at bounding box center [329, 27] width 60 height 24
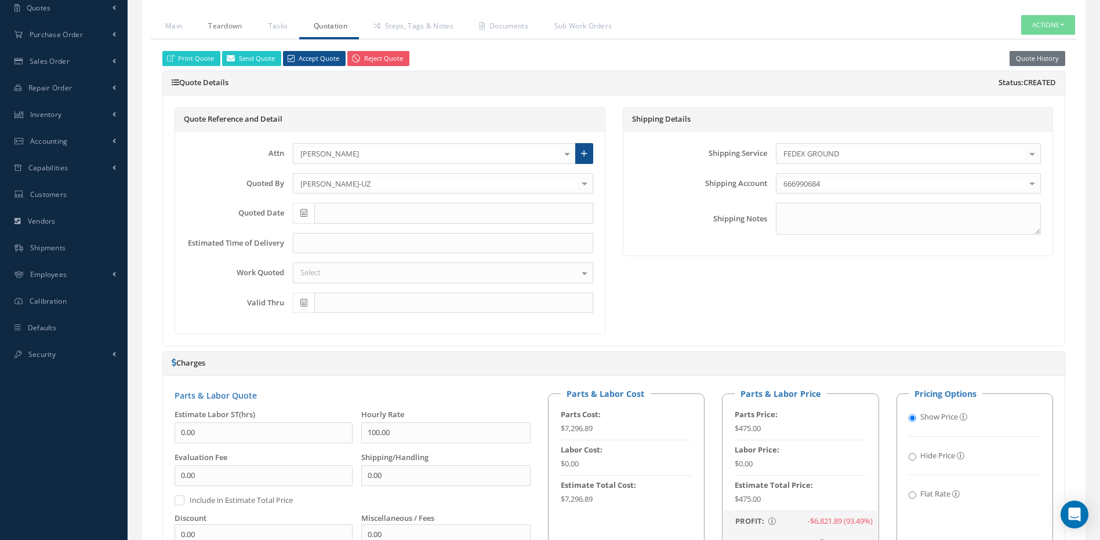
click at [224, 23] on link "Teardown" at bounding box center [224, 27] width 60 height 24
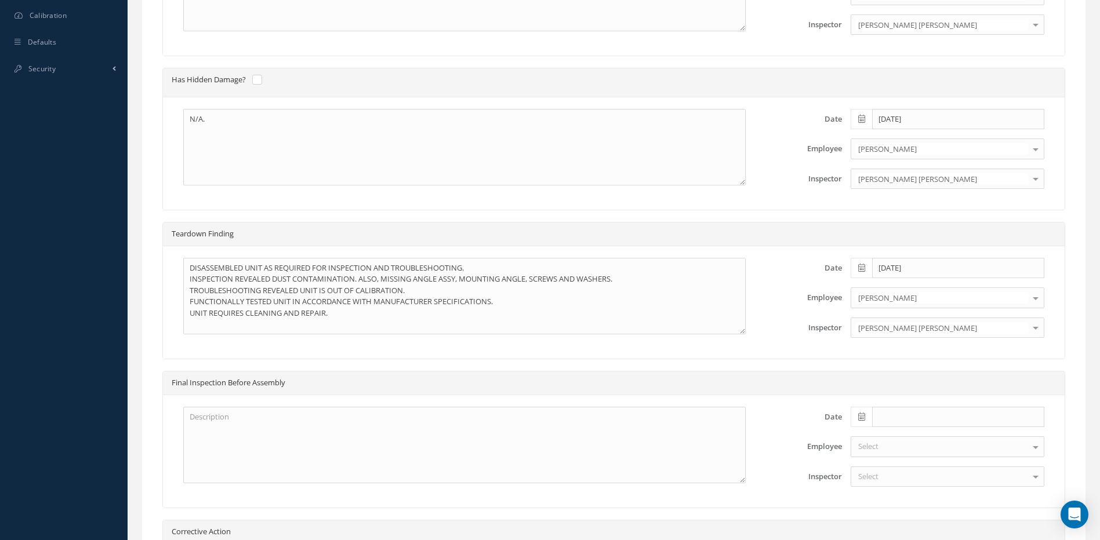
scroll to position [580, 0]
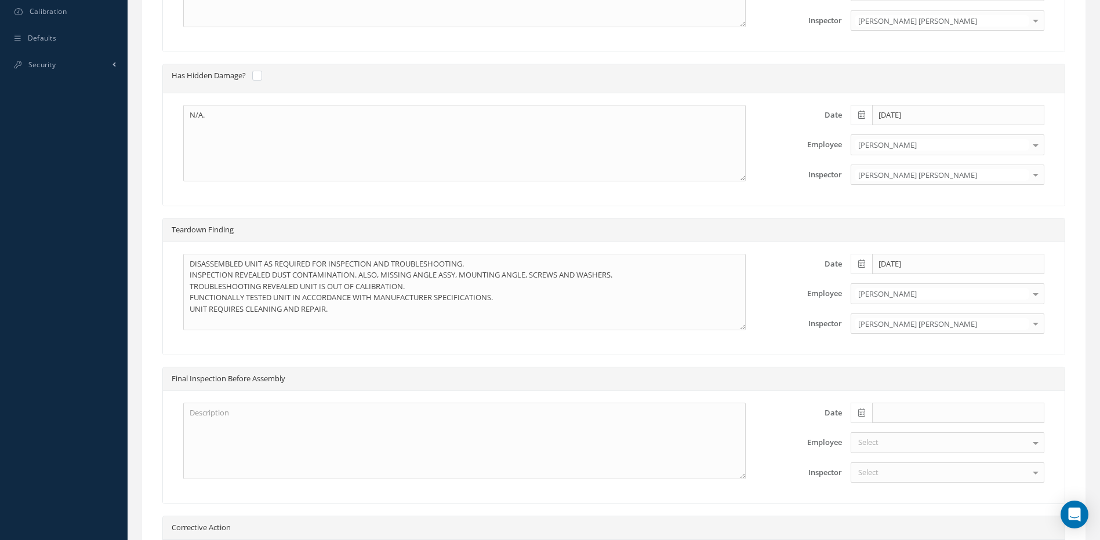
click at [473, 361] on div "Preliminary Inspection VERIFIED PART NUMBER, SERIAL NUMBER AND R.O. Date 07/22/…" at bounding box center [613, 207] width 903 height 893
drag, startPoint x: 383, startPoint y: 274, endPoint x: 625, endPoint y: 278, distance: 242.9
click at [625, 278] on textarea "DISASSEMBLED UNIT AS REQUIRED FOR INSPECTION AND TROUBLESHOOTING. INSPECTION RE…" at bounding box center [464, 292] width 562 height 77
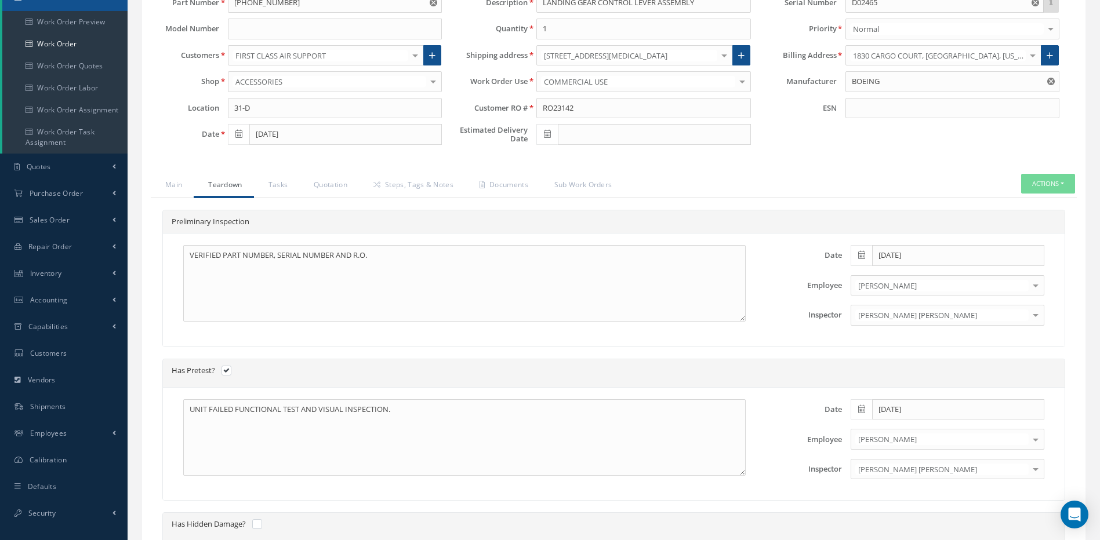
scroll to position [116, 0]
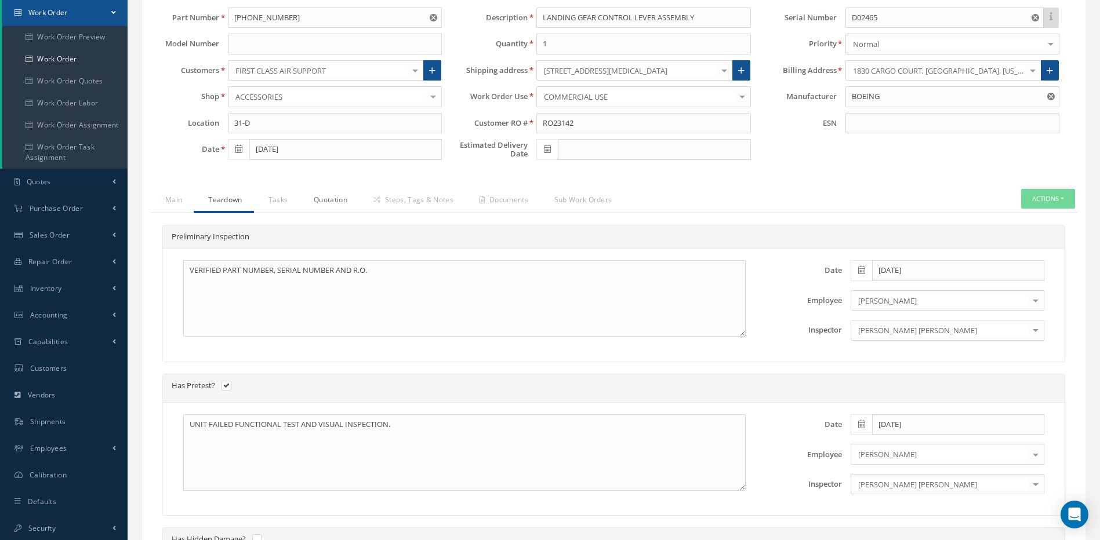
click at [336, 195] on link "Quotation" at bounding box center [329, 201] width 60 height 24
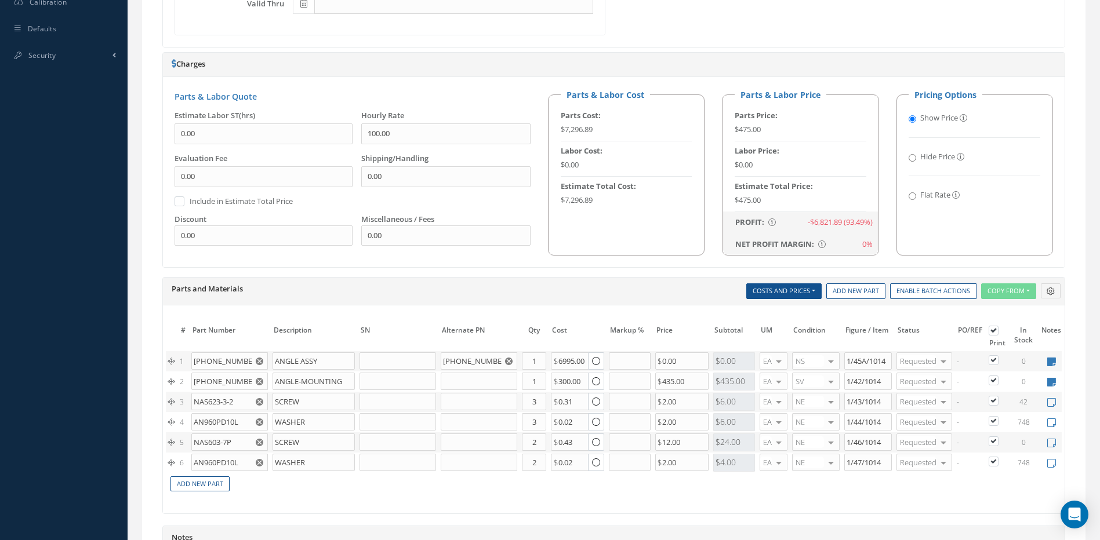
scroll to position [791, 0]
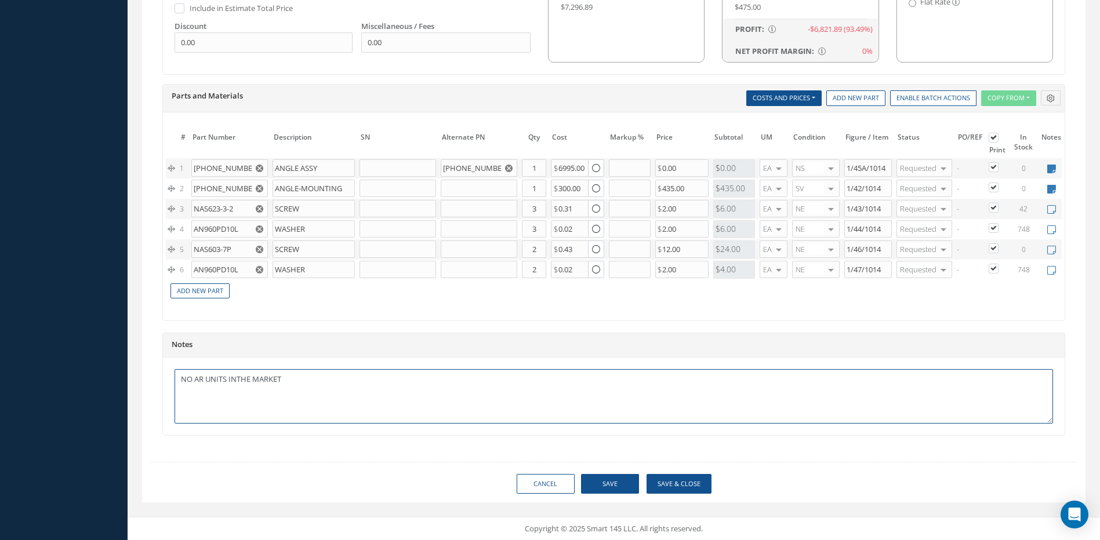
drag, startPoint x: 310, startPoint y: 382, endPoint x: 173, endPoint y: 377, distance: 136.3
click at [173, 377] on div "NO AR UNITS INTHE MARKET" at bounding box center [613, 397] width 901 height 78
paste textarea "MISSING ANGLE ASSY, MOUNTING ANGLE, SCREWS AND WASHERS."
click at [271, 381] on textarea "RECEIVED UNIT MISSING MISSING ANGLE ASSY, MOUNTING ANGLE, SCREWS AND WASHERS." at bounding box center [613, 396] width 878 height 54
click at [490, 379] on textarea "RECEIVED UNIT MISSING ANGLE ASSY, MOUNTING ANGLE, SCREWS AND WASHERS." at bounding box center [613, 396] width 878 height 54
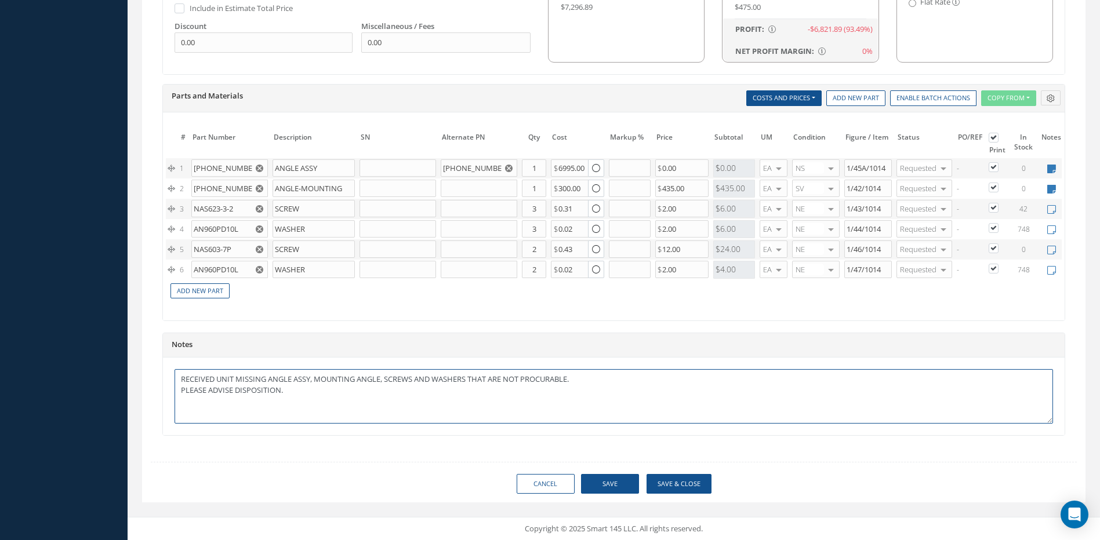
click at [633, 381] on textarea "RECEIVED UNIT MISSING ANGLE ASSY, MOUNTING ANGLE, SCREWS AND WASHERS THAT ARE N…" at bounding box center [613, 396] width 878 height 54
drag, startPoint x: 703, startPoint y: 182, endPoint x: 641, endPoint y: 183, distance: 62.0
click at [641, 183] on tr "2 69-40859-1 ANGLE-MOUNTING Part Number Description Qty in Stock Master Cost Ma…" at bounding box center [629, 189] width 927 height 20
drag, startPoint x: 690, startPoint y: 201, endPoint x: 635, endPoint y: 201, distance: 54.5
click at [635, 201] on tr "3 NAS623-3-2 SCREW Part Number Description Qty in Stock Master Cost Master Sell…" at bounding box center [629, 209] width 927 height 20
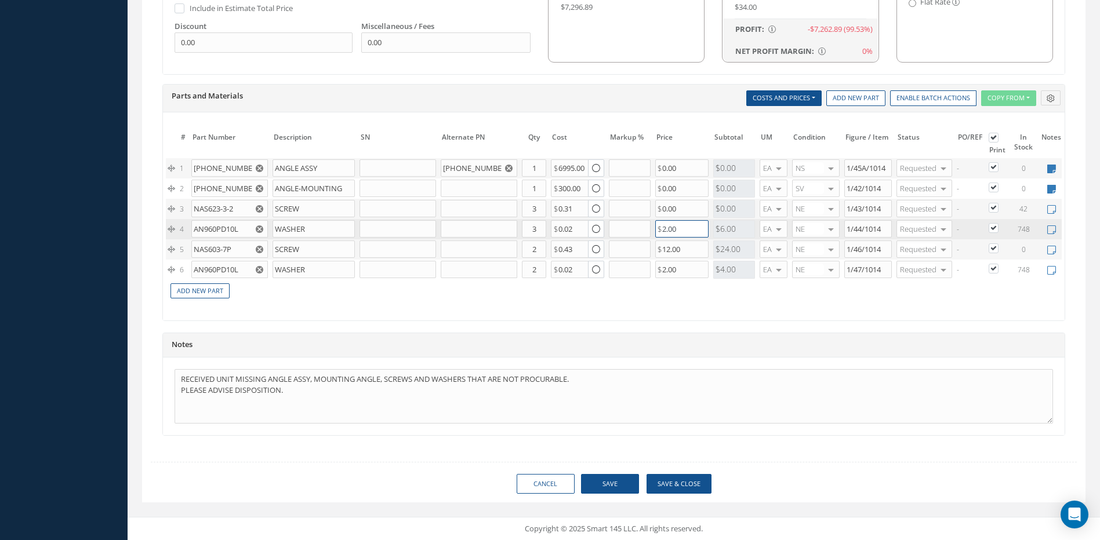
drag, startPoint x: 686, startPoint y: 223, endPoint x: 700, endPoint y: 252, distance: 31.4
click at [657, 223] on div "2.00" at bounding box center [681, 228] width 53 height 17
drag, startPoint x: 693, startPoint y: 243, endPoint x: 649, endPoint y: 243, distance: 44.1
click at [649, 243] on tr "5 NAS603-7P SCREW Part Number Description Qty in Stock Master Cost Master Sell …" at bounding box center [629, 249] width 927 height 20
drag, startPoint x: 690, startPoint y: 265, endPoint x: 636, endPoint y: 260, distance: 54.1
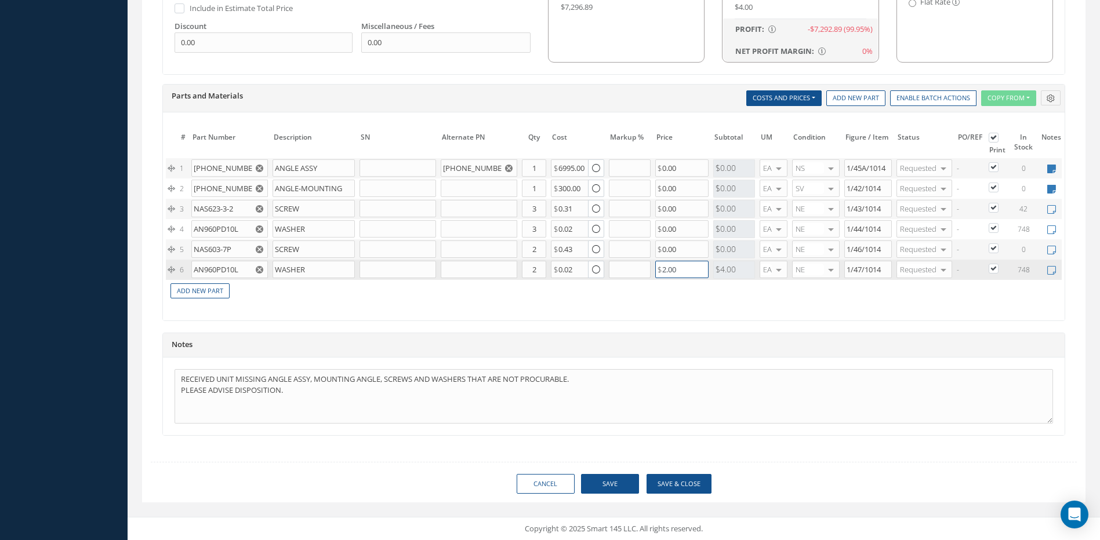
click at [658, 263] on div "2.00" at bounding box center [681, 269] width 53 height 17
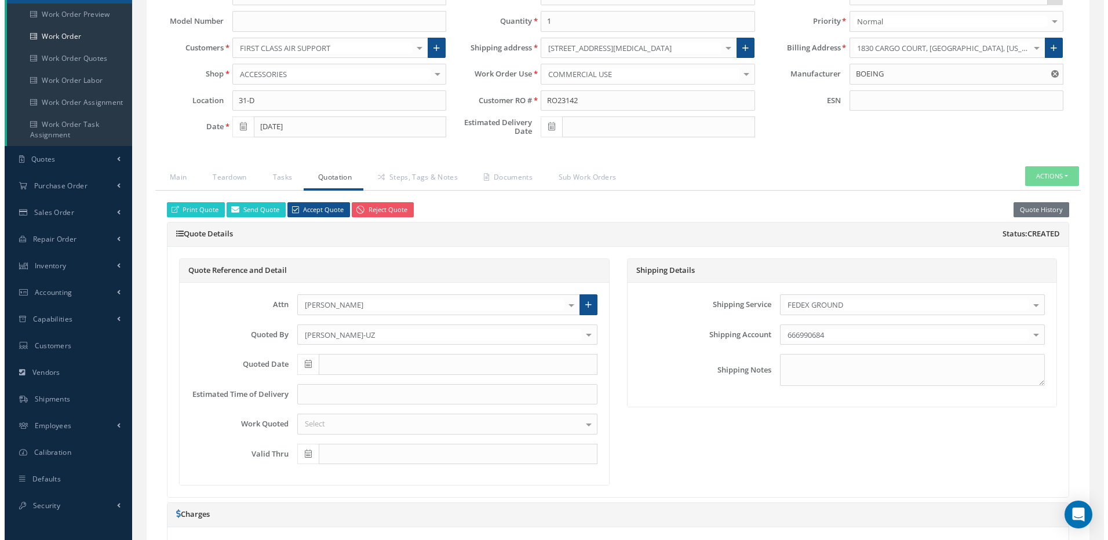
scroll to position [95, 0]
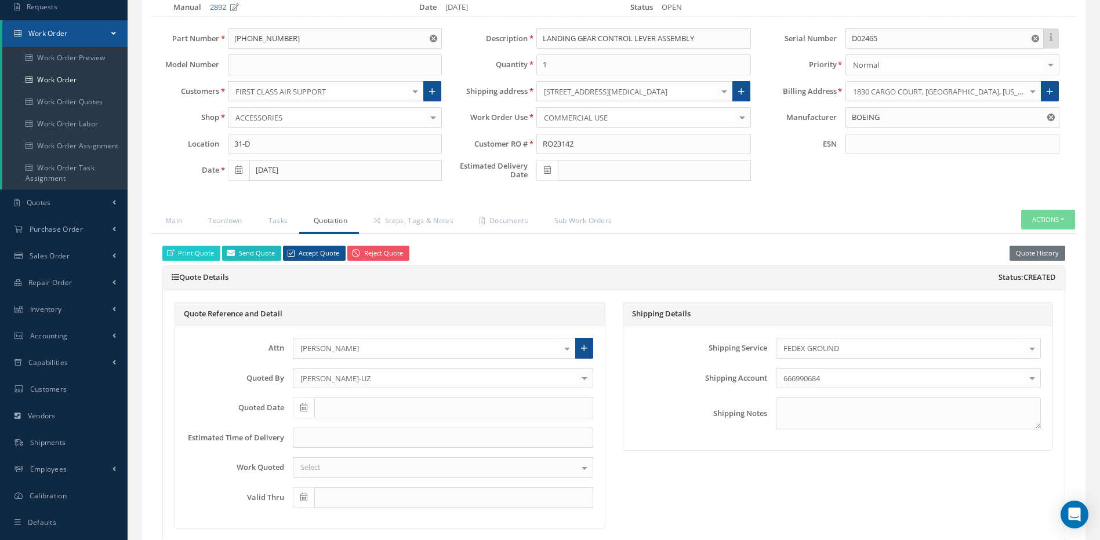
click at [240, 253] on link "Send Quote" at bounding box center [251, 254] width 59 height 16
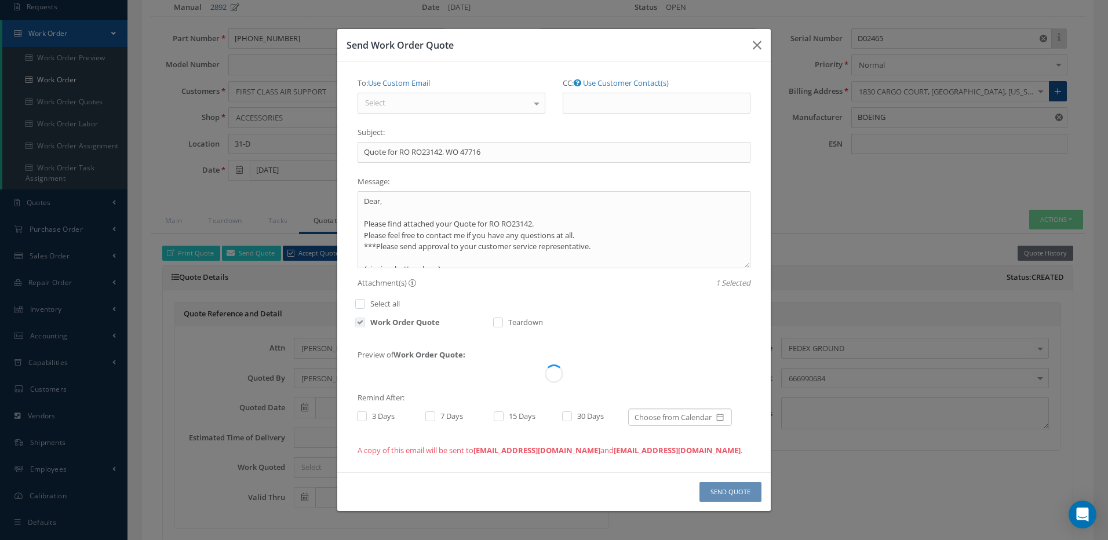
click at [428, 98] on div "Select" at bounding box center [452, 103] width 188 height 21
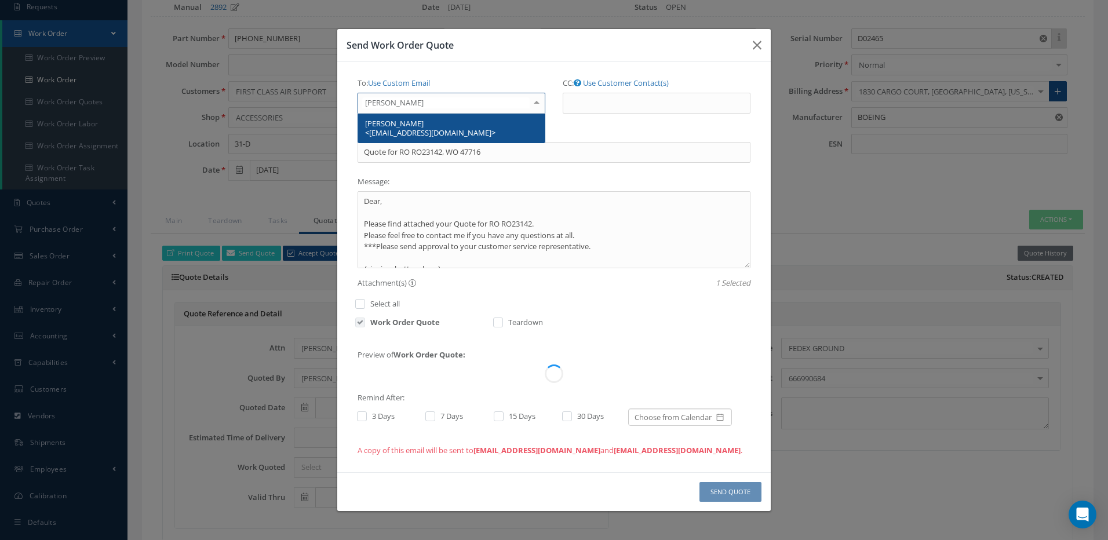
click at [421, 126] on span "JANETH VILLEGAS <jvillegas@firstclassairsupport.com>" at bounding box center [430, 128] width 130 height 20
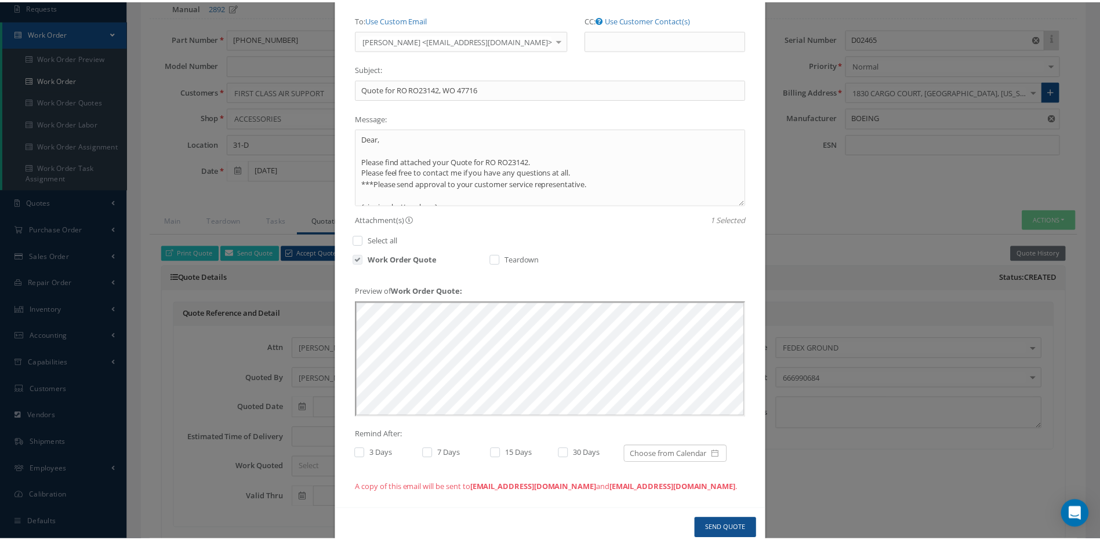
scroll to position [77, 0]
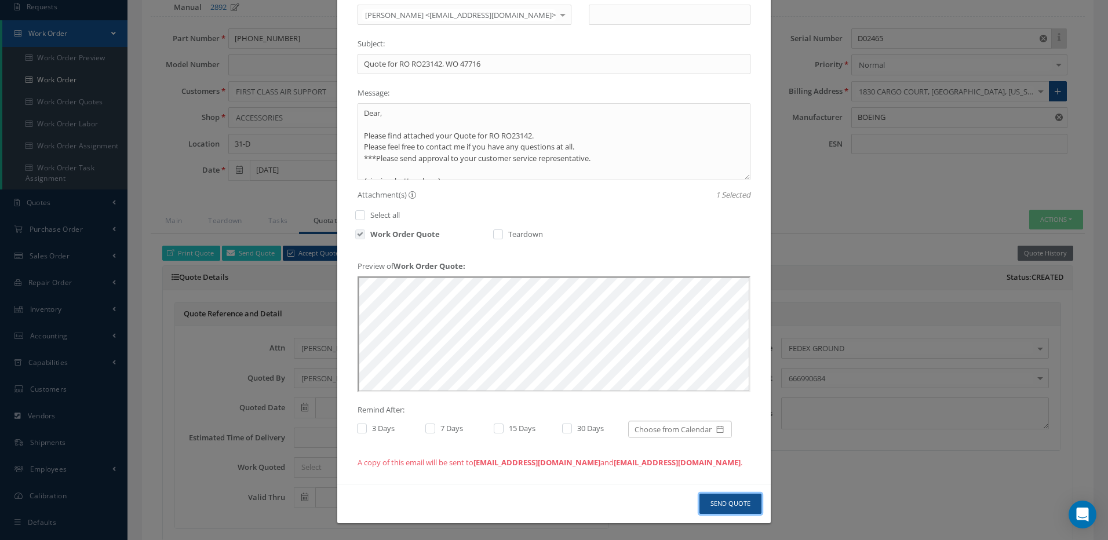
click at [733, 500] on button "Send Quote" at bounding box center [731, 504] width 62 height 20
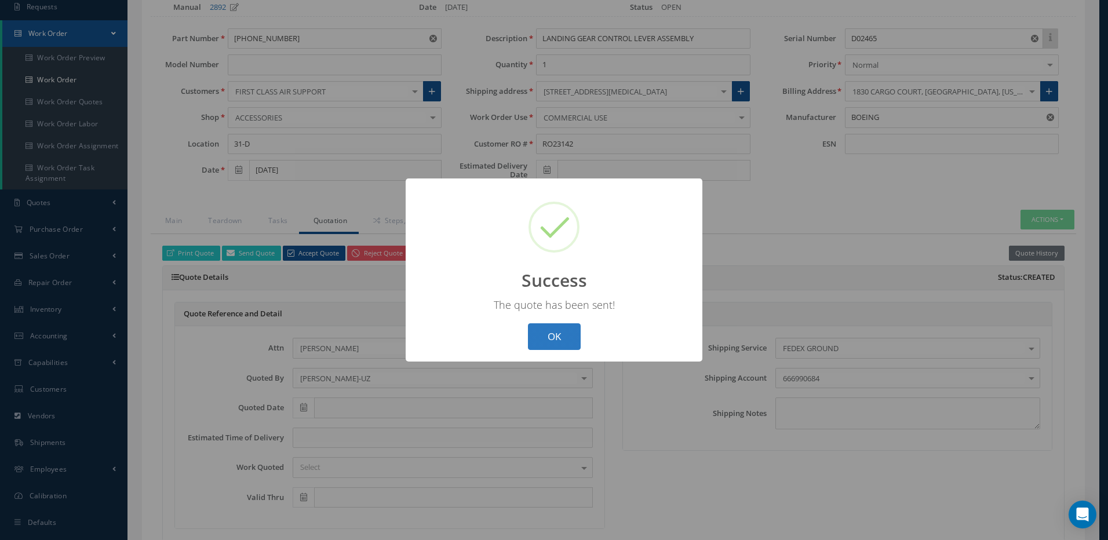
click at [556, 336] on button "OK" at bounding box center [554, 336] width 53 height 27
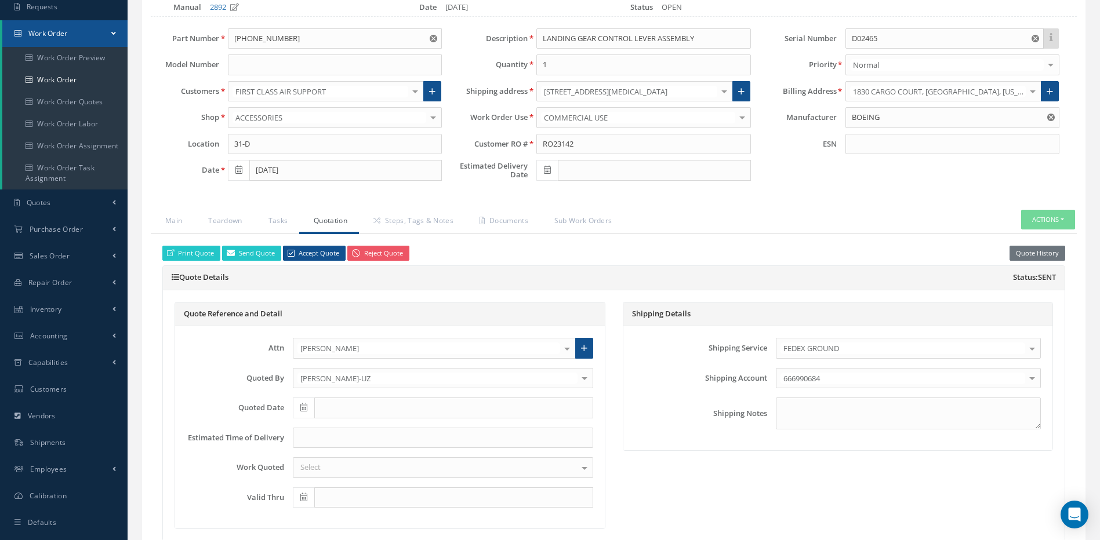
click at [302, 409] on icon at bounding box center [303, 407] width 7 height 8
click at [365, 374] on th "Today" at bounding box center [354, 372] width 122 height 17
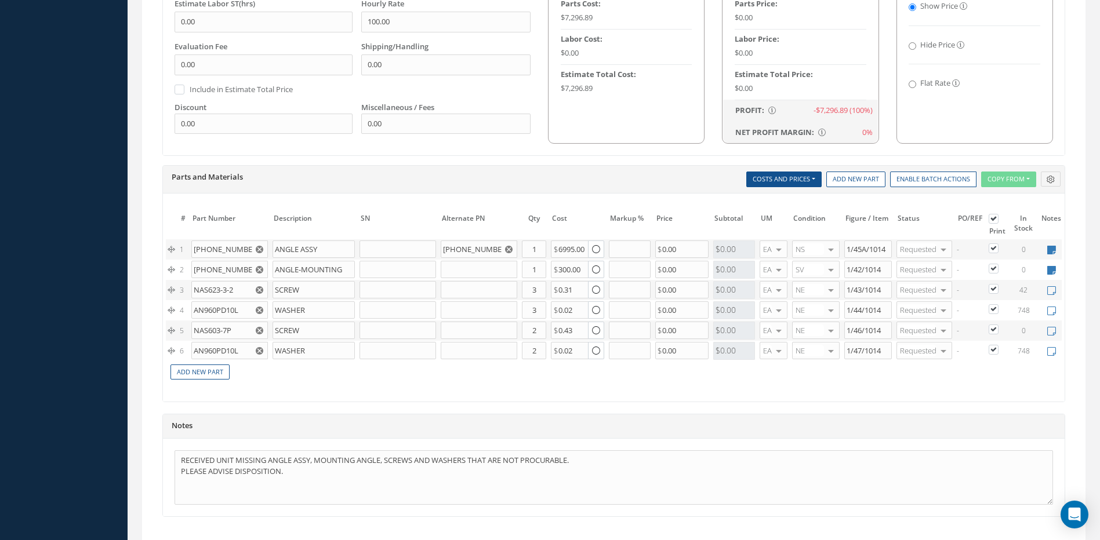
scroll to position [791, 0]
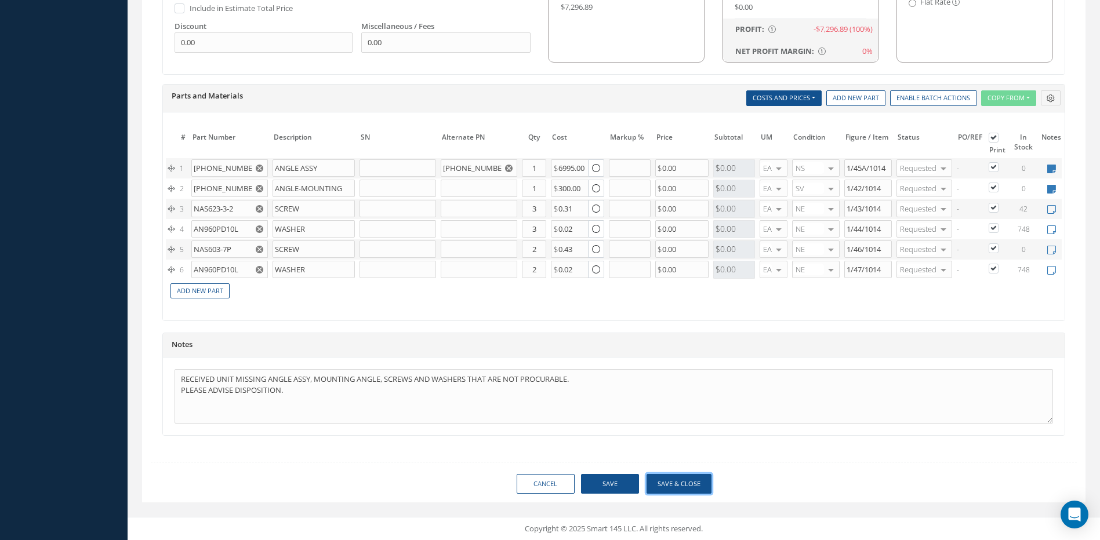
click at [699, 476] on button "Save & Close" at bounding box center [678, 484] width 65 height 20
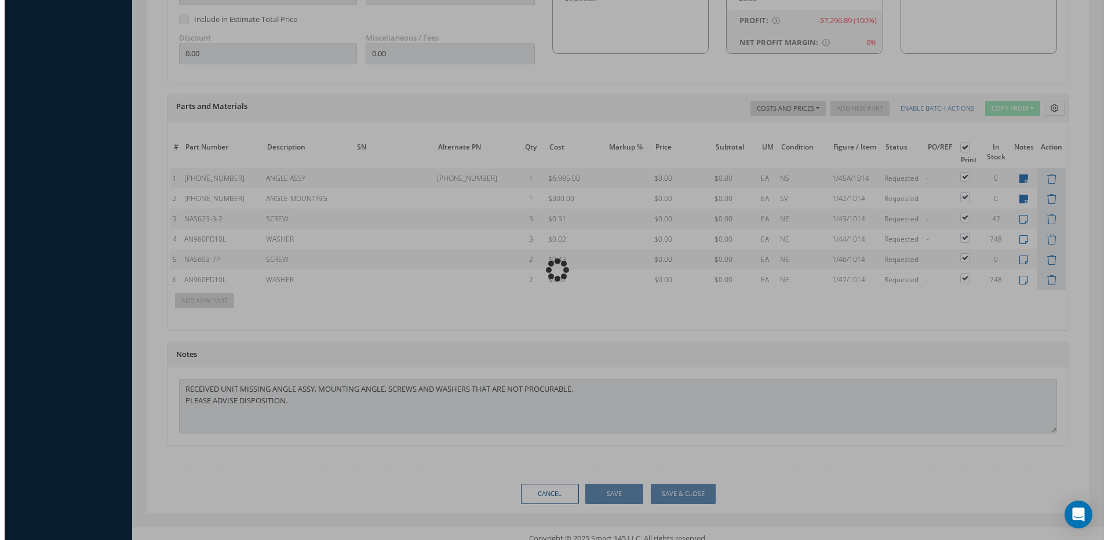
scroll to position [801, 0]
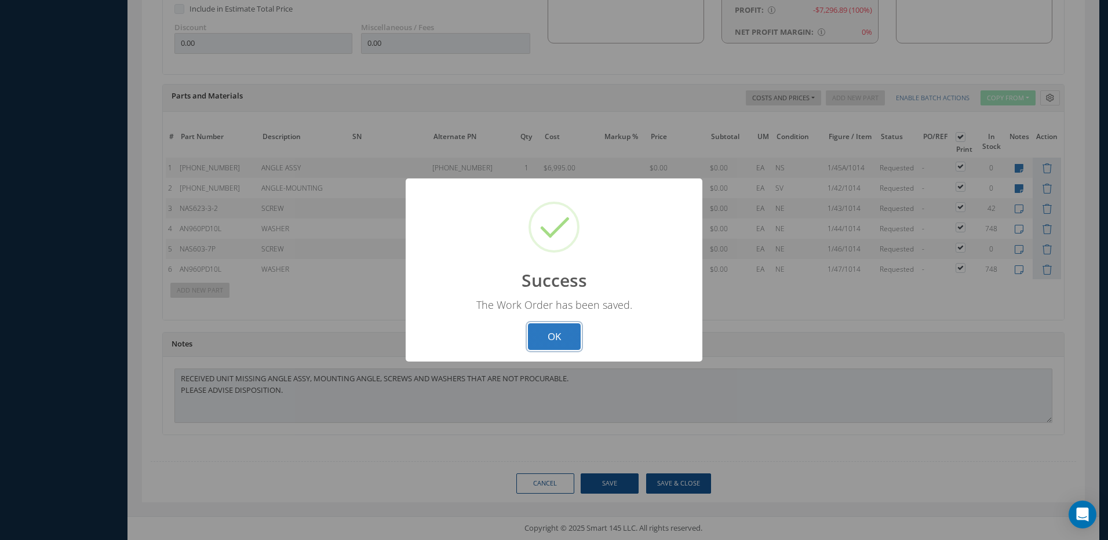
click at [566, 337] on button "OK" at bounding box center [554, 336] width 53 height 27
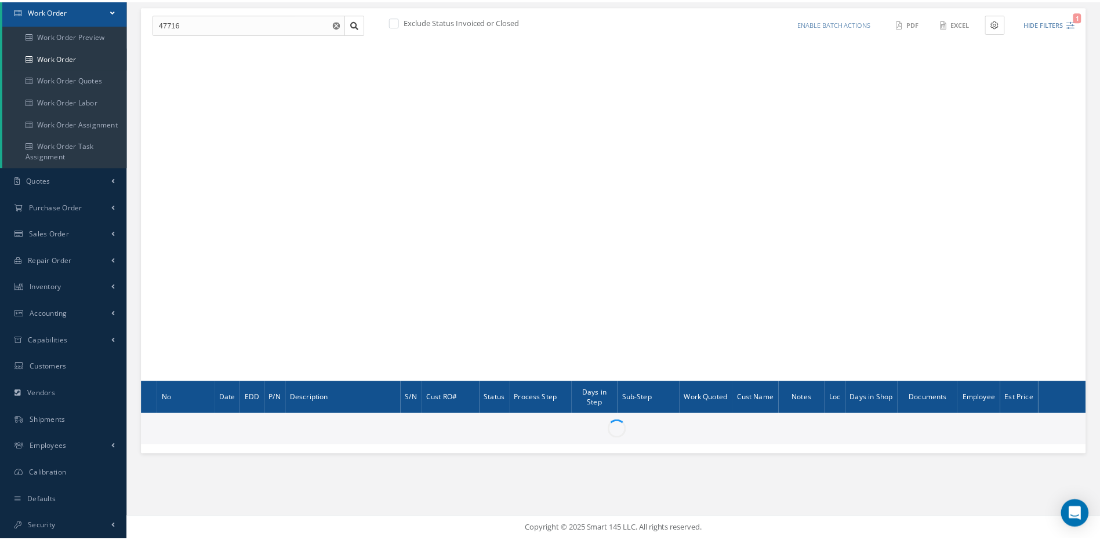
scroll to position [118, 0]
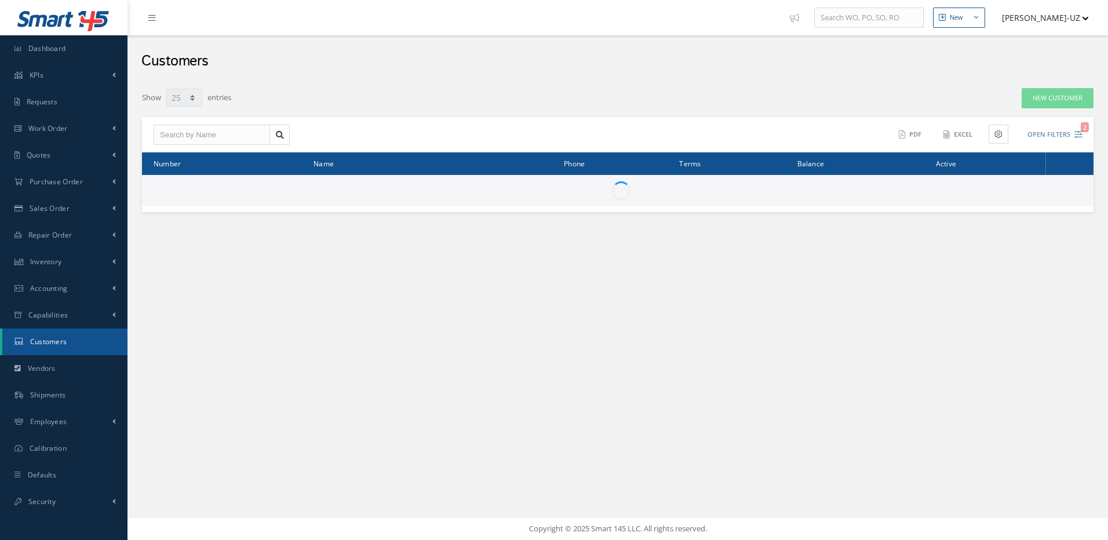
select select "25"
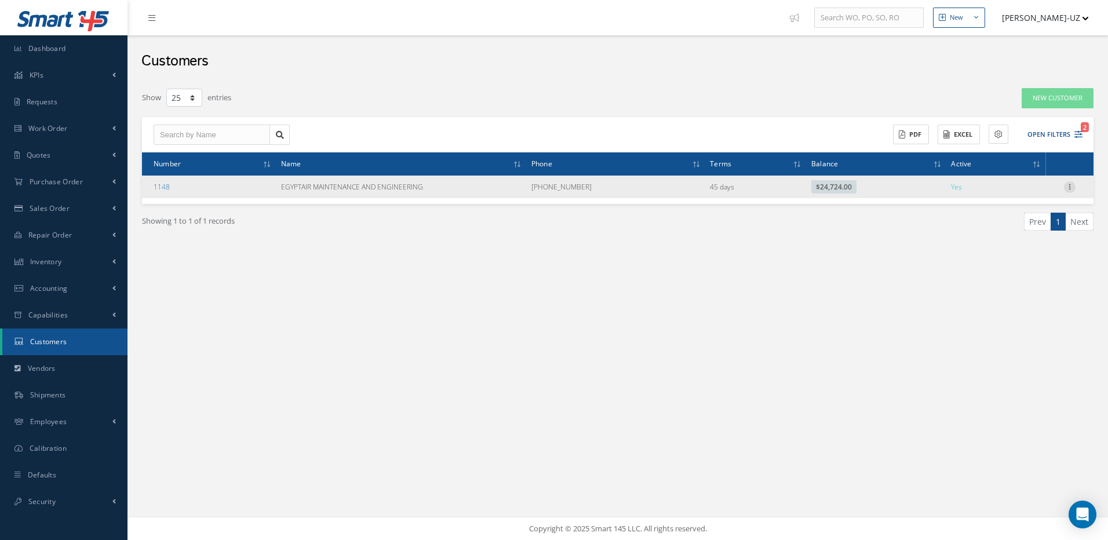
click at [1069, 187] on icon at bounding box center [1070, 185] width 12 height 9
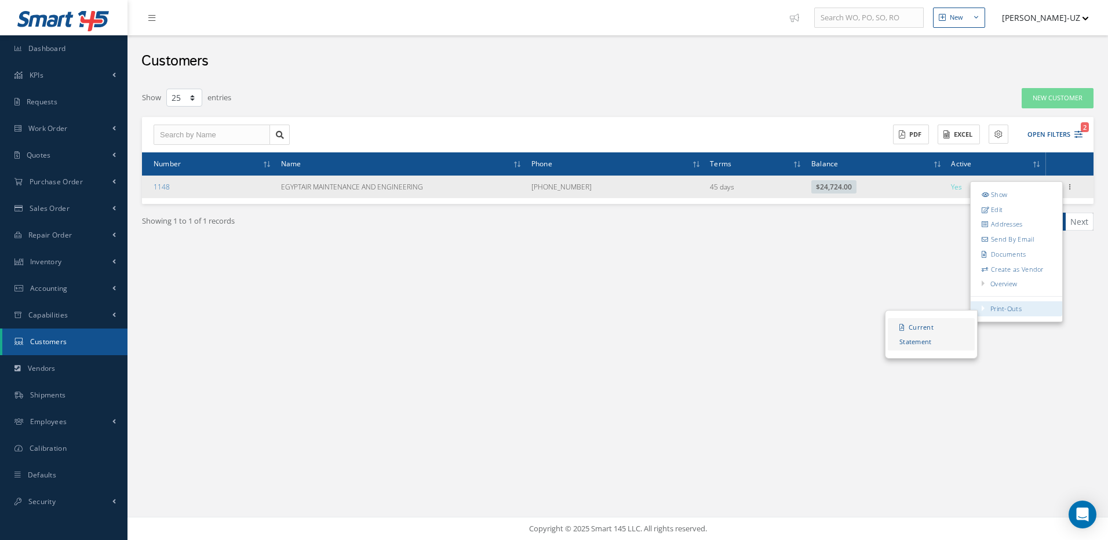
click at [924, 329] on link "Current Statement" at bounding box center [931, 334] width 87 height 32
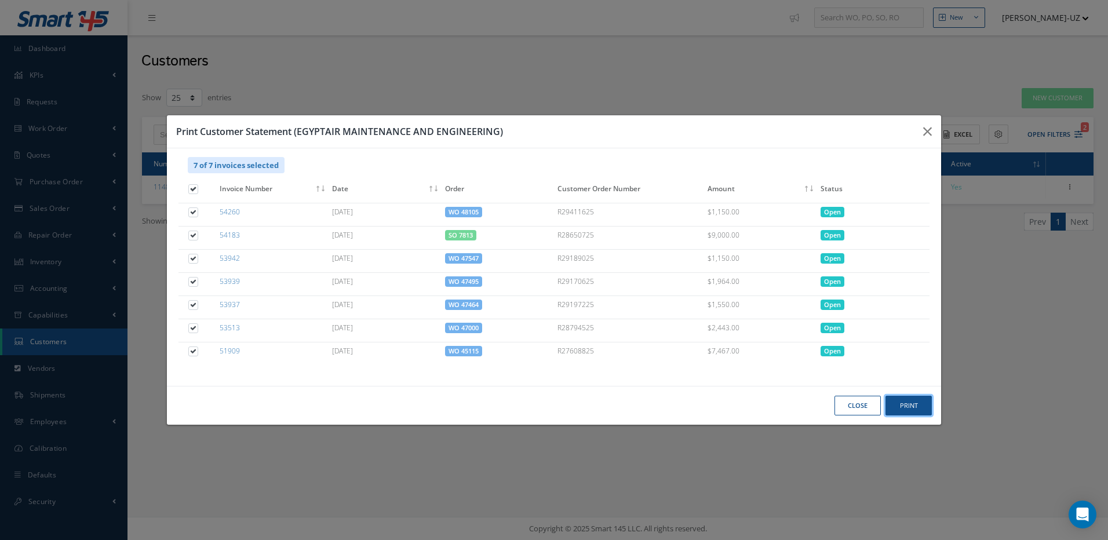
click at [0, 0] on button "Print" at bounding box center [0, 0] width 0 height 0
